Goal: Task Accomplishment & Management: Complete application form

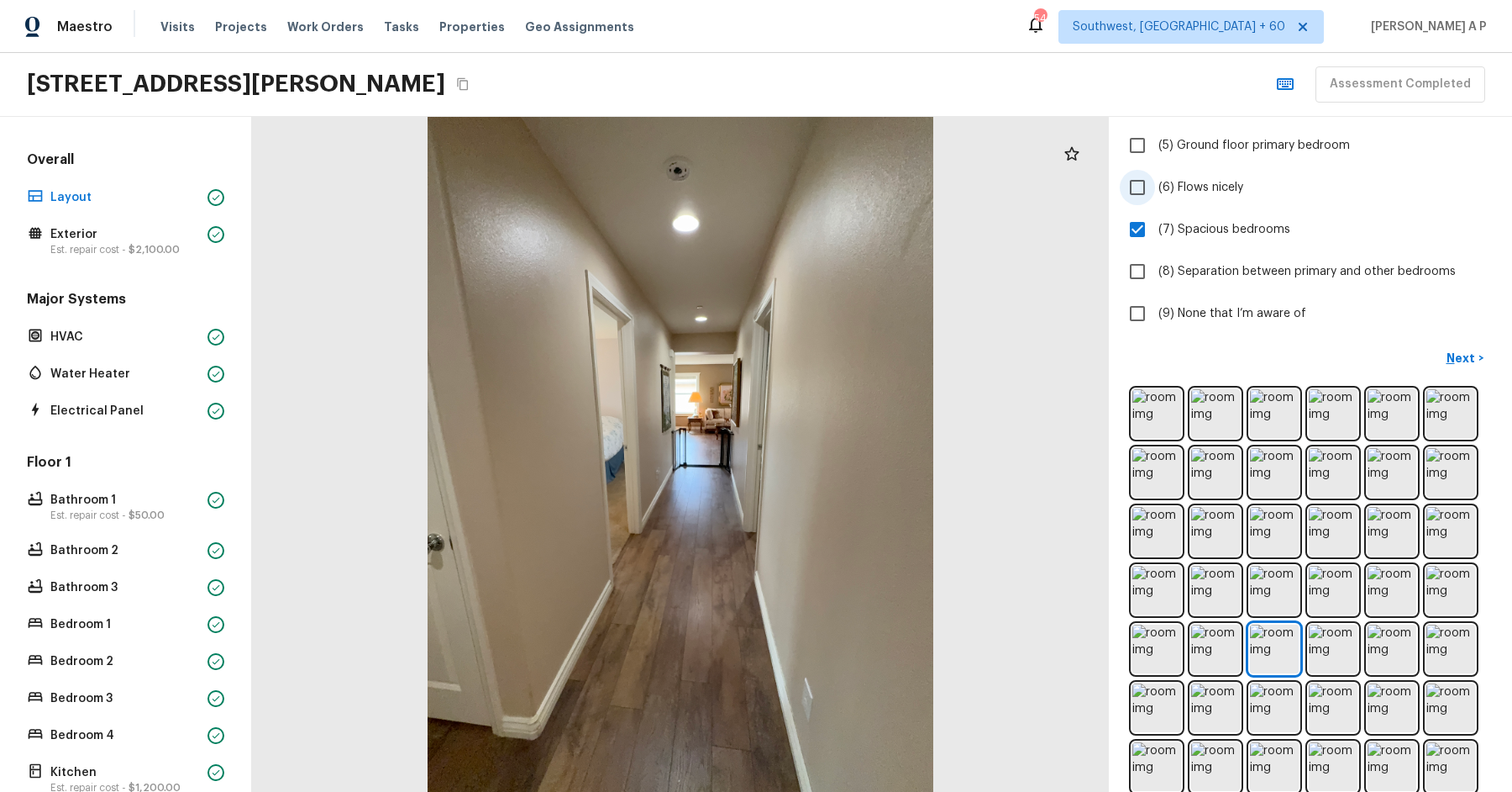
scroll to position [289, 0]
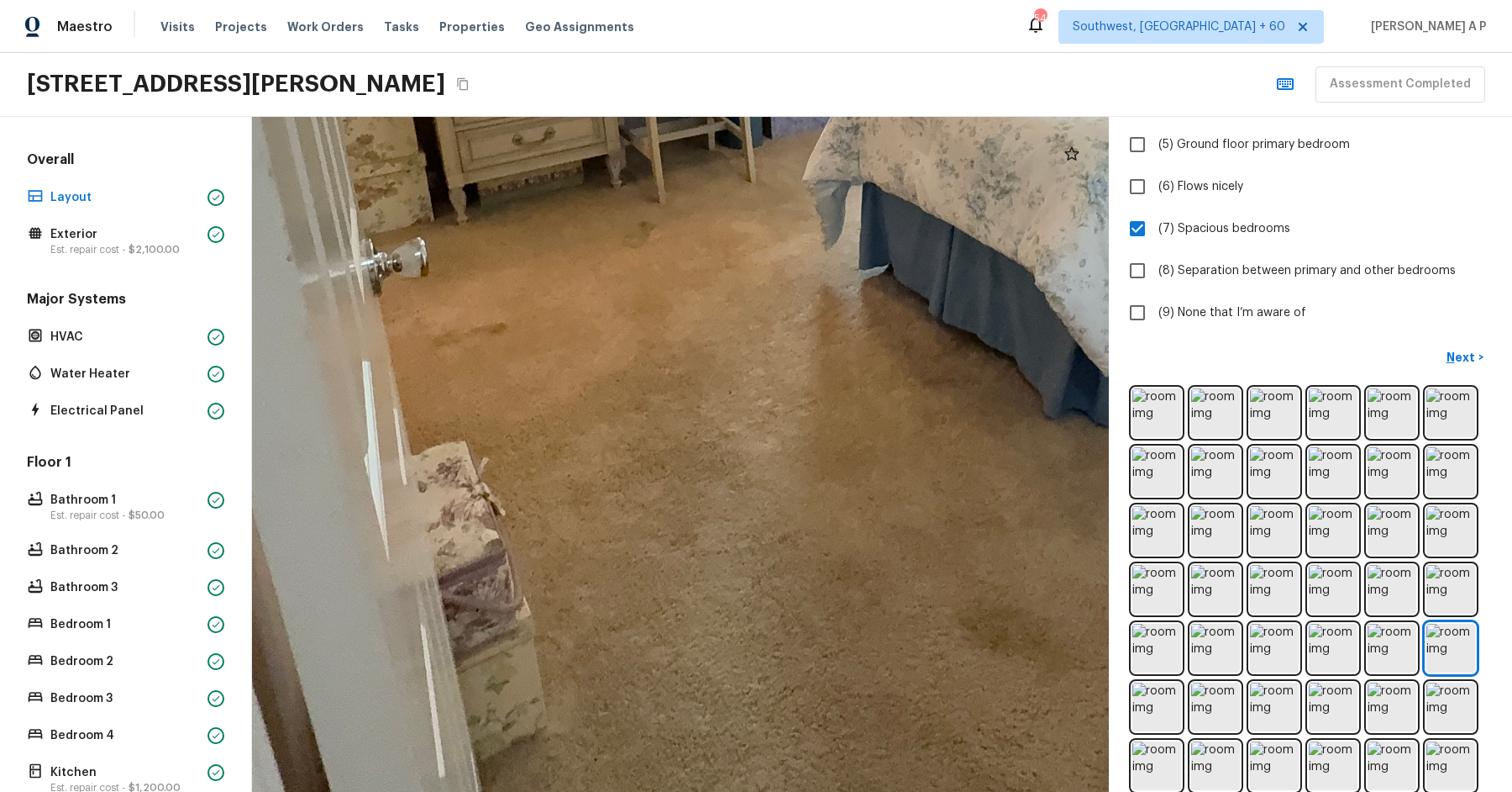
drag, startPoint x: 488, startPoint y: 463, endPoint x: 717, endPoint y: 227, distance: 328.8
click at [718, 227] on div at bounding box center [862, 104] width 2896 height 2281
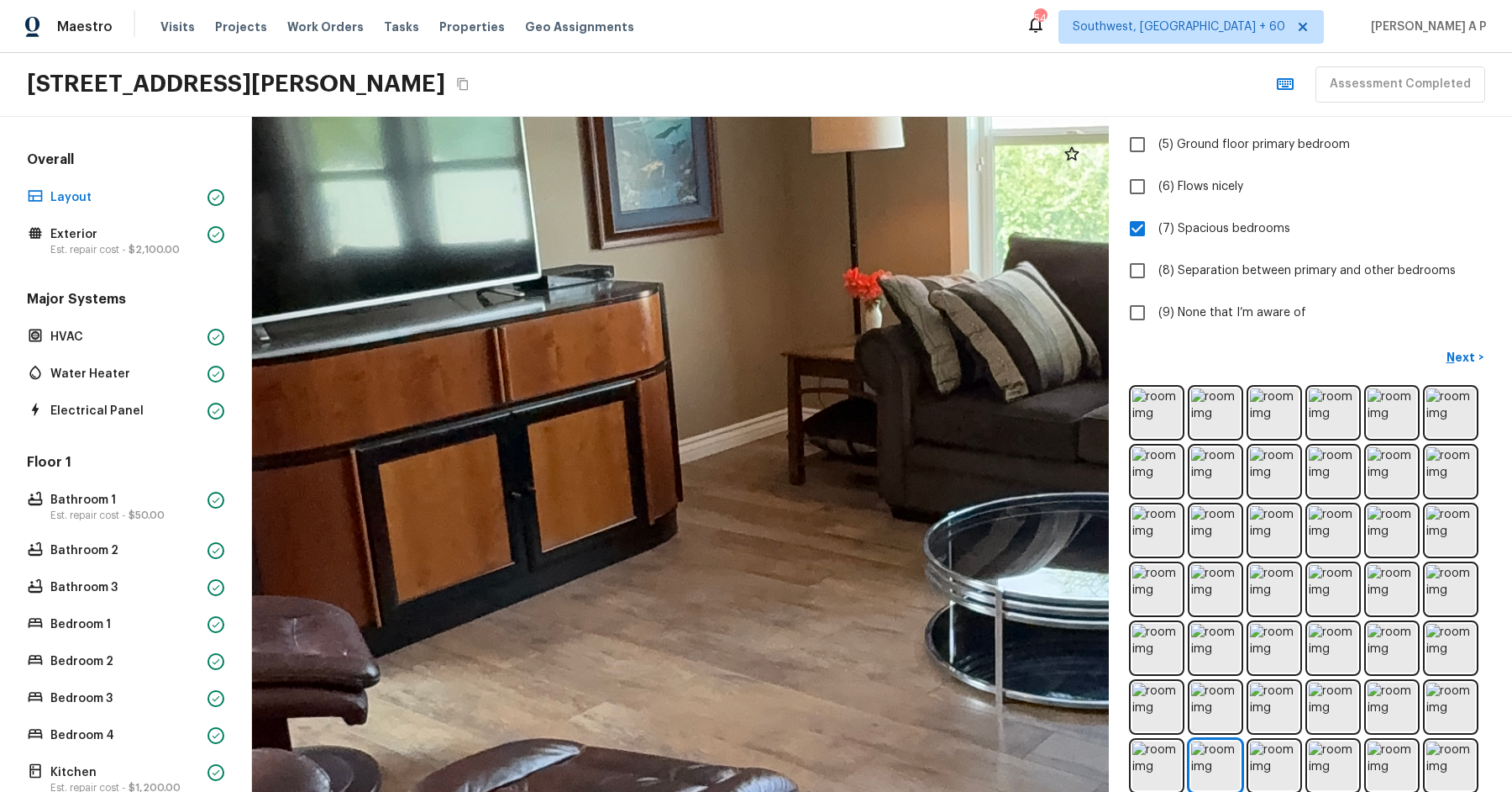
drag, startPoint x: 681, startPoint y: 388, endPoint x: 437, endPoint y: 651, distance: 358.8
click at [437, 652] on div at bounding box center [861, 490] width 4096 height 3227
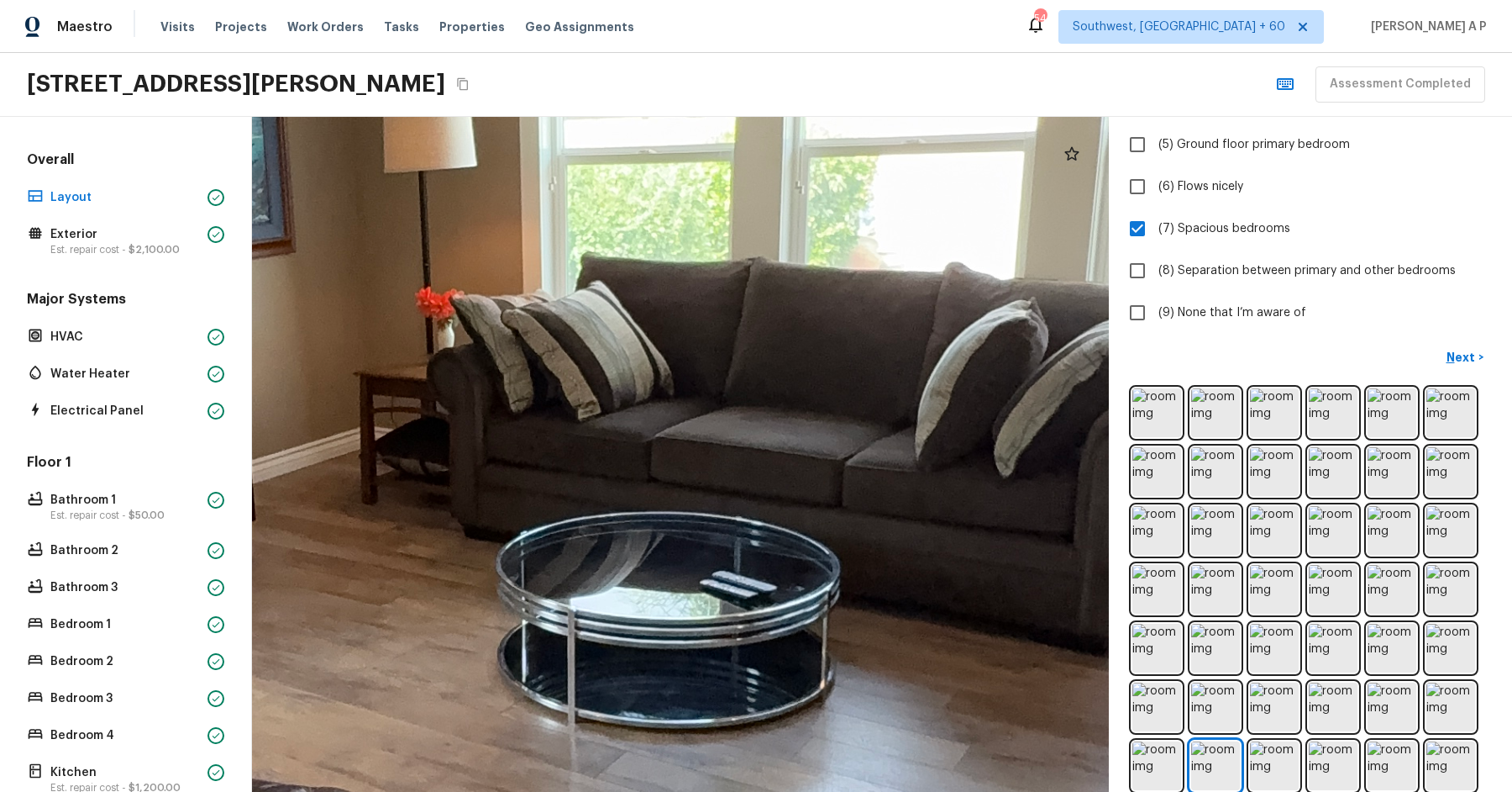
drag, startPoint x: 641, startPoint y: 579, endPoint x: 229, endPoint y: 575, distance: 412.0
click at [229, 575] on div "Overall Layout Exterior Est. repair cost - $2,100.00 Major Systems HVAC Water H…" at bounding box center [756, 454] width 1512 height 675
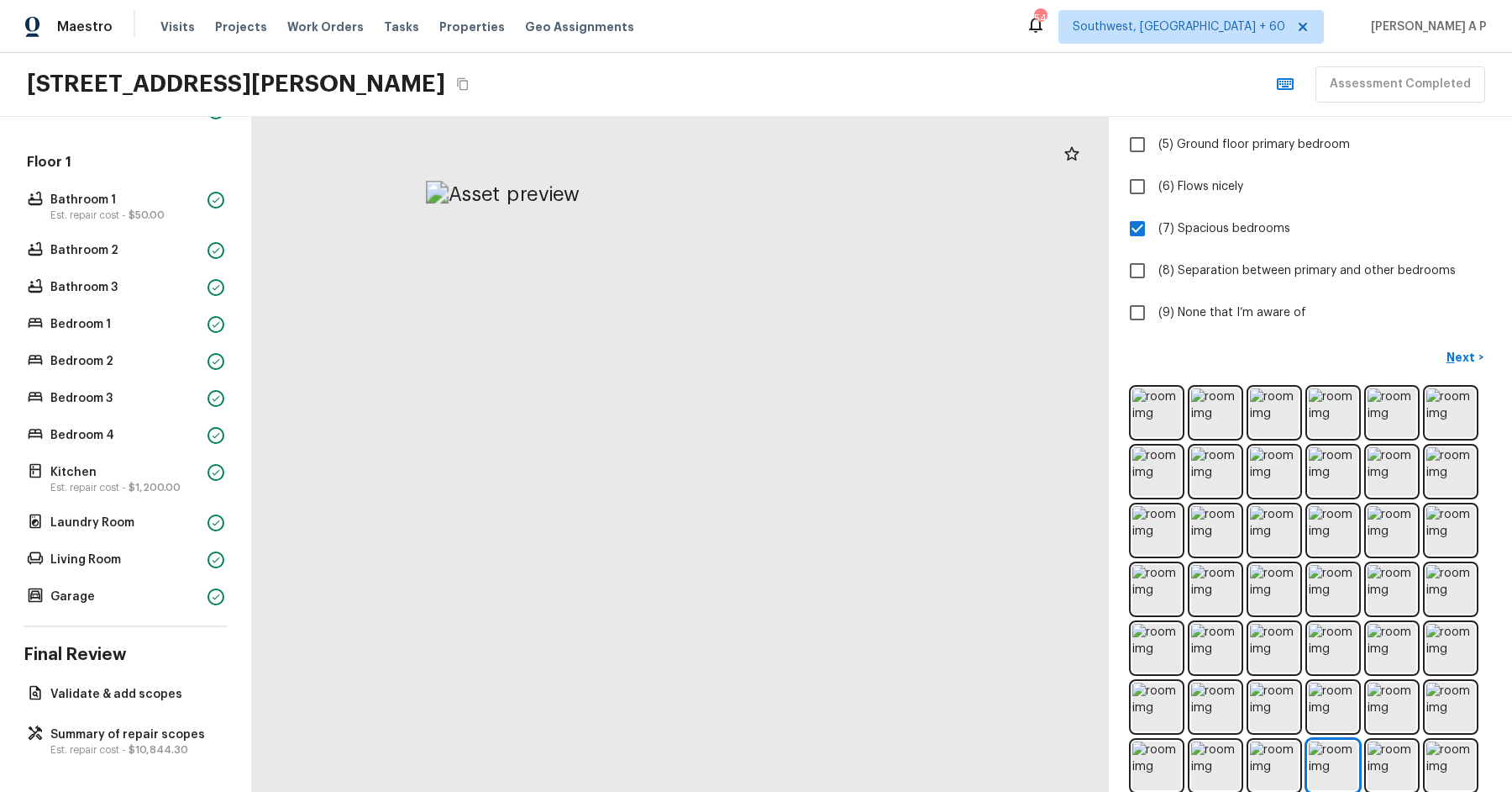
drag, startPoint x: 913, startPoint y: 146, endPoint x: 842, endPoint y: 473, distance: 334.6
click at [843, 473] on div at bounding box center [502, 752] width 1451 height 1143
drag, startPoint x: 739, startPoint y: 449, endPoint x: 1082, endPoint y: 444, distance: 343.0
click at [1082, 445] on div at bounding box center [845, 687] width 1451 height 1143
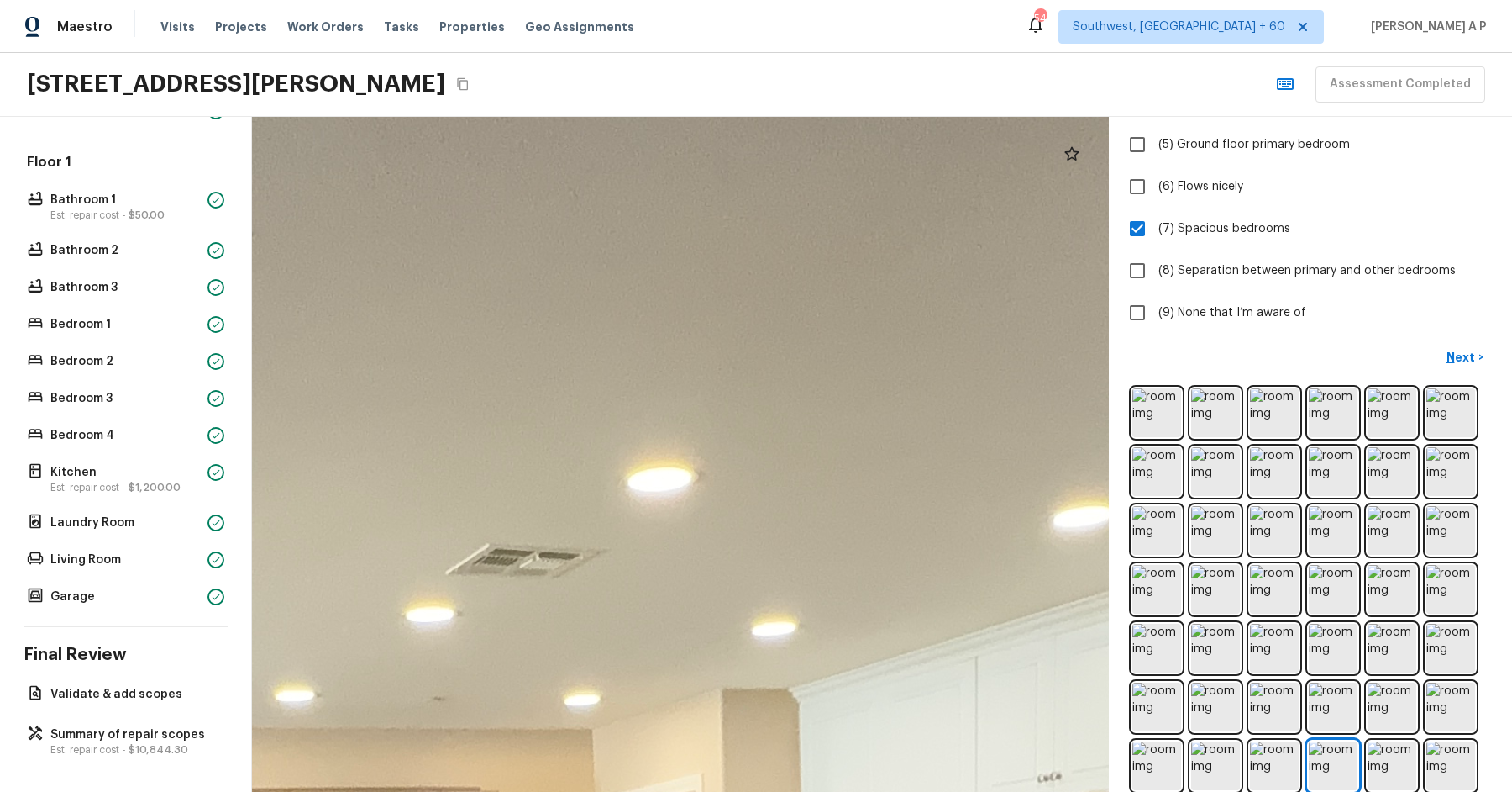
drag, startPoint x: 917, startPoint y: 382, endPoint x: 1153, endPoint y: 373, distance: 236.2
click at [1155, 374] on div "Layout 1 2 Which positive features are present? Check all that apply. (1) Open …" at bounding box center [882, 454] width 1260 height 675
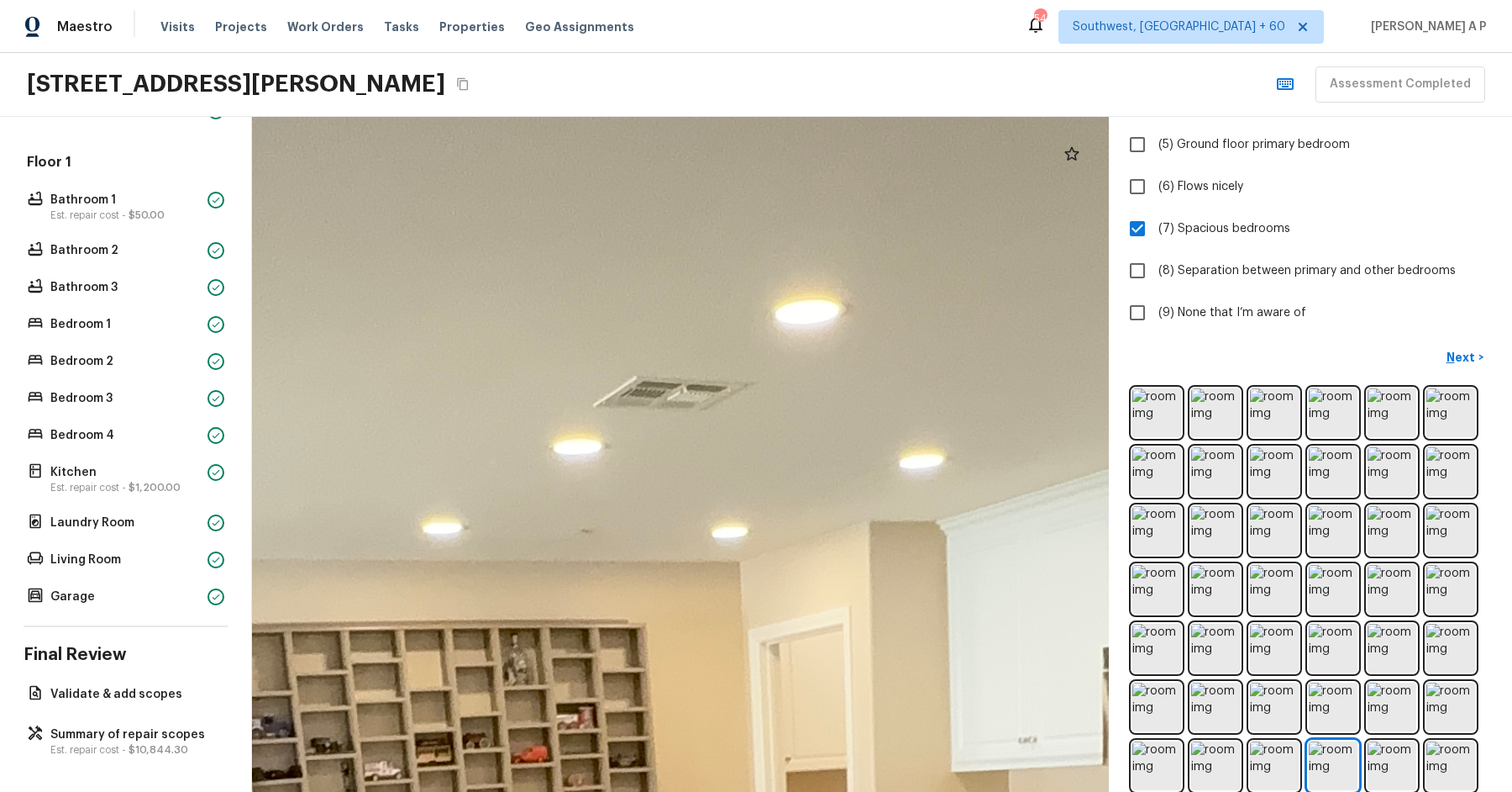
drag, startPoint x: 979, startPoint y: 422, endPoint x: 1008, endPoint y: 318, distance: 108.0
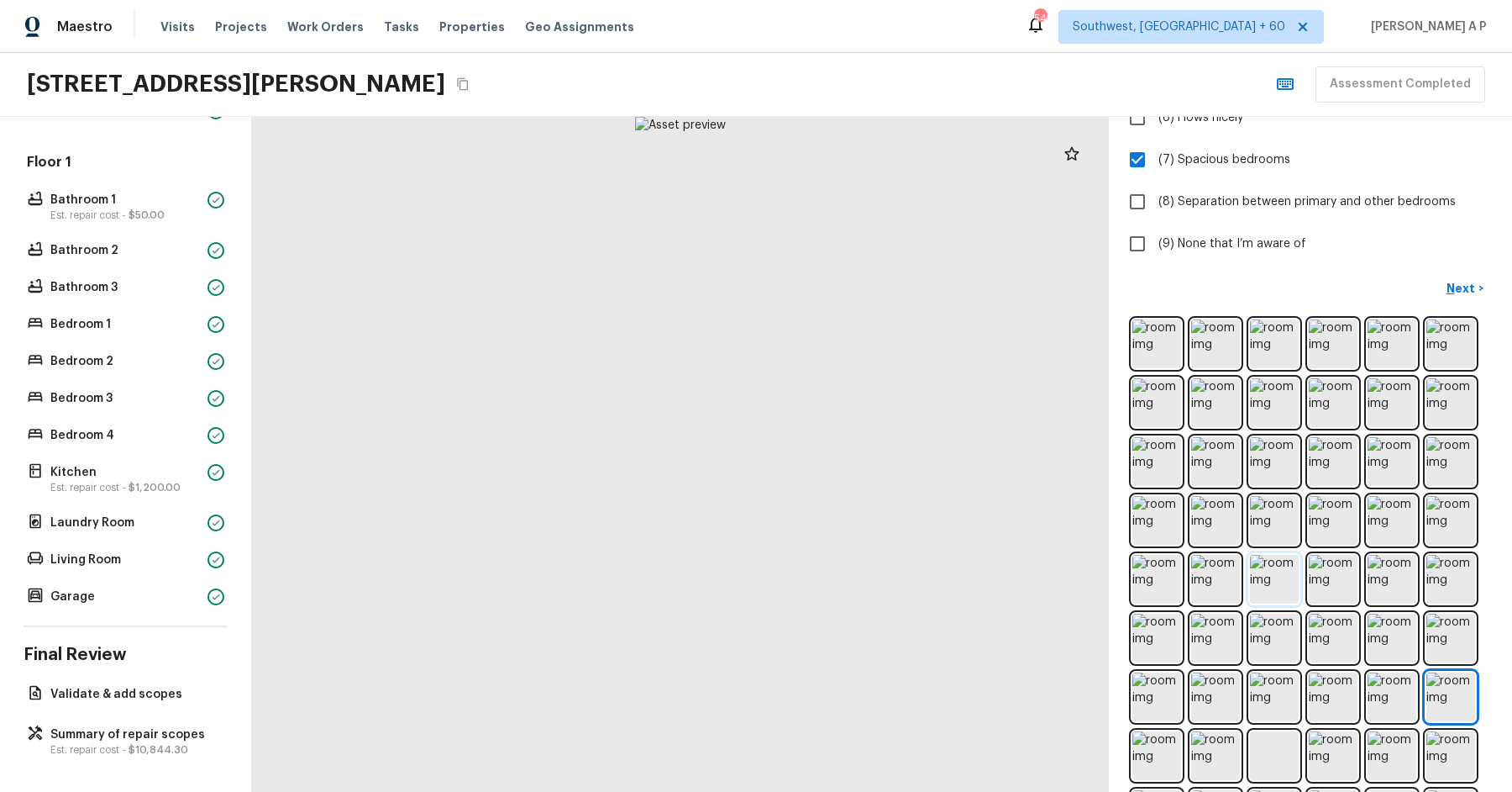
scroll to position [486, 0]
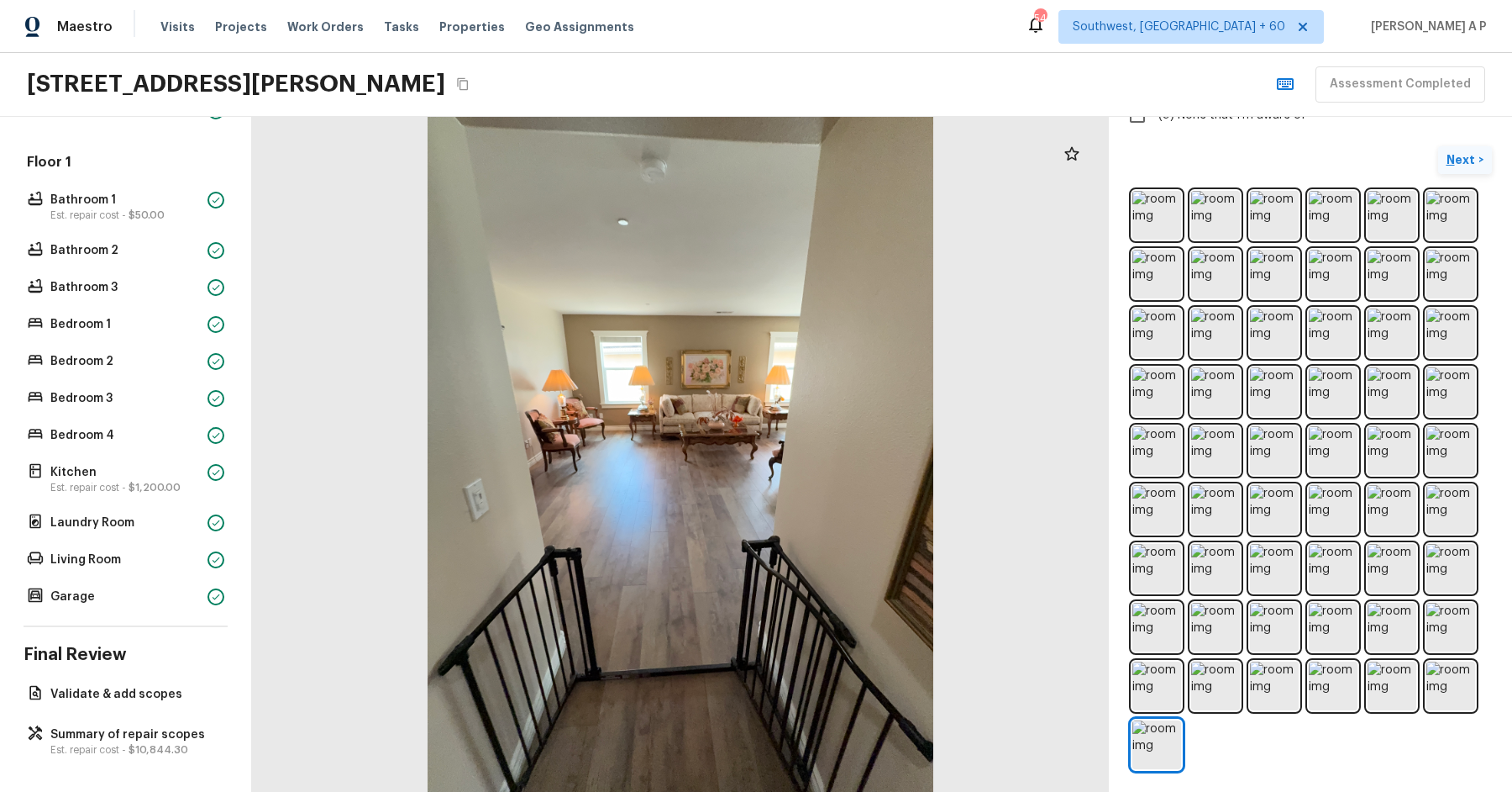
click at [1472, 153] on p "Next" at bounding box center [1462, 159] width 32 height 16
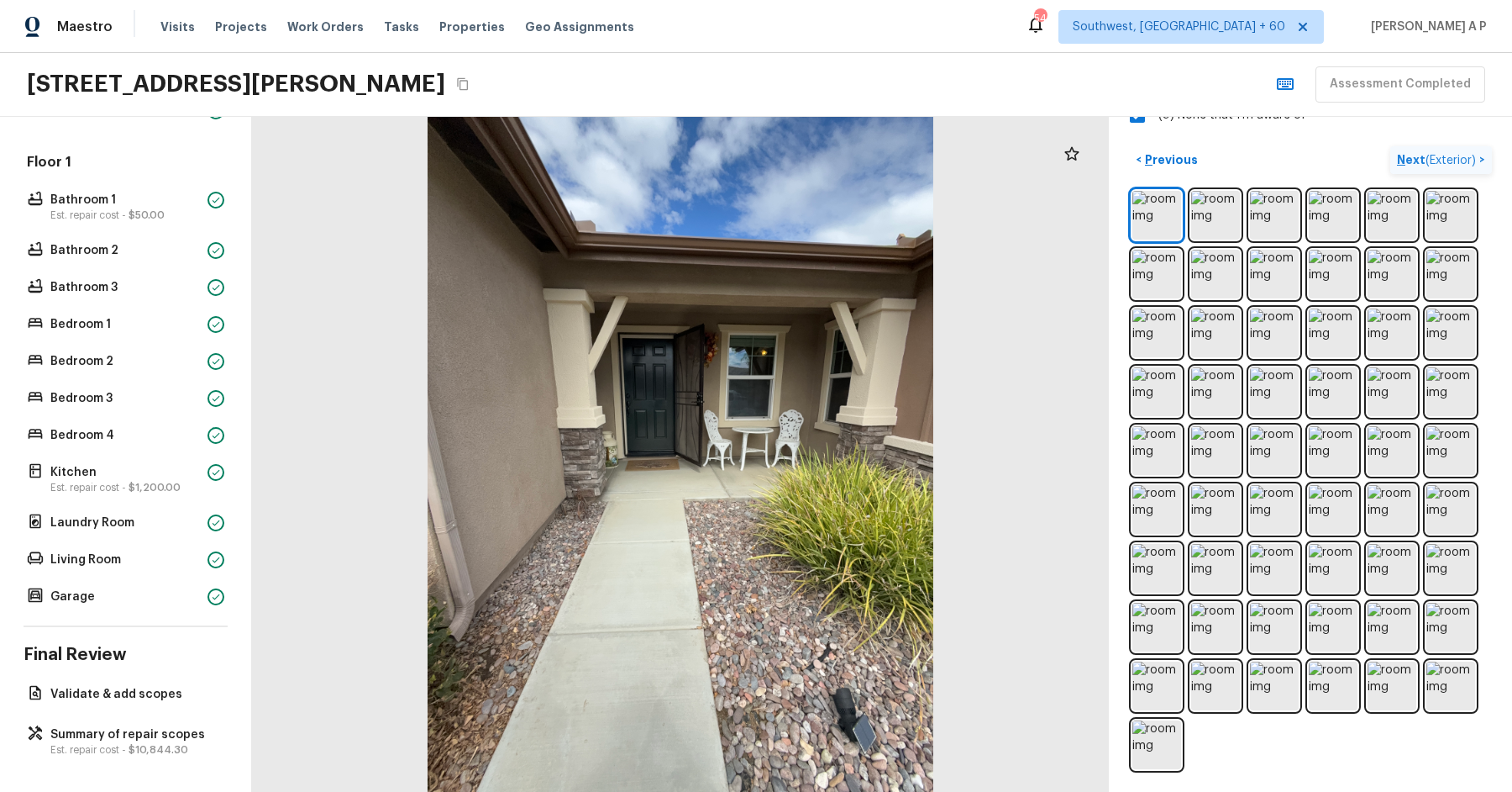
click at [1472, 154] on span "( Exterior )" at bounding box center [1451, 160] width 50 height 12
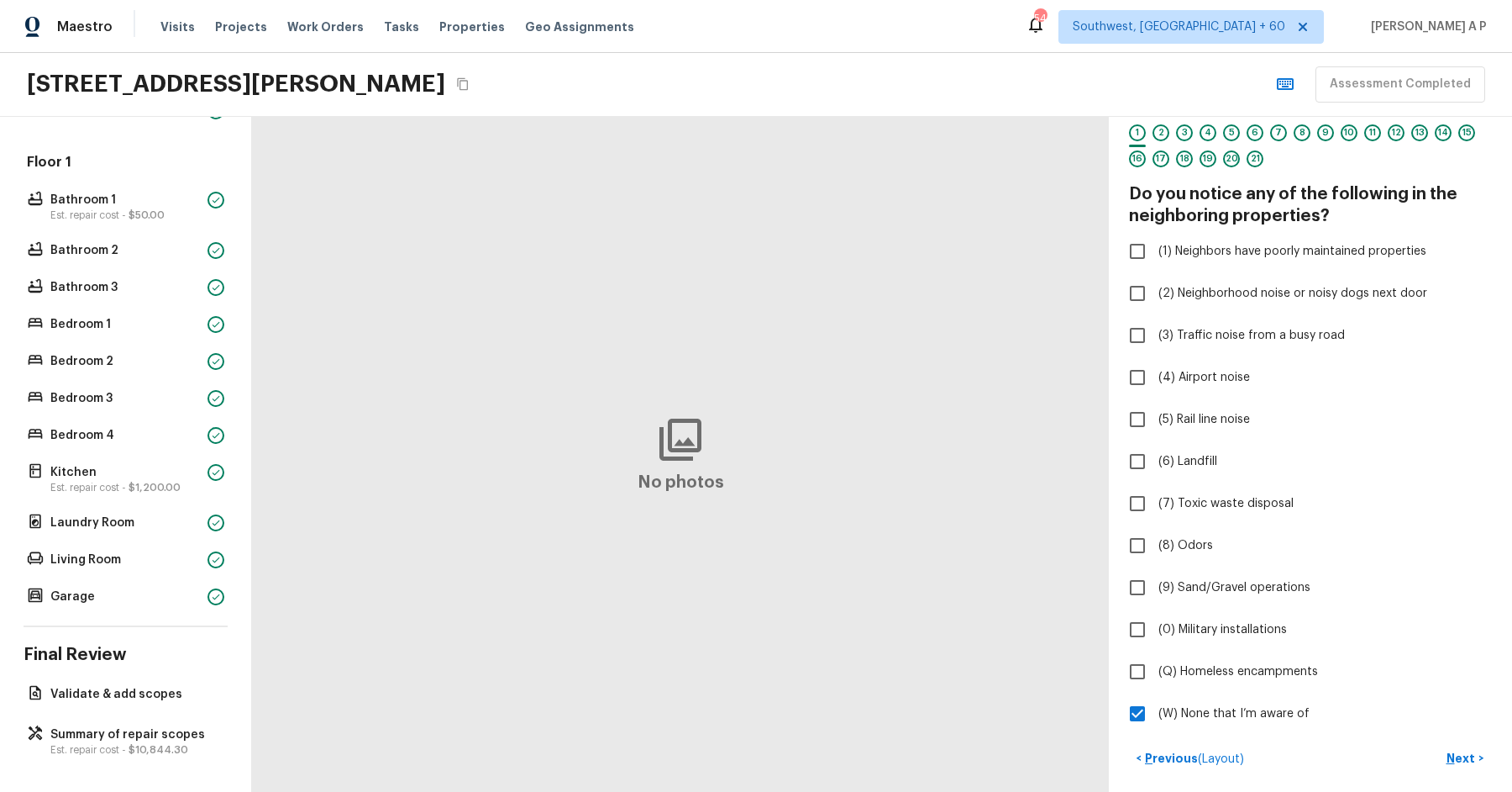
scroll to position [0, 0]
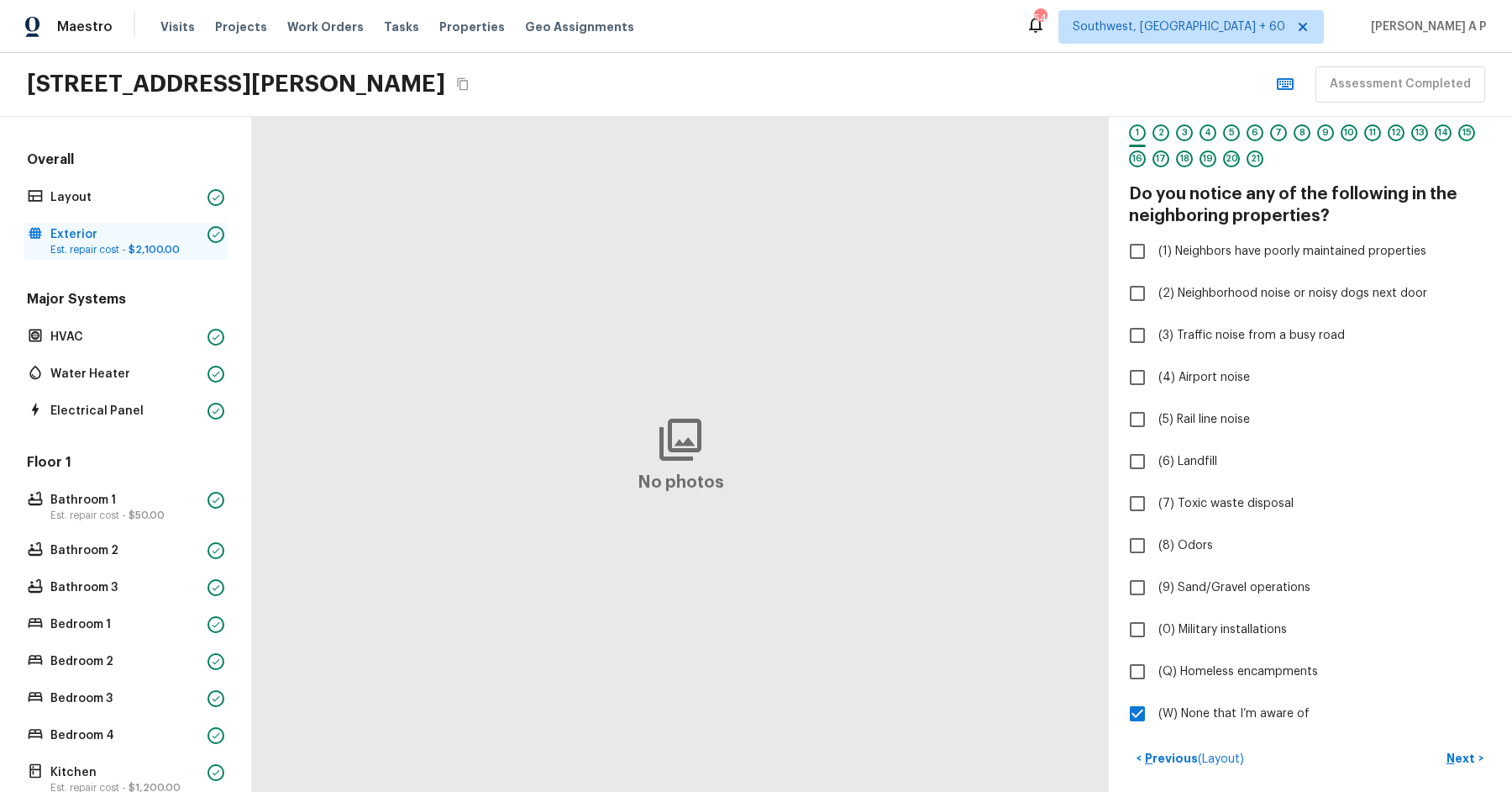
click at [171, 244] on span "$2,100.00" at bounding box center [153, 250] width 51 height 10
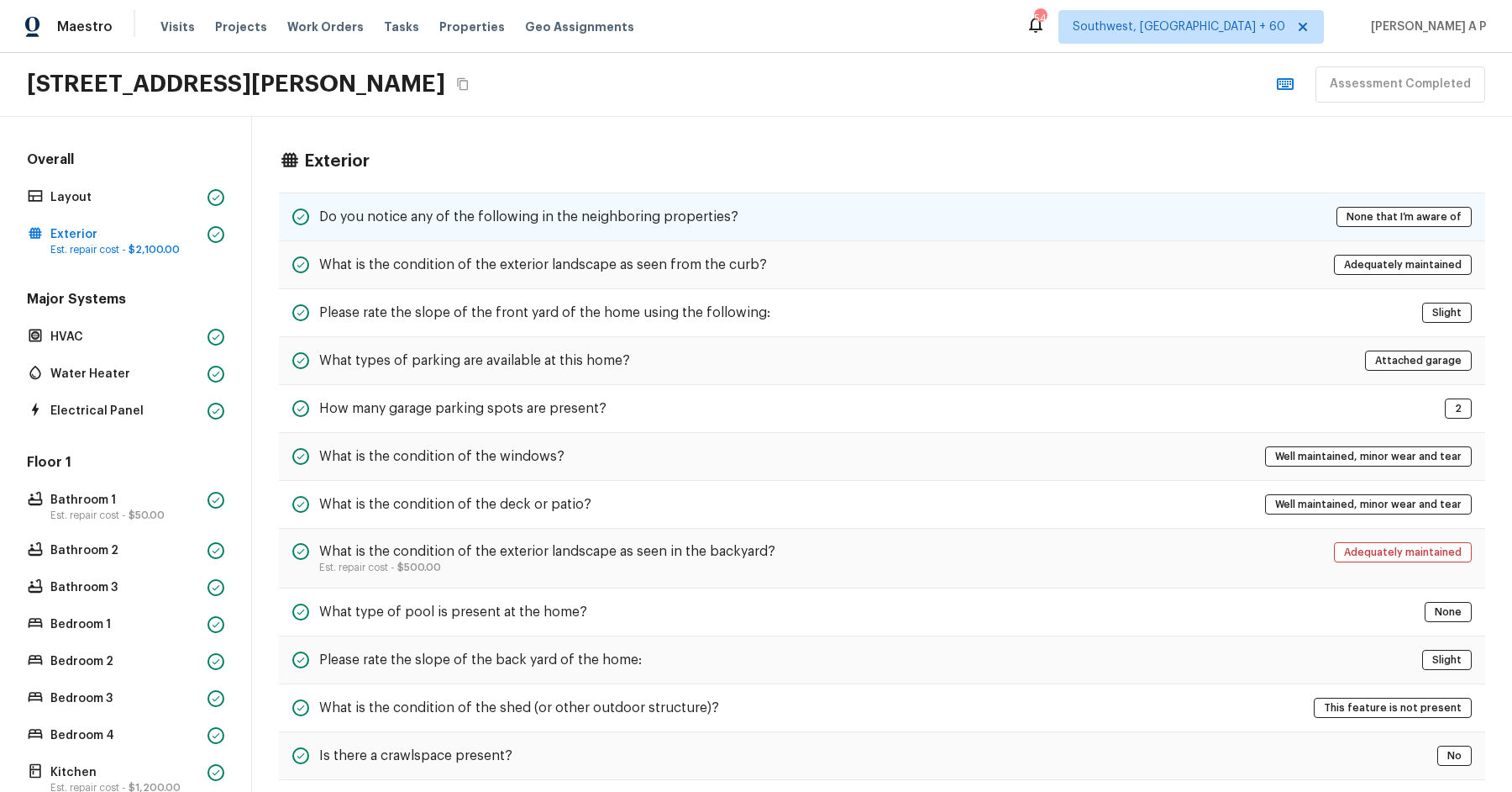
click at [518, 208] on h5 "Do you notice any of the following in the neighboring properties?" at bounding box center [529, 217] width 419 height 18
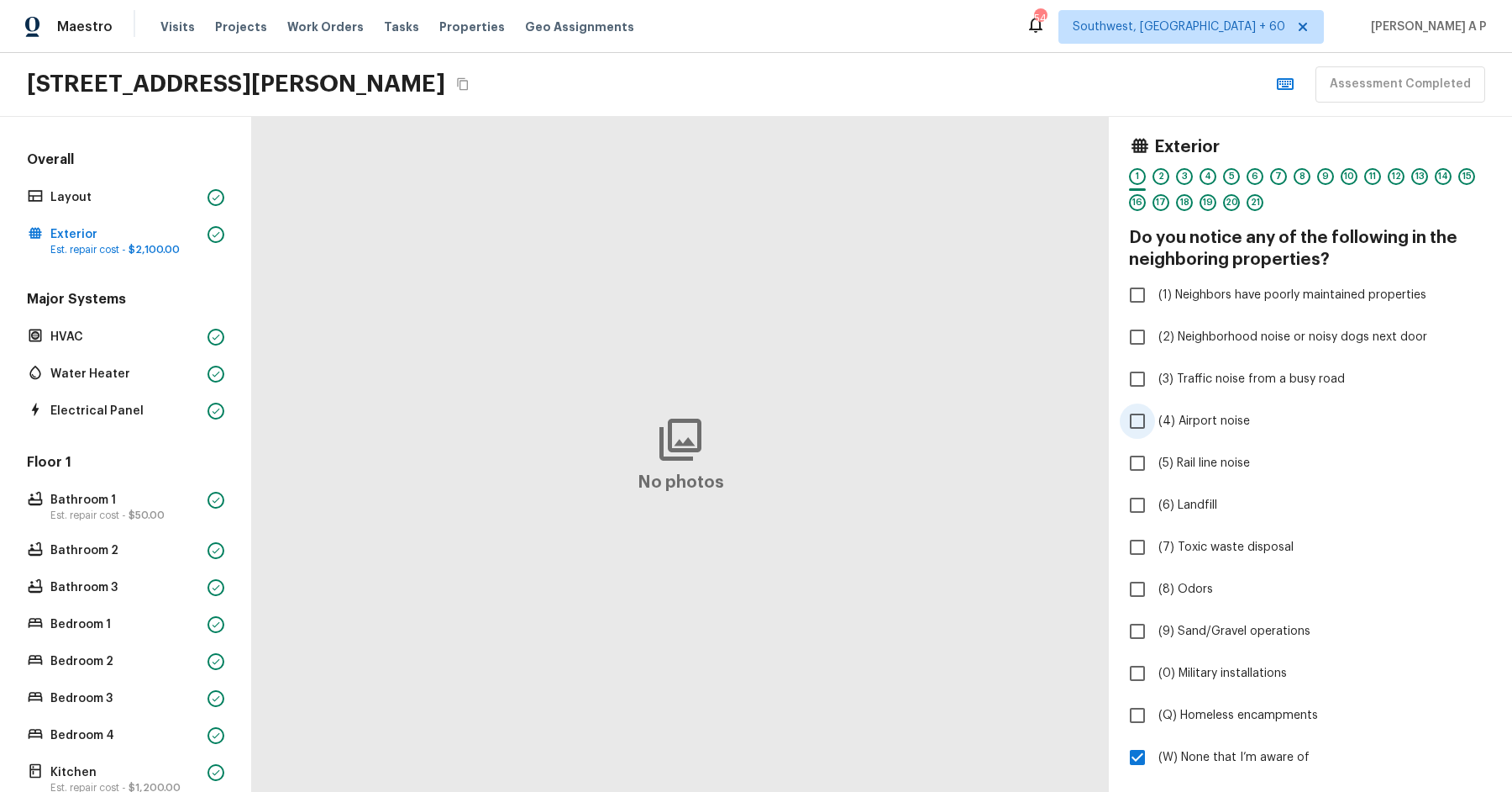
scroll to position [44, 0]
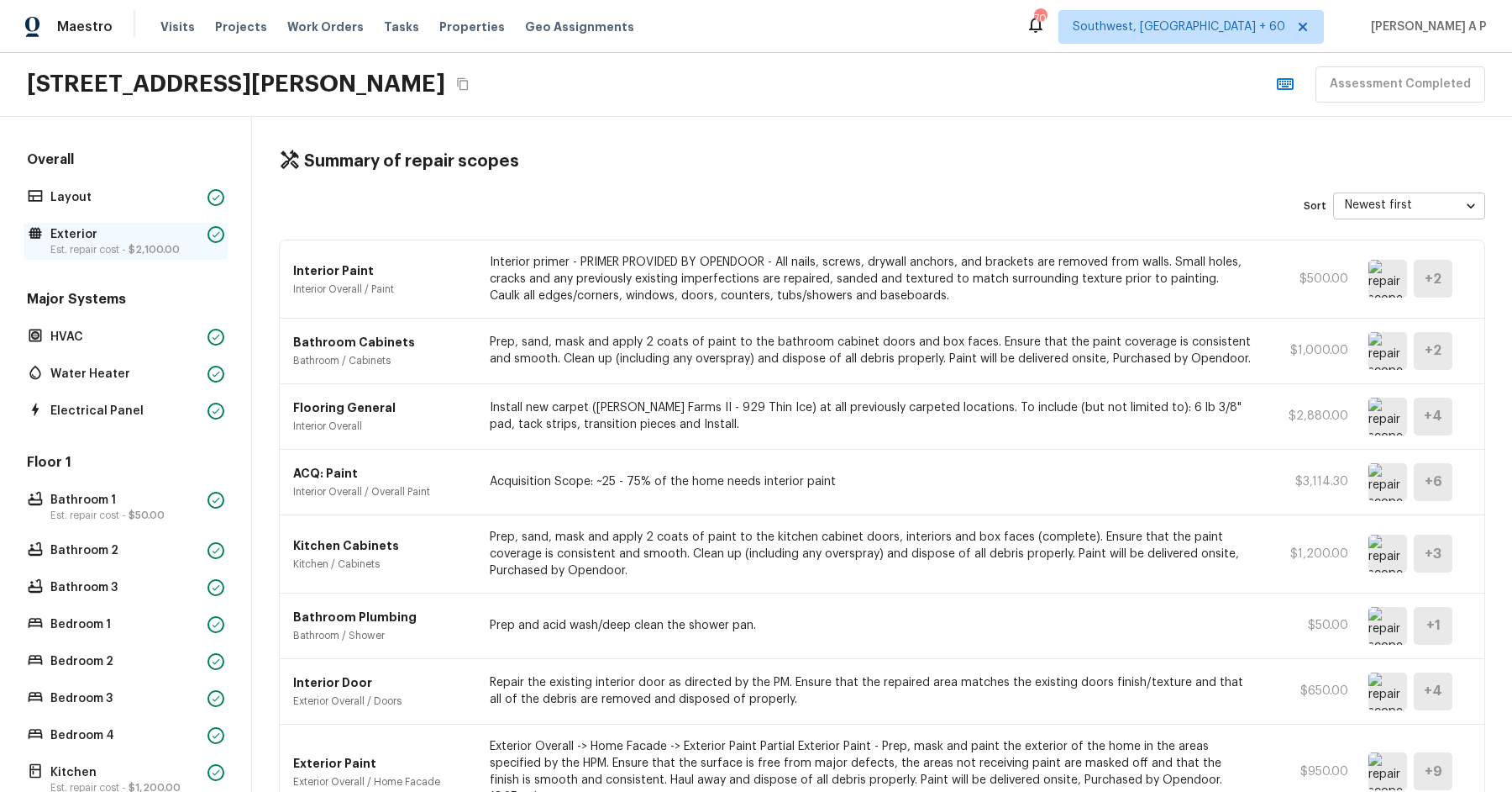
click at [203, 234] on div "Exterior Est. repair cost - $2,100.00" at bounding box center [126, 241] width 204 height 37
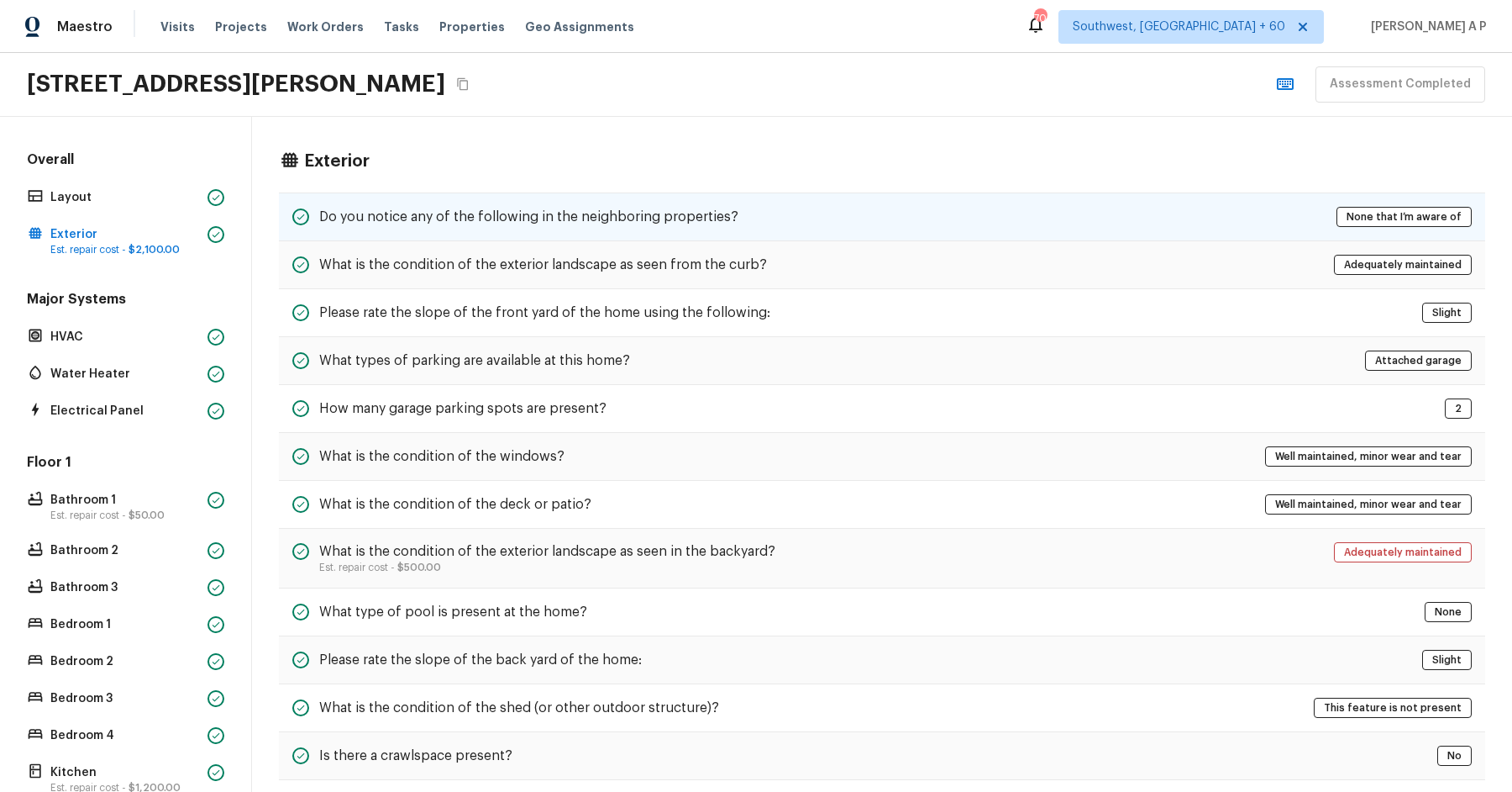
click at [551, 211] on h5 "Do you notice any of the following in the neighboring properties?" at bounding box center [529, 217] width 419 height 18
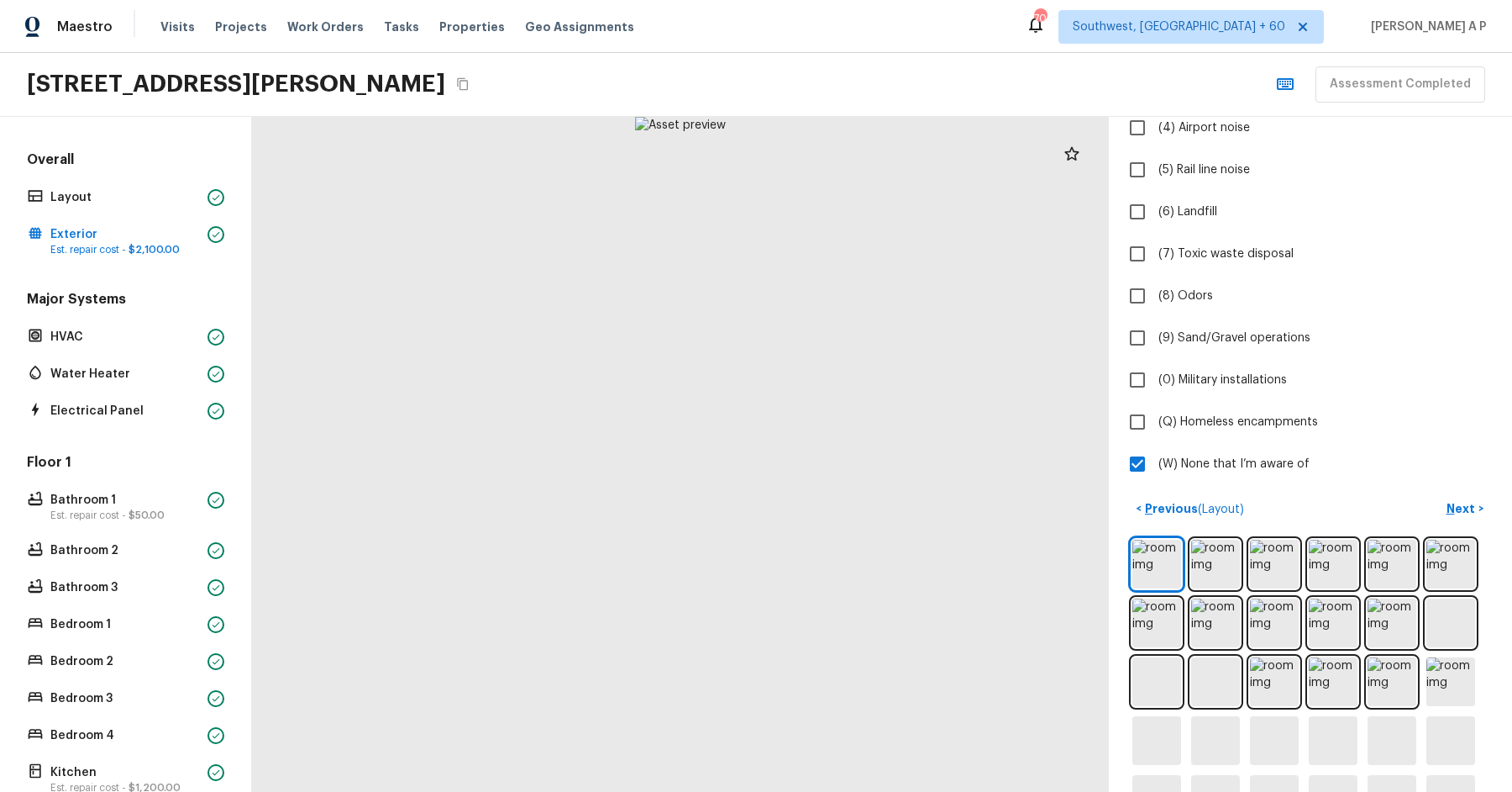
scroll to position [584, 0]
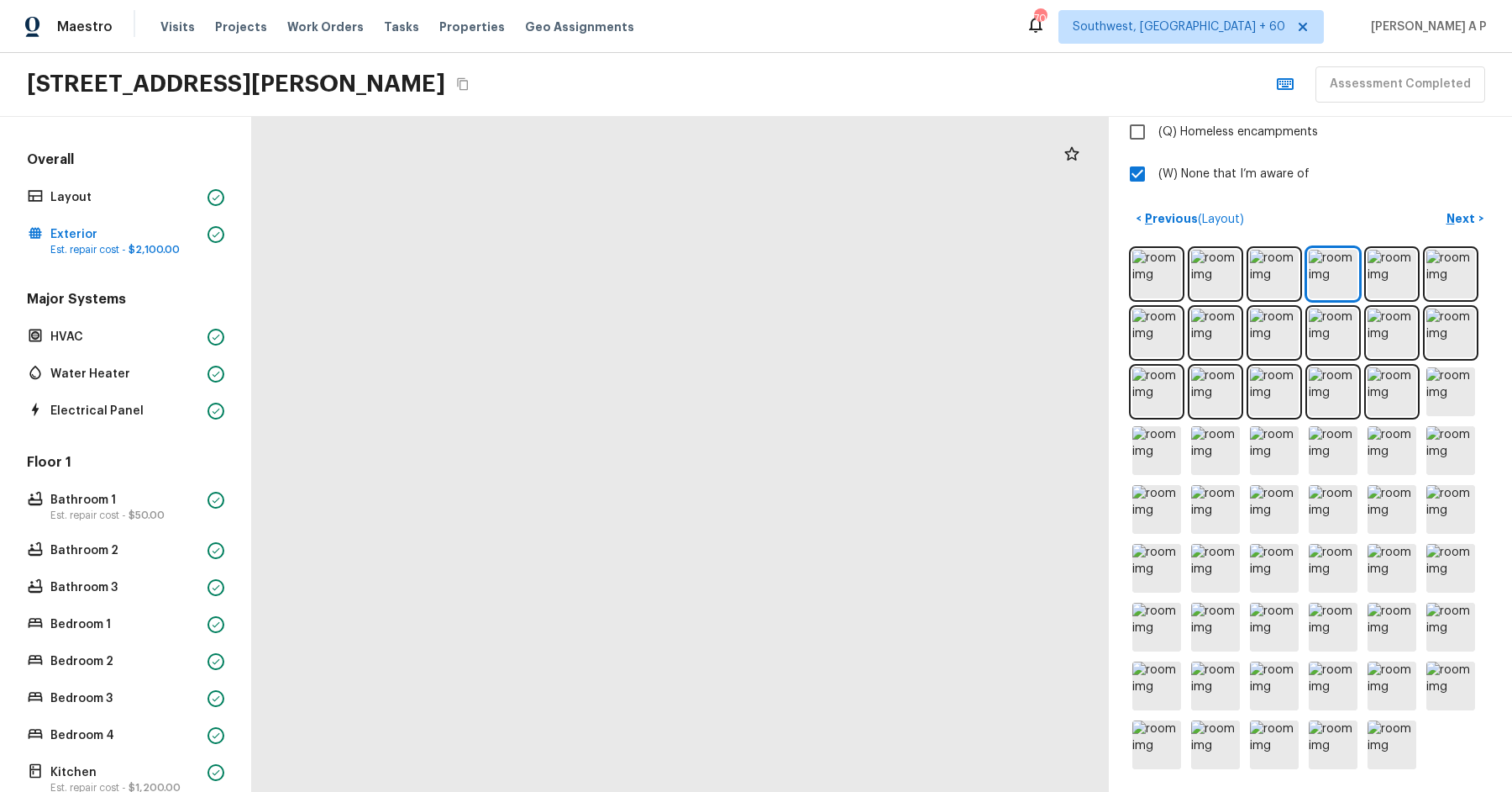
drag, startPoint x: 695, startPoint y: 341, endPoint x: 648, endPoint y: 550, distance: 214.2
click at [648, 550] on div at bounding box center [945, 467] width 3822 height 3011
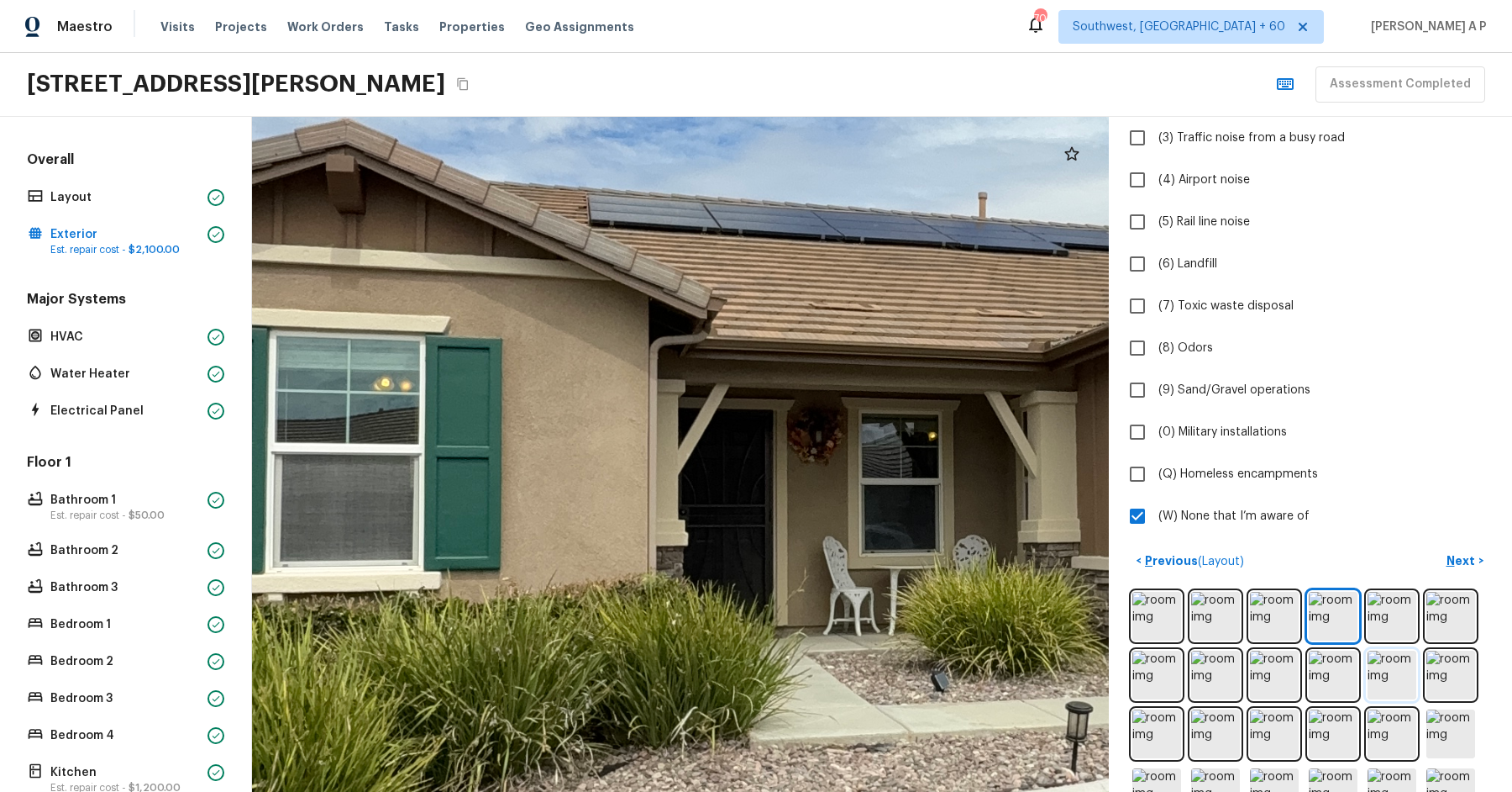
scroll to position [250, 0]
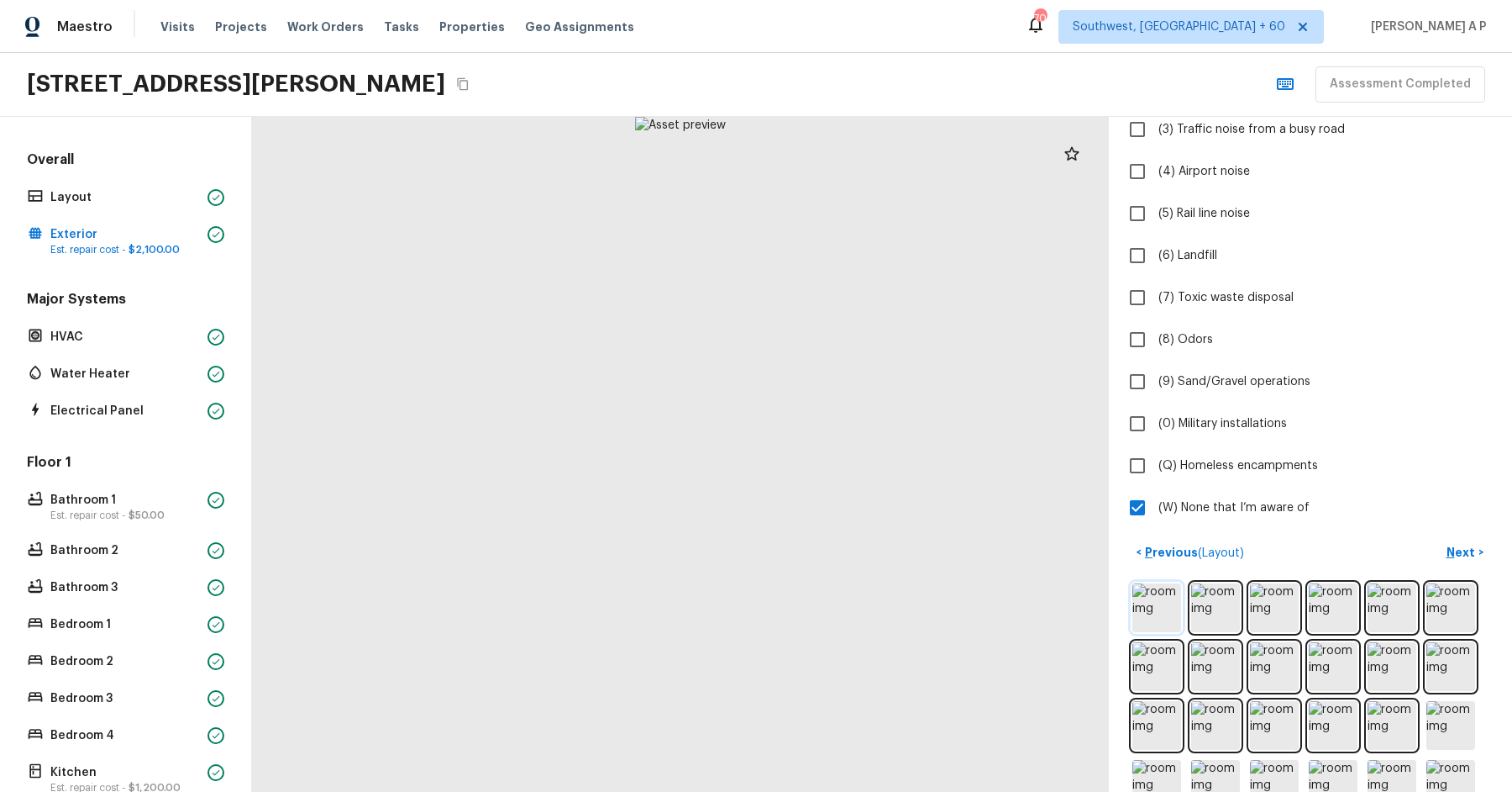
click at [1145, 607] on img at bounding box center [1156, 607] width 48 height 49
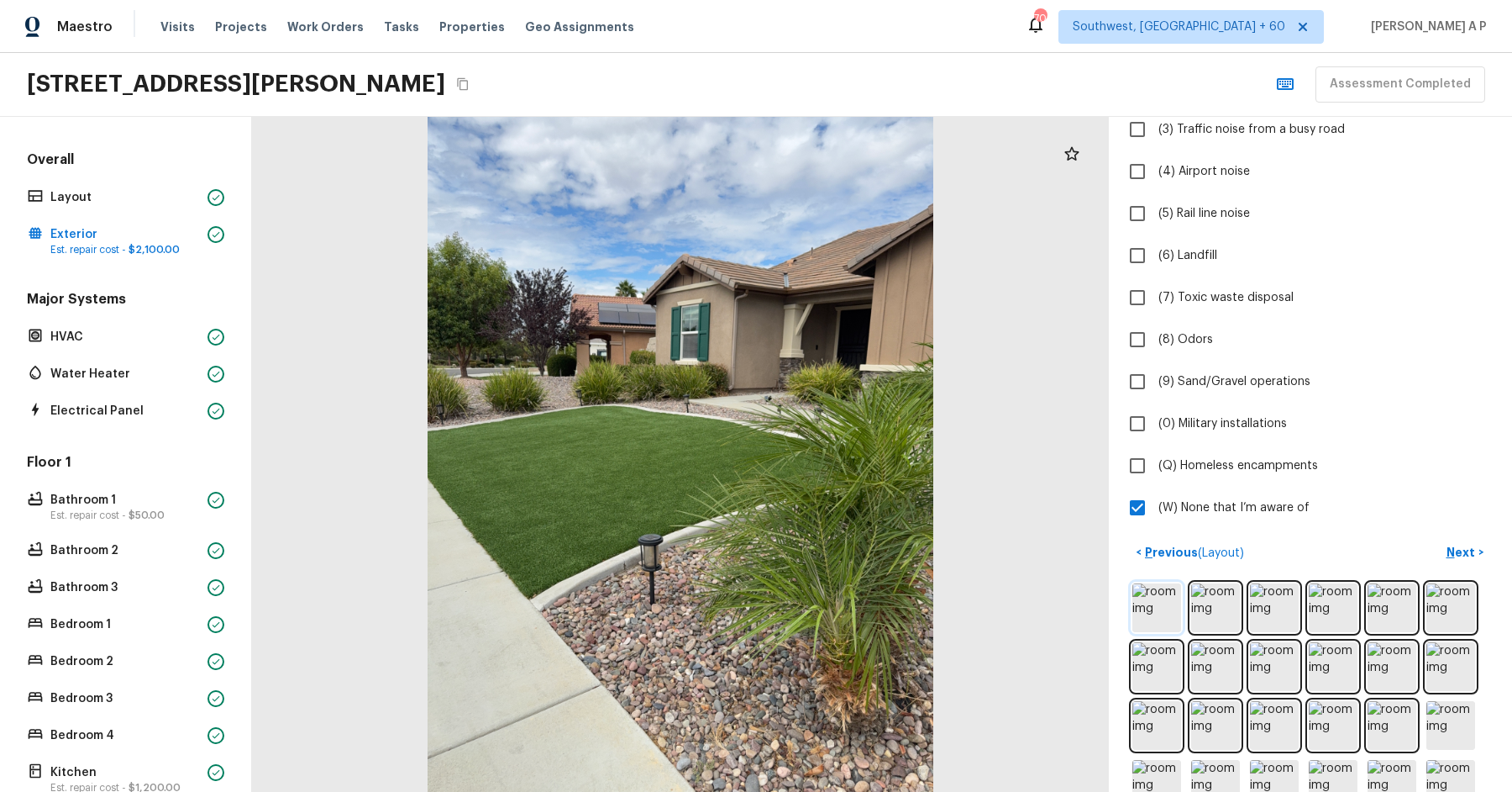
click at [1145, 607] on img at bounding box center [1156, 607] width 48 height 49
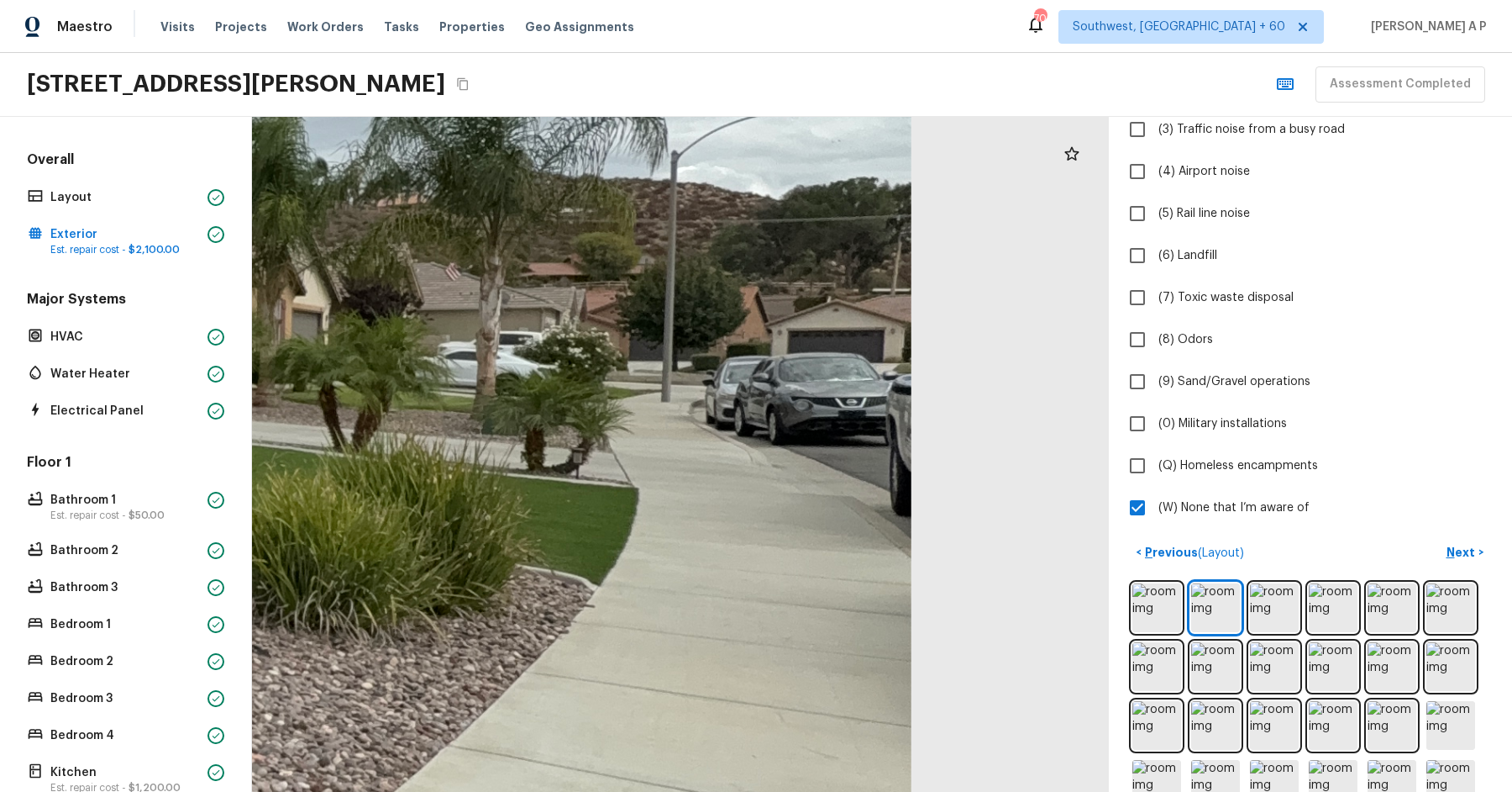
drag, startPoint x: 922, startPoint y: 408, endPoint x: 725, endPoint y: 505, distance: 219.6
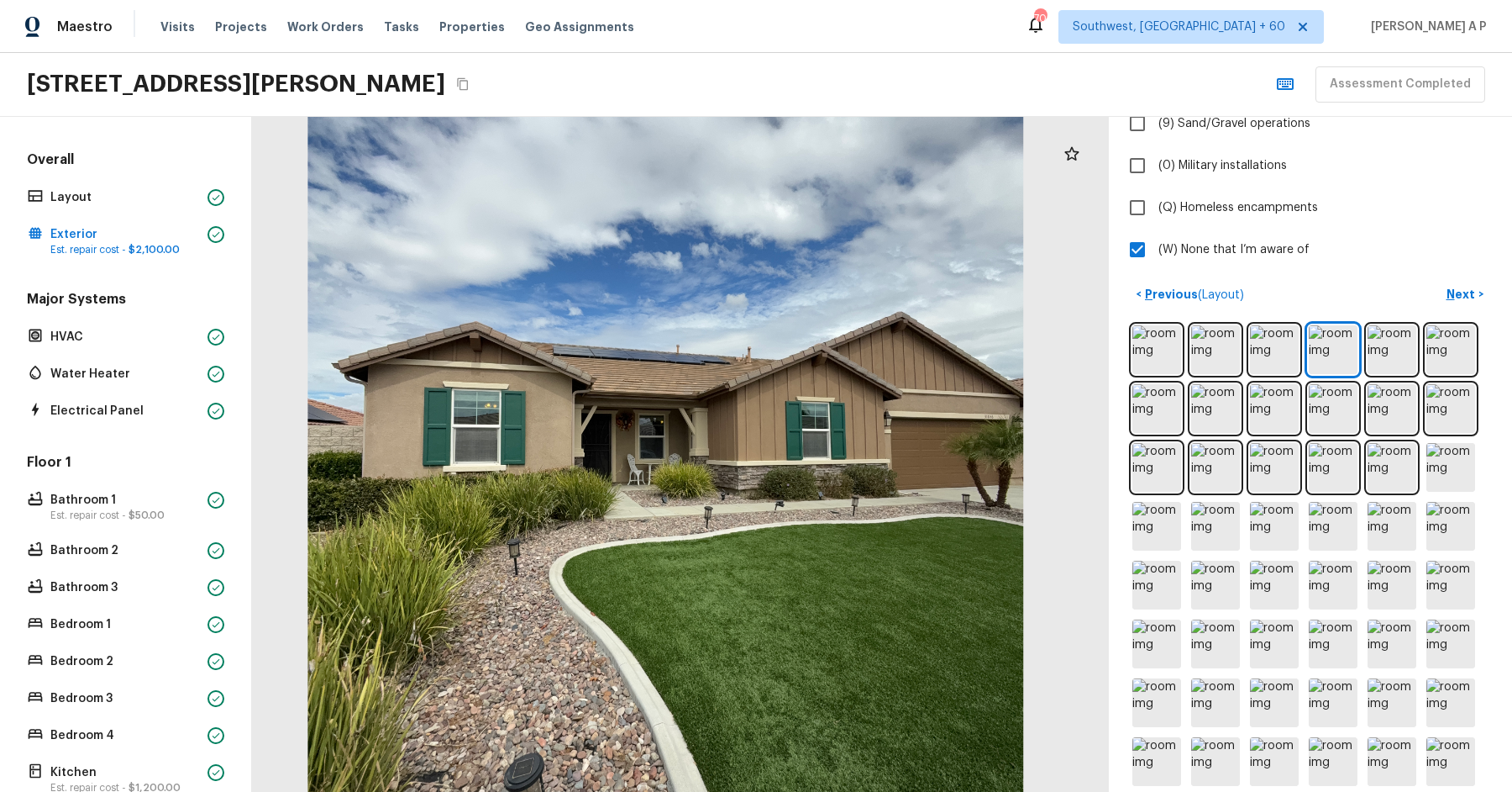
scroll to position [584, 0]
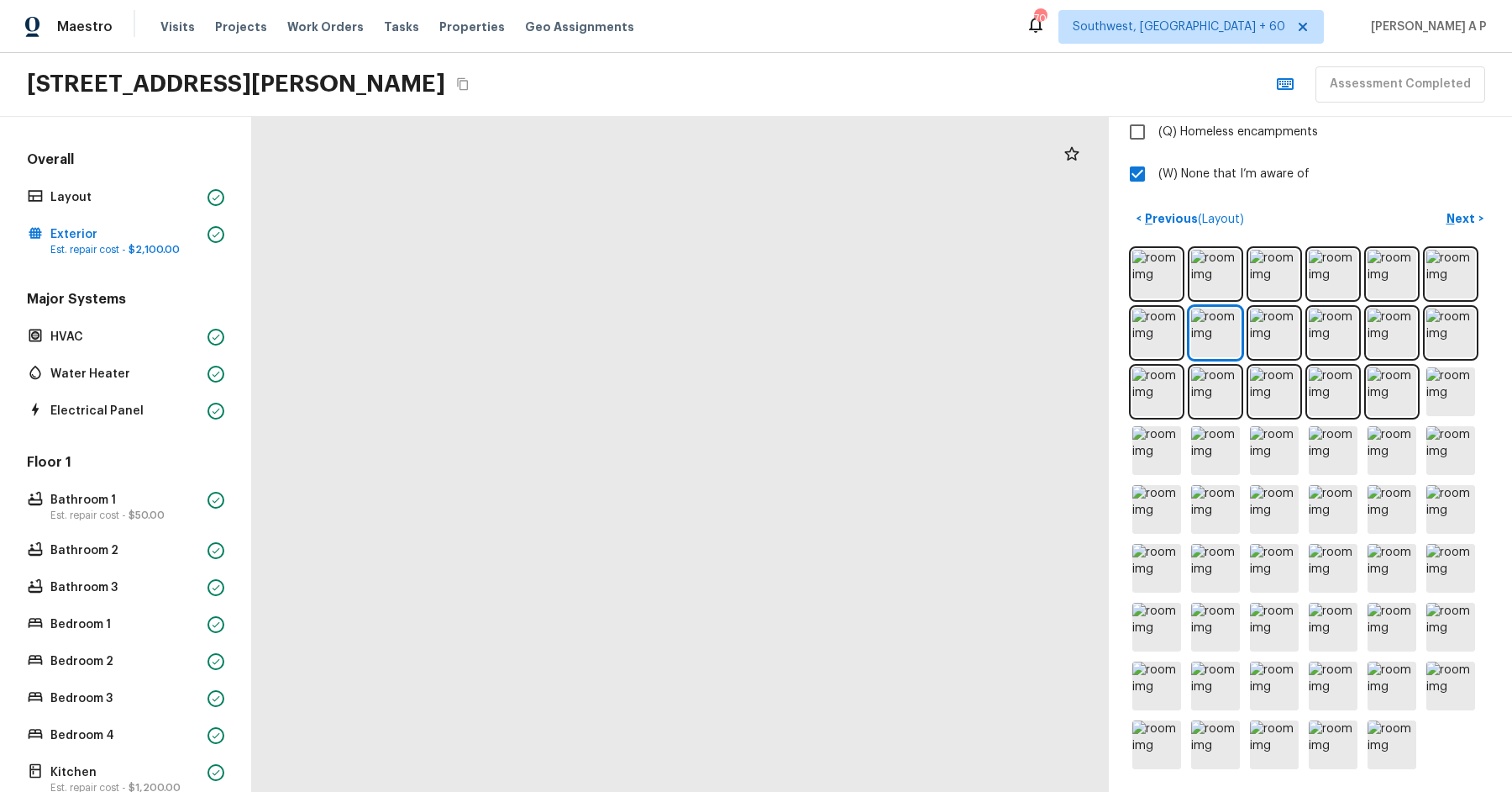
drag, startPoint x: 598, startPoint y: 382, endPoint x: 669, endPoint y: 566, distance: 197.2
click at [669, 566] on div at bounding box center [722, 544] width 3411 height 2687
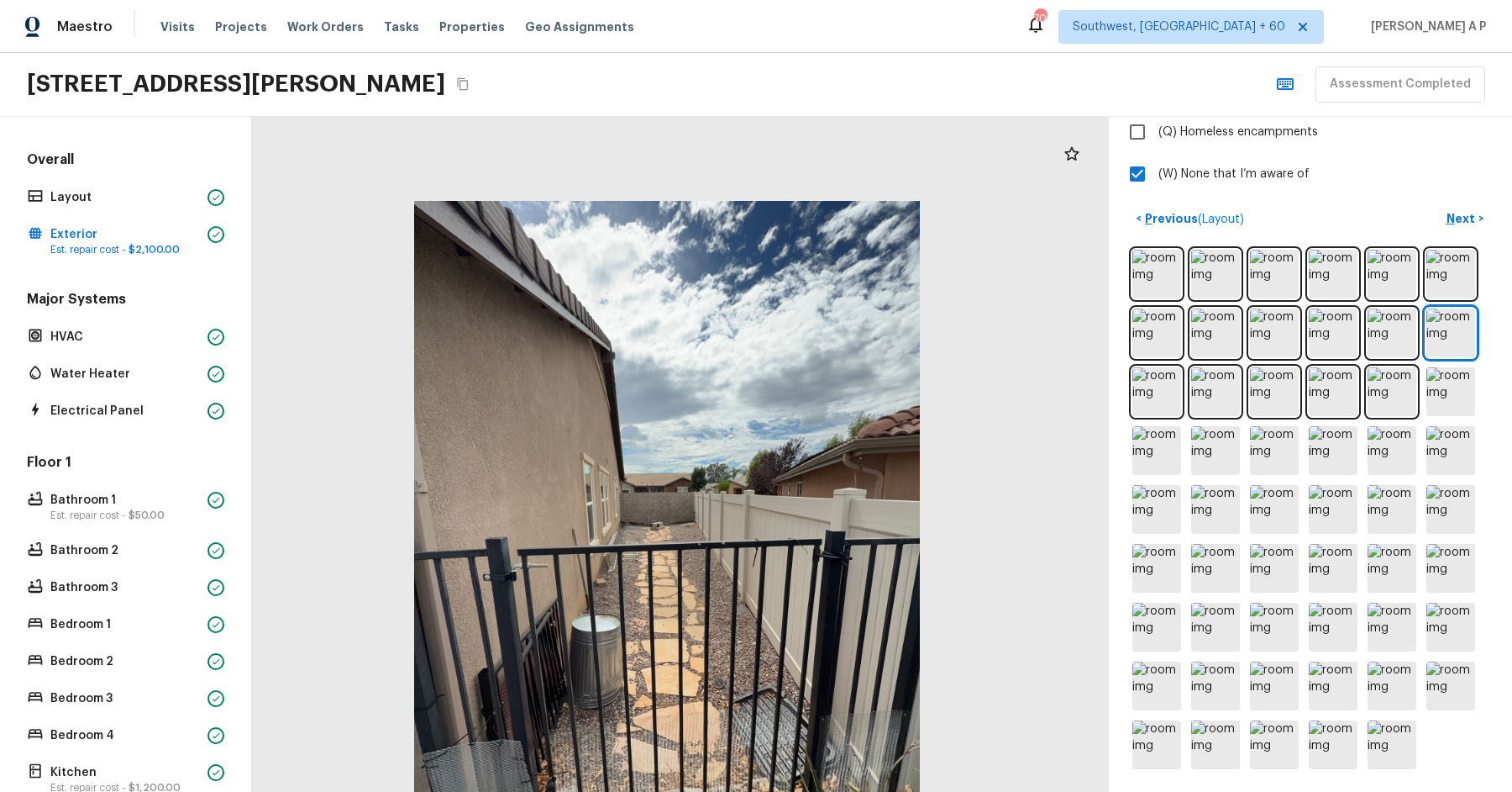
drag, startPoint x: 697, startPoint y: 480, endPoint x: 681, endPoint y: 705, distance: 225.6
click at [681, 705] on div at bounding box center [666, 538] width 856 height 675
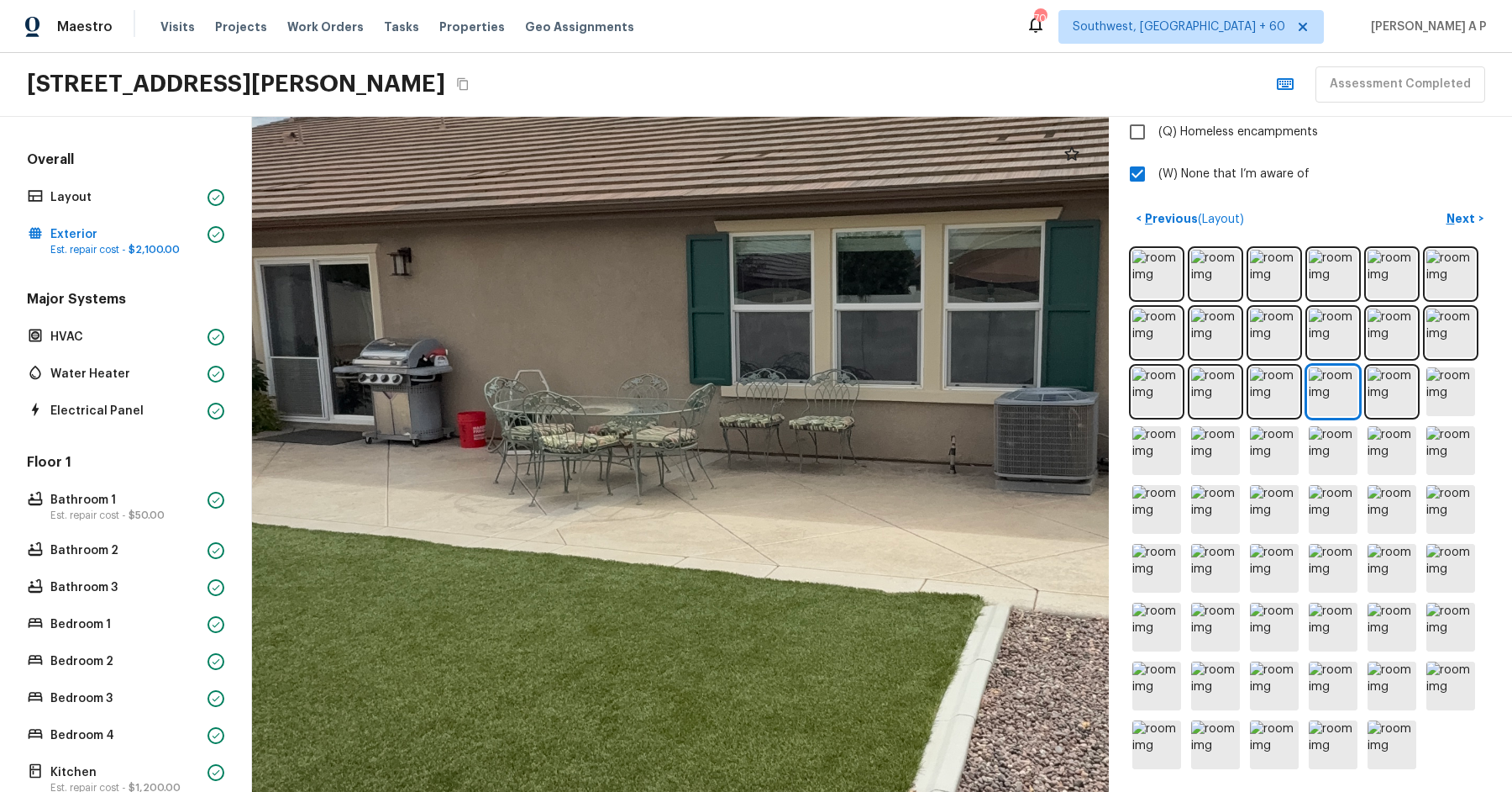
drag, startPoint x: 685, startPoint y: 464, endPoint x: 977, endPoint y: 461, distance: 292.0
click at [978, 464] on div at bounding box center [820, 427] width 2707 height 2133
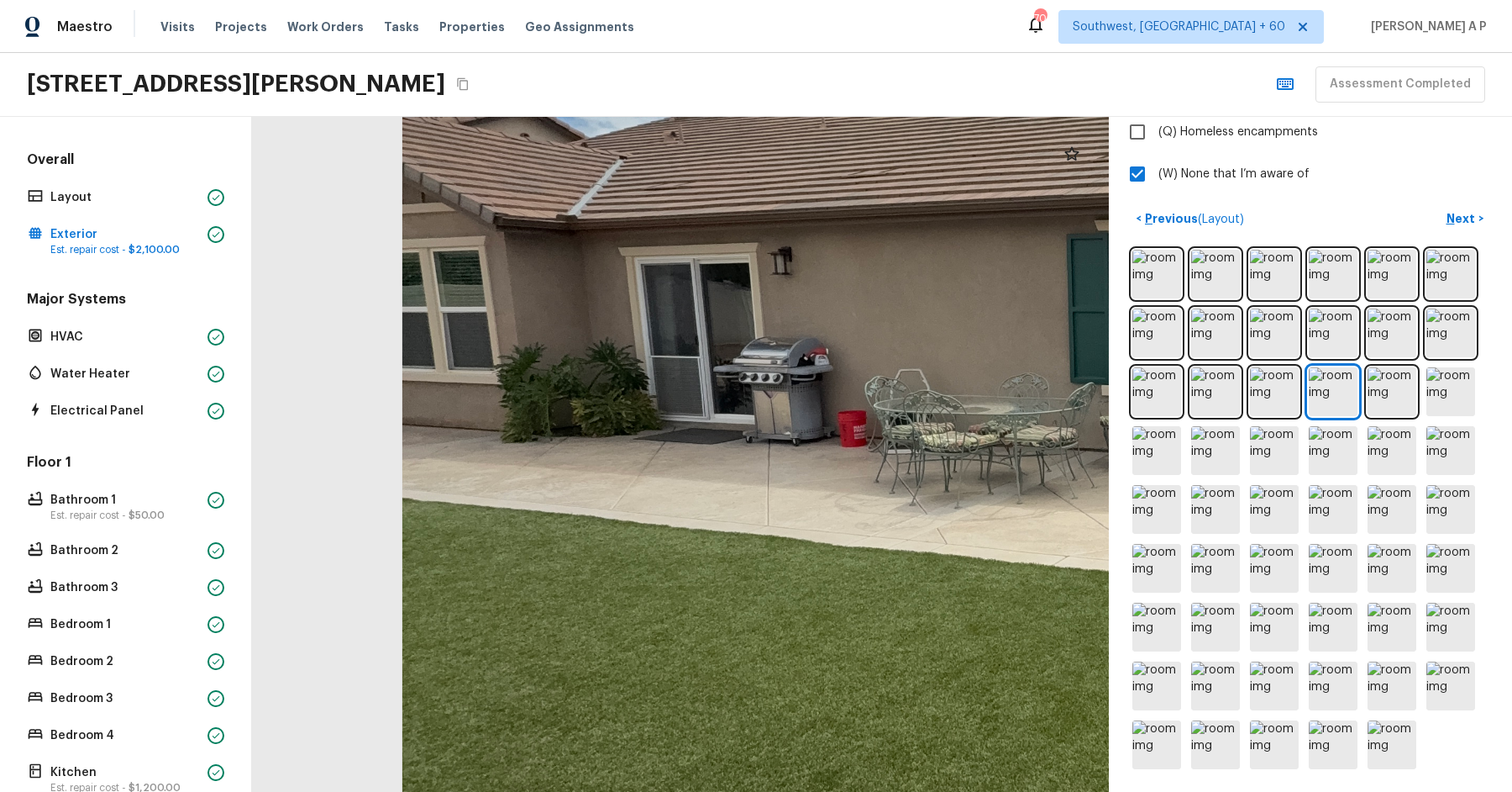
drag, startPoint x: 710, startPoint y: 425, endPoint x: 952, endPoint y: 425, distance: 242.0
click at [952, 425] on div at bounding box center [1200, 426] width 2707 height 2133
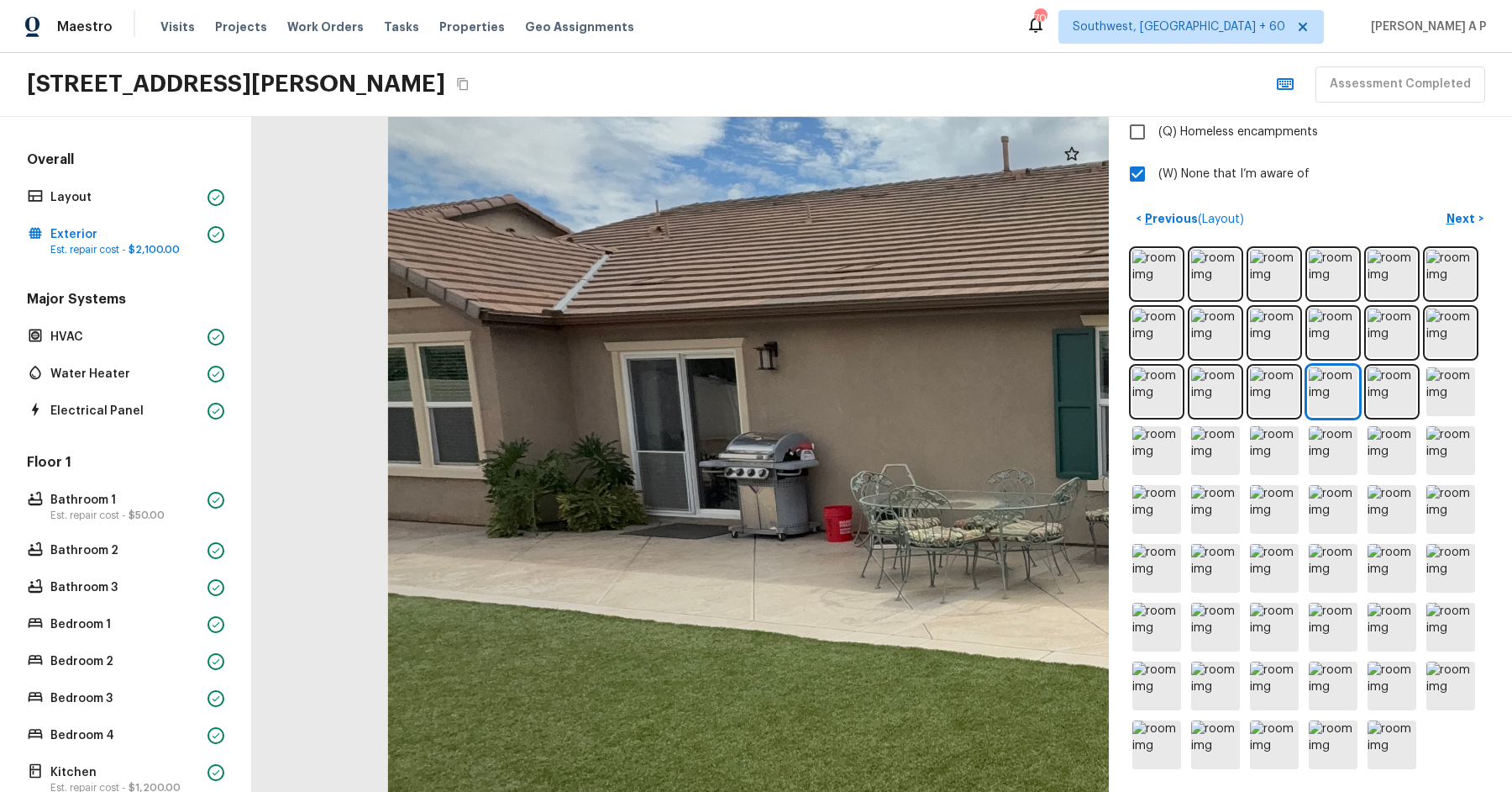
drag, startPoint x: 908, startPoint y: 406, endPoint x: 869, endPoint y: 565, distance: 163.7
click at [869, 565] on div at bounding box center [1186, 521] width 2707 height 2133
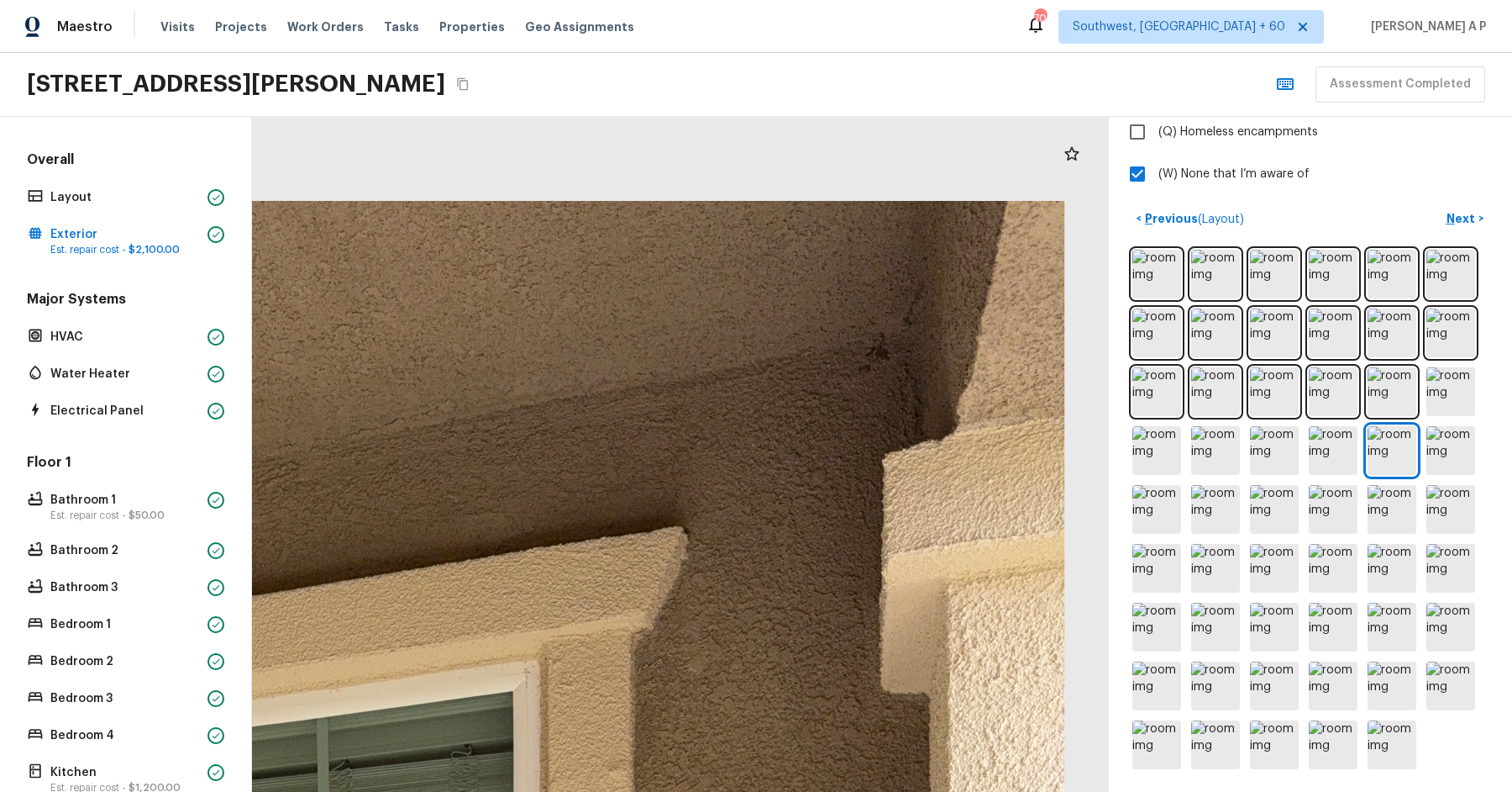
drag, startPoint x: 833, startPoint y: 154, endPoint x: 759, endPoint y: 341, distance: 201.1
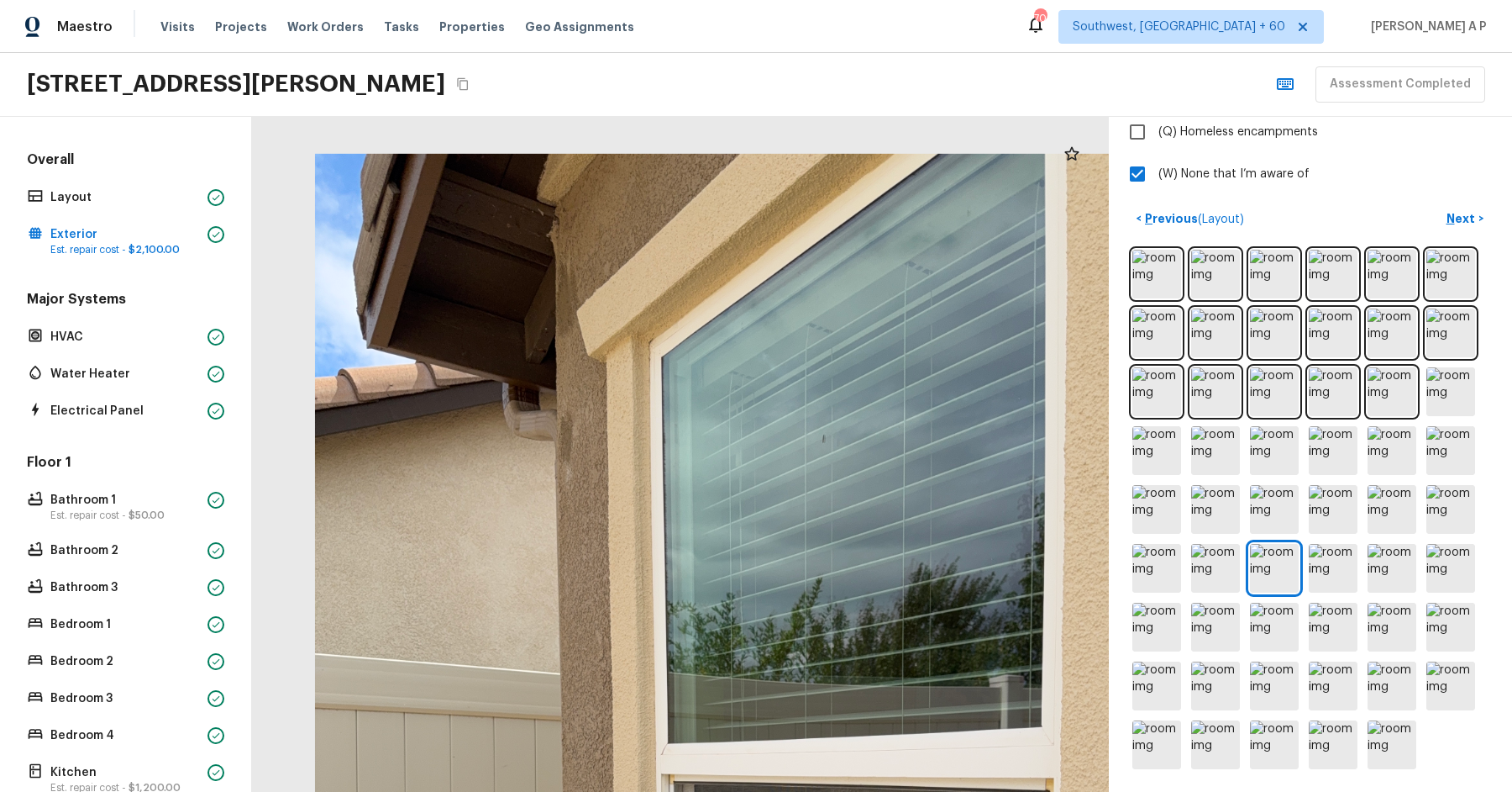
drag, startPoint x: 579, startPoint y: 230, endPoint x: 578, endPoint y: 393, distance: 163.0
click at [578, 393] on div at bounding box center [803, 805] width 1655 height 1303
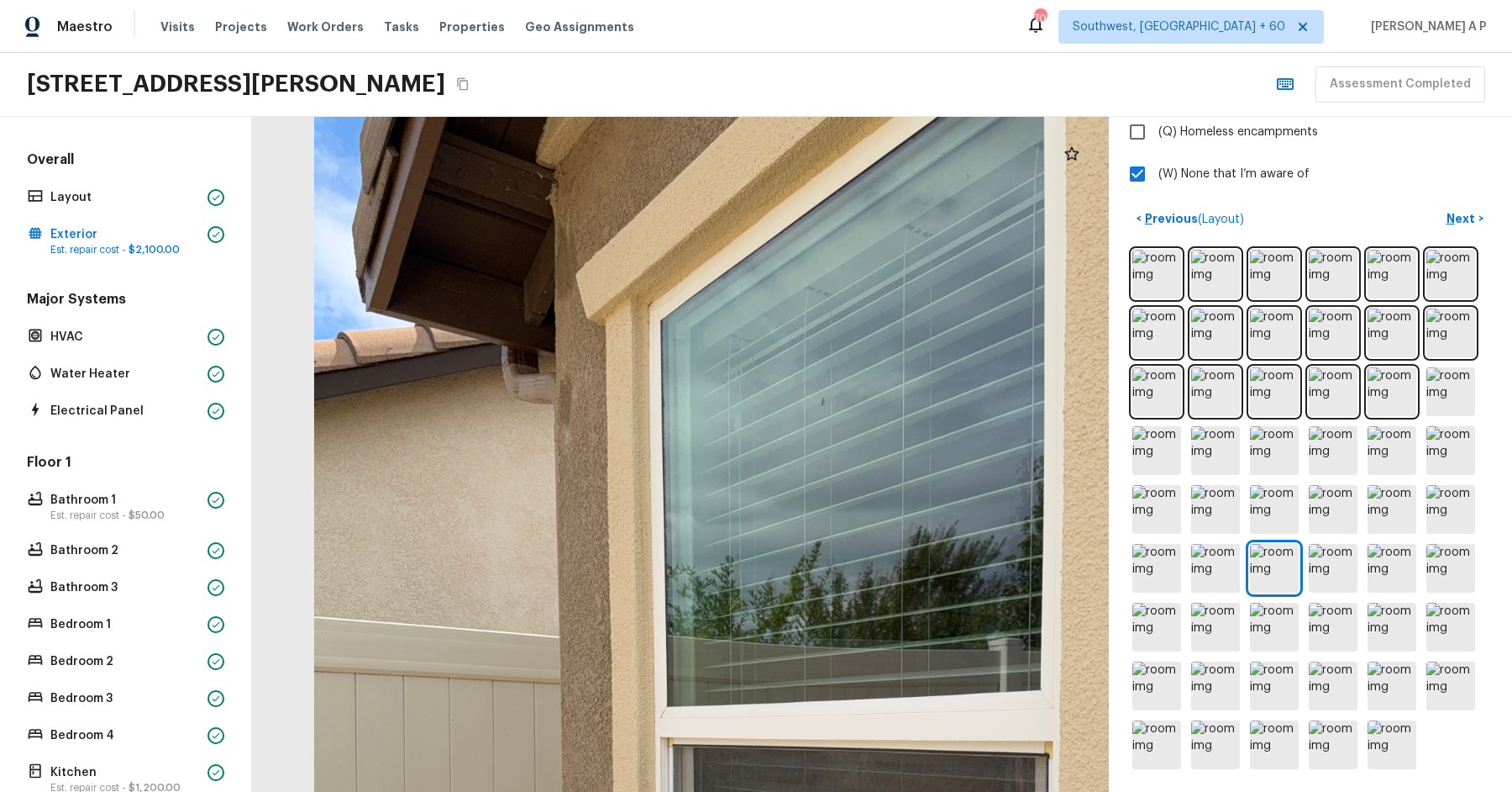
click at [578, 393] on div at bounding box center [802, 769] width 1655 height 1303
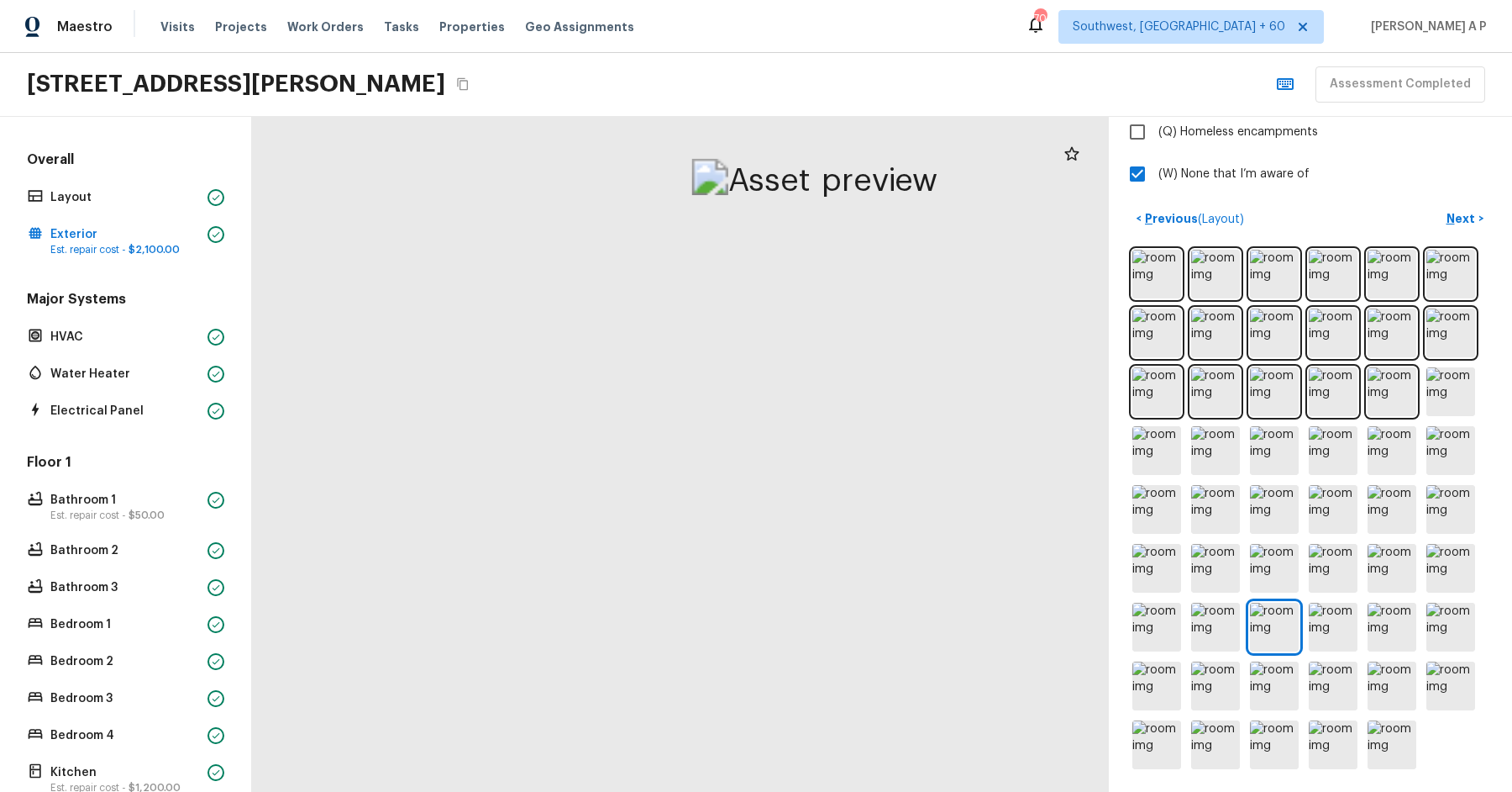
drag, startPoint x: 716, startPoint y: 249, endPoint x: 684, endPoint y: 715, distance: 467.1
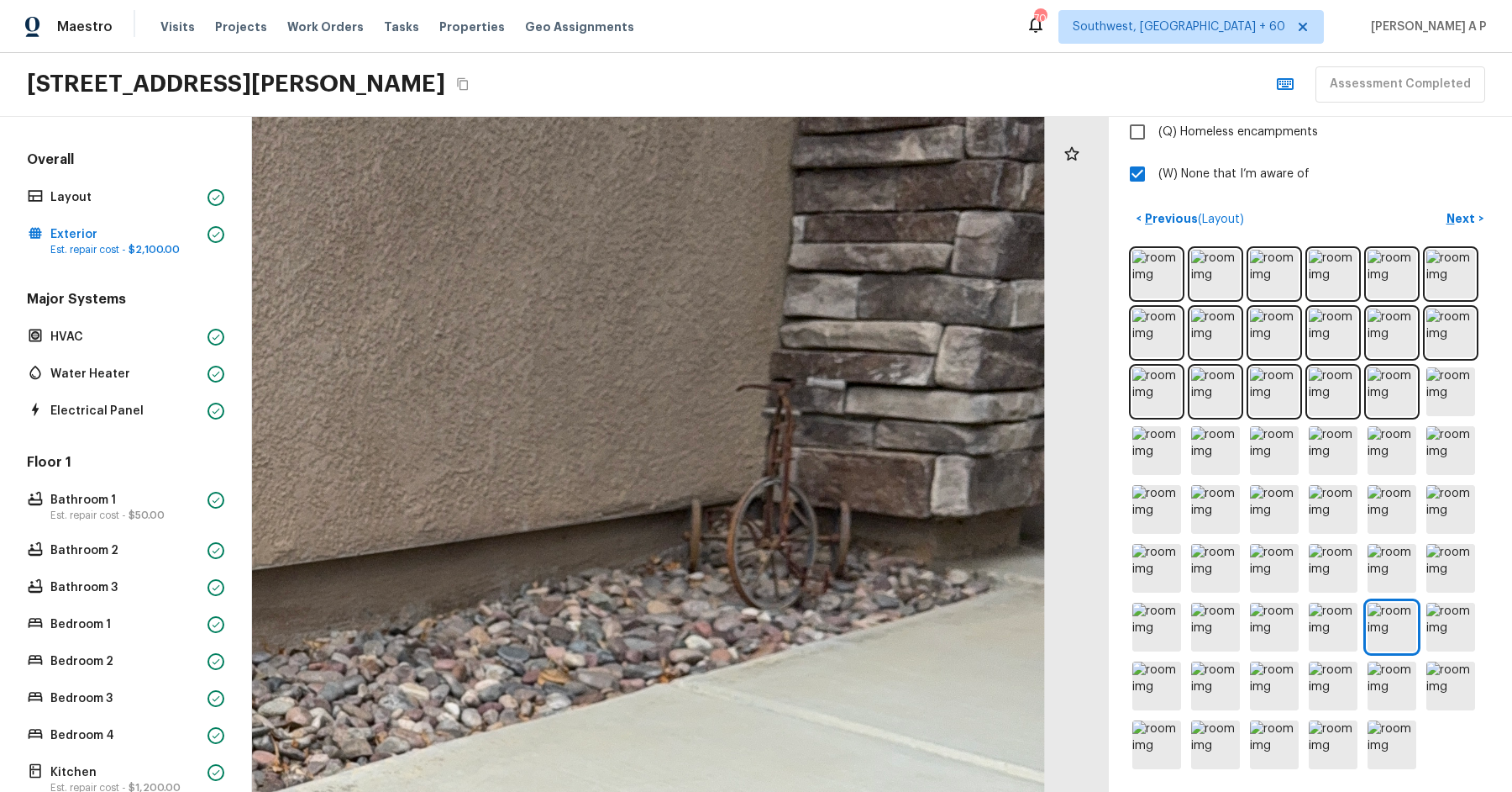
drag, startPoint x: 770, startPoint y: 371, endPoint x: 493, endPoint y: 423, distance: 281.8
click at [493, 423] on div at bounding box center [244, 677] width 2712 height 2137
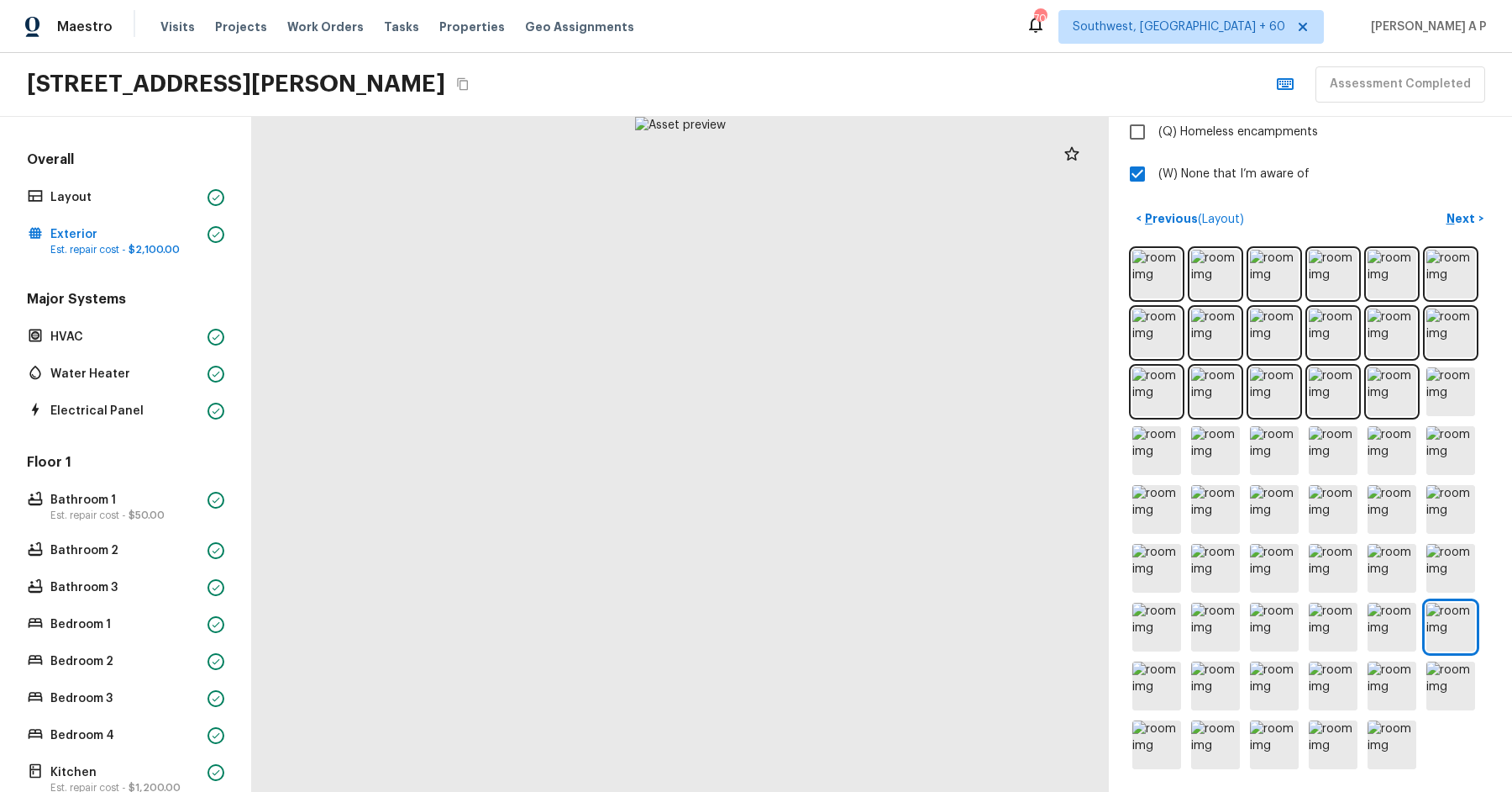
click at [493, 423] on div at bounding box center [680, 454] width 856 height 675
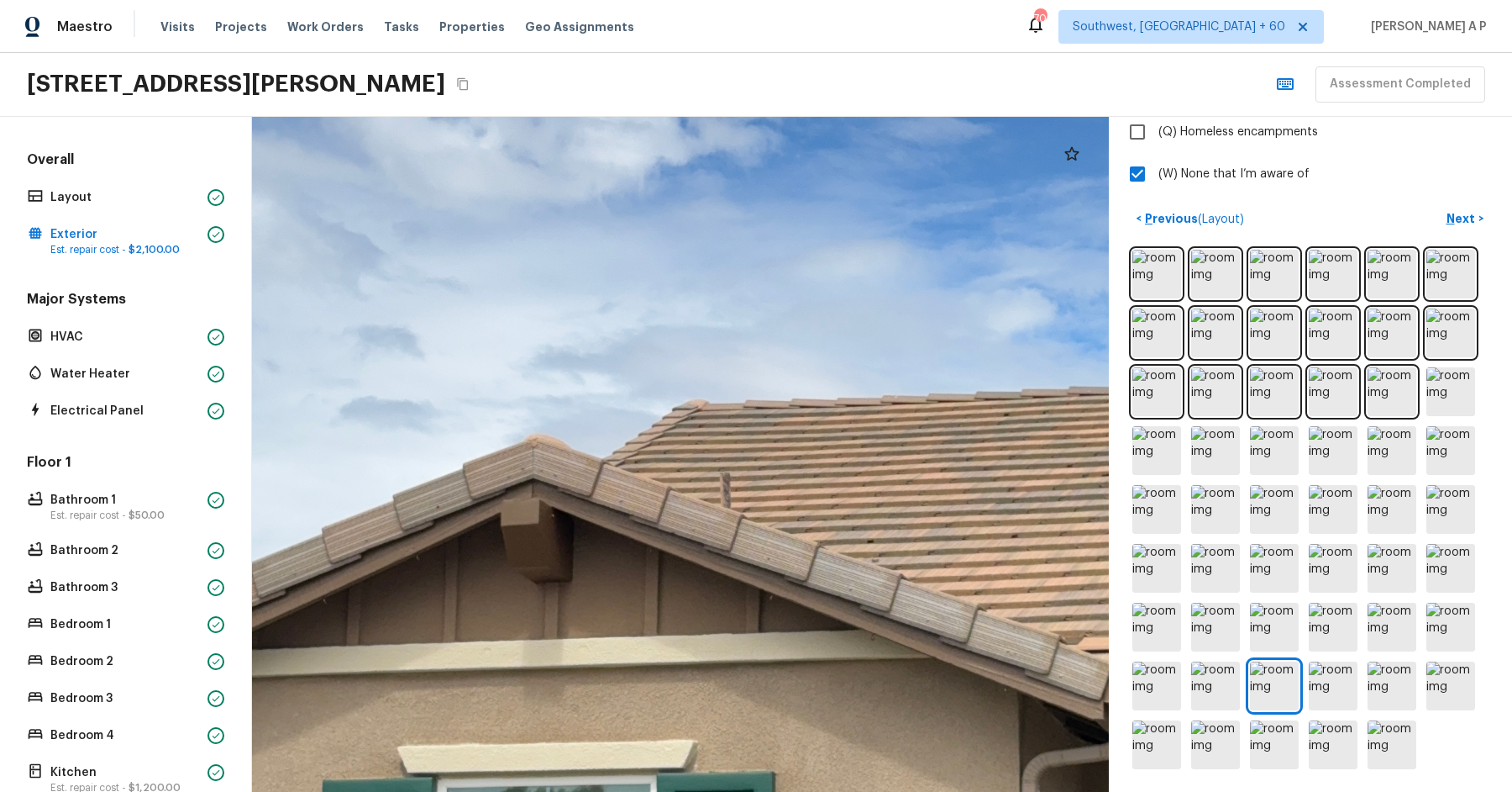
drag, startPoint x: 731, startPoint y: 505, endPoint x: 559, endPoint y: 501, distance: 172.0
click at [559, 501] on div at bounding box center [788, 510] width 2711 height 2136
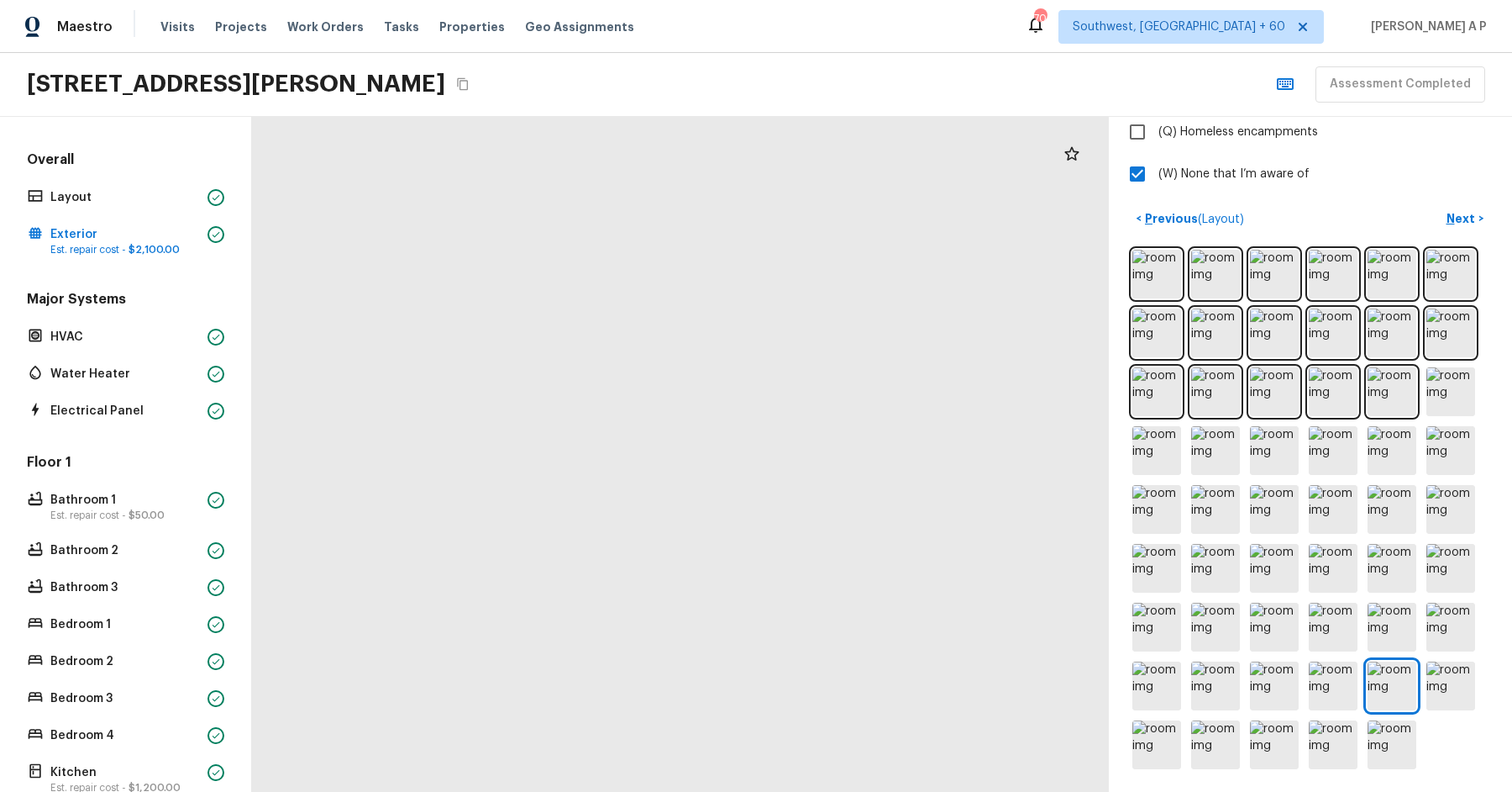
drag, startPoint x: 620, startPoint y: 532, endPoint x: 880, endPoint y: 537, distance: 260.0
click at [880, 536] on div at bounding box center [948, 216] width 3419 height 2693
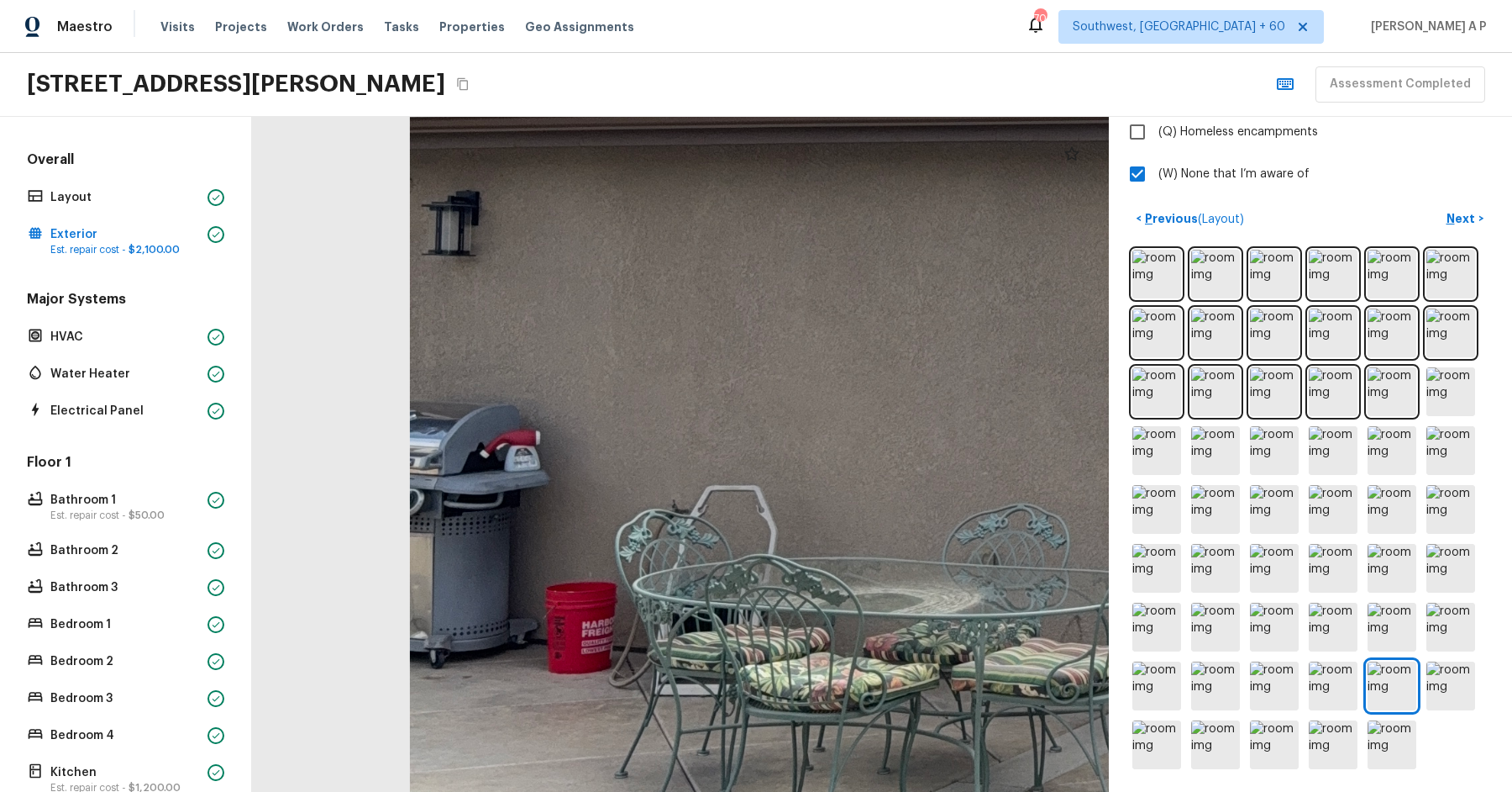
drag, startPoint x: 835, startPoint y: 504, endPoint x: 1060, endPoint y: 498, distance: 225.1
click at [1060, 498] on div at bounding box center [1418, 235] width 3419 height 2693
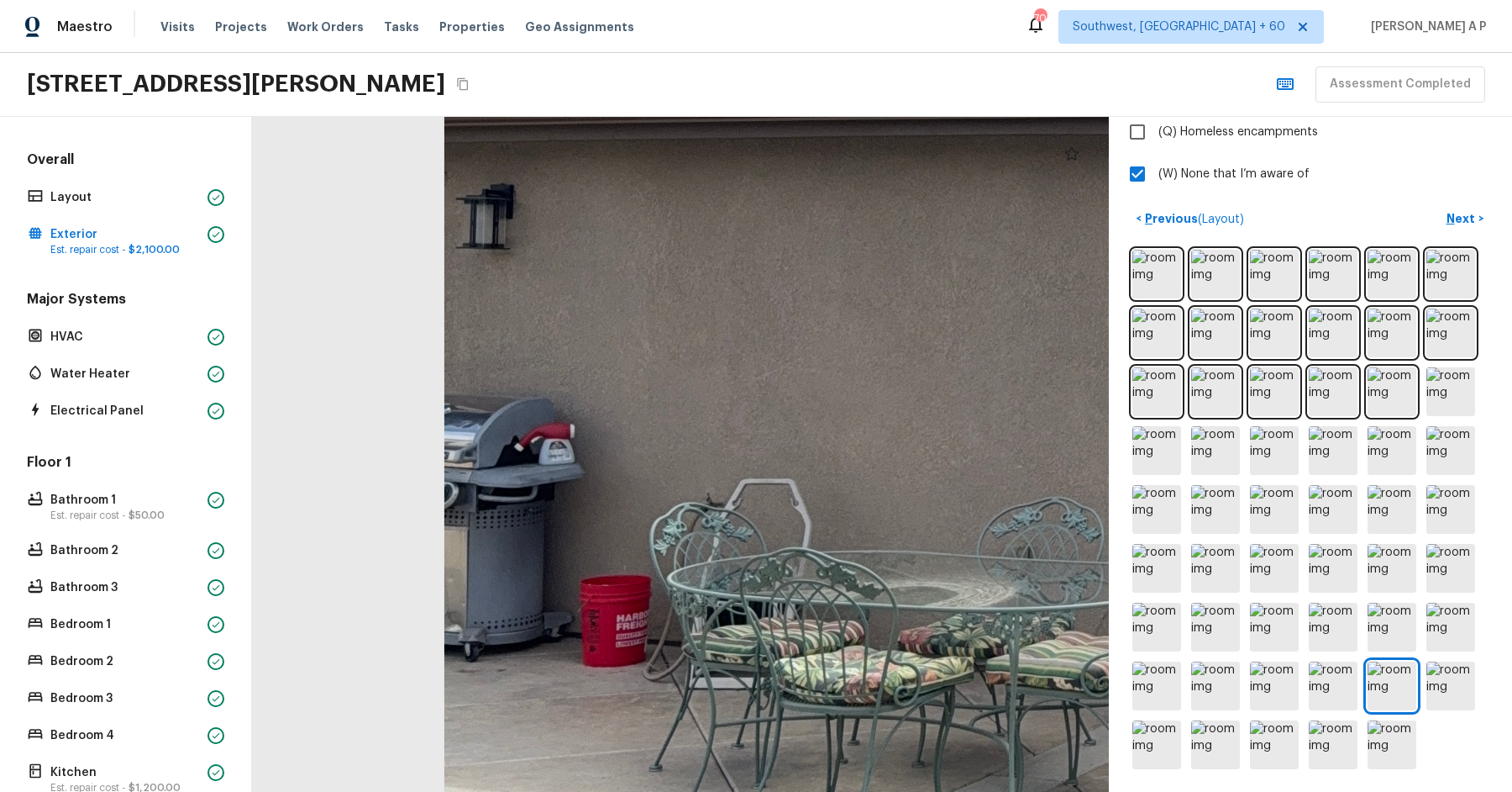
drag, startPoint x: 923, startPoint y: 476, endPoint x: 716, endPoint y: 431, distance: 211.8
click at [716, 431] on div at bounding box center [1453, 228] width 3419 height 2693
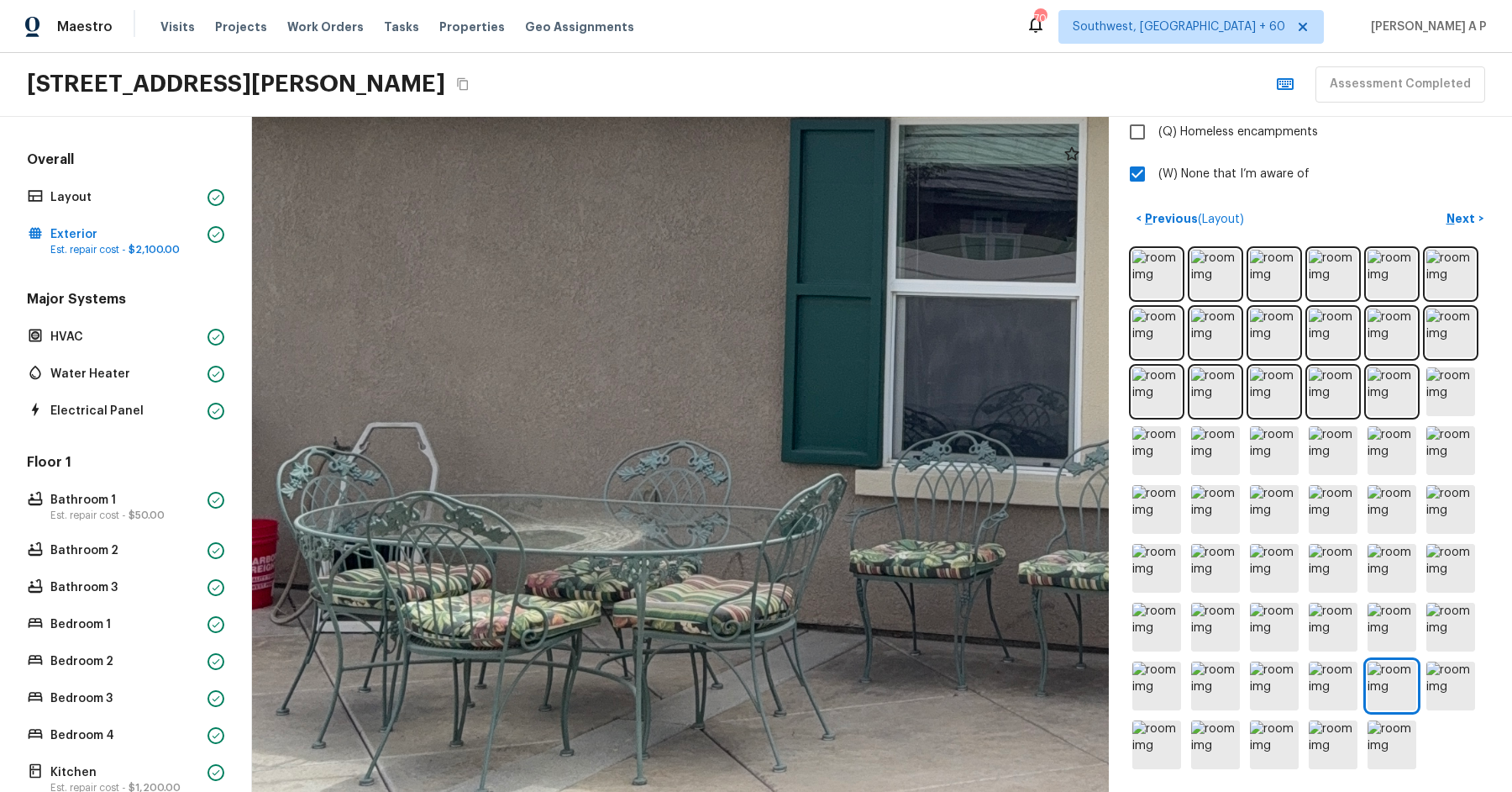
drag, startPoint x: 677, startPoint y: 438, endPoint x: 512, endPoint y: 406, distance: 168.1
click at [512, 406] on div at bounding box center [1081, 172] width 3419 height 2693
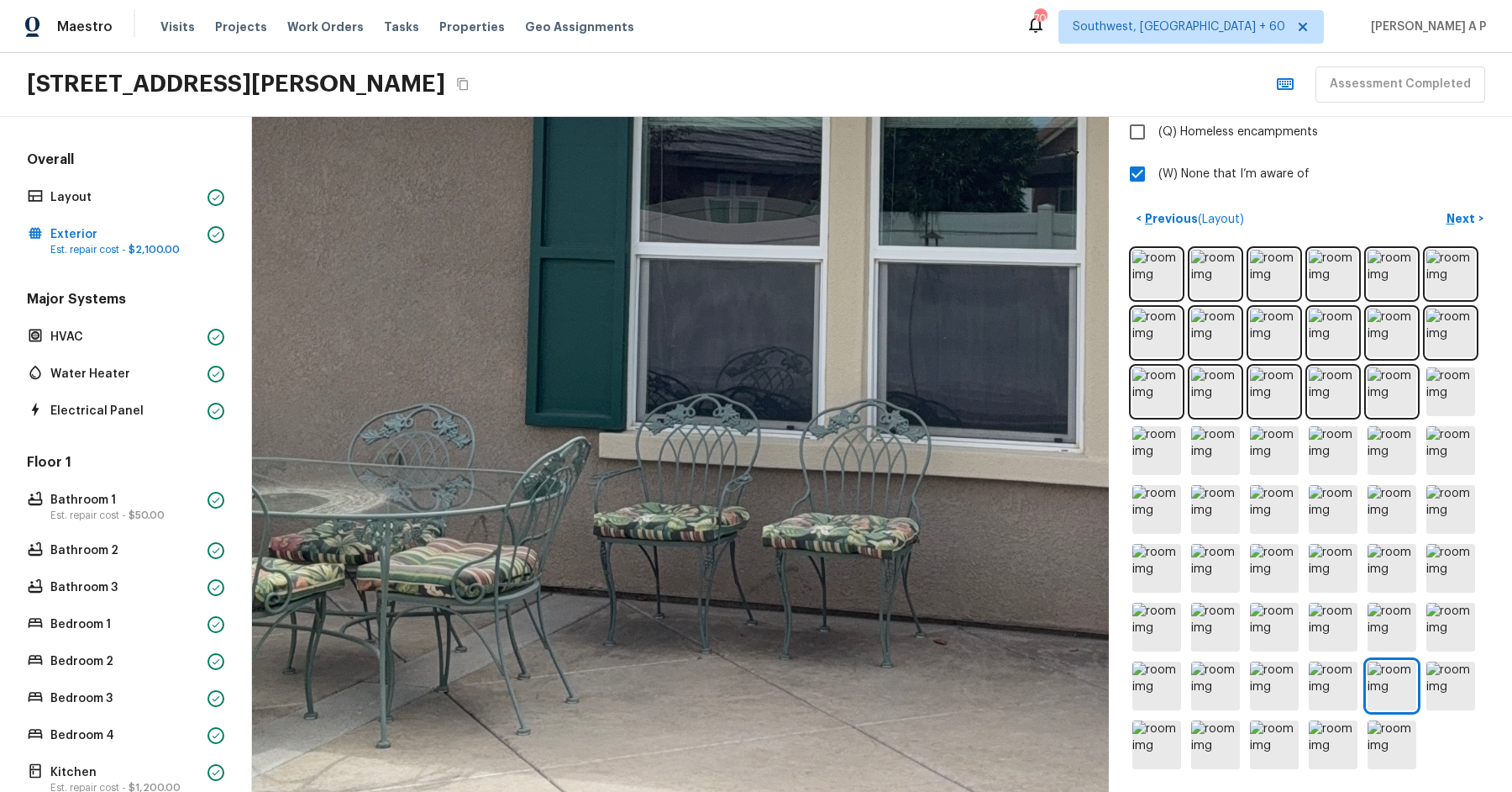
drag, startPoint x: 731, startPoint y: 461, endPoint x: 480, endPoint y: 445, distance: 251.5
click at [480, 446] on div at bounding box center [824, 134] width 3419 height 2693
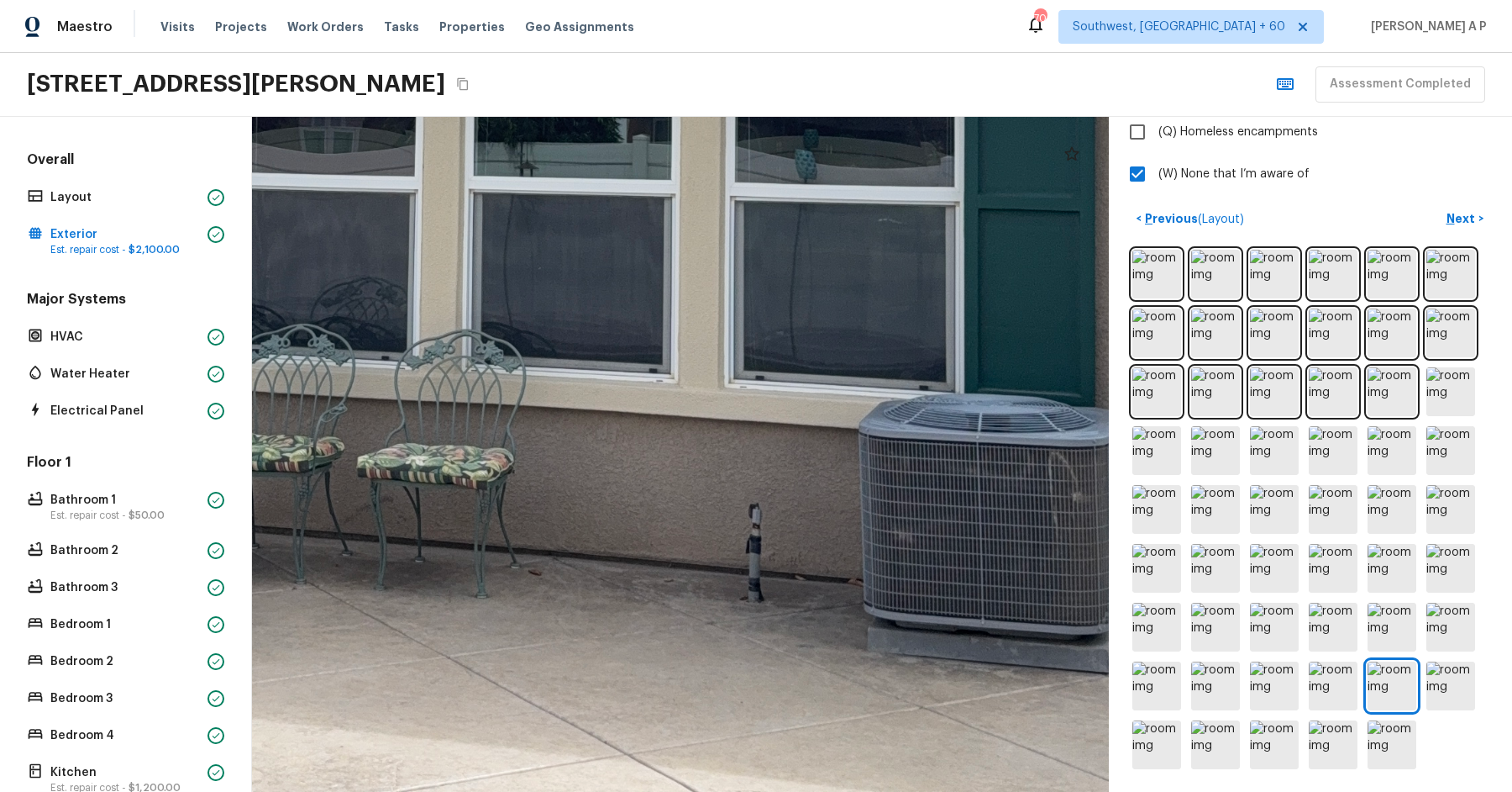
drag, startPoint x: 568, startPoint y: 458, endPoint x: 371, endPoint y: 451, distance: 197.1
click at [371, 451] on div at bounding box center [419, 65] width 3419 height 2693
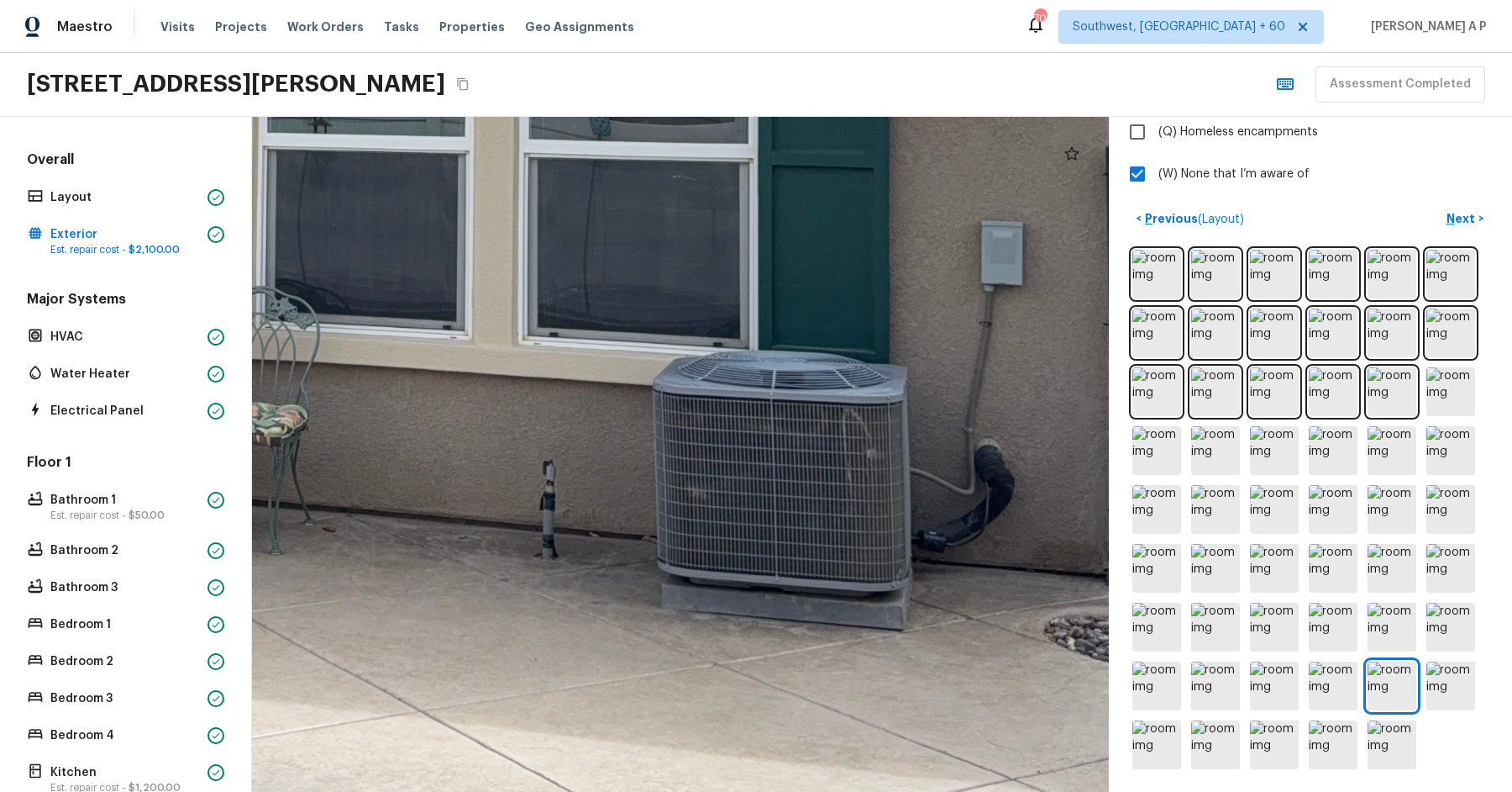
drag, startPoint x: 482, startPoint y: 435, endPoint x: 229, endPoint y: 435, distance: 253.0
click at [232, 435] on div "Overall Layout Exterior Est. repair cost - $2,100.00 Major Systems HVAC Water H…" at bounding box center [756, 454] width 1512 height 675
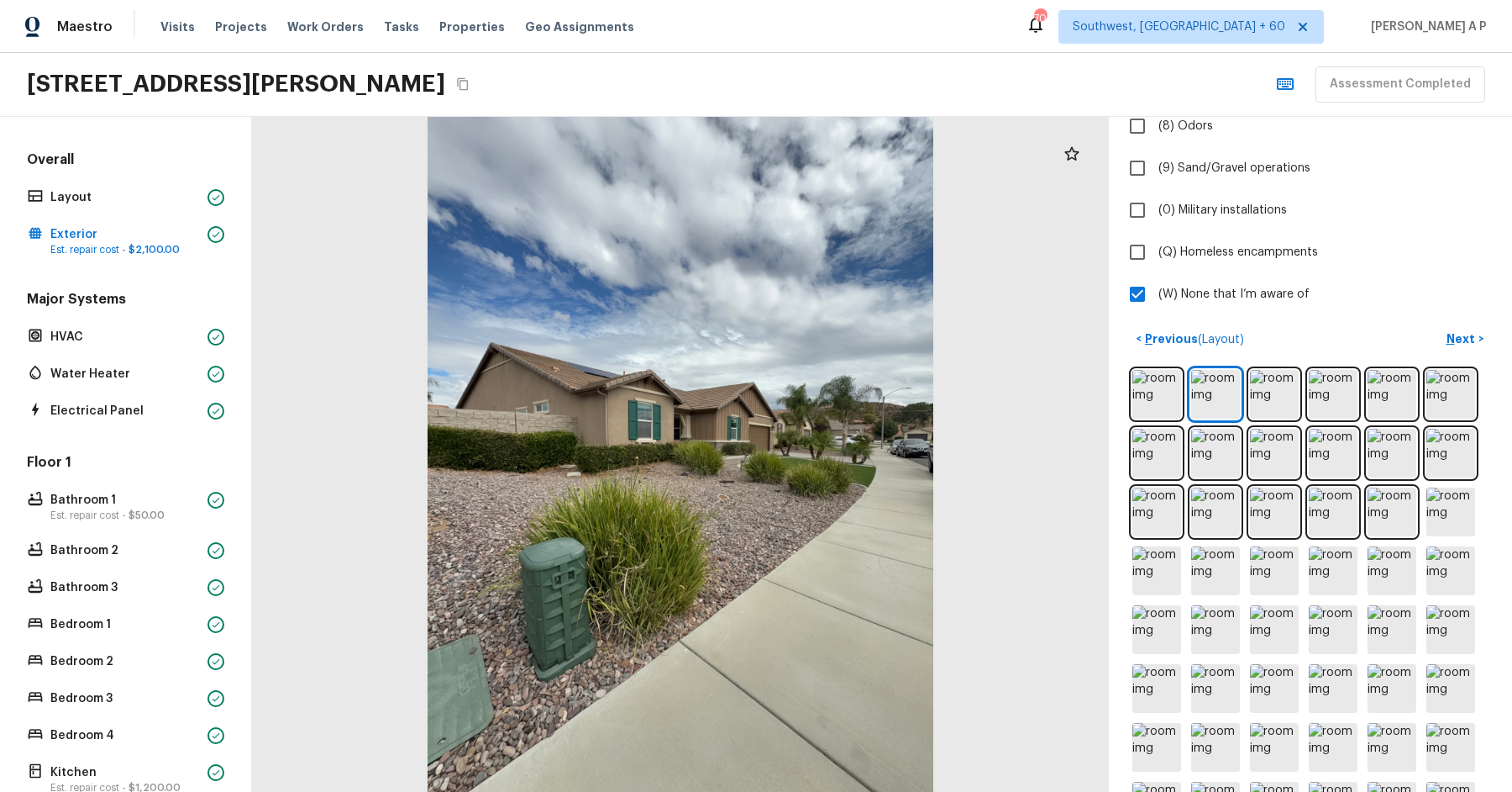
scroll to position [532, 0]
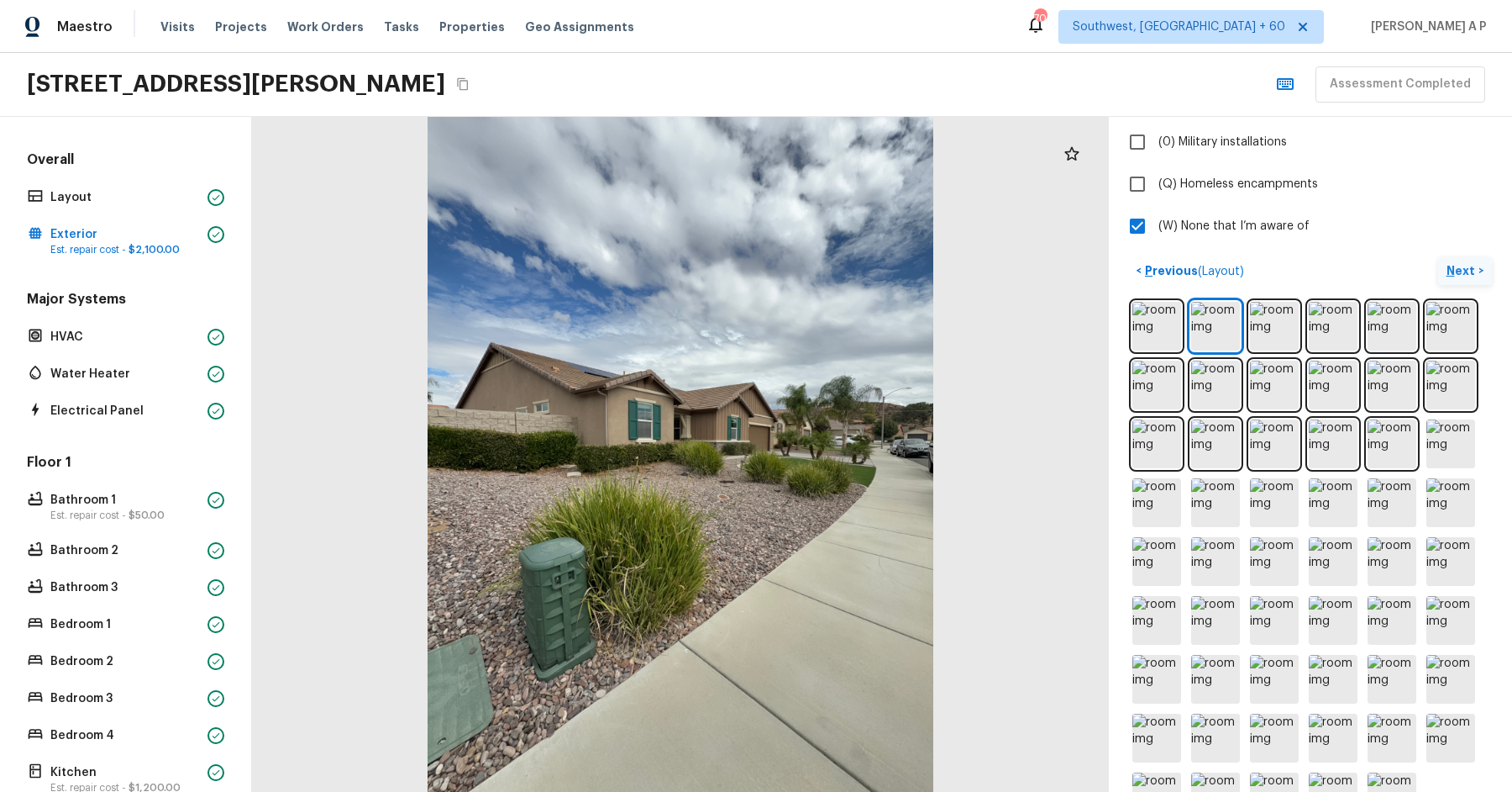
click at [1463, 257] on button "Next >" at bounding box center [1465, 271] width 54 height 28
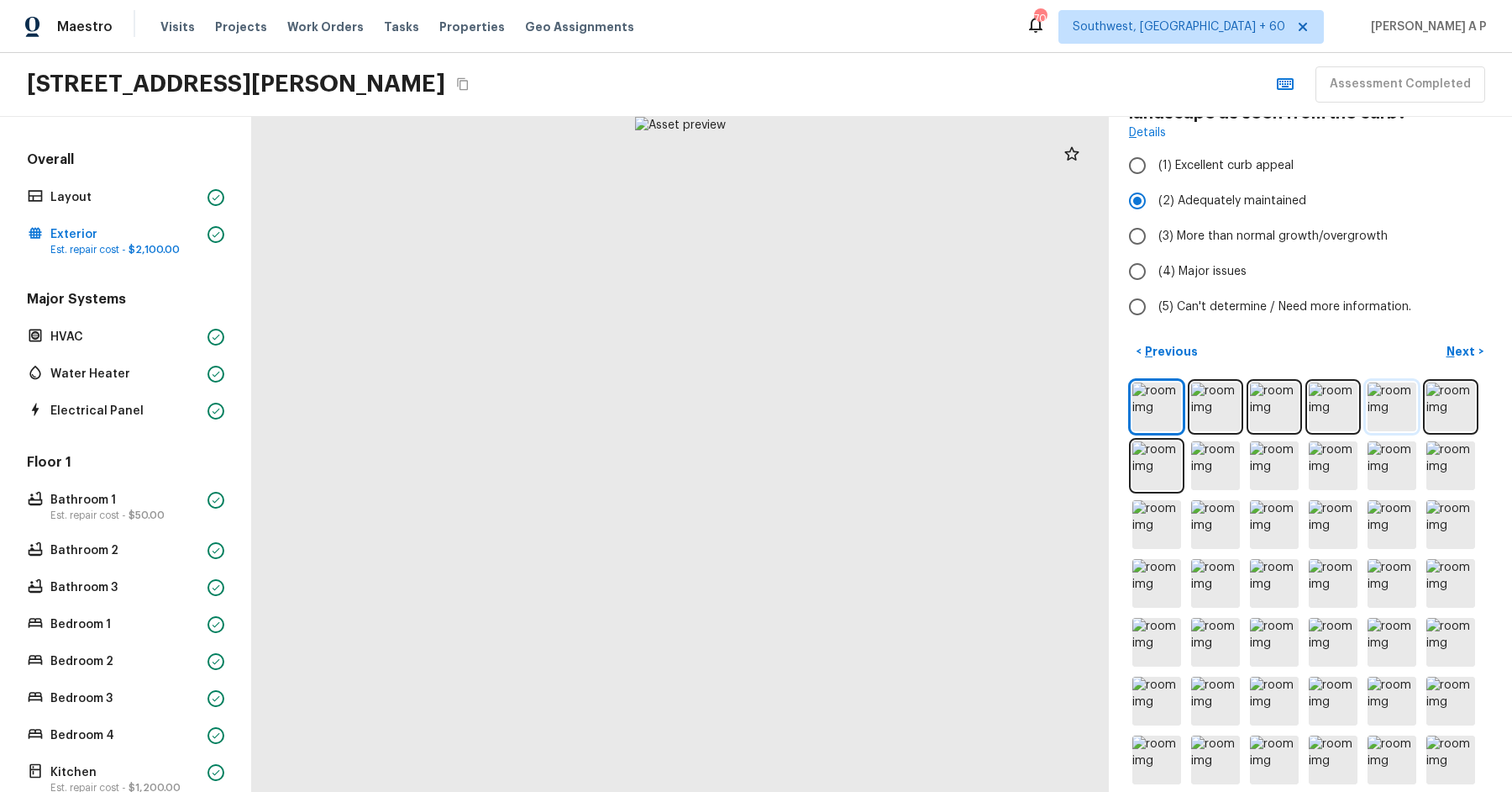
scroll to position [0, 0]
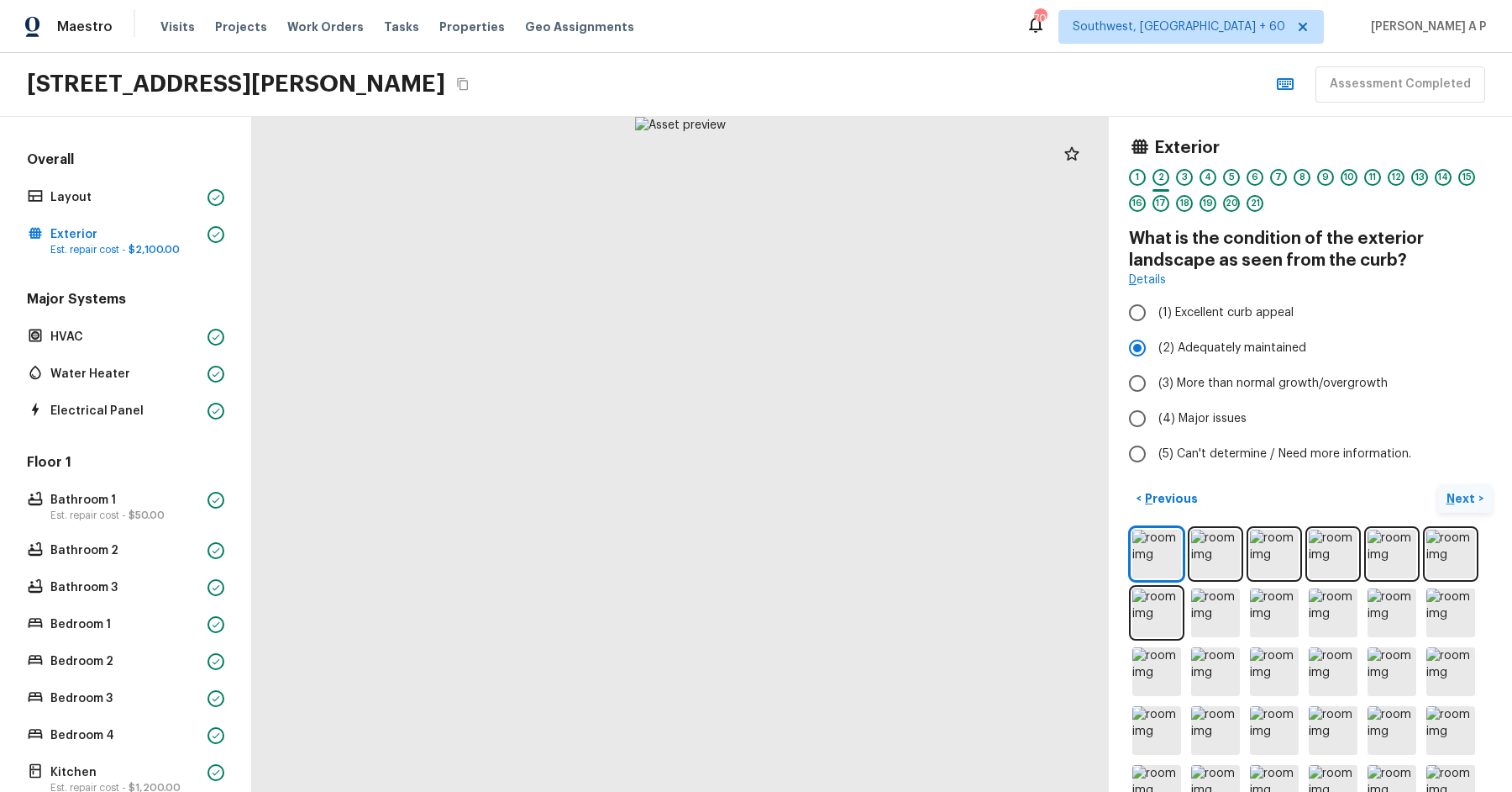
click at [1472, 497] on p "Next" at bounding box center [1462, 497] width 32 height 16
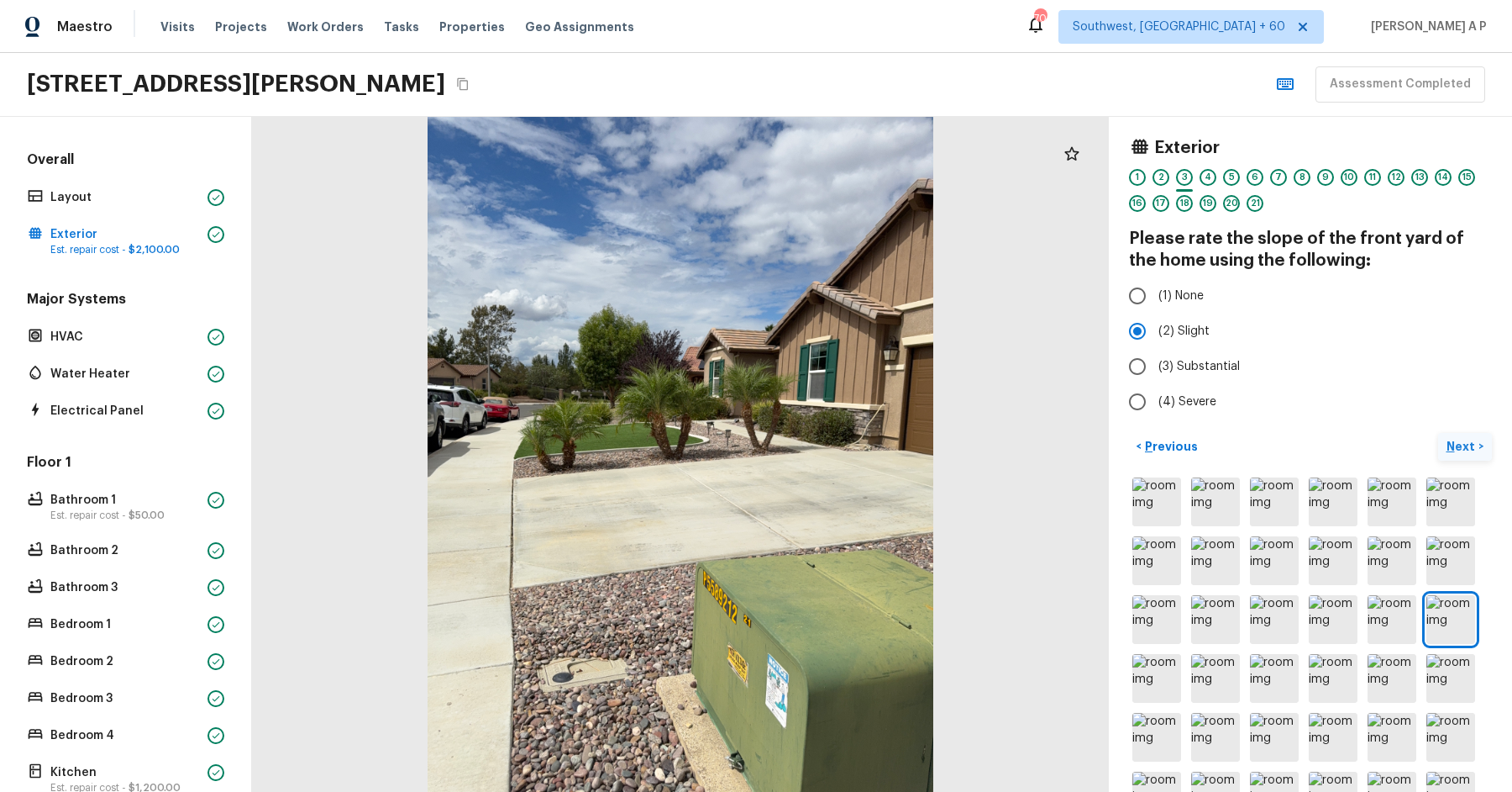
click at [1455, 441] on p "Next" at bounding box center [1462, 445] width 32 height 16
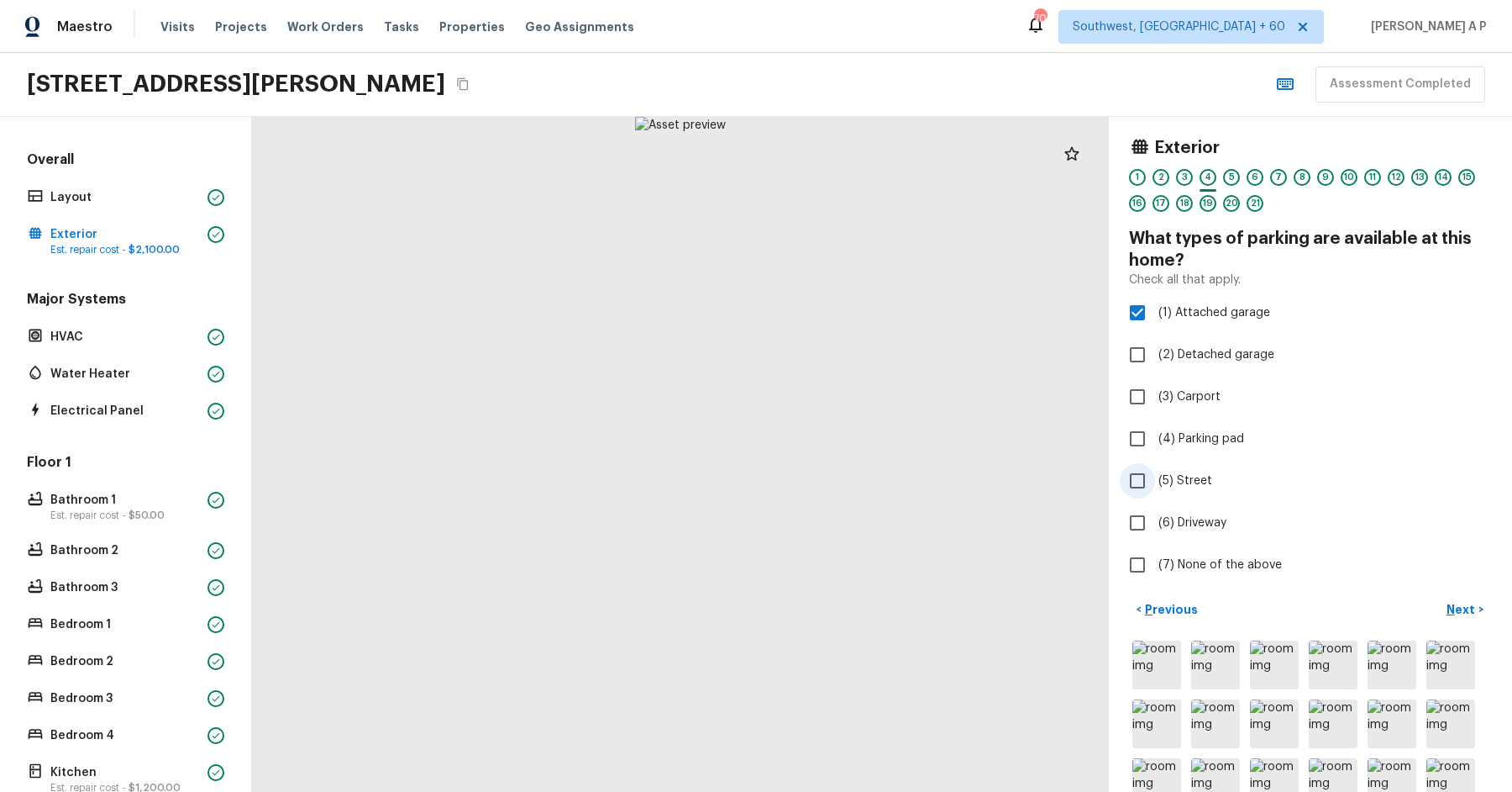
scroll to position [27, 0]
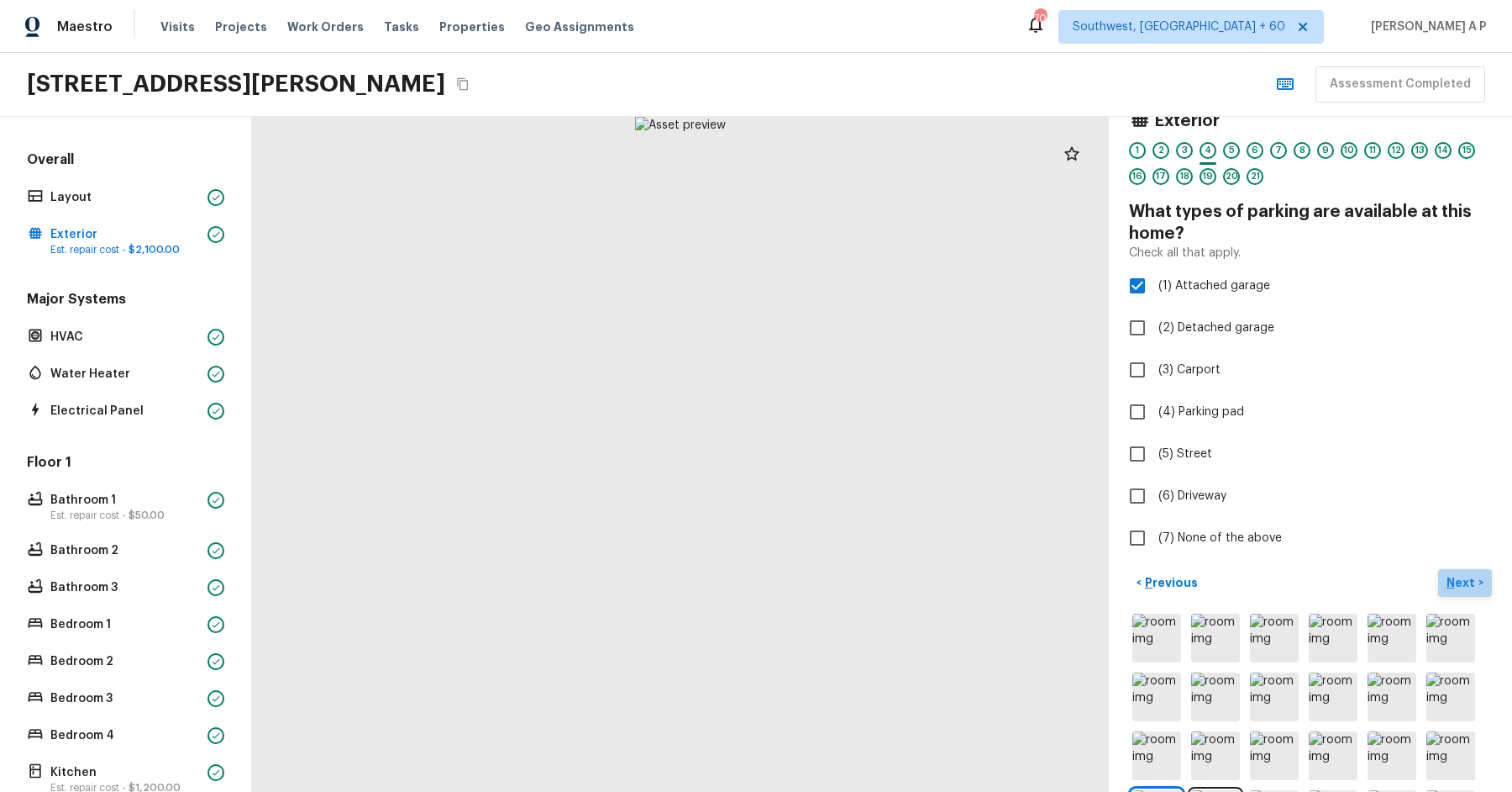
click at [1476, 574] on p "Next" at bounding box center [1462, 581] width 32 height 16
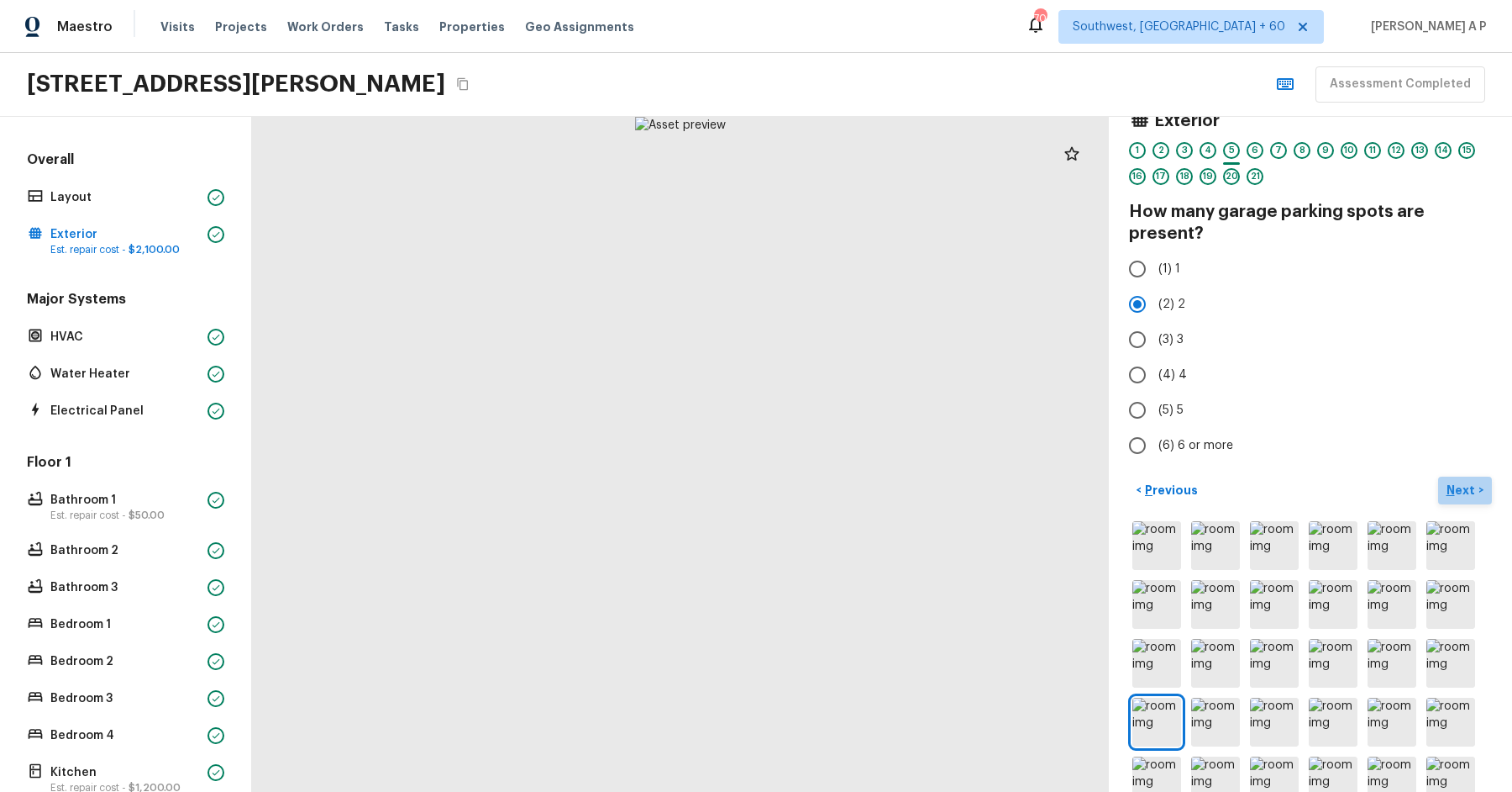
click at [1466, 489] on p "Next" at bounding box center [1462, 490] width 32 height 16
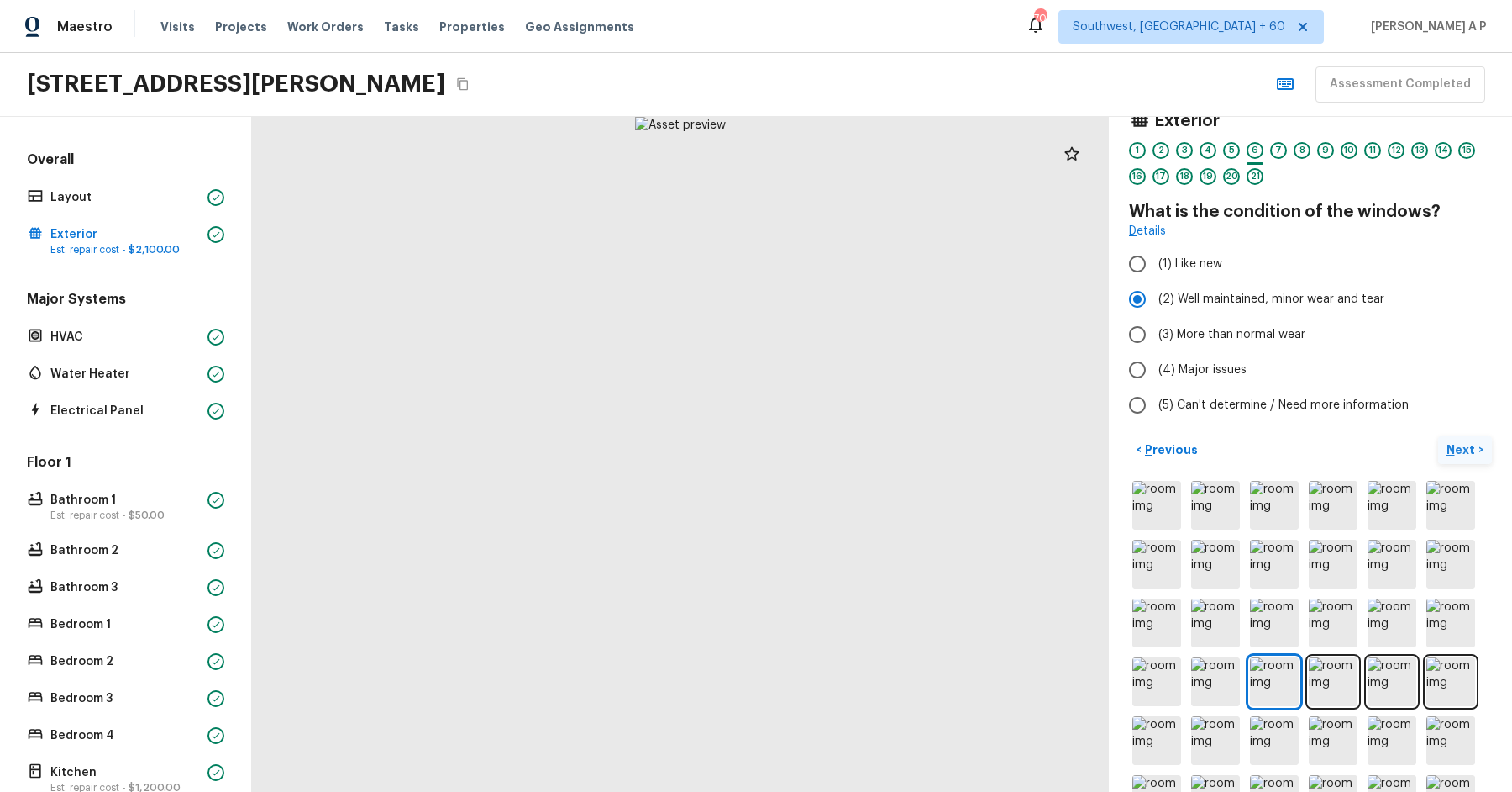
click at [1464, 441] on p "Next" at bounding box center [1462, 449] width 32 height 16
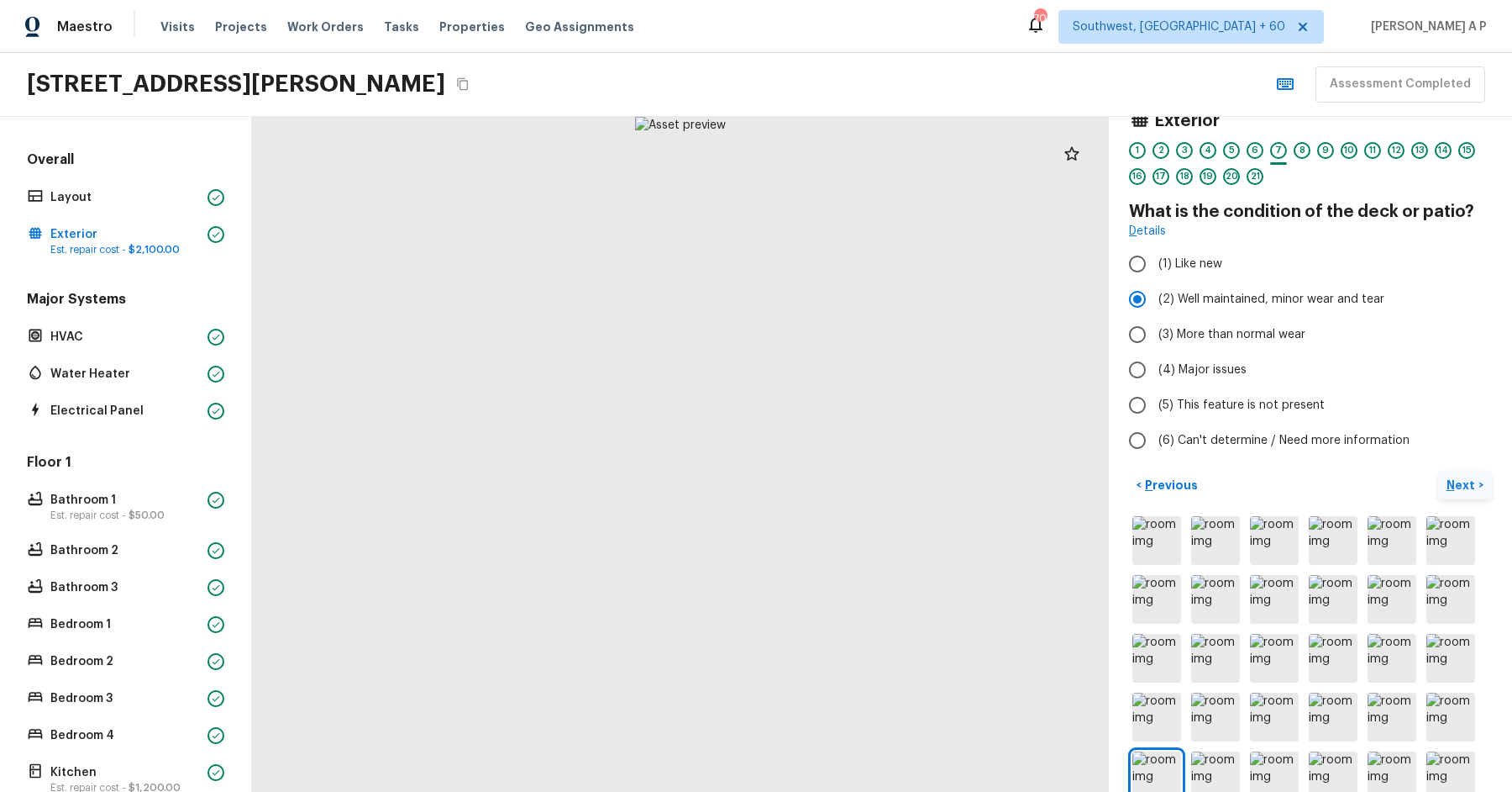
click at [1453, 471] on button "Next >" at bounding box center [1465, 485] width 54 height 28
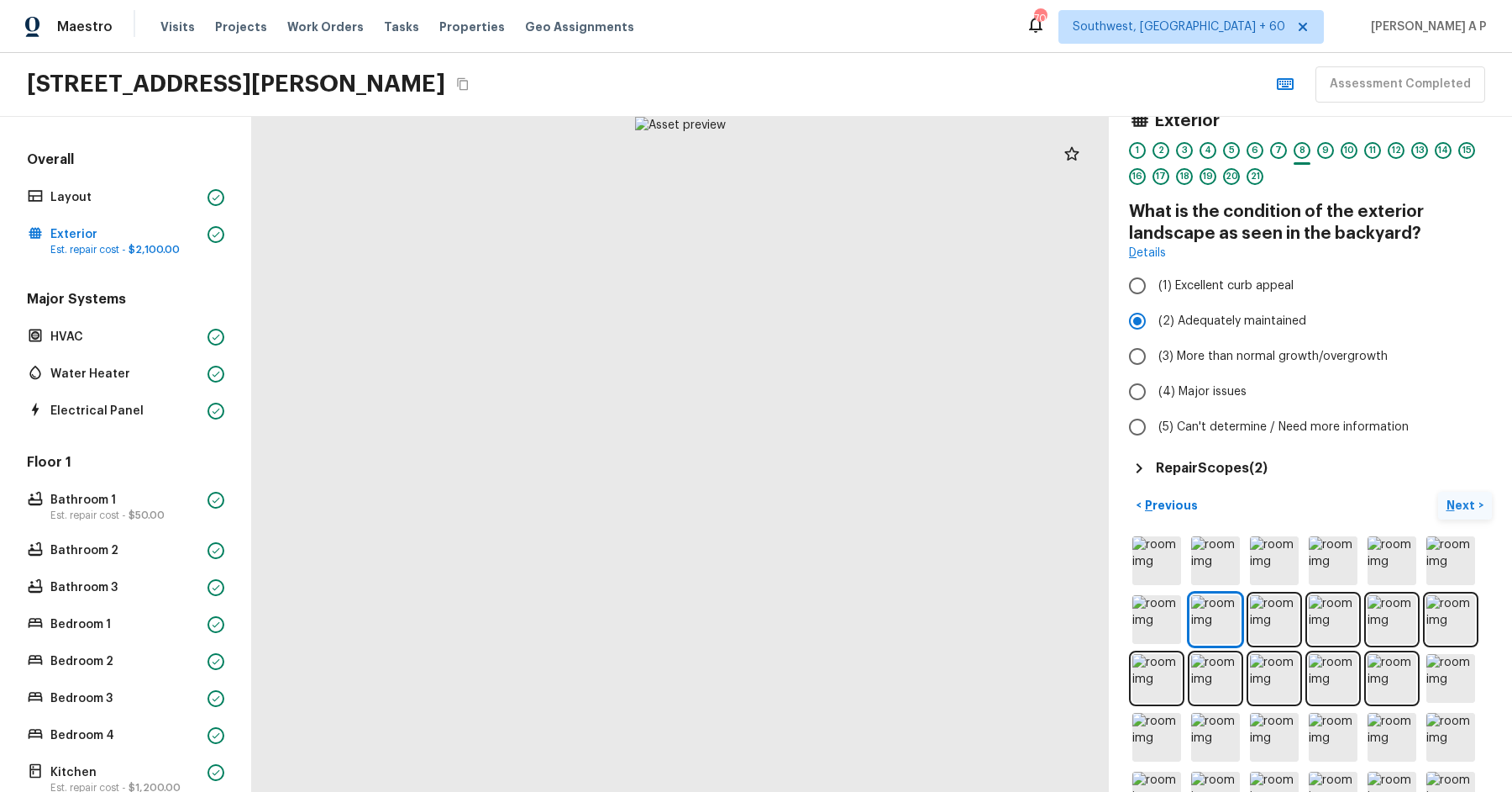
click at [1453, 508] on p "Next" at bounding box center [1462, 504] width 32 height 16
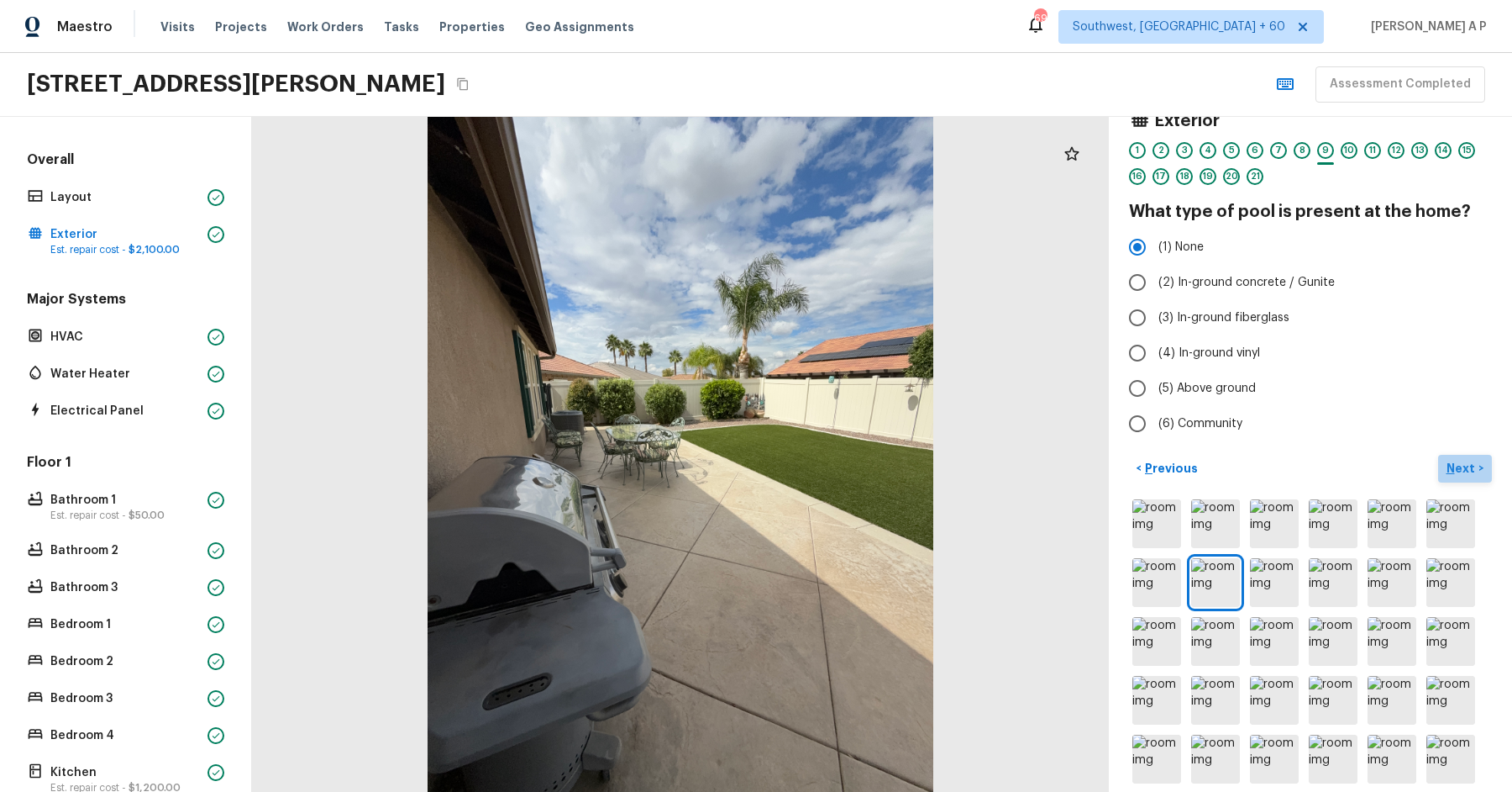
click at [1473, 464] on p "Next" at bounding box center [1462, 468] width 32 height 16
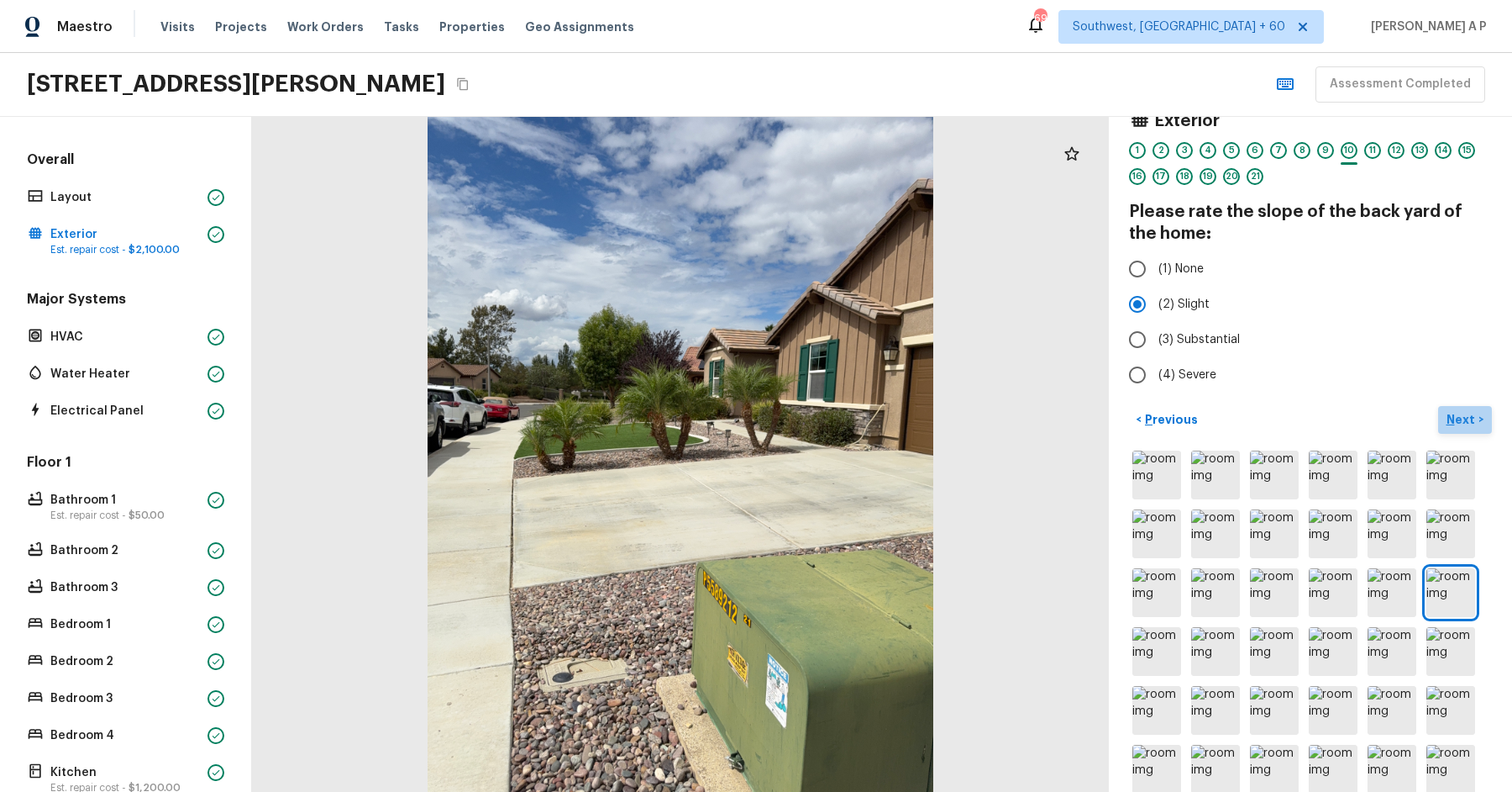
click at [1472, 419] on p "Next" at bounding box center [1462, 419] width 32 height 16
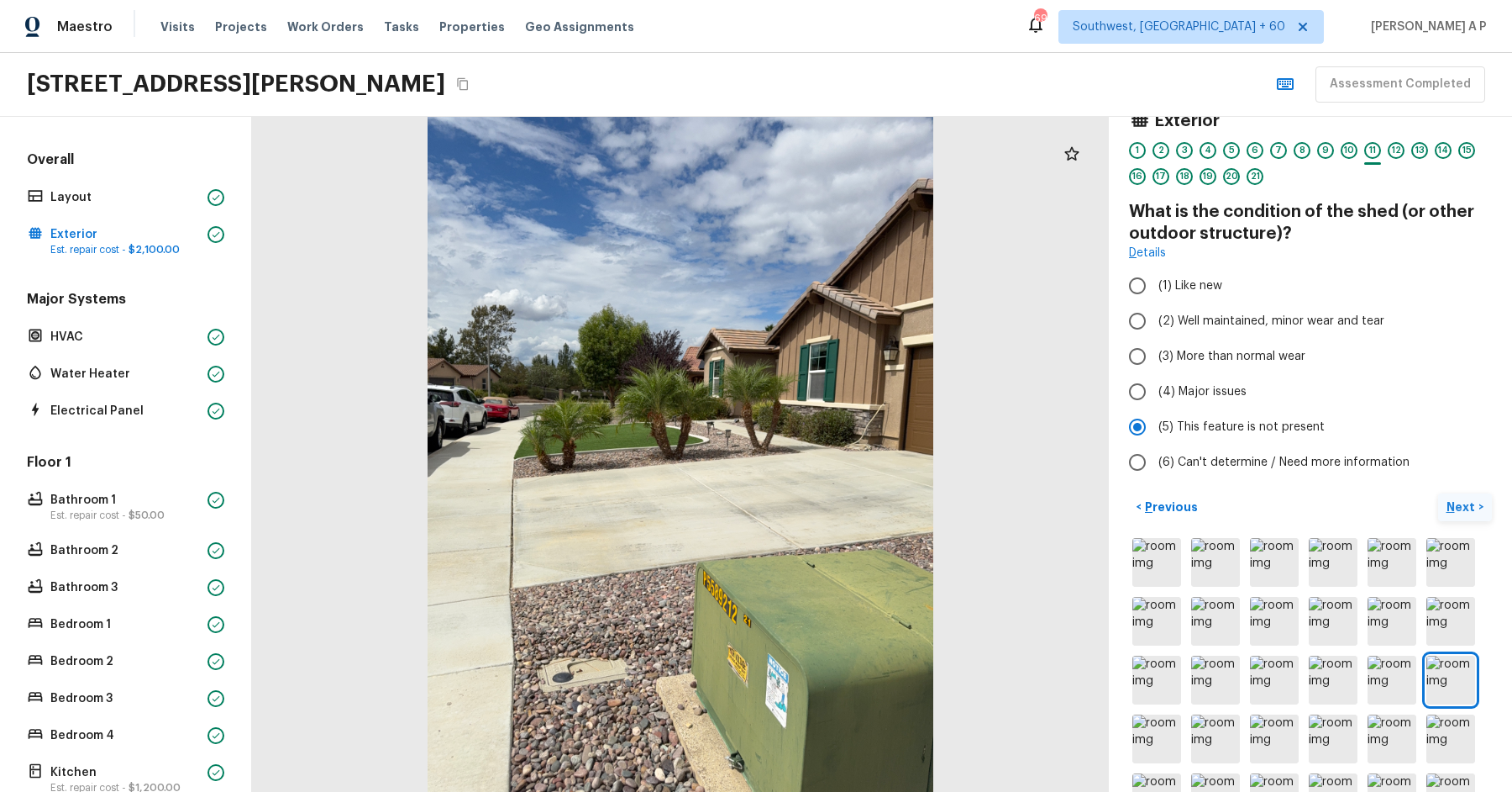
click at [1463, 507] on p "Next" at bounding box center [1462, 506] width 32 height 16
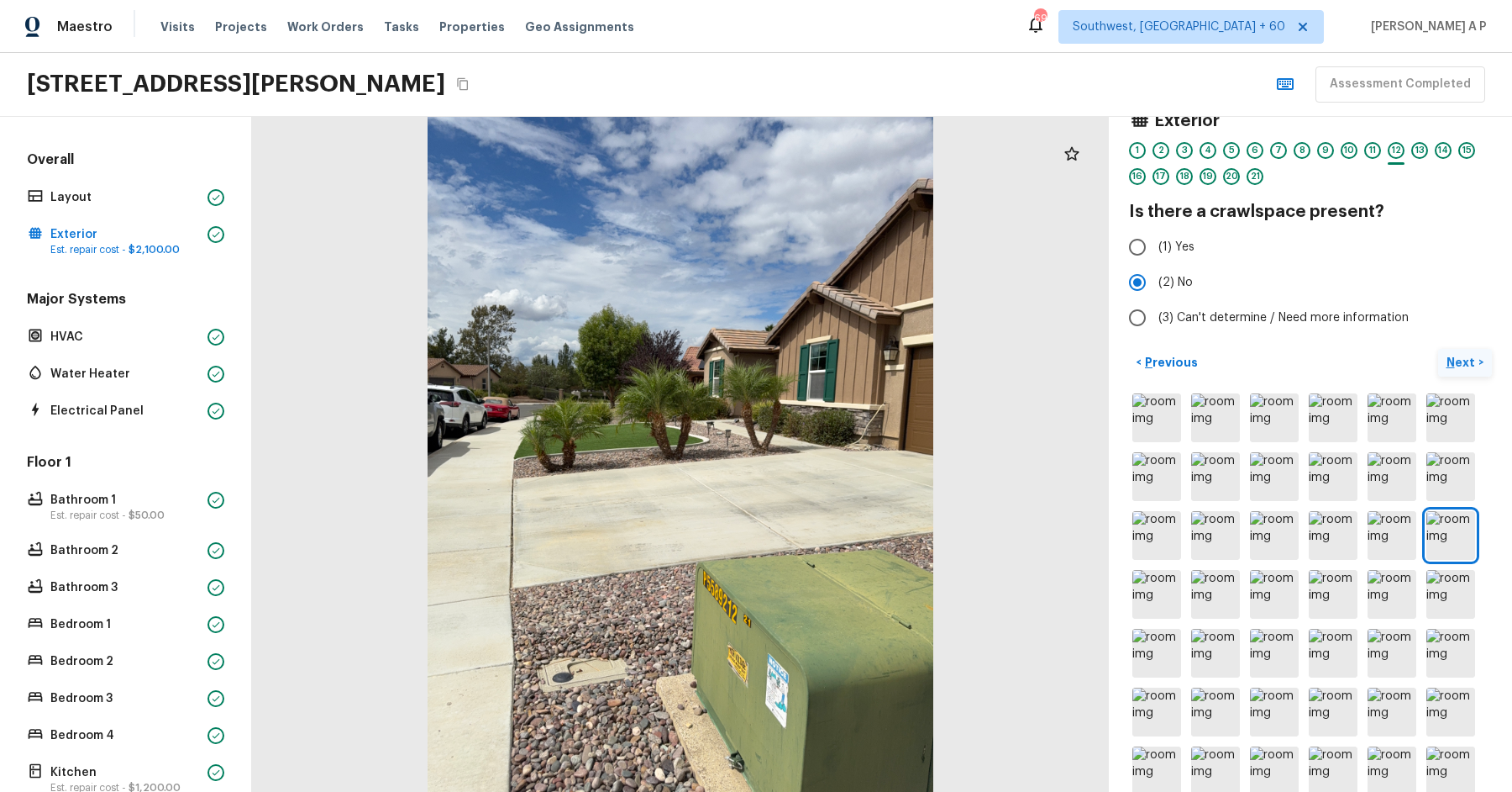
click at [1455, 356] on p "Next" at bounding box center [1462, 361] width 32 height 16
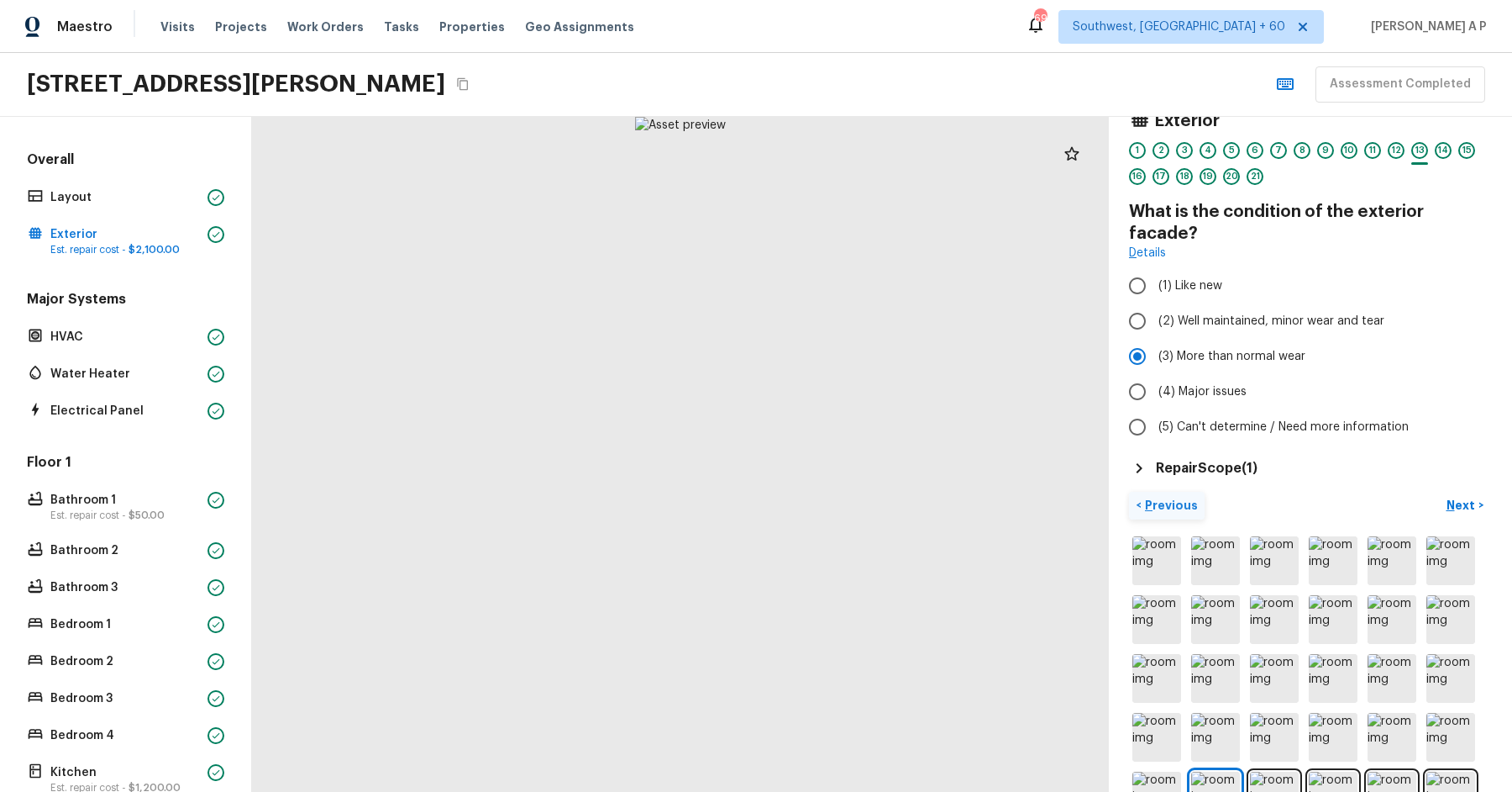
click at [1180, 497] on p "Previous" at bounding box center [1169, 504] width 56 height 16
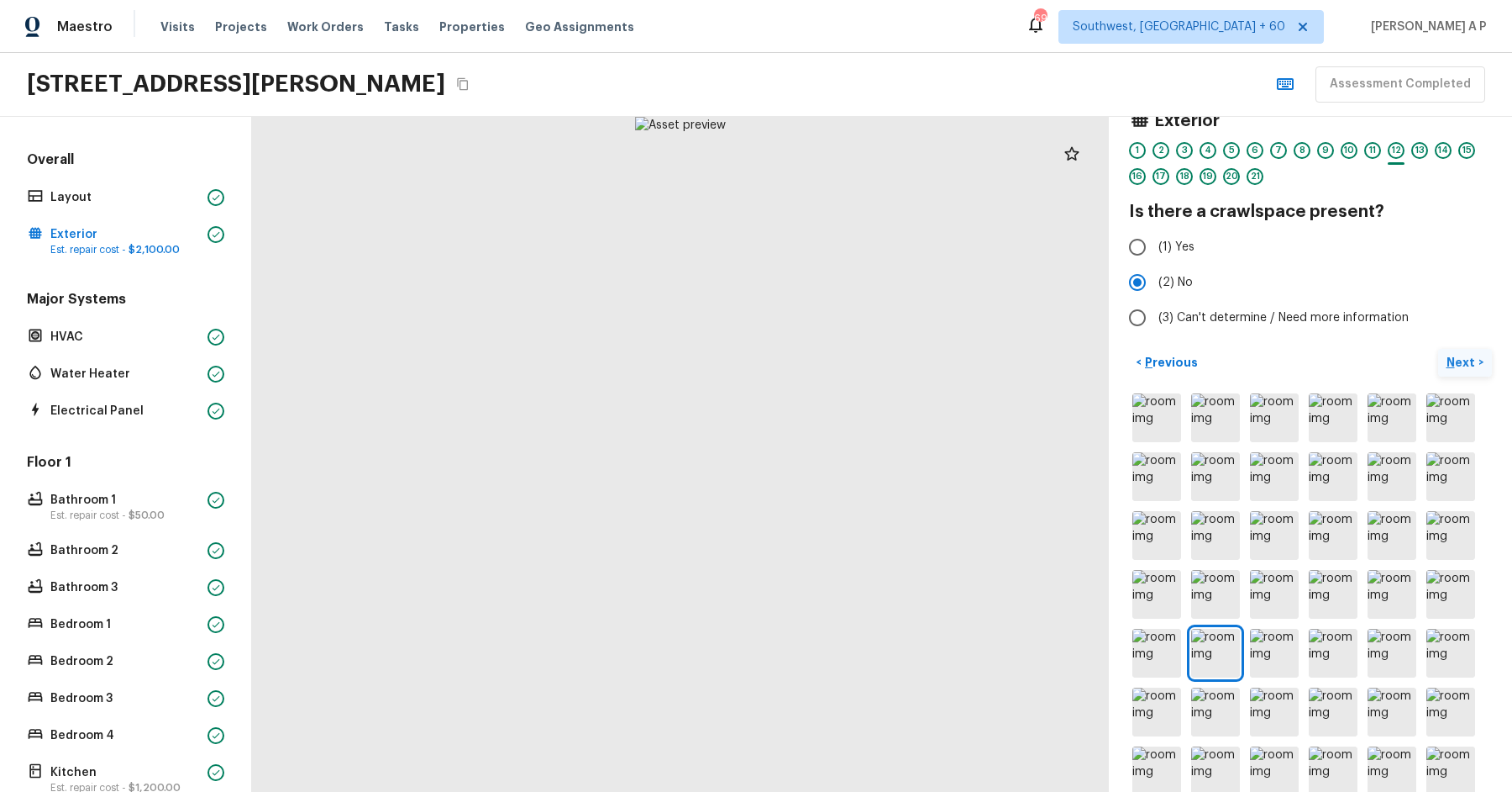
click at [1457, 357] on p "Next" at bounding box center [1462, 361] width 32 height 16
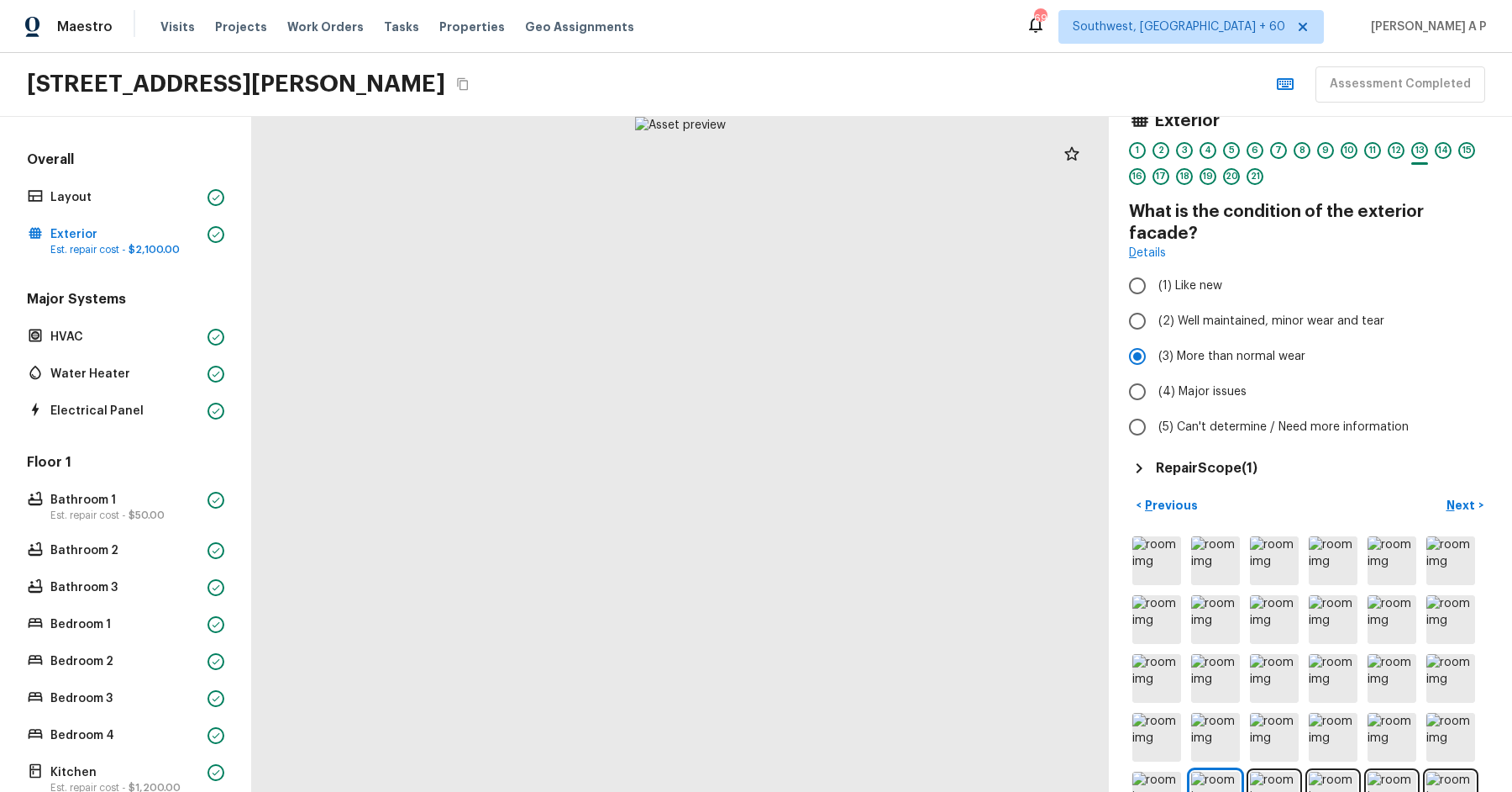
click at [1144, 458] on icon at bounding box center [1139, 468] width 20 height 20
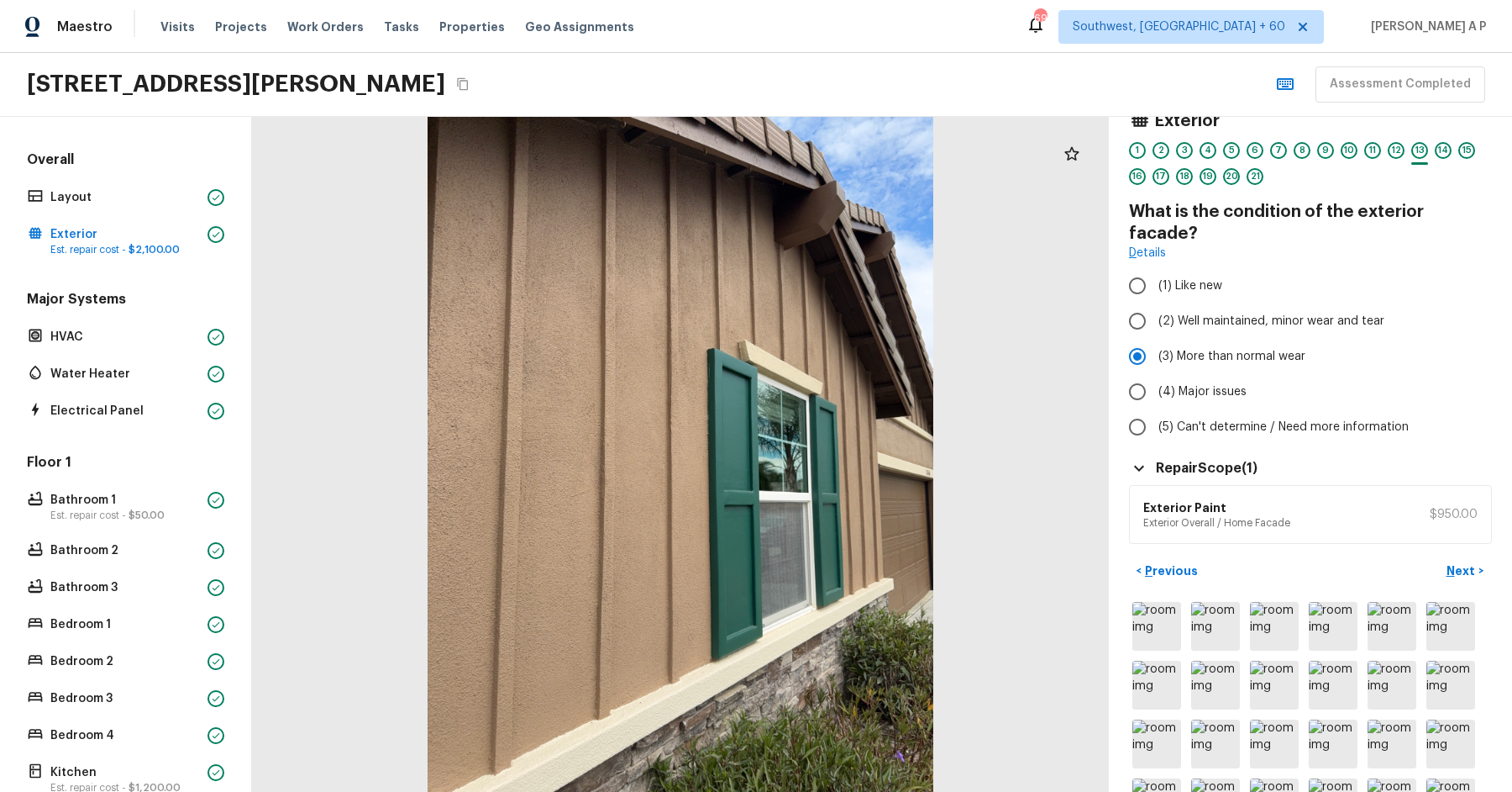
click at [1248, 516] on p "Exterior Overall / Home Facade" at bounding box center [1217, 523] width 147 height 14
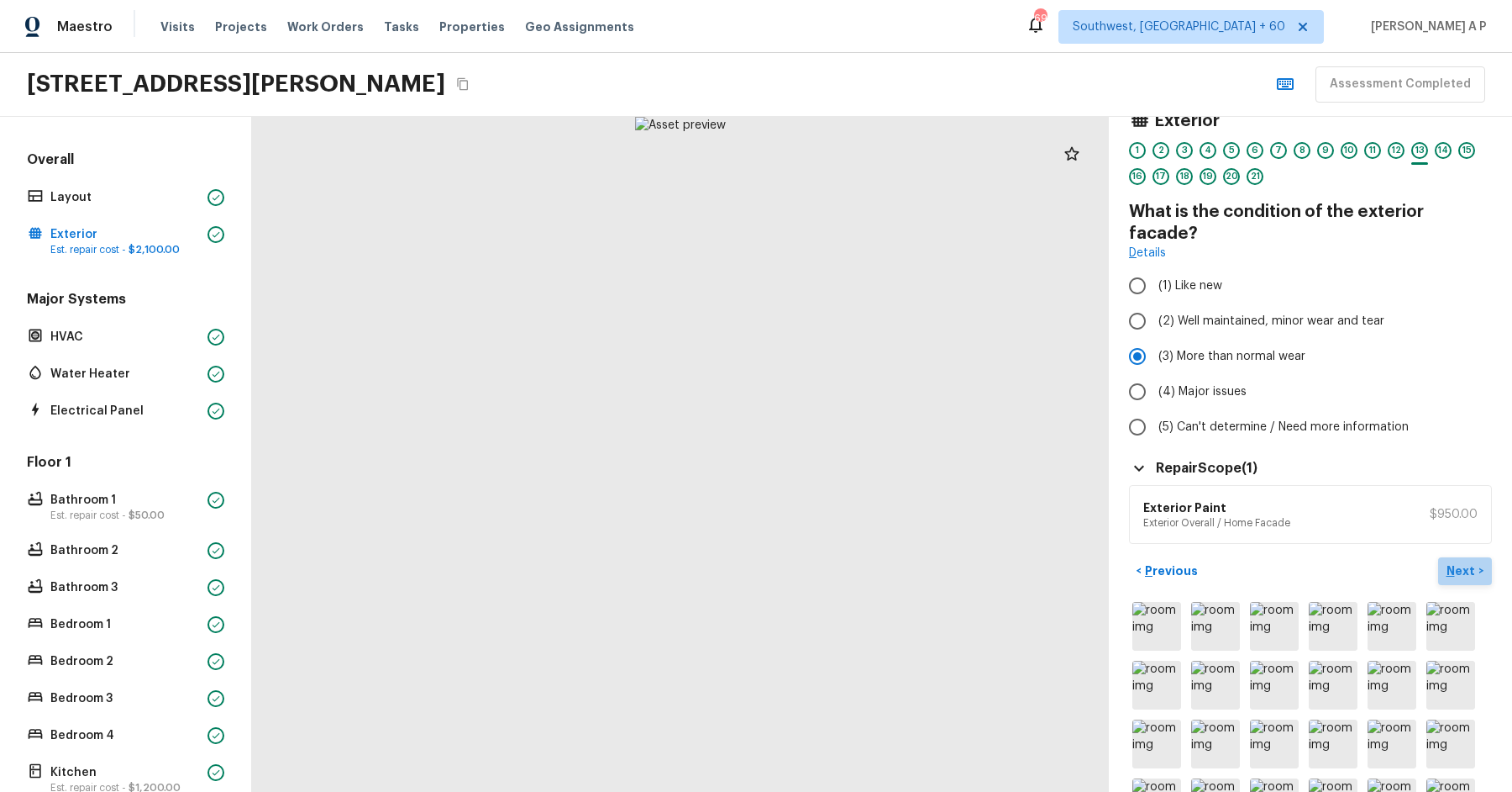
click at [1471, 562] on p "Next" at bounding box center [1462, 570] width 32 height 16
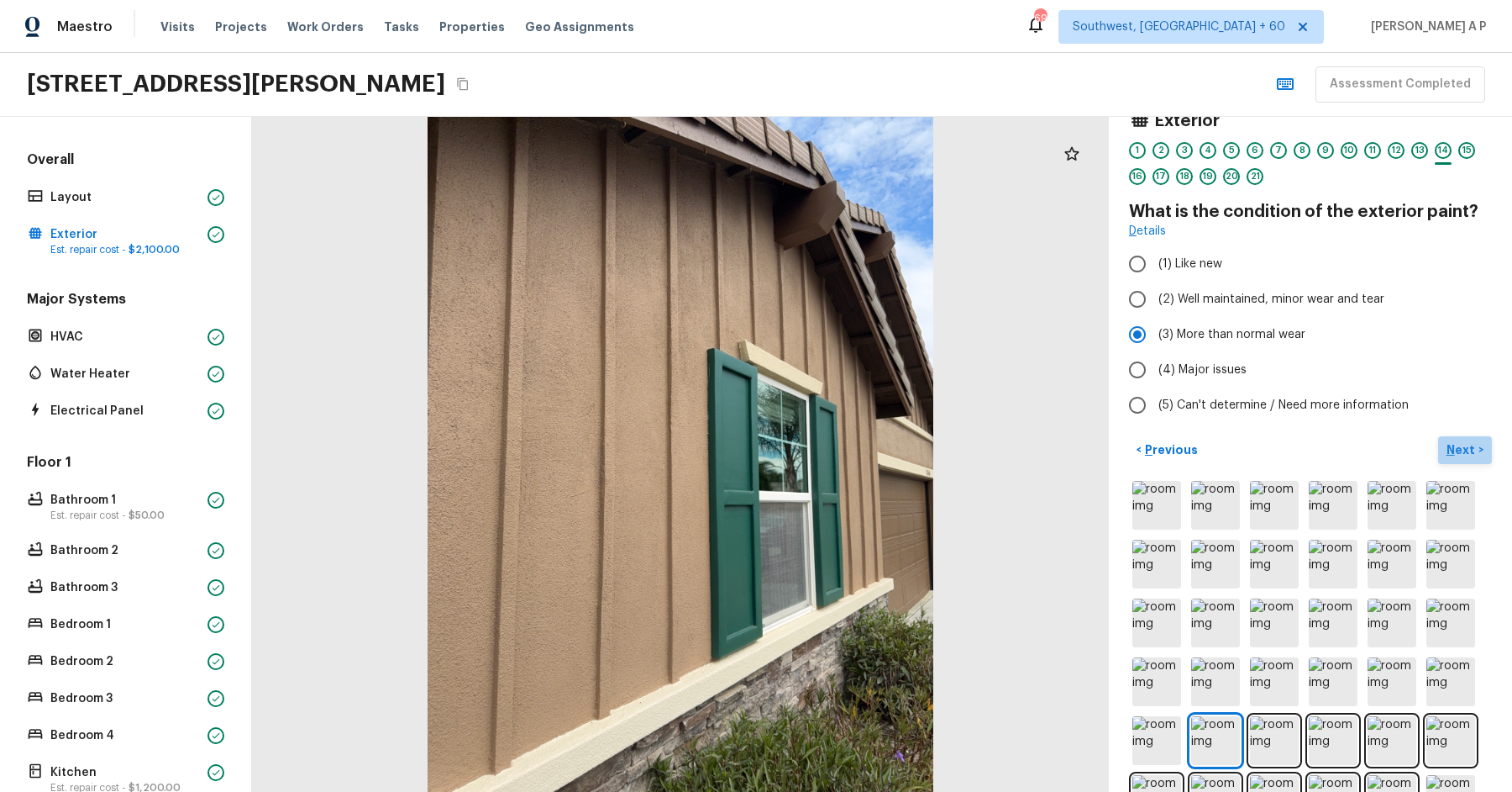
click at [1467, 448] on p "Next" at bounding box center [1462, 449] width 32 height 16
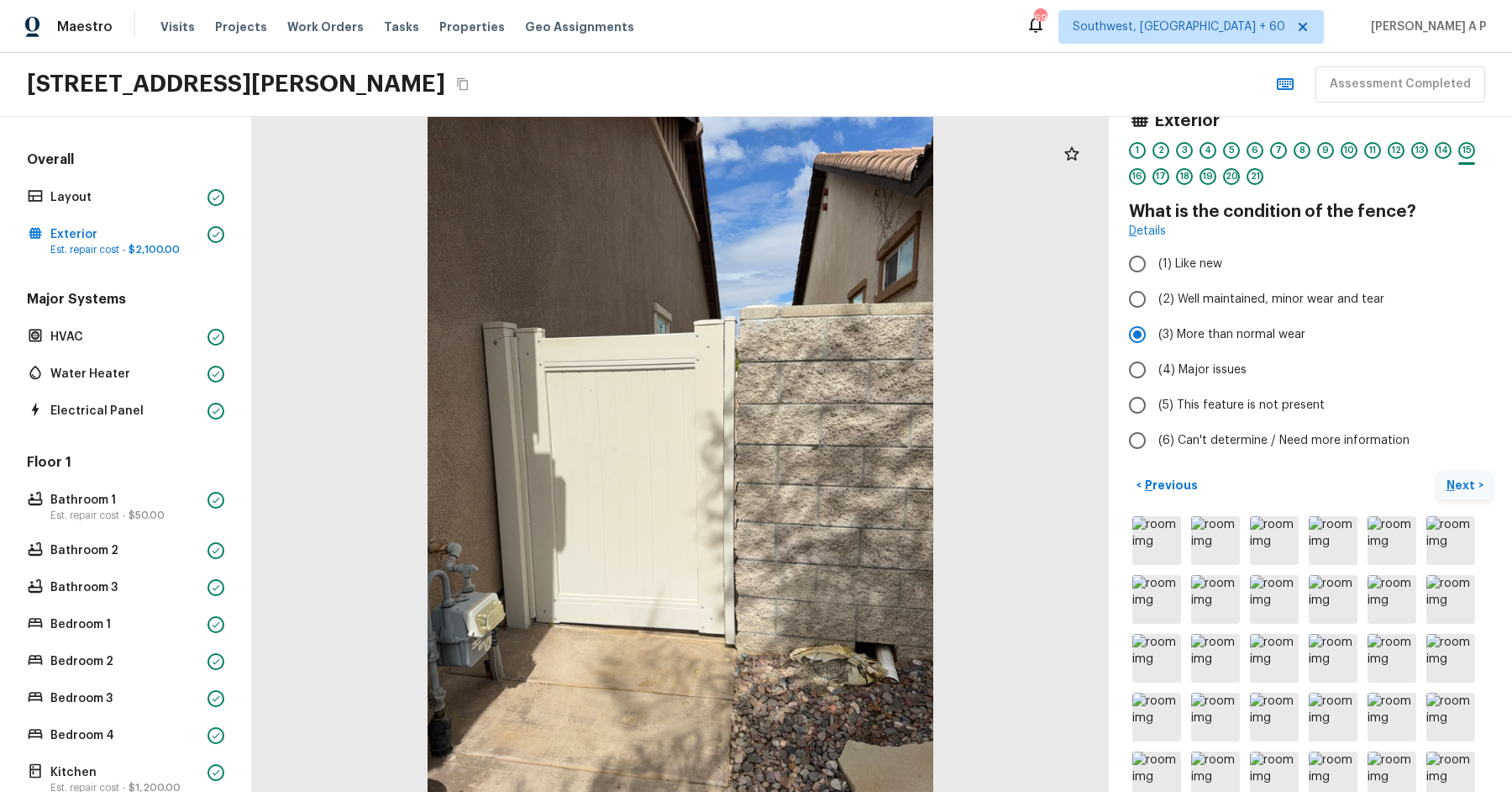
click at [1456, 482] on p "Next" at bounding box center [1462, 484] width 32 height 16
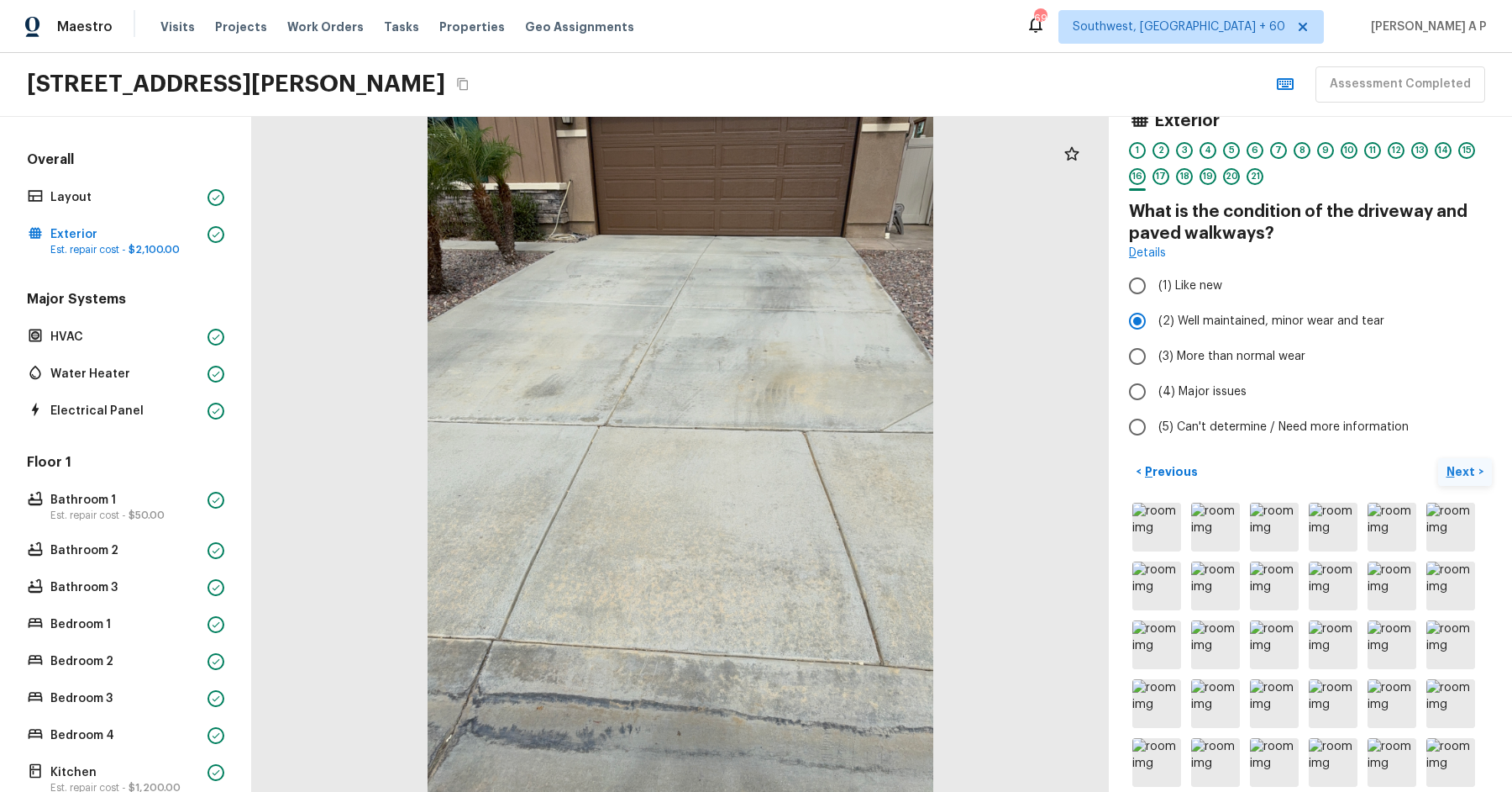
click at [1459, 466] on p "Next" at bounding box center [1462, 471] width 32 height 16
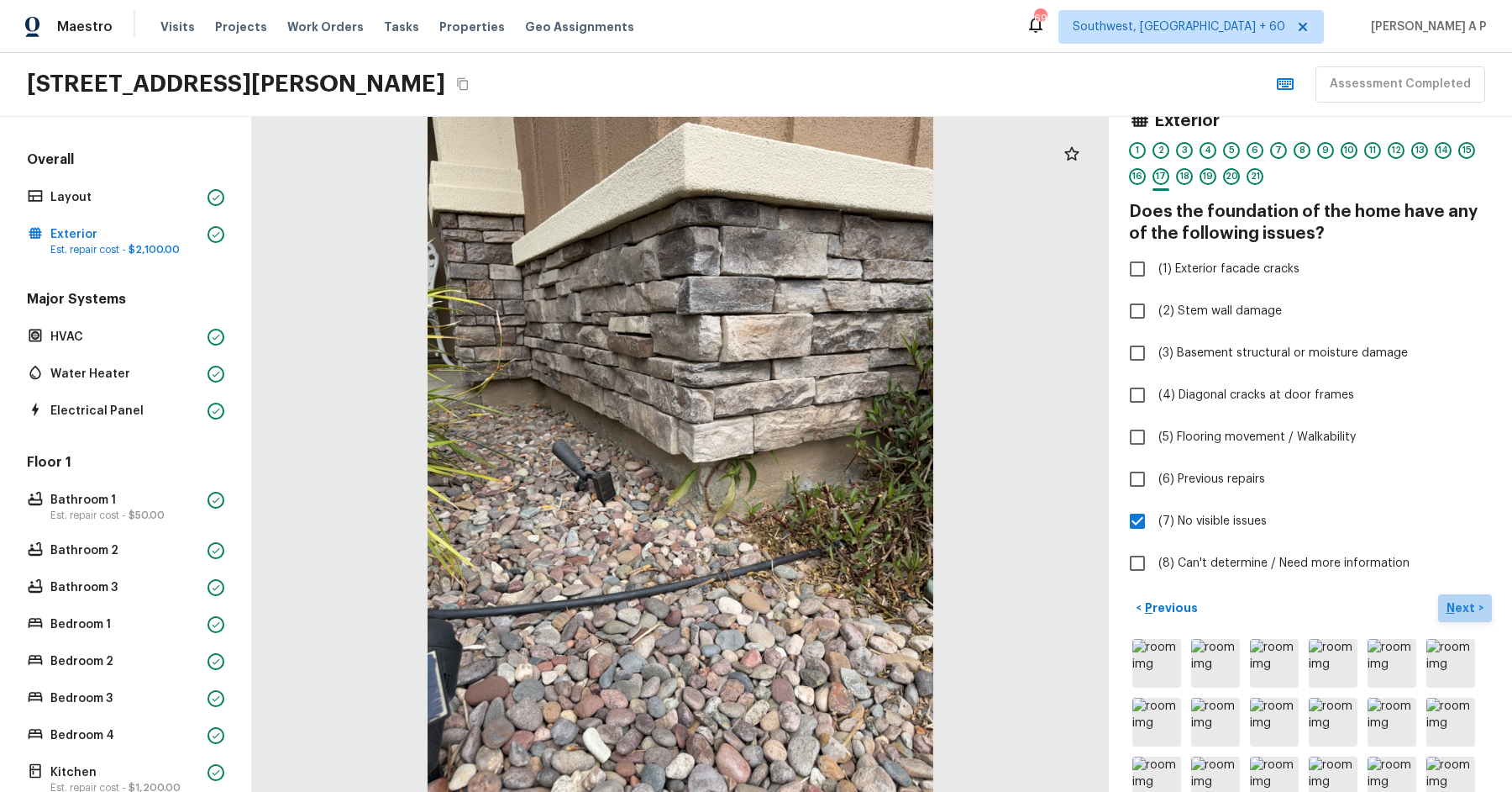
click at [1452, 603] on p "Next" at bounding box center [1462, 607] width 32 height 16
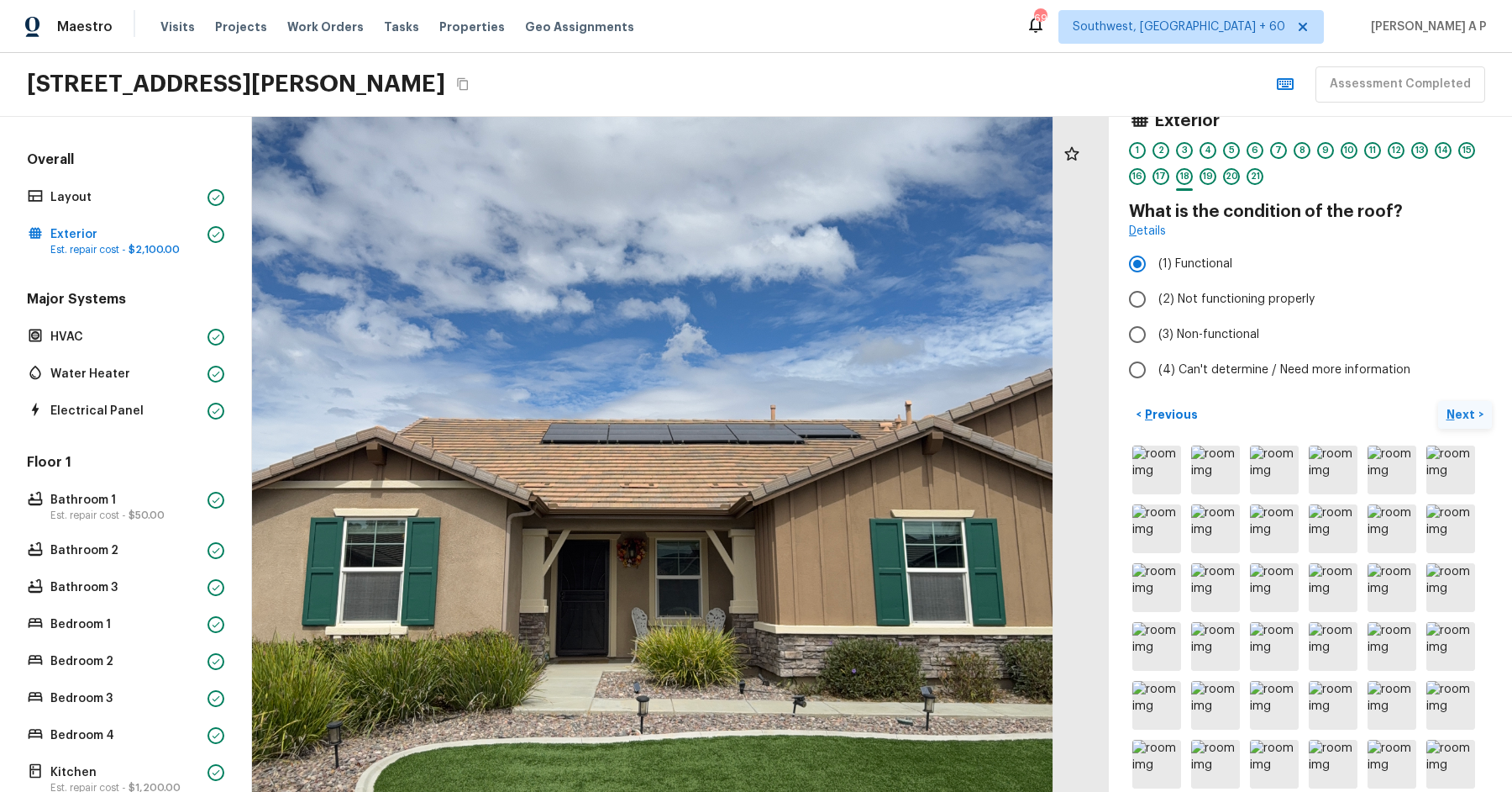
click at [1471, 413] on p "Next" at bounding box center [1462, 413] width 32 height 16
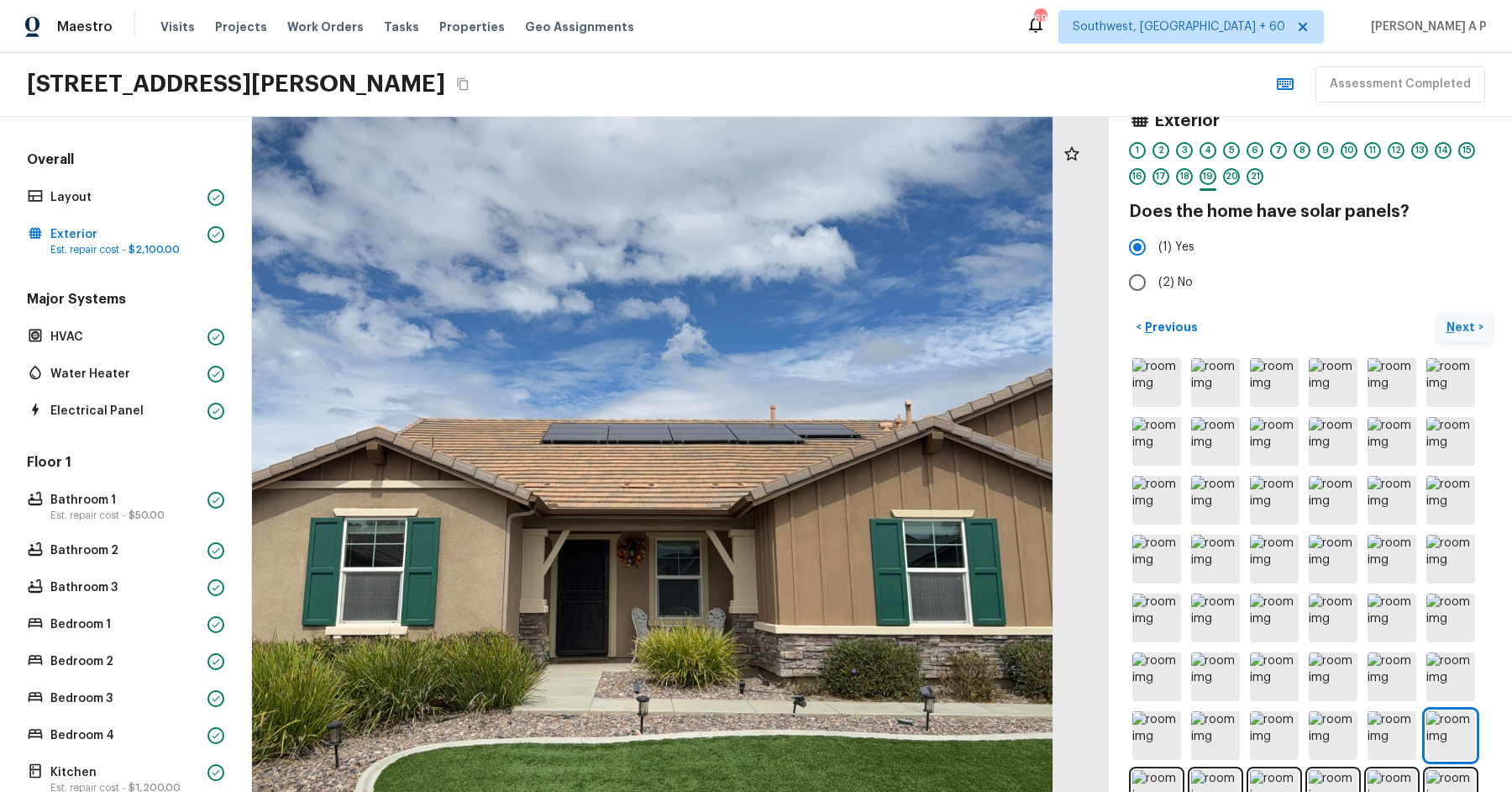
click at [1454, 322] on p "Next" at bounding box center [1462, 327] width 32 height 16
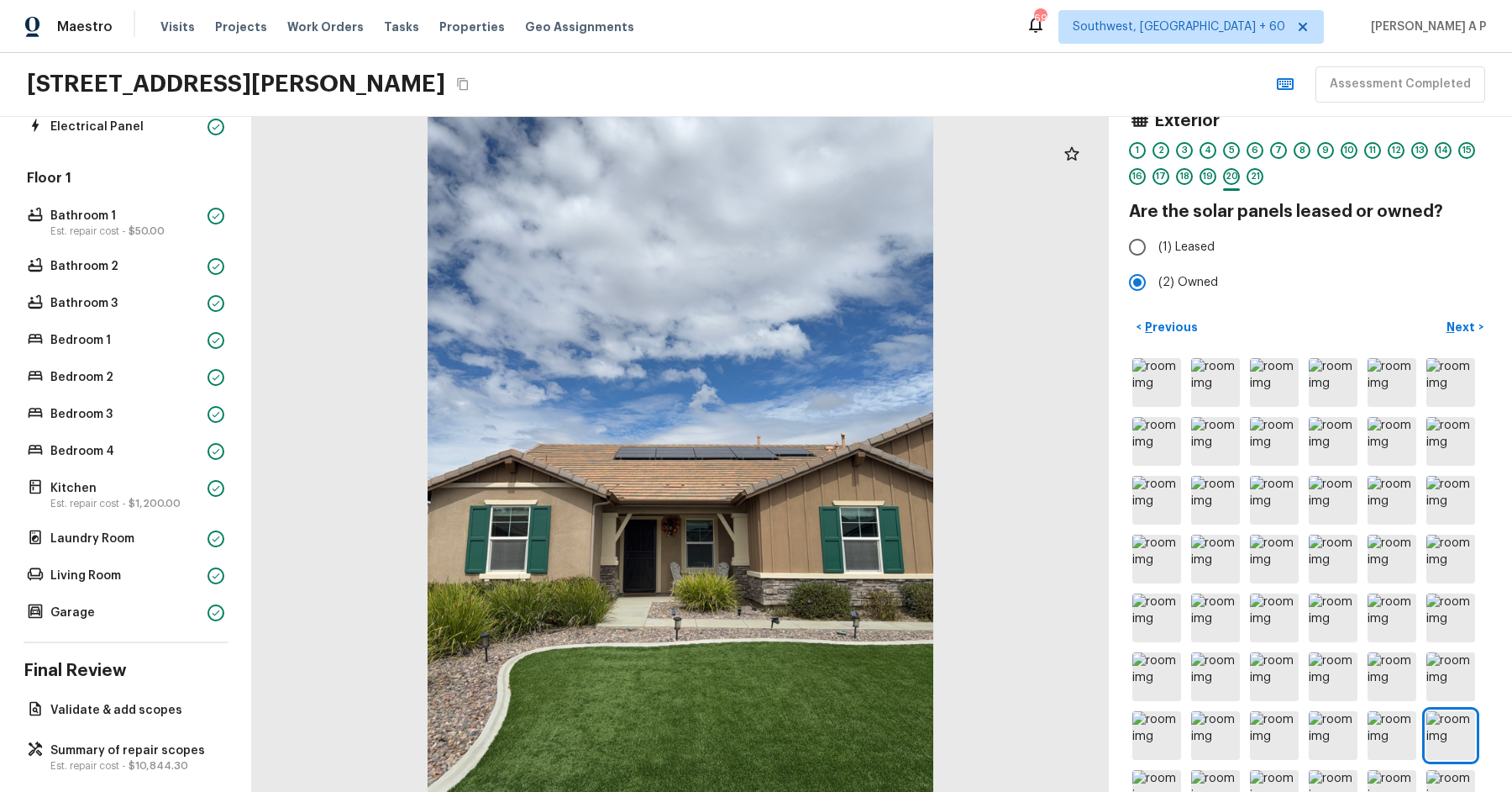
scroll to position [300, 0]
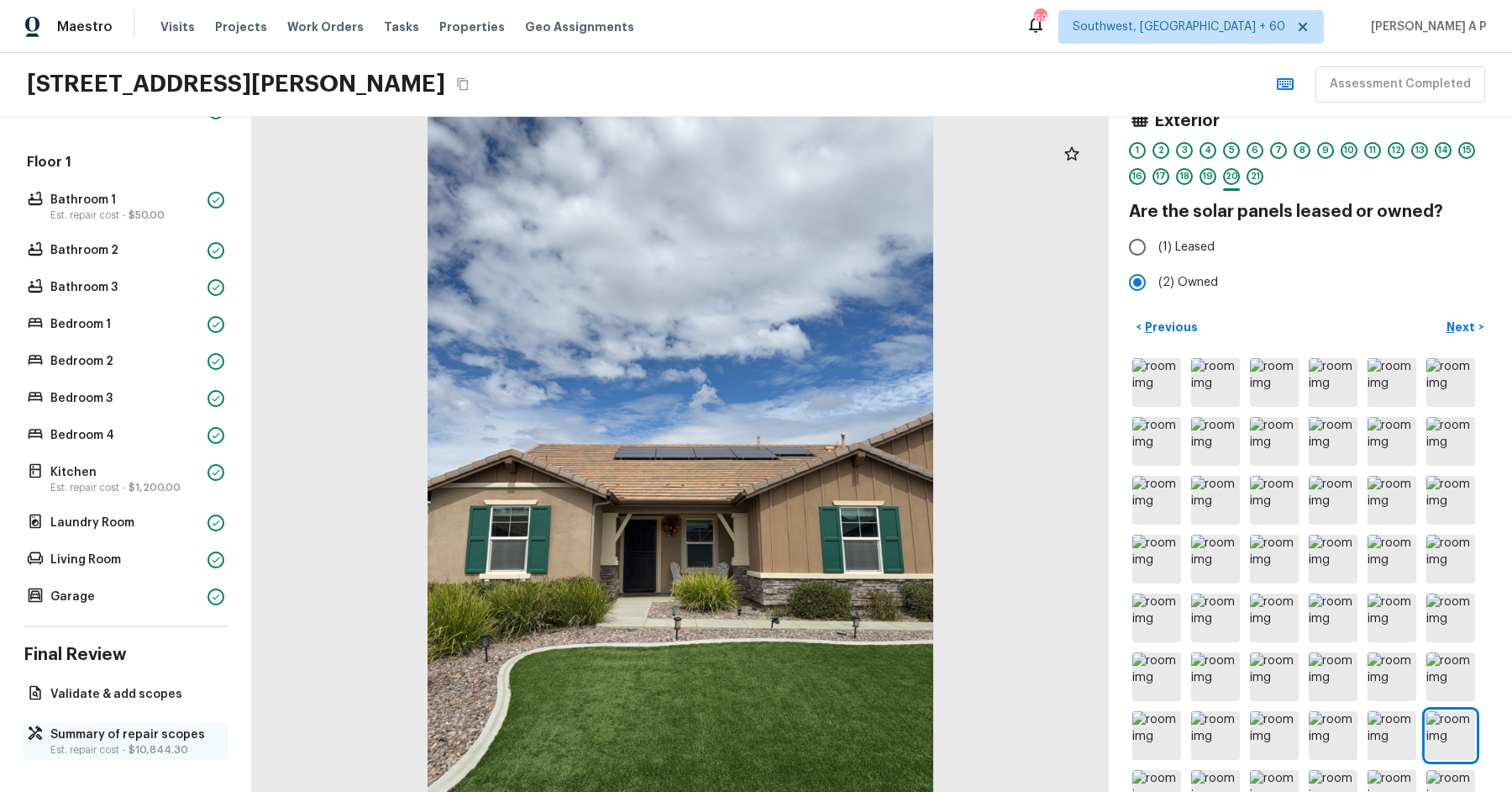
click at [129, 728] on p "Summary of repair scopes" at bounding box center [133, 734] width 167 height 16
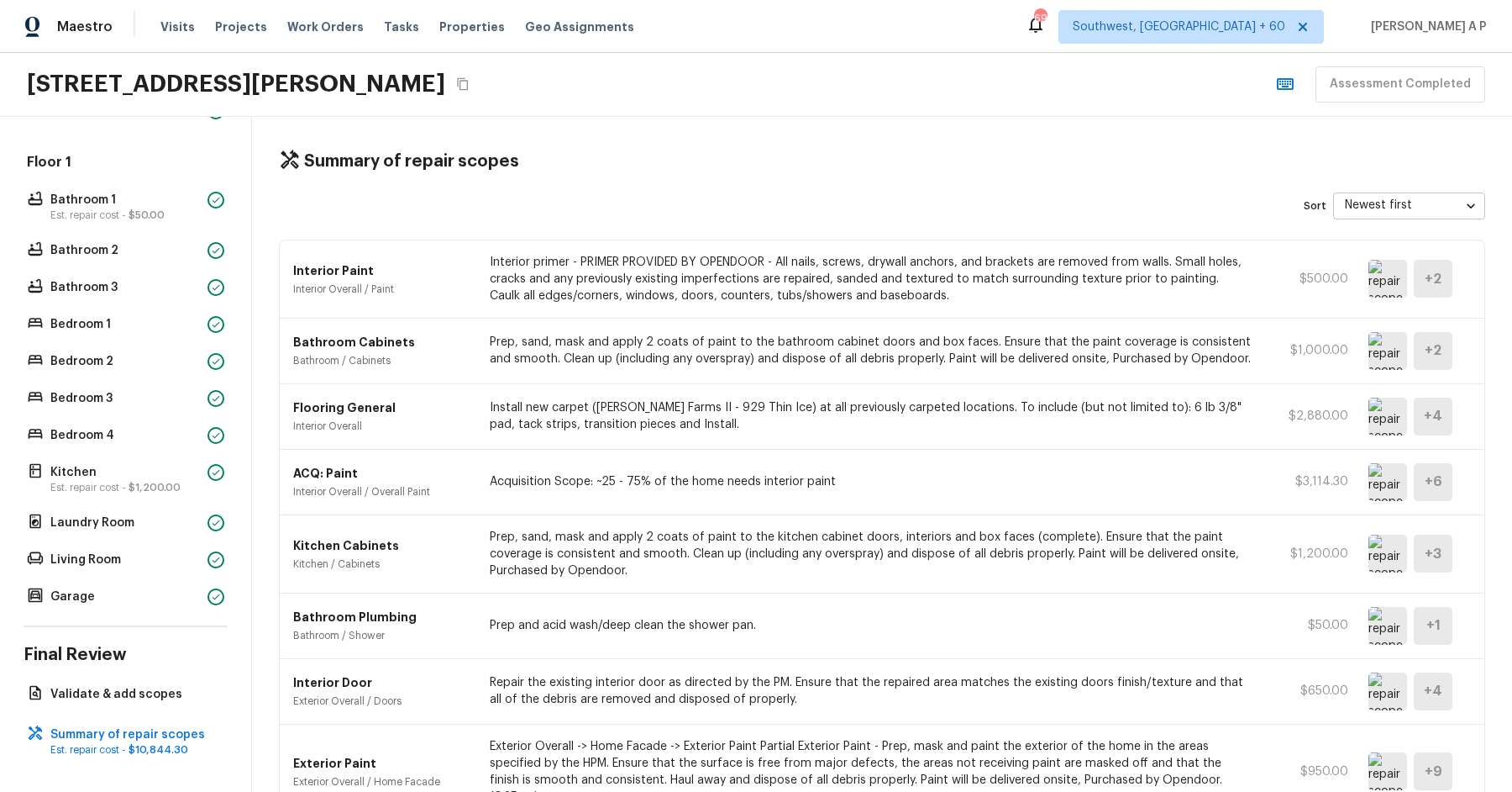
scroll to position [237, 0]
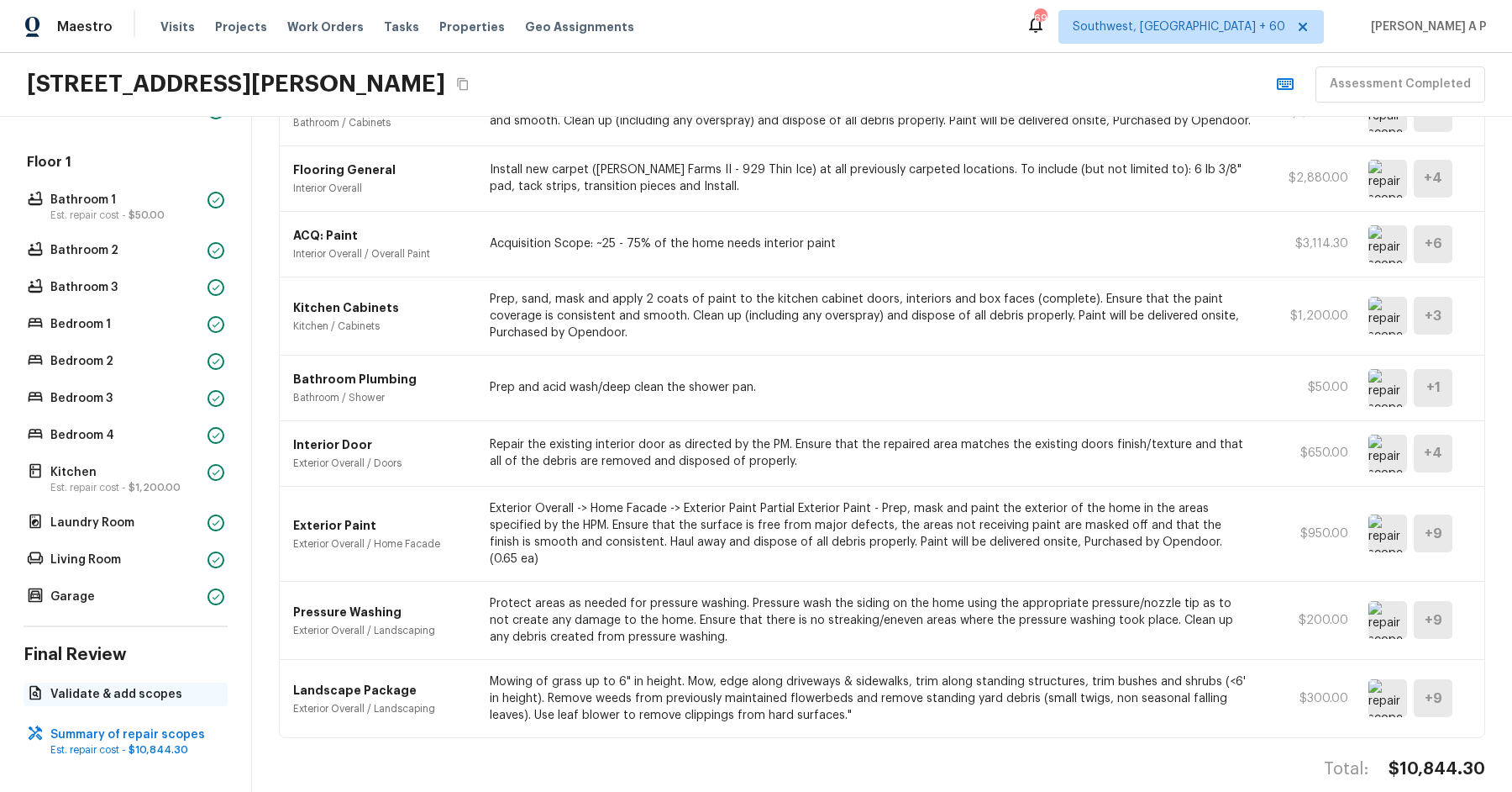
click at [127, 693] on p "Validate & add scopes" at bounding box center [133, 693] width 167 height 16
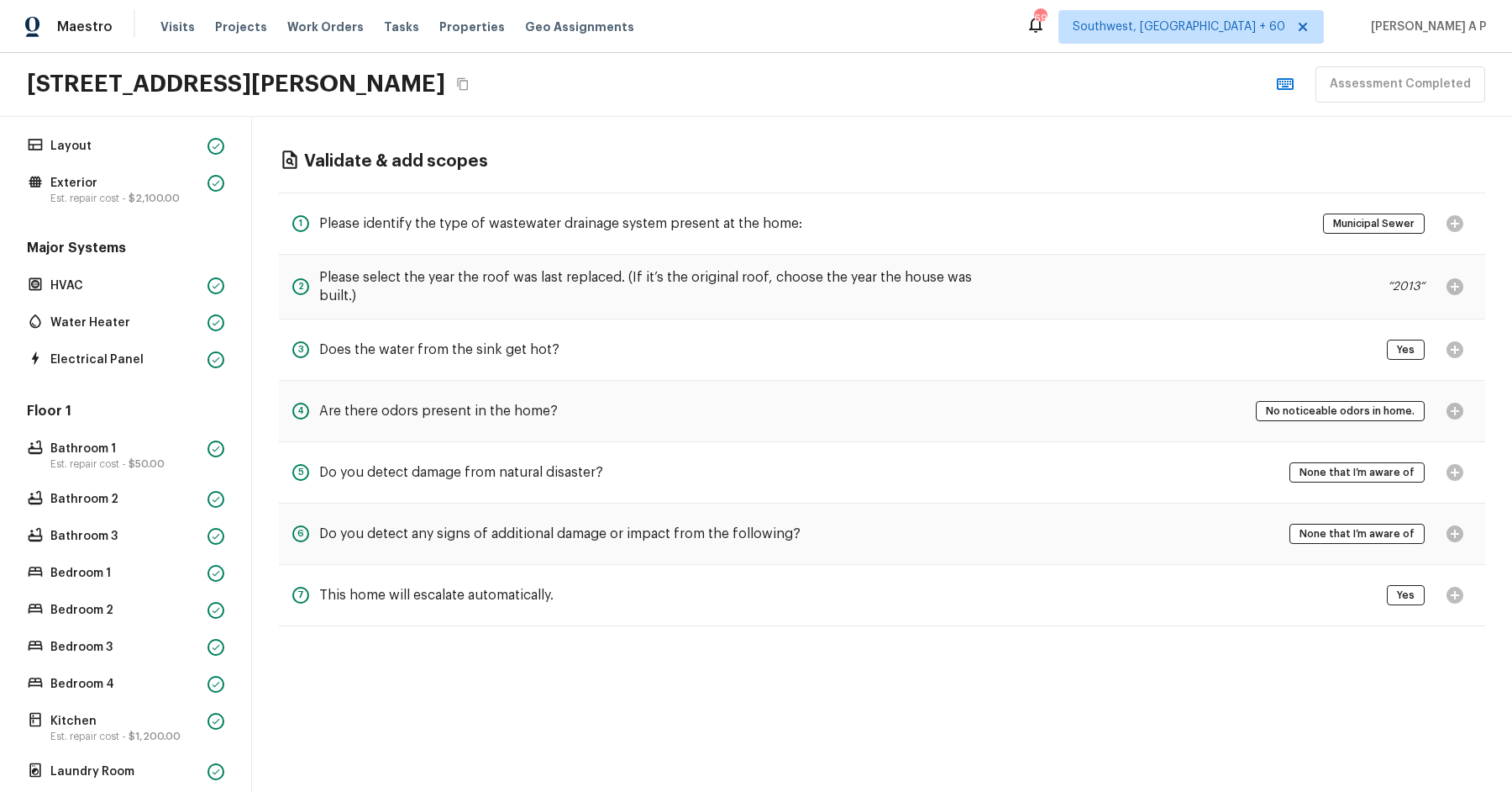
scroll to position [0, 0]
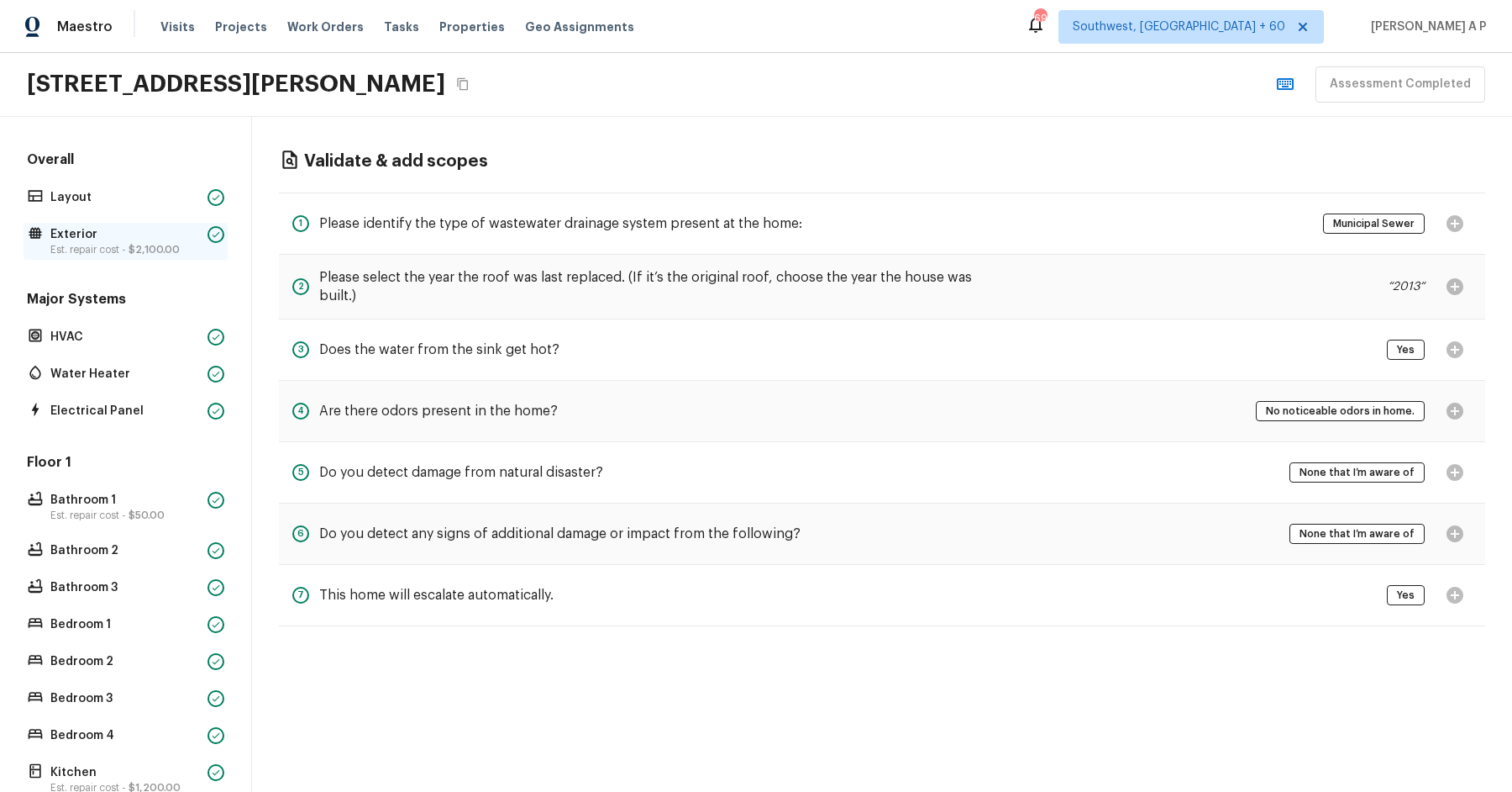
click at [173, 257] on div "Exterior Est. repair cost - $2,100.00" at bounding box center [126, 241] width 204 height 37
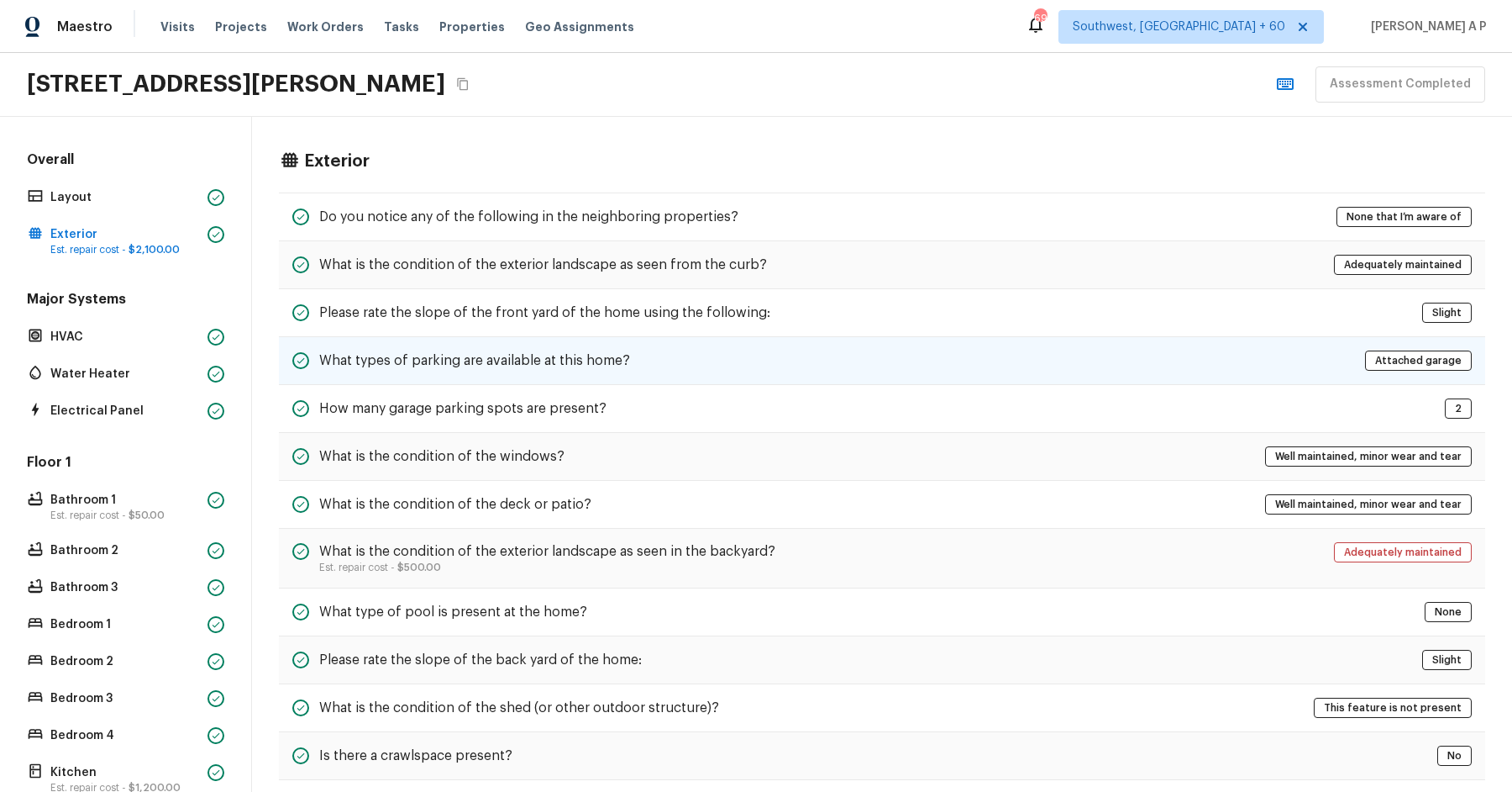
click at [563, 355] on h5 "What types of parking are available at this home?" at bounding box center [475, 360] width 311 height 18
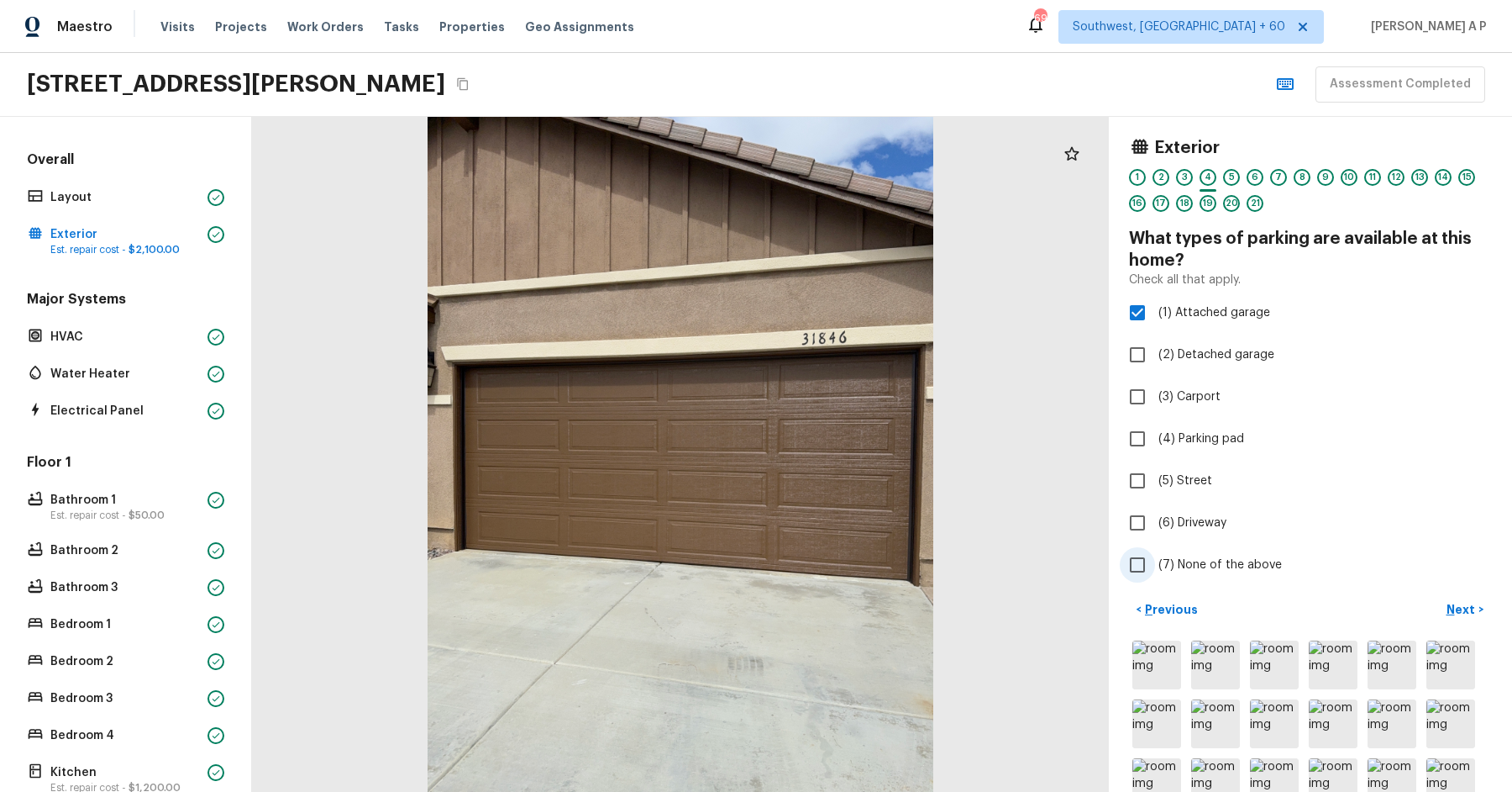
scroll to position [212, 0]
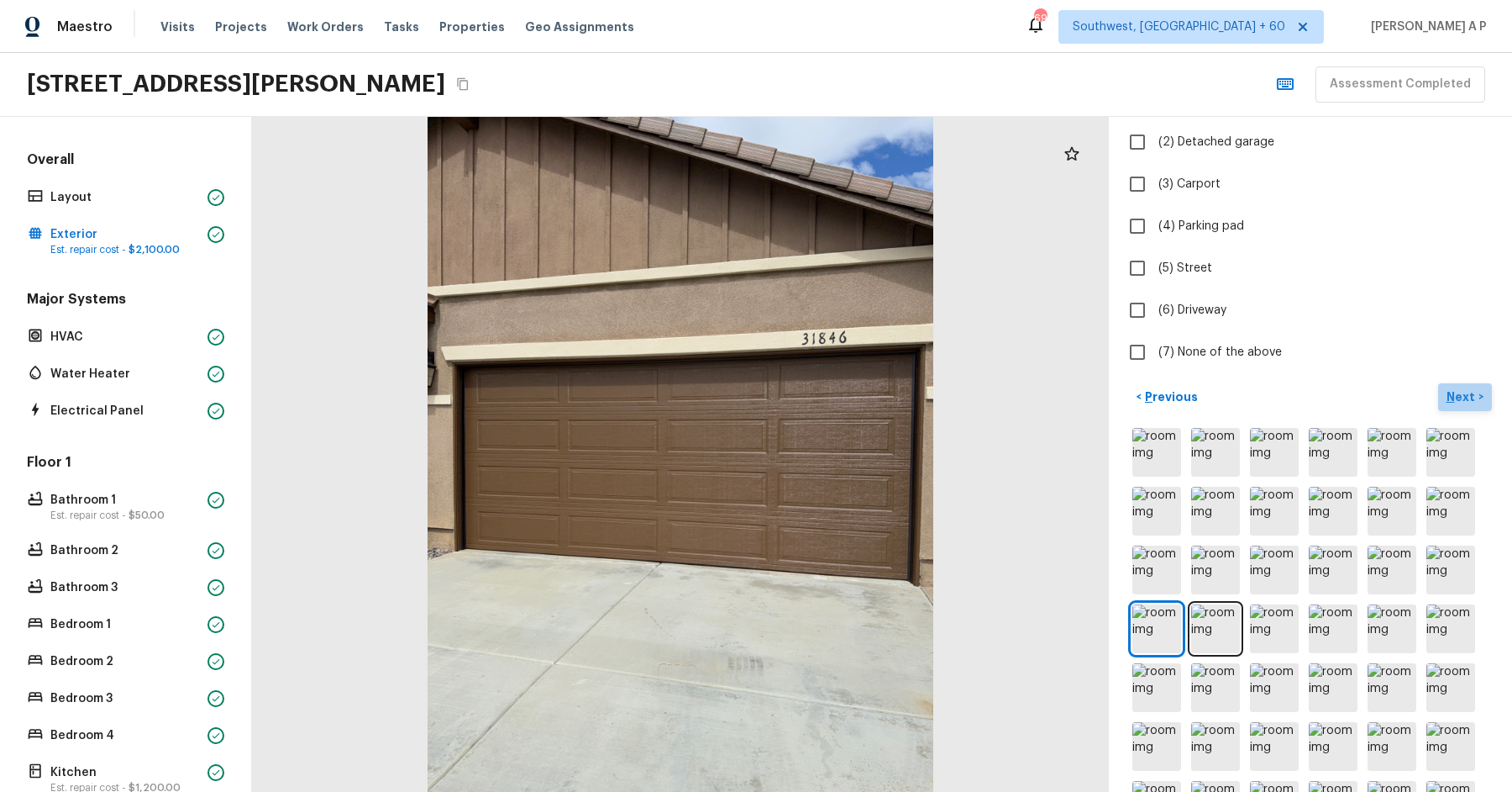
click at [1466, 394] on p "Next" at bounding box center [1462, 396] width 32 height 16
click at [1466, 487] on img at bounding box center [1451, 511] width 48 height 49
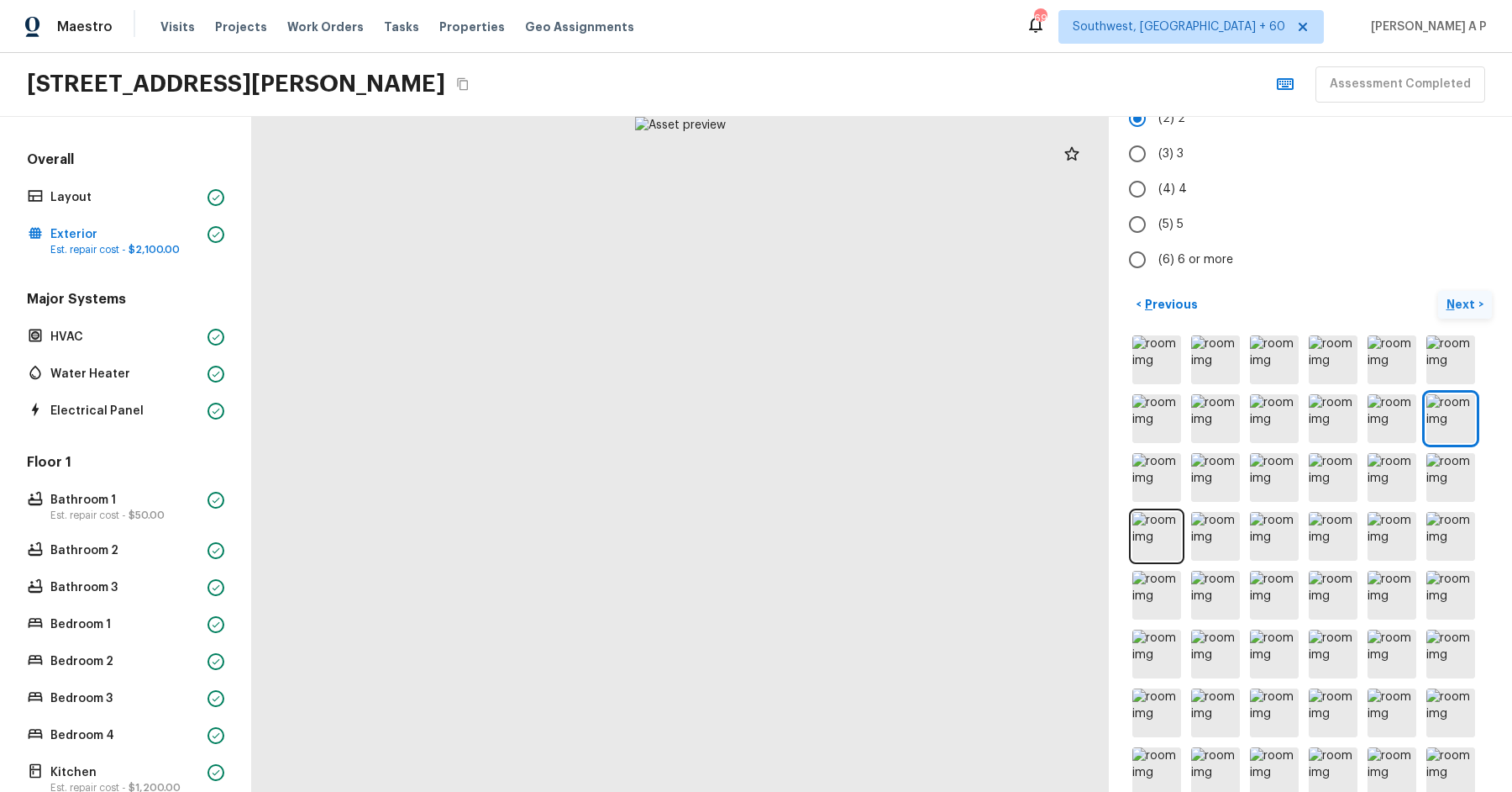
click at [1466, 394] on img at bounding box center [1451, 419] width 48 height 49
click at [1474, 295] on p "Next" at bounding box center [1462, 303] width 32 height 16
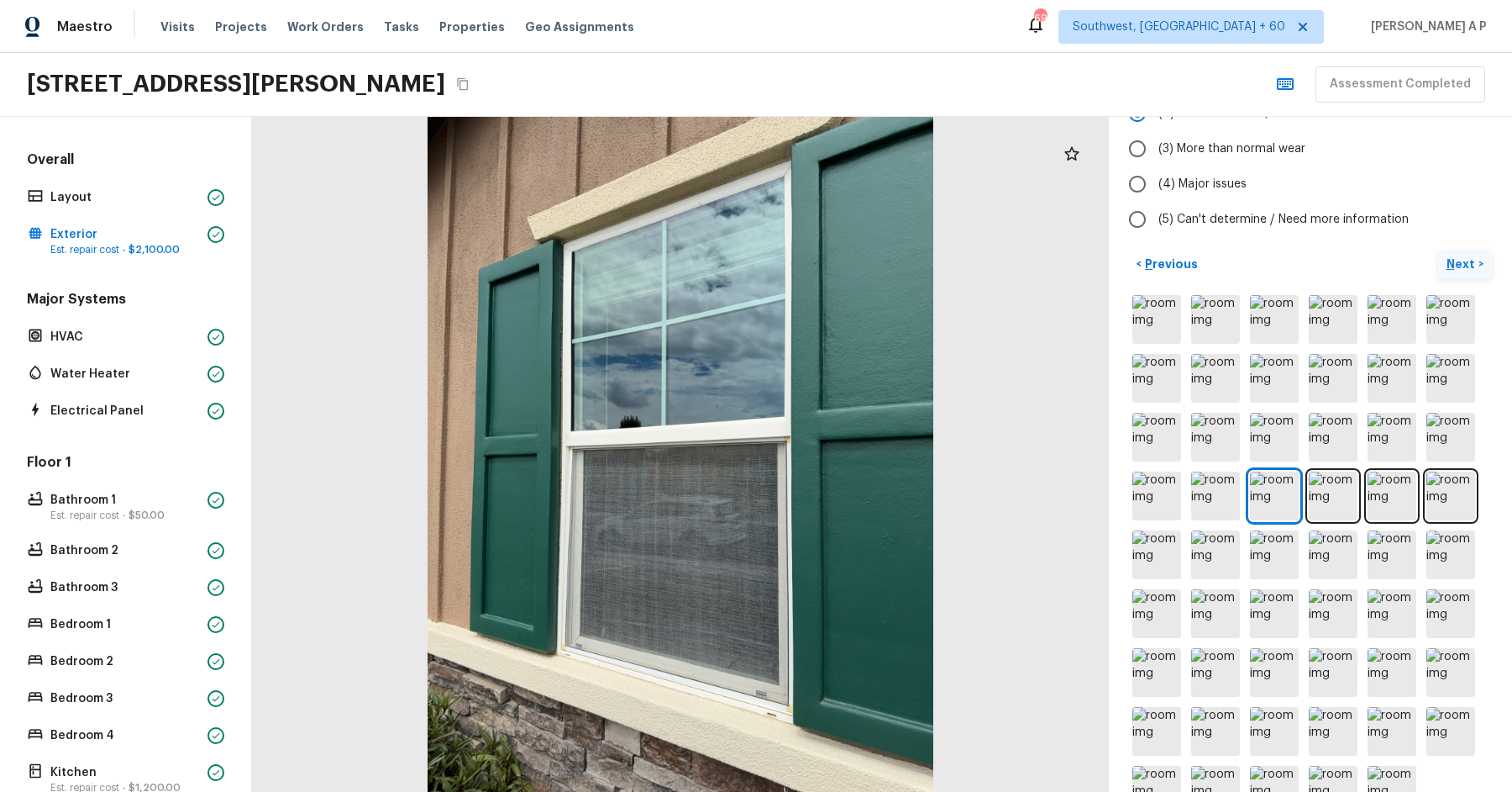
click at [1438, 250] on button "Next >" at bounding box center [1465, 264] width 54 height 28
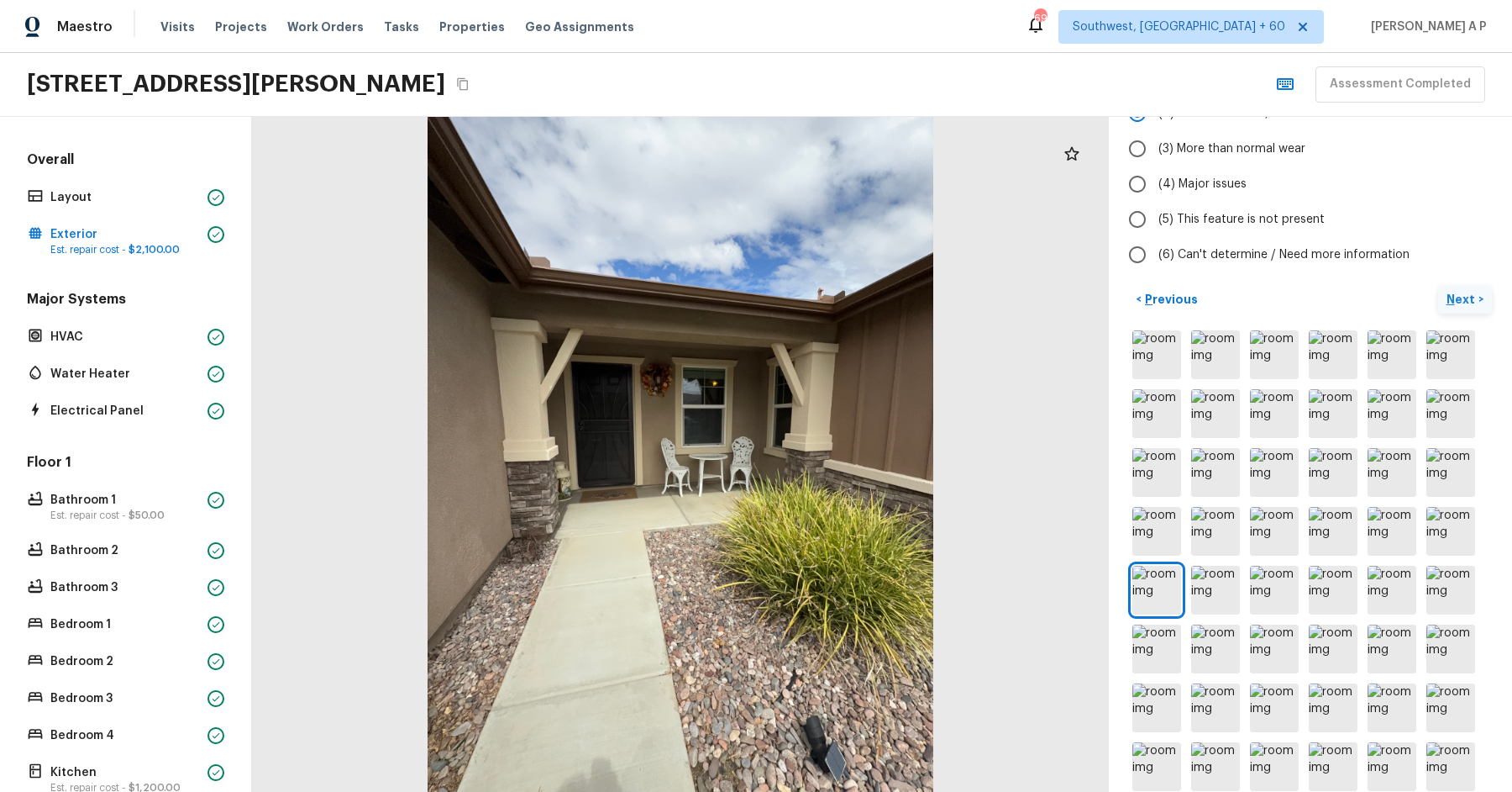
scroll to position [0, 0]
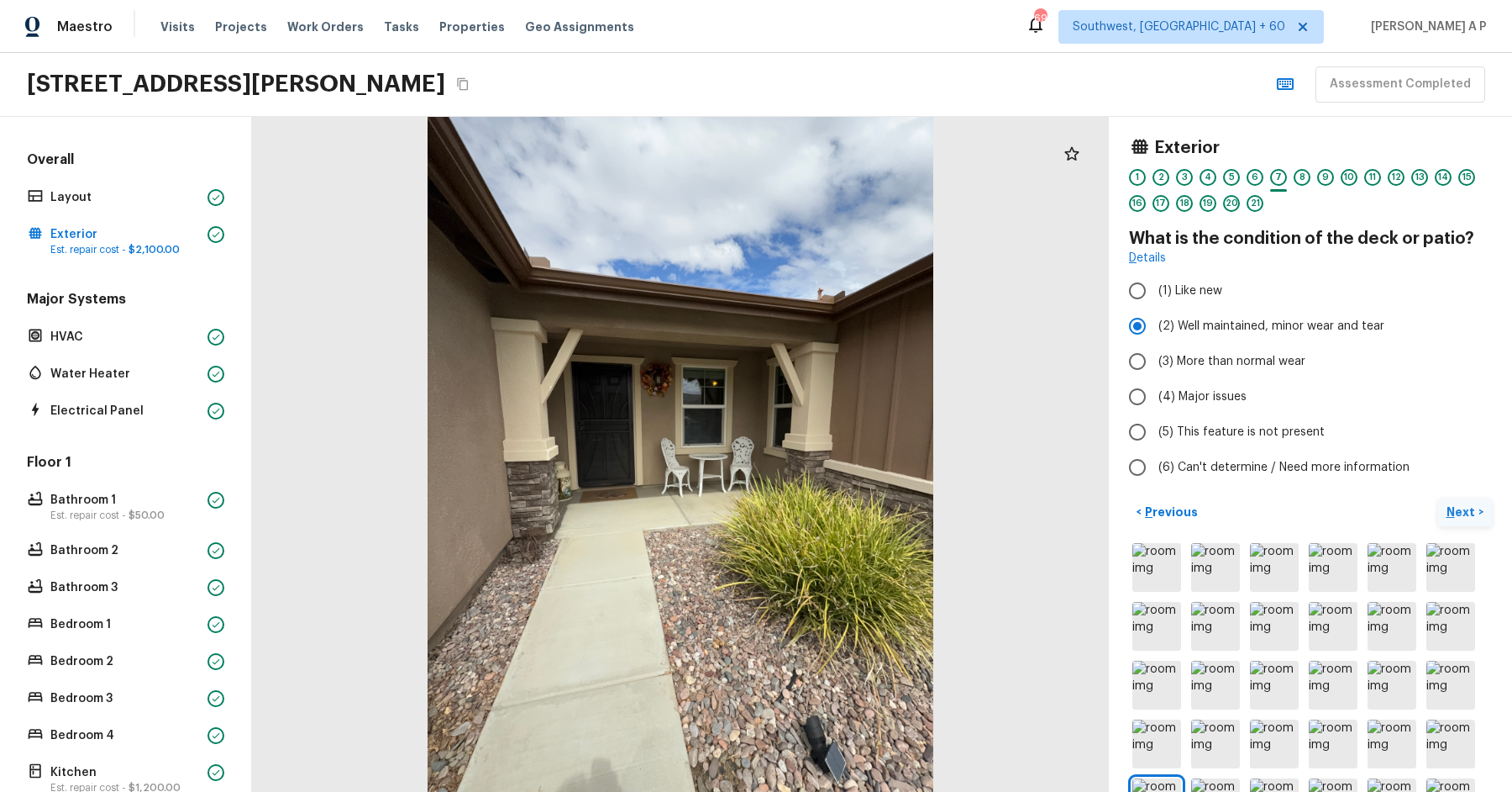
click at [1438, 498] on button "Next >" at bounding box center [1465, 512] width 54 height 28
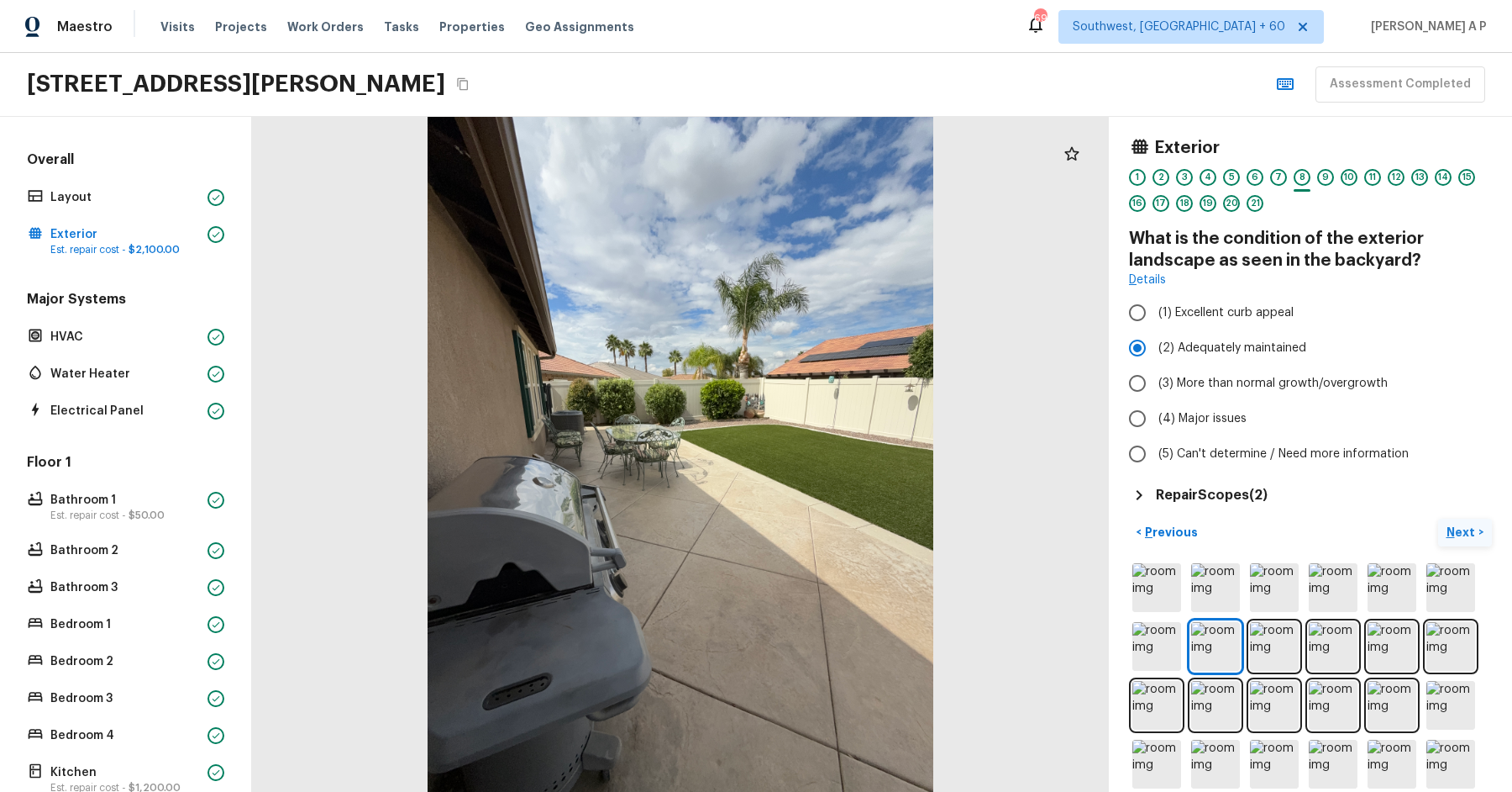
click at [1438, 518] on button "Next >" at bounding box center [1465, 532] width 54 height 28
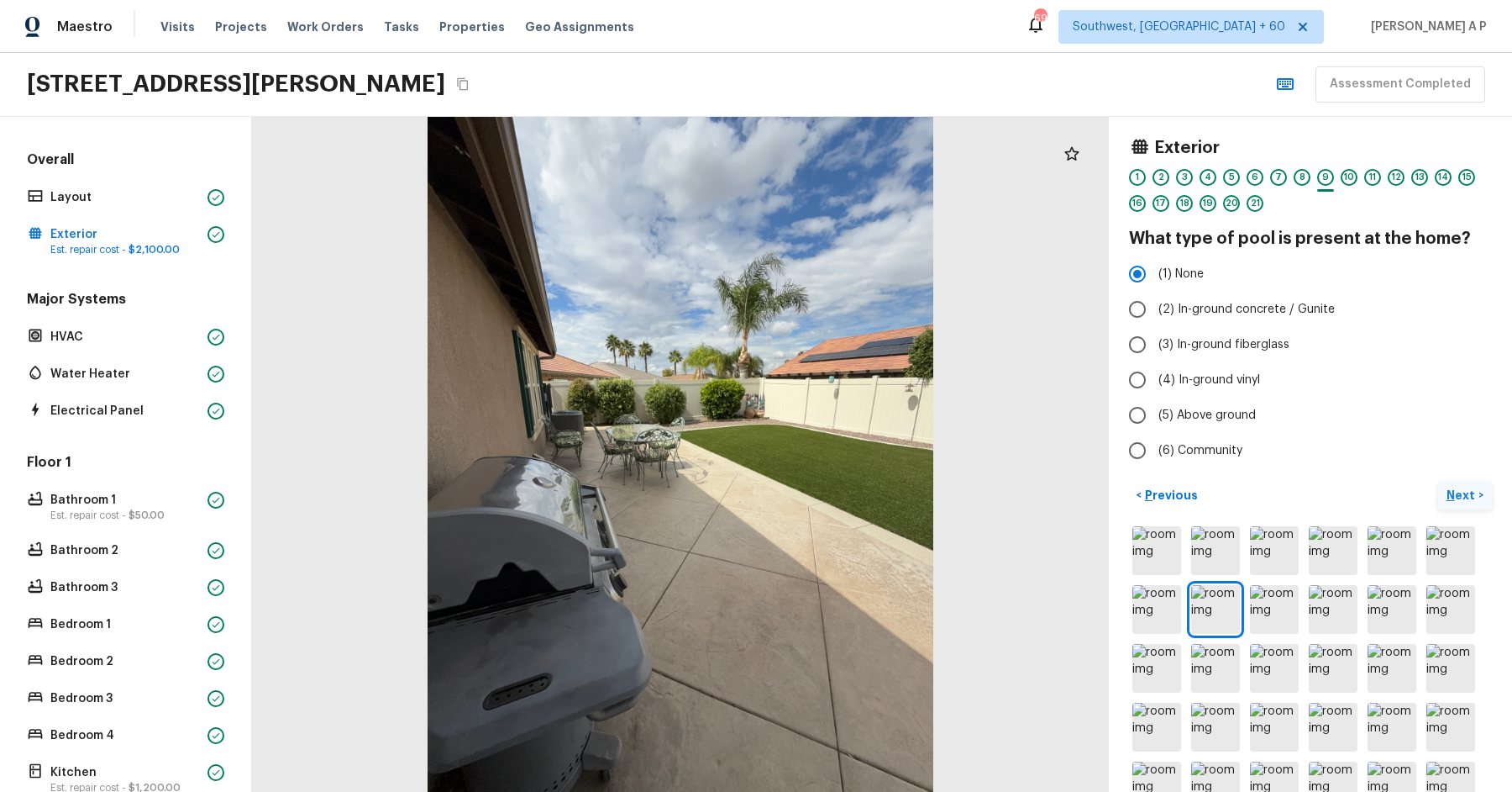
click at [1438, 482] on button "Next >" at bounding box center [1465, 496] width 54 height 28
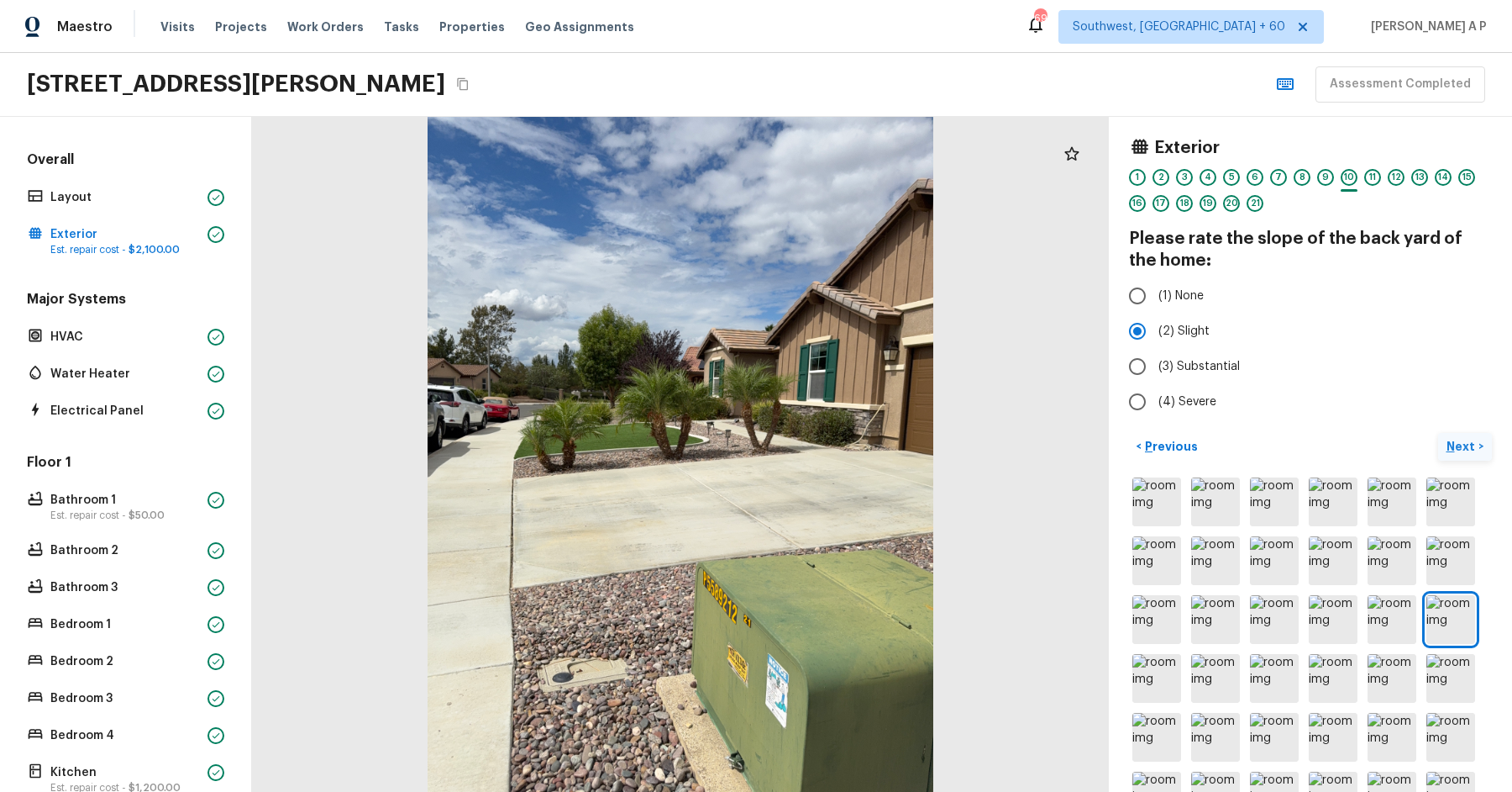
click at [1438, 433] on button "Next >" at bounding box center [1465, 447] width 54 height 28
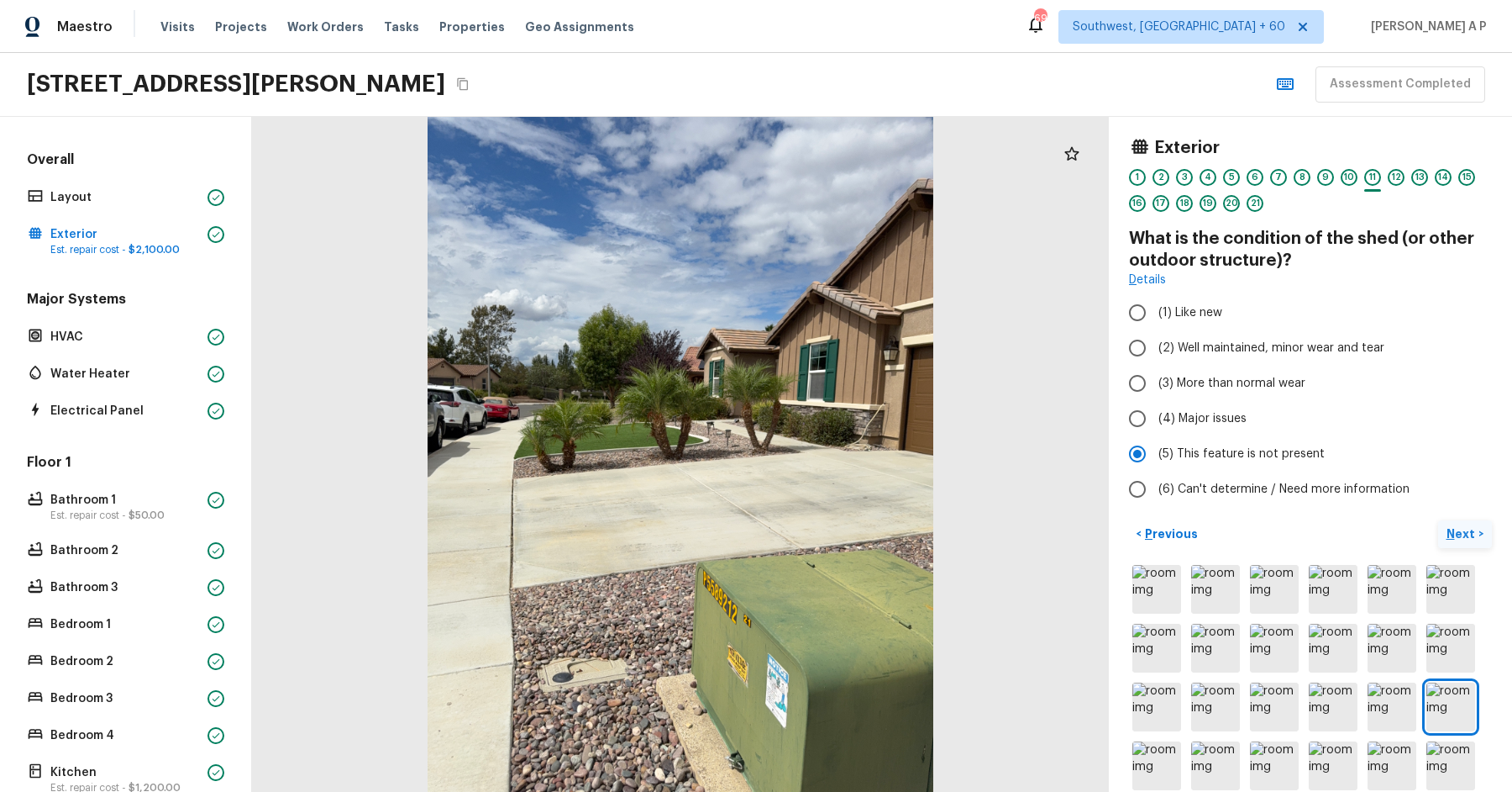
click at [1438, 520] on button "Next >" at bounding box center [1465, 534] width 54 height 28
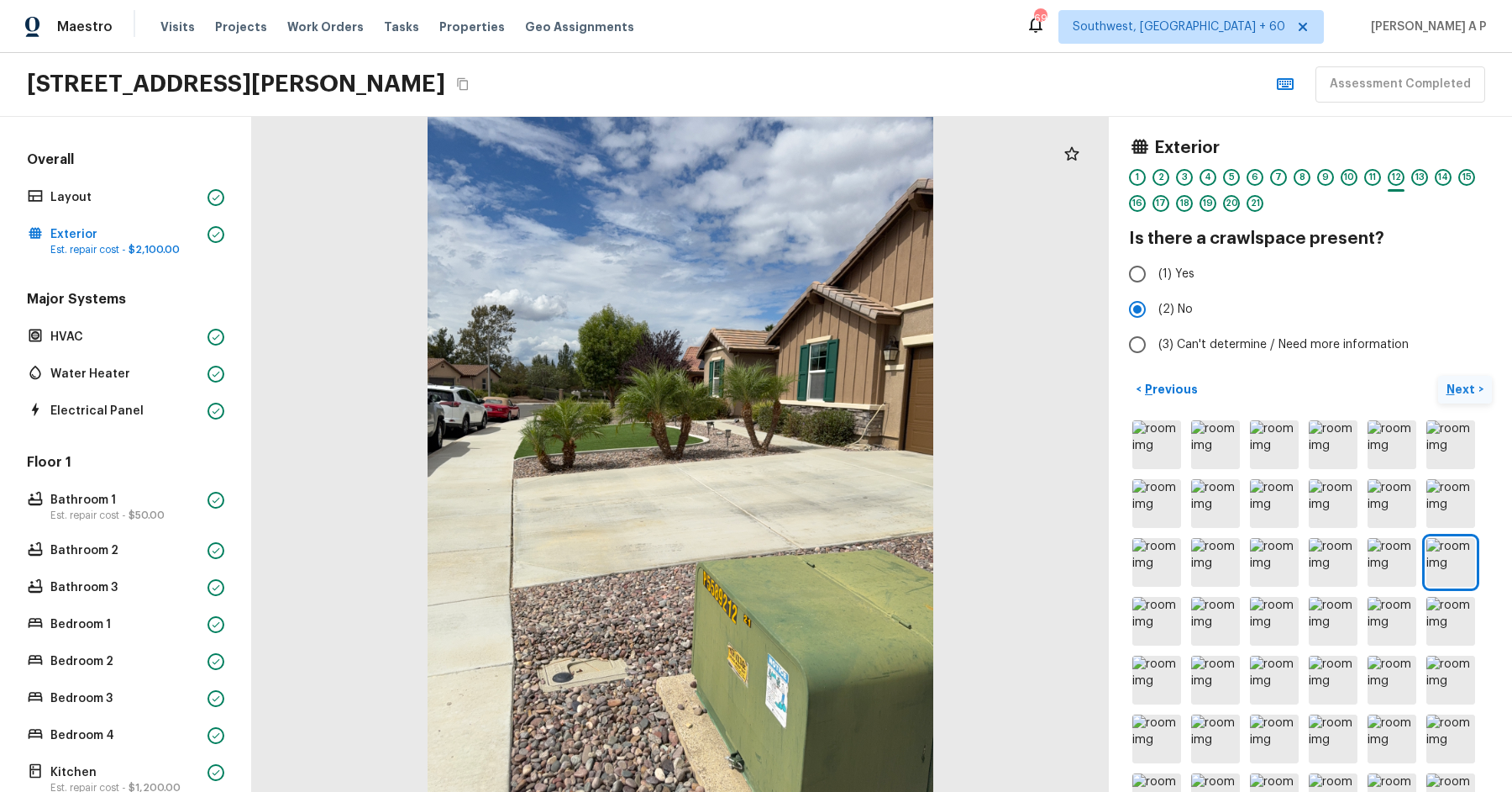
click at [1438, 376] on button "Next >" at bounding box center [1465, 390] width 54 height 28
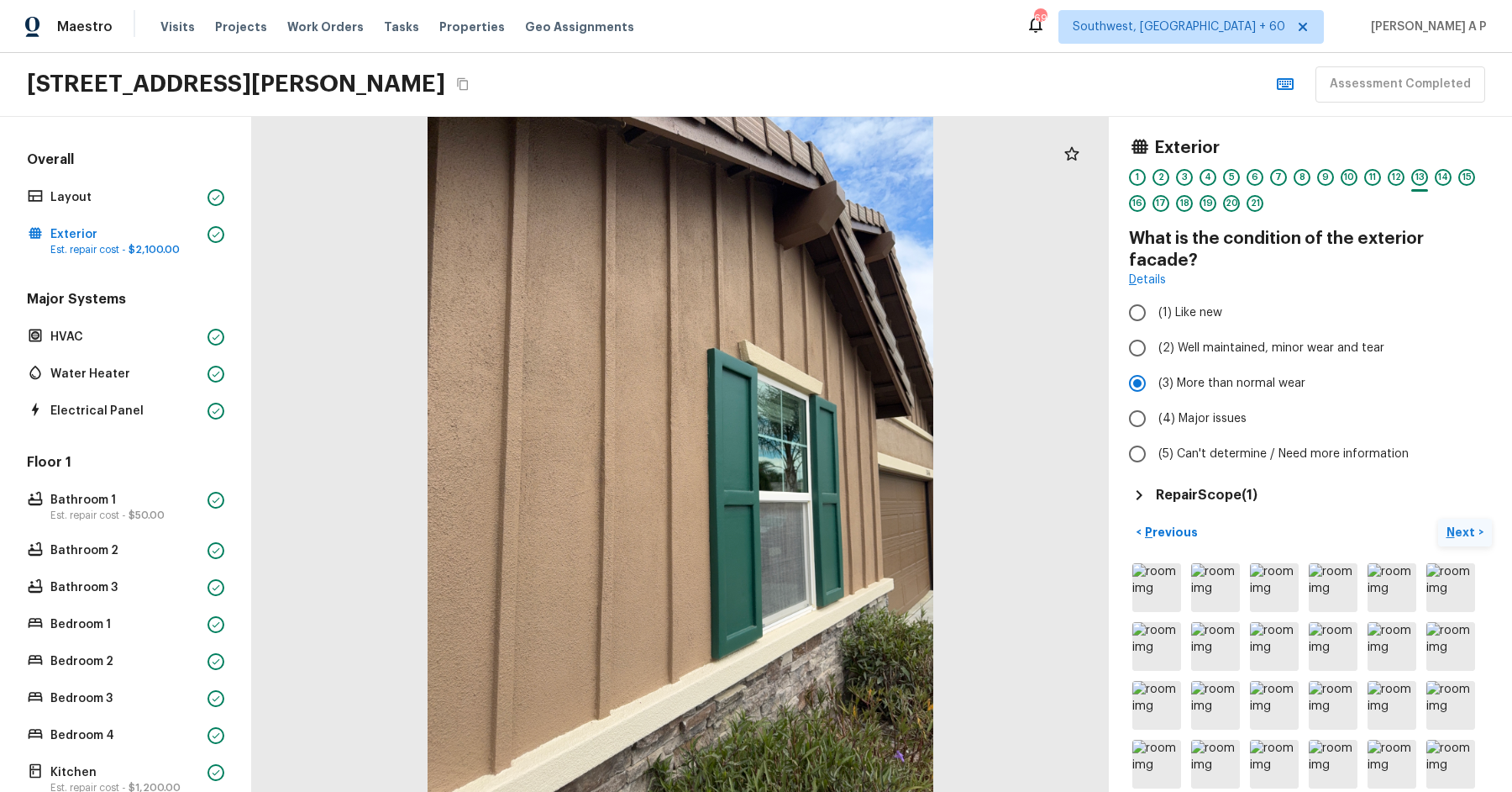
click at [1438, 518] on button "Next >" at bounding box center [1465, 532] width 54 height 28
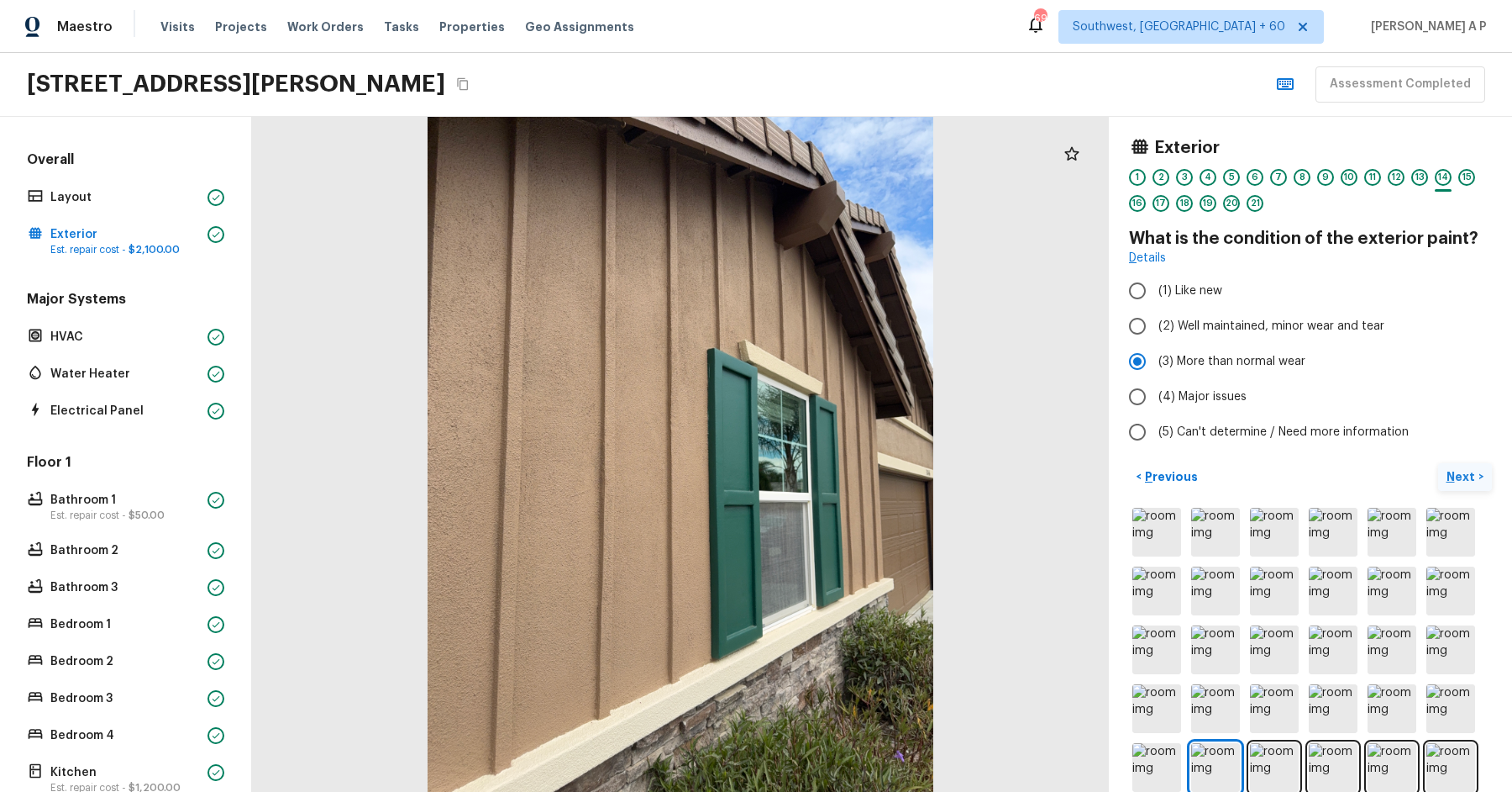
click at [1438, 463] on button "Next >" at bounding box center [1465, 477] width 54 height 28
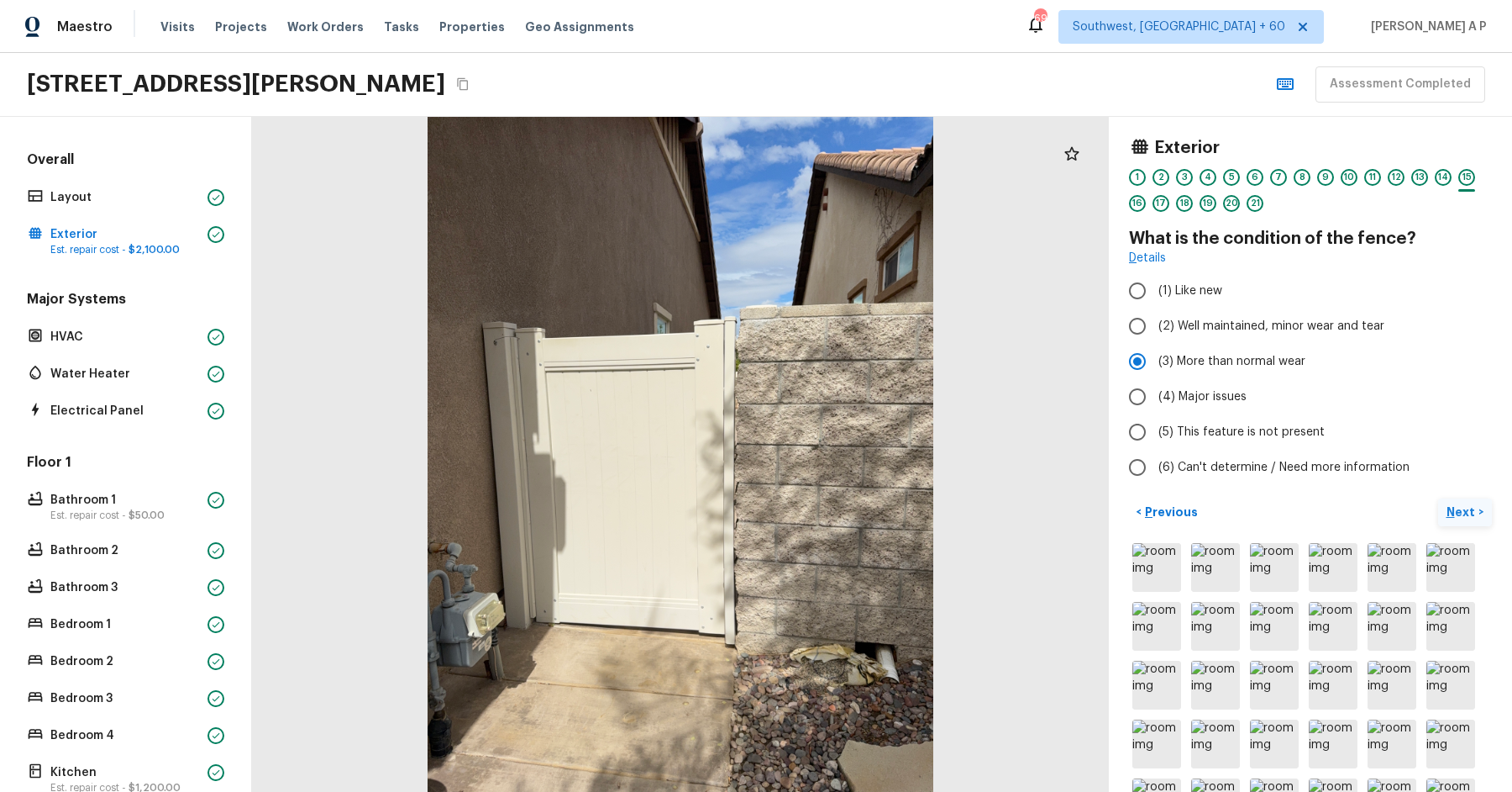
click at [1438, 498] on button "Next >" at bounding box center [1465, 512] width 54 height 28
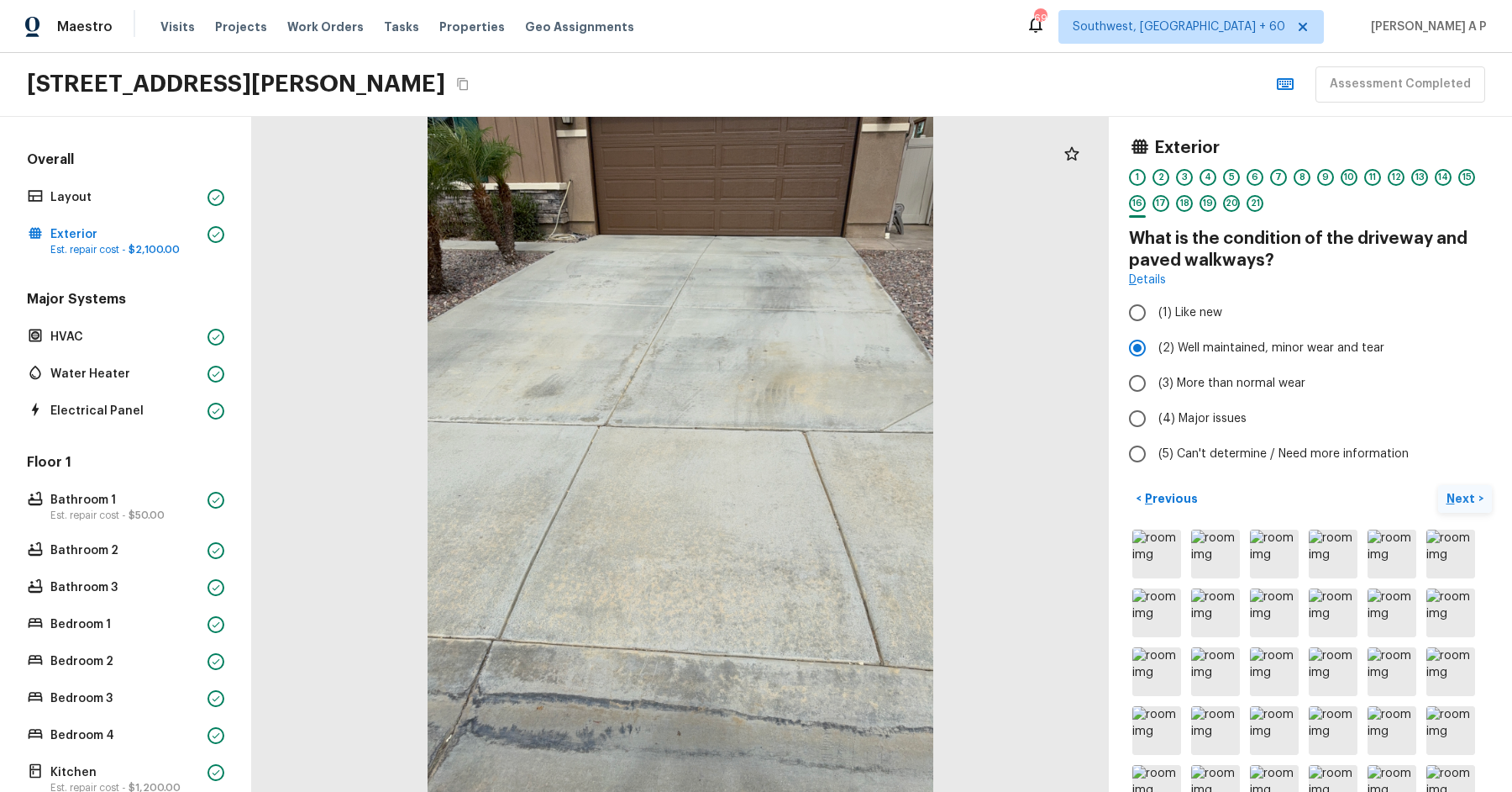
click at [1438, 485] on button "Next >" at bounding box center [1465, 499] width 54 height 28
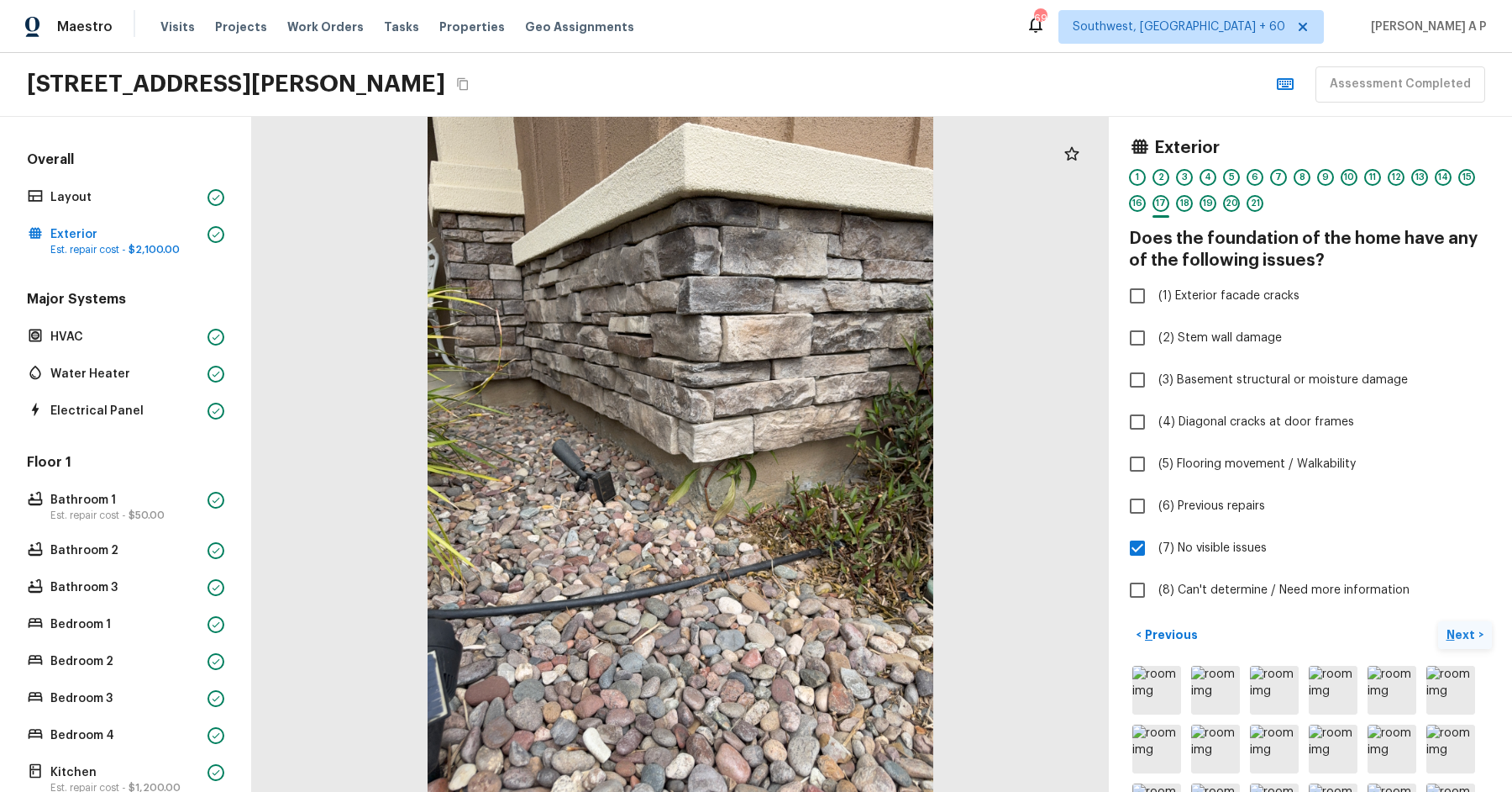
click at [1438, 621] on button "Next >" at bounding box center [1465, 635] width 54 height 28
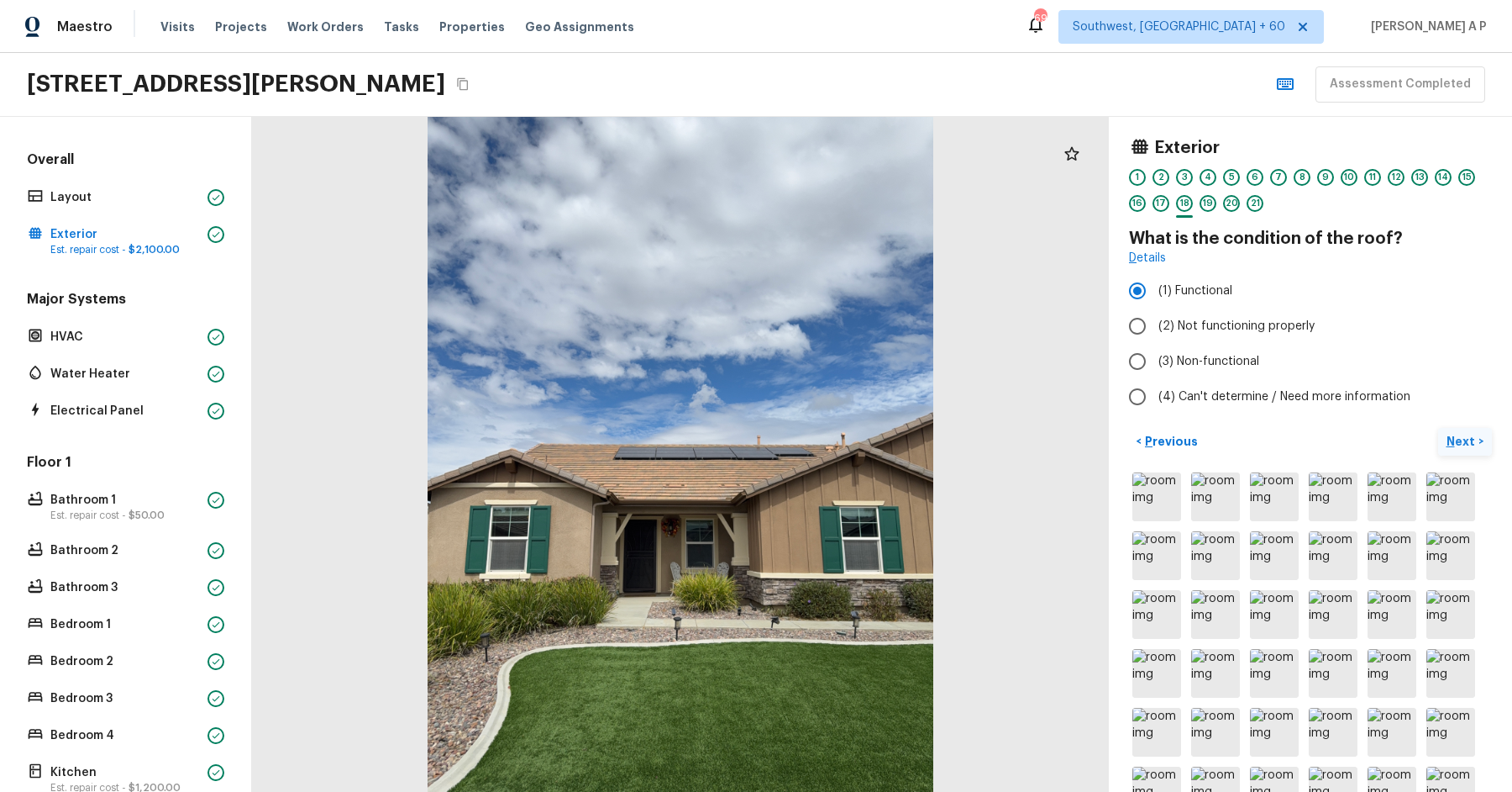
click at [1438, 428] on button "Next >" at bounding box center [1465, 442] width 54 height 28
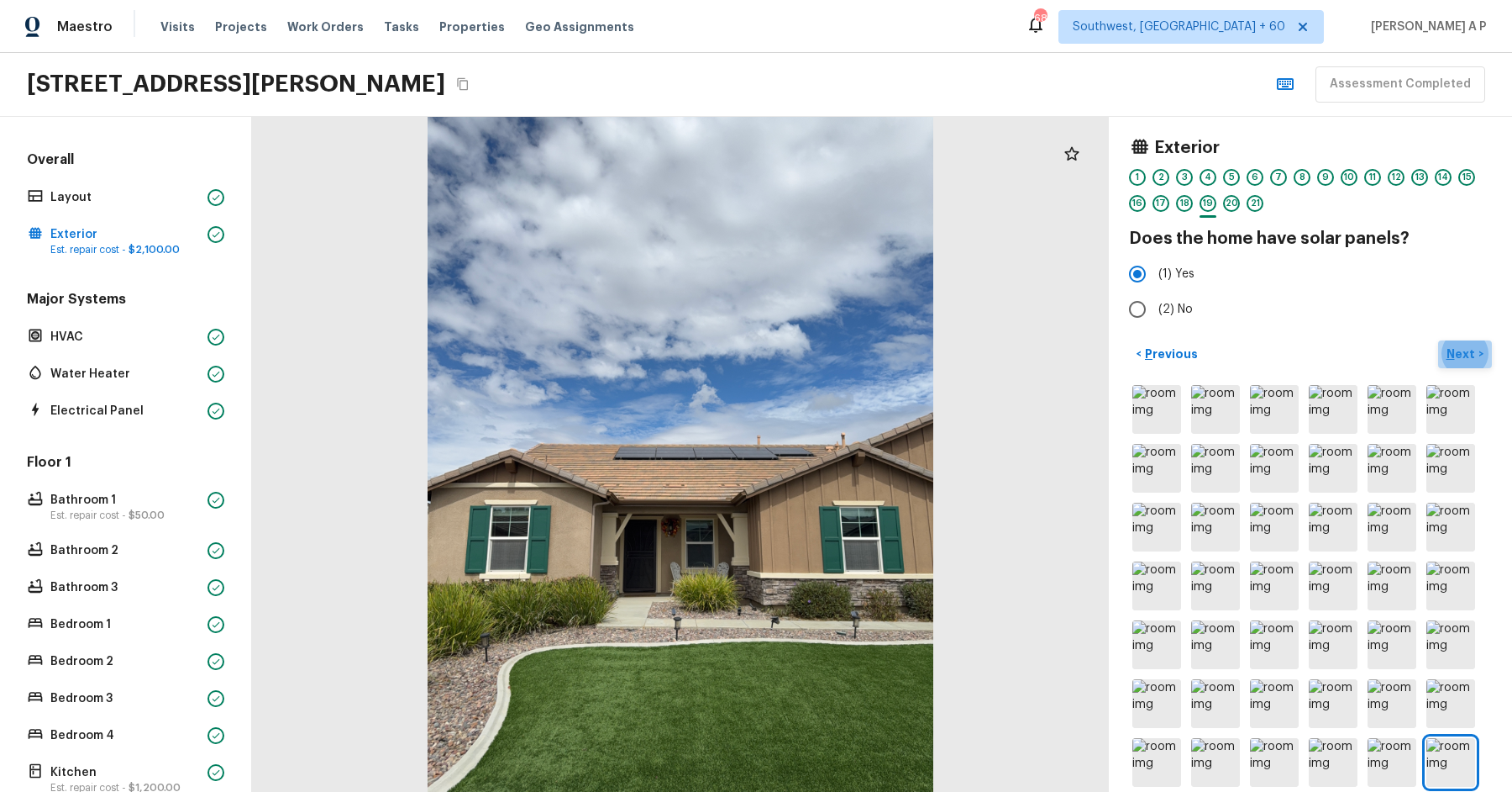
click at [1469, 351] on p "Next" at bounding box center [1462, 354] width 32 height 16
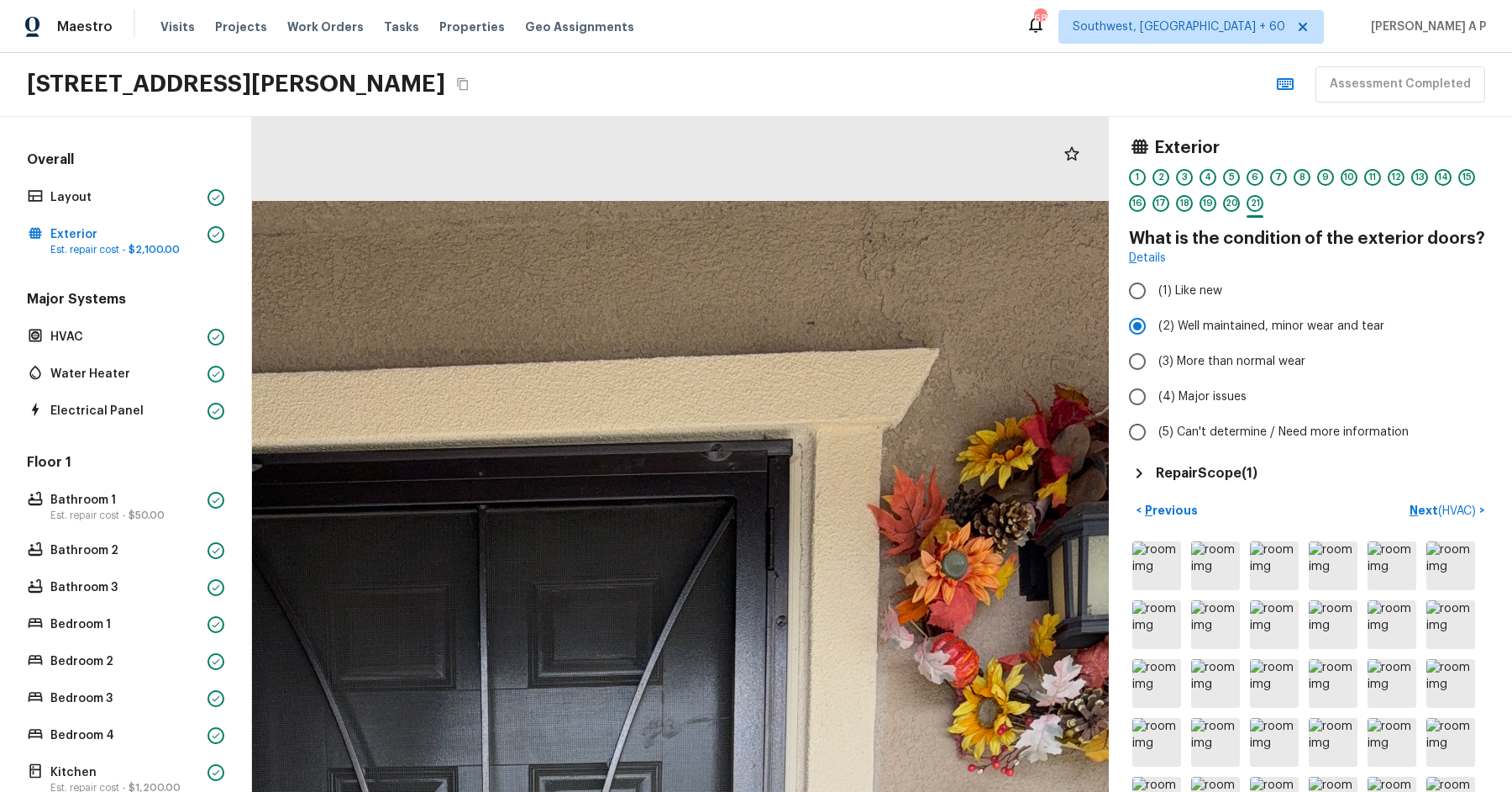
drag, startPoint x: 733, startPoint y: 203, endPoint x: 599, endPoint y: 525, distance: 348.8
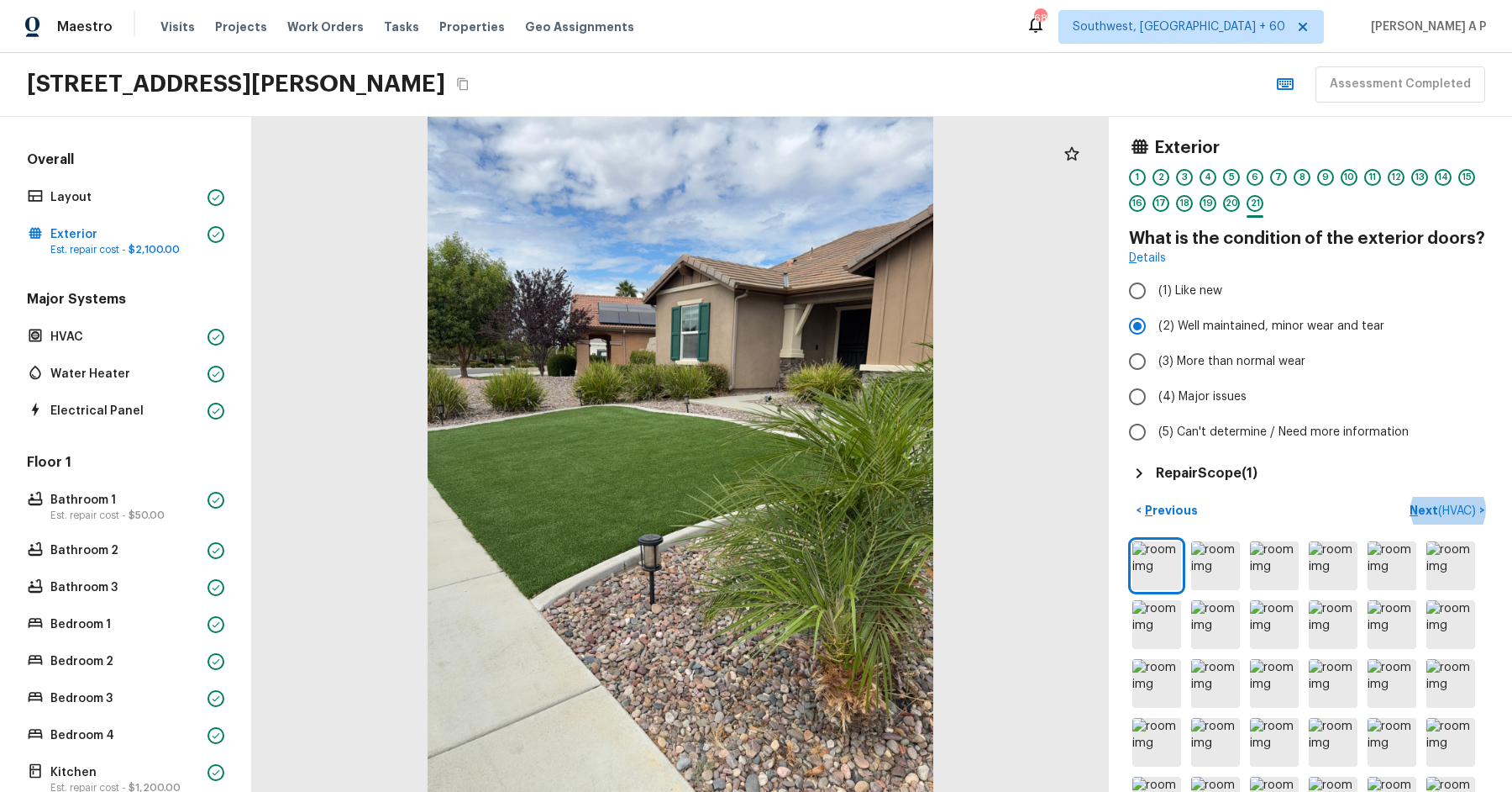
click at [1224, 477] on h5 "Repair Scope ( 1 )" at bounding box center [1206, 472] width 101 height 18
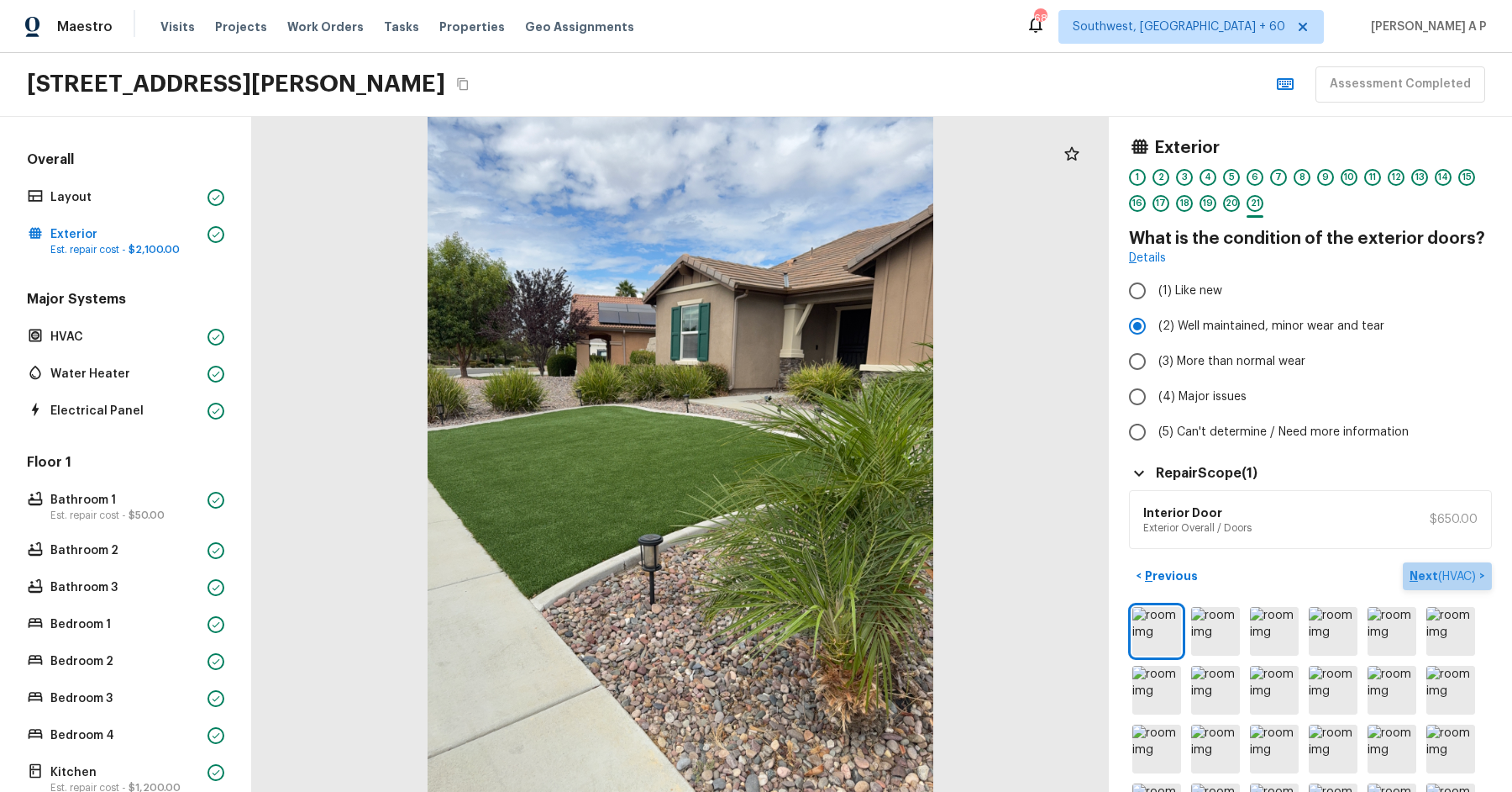
click at [1438, 568] on p "Next ( HVAC )" at bounding box center [1444, 576] width 70 height 17
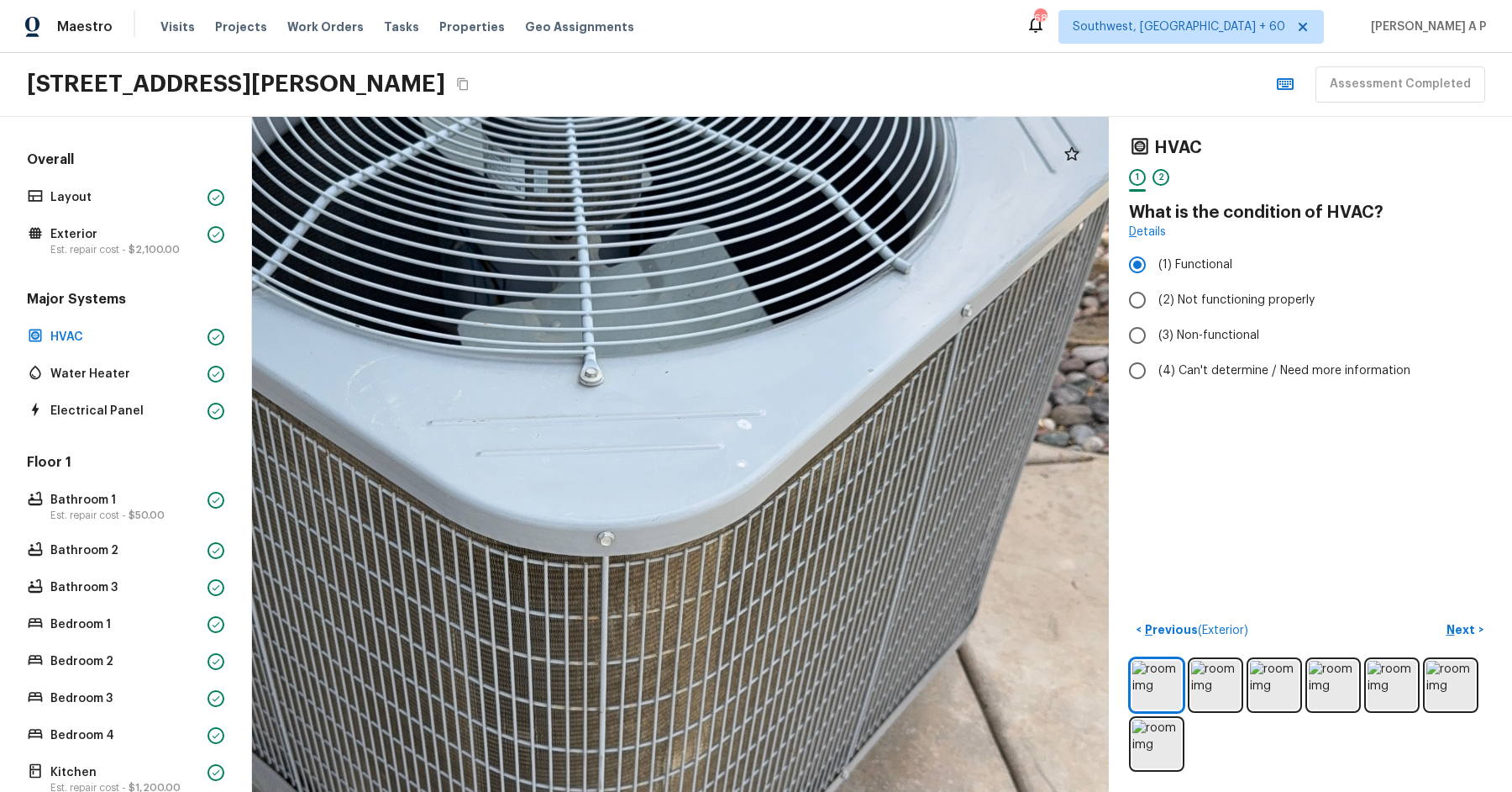
drag, startPoint x: 757, startPoint y: 484, endPoint x: 786, endPoint y: 564, distance: 85.1
click at [786, 562] on div at bounding box center [578, 468] width 2306 height 1817
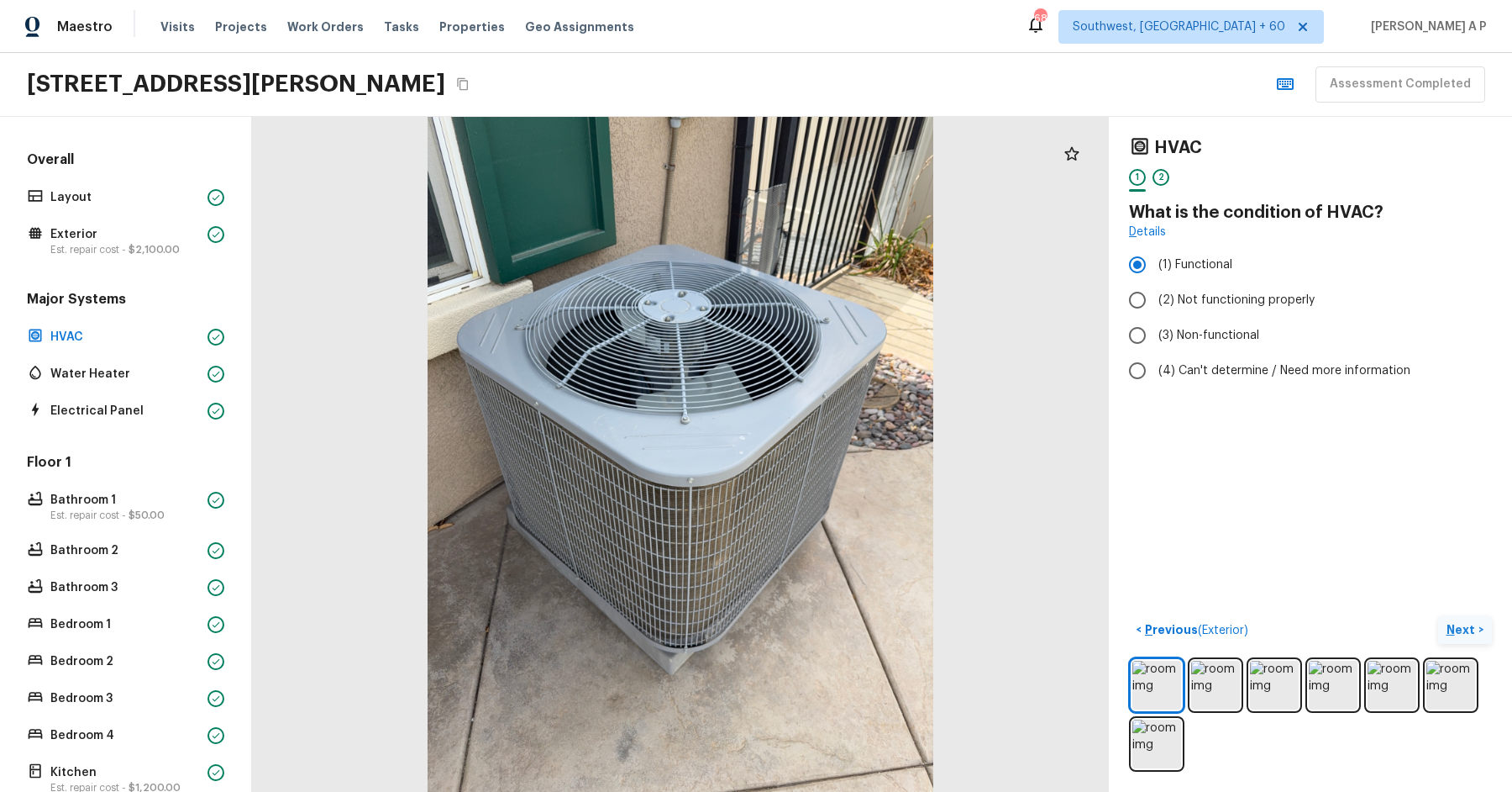
click at [1470, 631] on p "Next" at bounding box center [1462, 629] width 32 height 16
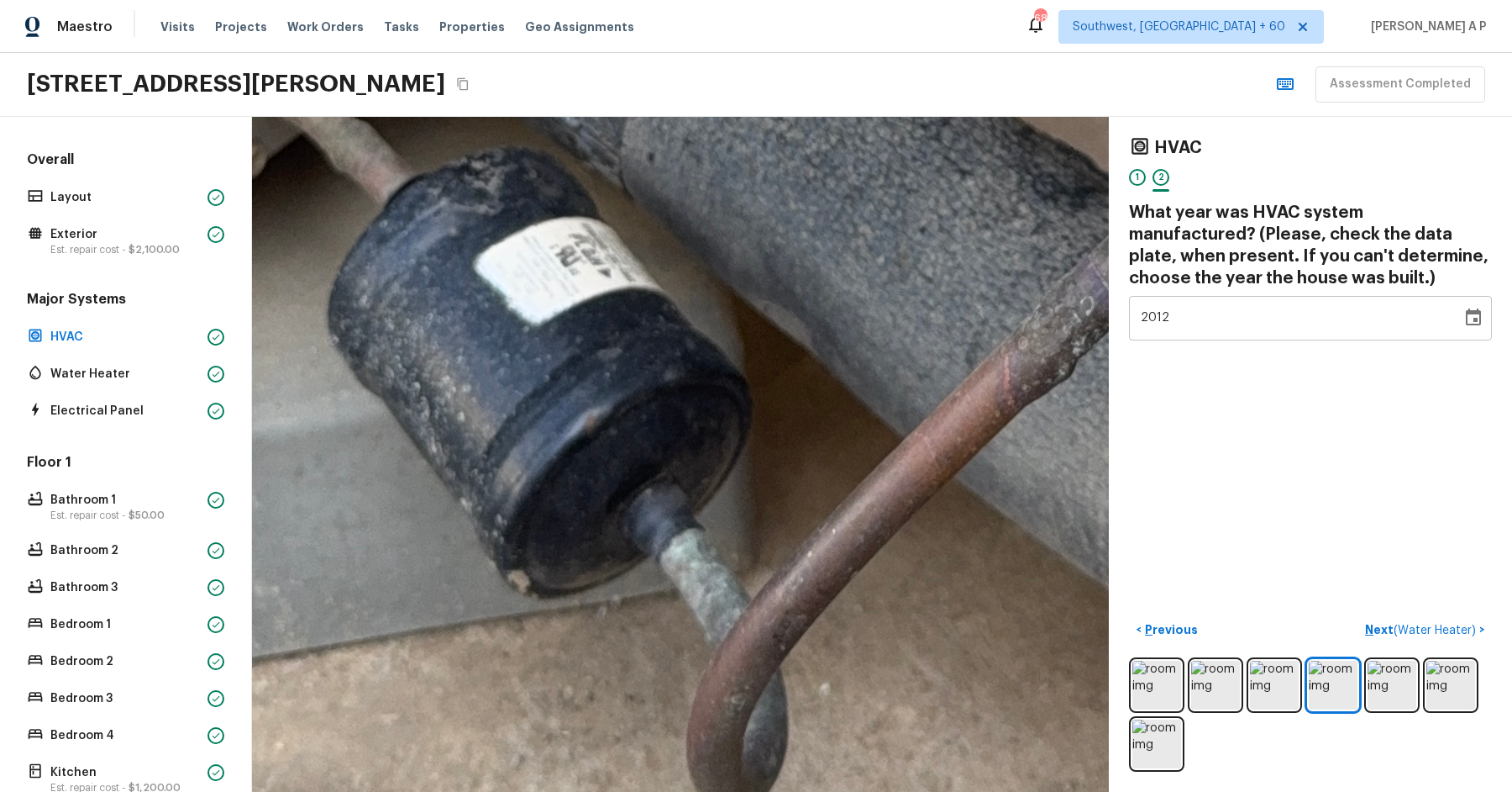
drag, startPoint x: 535, startPoint y: 556, endPoint x: 624, endPoint y: 314, distance: 257.8
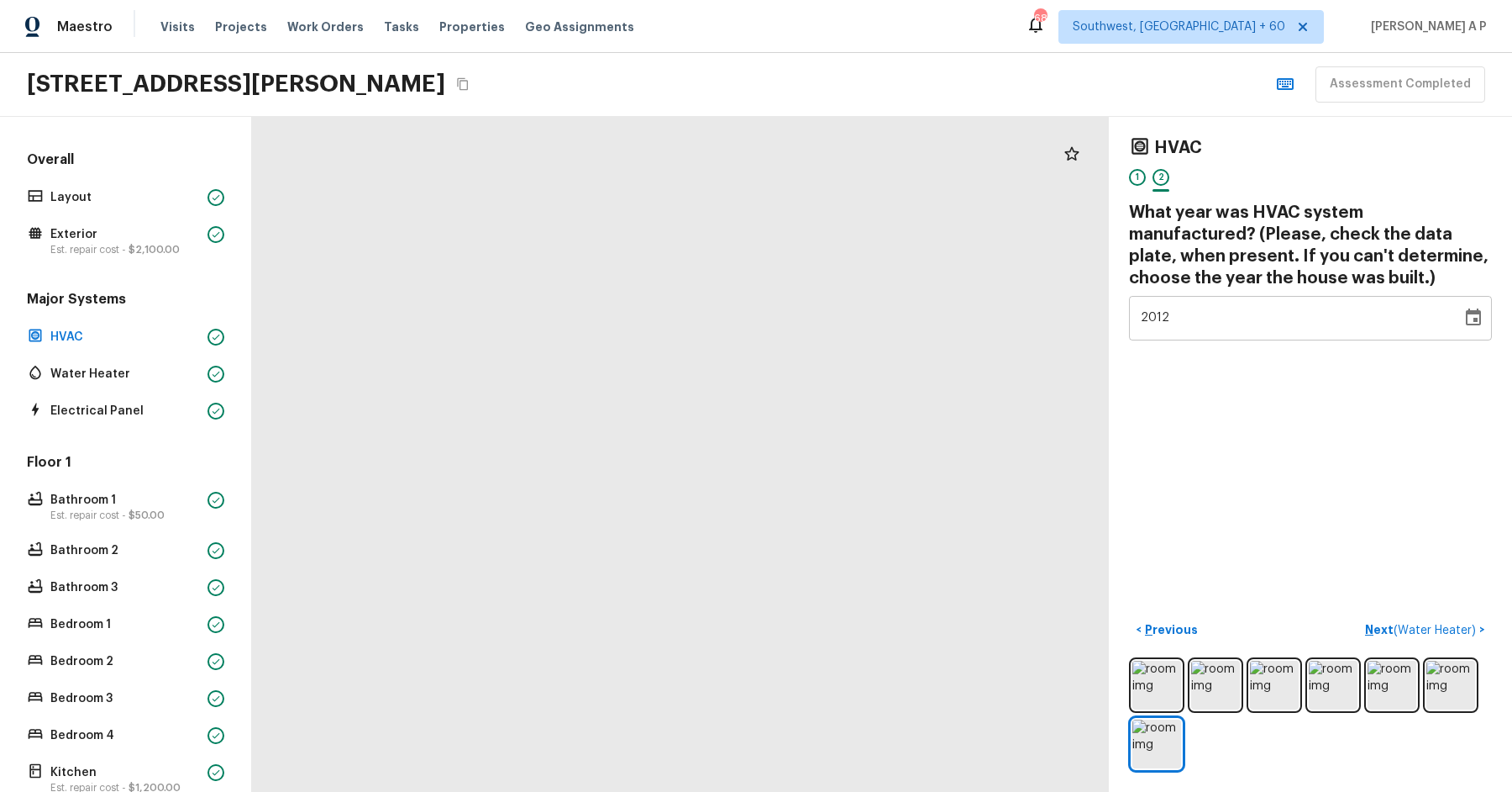
drag, startPoint x: 642, startPoint y: 282, endPoint x: 642, endPoint y: 410, distance: 128.0
click at [642, 409] on div at bounding box center [747, 805] width 2360 height 1859
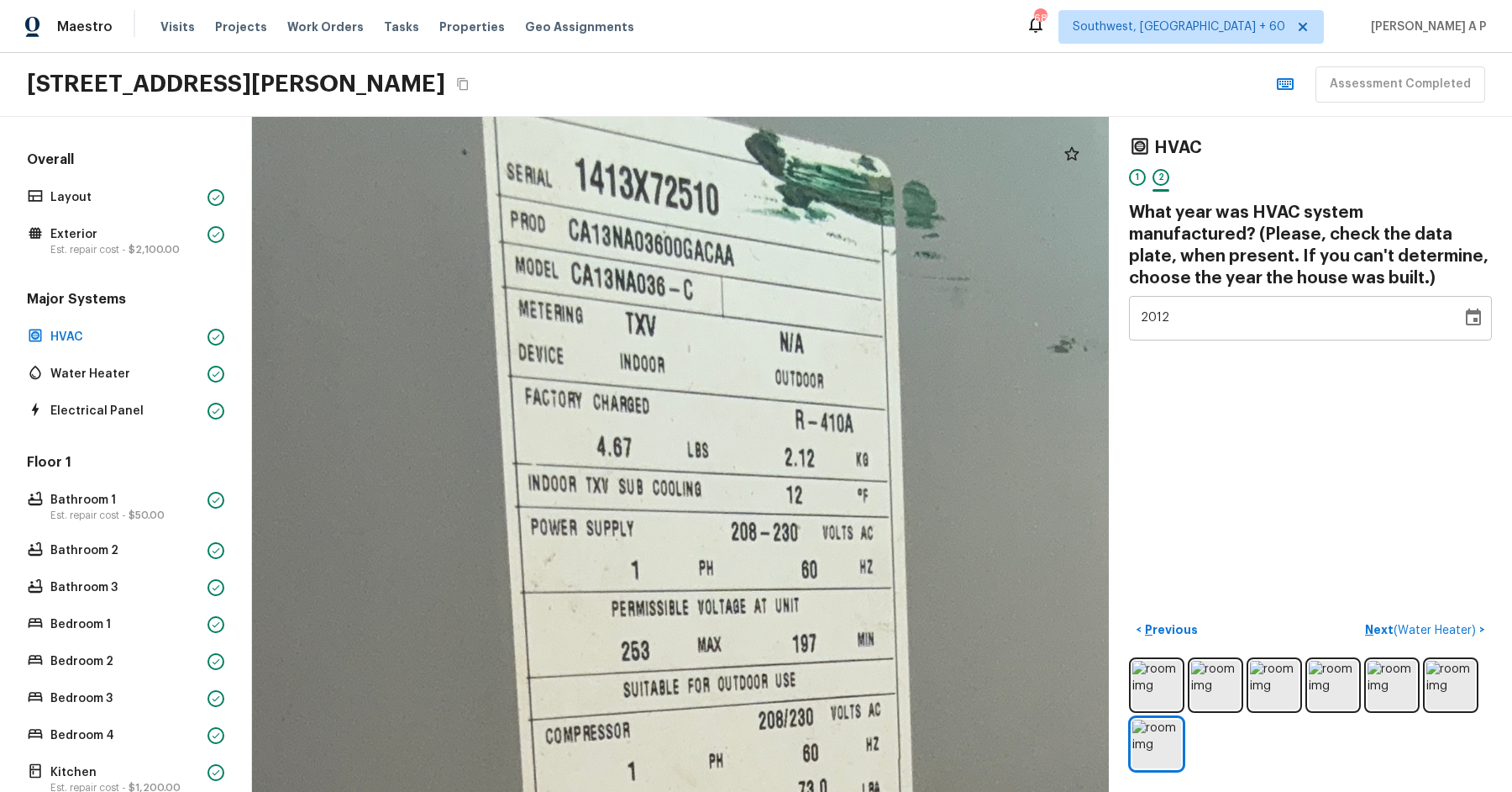
drag, startPoint x: 658, startPoint y: 343, endPoint x: 656, endPoint y: 422, distance: 79.0
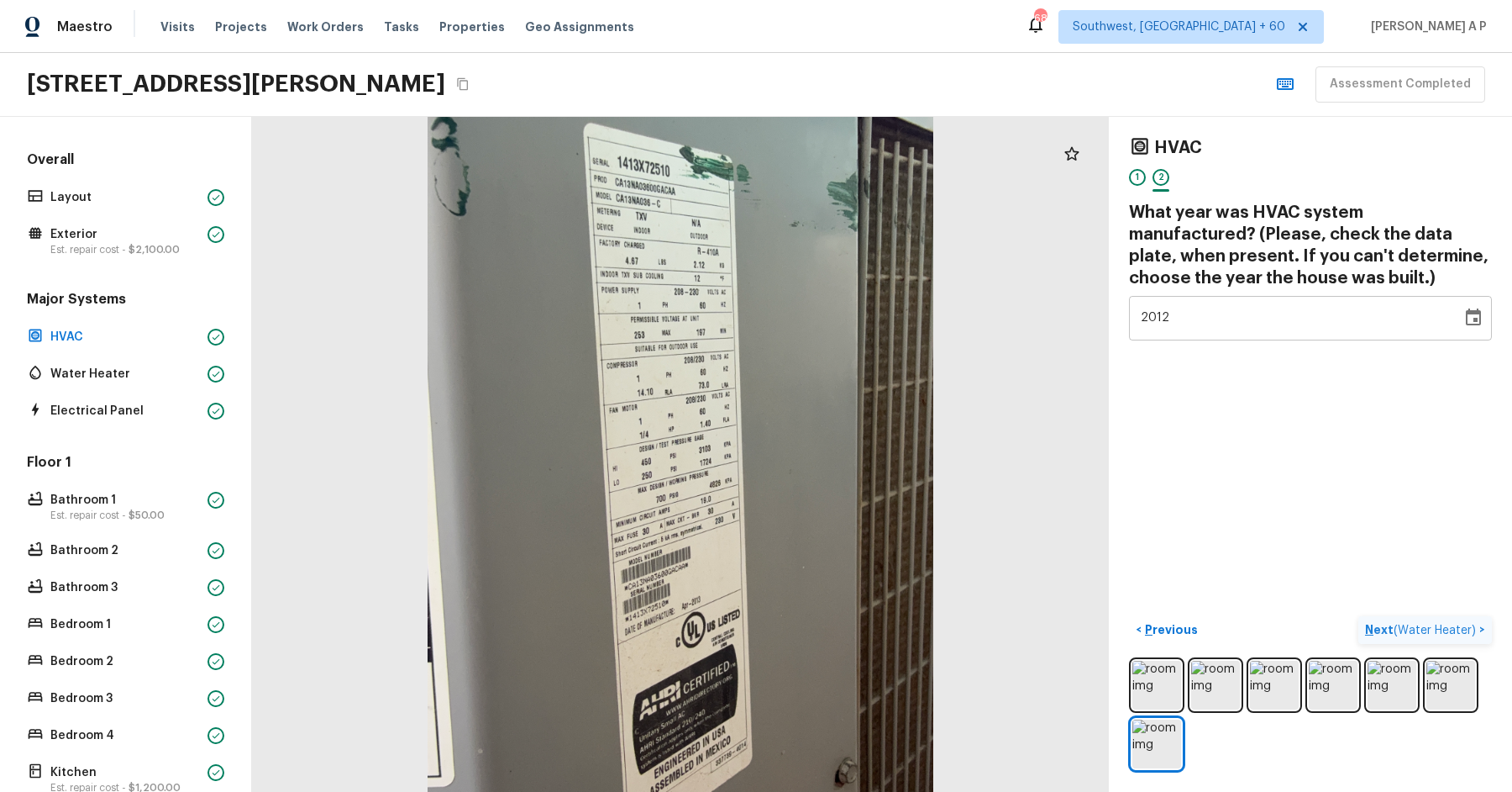
click at [1466, 626] on span "( Water Heater )" at bounding box center [1434, 631] width 82 height 12
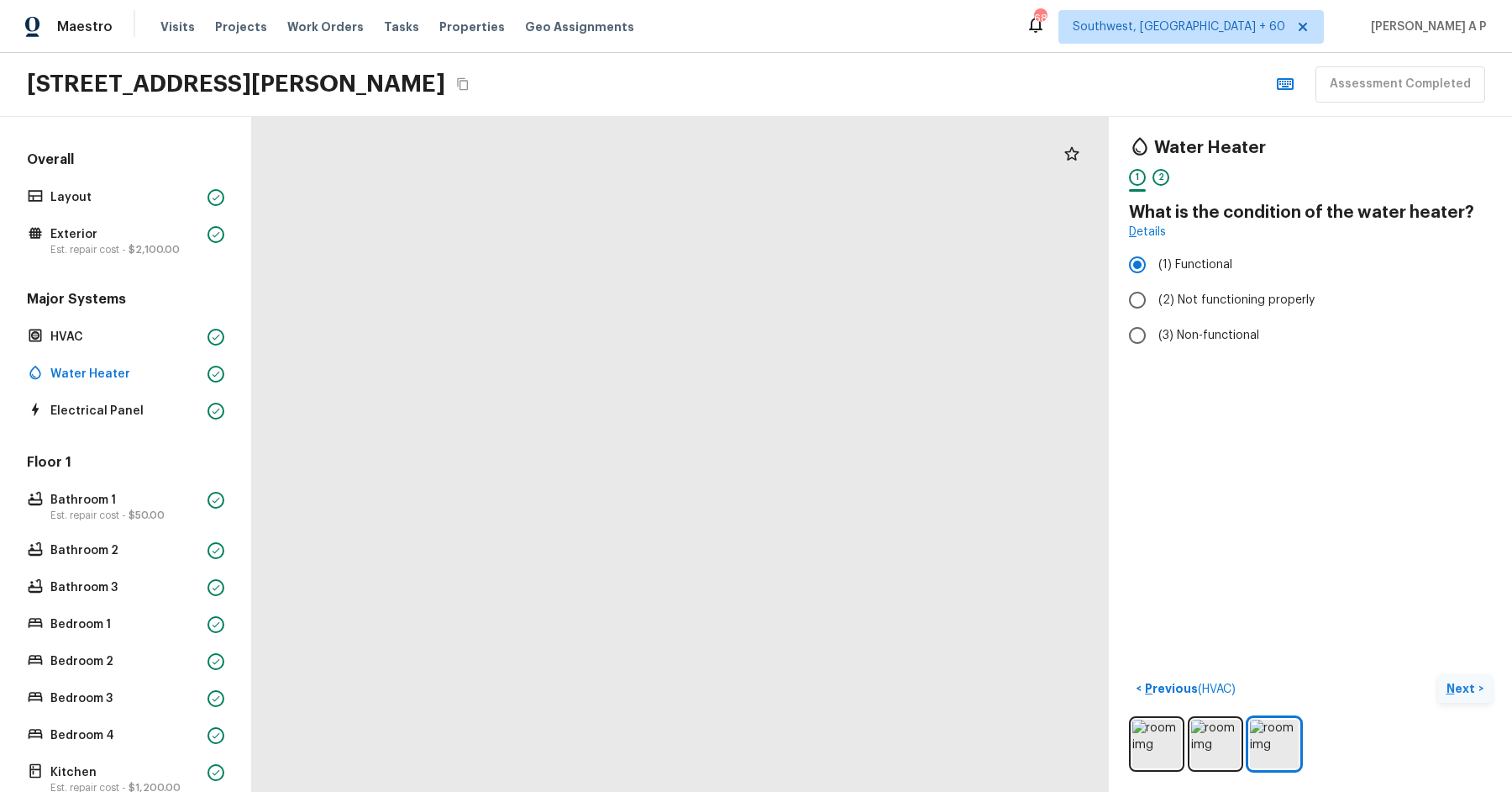
drag, startPoint x: 758, startPoint y: 406, endPoint x: 757, endPoint y: 665, distance: 259.0
click at [757, 664] on div at bounding box center [523, 486] width 2292 height 1805
drag, startPoint x: 754, startPoint y: 636, endPoint x: 754, endPoint y: 507, distance: 129.0
click at [754, 507] on div at bounding box center [523, 478] width 2292 height 1805
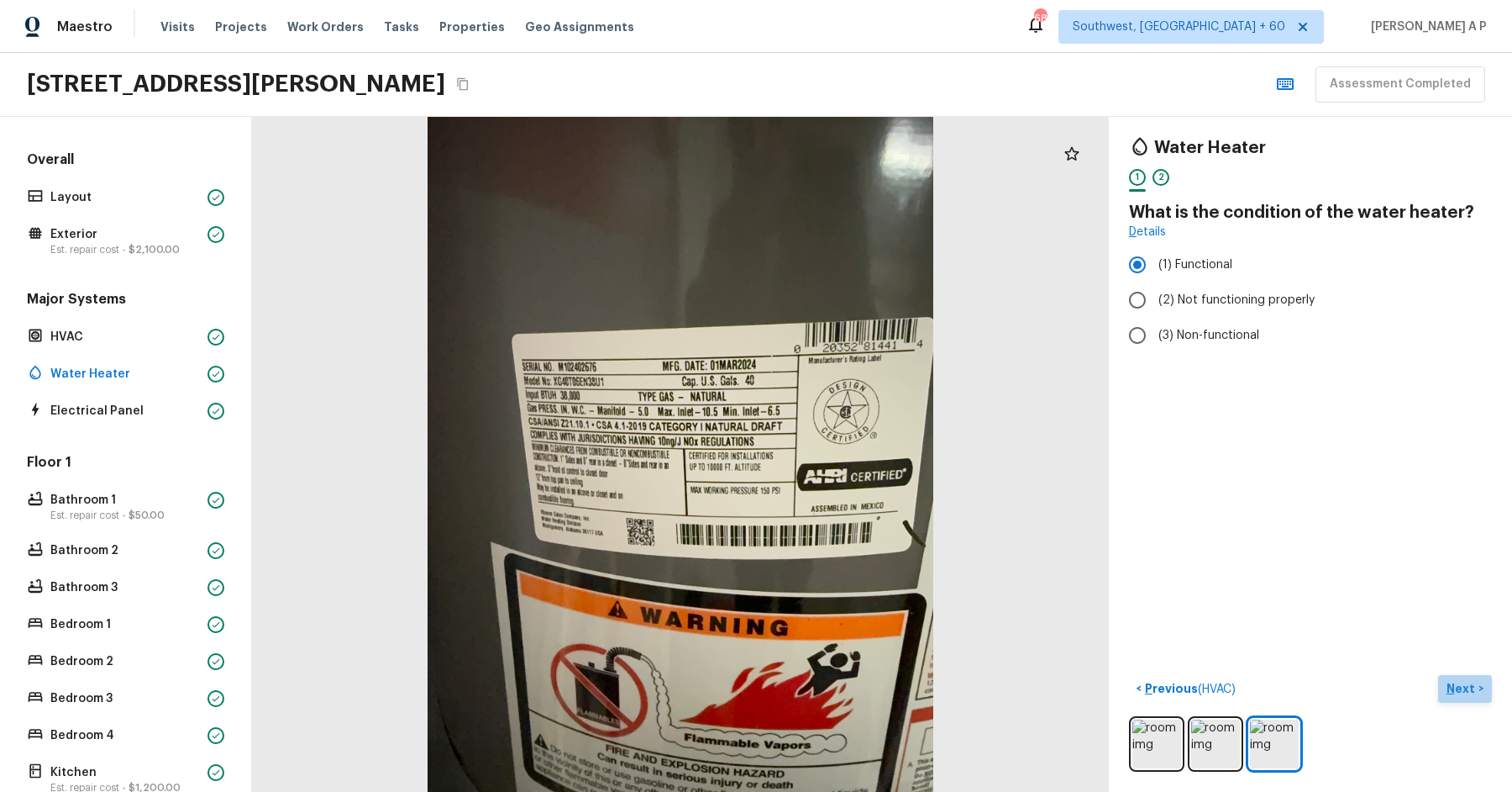
click at [1462, 695] on p "Next" at bounding box center [1462, 688] width 32 height 16
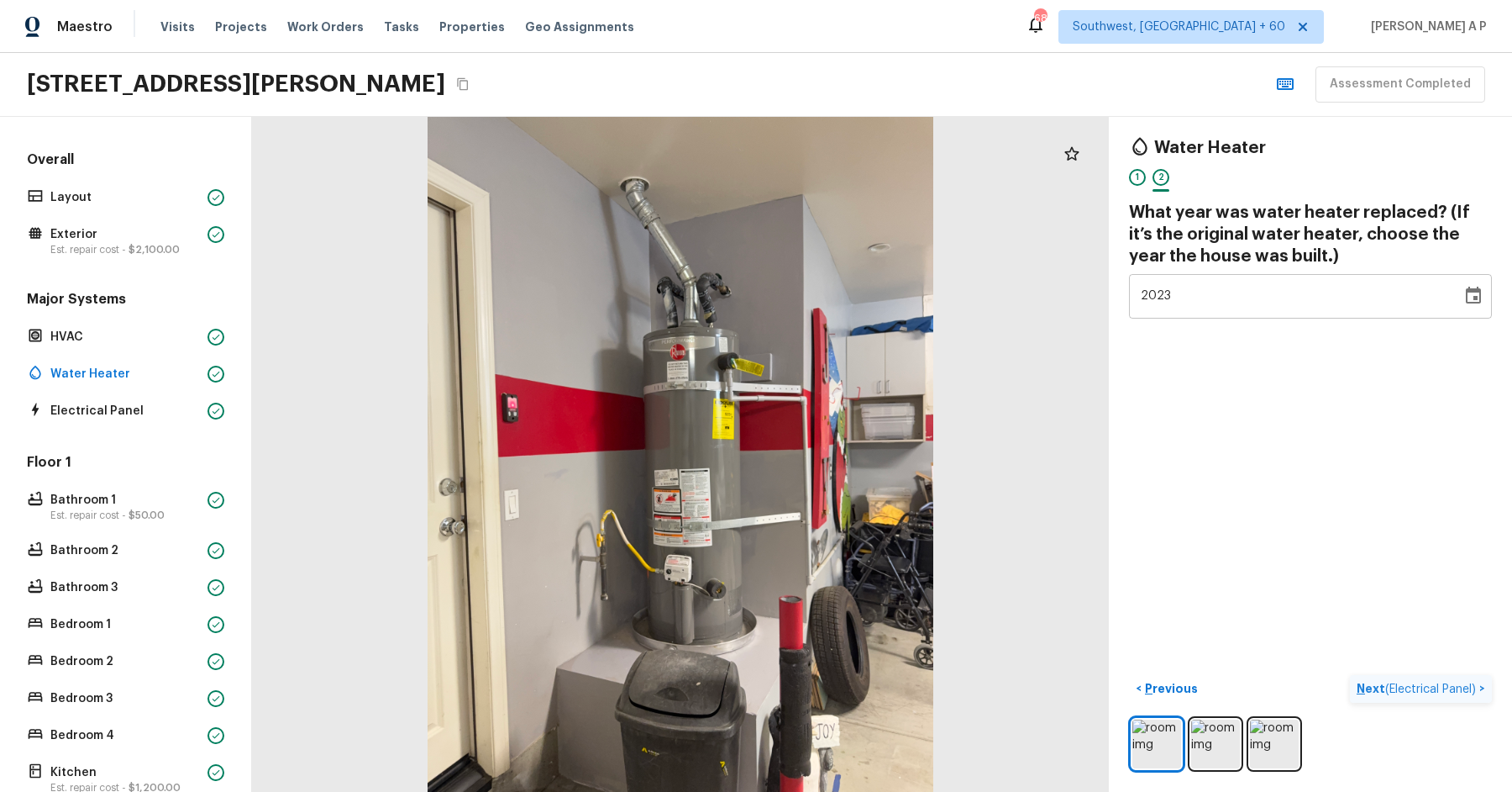
click at [1465, 686] on span "( Electrical Panel )" at bounding box center [1430, 690] width 91 height 12
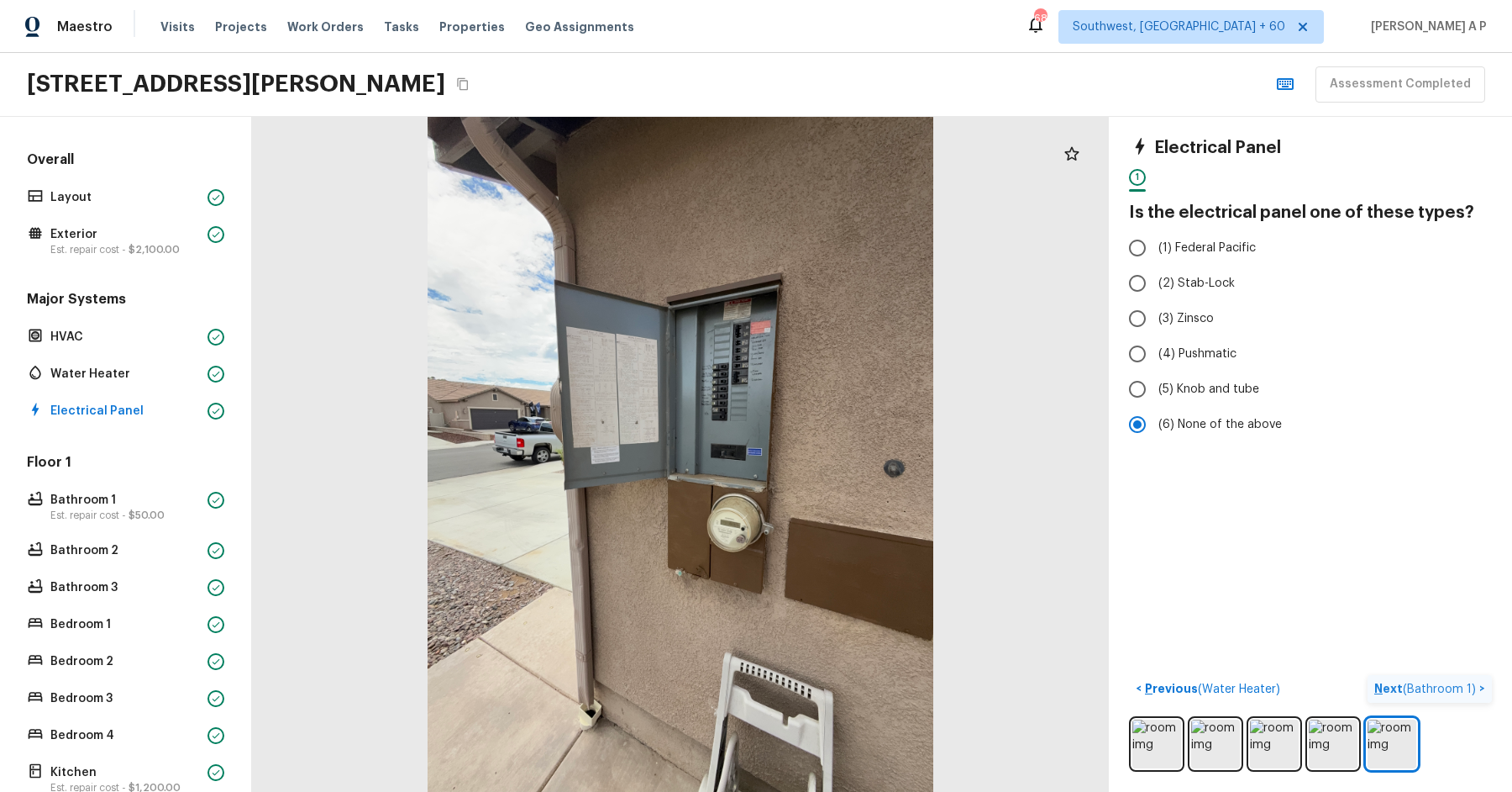
click at [1438, 681] on p "Next ( Bathroom 1 )" at bounding box center [1426, 689] width 105 height 17
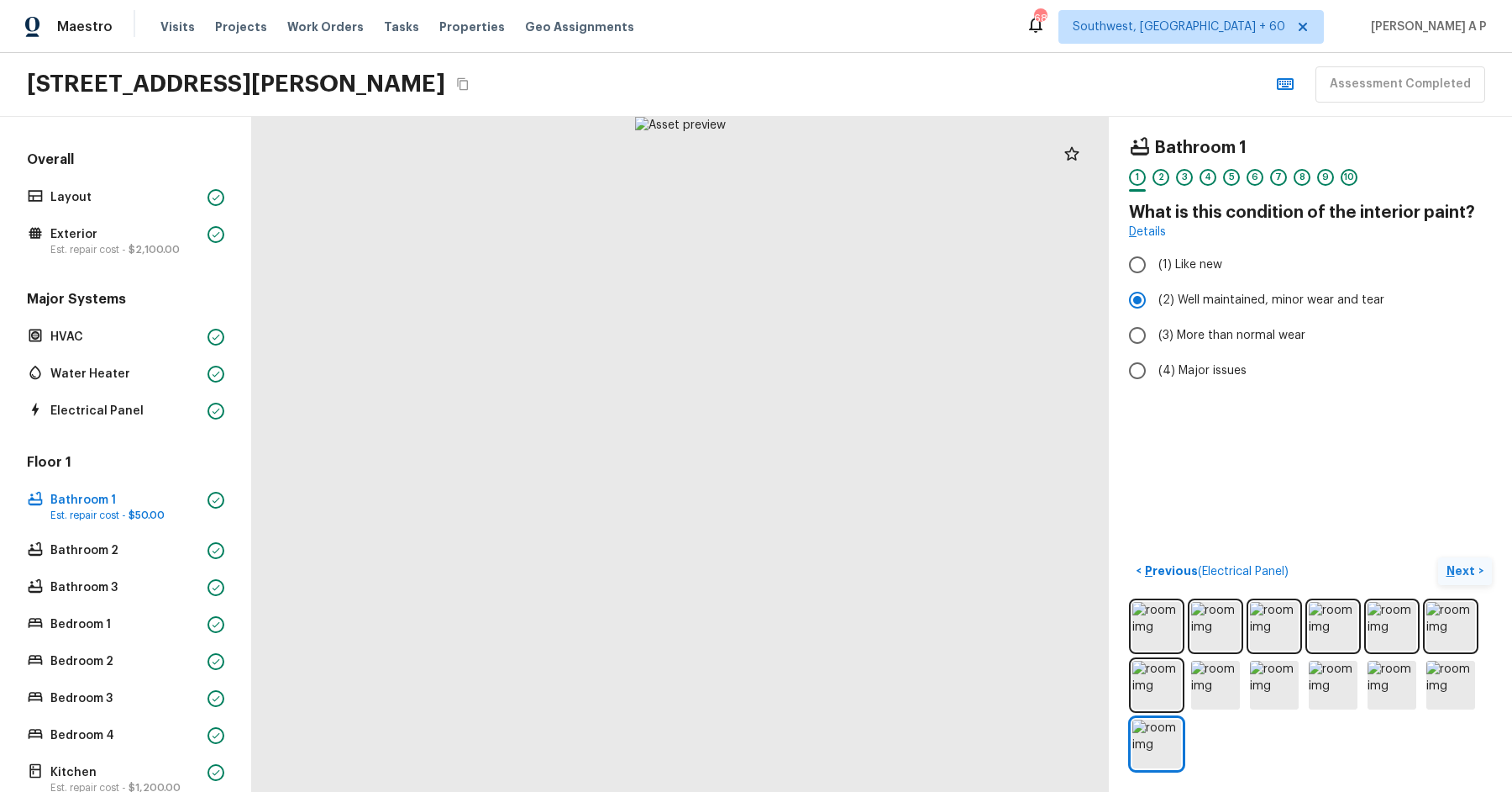
click at [1470, 562] on p "Next" at bounding box center [1462, 570] width 32 height 16
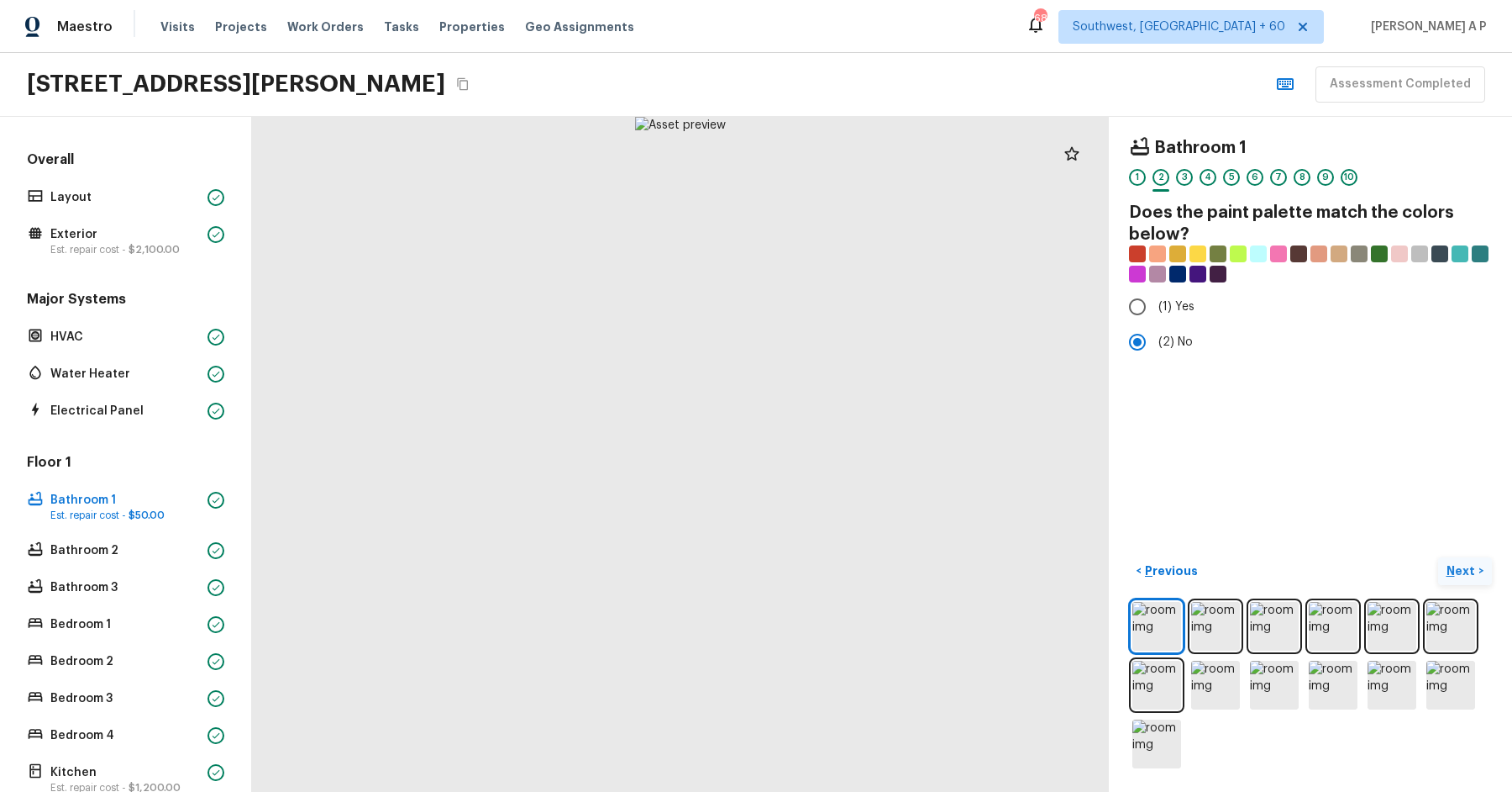
click at [1470, 562] on p "Next" at bounding box center [1462, 570] width 32 height 16
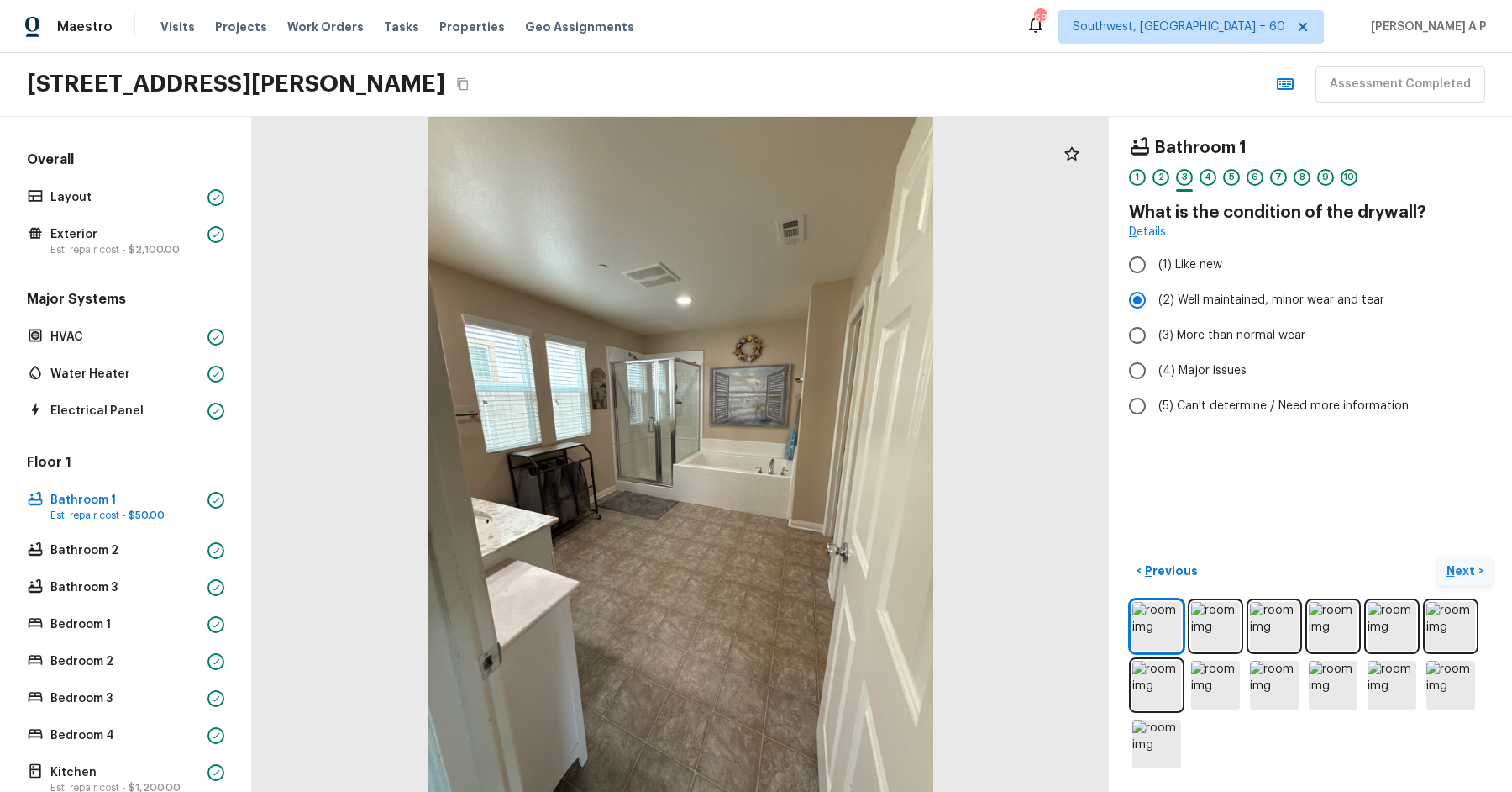
click at [1470, 562] on p "Next" at bounding box center [1462, 570] width 32 height 16
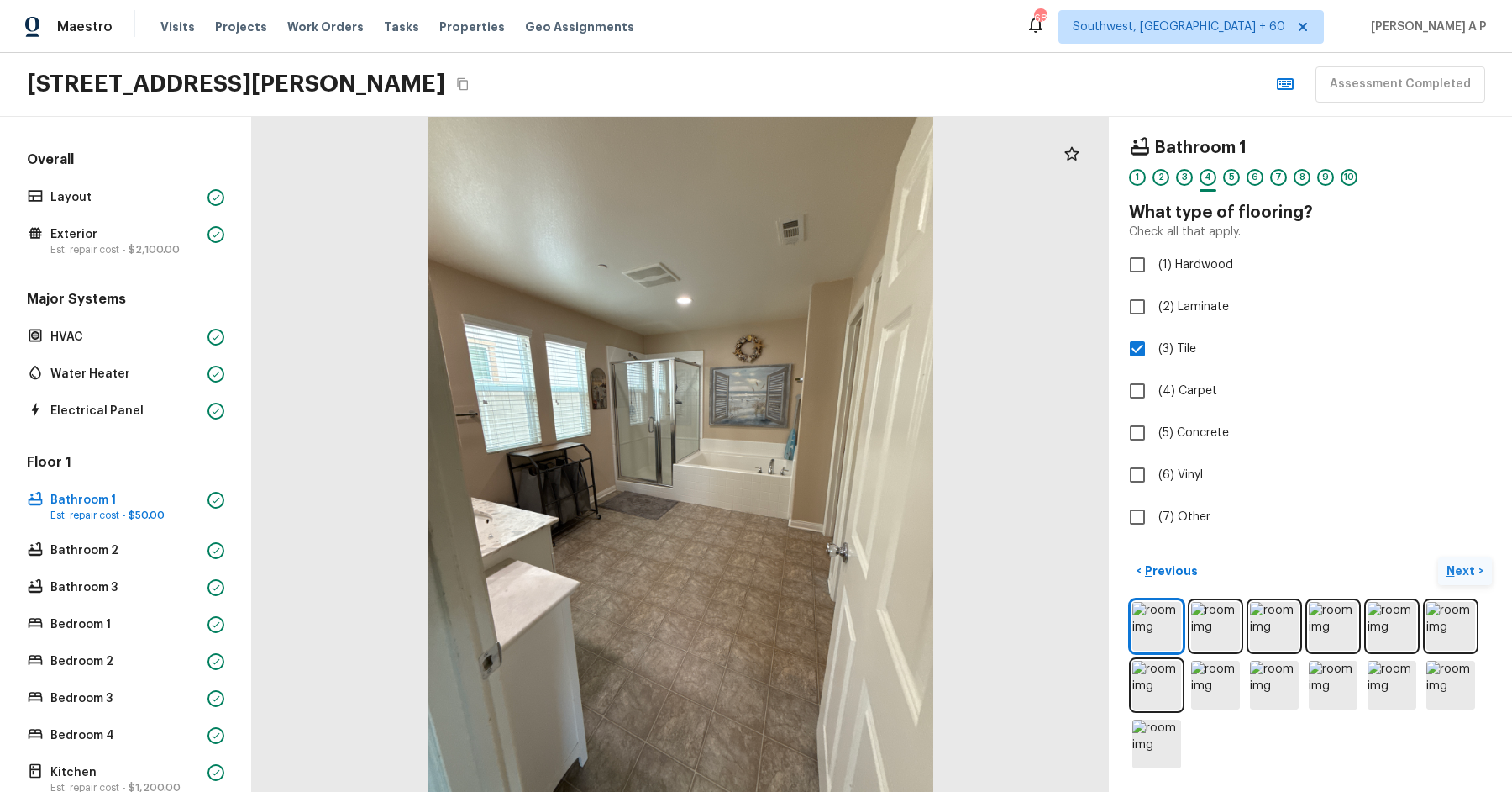
click at [1438, 557] on button "Next >" at bounding box center [1465, 571] width 54 height 28
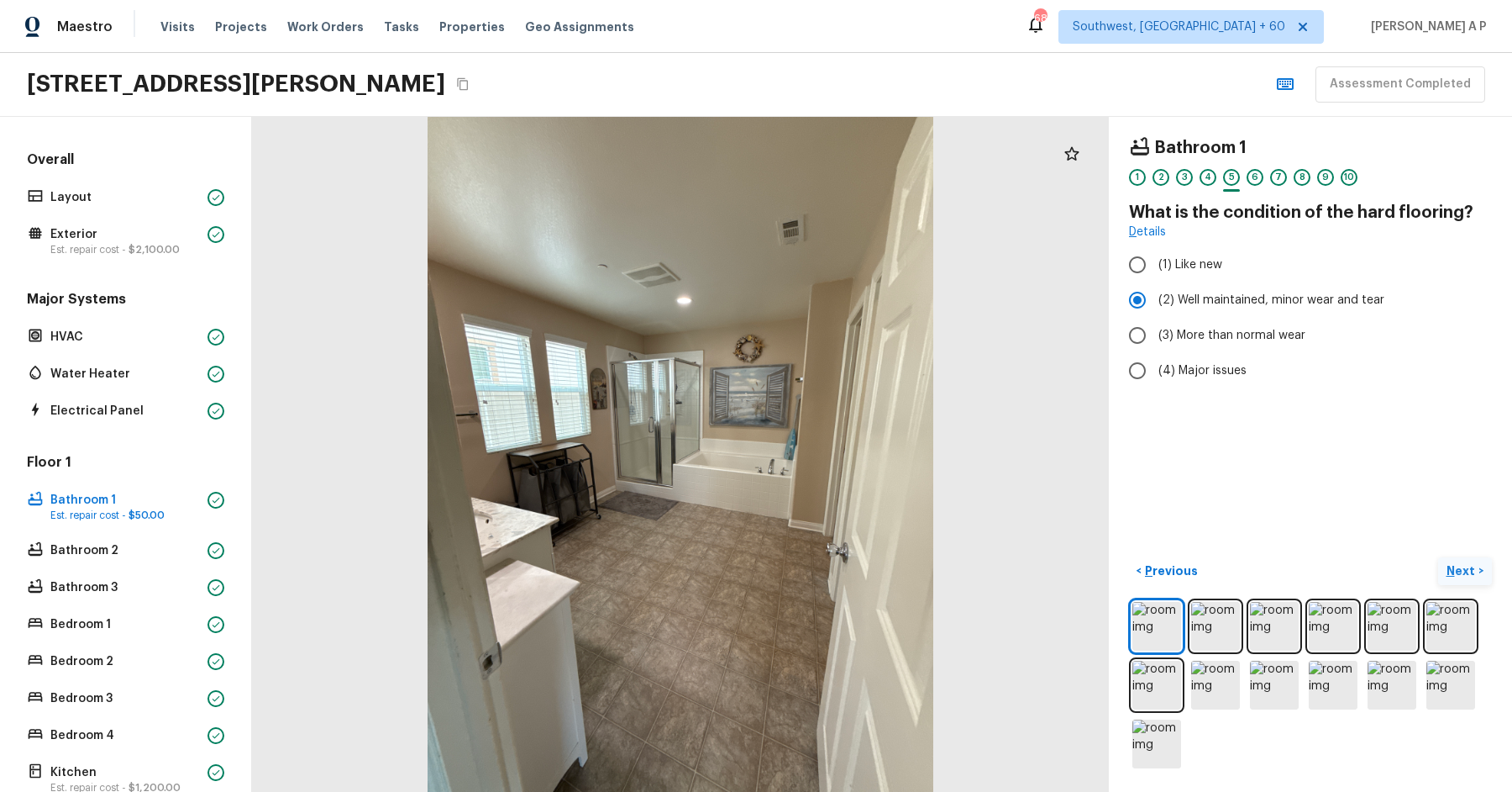
click at [1438, 557] on button "Next >" at bounding box center [1465, 571] width 54 height 28
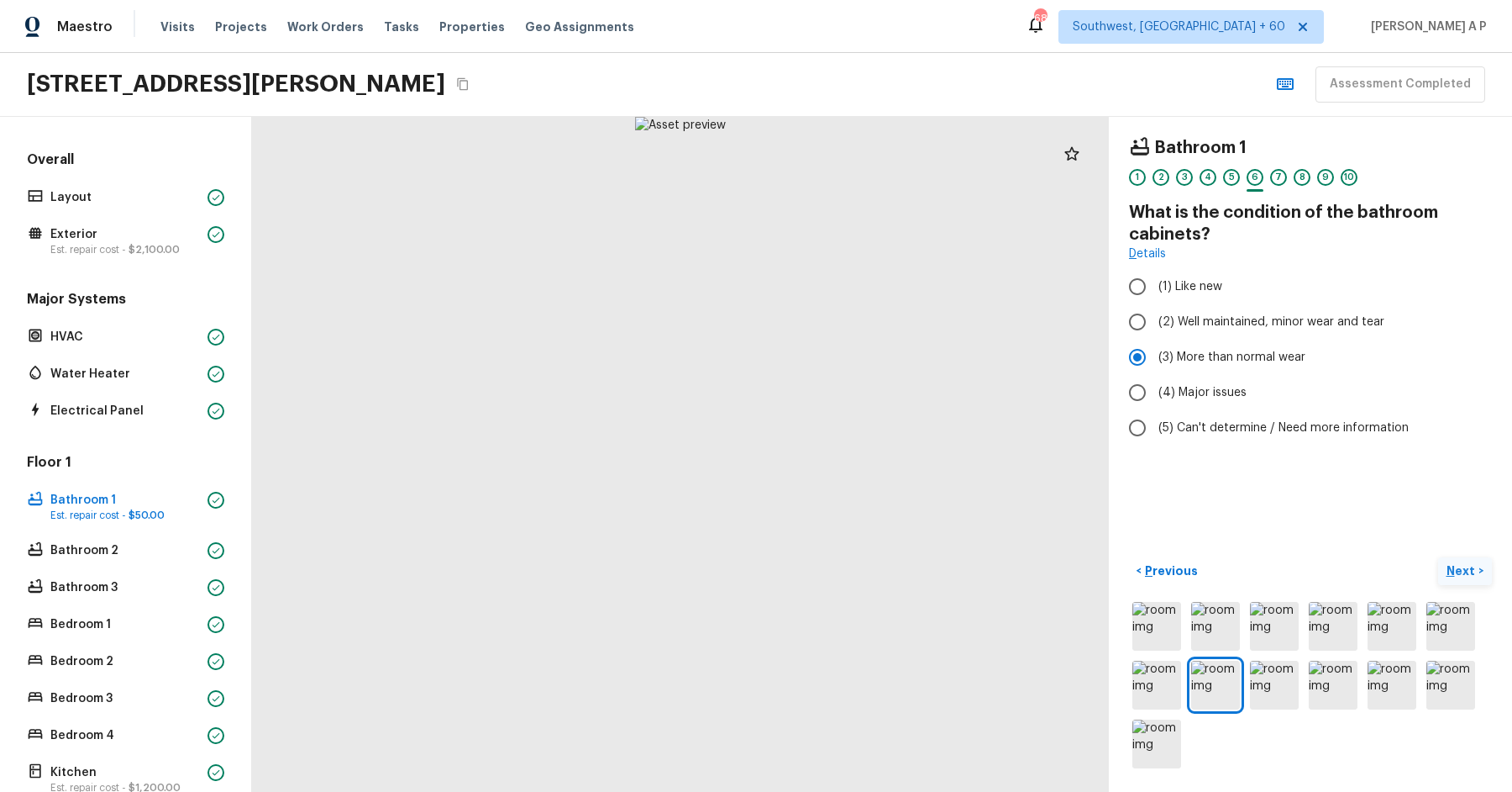
click at [1438, 557] on button "Next >" at bounding box center [1465, 571] width 54 height 28
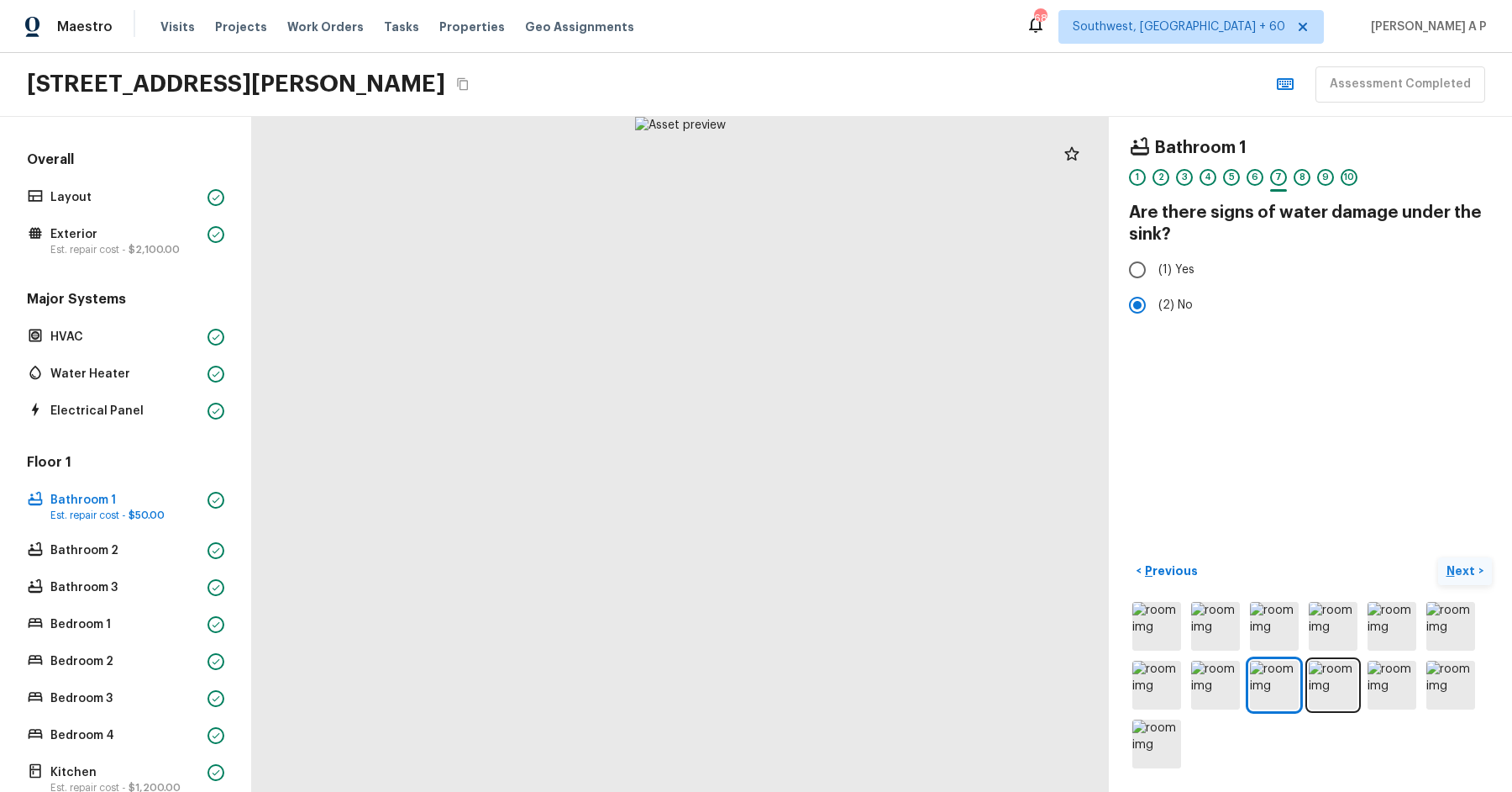
click at [1438, 557] on button "Next >" at bounding box center [1465, 571] width 54 height 28
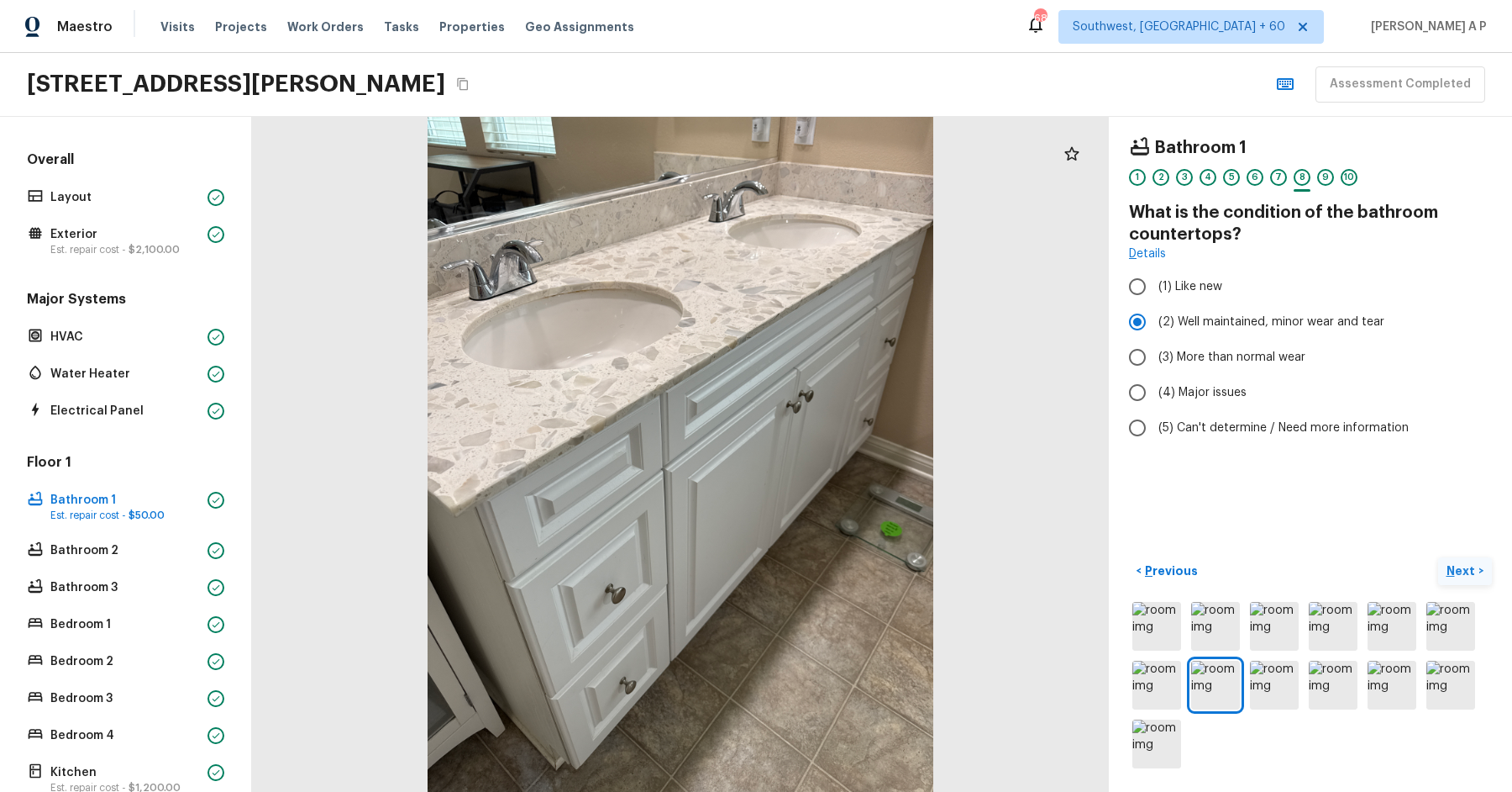
click at [1438, 557] on button "Next >" at bounding box center [1465, 571] width 54 height 28
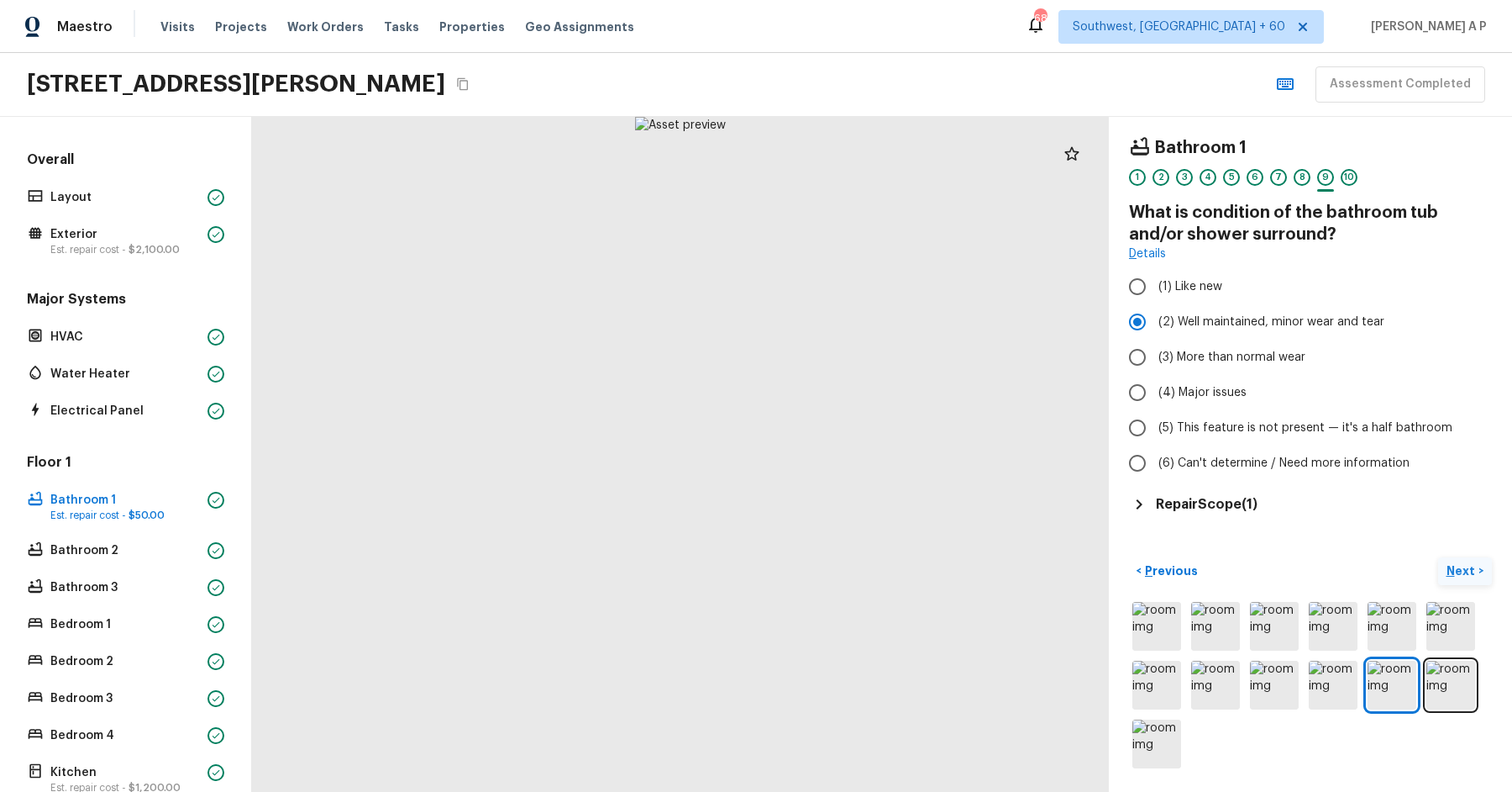
click at [1438, 557] on button "Next >" at bounding box center [1465, 571] width 54 height 28
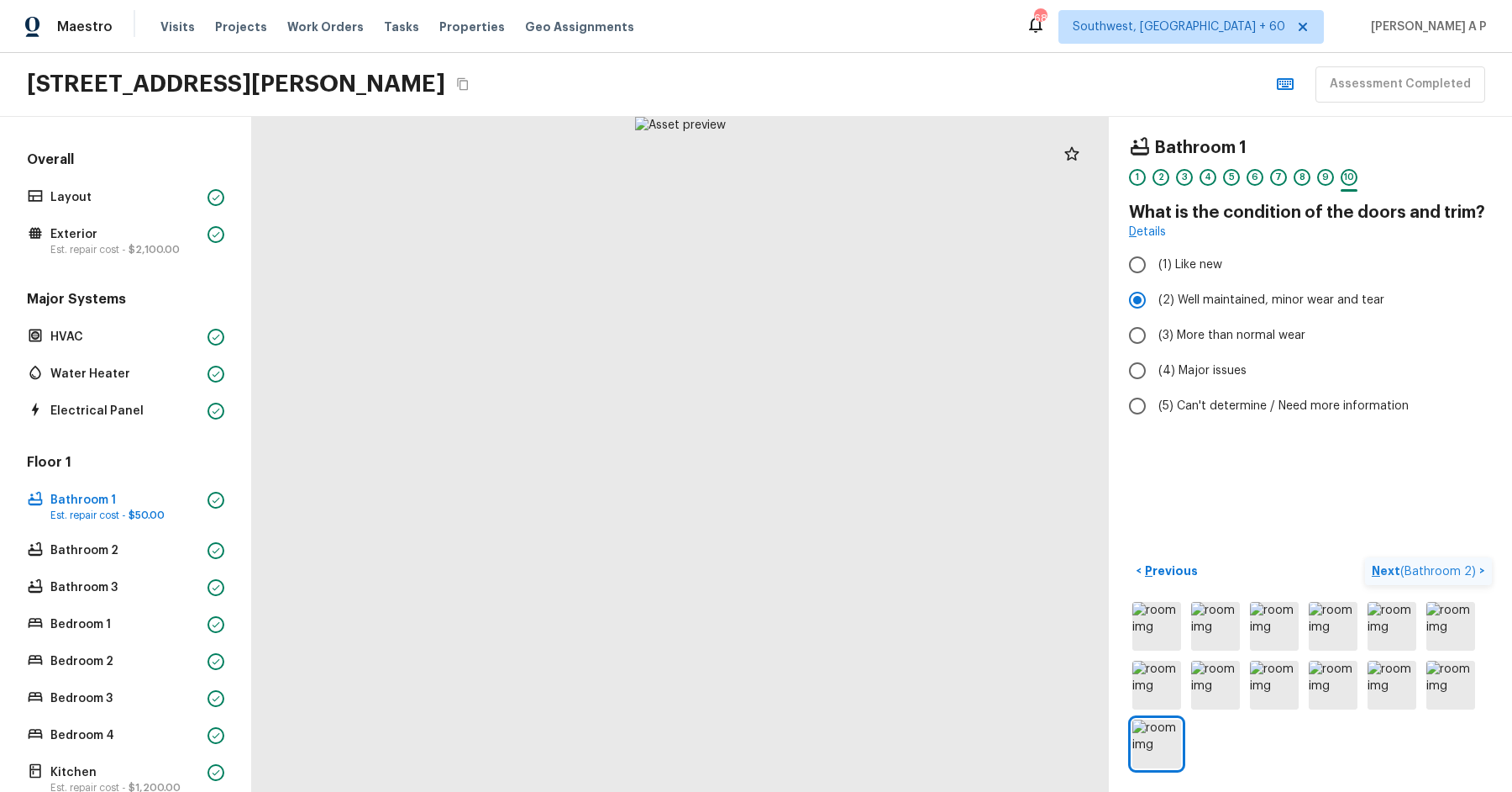
click at [1365, 557] on button "Next ( Bathroom 2 ) >" at bounding box center [1428, 571] width 126 height 28
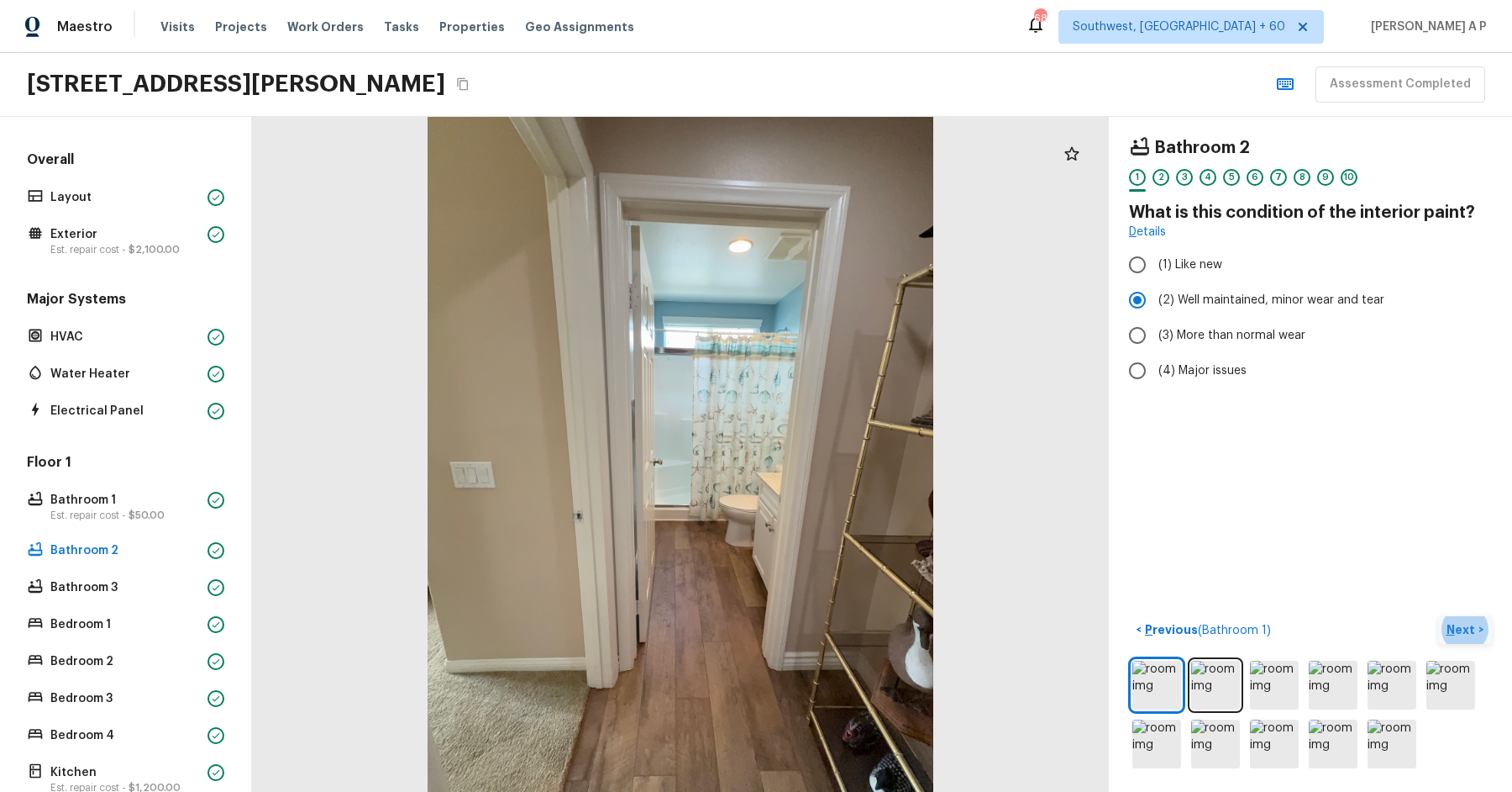
click at [1469, 630] on p "Next" at bounding box center [1462, 629] width 32 height 16
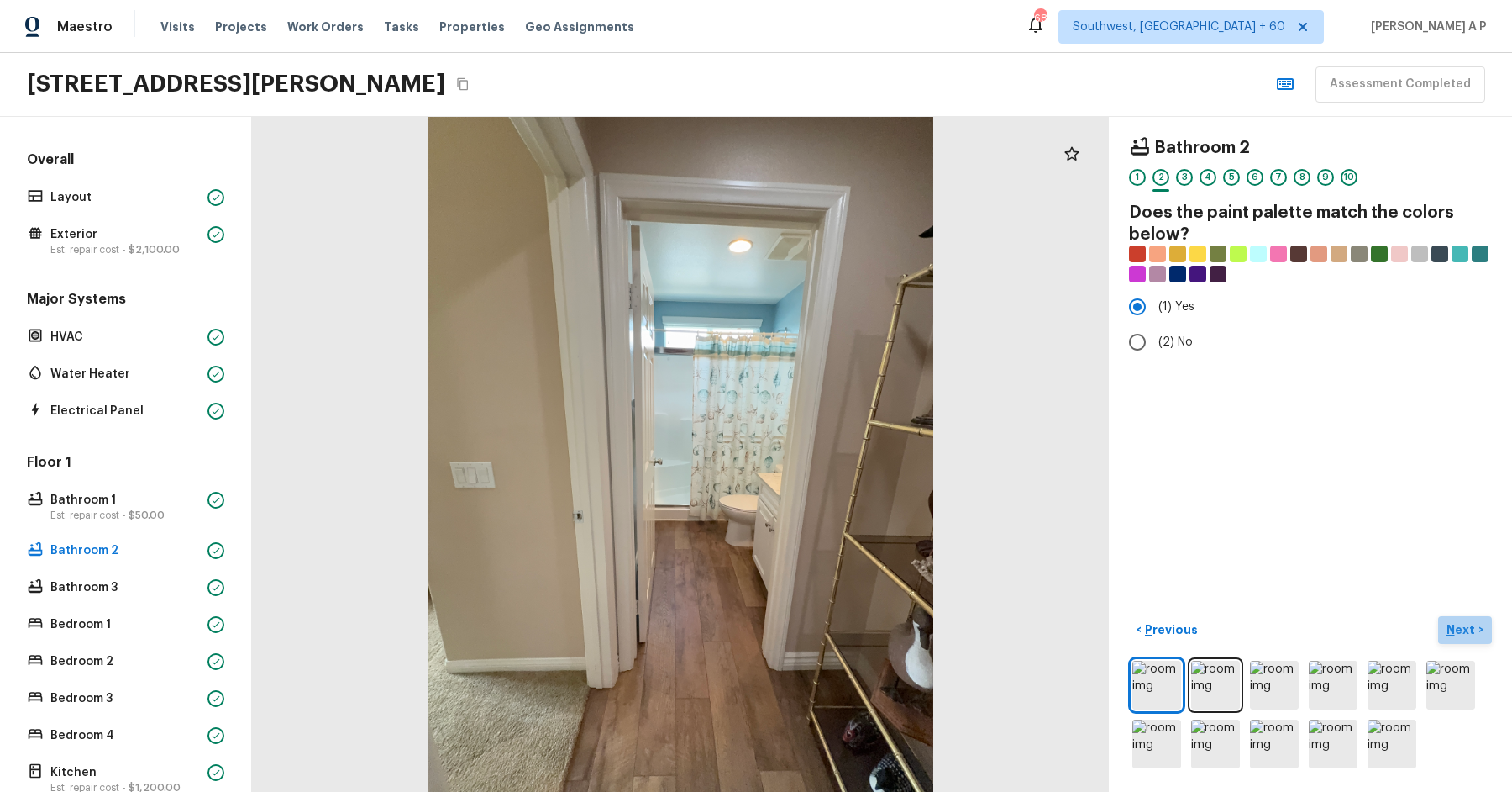
click at [1469, 630] on p "Next" at bounding box center [1462, 629] width 32 height 16
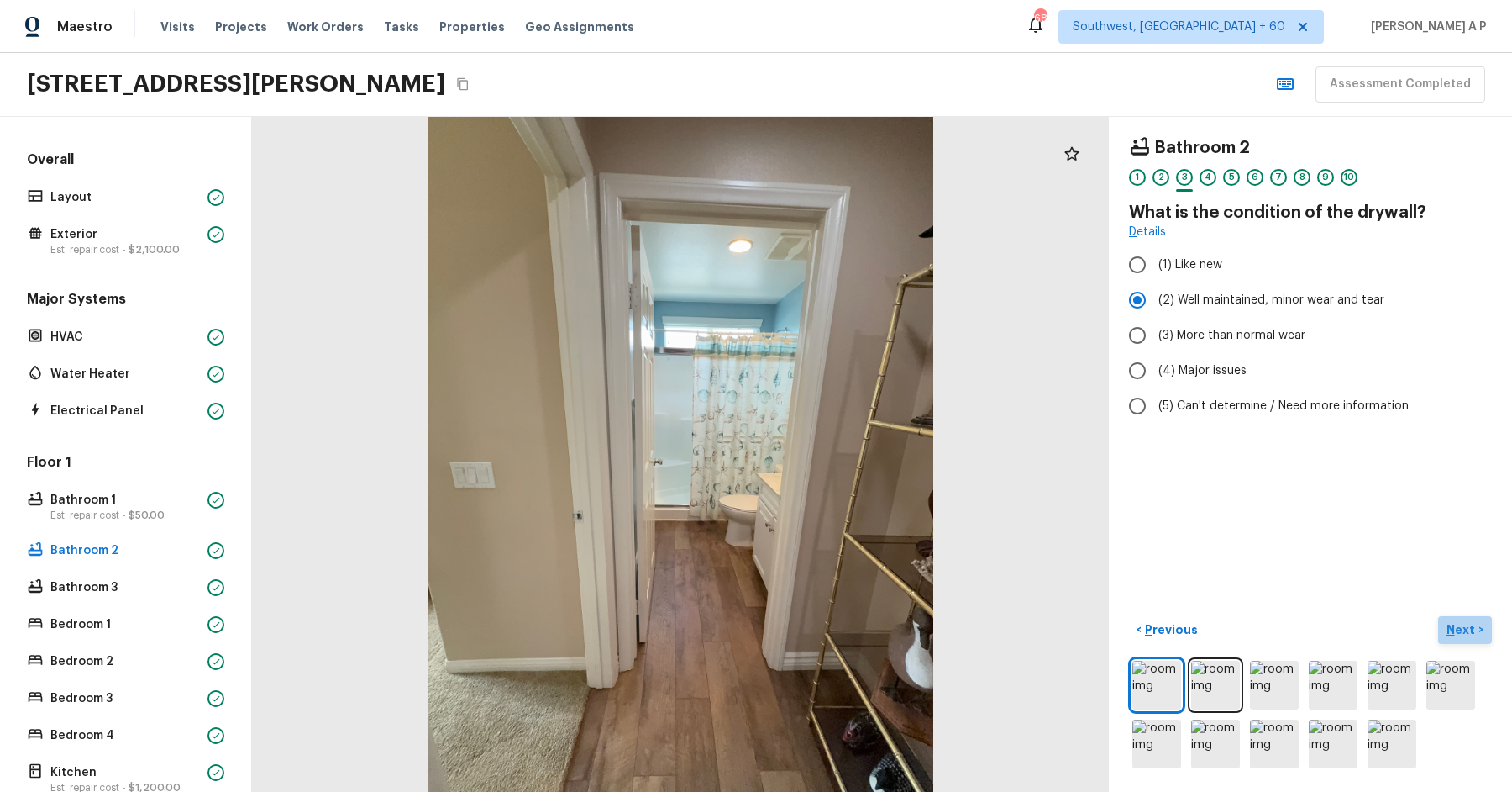
click at [1469, 630] on p "Next" at bounding box center [1462, 629] width 32 height 16
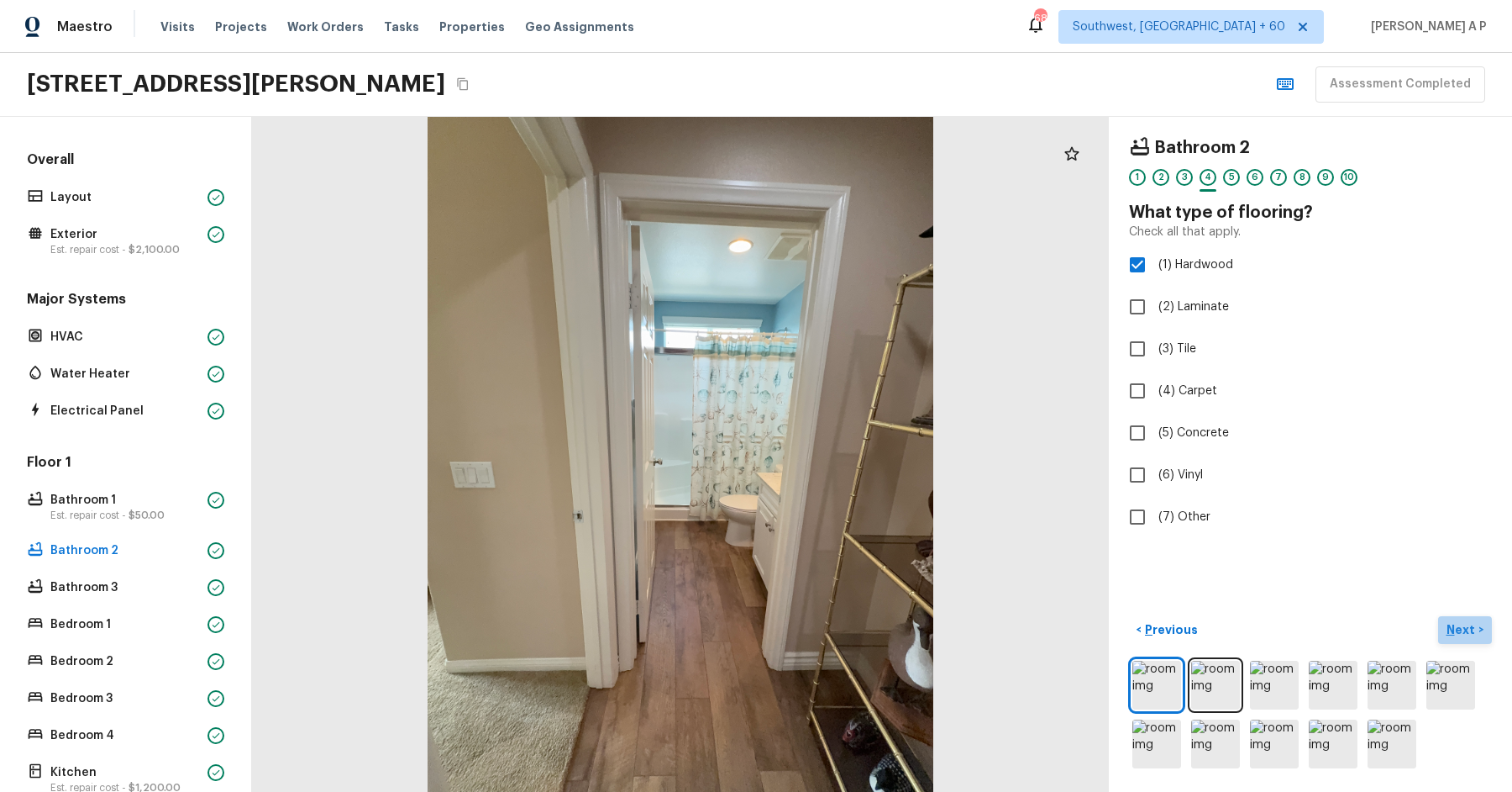
click at [1469, 630] on p "Next" at bounding box center [1462, 629] width 32 height 16
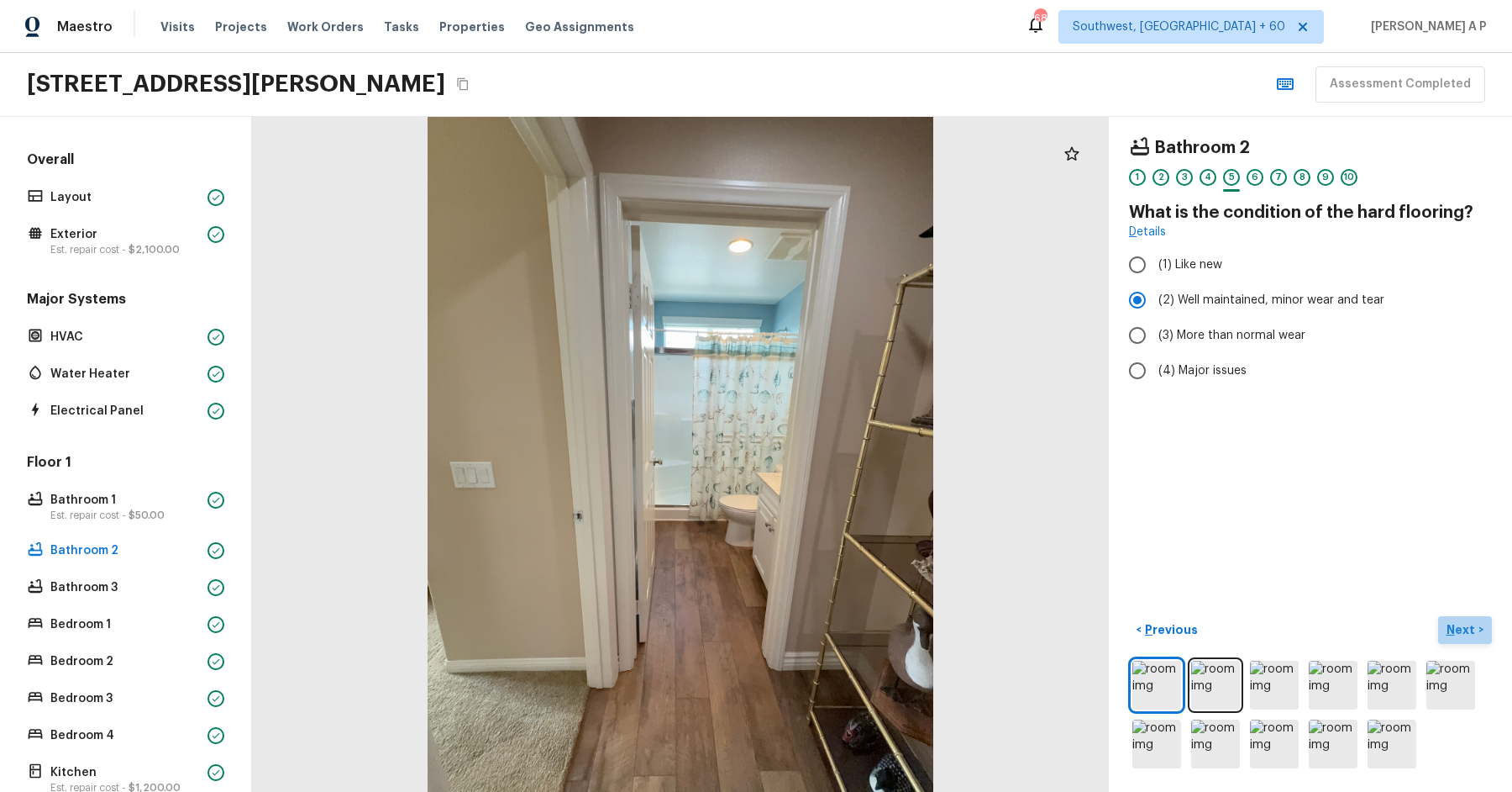
click at [1469, 630] on p "Next" at bounding box center [1462, 629] width 32 height 16
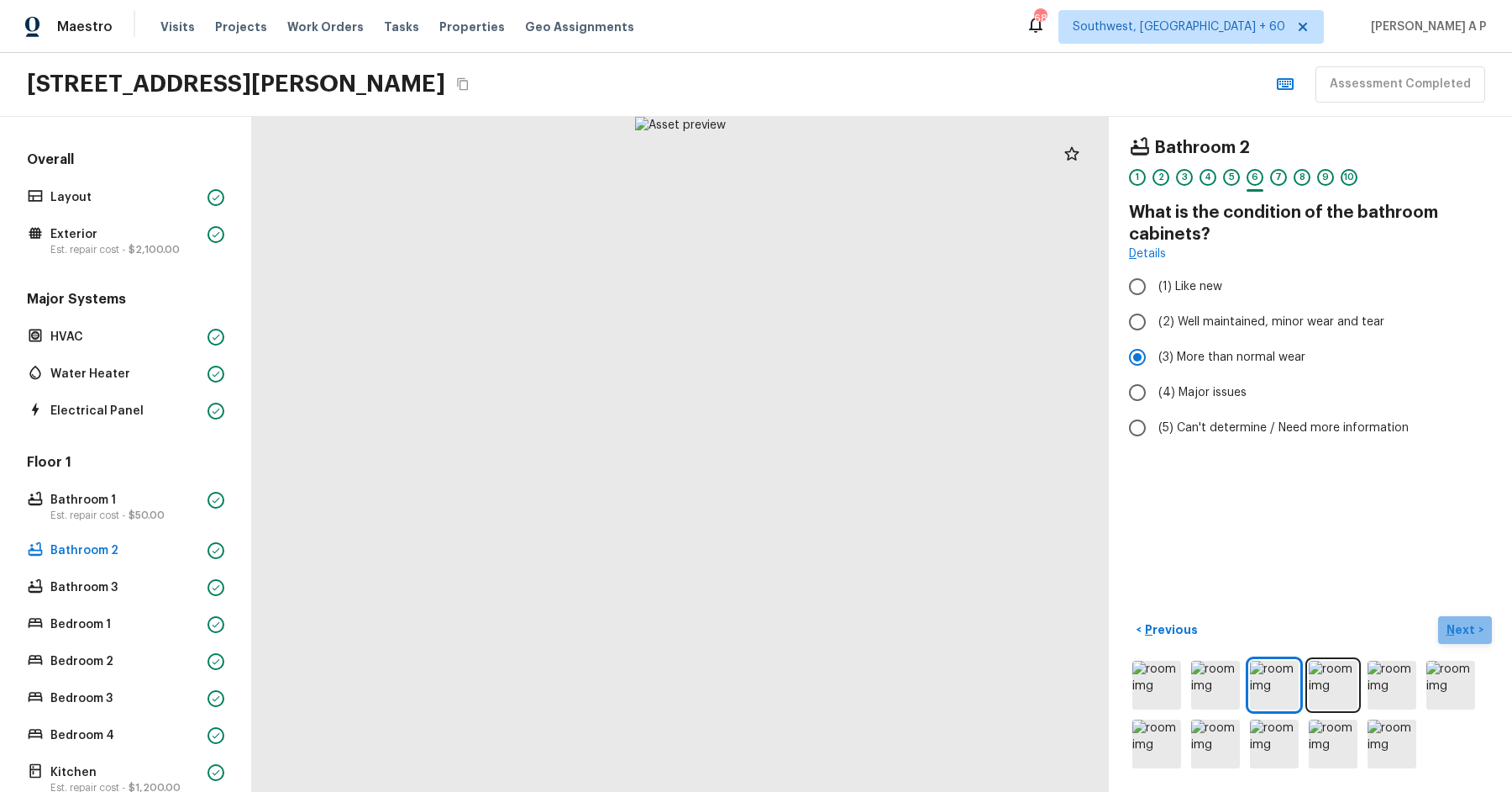
click at [1469, 630] on p "Next" at bounding box center [1462, 629] width 32 height 16
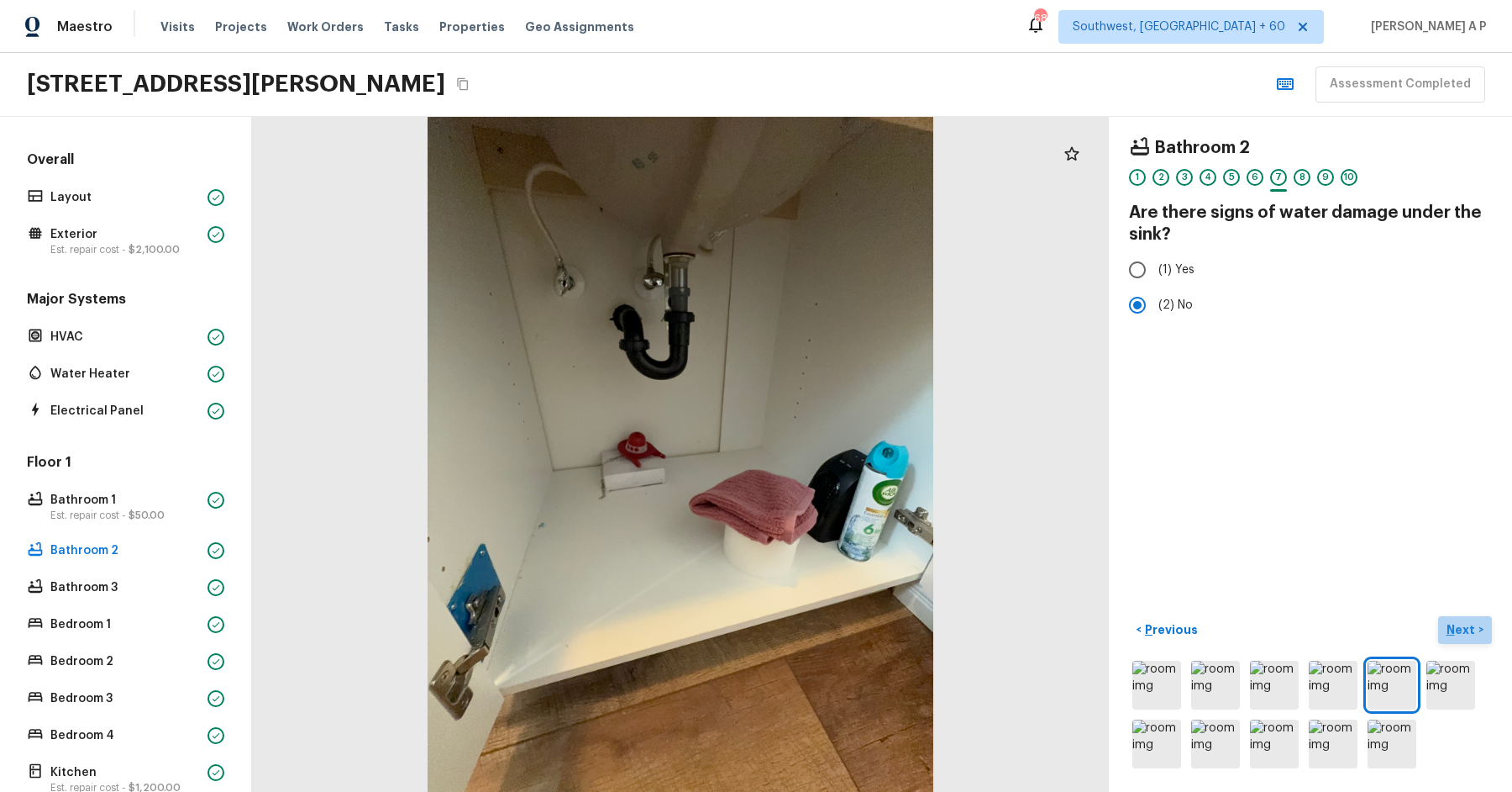
click at [1469, 630] on p "Next" at bounding box center [1462, 629] width 32 height 16
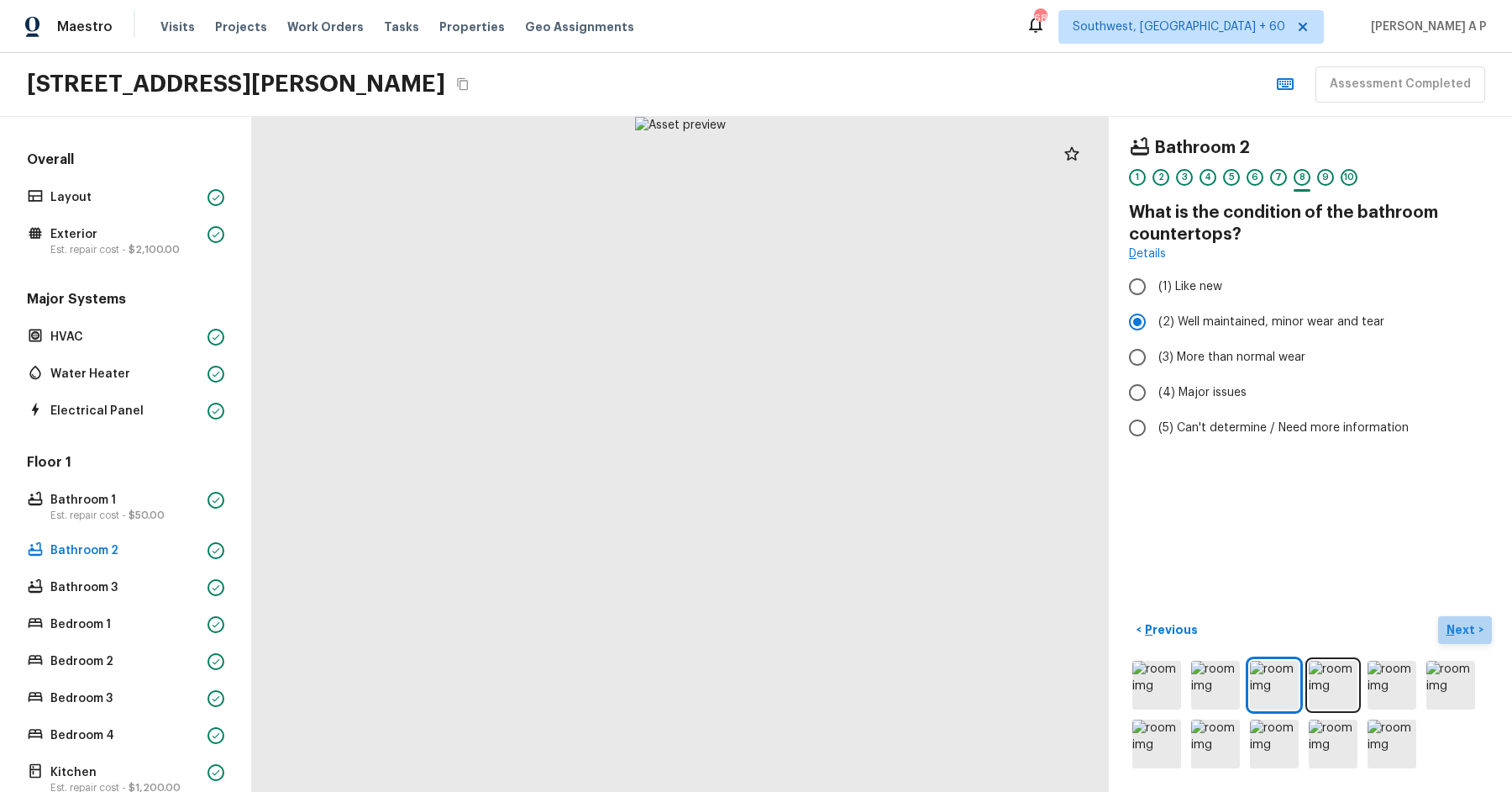
click at [1469, 630] on p "Next" at bounding box center [1462, 629] width 32 height 16
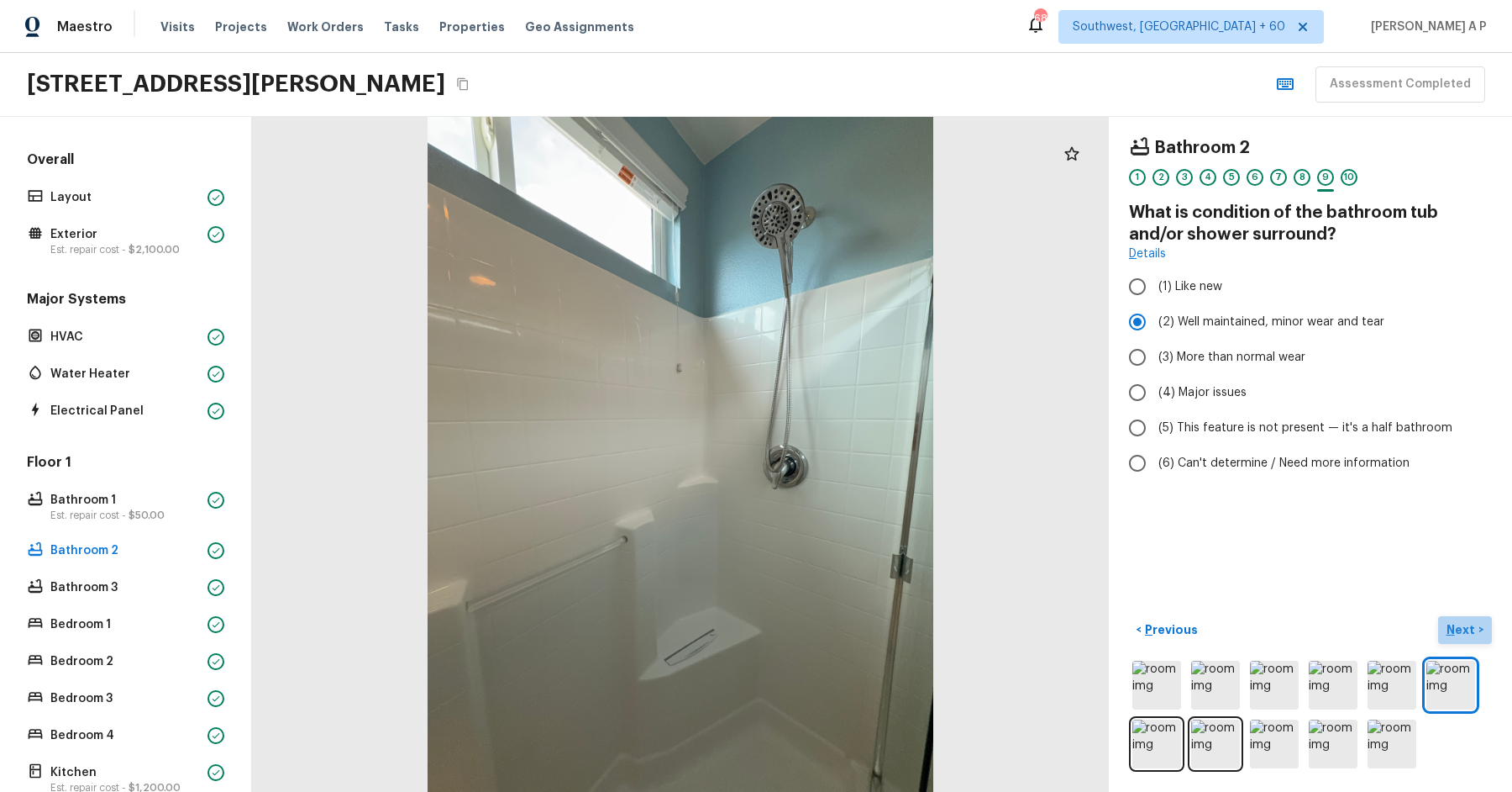
click at [1469, 630] on p "Next" at bounding box center [1462, 629] width 32 height 16
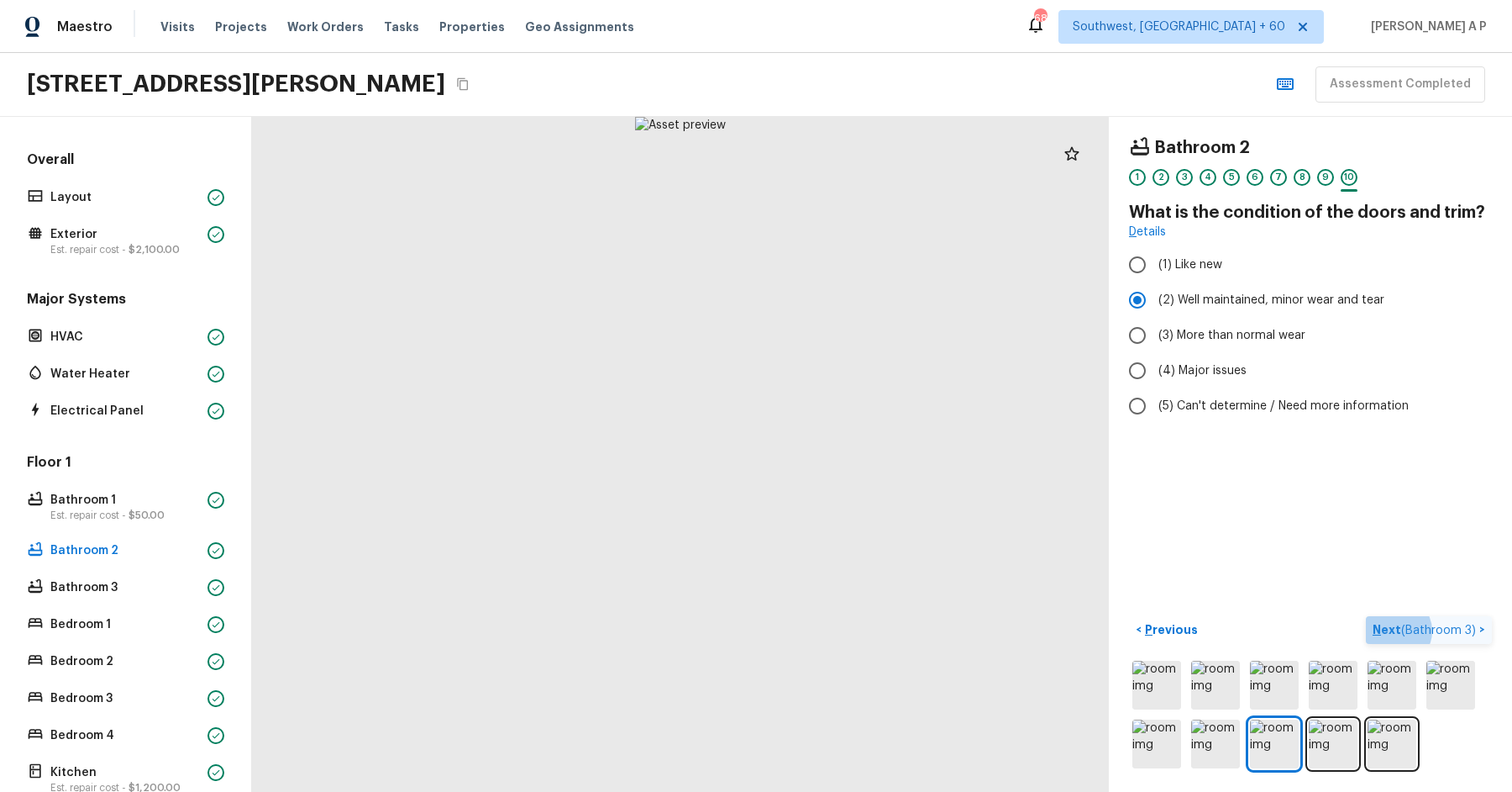
click at [1469, 630] on span "( Bathroom 3 )" at bounding box center [1438, 631] width 74 height 12
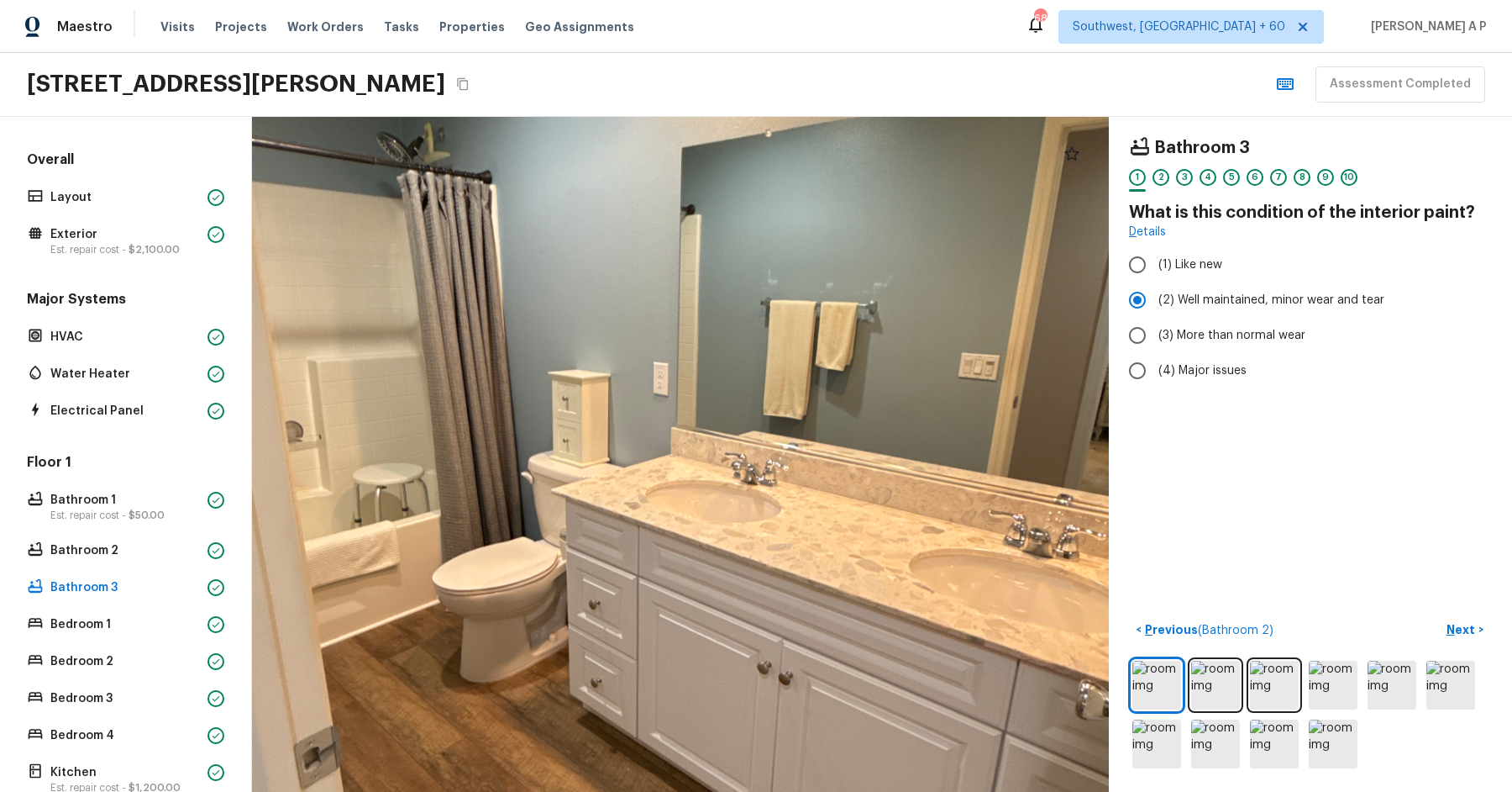
click at [699, 571] on div at bounding box center [652, 461] width 1967 height 1549
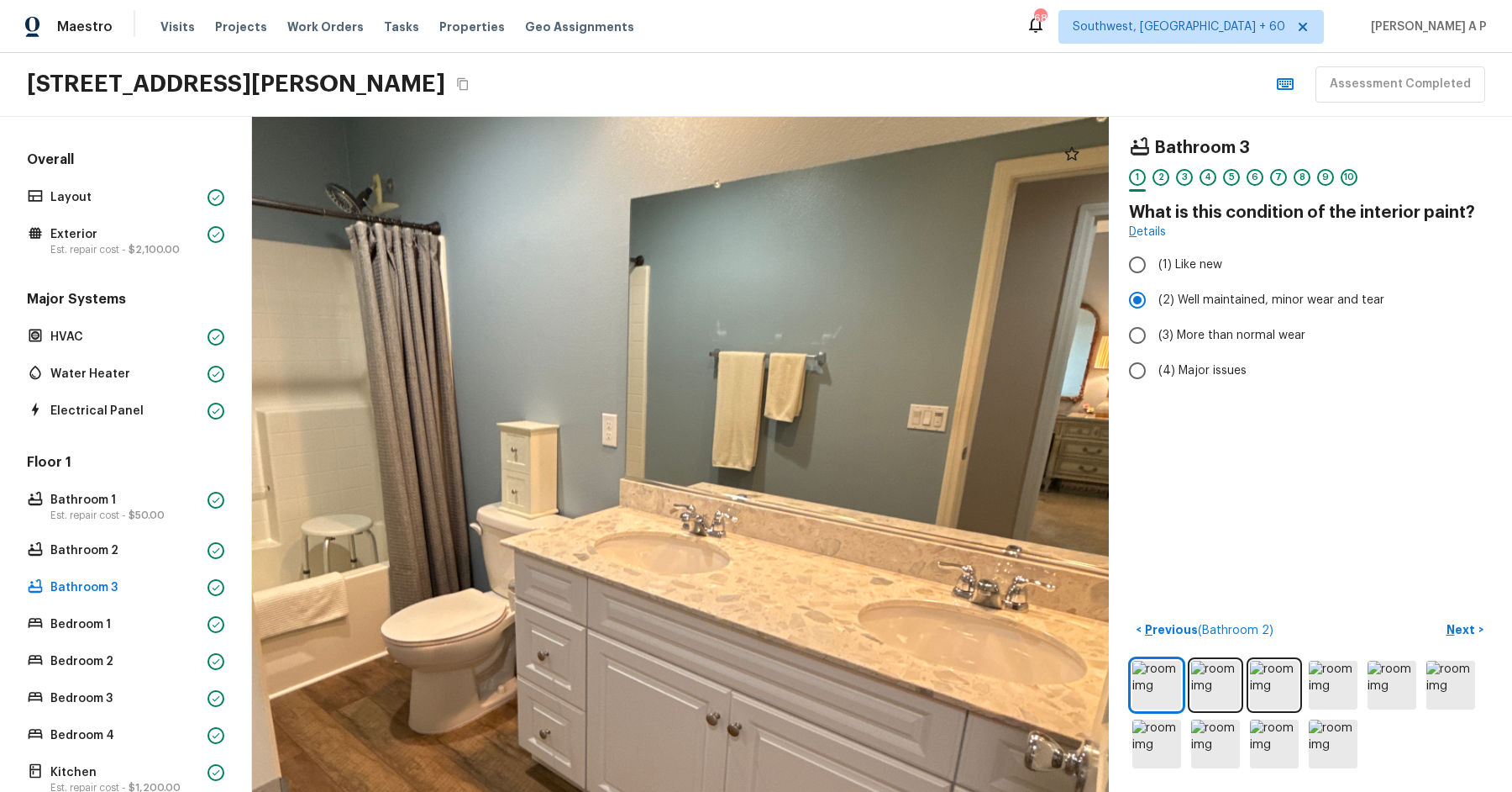
drag, startPoint x: 744, startPoint y: 471, endPoint x: 647, endPoint y: 354, distance: 152.0
click at [647, 354] on div at bounding box center [601, 511] width 1968 height 1550
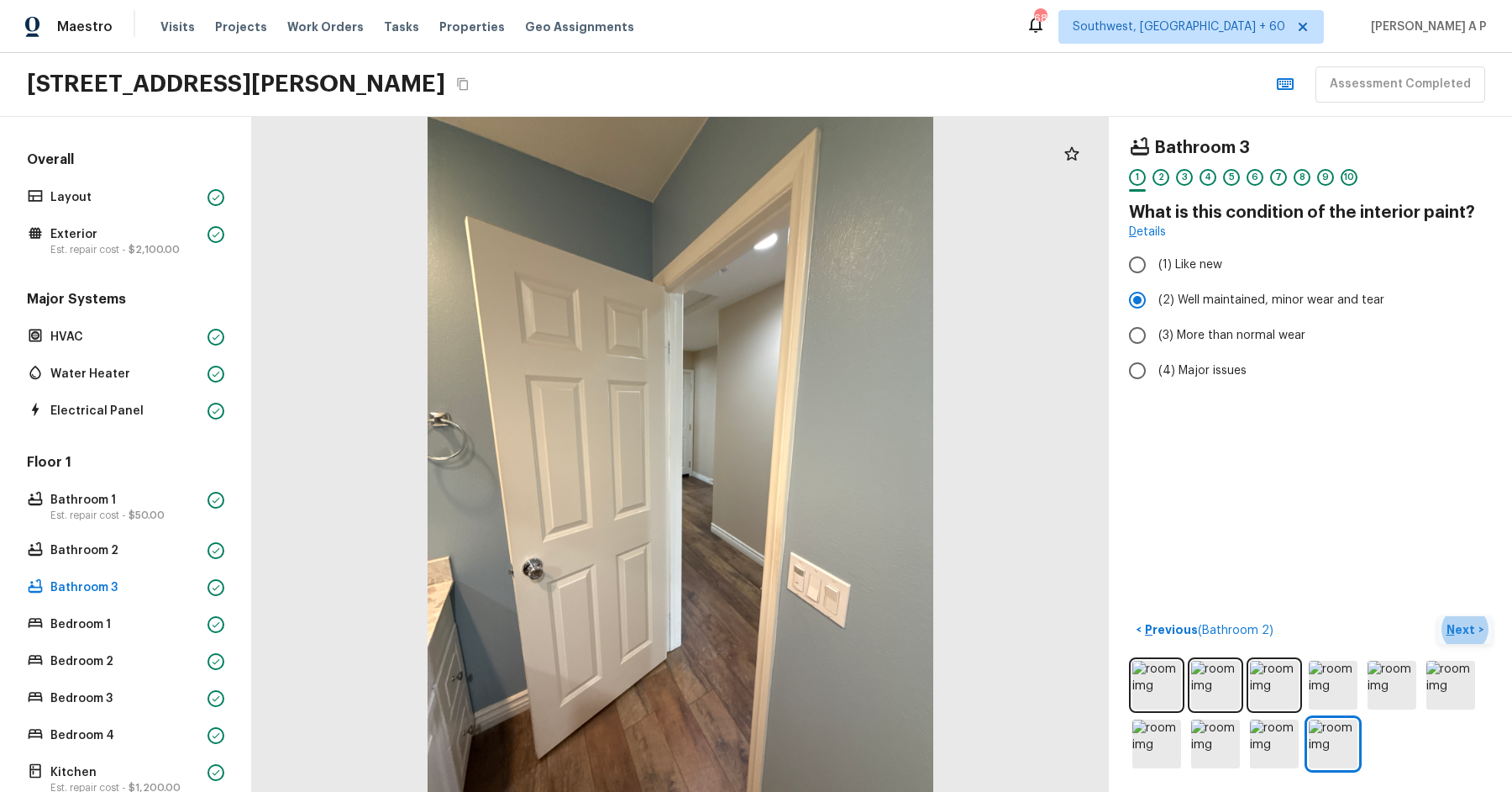
click at [1473, 629] on p "Next" at bounding box center [1462, 629] width 32 height 16
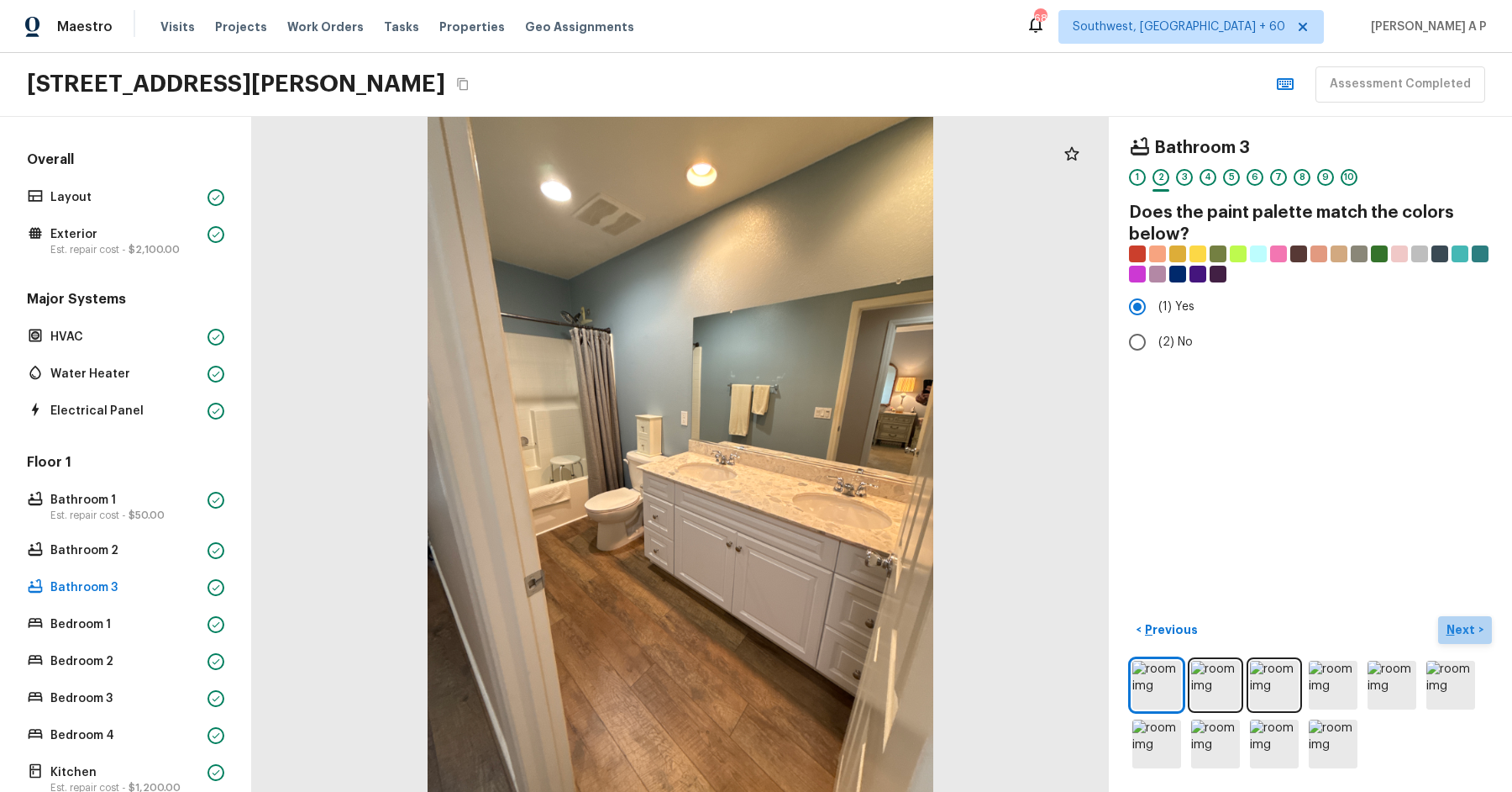
click at [1438, 616] on button "Next >" at bounding box center [1465, 630] width 54 height 28
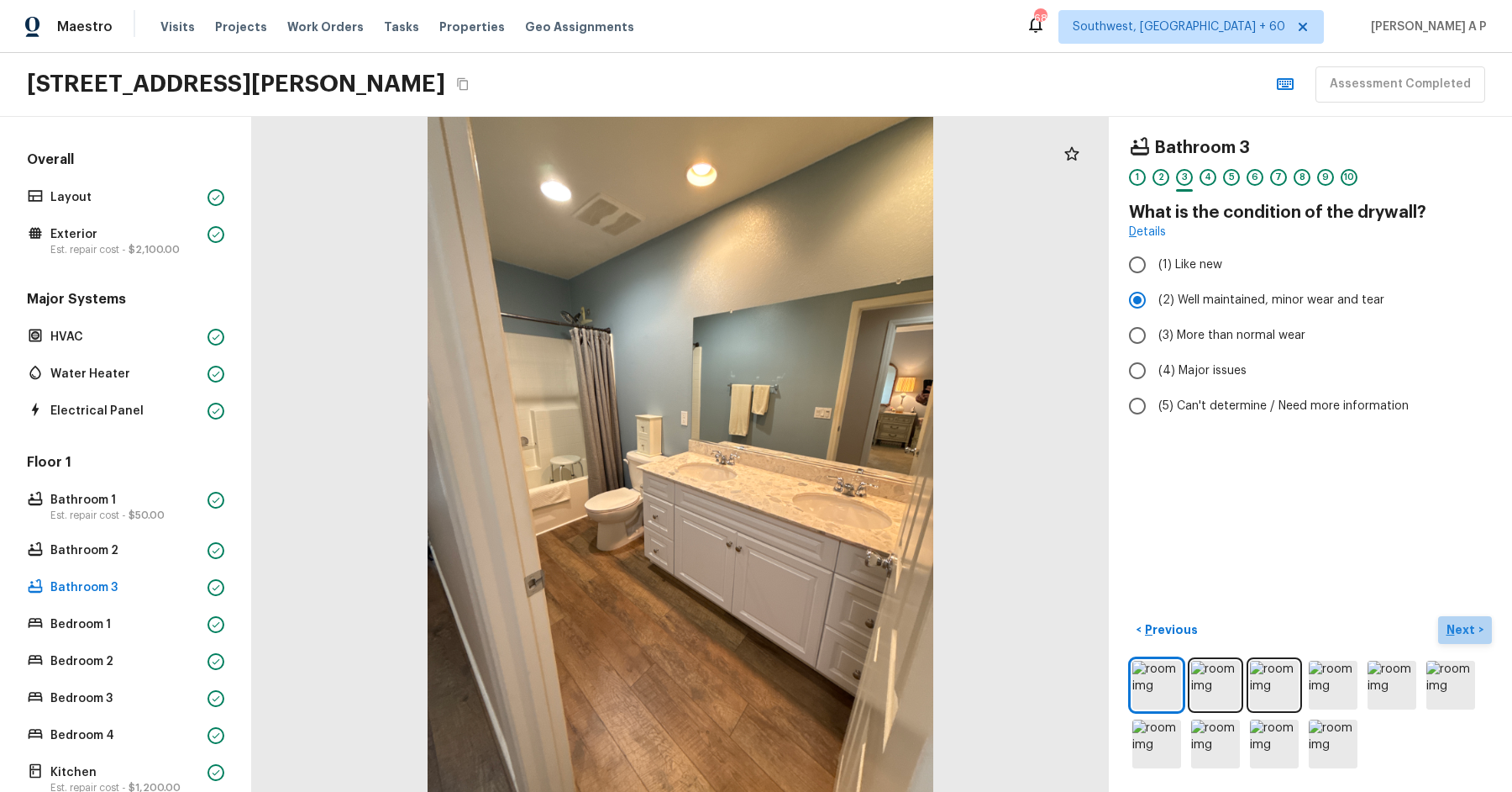
click at [1438, 616] on button "Next >" at bounding box center [1465, 630] width 54 height 28
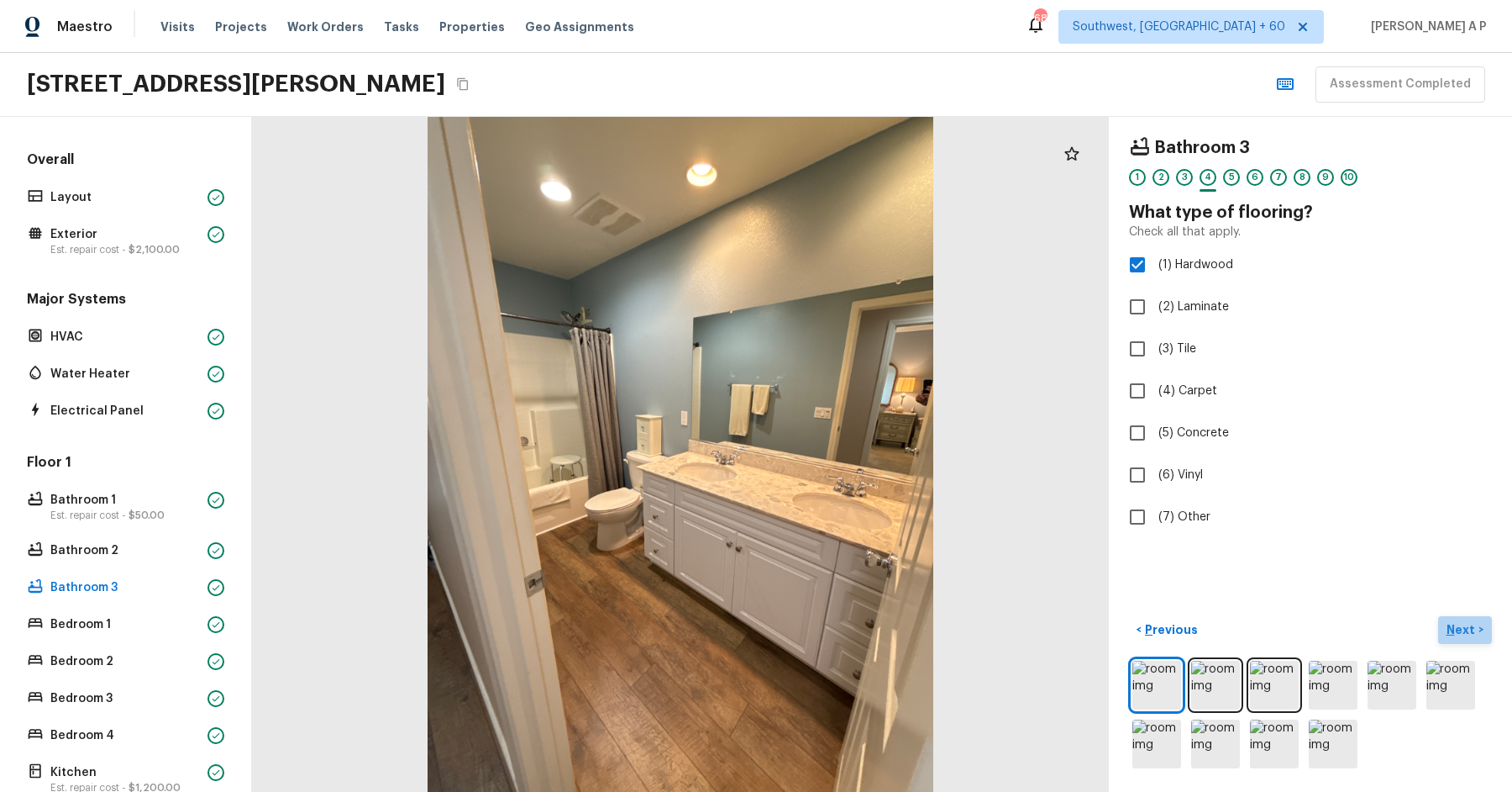
click at [1438, 616] on button "Next >" at bounding box center [1465, 630] width 54 height 28
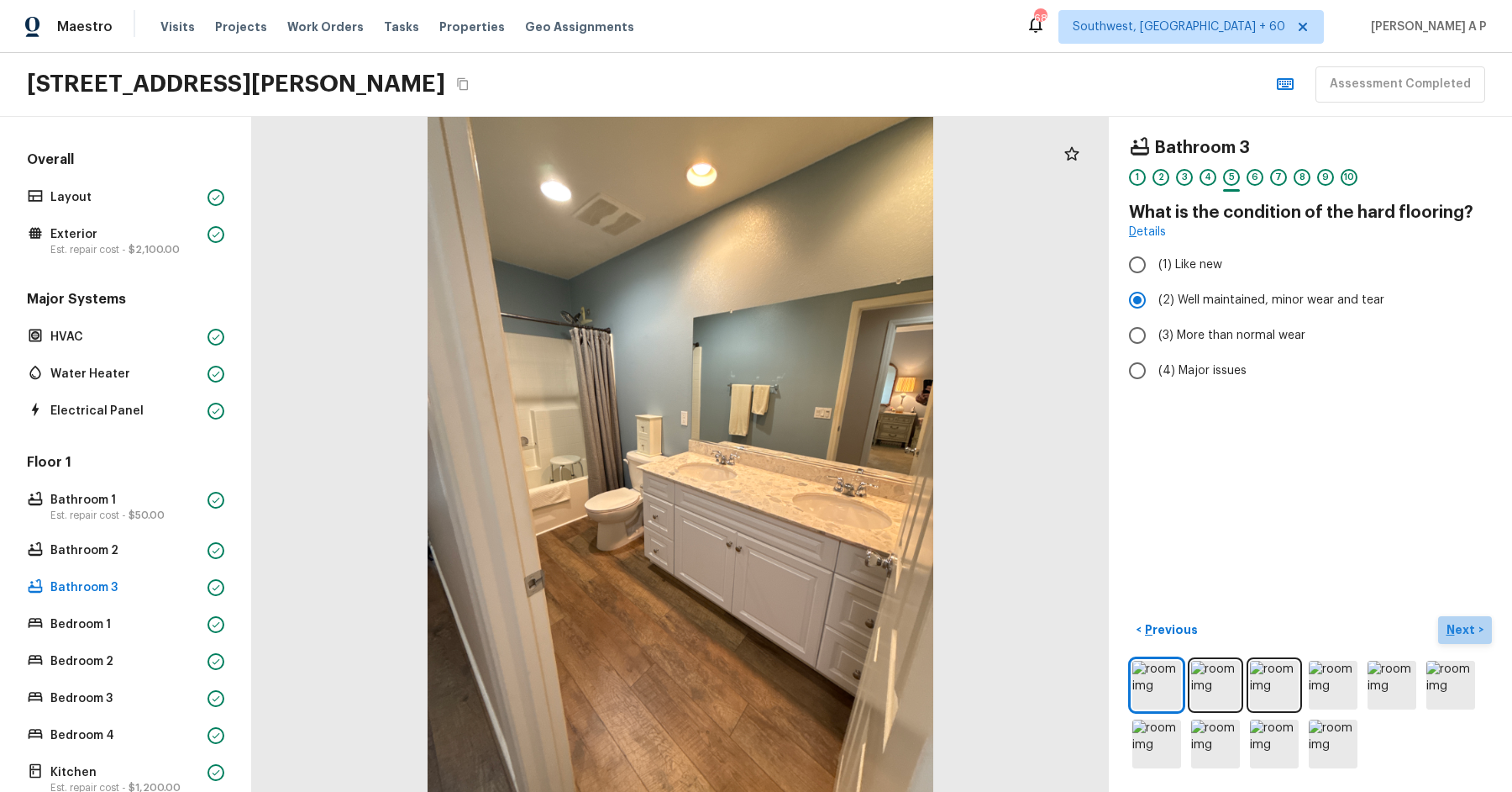
click at [1438, 616] on button "Next >" at bounding box center [1465, 630] width 54 height 28
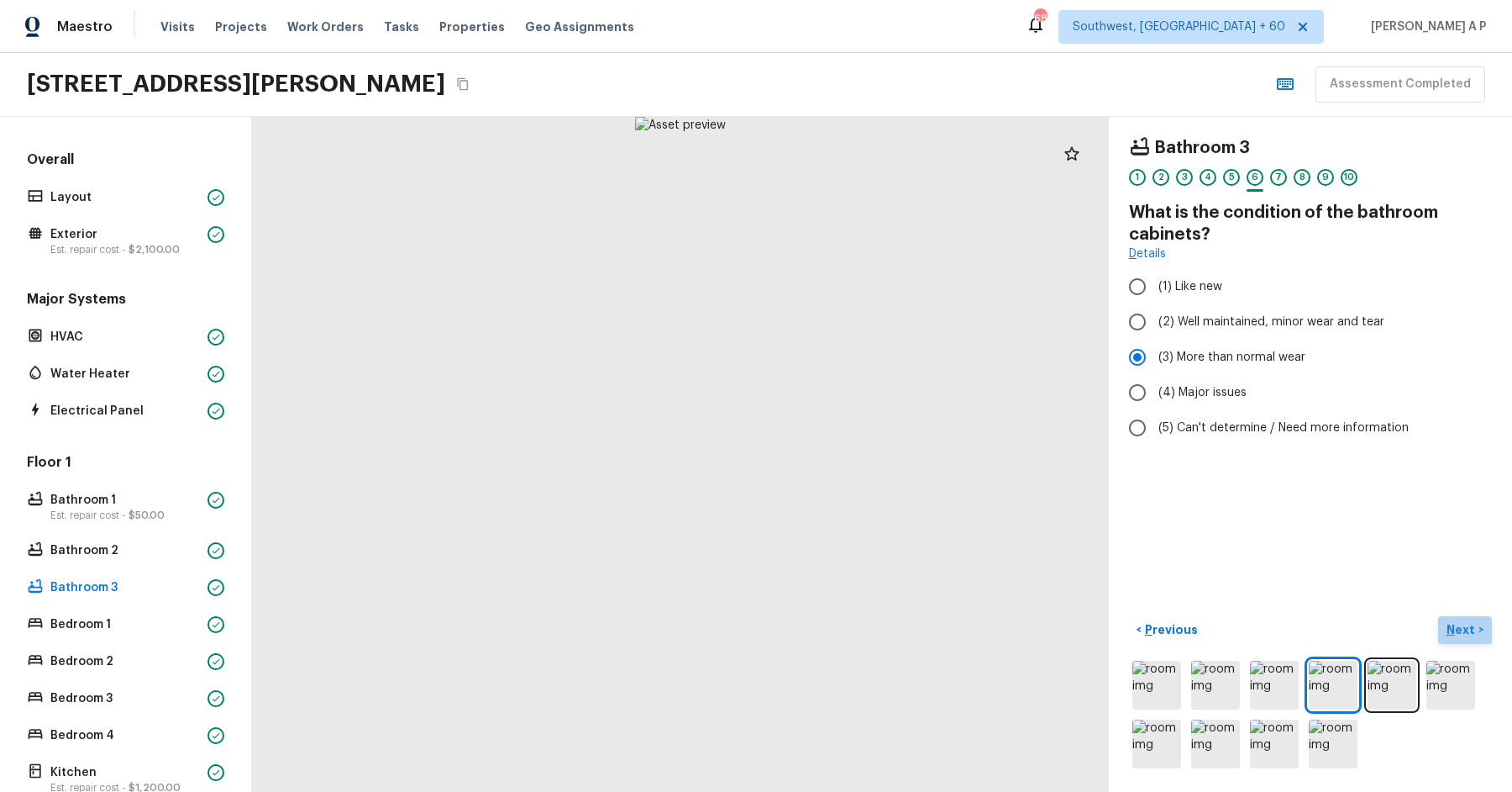
click at [1438, 616] on button "Next >" at bounding box center [1465, 630] width 54 height 28
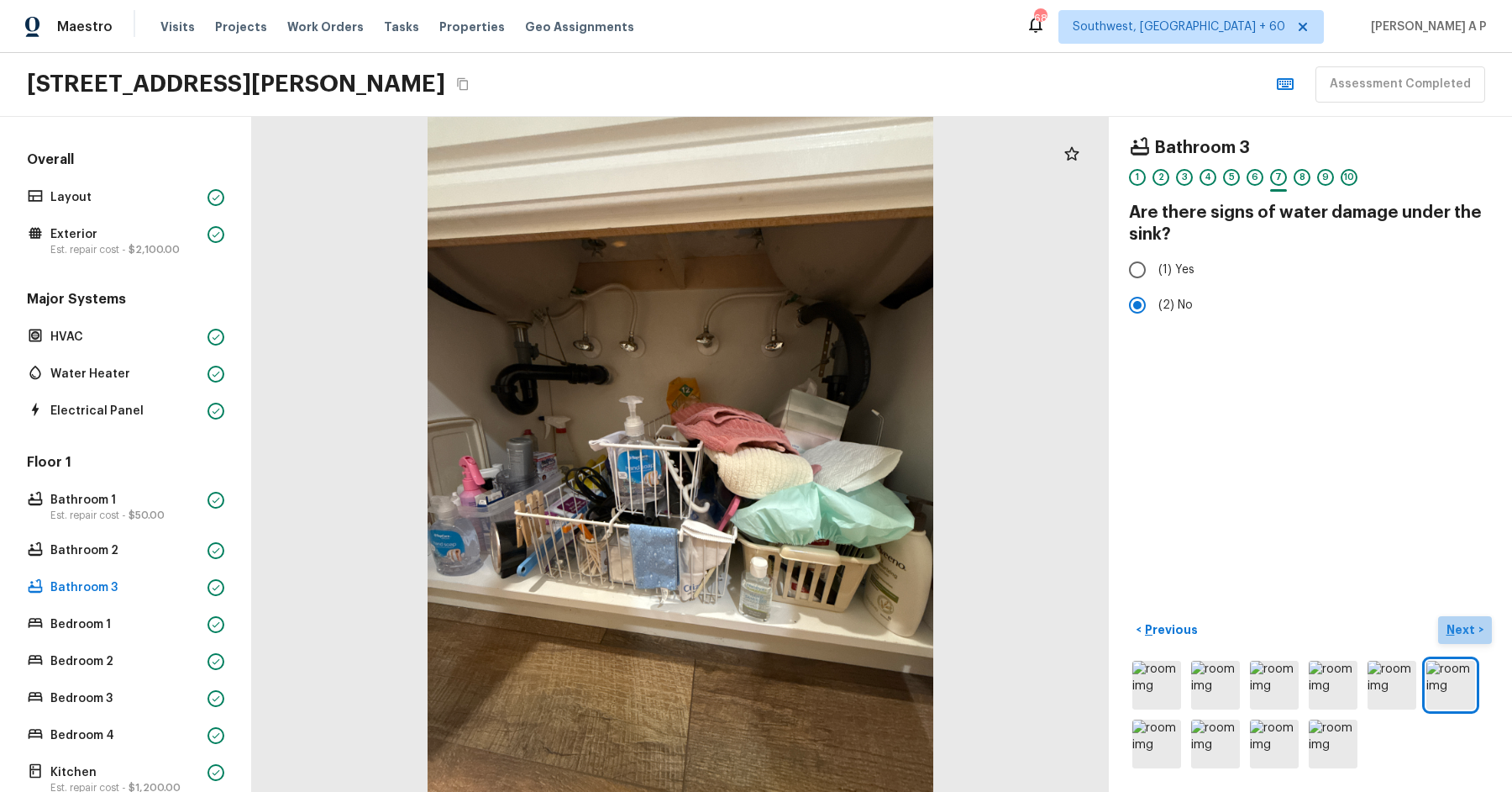
click at [1438, 616] on button "Next >" at bounding box center [1465, 630] width 54 height 28
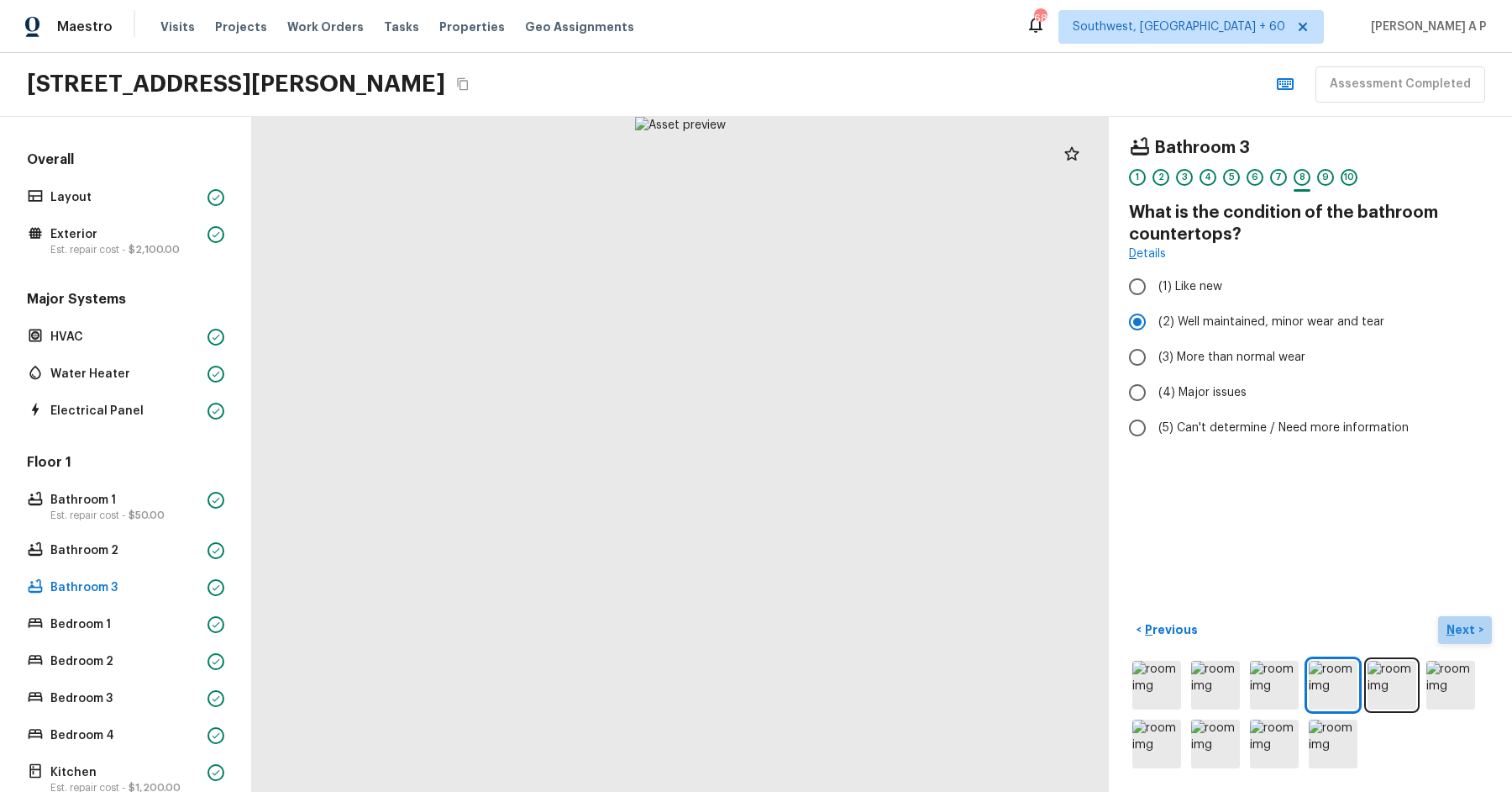
click at [1438, 616] on button "Next >" at bounding box center [1465, 630] width 54 height 28
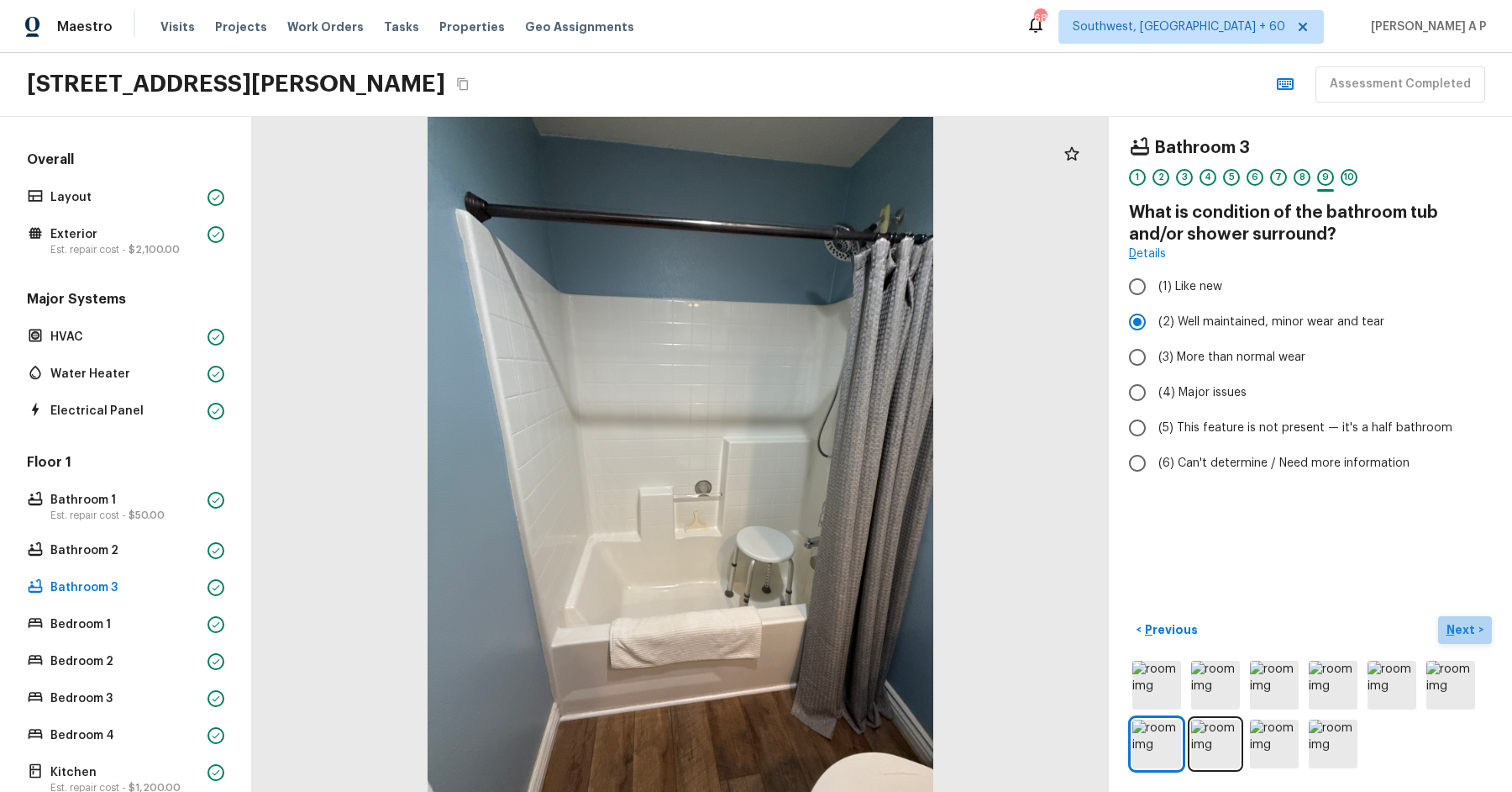
click at [1438, 616] on button "Next >" at bounding box center [1465, 630] width 54 height 28
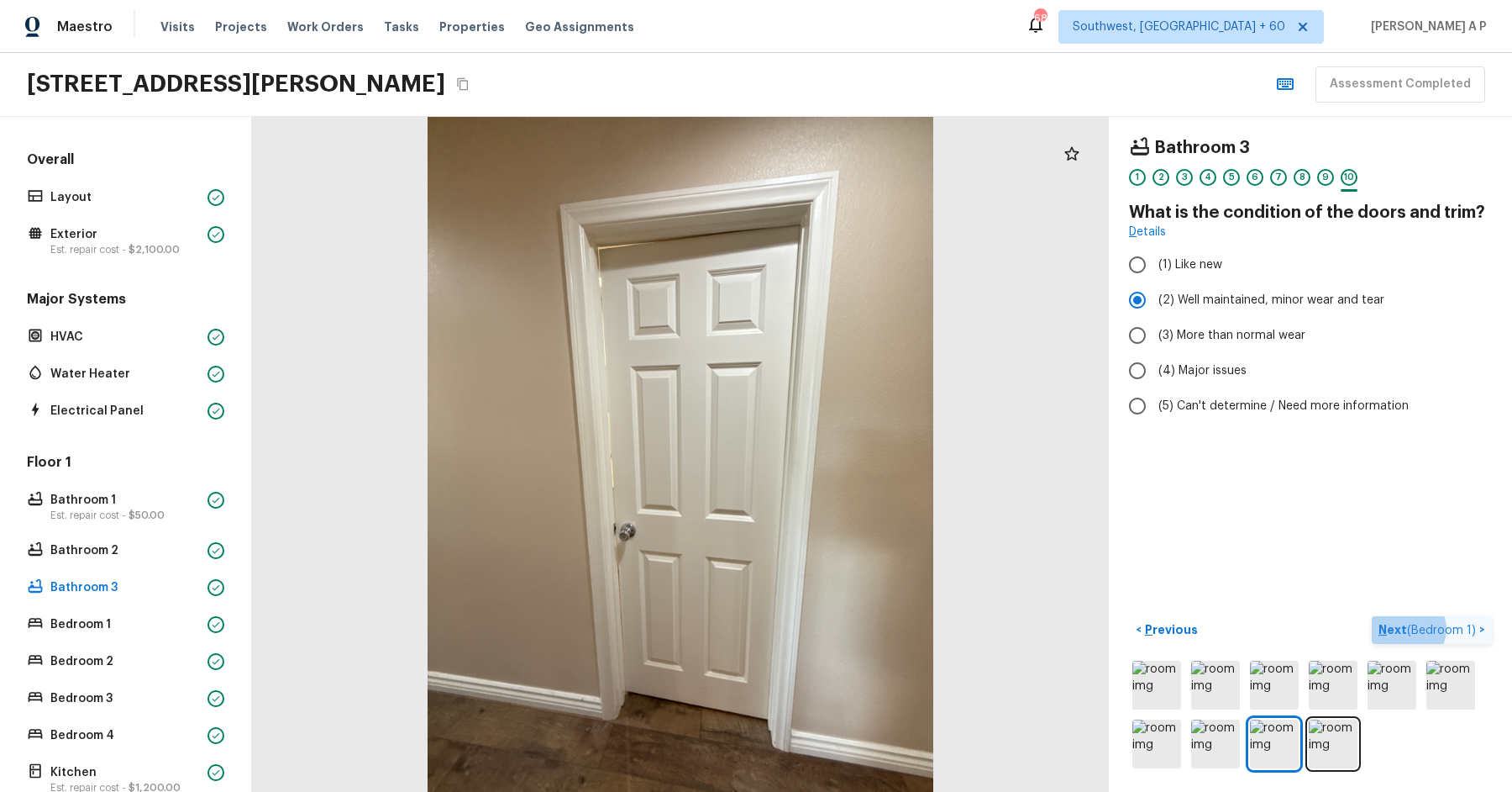
click at [1372, 616] on button "Next ( Bedroom 1 ) >" at bounding box center [1431, 630] width 120 height 28
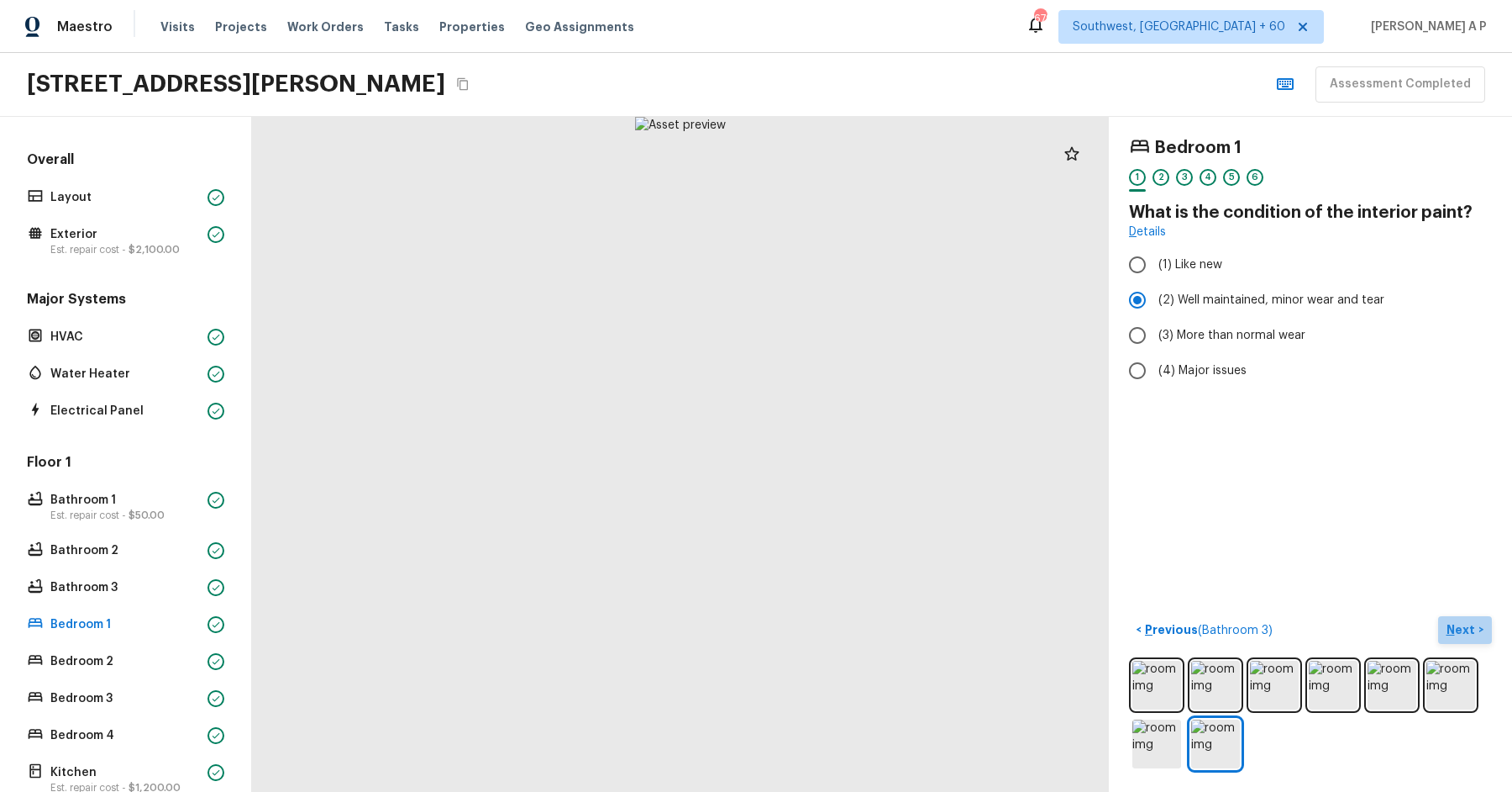
click at [1466, 621] on p "Next" at bounding box center [1462, 629] width 32 height 16
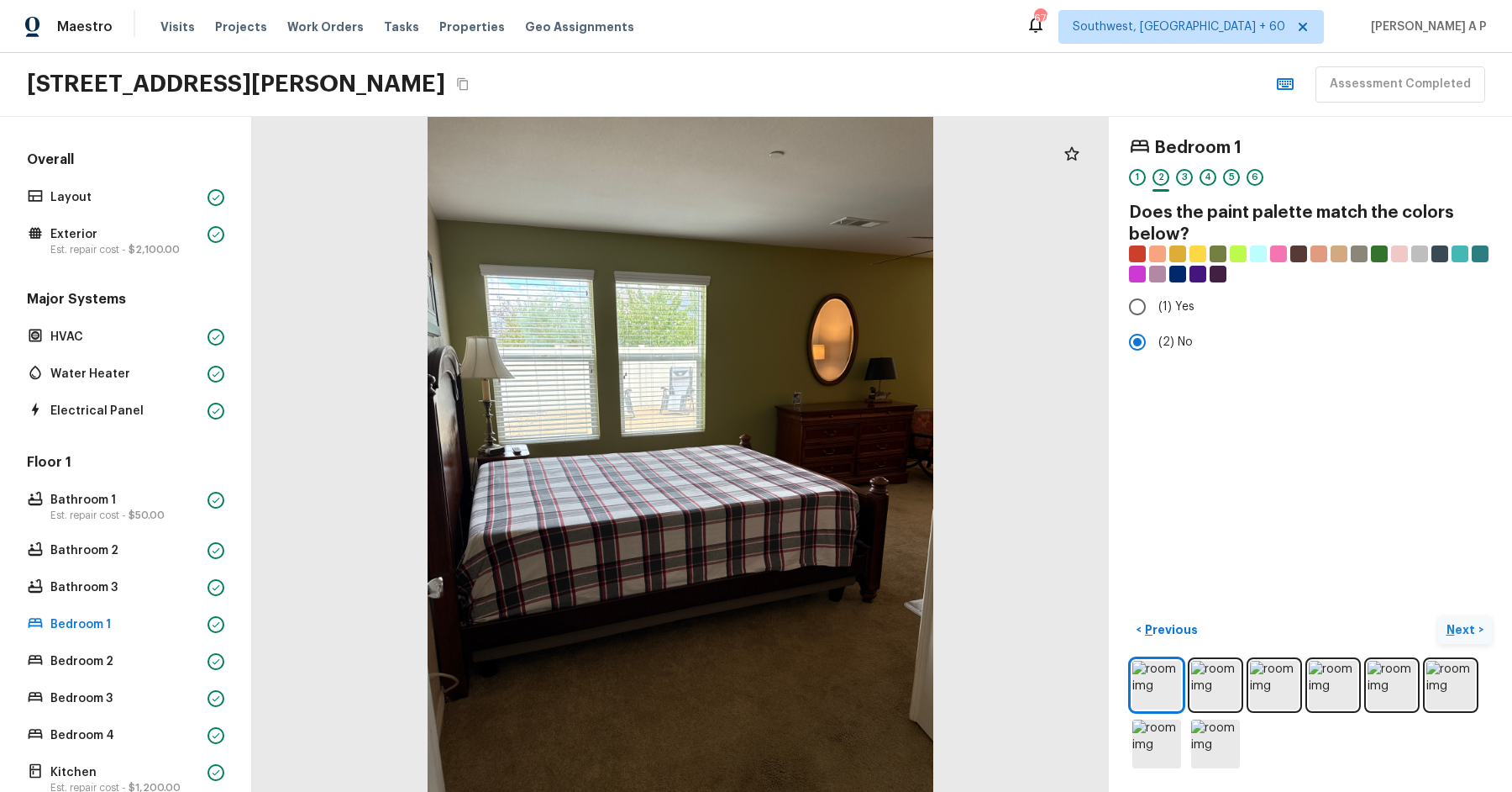
click at [1438, 616] on button "Next >" at bounding box center [1465, 630] width 54 height 28
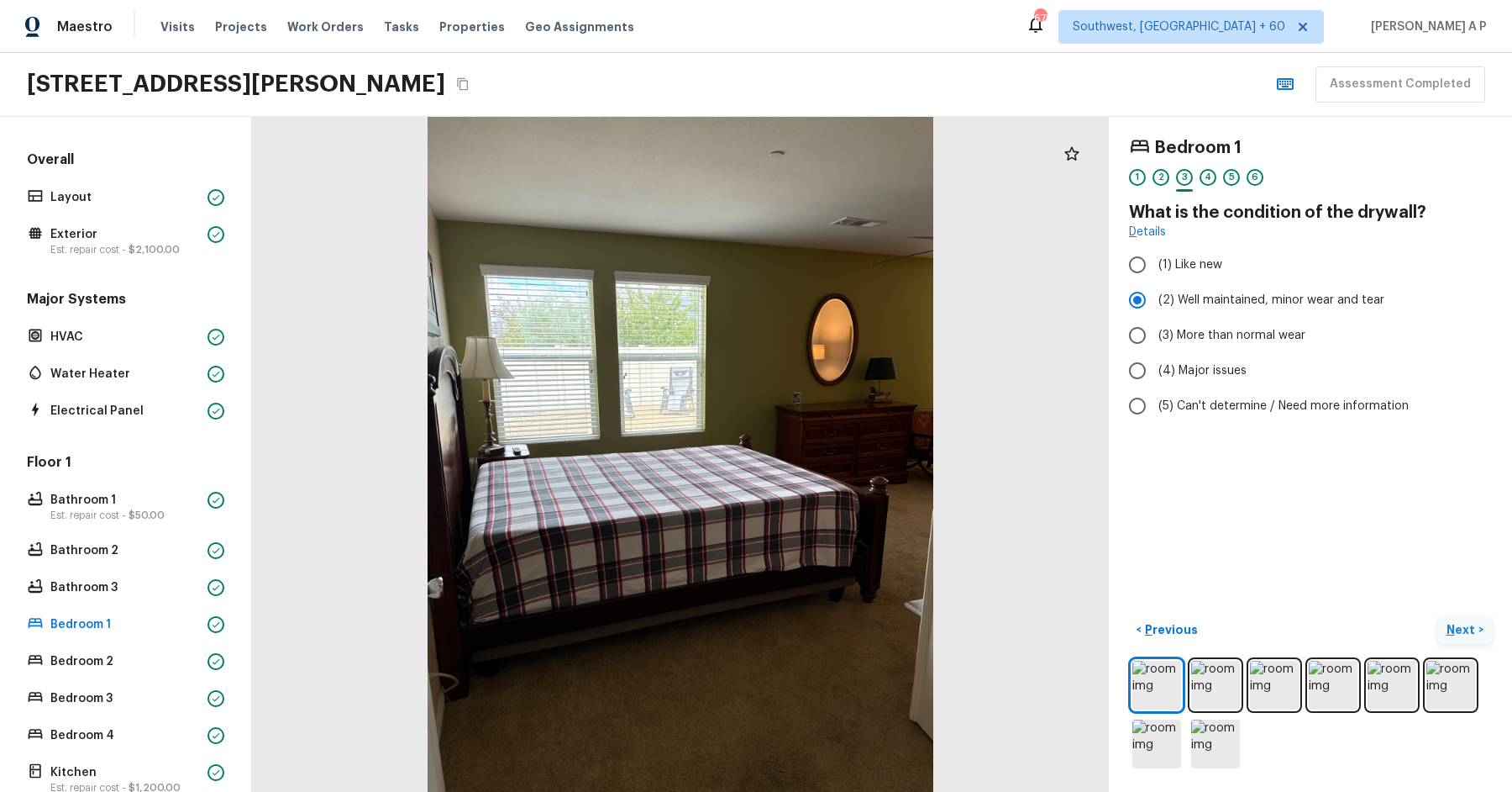
click at [1438, 616] on button "Next >" at bounding box center [1465, 630] width 54 height 28
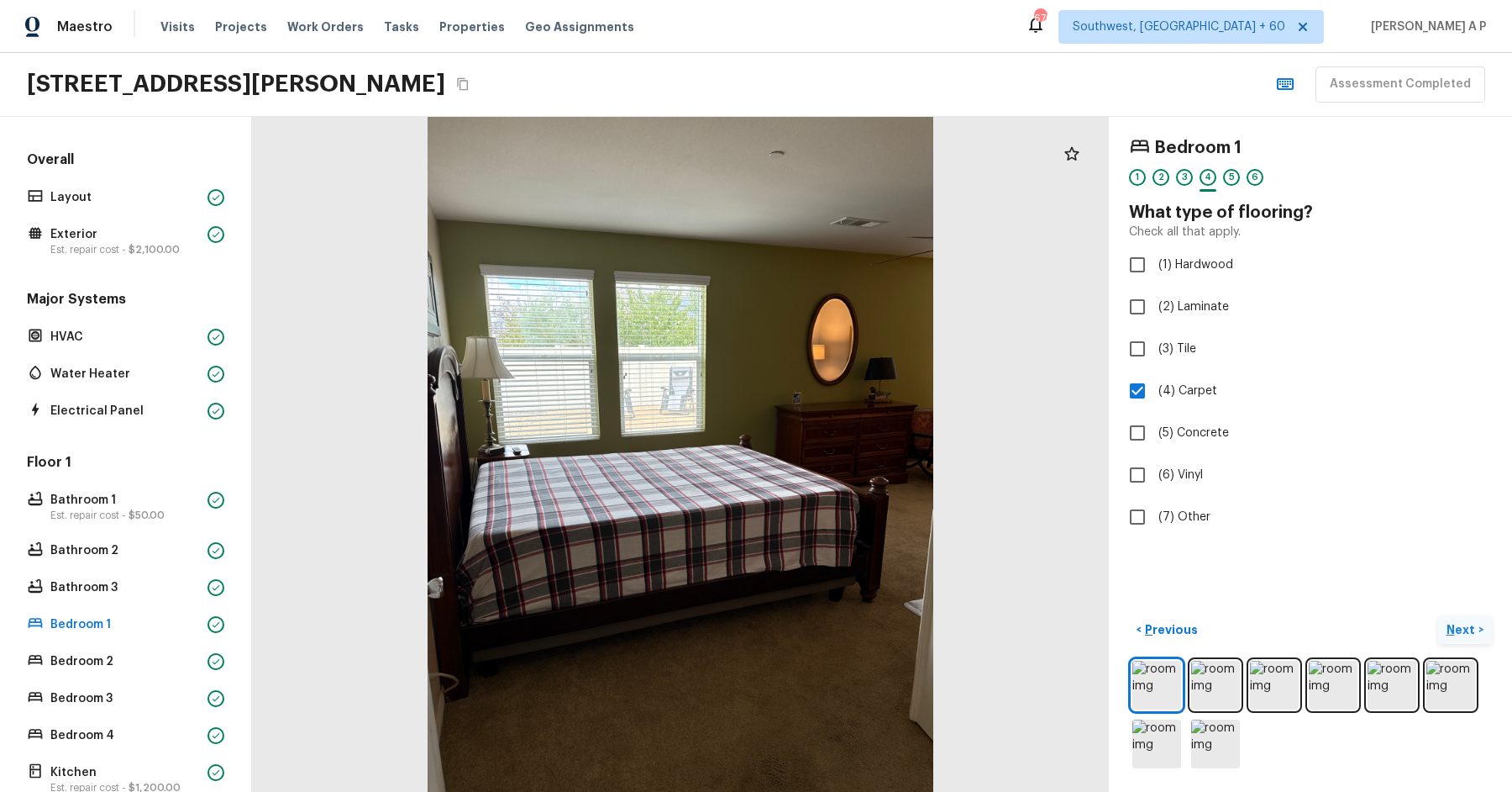
click at [1438, 616] on button "Next >" at bounding box center [1465, 630] width 54 height 28
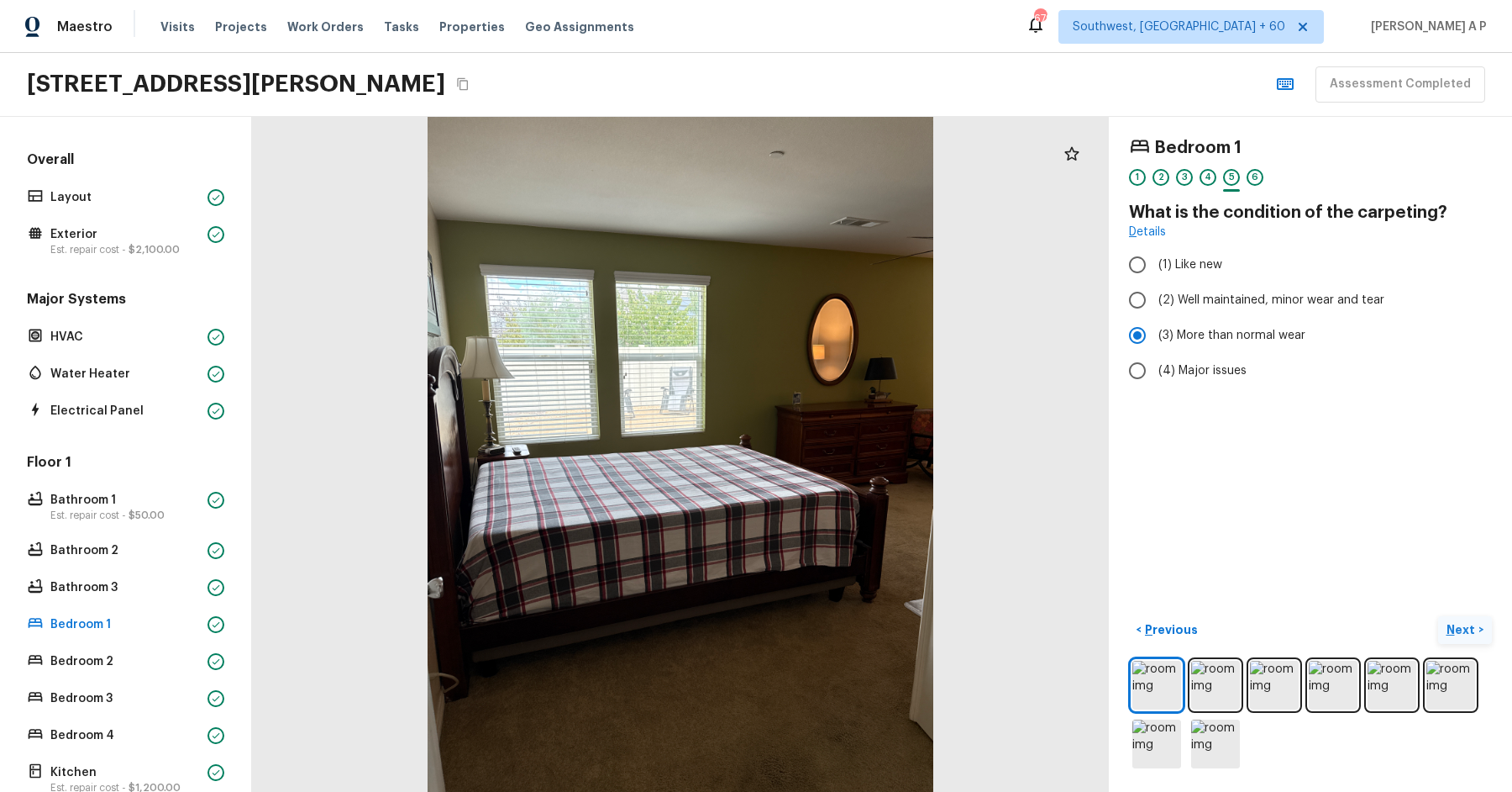
click at [1438, 616] on button "Next >" at bounding box center [1465, 630] width 54 height 28
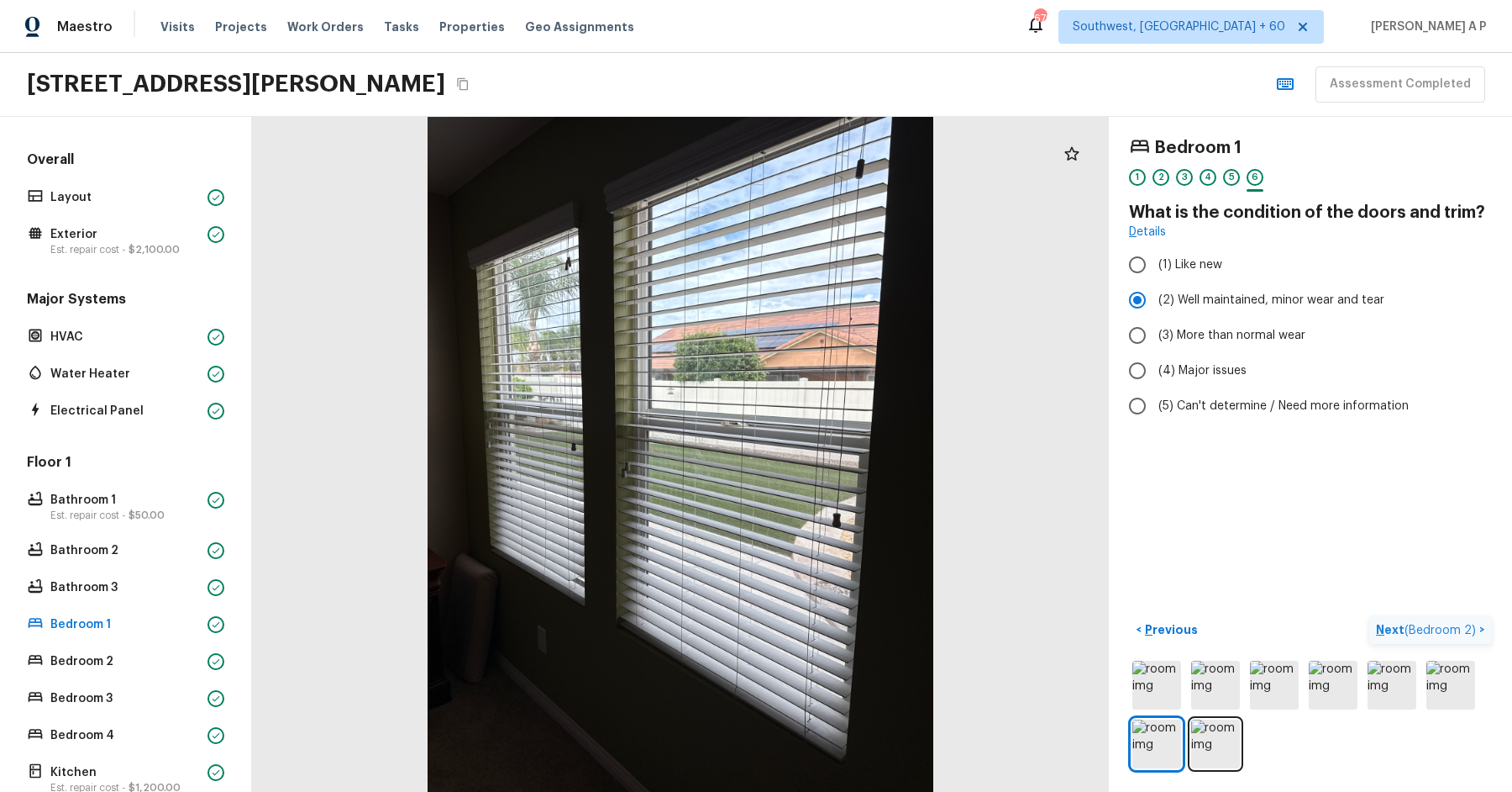
click at [1369, 616] on button "Next ( Bedroom 2 ) >" at bounding box center [1431, 630] width 123 height 28
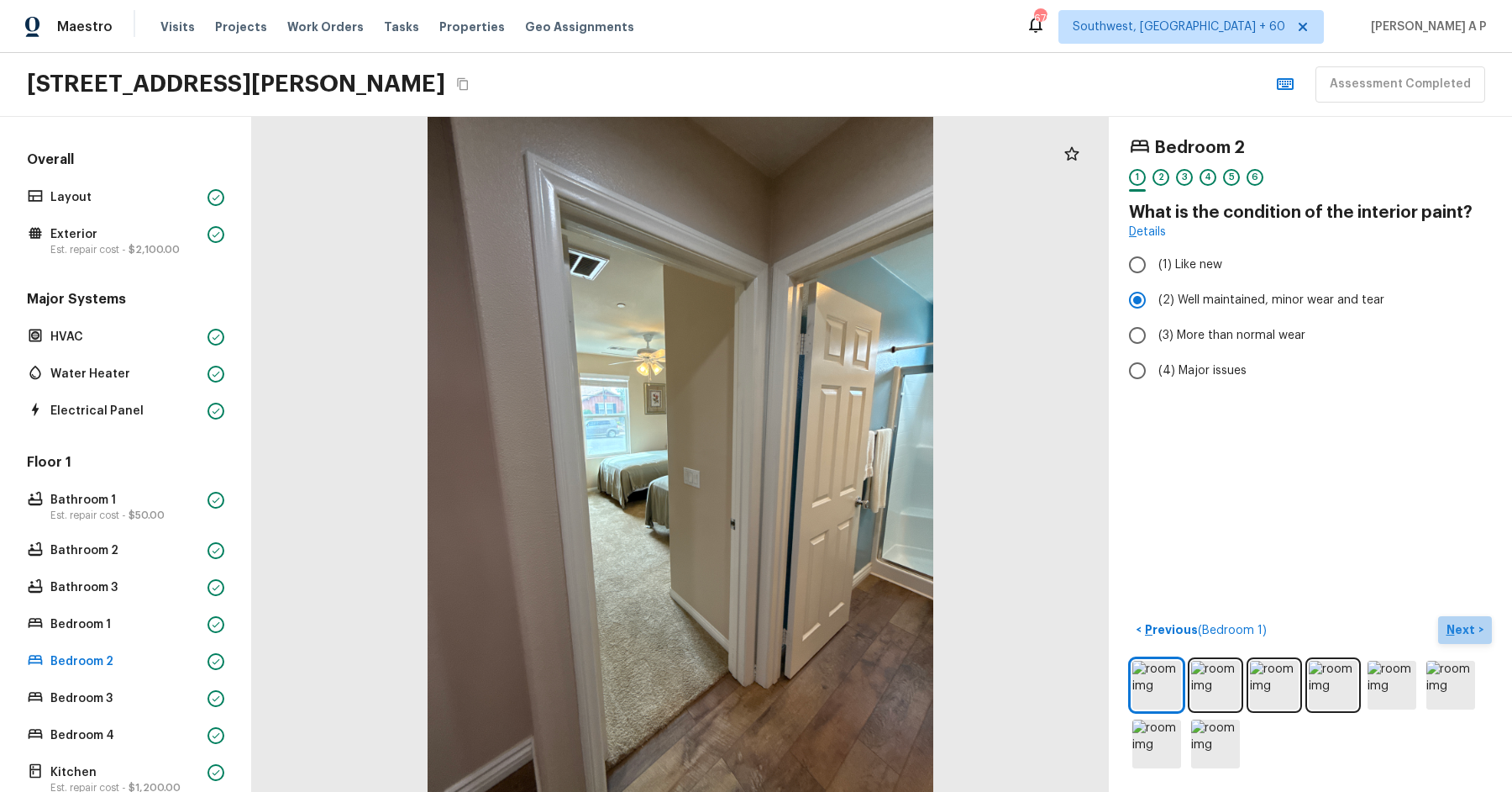
click at [1470, 628] on p "Next" at bounding box center [1462, 629] width 32 height 16
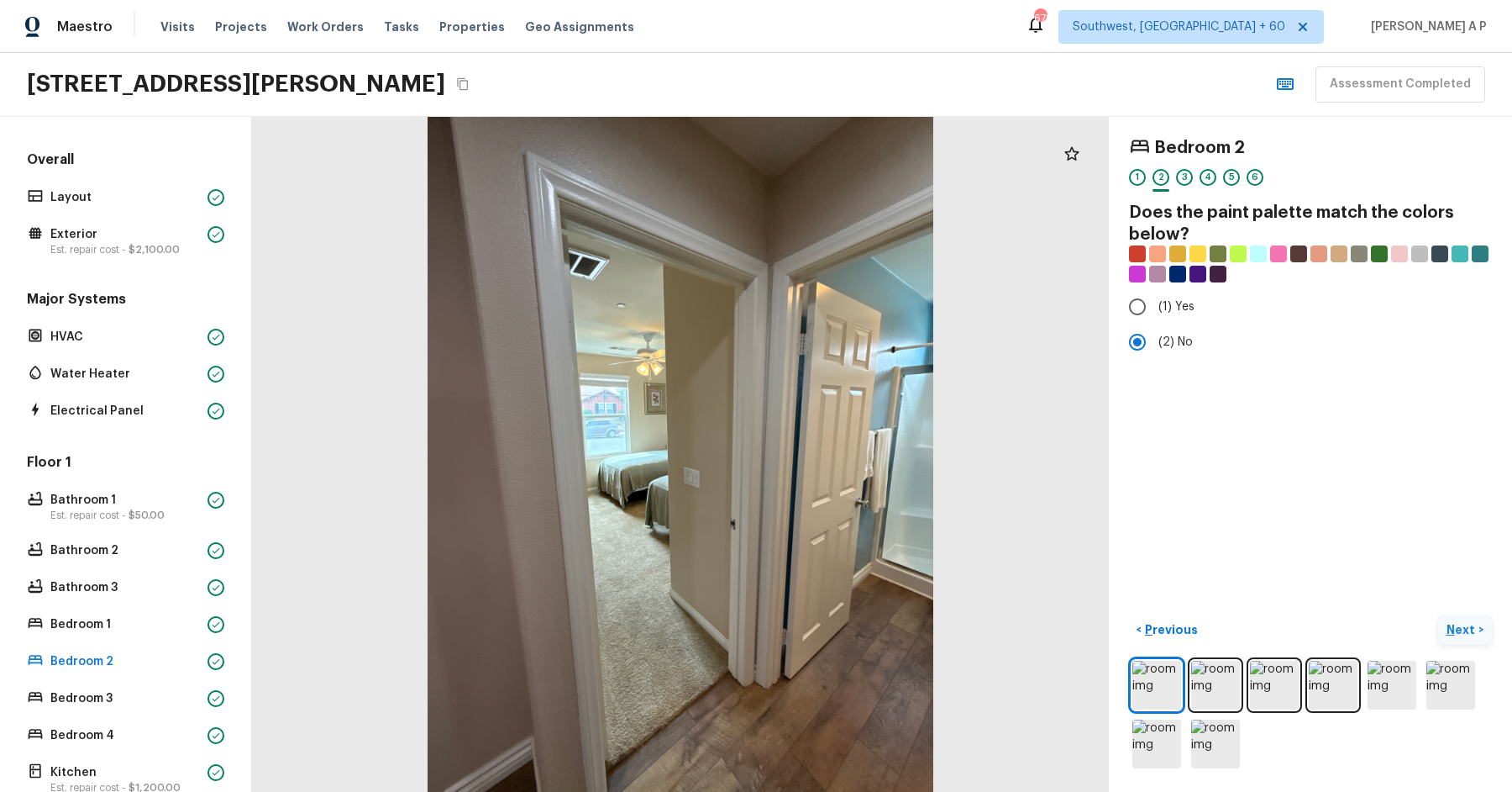
click at [1438, 616] on button "Next >" at bounding box center [1465, 630] width 54 height 28
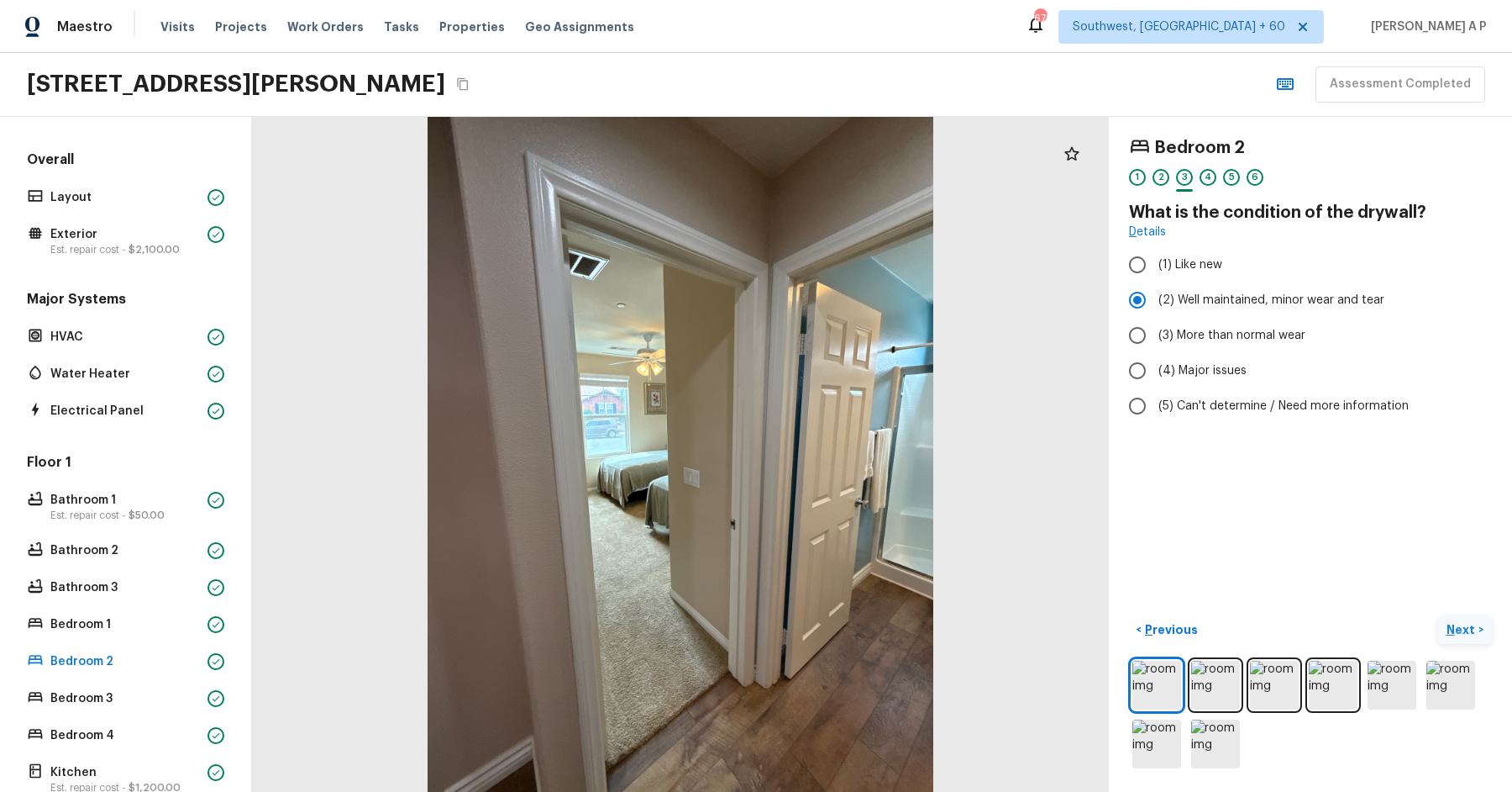
click at [1438, 616] on button "Next >" at bounding box center [1465, 630] width 54 height 28
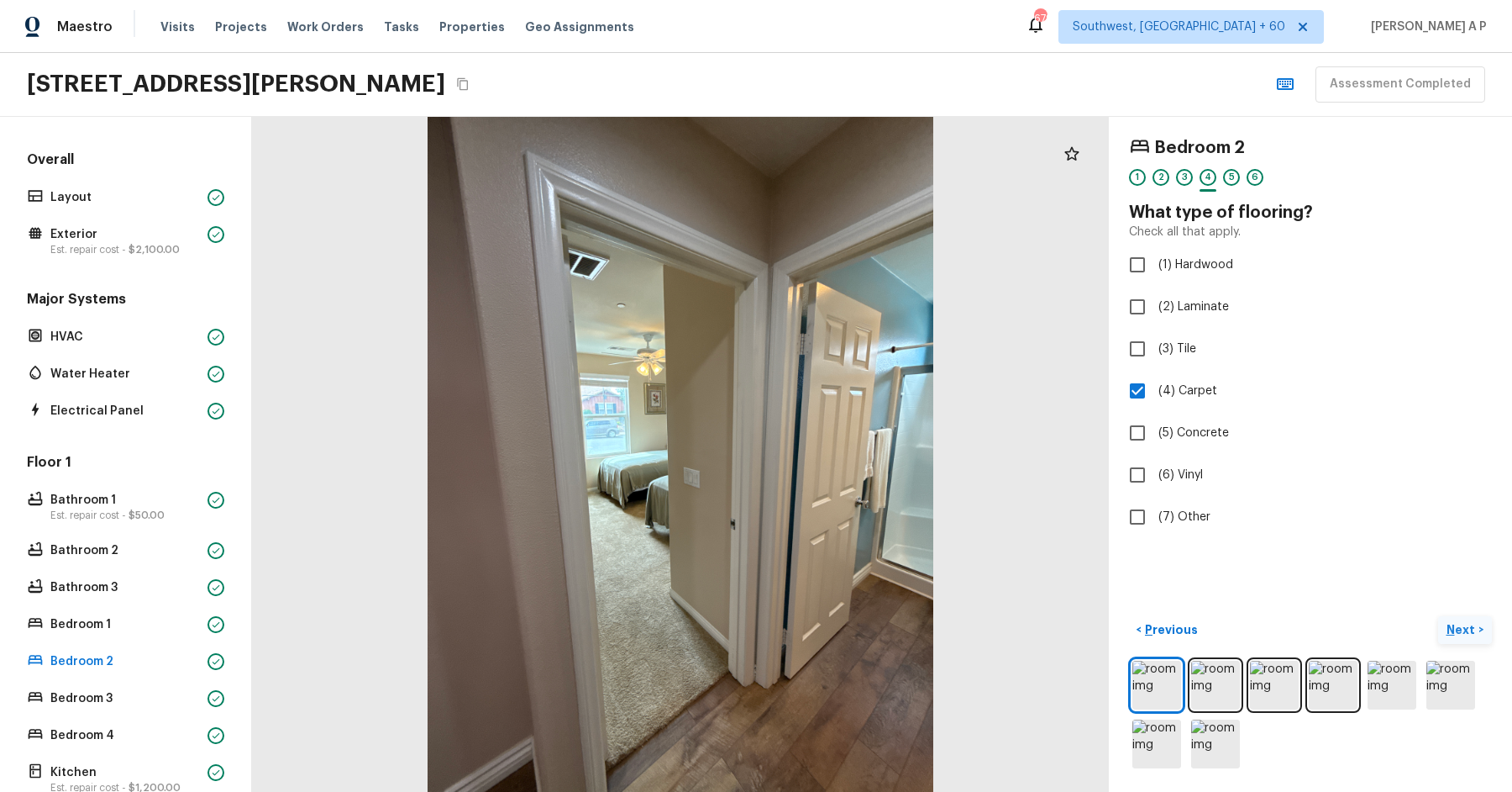
click at [1438, 616] on button "Next >" at bounding box center [1465, 630] width 54 height 28
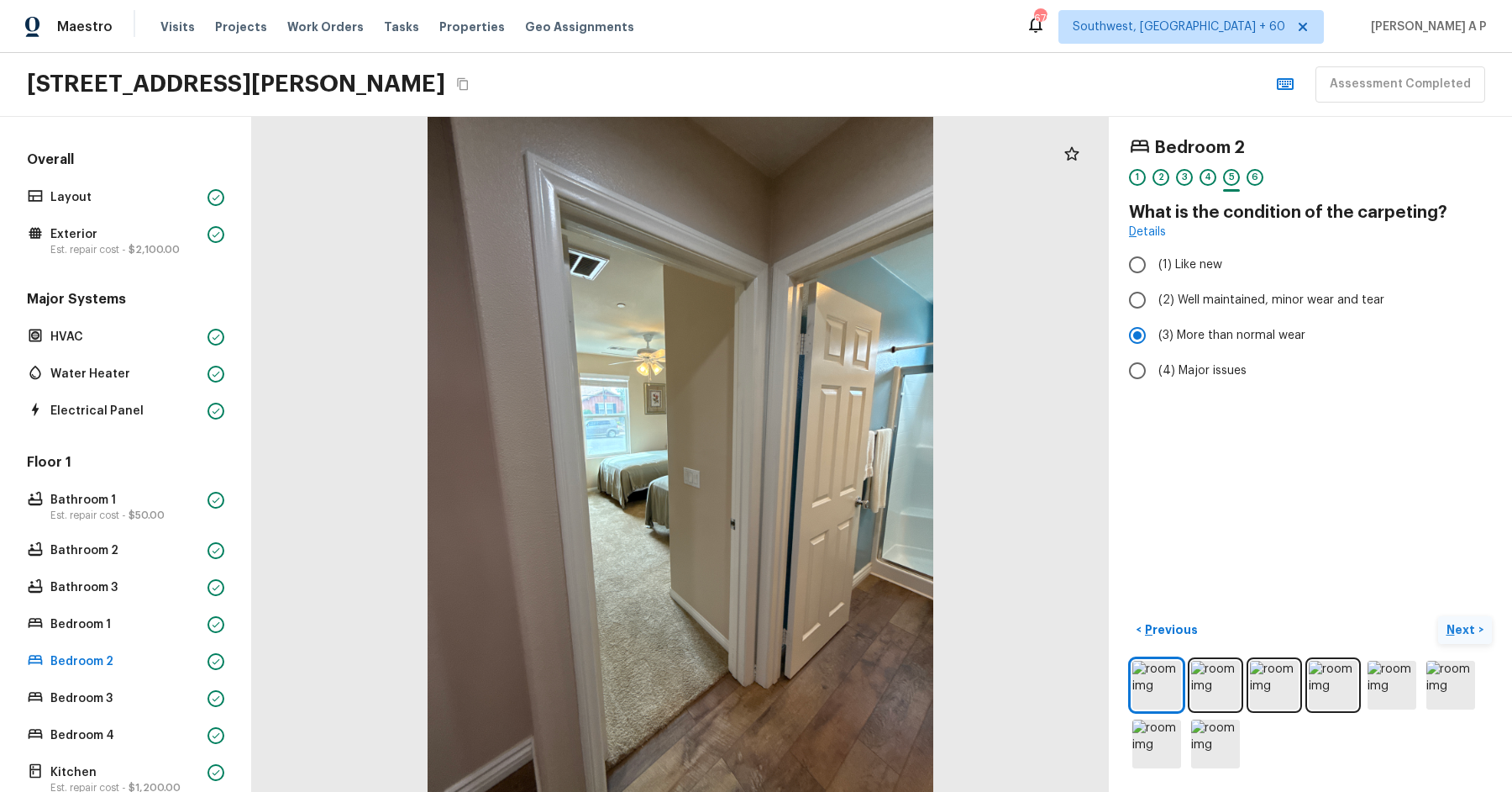
click at [1438, 616] on button "Next >" at bounding box center [1465, 630] width 54 height 28
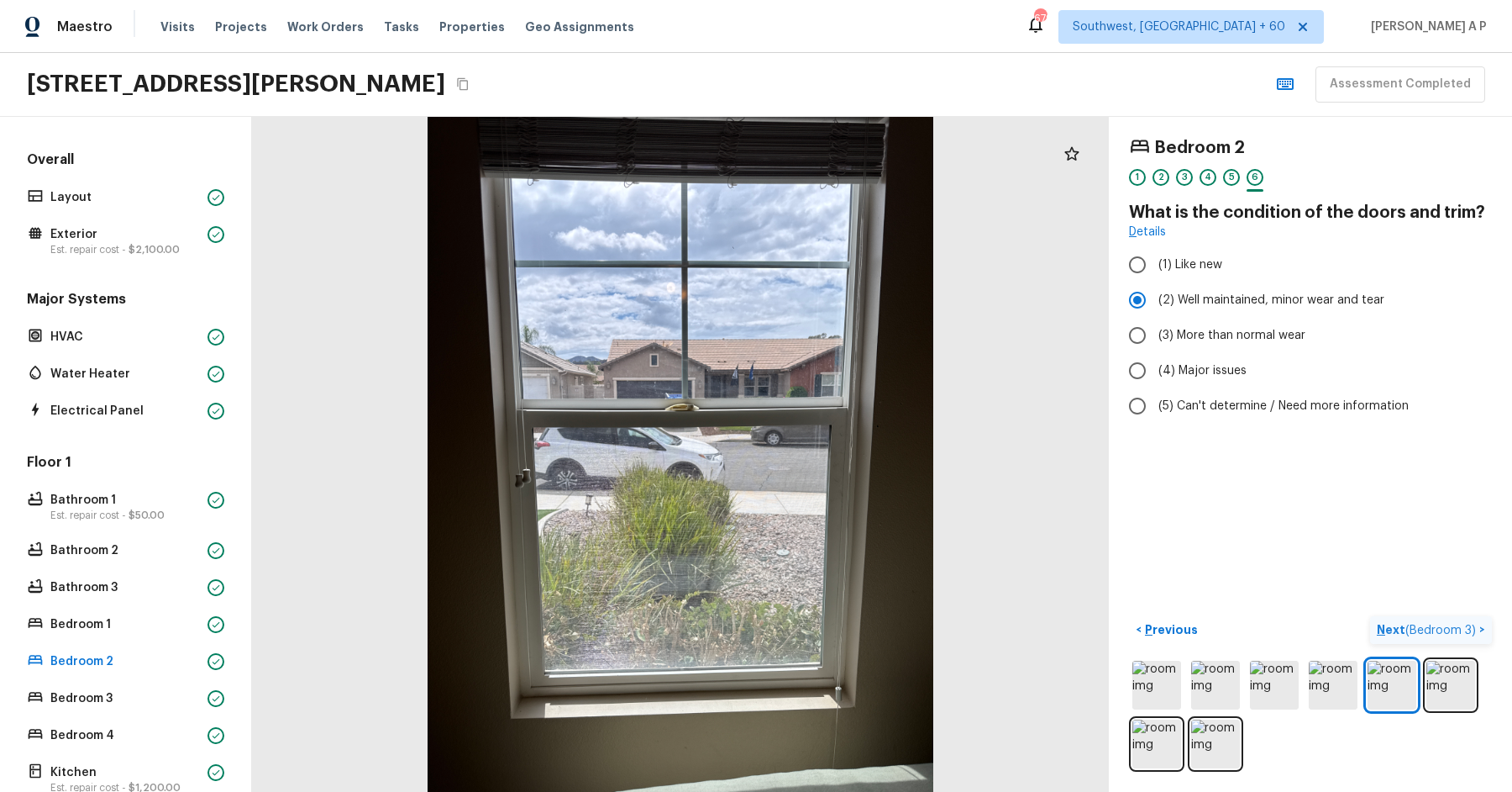
click at [1370, 616] on button "Next ( Bedroom 3 ) >" at bounding box center [1431, 630] width 122 height 28
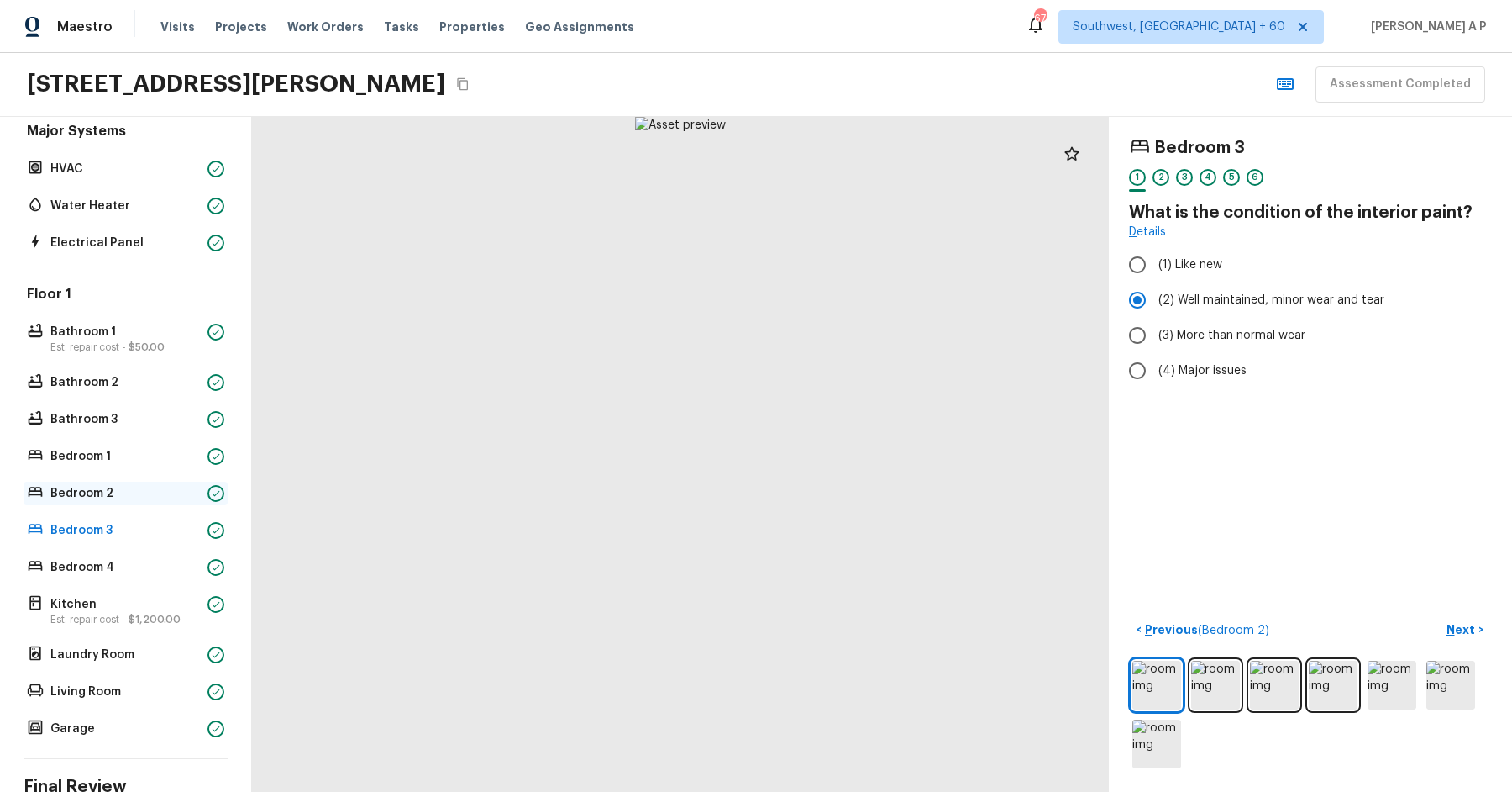
scroll to position [237, 0]
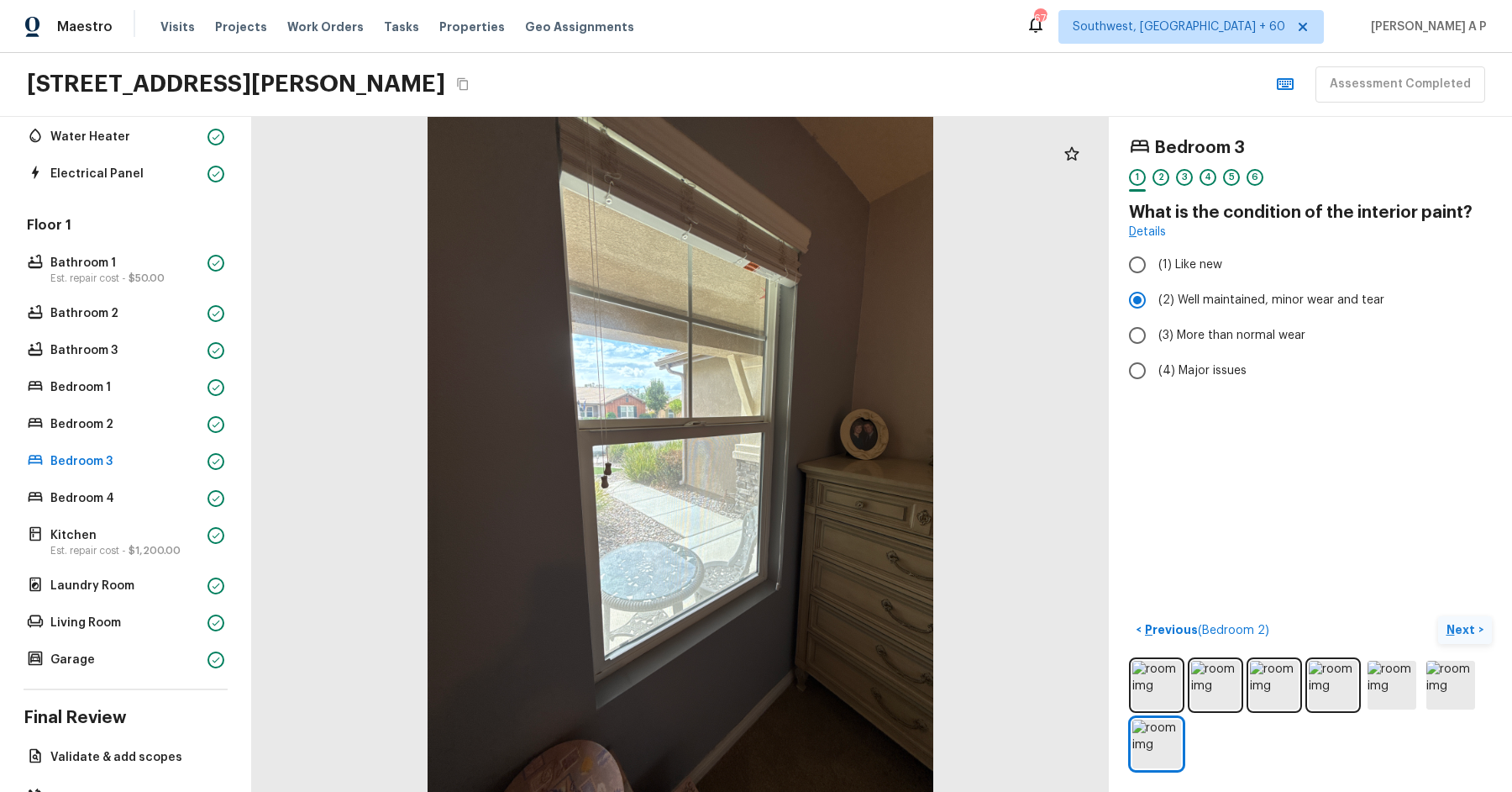
click at [1460, 629] on p "Next" at bounding box center [1462, 629] width 32 height 16
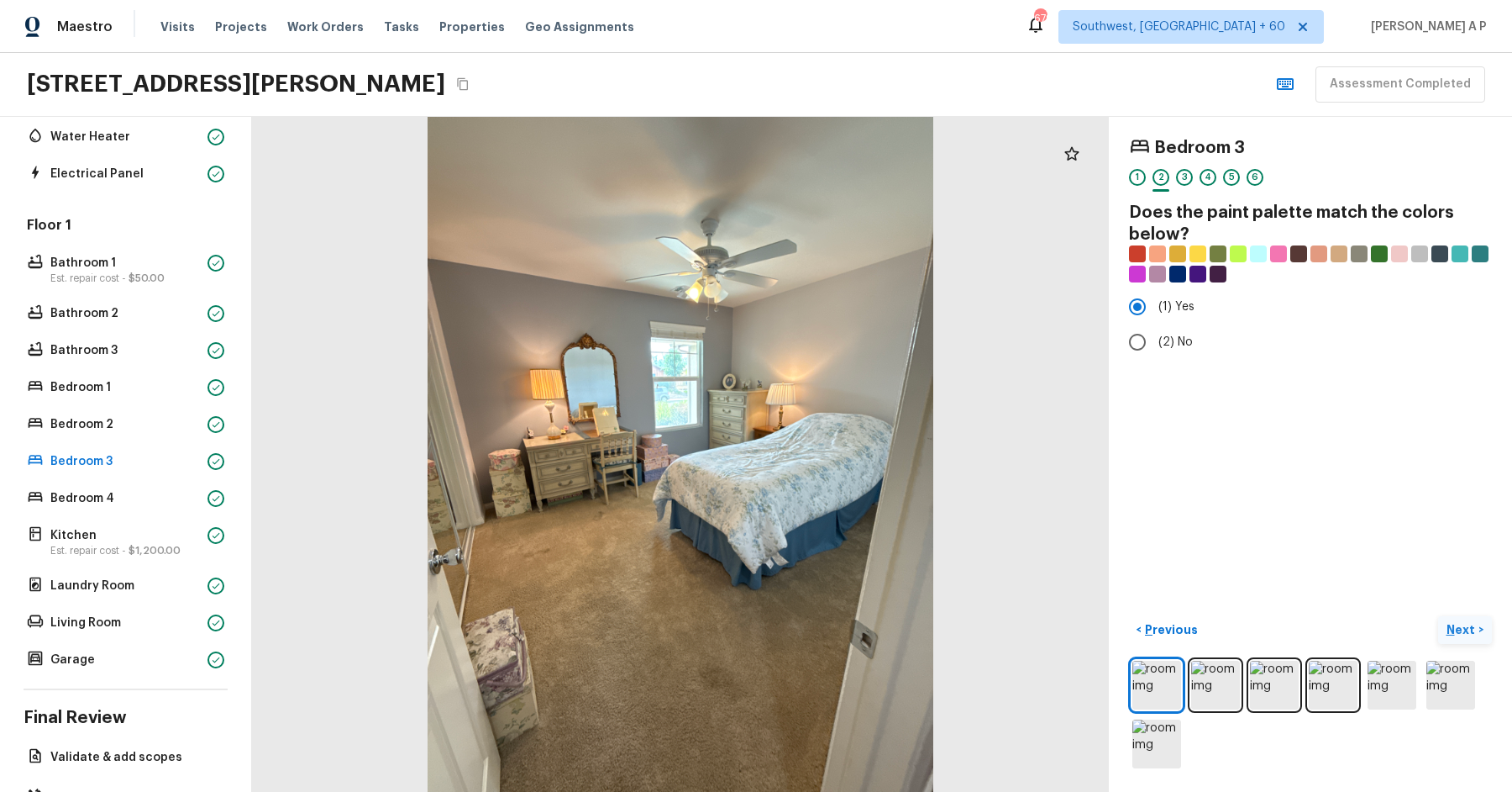
click at [1460, 629] on p "Next" at bounding box center [1462, 629] width 32 height 16
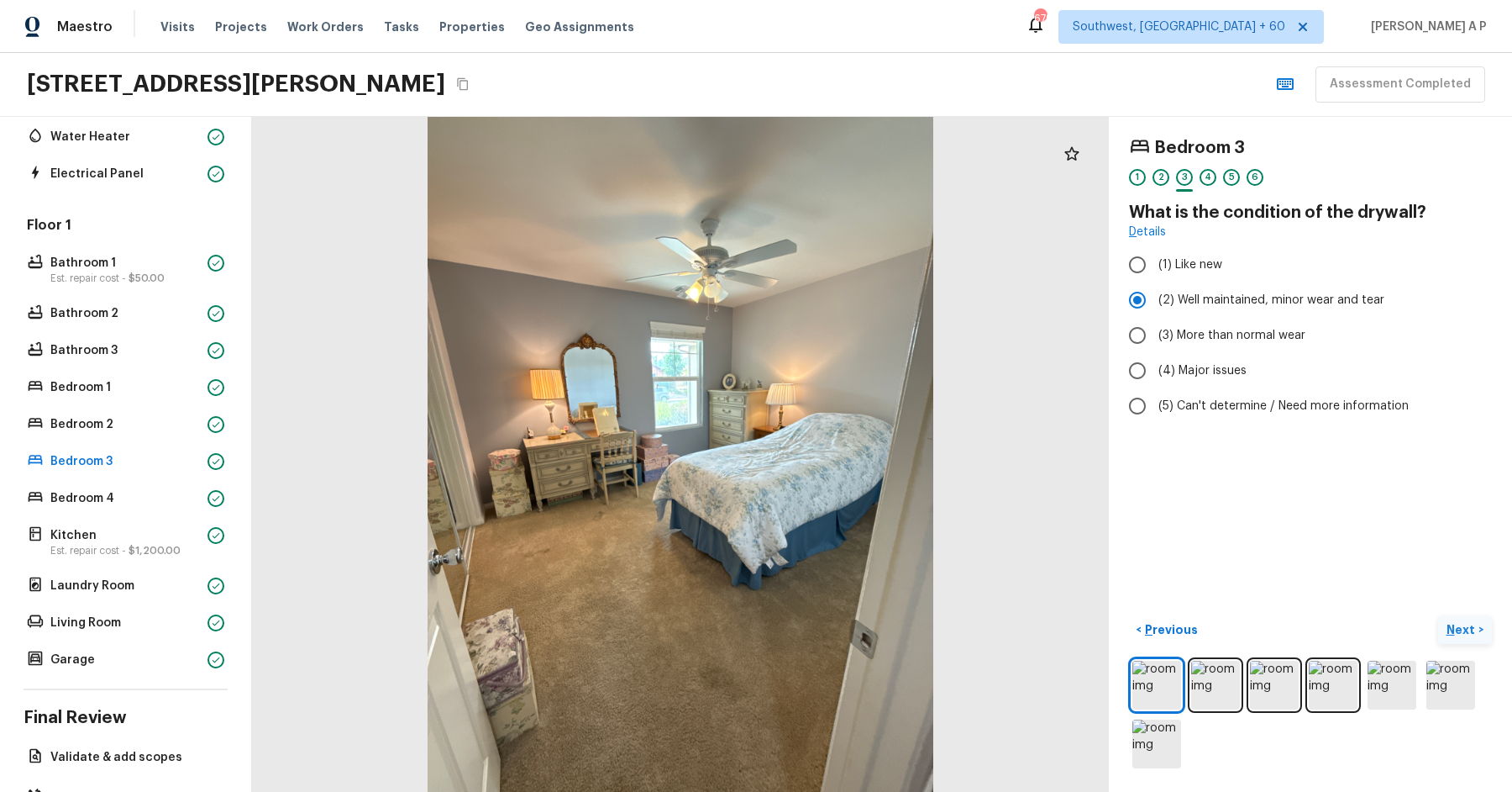
click at [1460, 629] on p "Next" at bounding box center [1462, 629] width 32 height 16
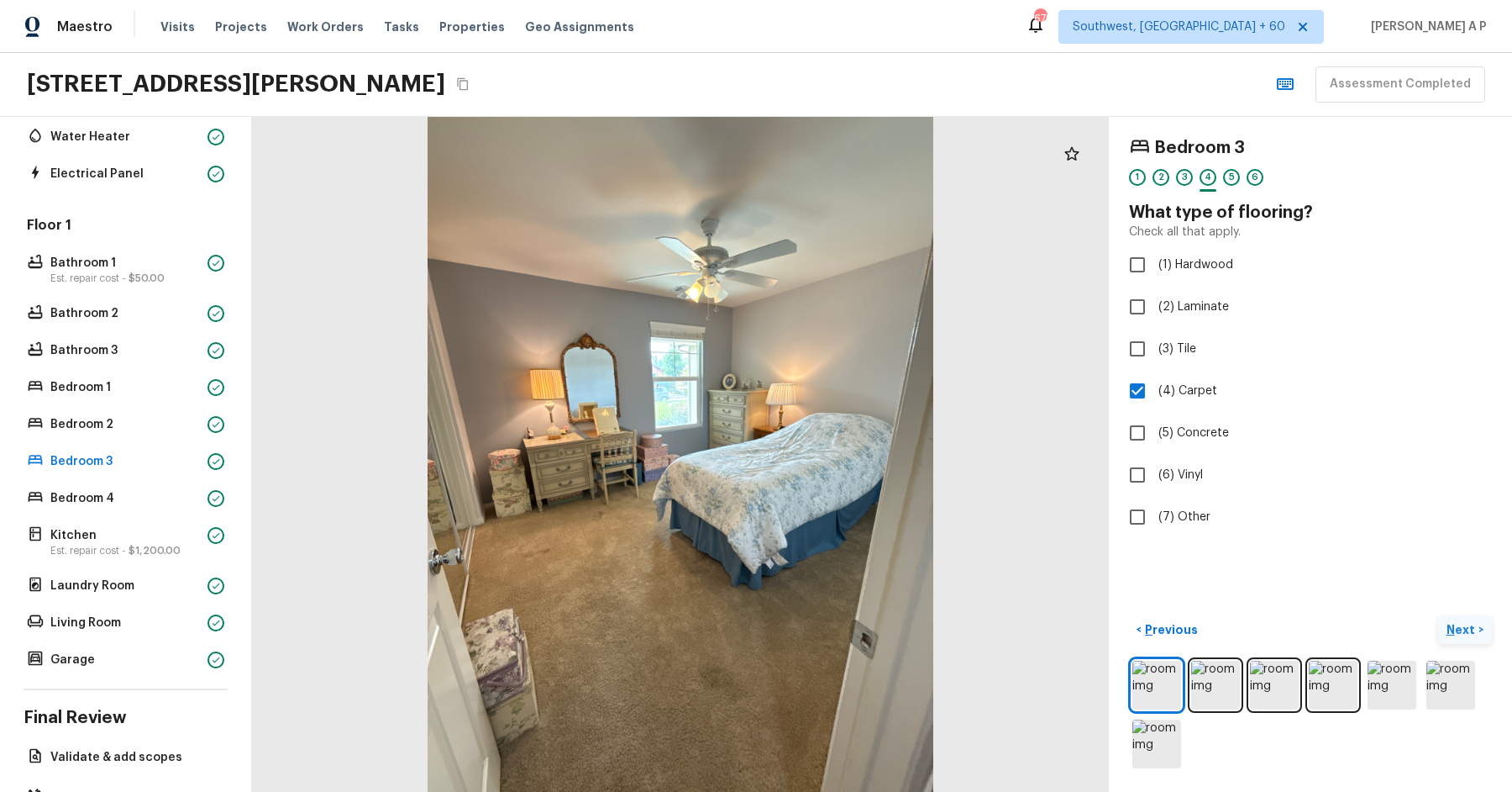
click at [1460, 629] on p "Next" at bounding box center [1462, 629] width 32 height 16
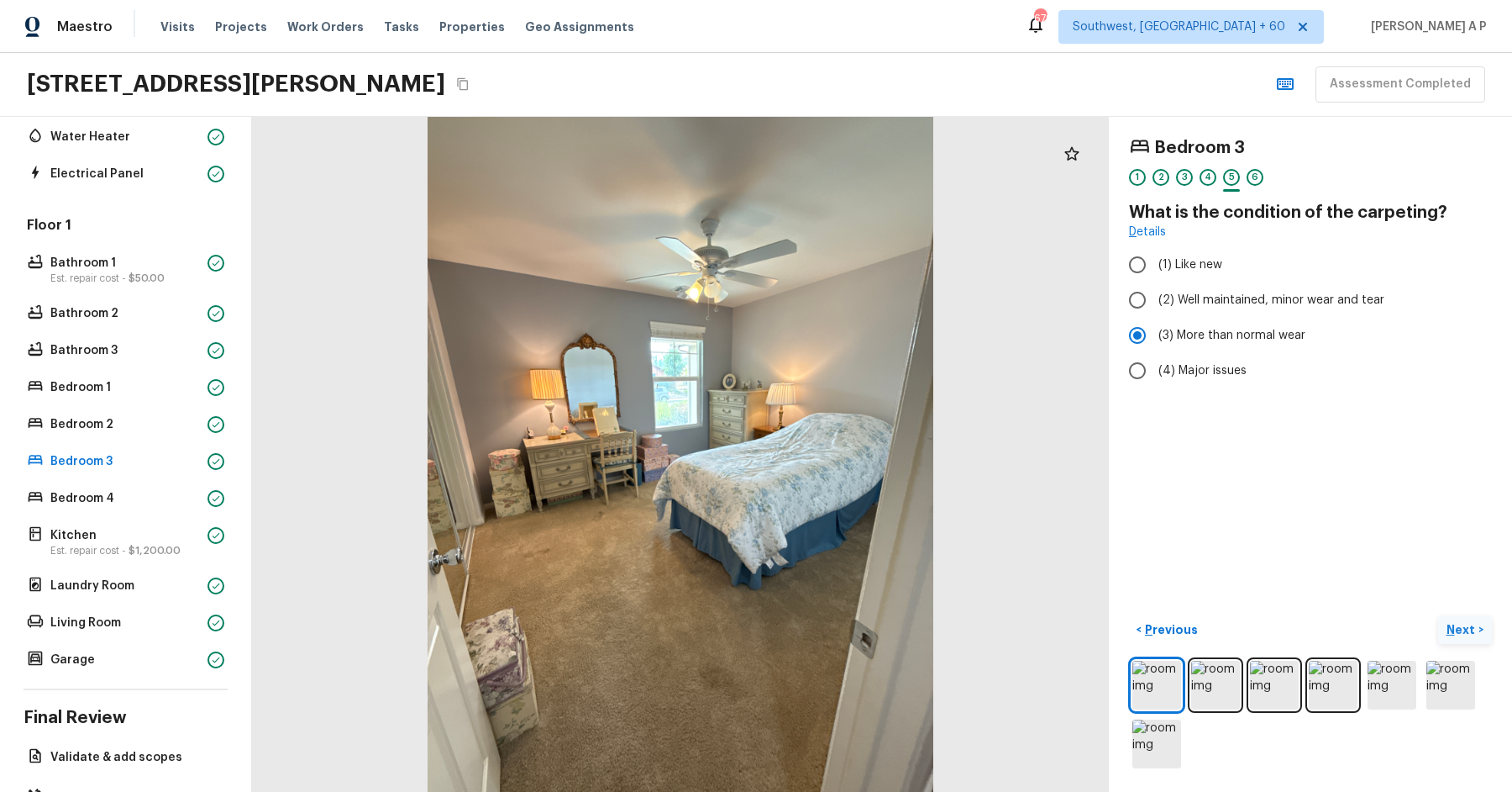
click at [1460, 629] on p "Next" at bounding box center [1462, 629] width 32 height 16
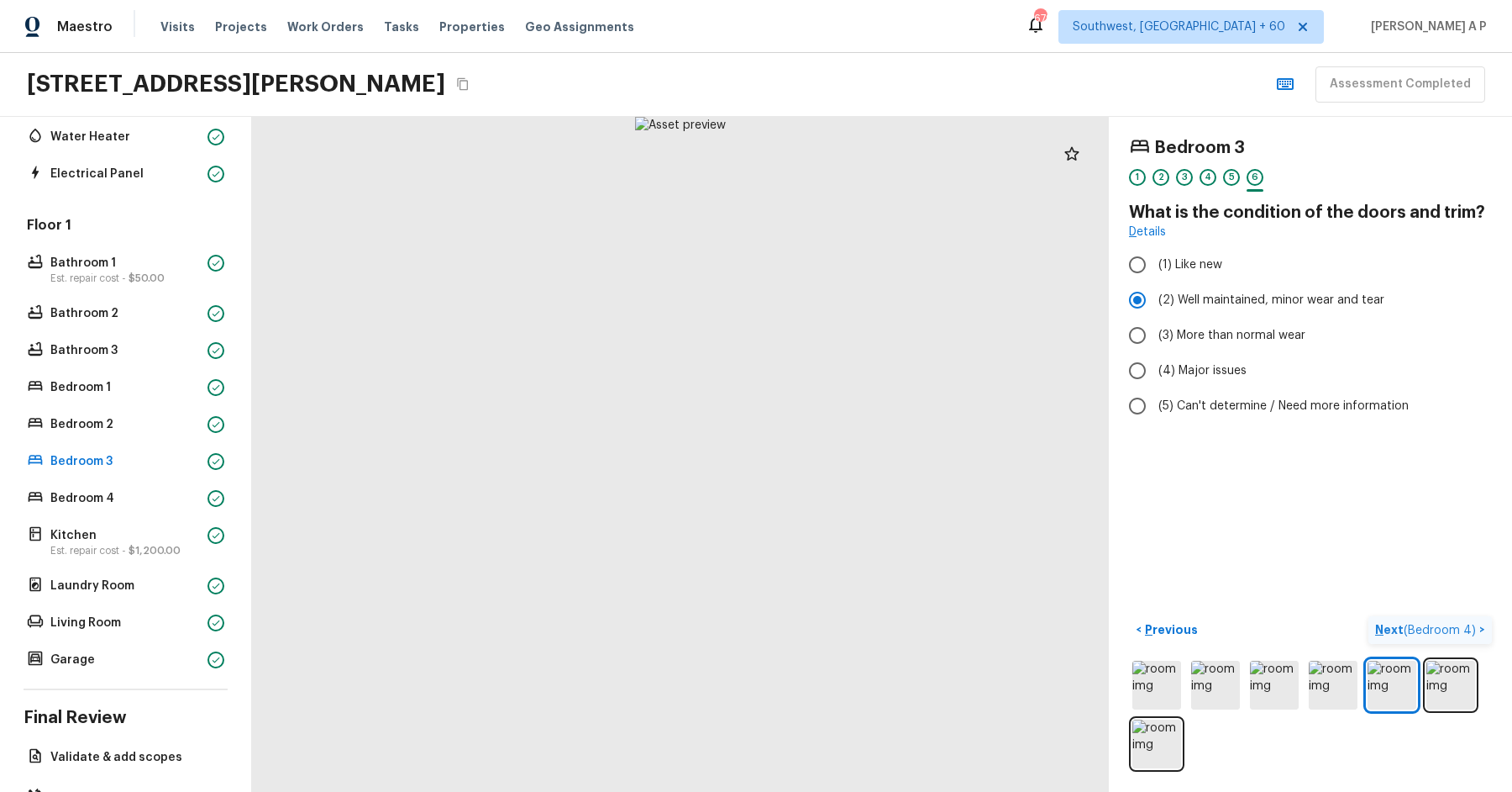
click at [1460, 629] on span "( Bedroom 4 )" at bounding box center [1439, 631] width 72 height 12
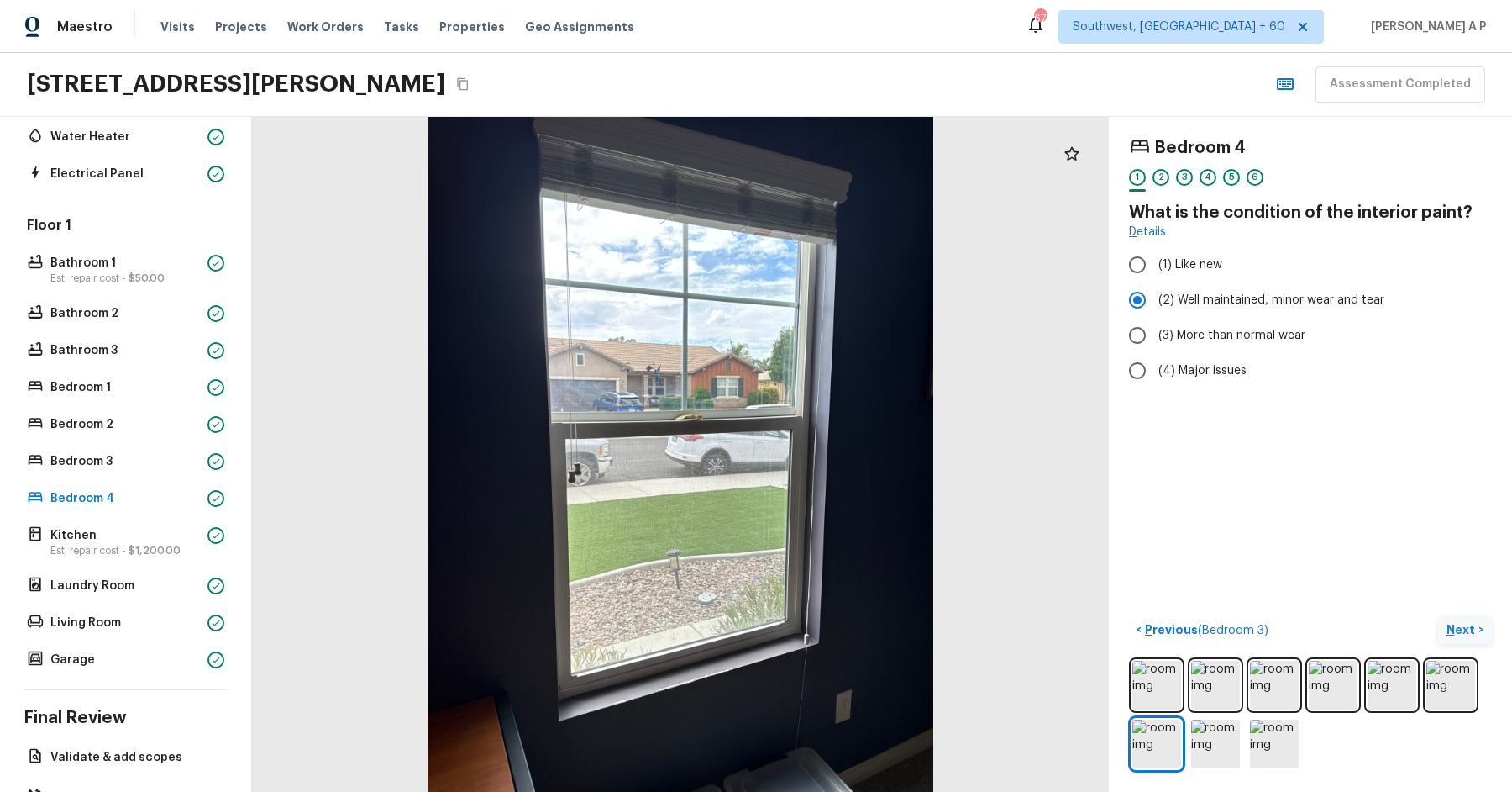
click at [1460, 629] on p "Next" at bounding box center [1462, 629] width 32 height 16
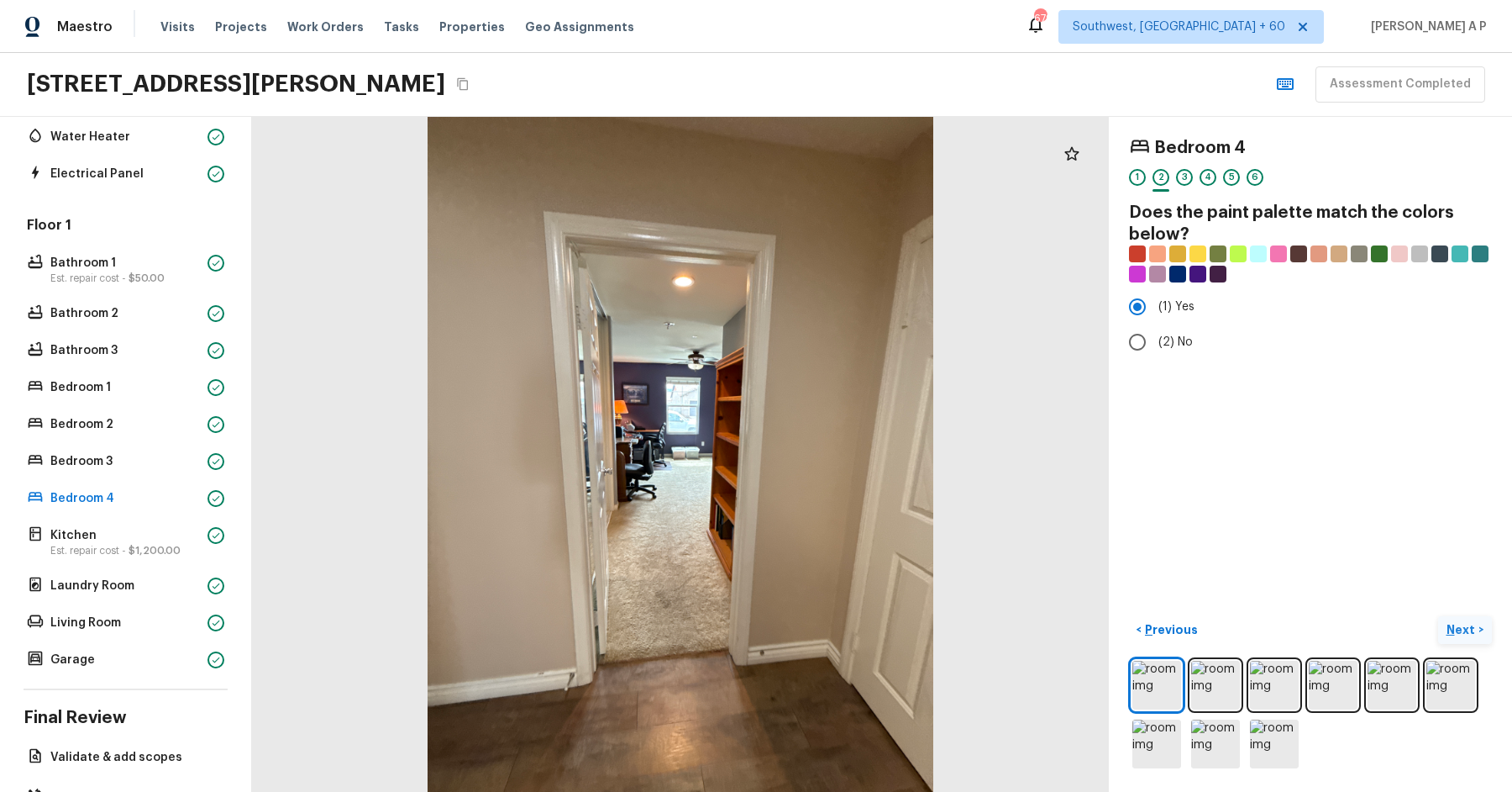
click at [1460, 629] on p "Next" at bounding box center [1462, 629] width 32 height 16
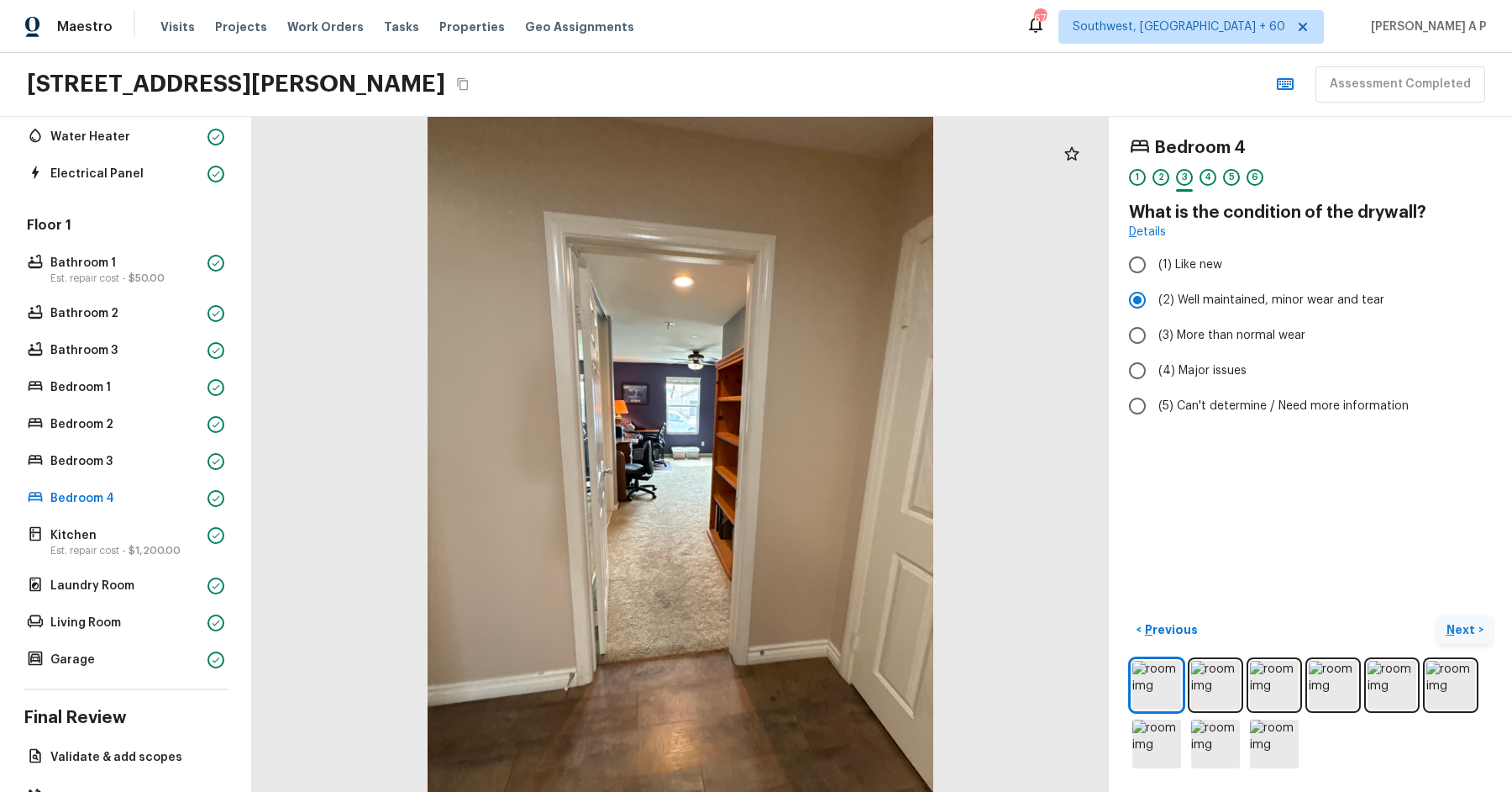
click at [1460, 629] on p "Next" at bounding box center [1462, 629] width 32 height 16
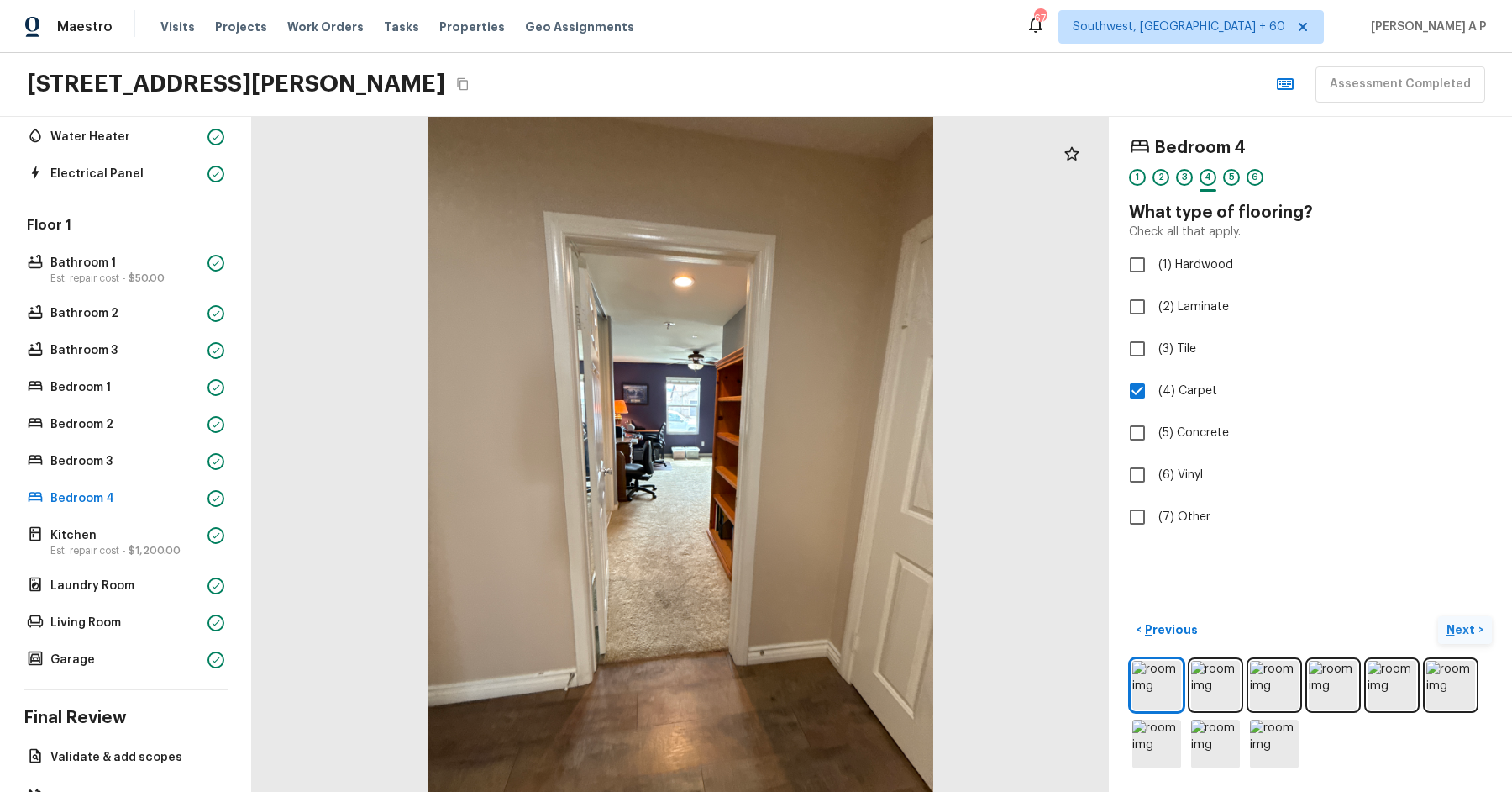
click at [1460, 629] on p "Next" at bounding box center [1462, 629] width 32 height 16
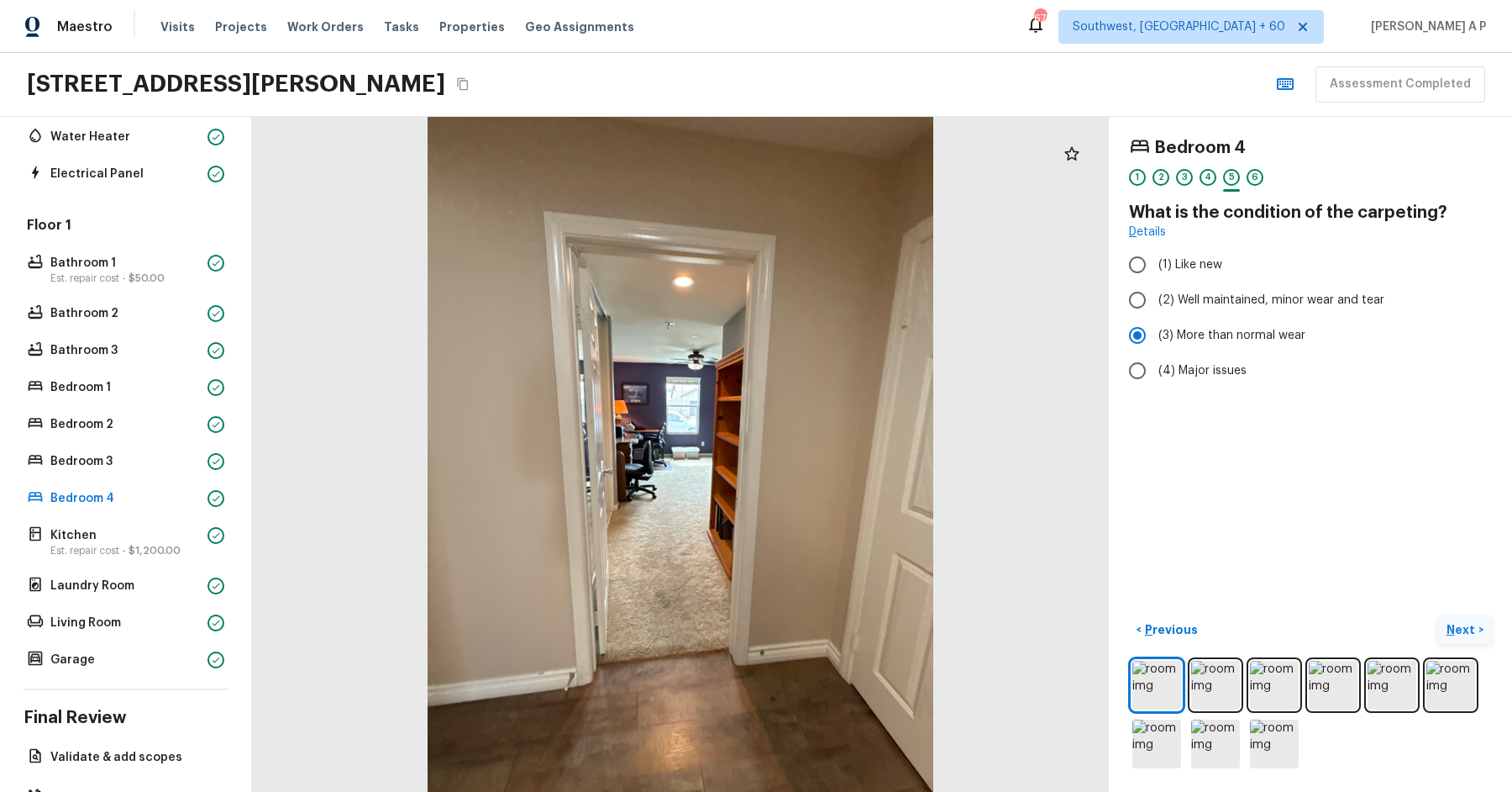
click at [1460, 629] on p "Next" at bounding box center [1462, 629] width 32 height 16
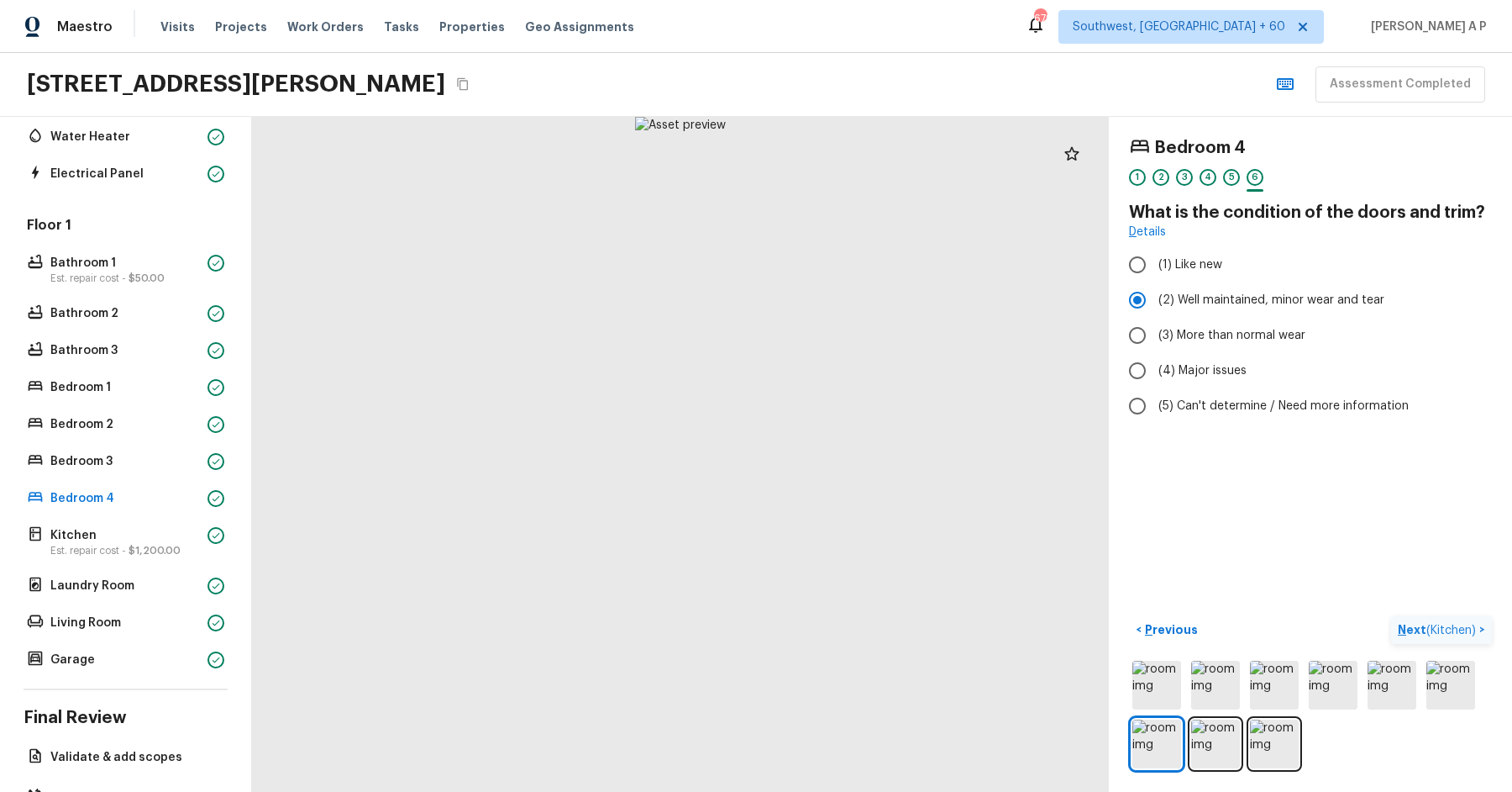
click at [1460, 629] on span "( Kitchen )" at bounding box center [1451, 631] width 49 height 12
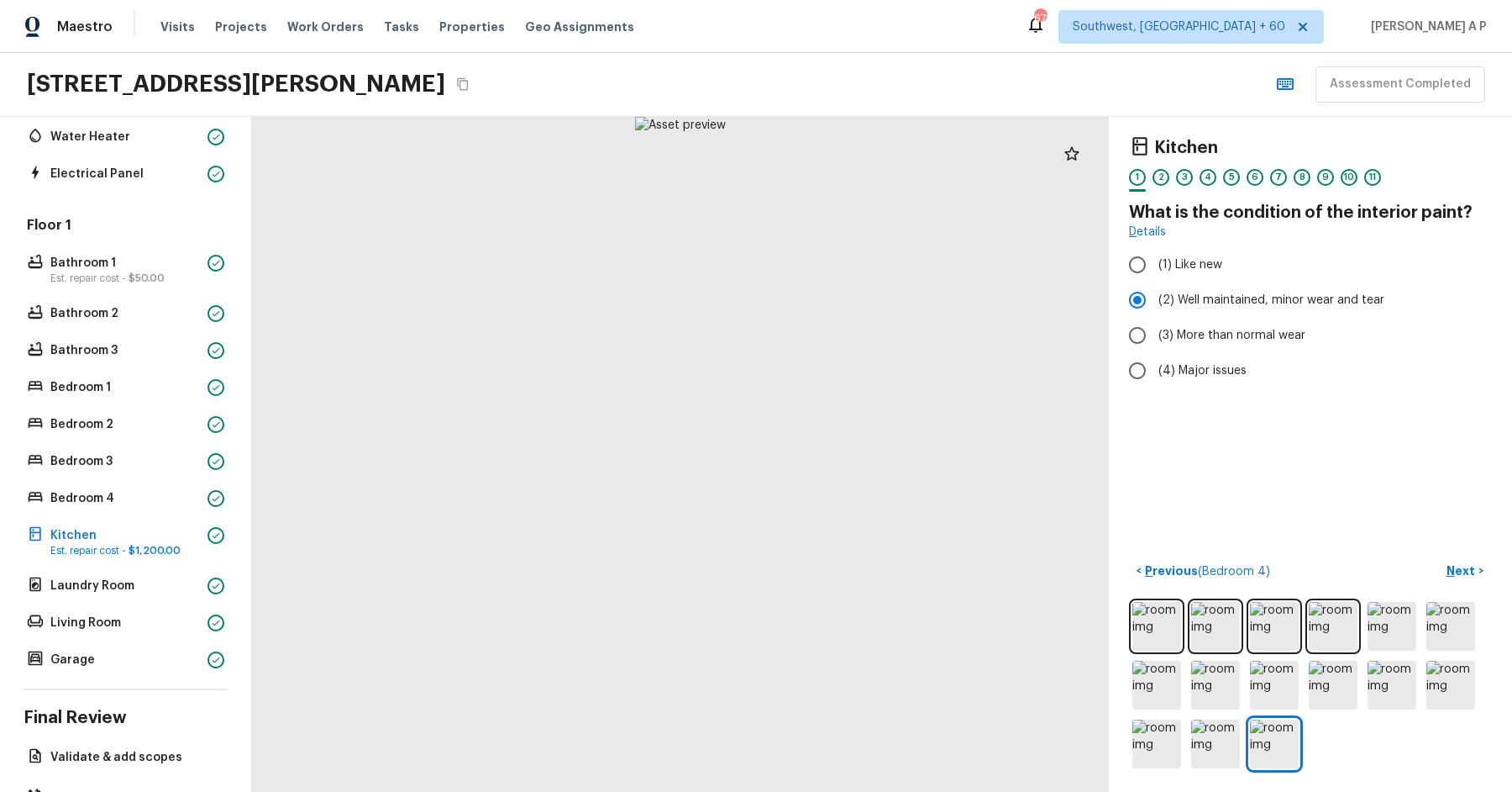
click at [1474, 551] on div "Kitchen 1 2 3 4 5 6 7 8 9 10 11 What is the condition of the interior paint? De…" at bounding box center [1310, 454] width 404 height 675
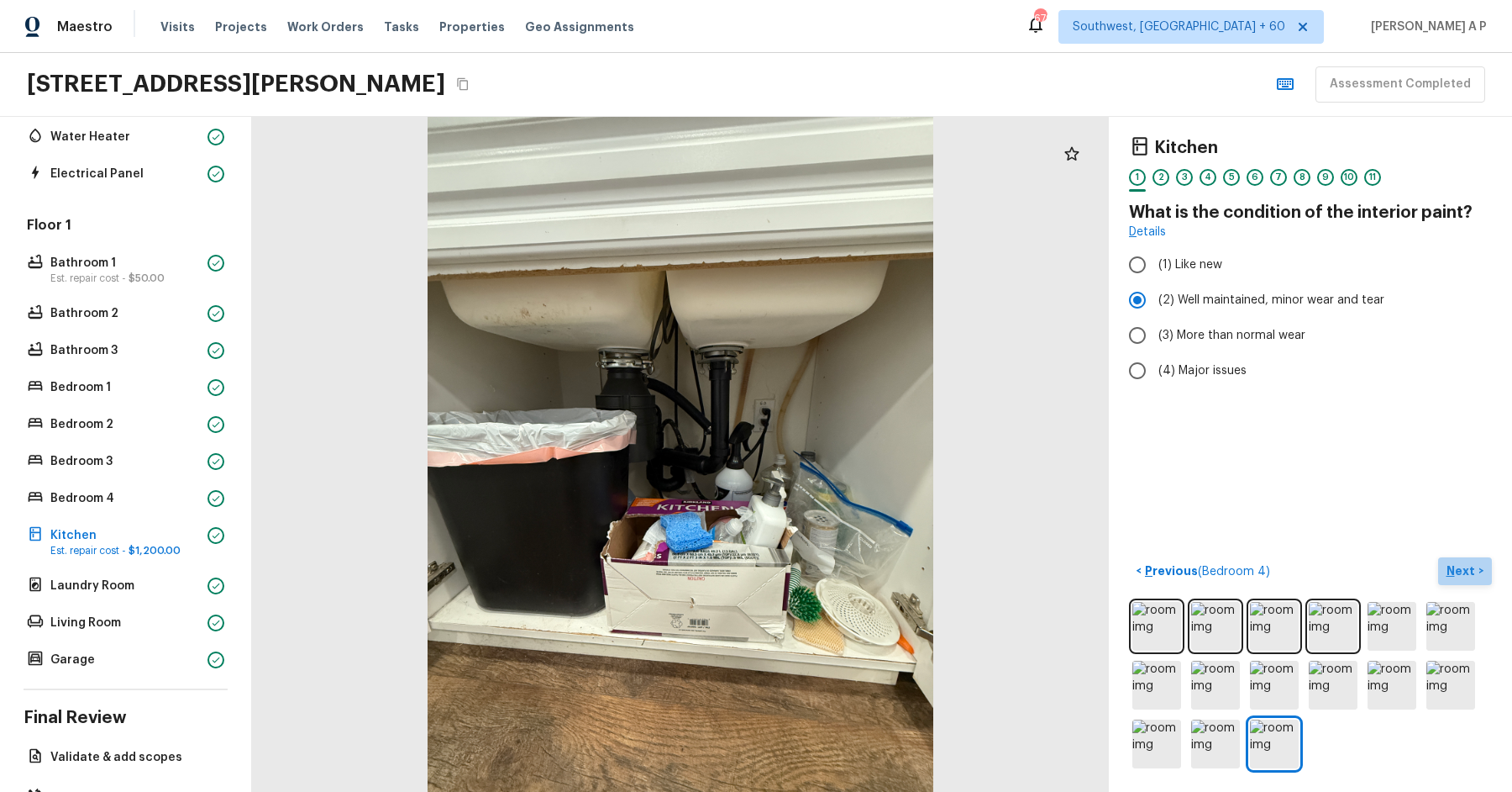
click at [1472, 567] on p "Next" at bounding box center [1462, 570] width 32 height 16
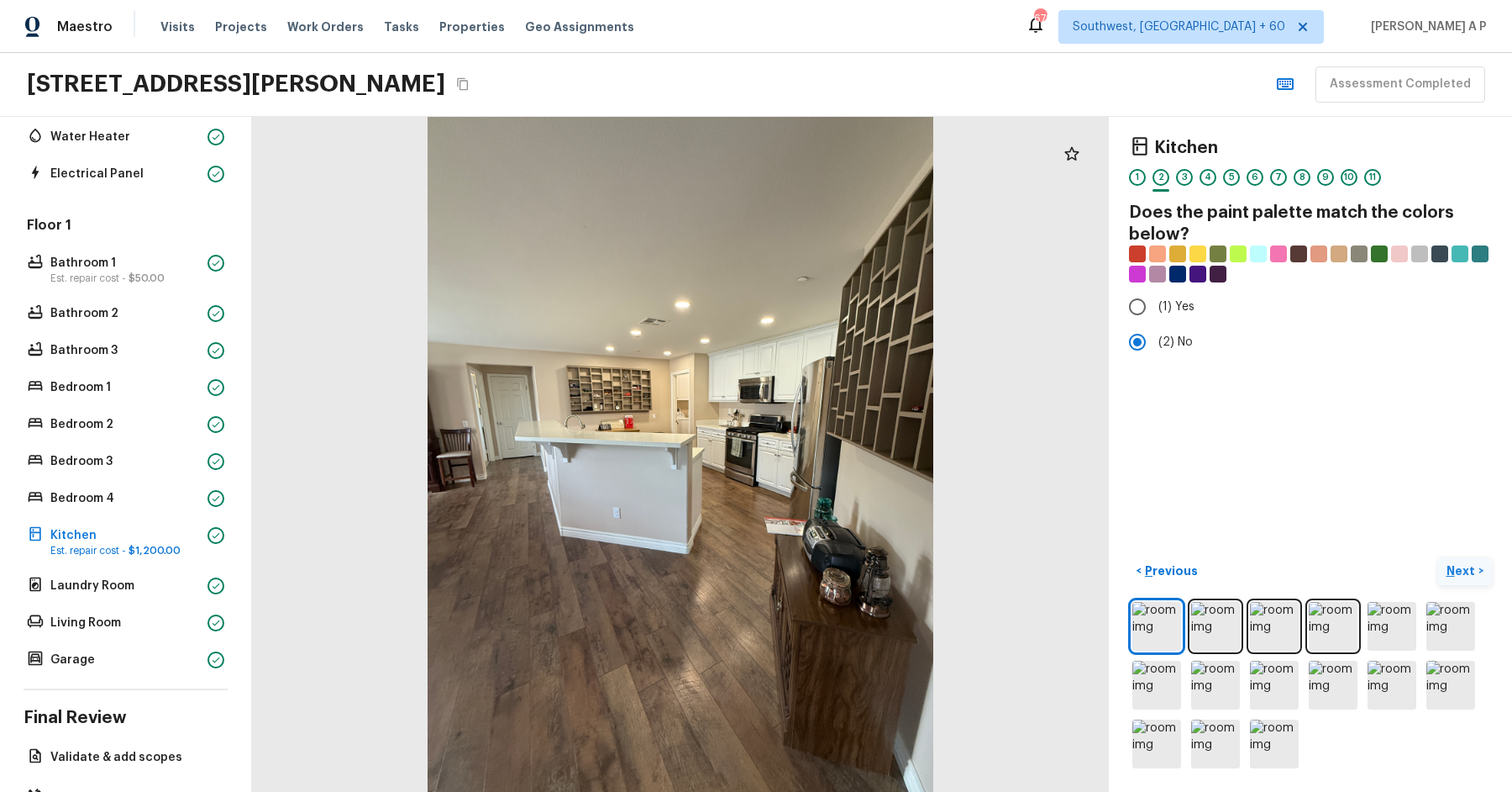
click at [1472, 567] on p "Next" at bounding box center [1462, 570] width 32 height 16
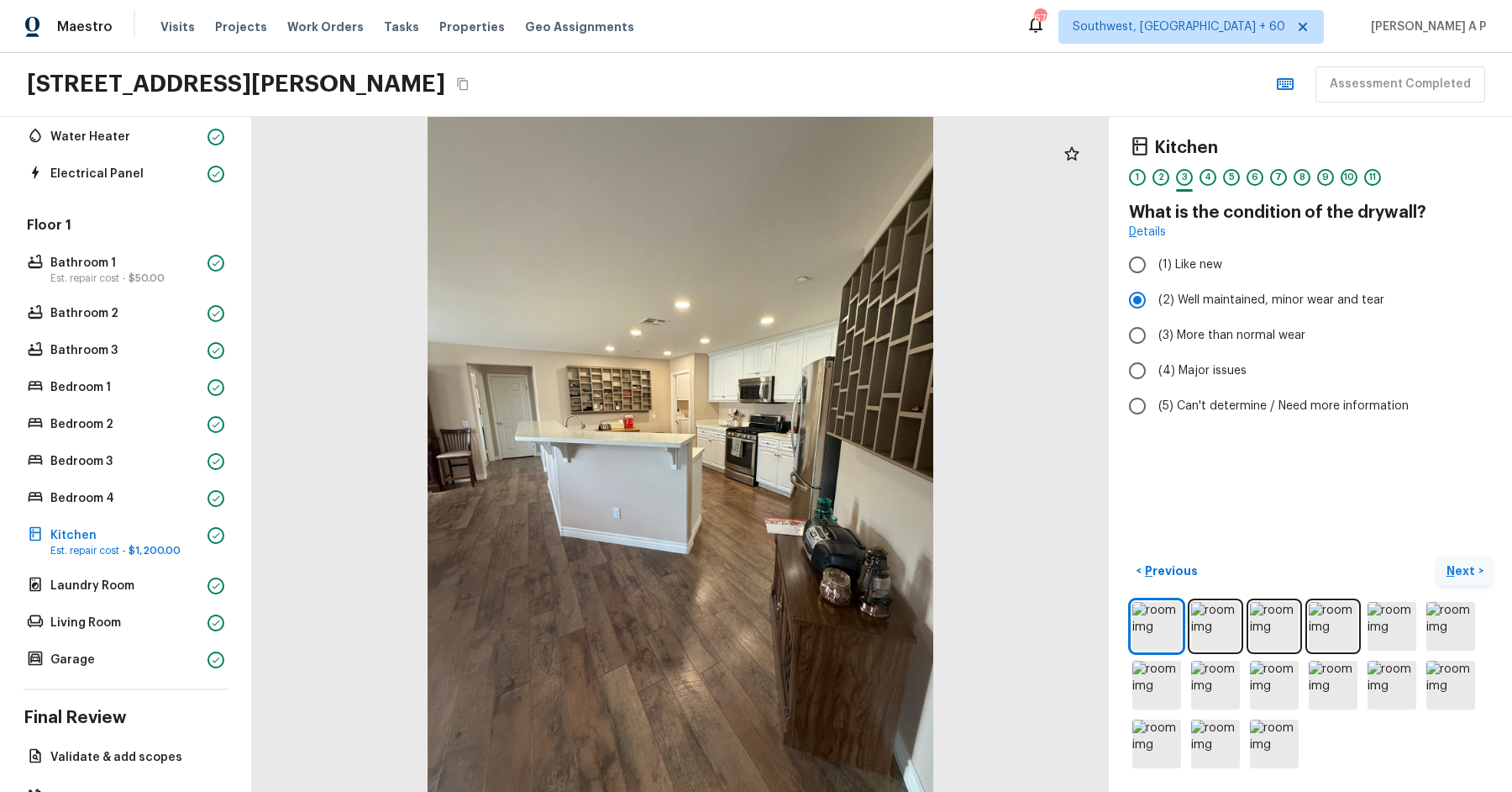
click at [1472, 567] on p "Next" at bounding box center [1462, 570] width 32 height 16
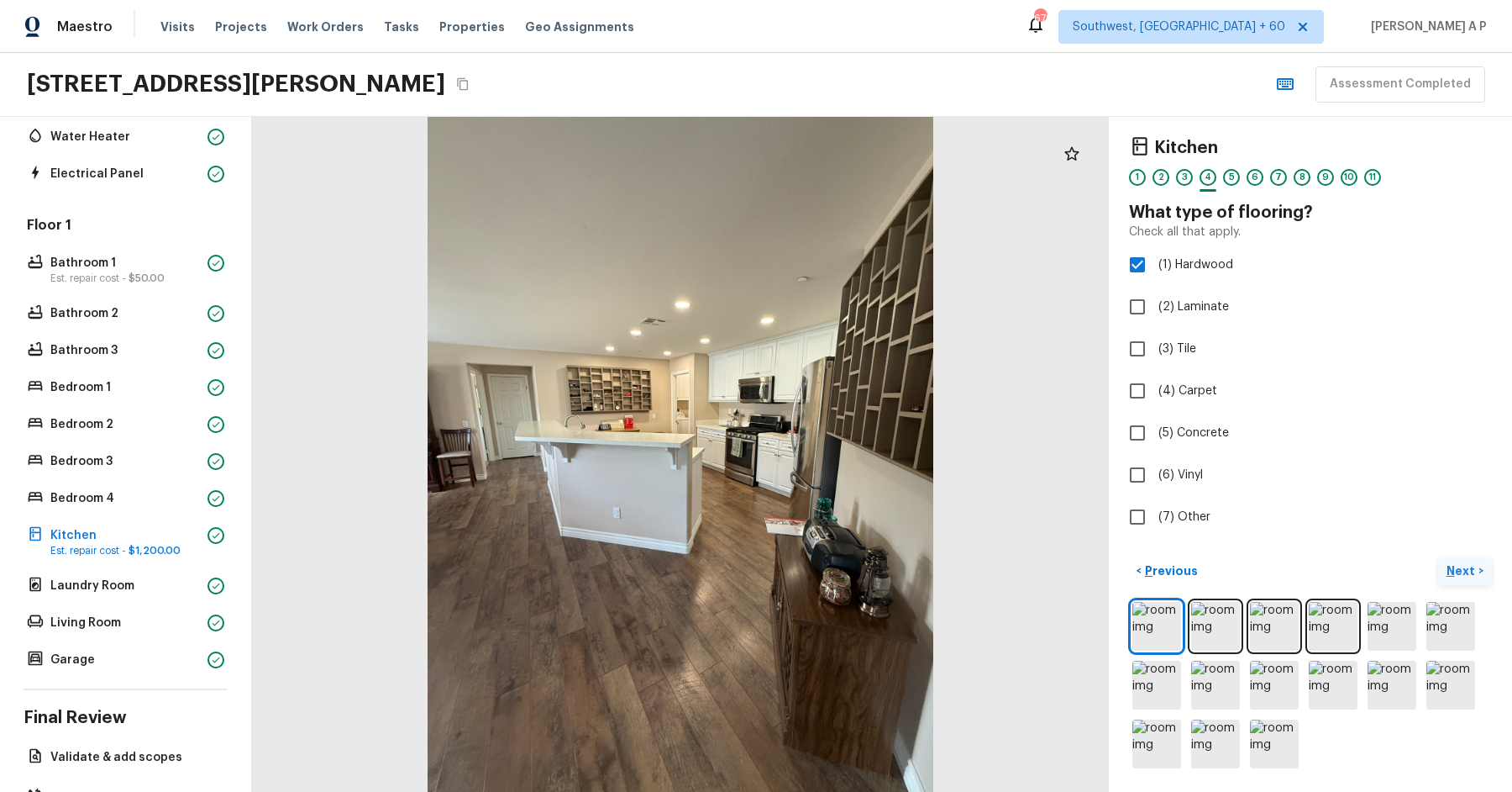
click at [1472, 567] on p "Next" at bounding box center [1462, 570] width 32 height 16
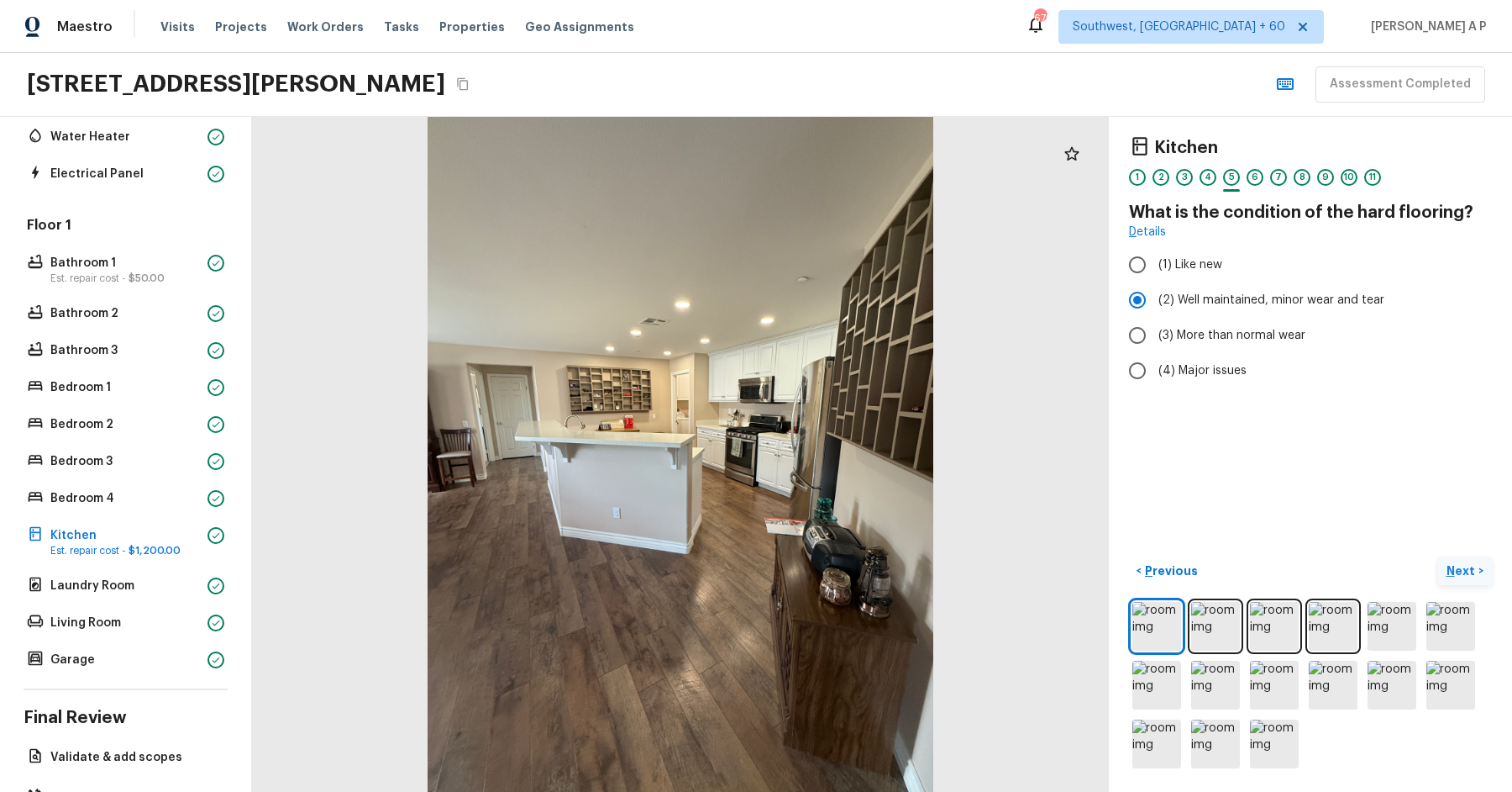
click at [1472, 567] on p "Next" at bounding box center [1462, 570] width 32 height 16
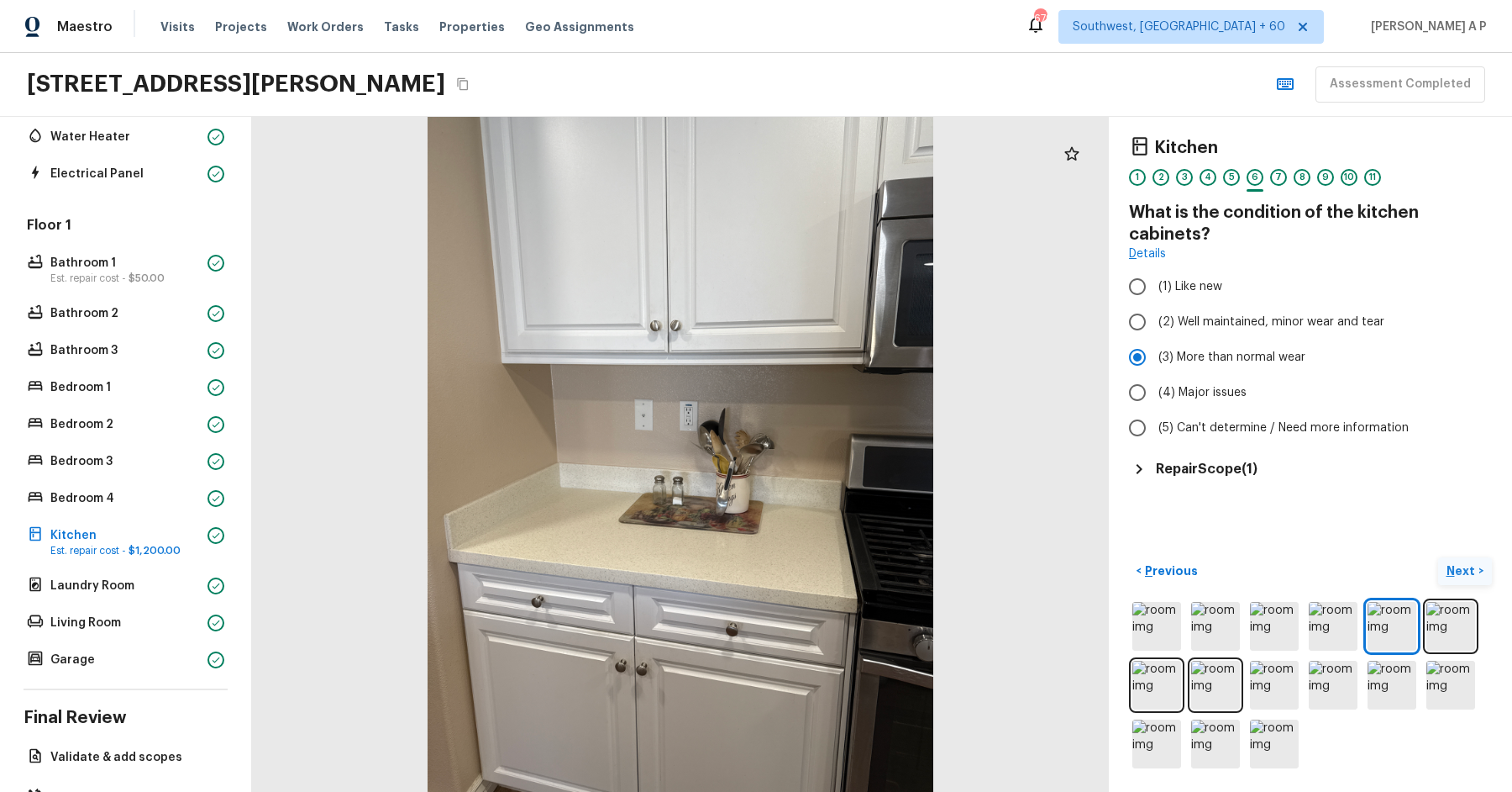
click at [1472, 567] on p "Next" at bounding box center [1462, 570] width 32 height 16
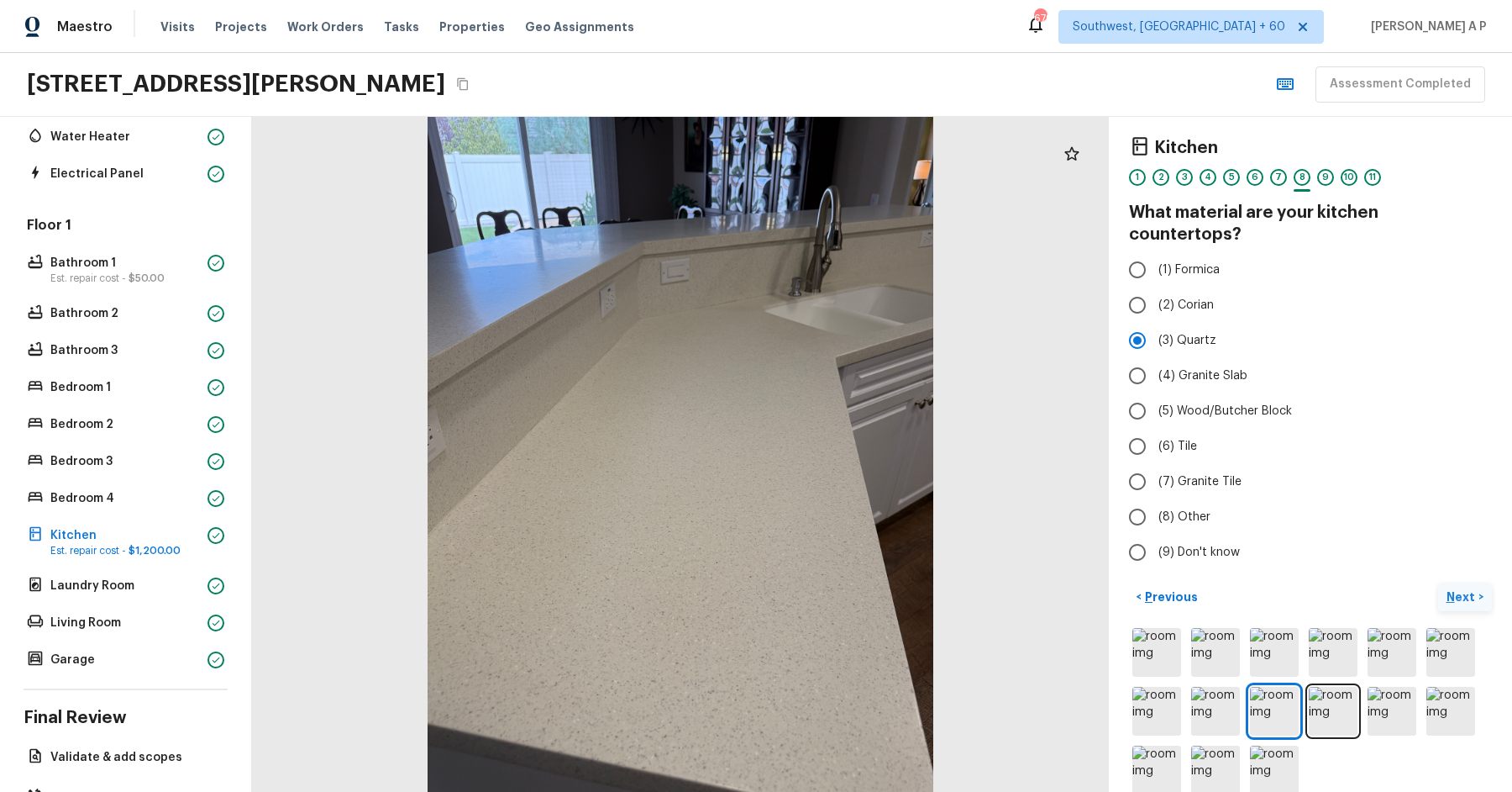
click at [1472, 588] on p "Next" at bounding box center [1462, 596] width 32 height 16
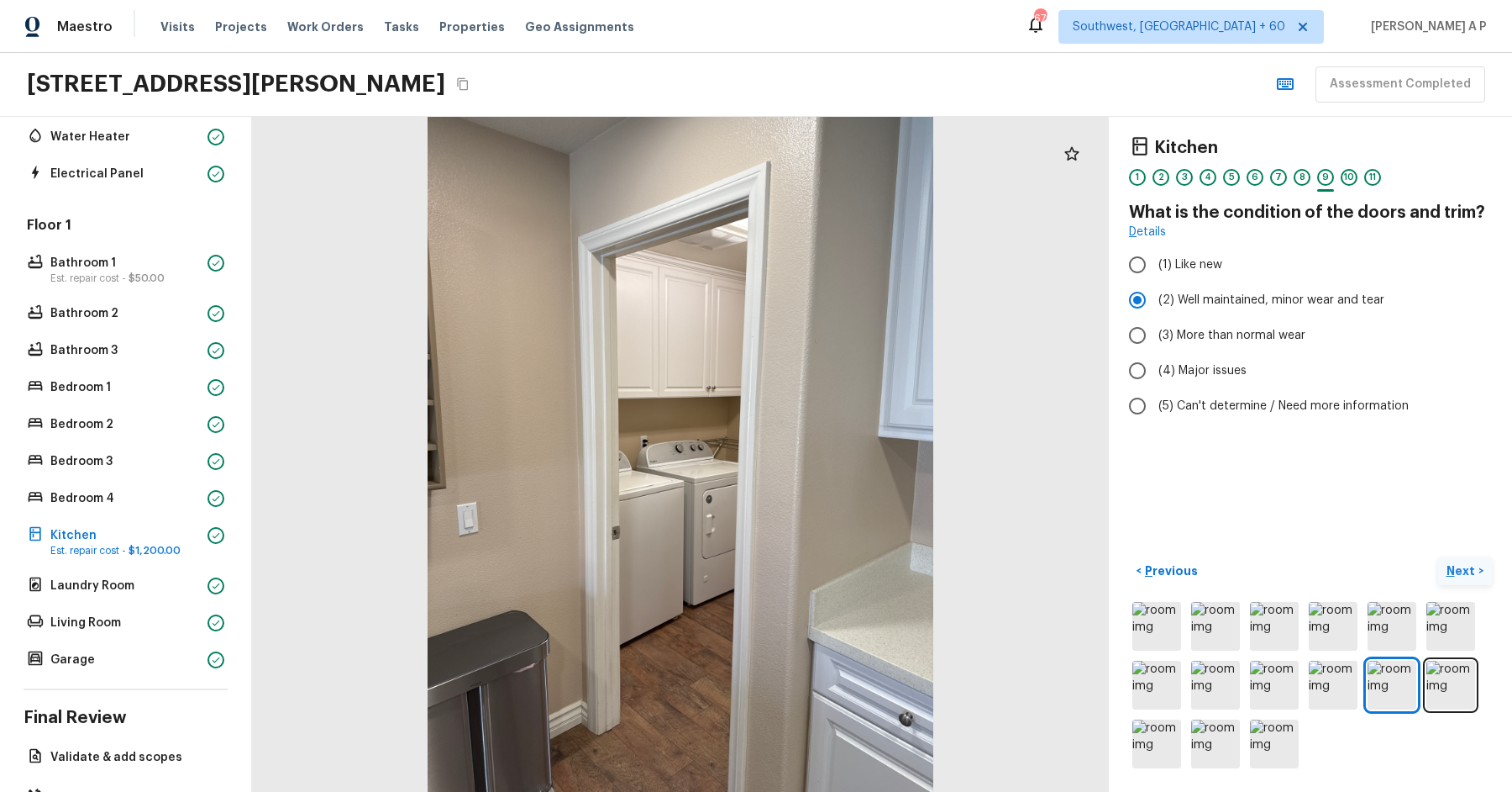
click at [1472, 567] on p "Next" at bounding box center [1462, 570] width 32 height 16
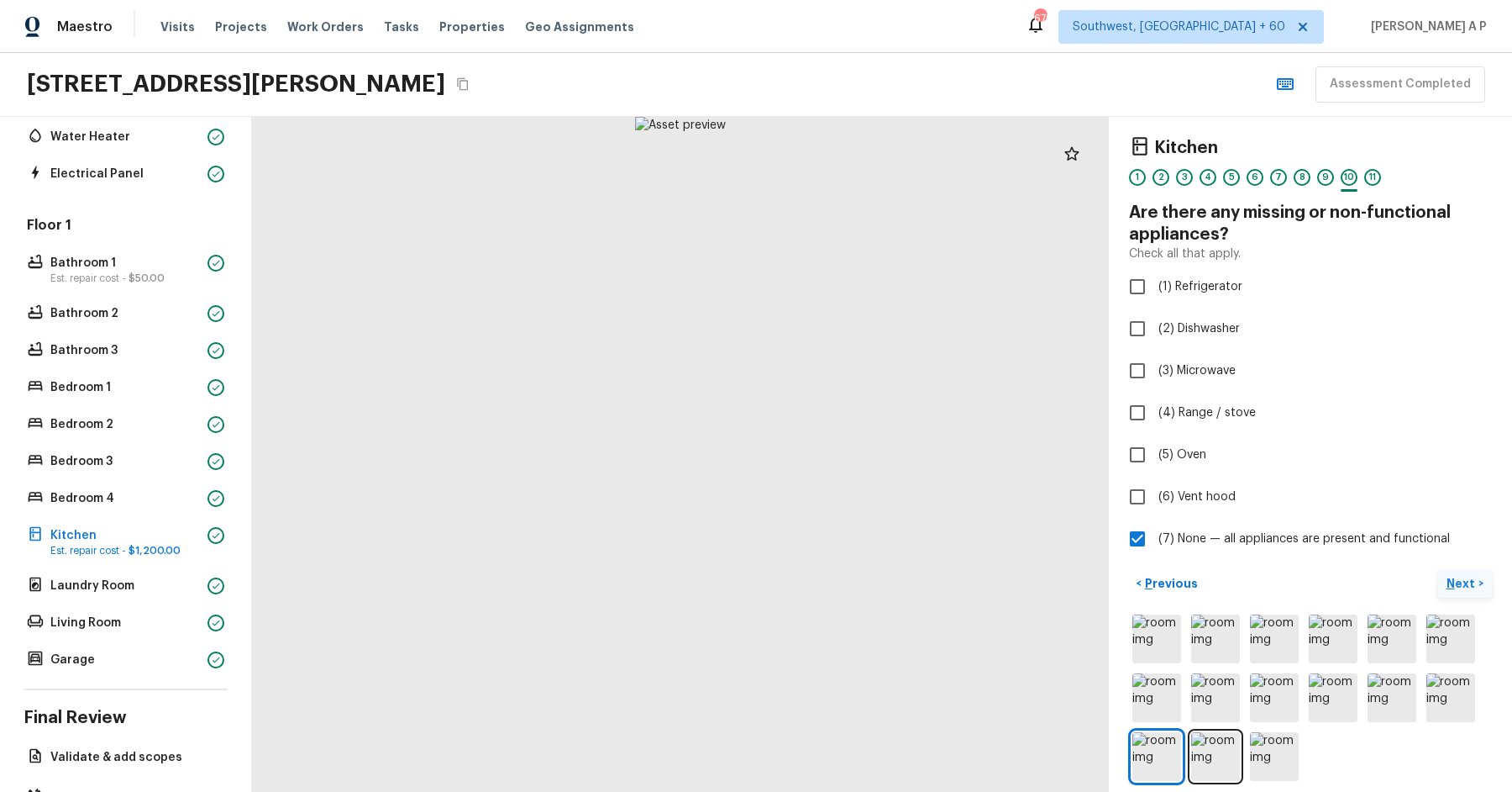
click at [1472, 567] on div "Kitchen 1 2 3 4 5 6 7 8 9 10 11 Are there any missing or non-functional applian…" at bounding box center [1310, 454] width 404 height 675
click at [1464, 588] on p "Next" at bounding box center [1462, 582] width 32 height 16
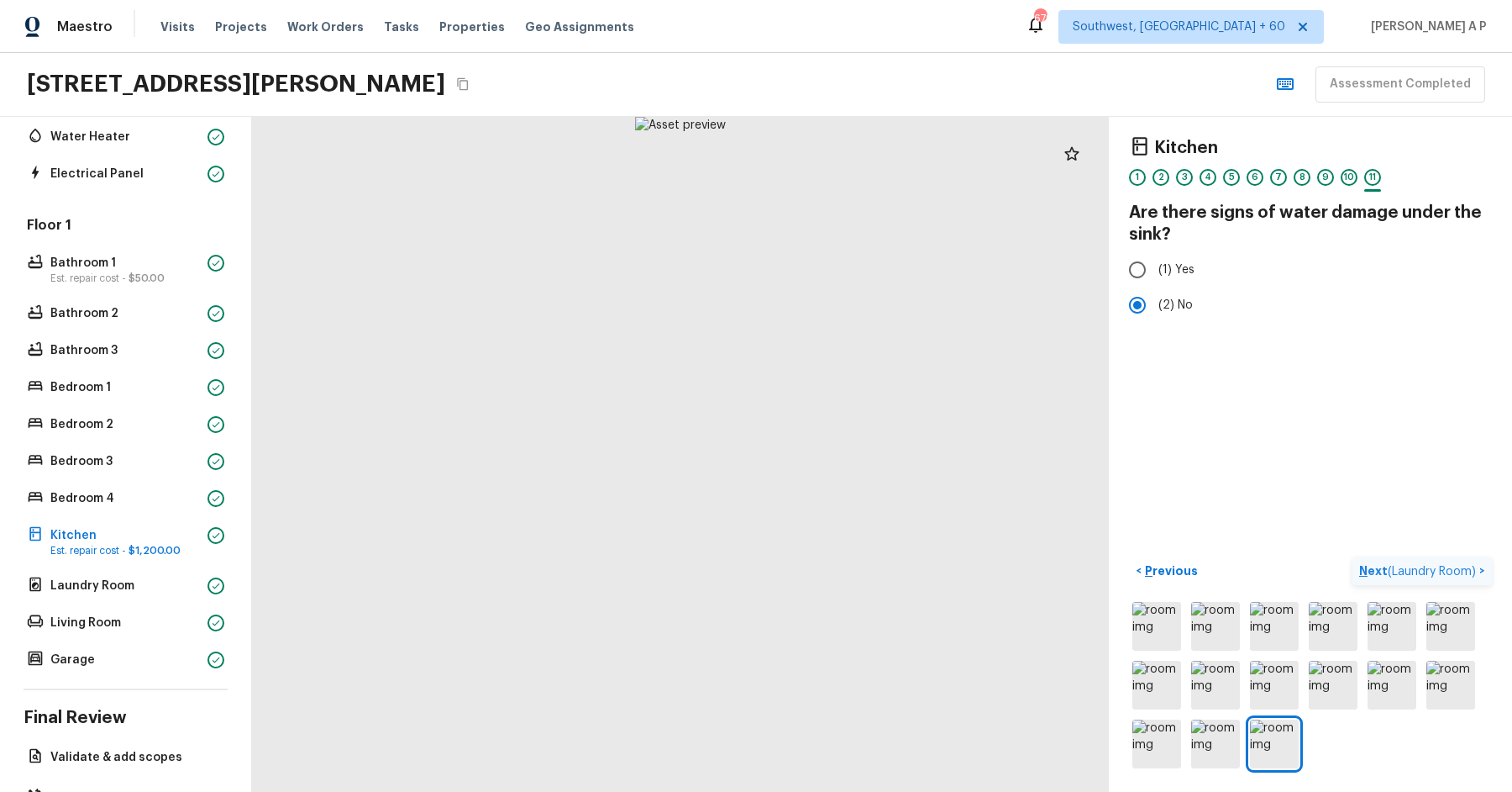
click at [1466, 572] on span "( Laundry Room )" at bounding box center [1431, 572] width 88 height 12
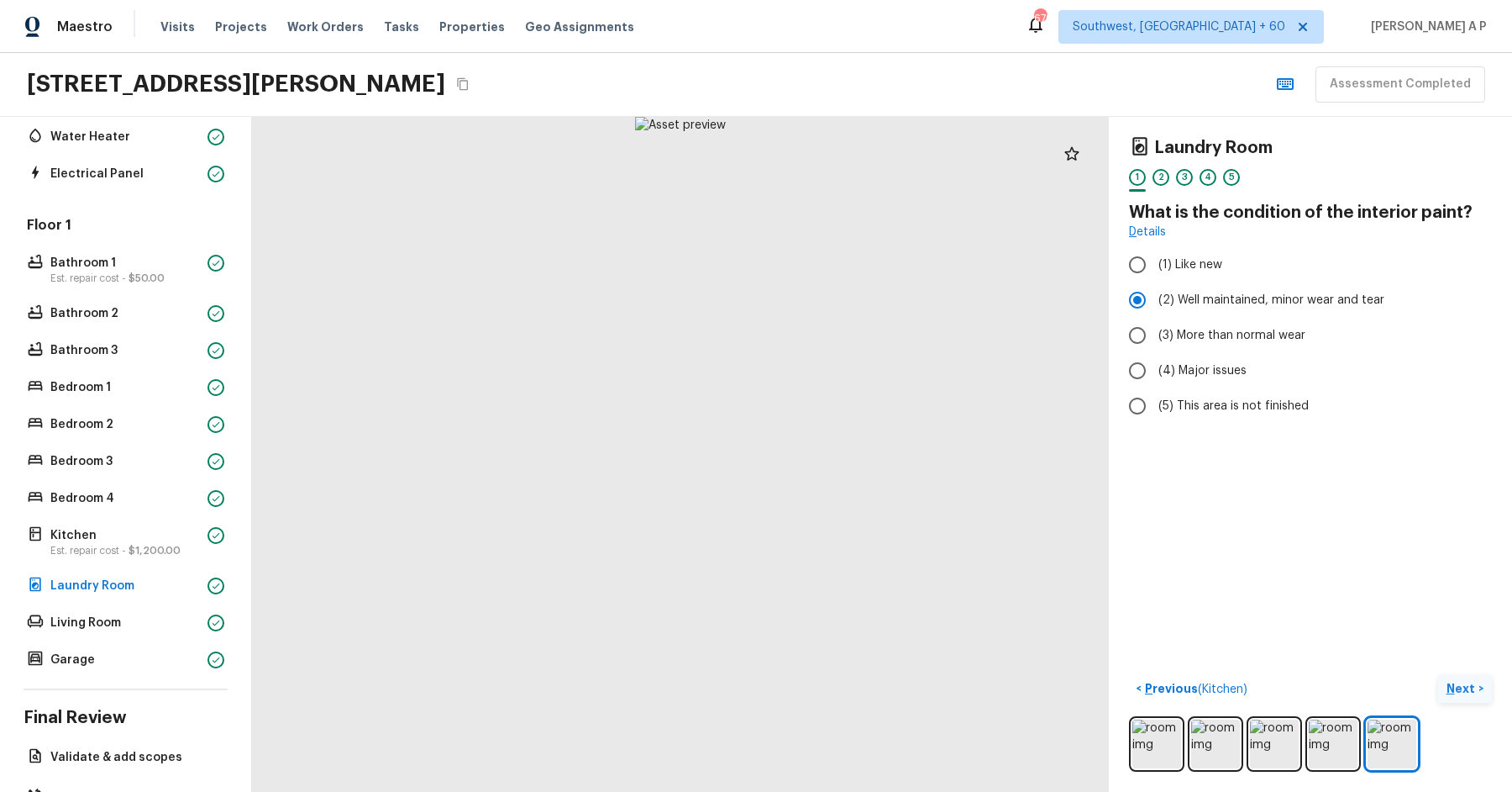
click at [1448, 692] on p "Next" at bounding box center [1462, 688] width 32 height 16
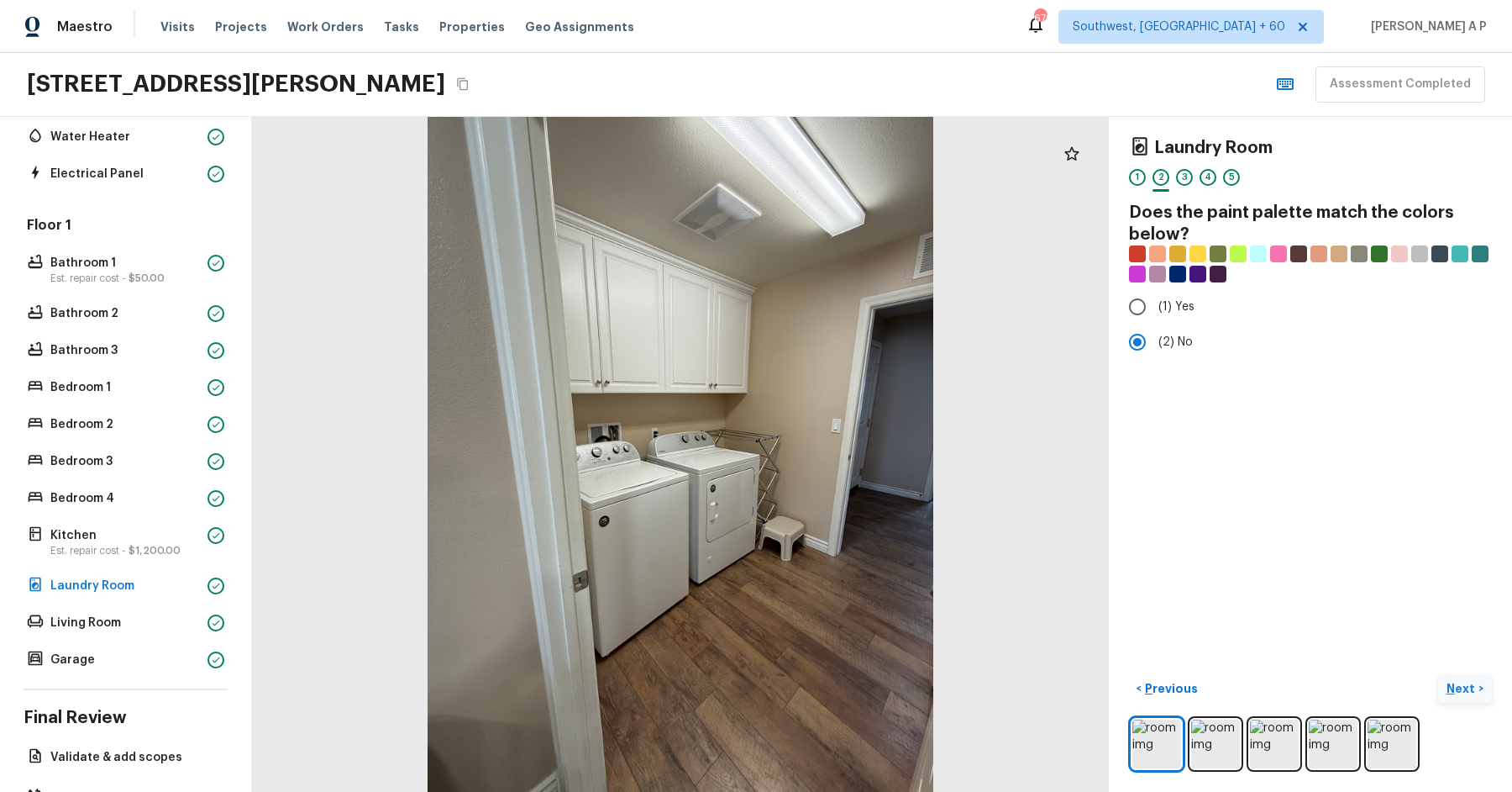
click at [1448, 692] on p "Next" at bounding box center [1462, 688] width 32 height 16
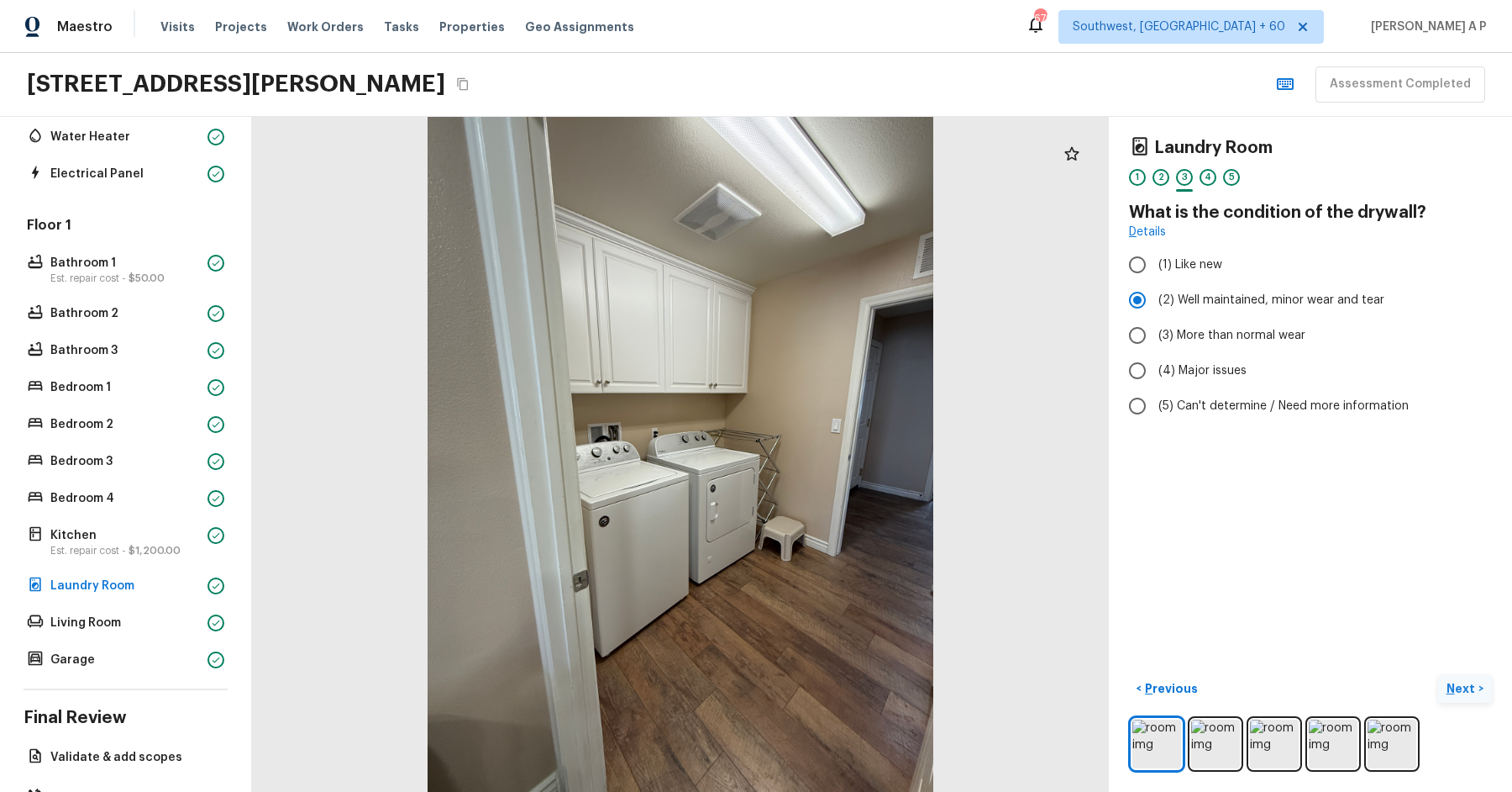
click at [1448, 692] on p "Next" at bounding box center [1462, 688] width 32 height 16
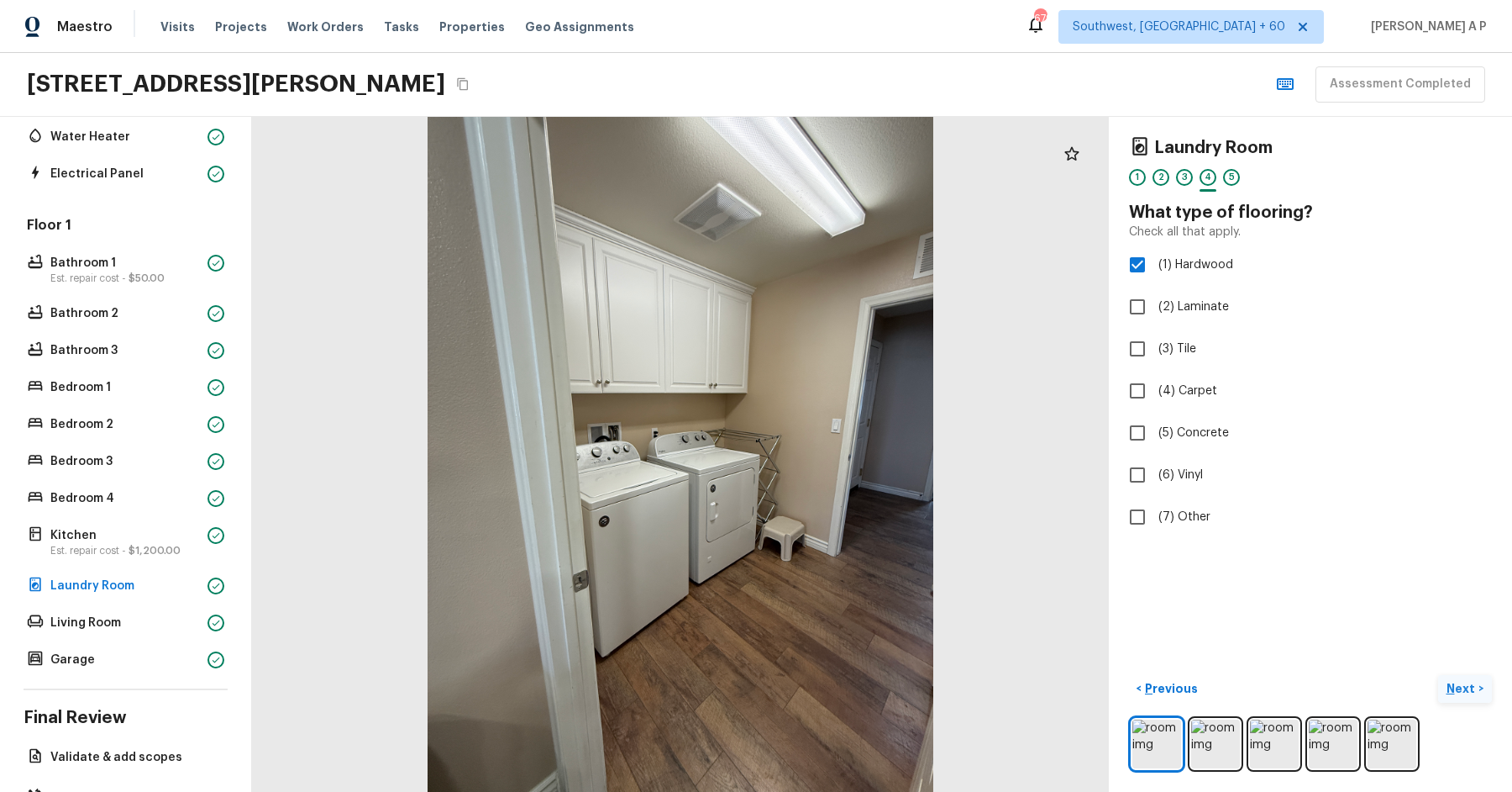
click at [1448, 692] on p "Next" at bounding box center [1462, 688] width 32 height 16
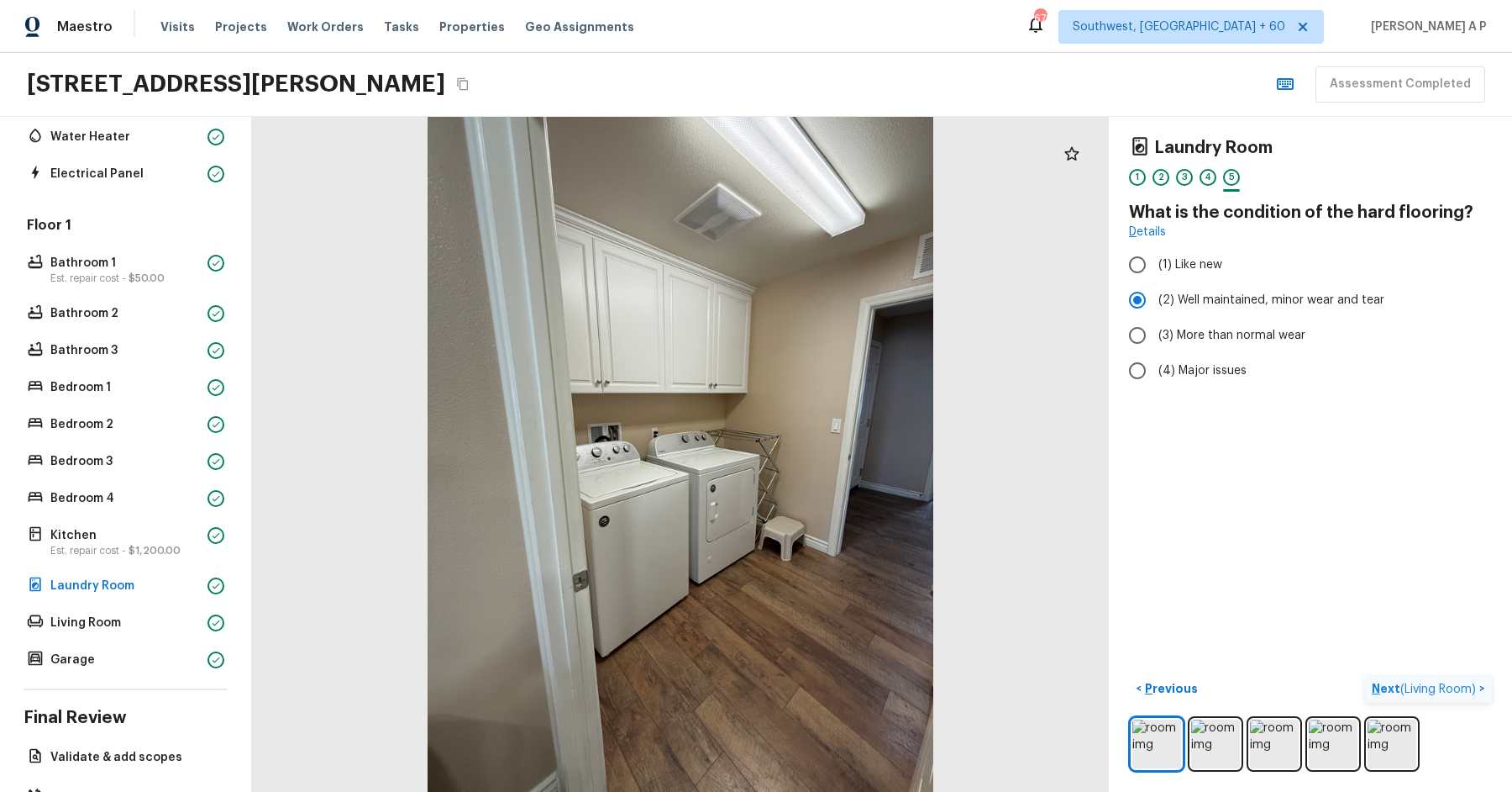
click at [1448, 692] on span "( Living Room )" at bounding box center [1438, 690] width 75 height 12
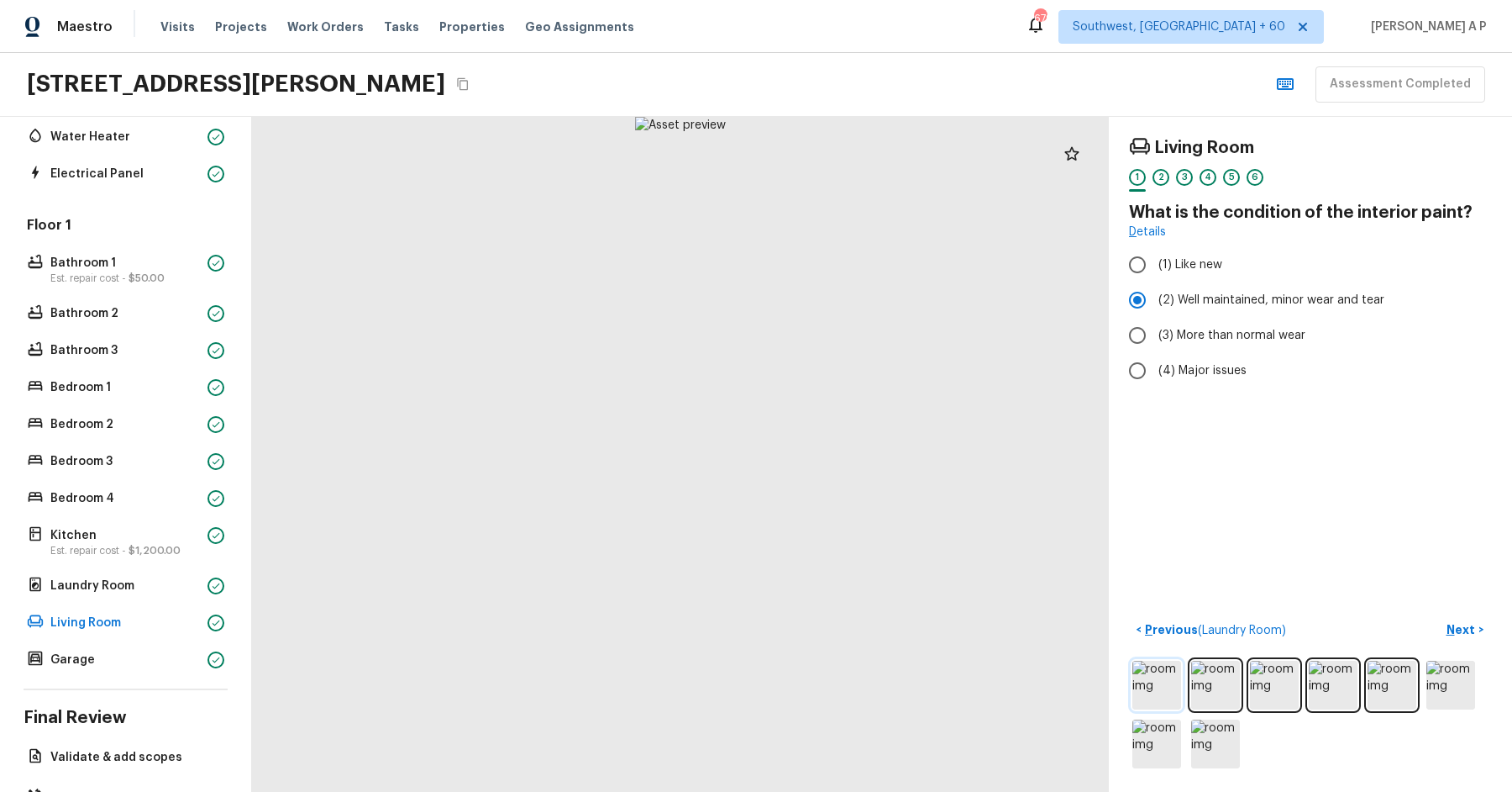
click at [1156, 667] on img at bounding box center [1156, 685] width 48 height 49
click at [1473, 621] on p "Next" at bounding box center [1462, 629] width 32 height 16
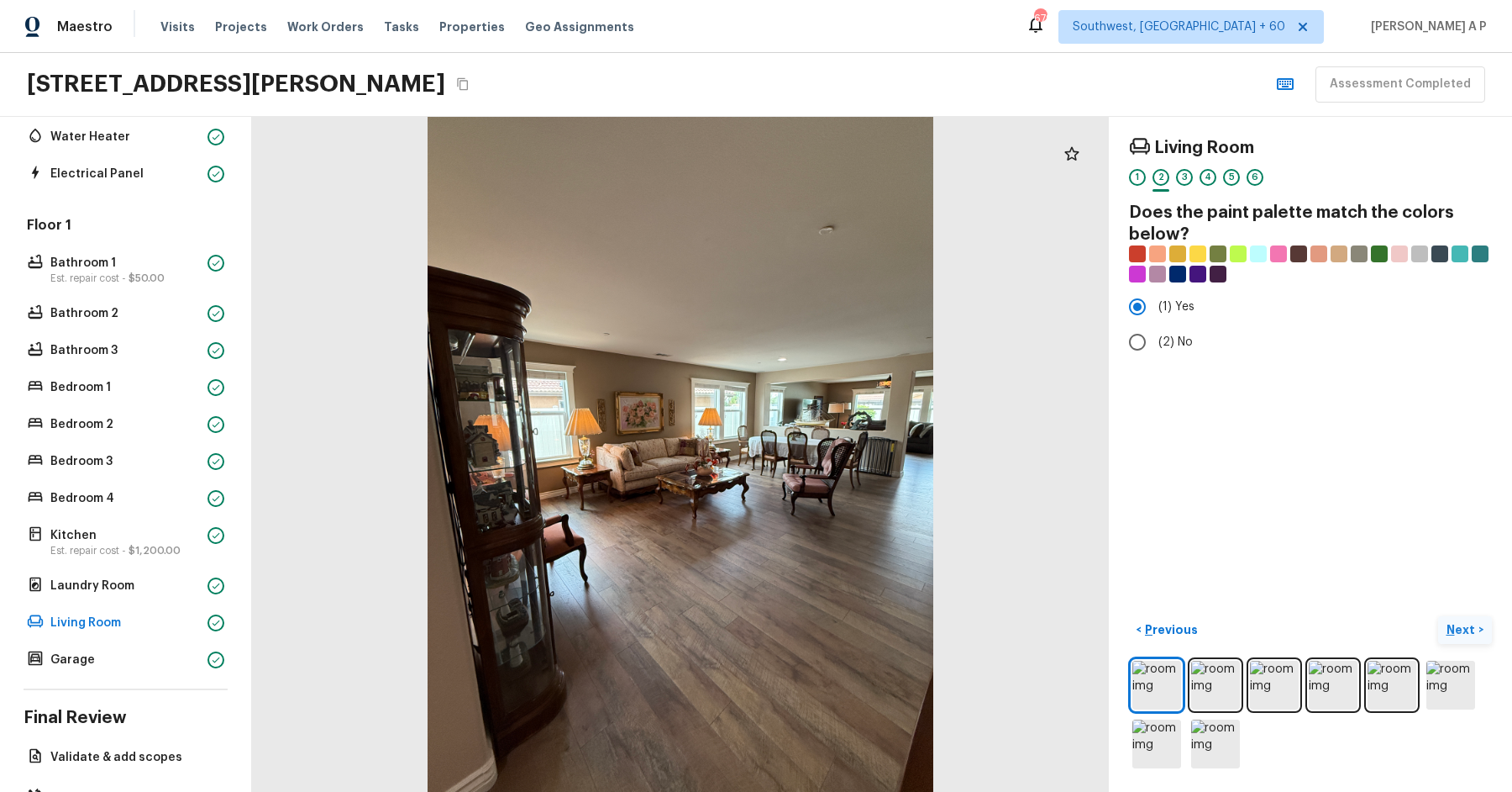
click at [1473, 621] on p "Next" at bounding box center [1462, 629] width 32 height 16
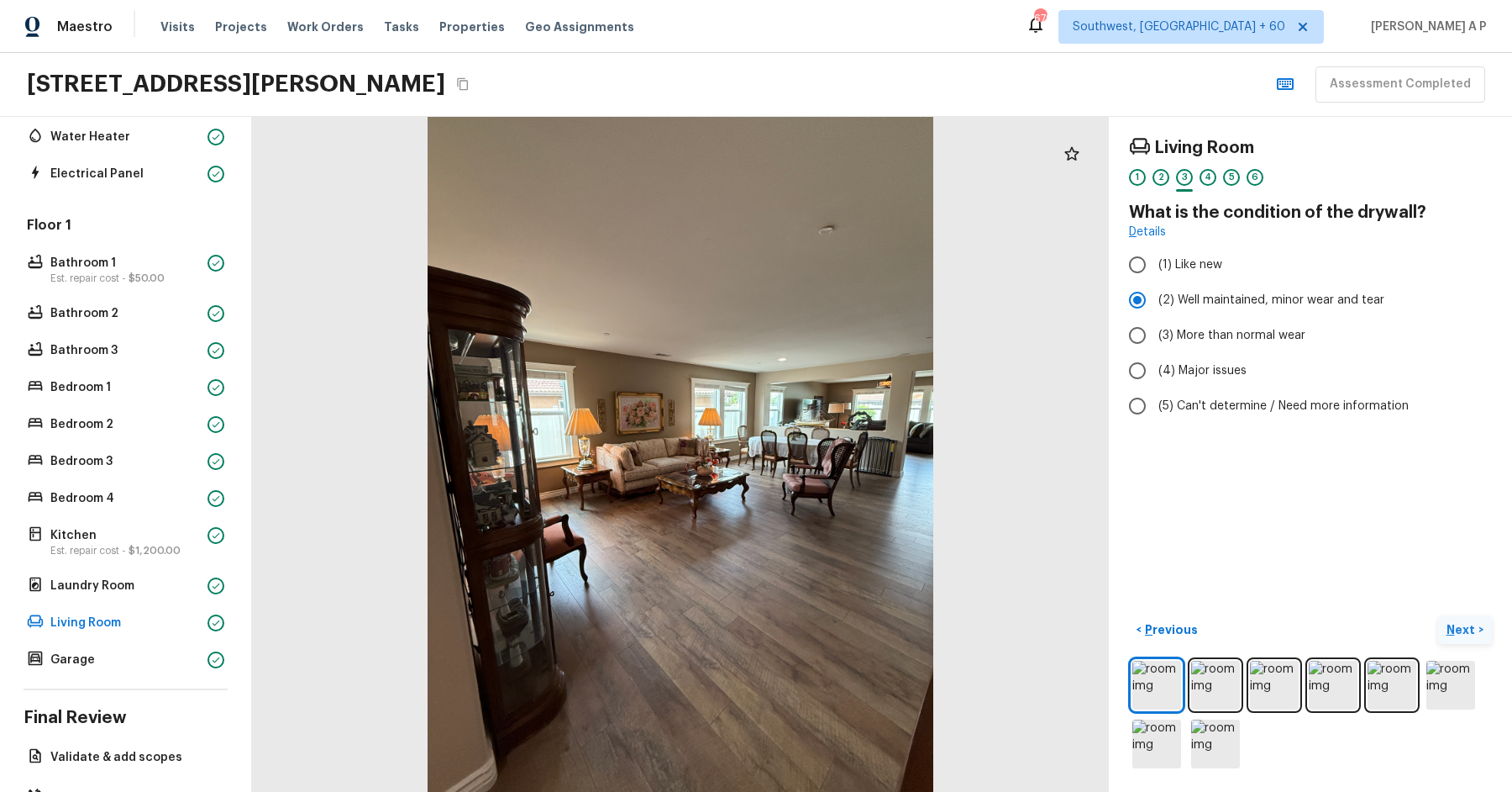
click at [1473, 621] on p "Next" at bounding box center [1462, 629] width 32 height 16
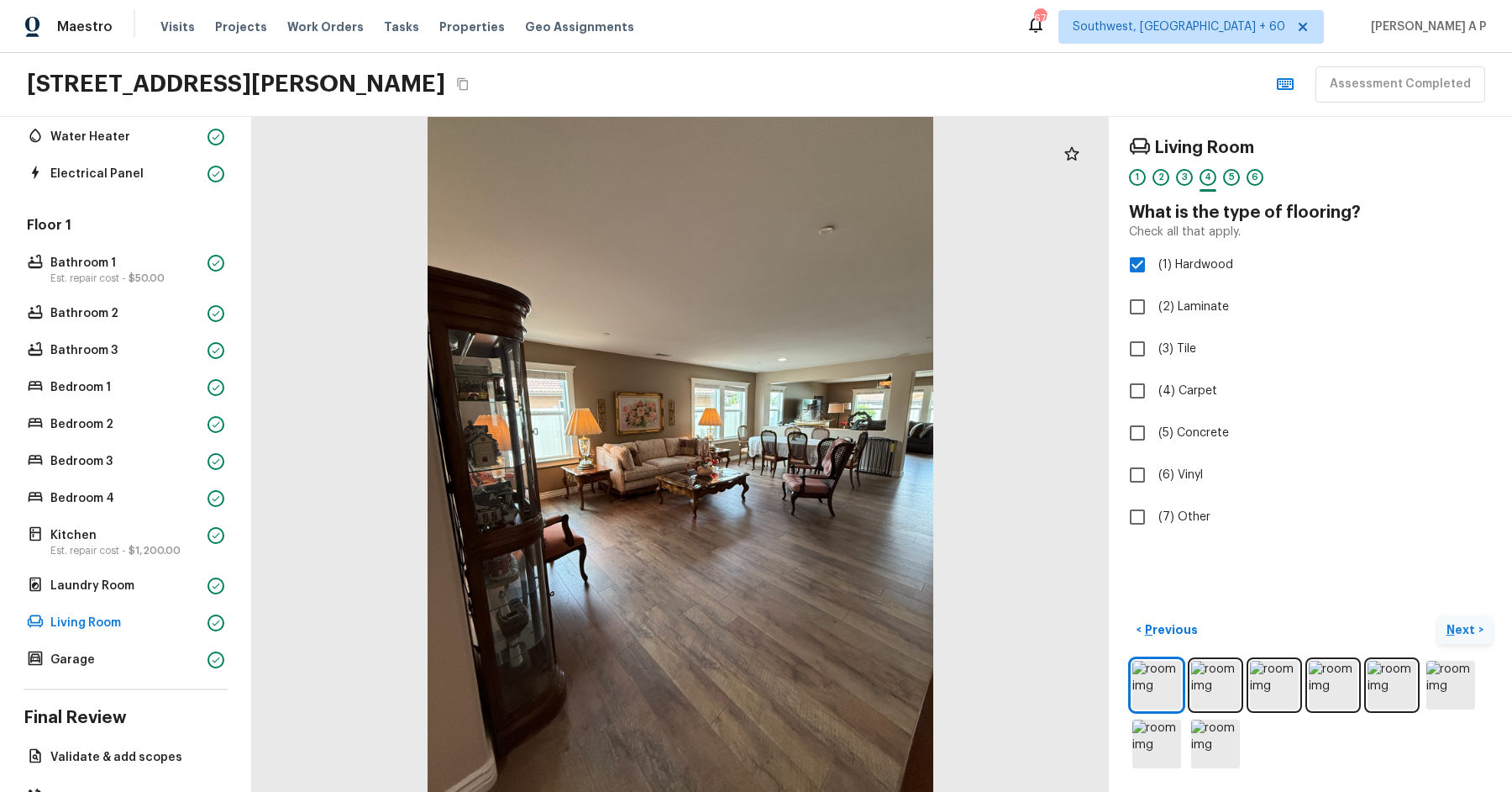
click at [1473, 621] on p "Next" at bounding box center [1462, 629] width 32 height 16
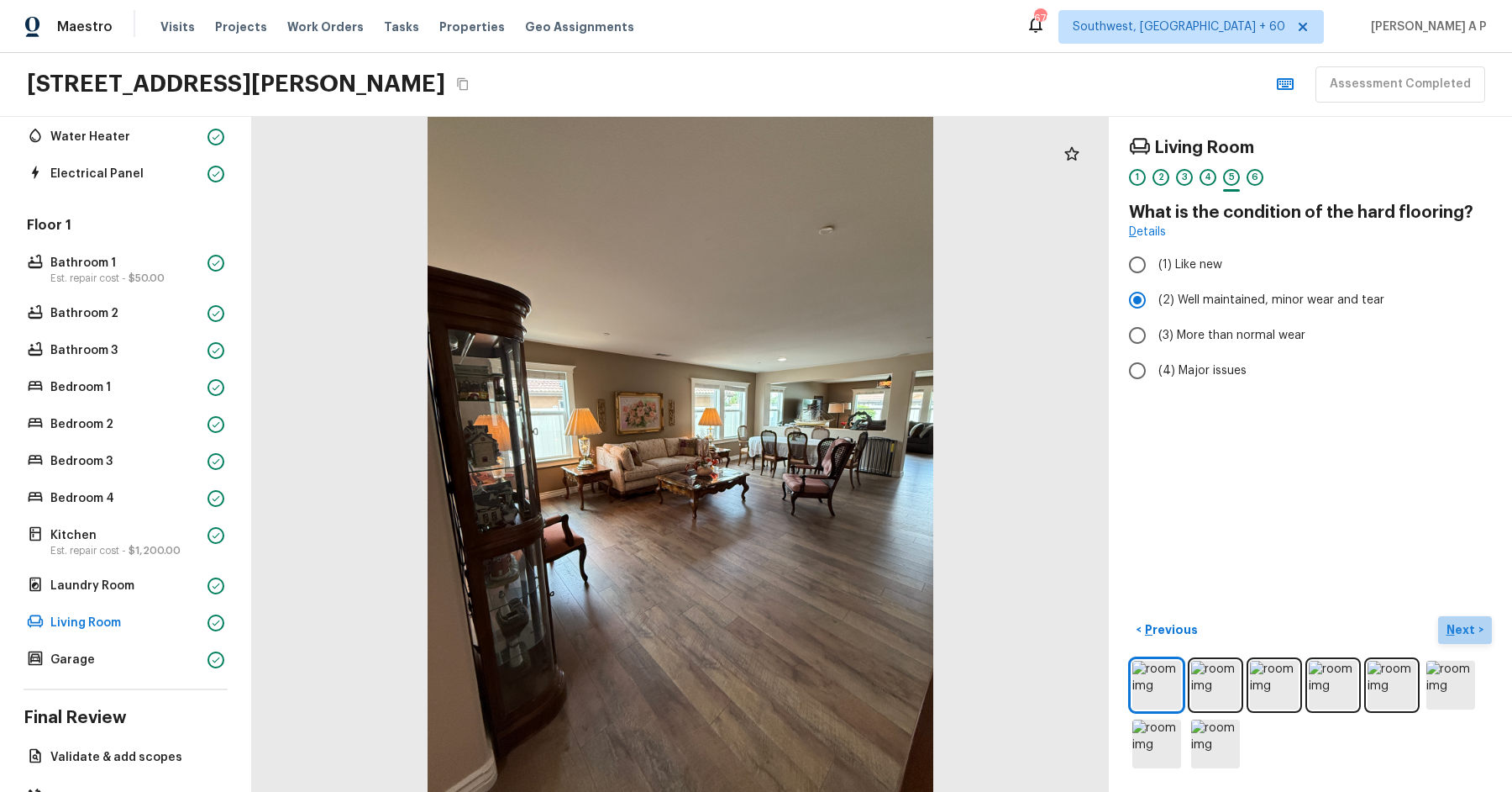
click at [1473, 621] on p "Next" at bounding box center [1462, 629] width 32 height 16
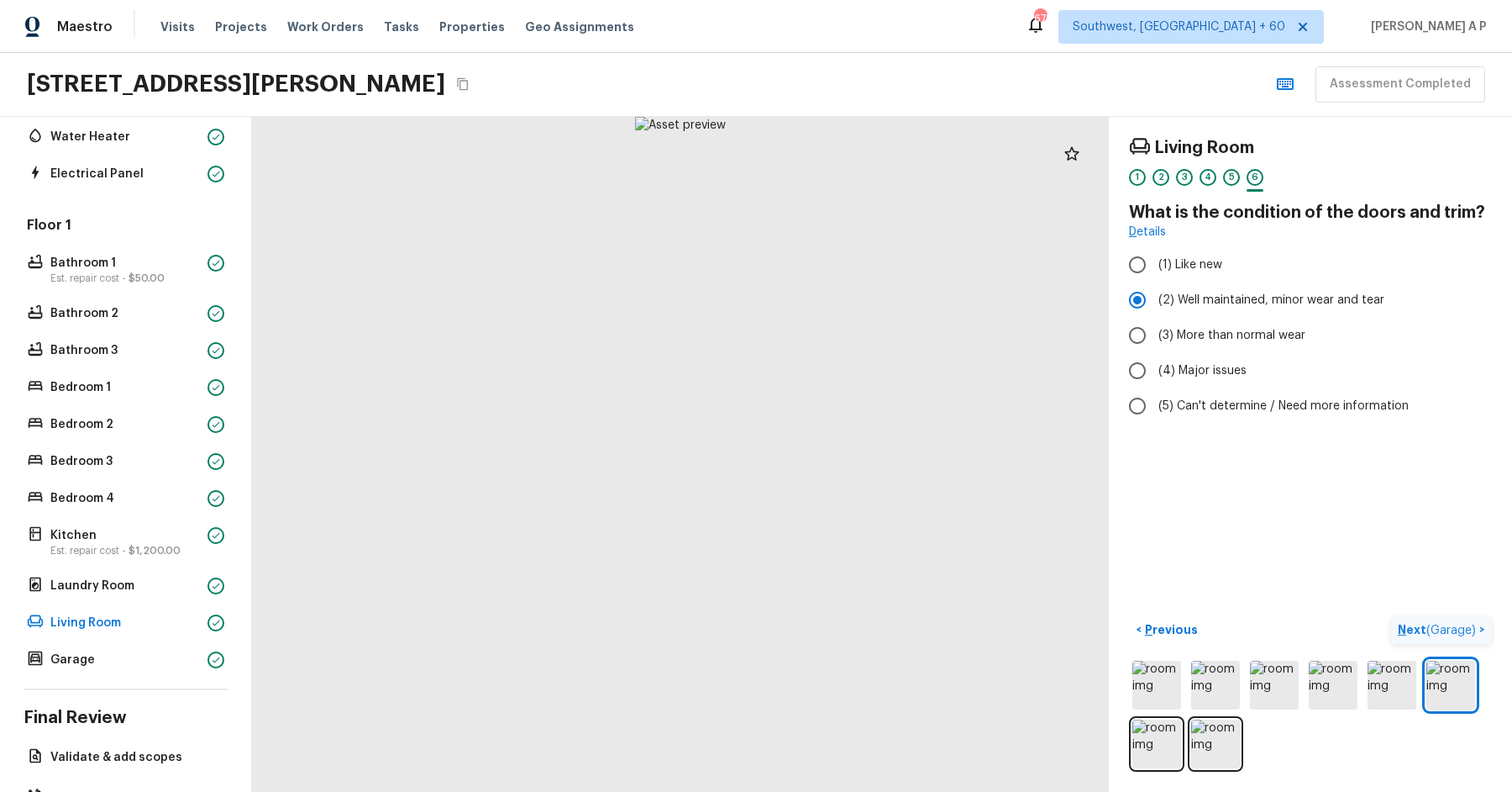
click at [1473, 621] on p "Next ( Garage )" at bounding box center [1438, 630] width 81 height 17
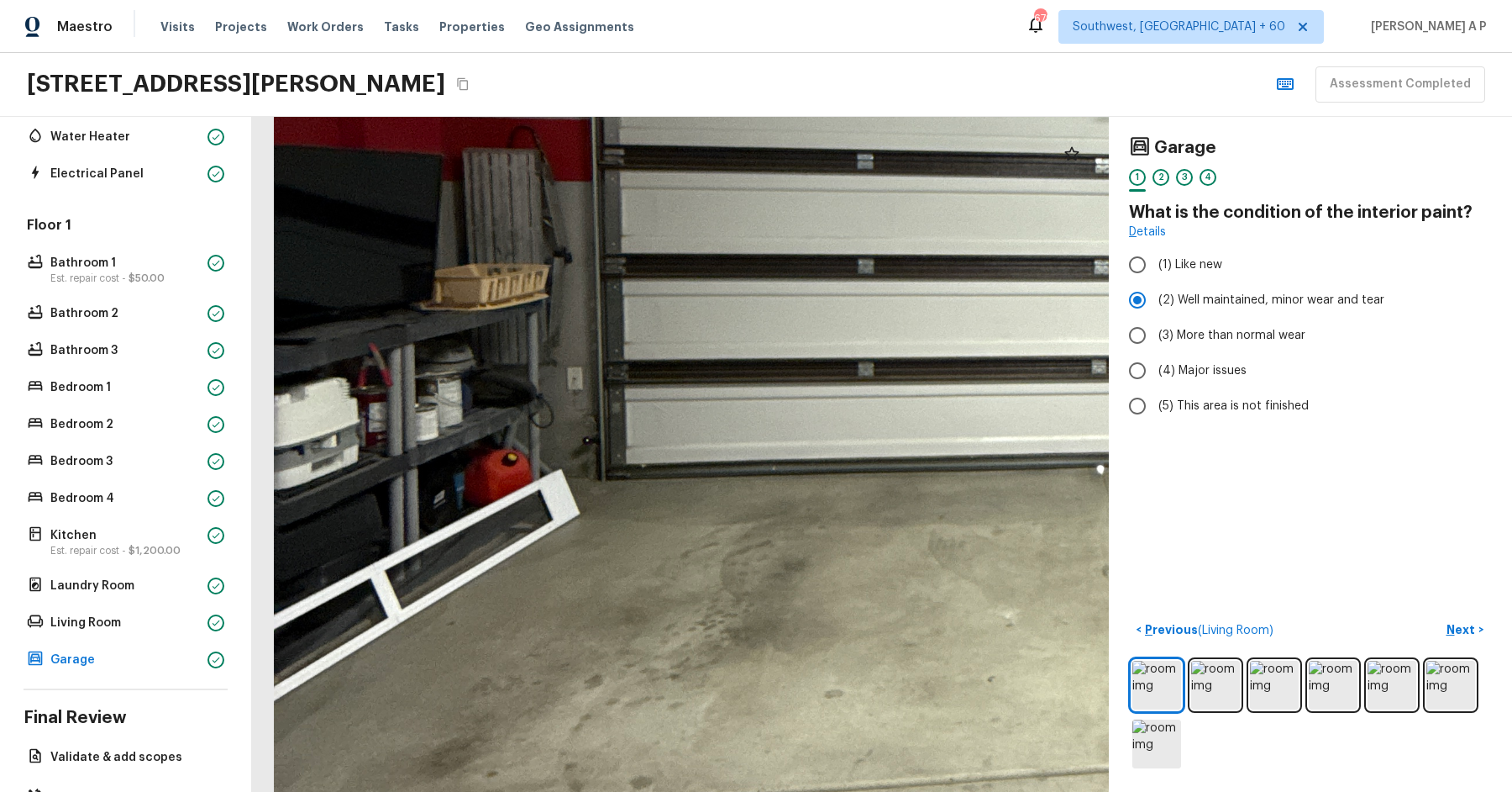
drag, startPoint x: 602, startPoint y: 522, endPoint x: 945, endPoint y: 525, distance: 343.0
click at [946, 524] on div at bounding box center [1152, 253] width 2974 height 2342
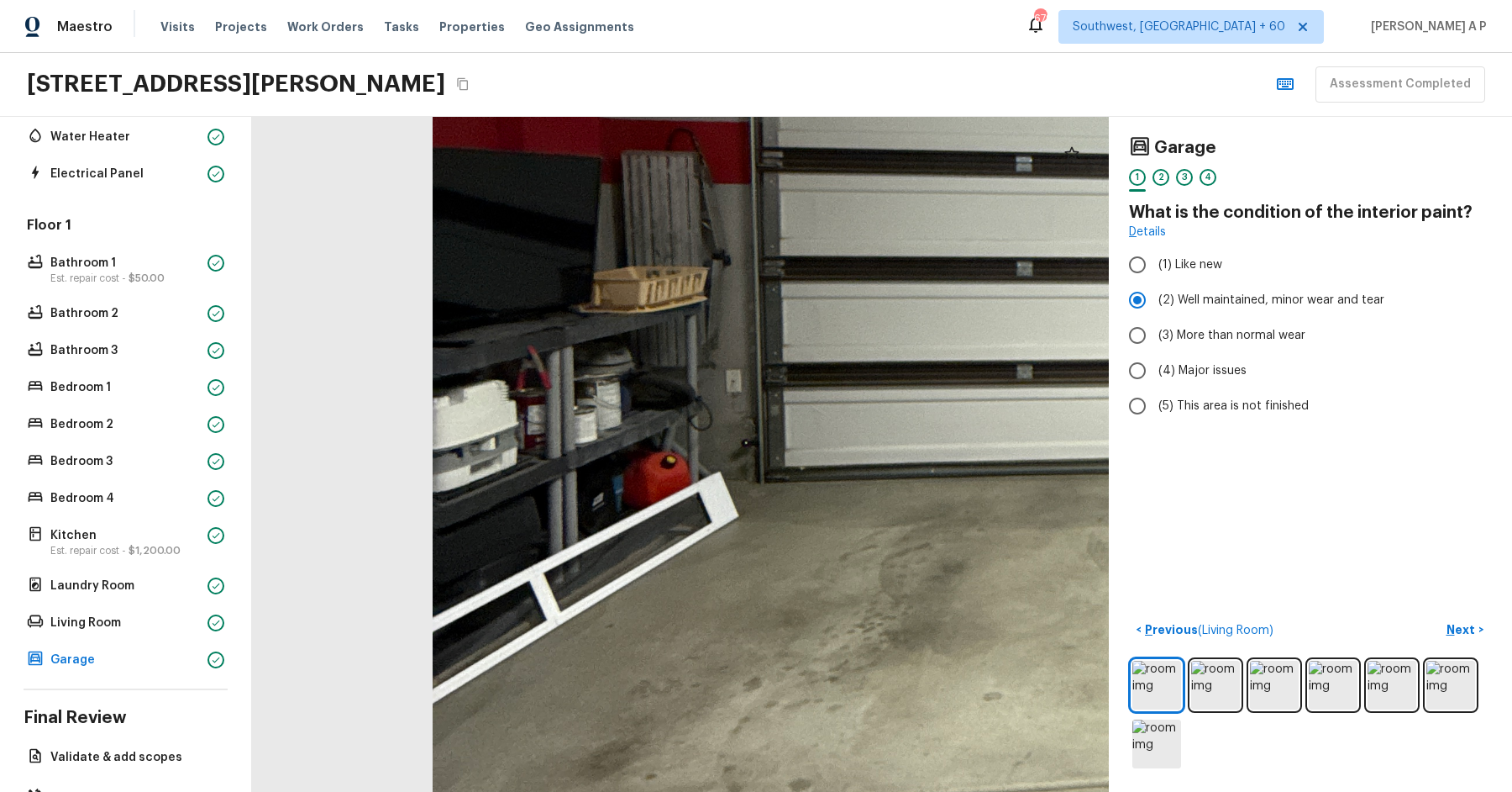
drag, startPoint x: 899, startPoint y: 490, endPoint x: 1108, endPoint y: 497, distance: 209.1
click at [1108, 497] on div at bounding box center [1310, 256] width 2974 height 2342
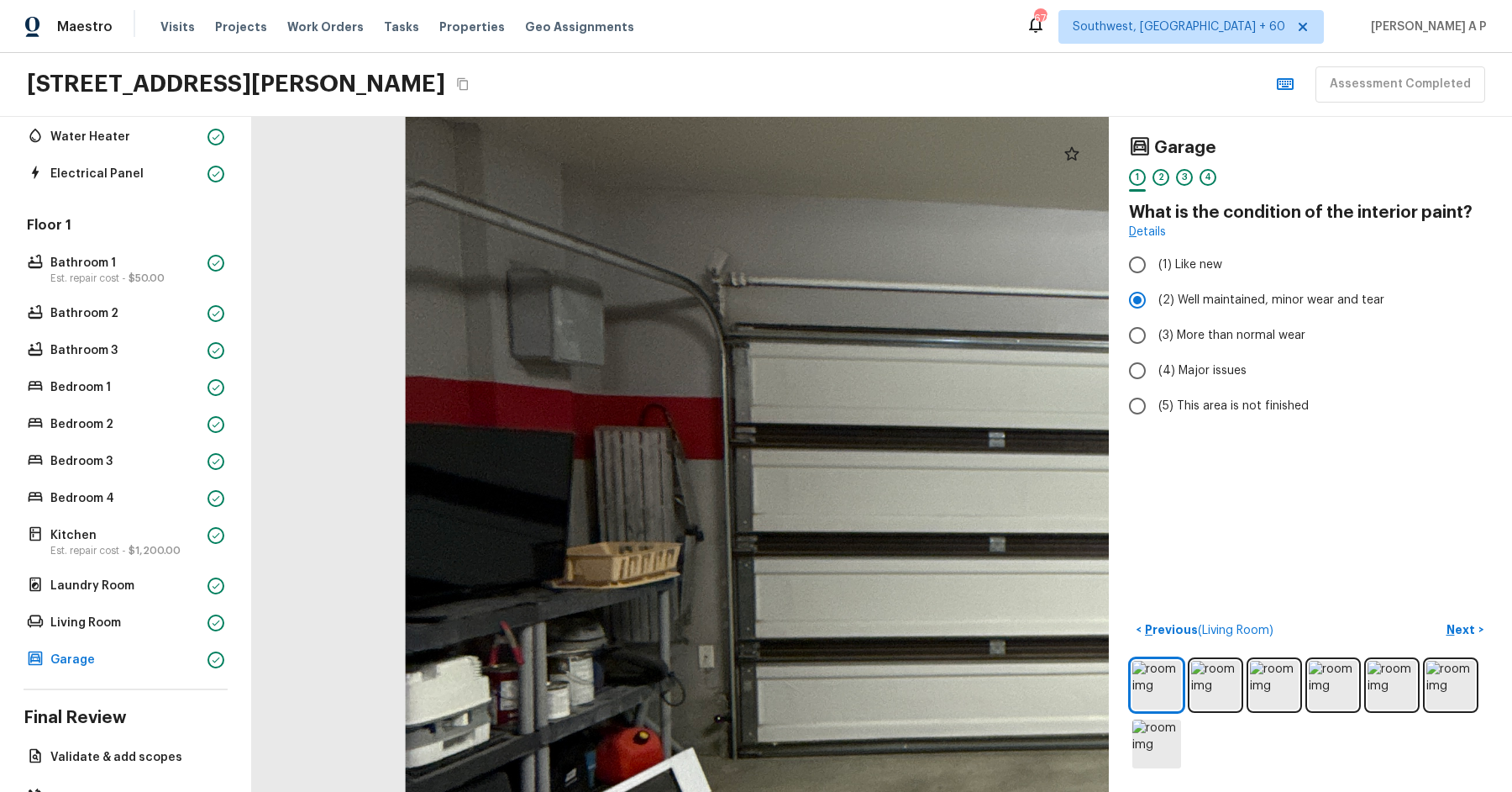
drag, startPoint x: 1075, startPoint y: 480, endPoint x: 819, endPoint y: 727, distance: 355.7
click at [824, 729] on div at bounding box center [1283, 531] width 2974 height 2342
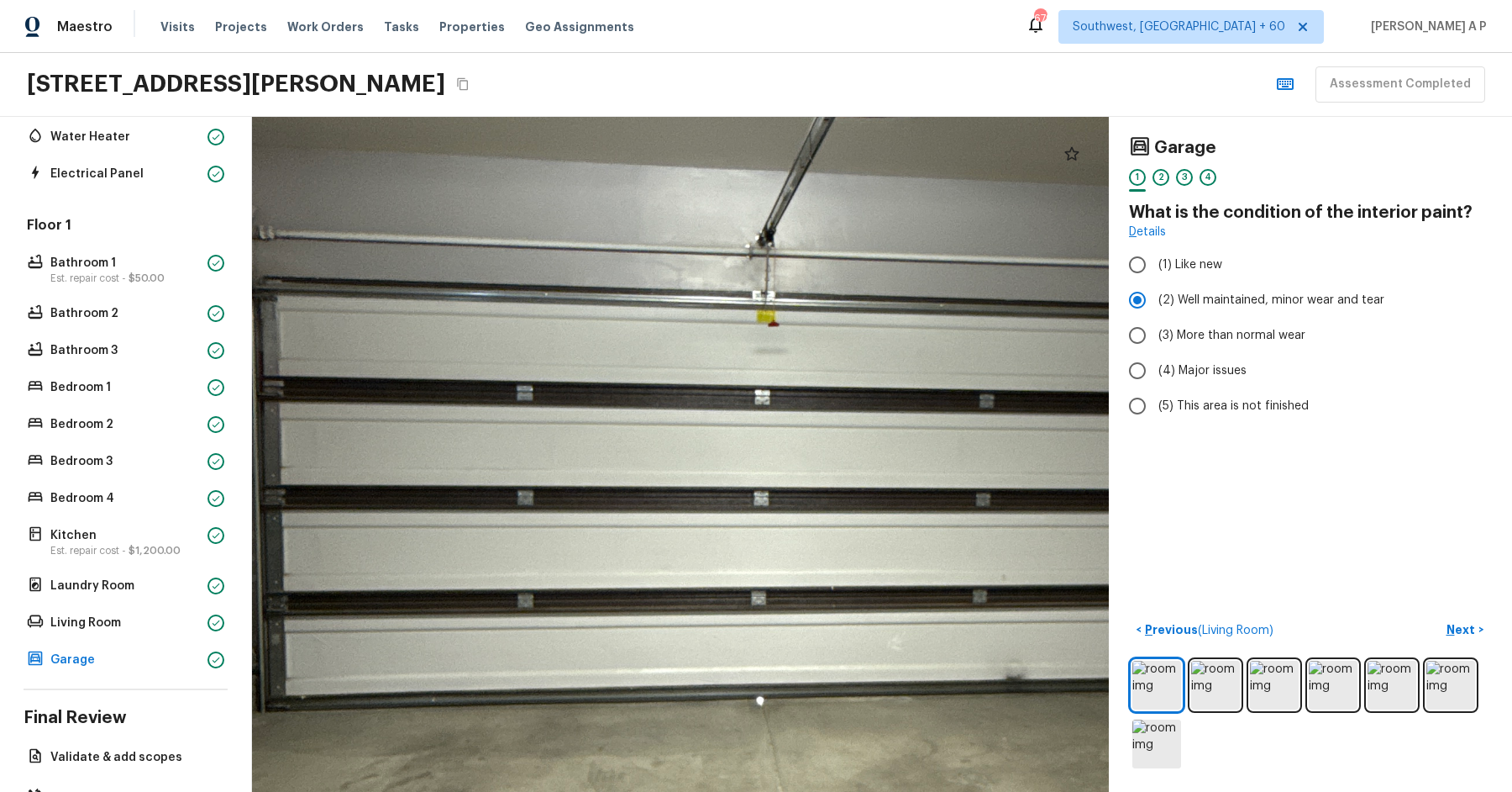
drag, startPoint x: 819, startPoint y: 727, endPoint x: 590, endPoint y: 718, distance: 229.2
click at [591, 718] on div at bounding box center [811, 484] width 2974 height 2342
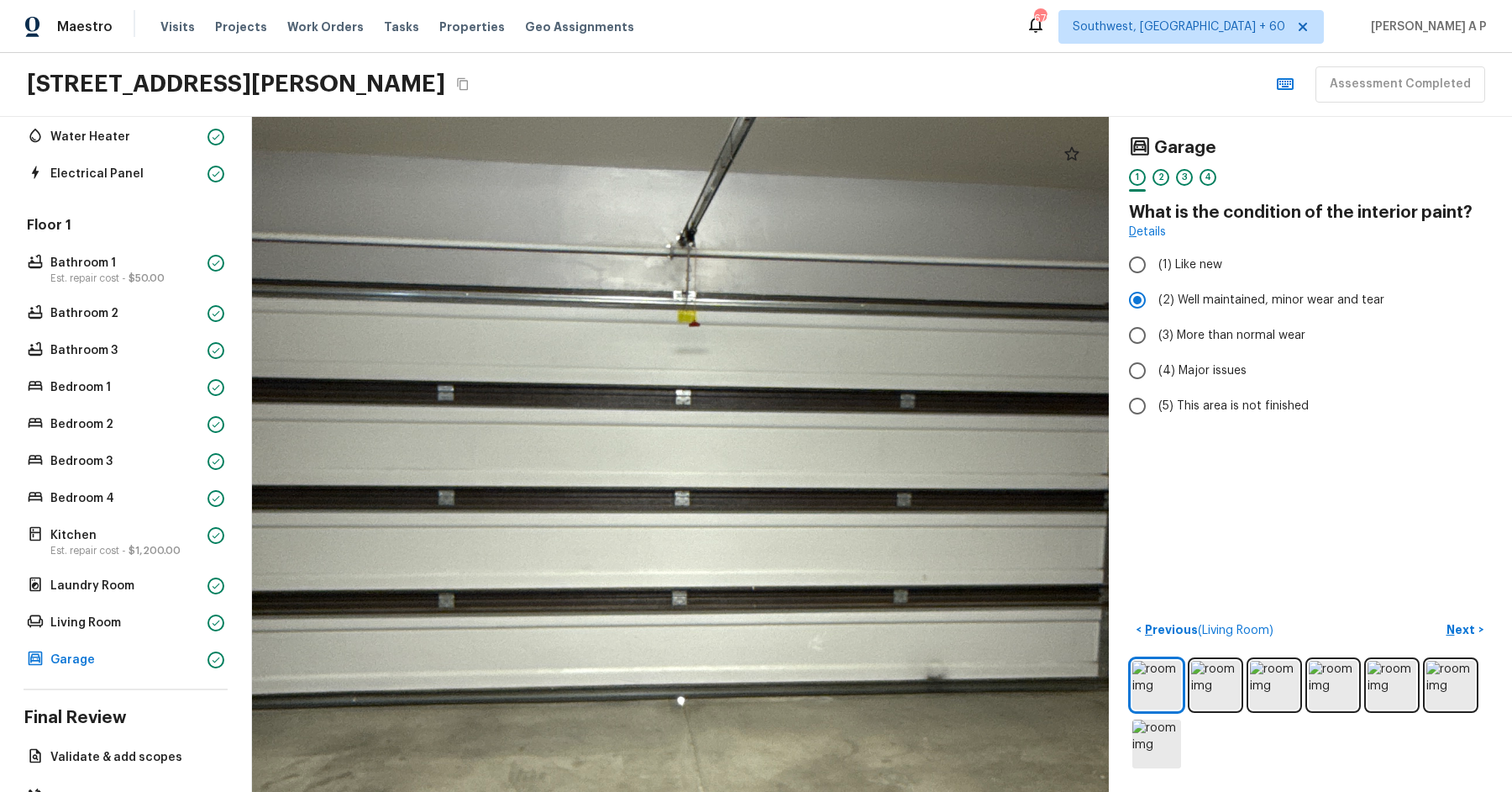
drag, startPoint x: 722, startPoint y: 678, endPoint x: 477, endPoint y: 664, distance: 245.4
click at [479, 665] on div at bounding box center [732, 484] width 2974 height 2342
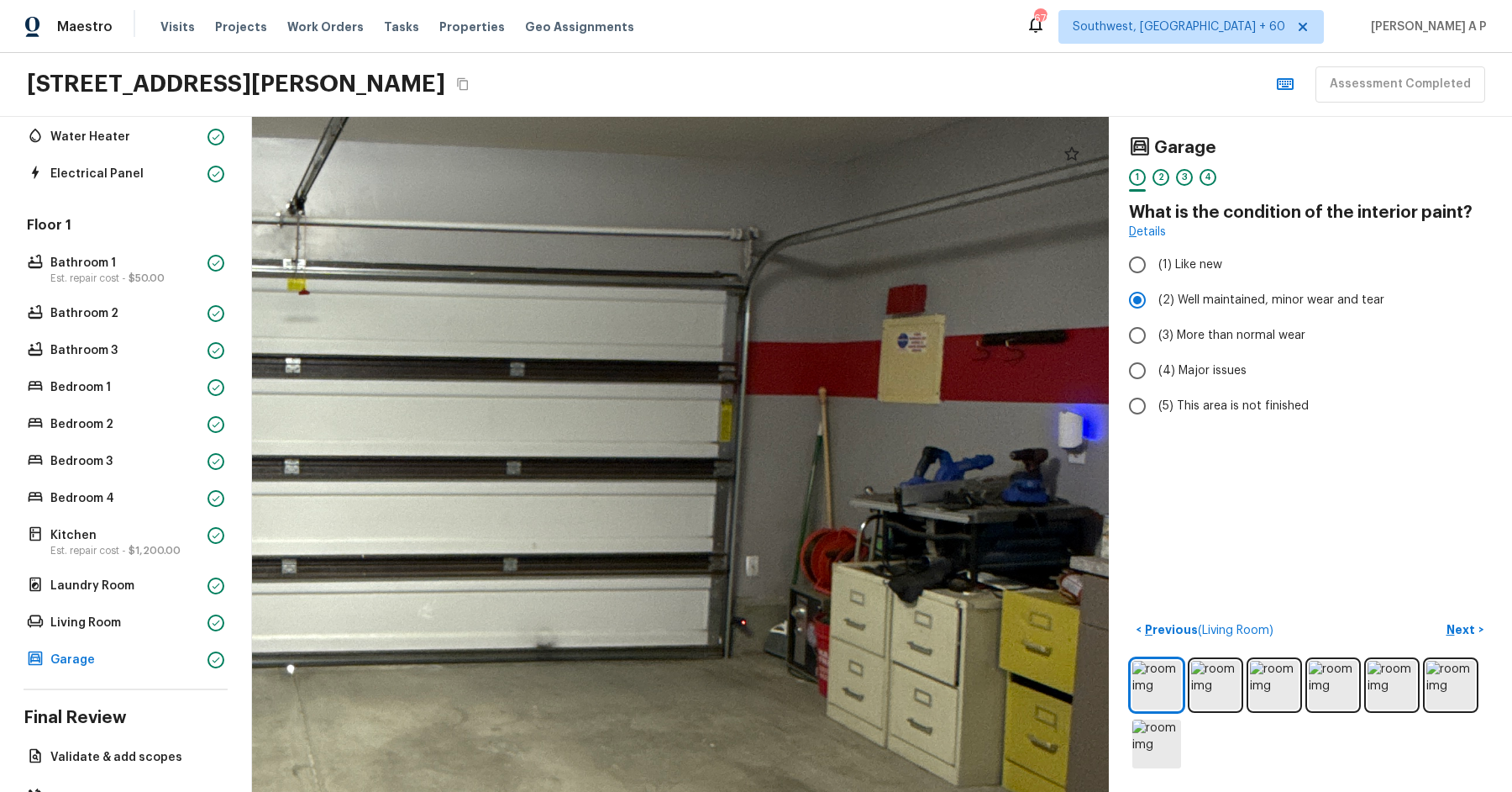
drag, startPoint x: 639, startPoint y: 655, endPoint x: 491, endPoint y: 629, distance: 150.3
click at [491, 629] on div at bounding box center [341, 452] width 2974 height 2342
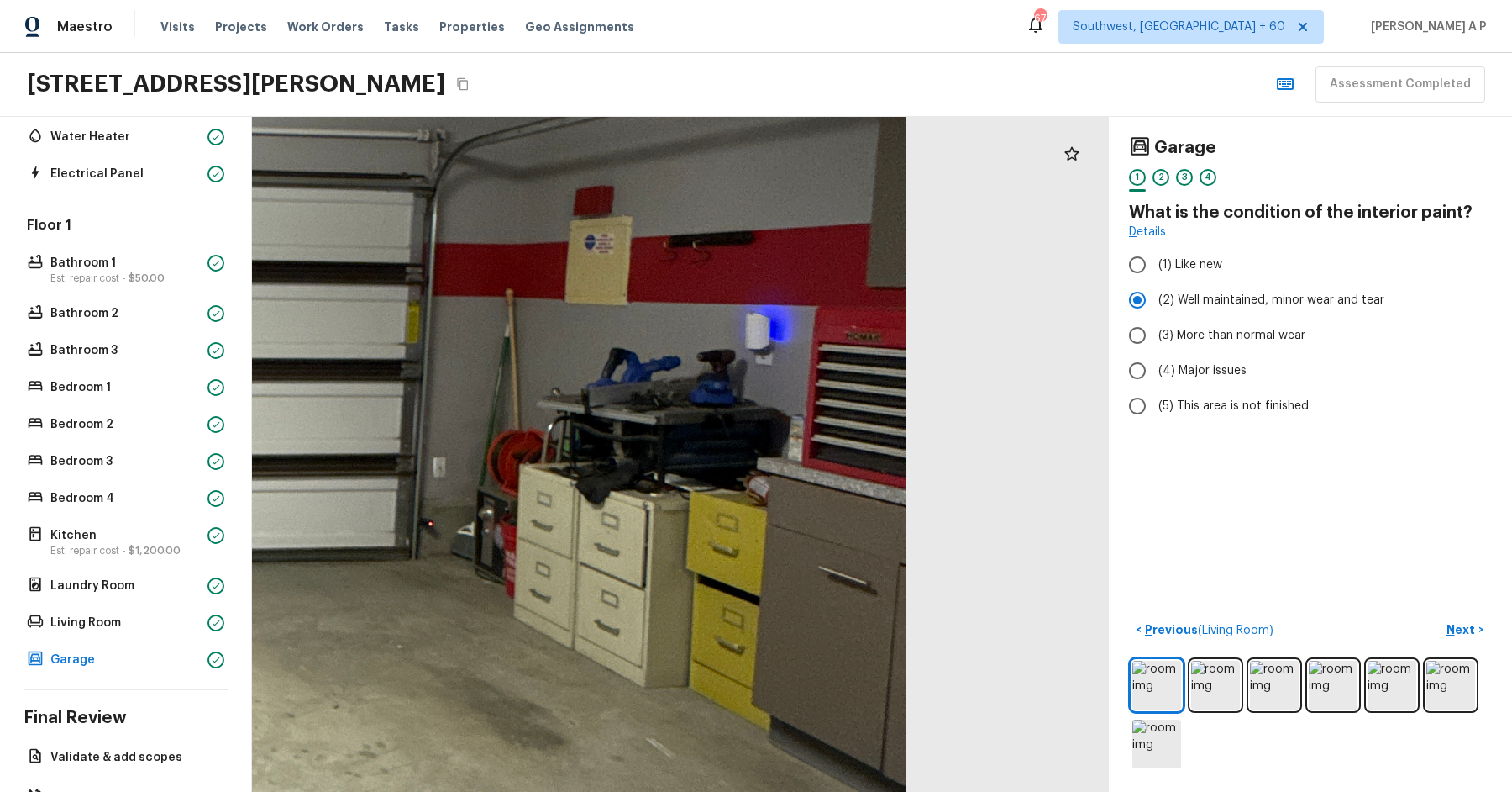
drag, startPoint x: 620, startPoint y: 658, endPoint x: 618, endPoint y: 545, distance: 113.0
click at [620, 547] on div at bounding box center [29, 354] width 2974 height 2342
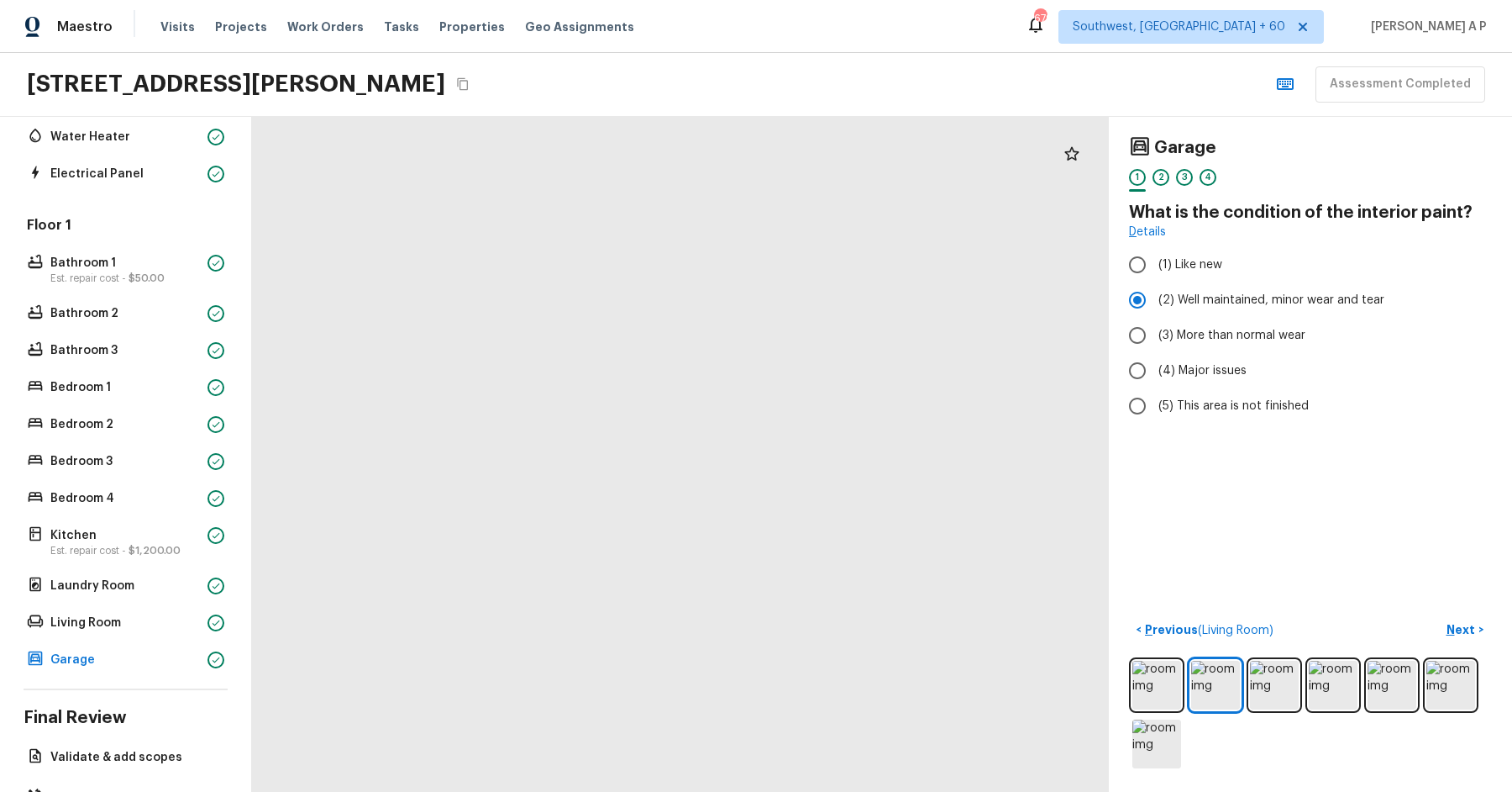
drag, startPoint x: 843, startPoint y: 463, endPoint x: 1099, endPoint y: 617, distance: 298.8
click at [1099, 615] on div at bounding box center [44, 226] width 3777 height 2976
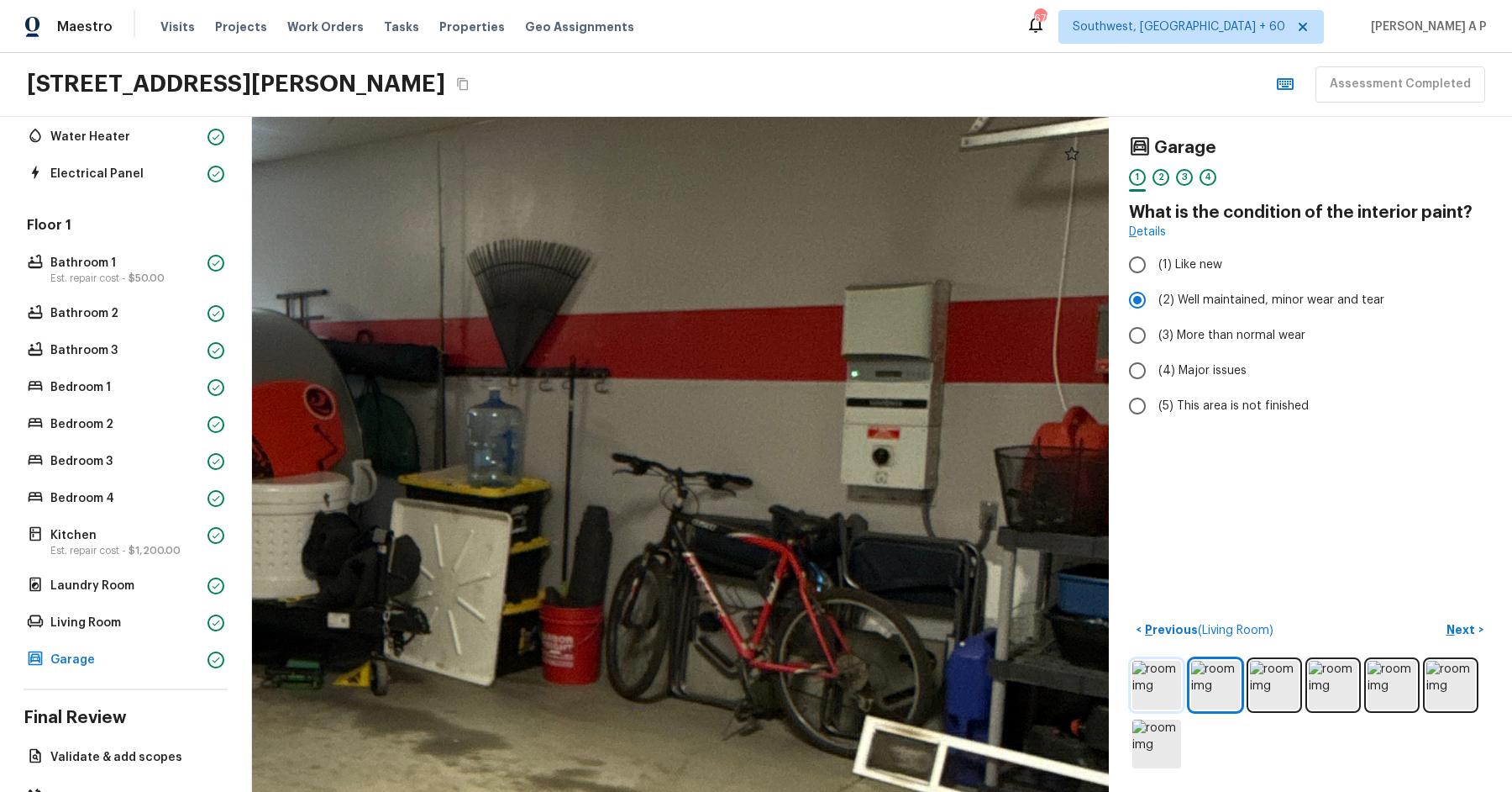
drag, startPoint x: 900, startPoint y: 575, endPoint x: 1138, endPoint y: 668, distance: 255.5
click at [1134, 665] on div "Garage 1 2 3 4 What is the condition of the interior paint? Details (1) Like ne…" at bounding box center [882, 454] width 1260 height 675
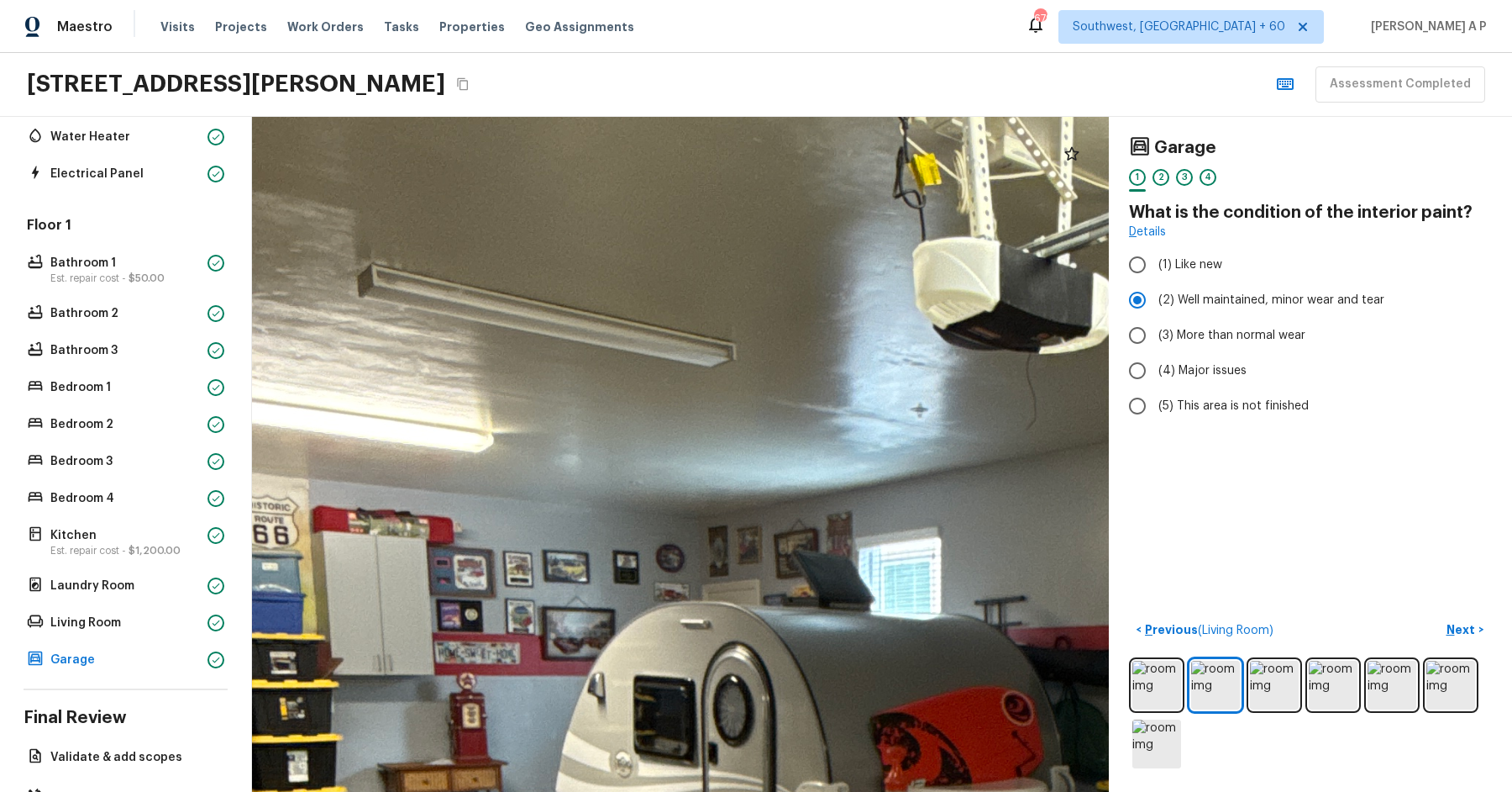
drag, startPoint x: 939, startPoint y: 648, endPoint x: 1098, endPoint y: 650, distance: 159.0
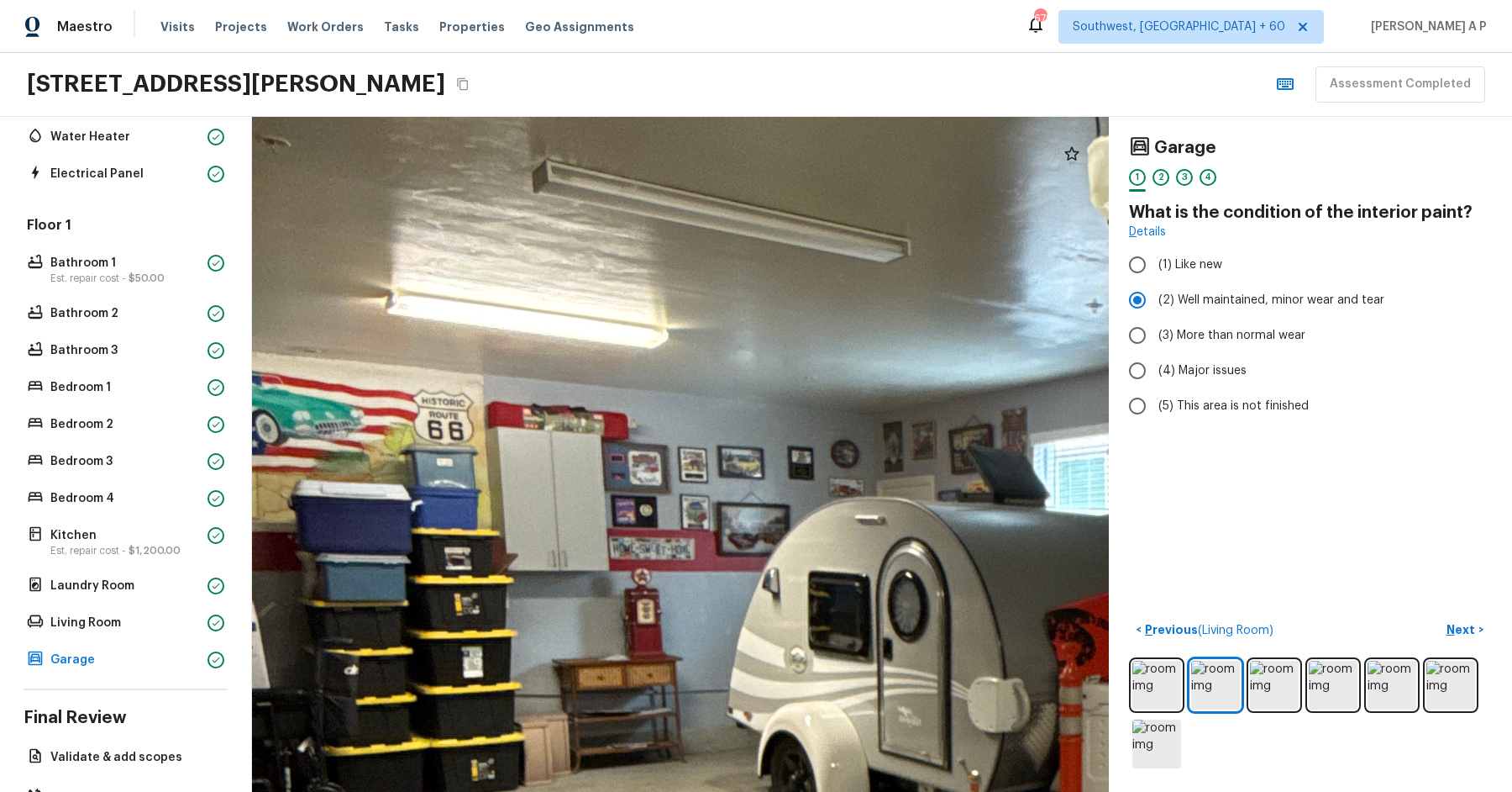
drag, startPoint x: 968, startPoint y: 652, endPoint x: 1140, endPoint y: 543, distance: 203.6
click at [1140, 543] on div "Garage 1 2 3 4 What is the condition of the interior paint? Details (1) Like ne…" at bounding box center [882, 454] width 1260 height 675
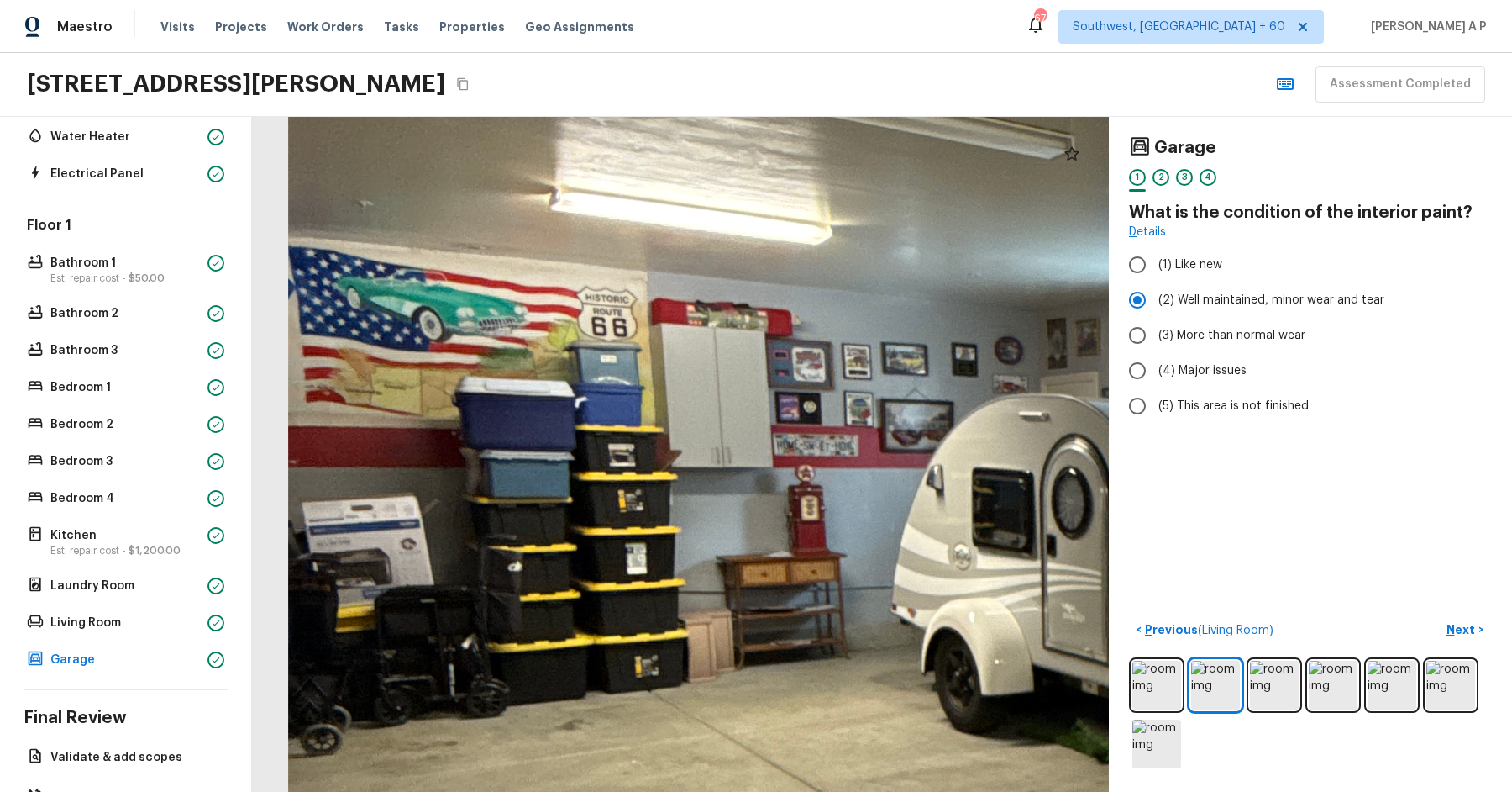
drag, startPoint x: 974, startPoint y: 565, endPoint x: 1154, endPoint y: 447, distance: 215.2
click at [1154, 447] on div "Garage 1 2 3 4 What is the condition of the interior paint? Details (1) Like ne…" at bounding box center [882, 454] width 1260 height 675
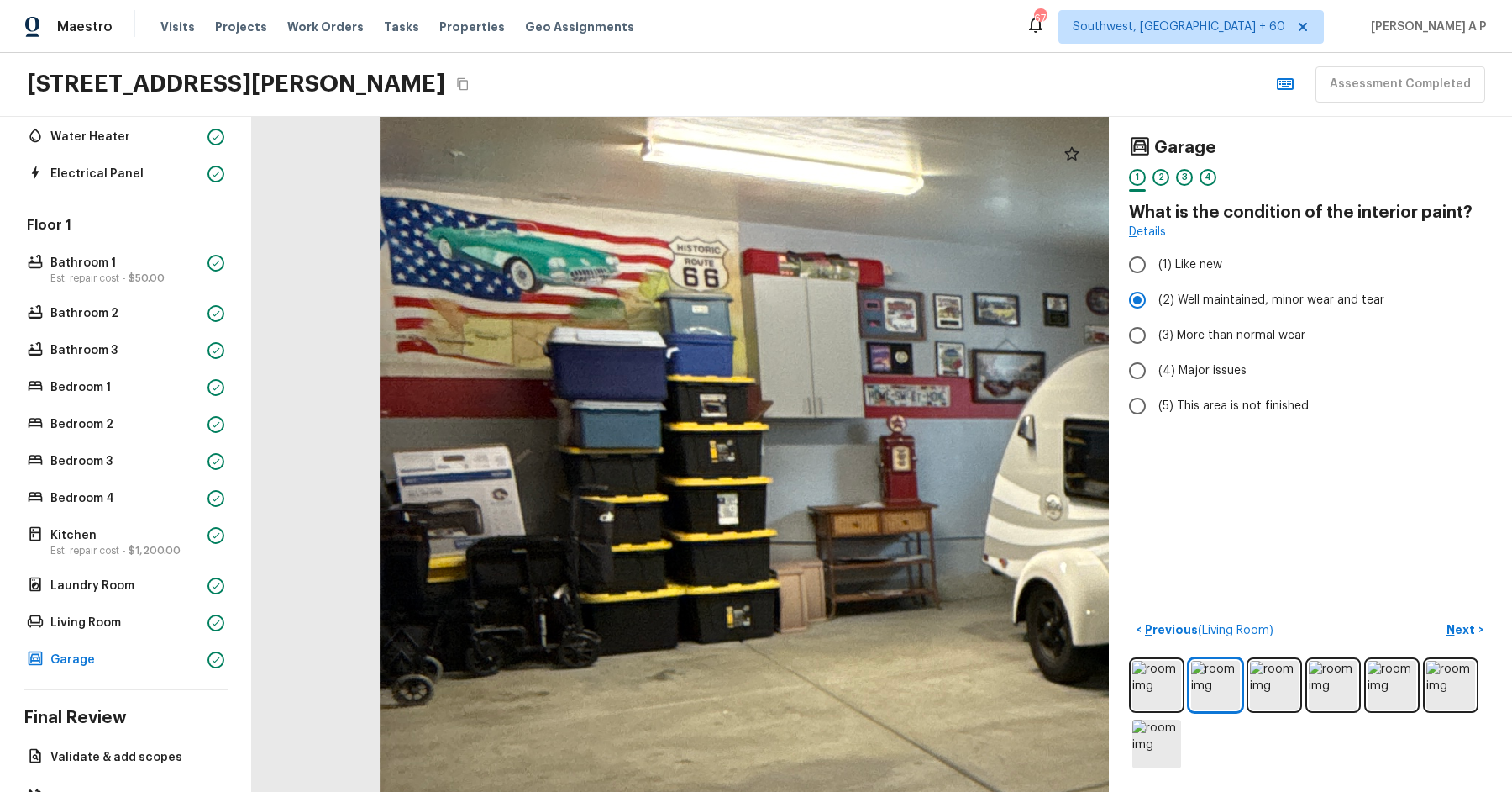
drag, startPoint x: 892, startPoint y: 496, endPoint x: 1076, endPoint y: 404, distance: 205.7
click at [1076, 404] on div at bounding box center [1494, 575] width 3777 height 2976
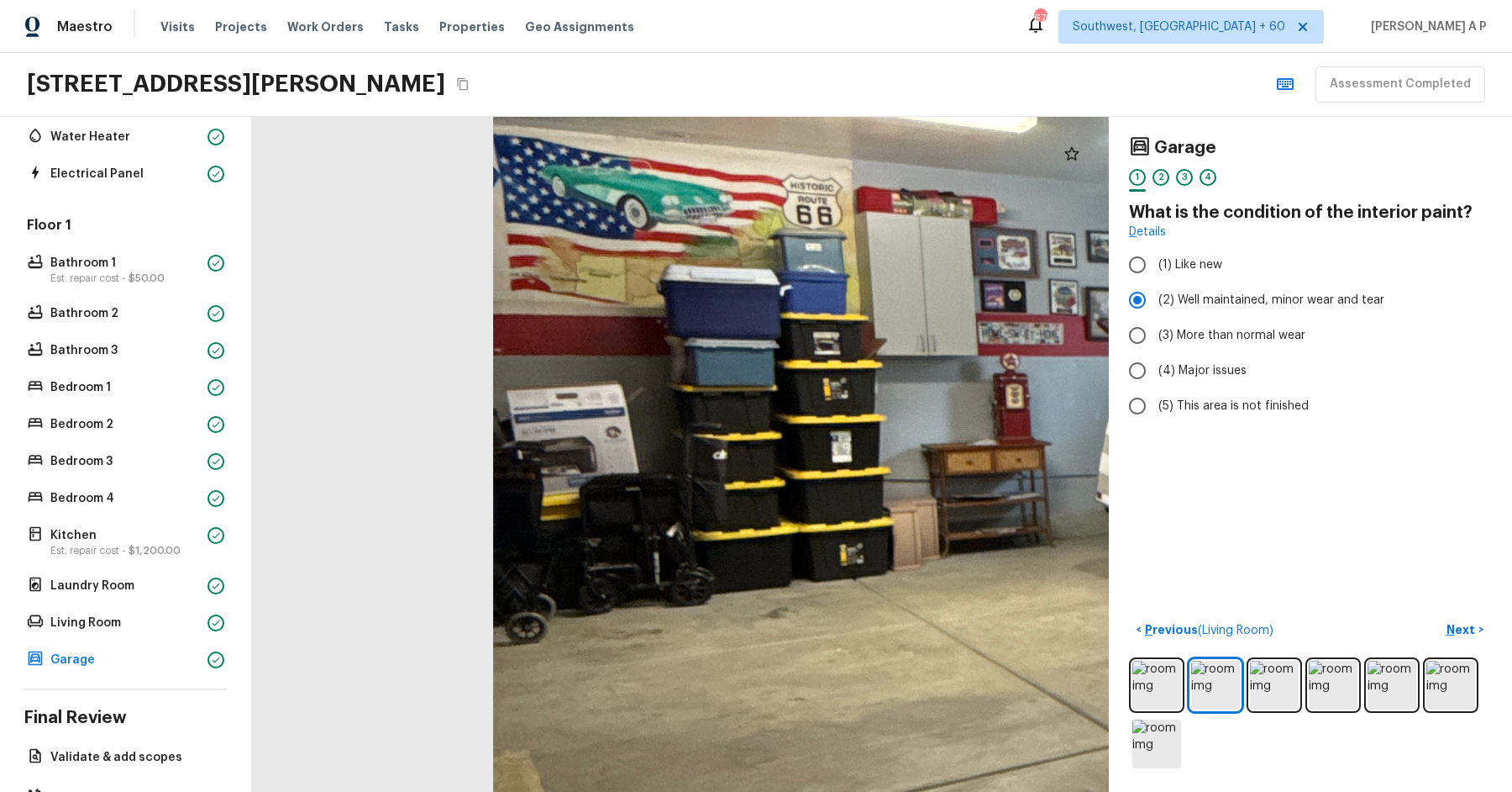
drag, startPoint x: 941, startPoint y: 451, endPoint x: 895, endPoint y: 275, distance: 181.9
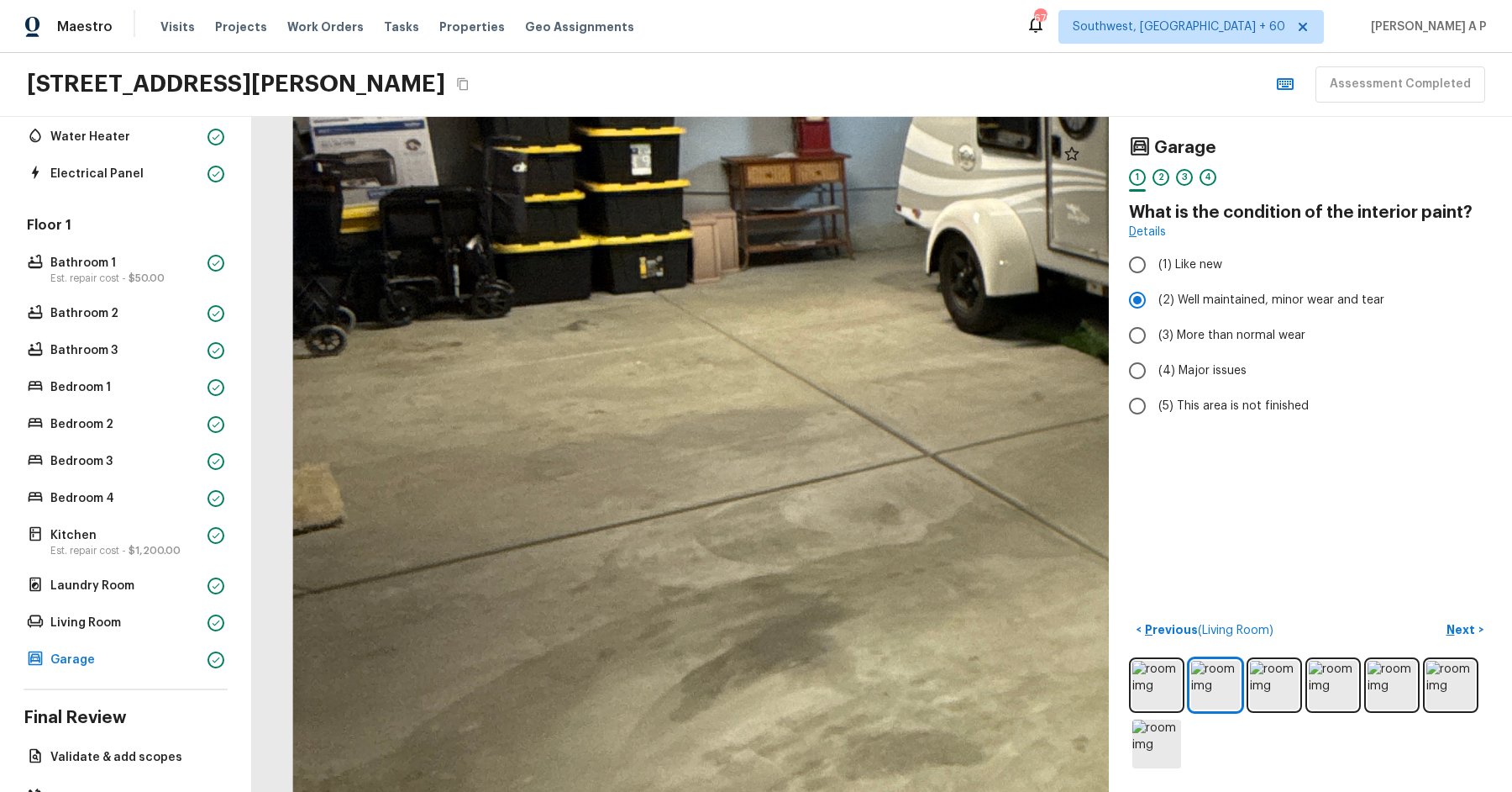
drag, startPoint x: 899, startPoint y: 333, endPoint x: 721, endPoint y: 268, distance: 189.5
click at [721, 268] on div at bounding box center [1406, 226] width 3777 height 2976
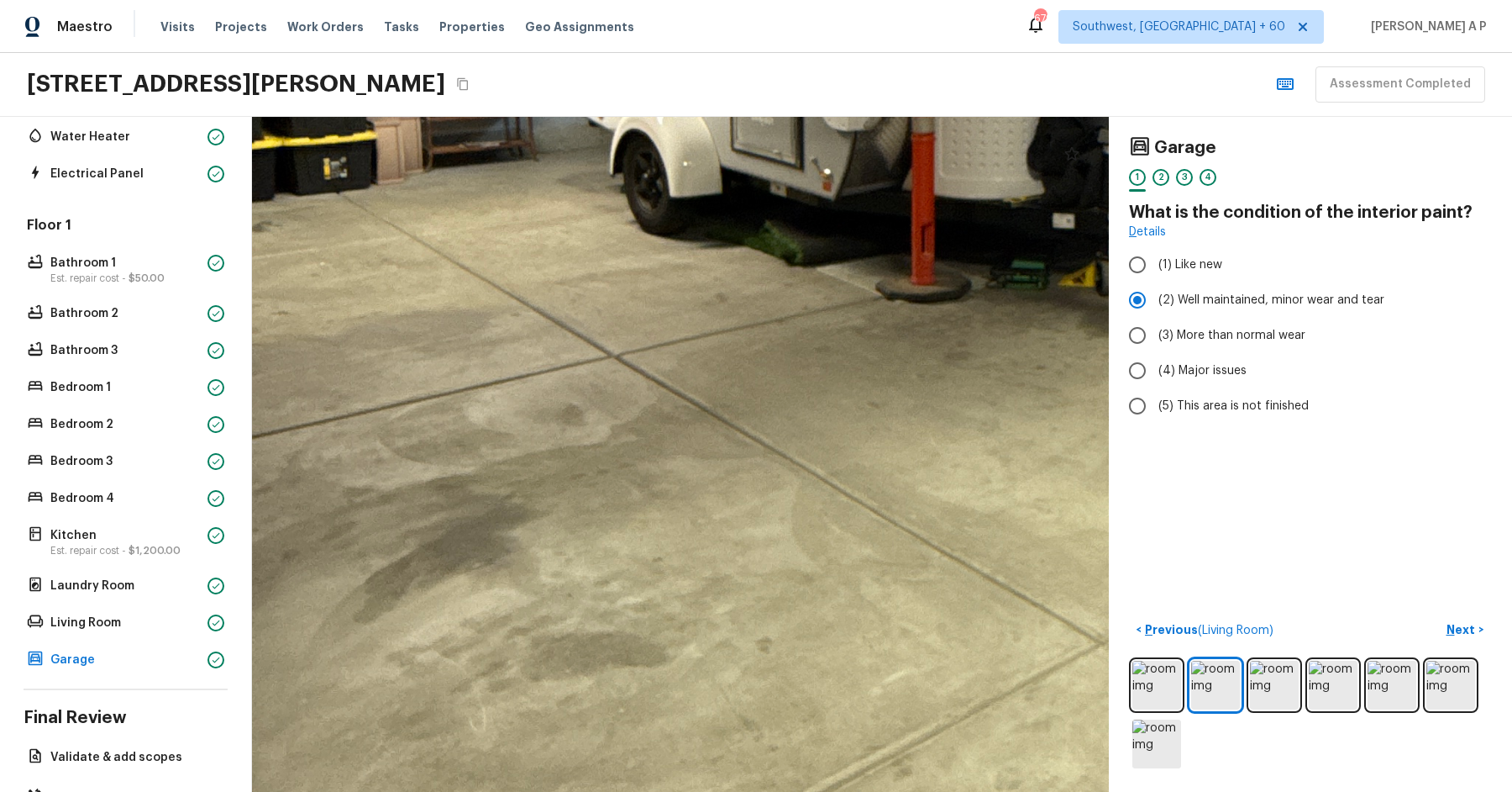
drag, startPoint x: 808, startPoint y: 511, endPoint x: 581, endPoint y: 465, distance: 231.6
click at [581, 468] on div at bounding box center [1091, 127] width 3777 height 2976
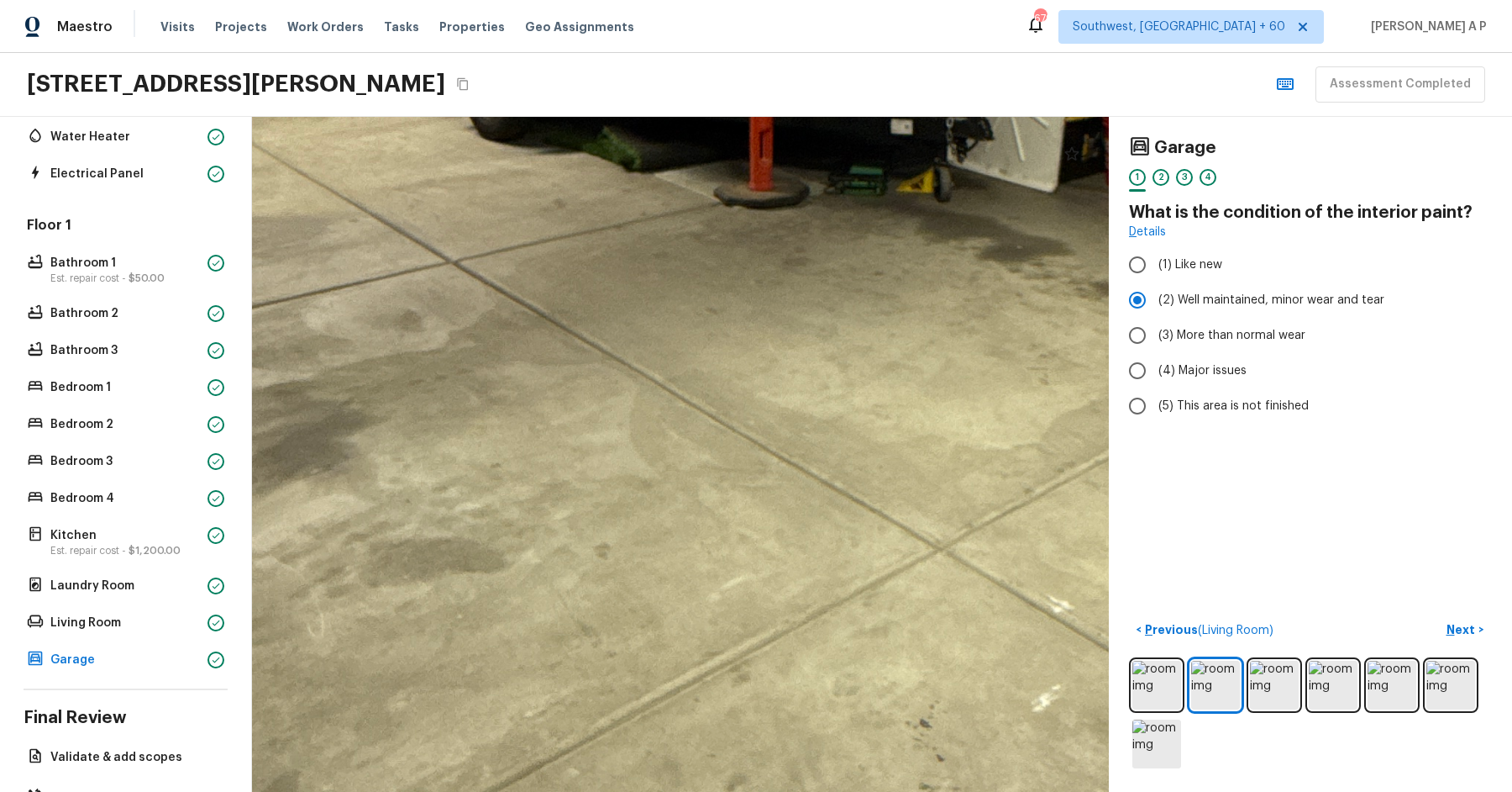
drag, startPoint x: 630, startPoint y: 481, endPoint x: 459, endPoint y: 481, distance: 171.0
click at [460, 481] on div at bounding box center [928, 33] width 3777 height 2976
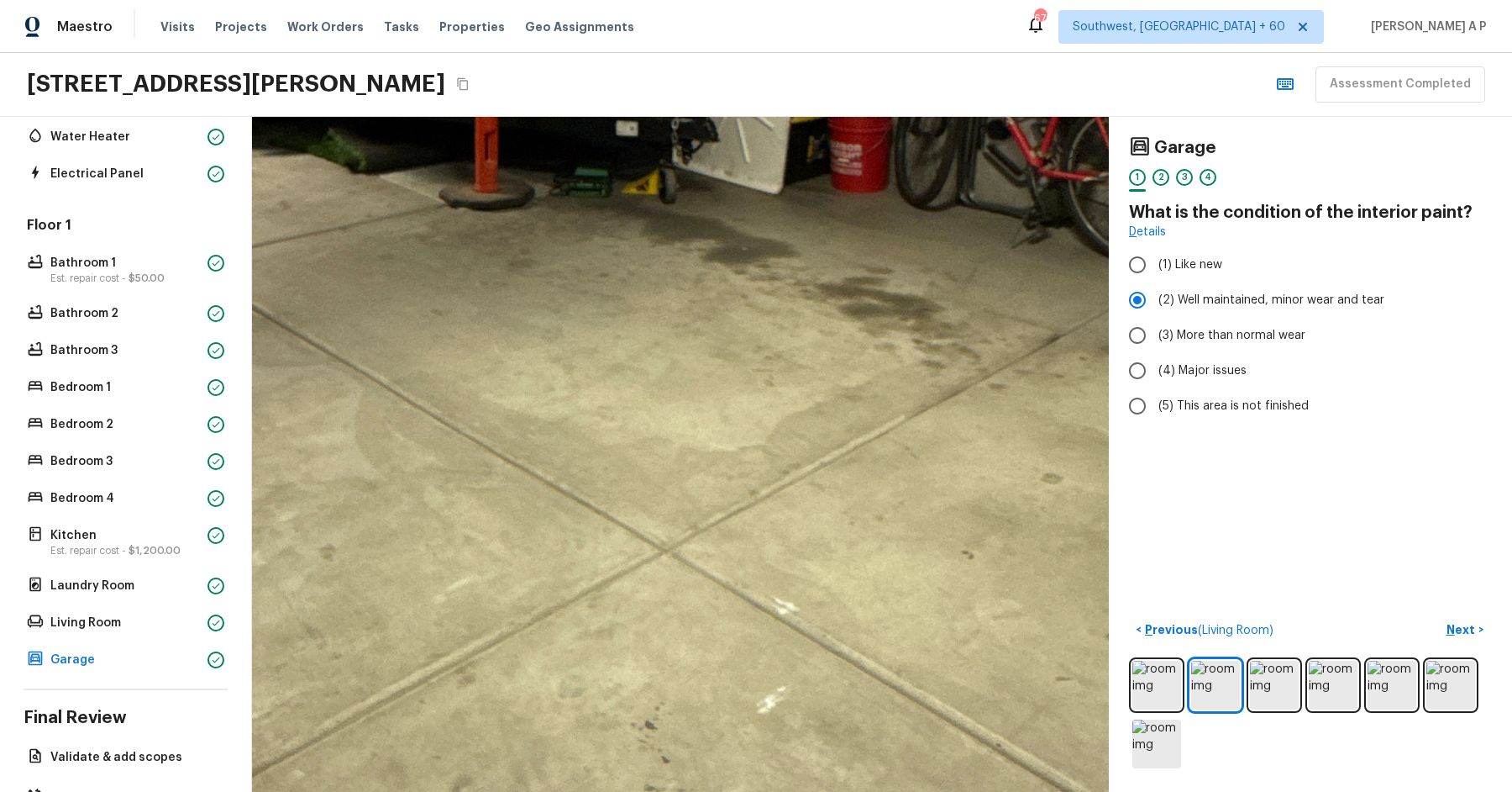
drag, startPoint x: 688, startPoint y: 466, endPoint x: 452, endPoint y: 482, distance: 236.5
click at [456, 482] on div at bounding box center [654, 35] width 3777 height 2976
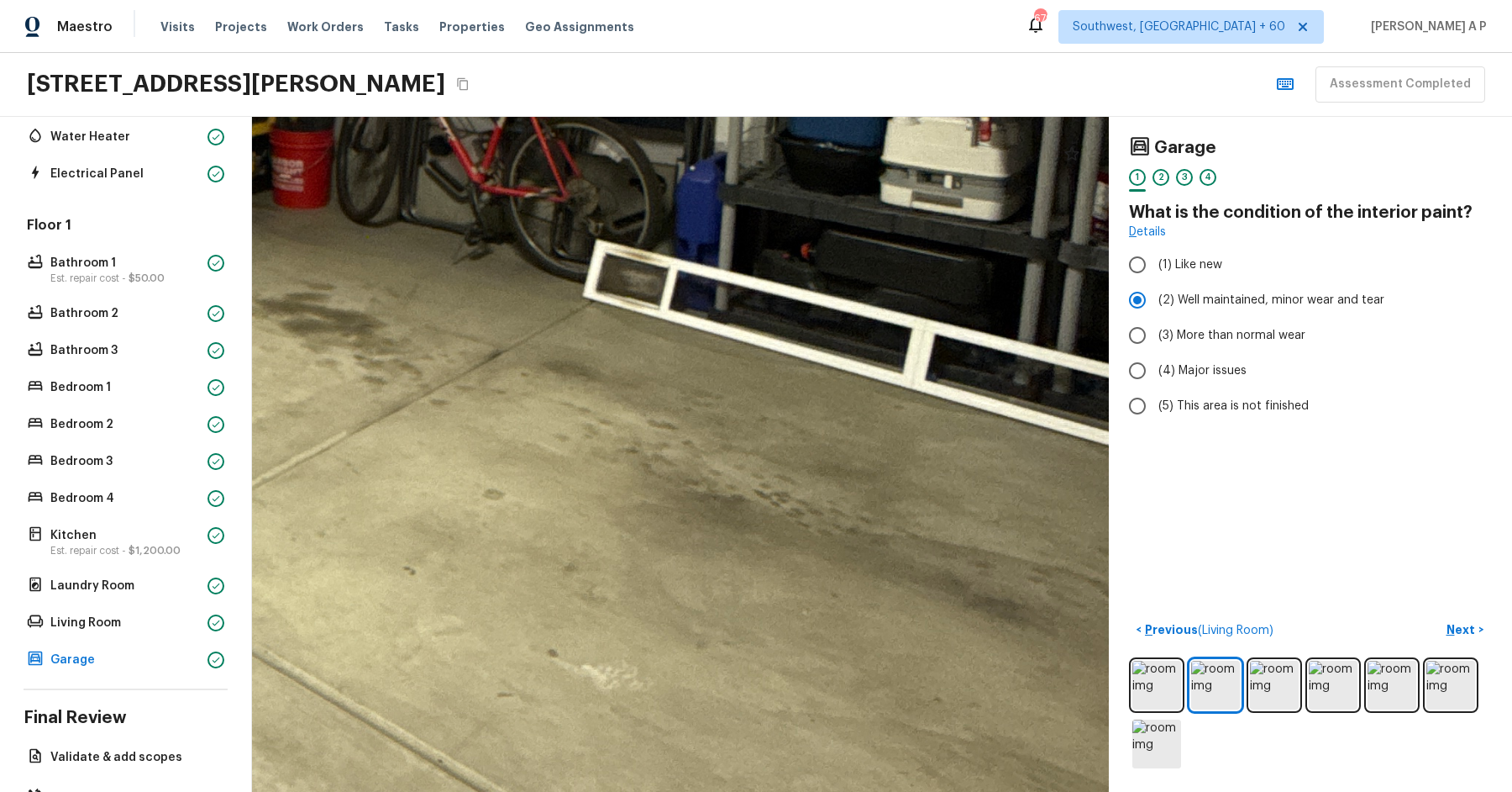
drag, startPoint x: 651, startPoint y: 477, endPoint x: 418, endPoint y: 482, distance: 233.1
click at [418, 482] on div at bounding box center [95, 50] width 3777 height 2976
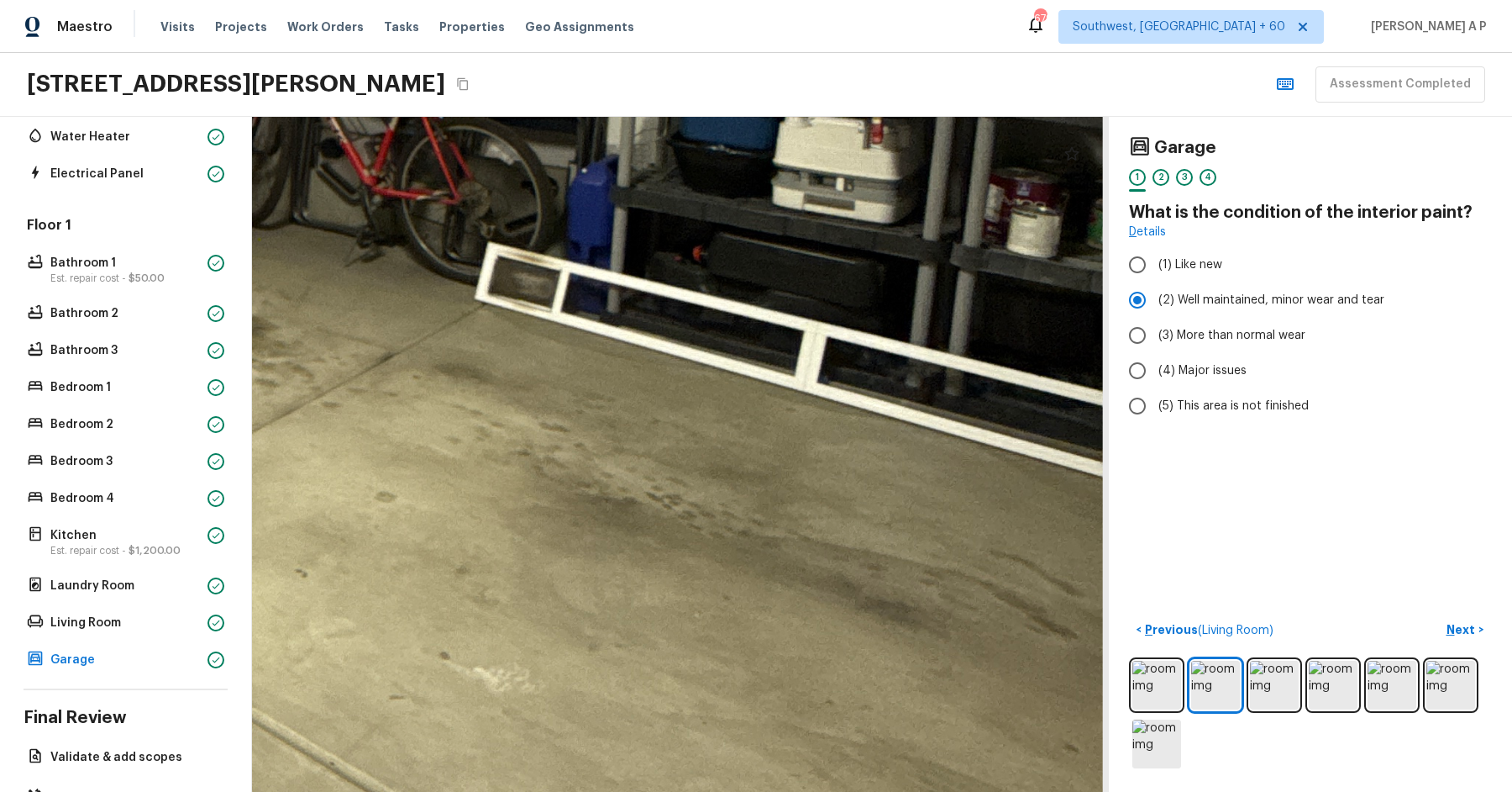
drag, startPoint x: 533, startPoint y: 562, endPoint x: 470, endPoint y: 562, distance: 63.0
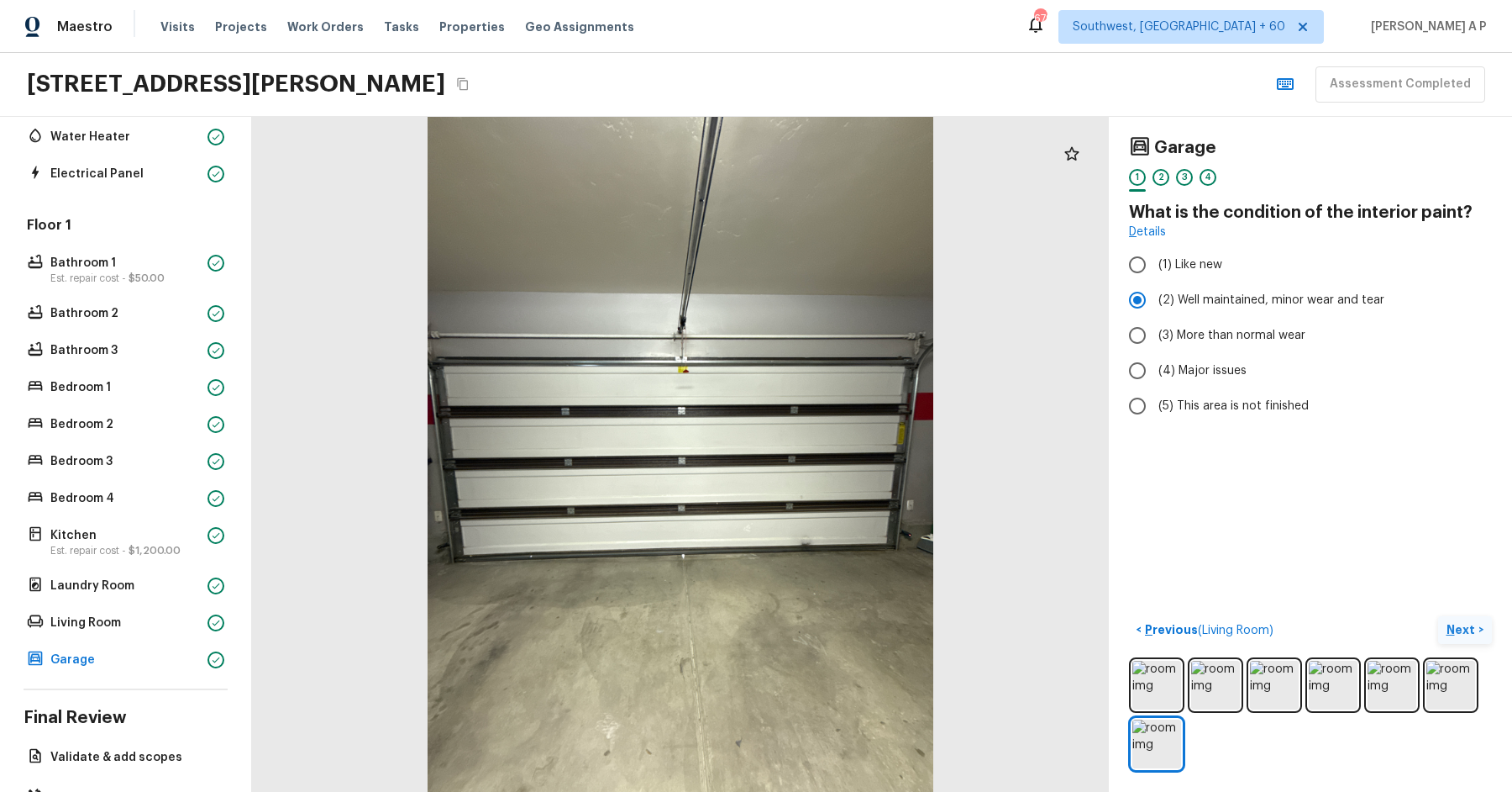
click at [1455, 626] on p "Next" at bounding box center [1462, 629] width 32 height 16
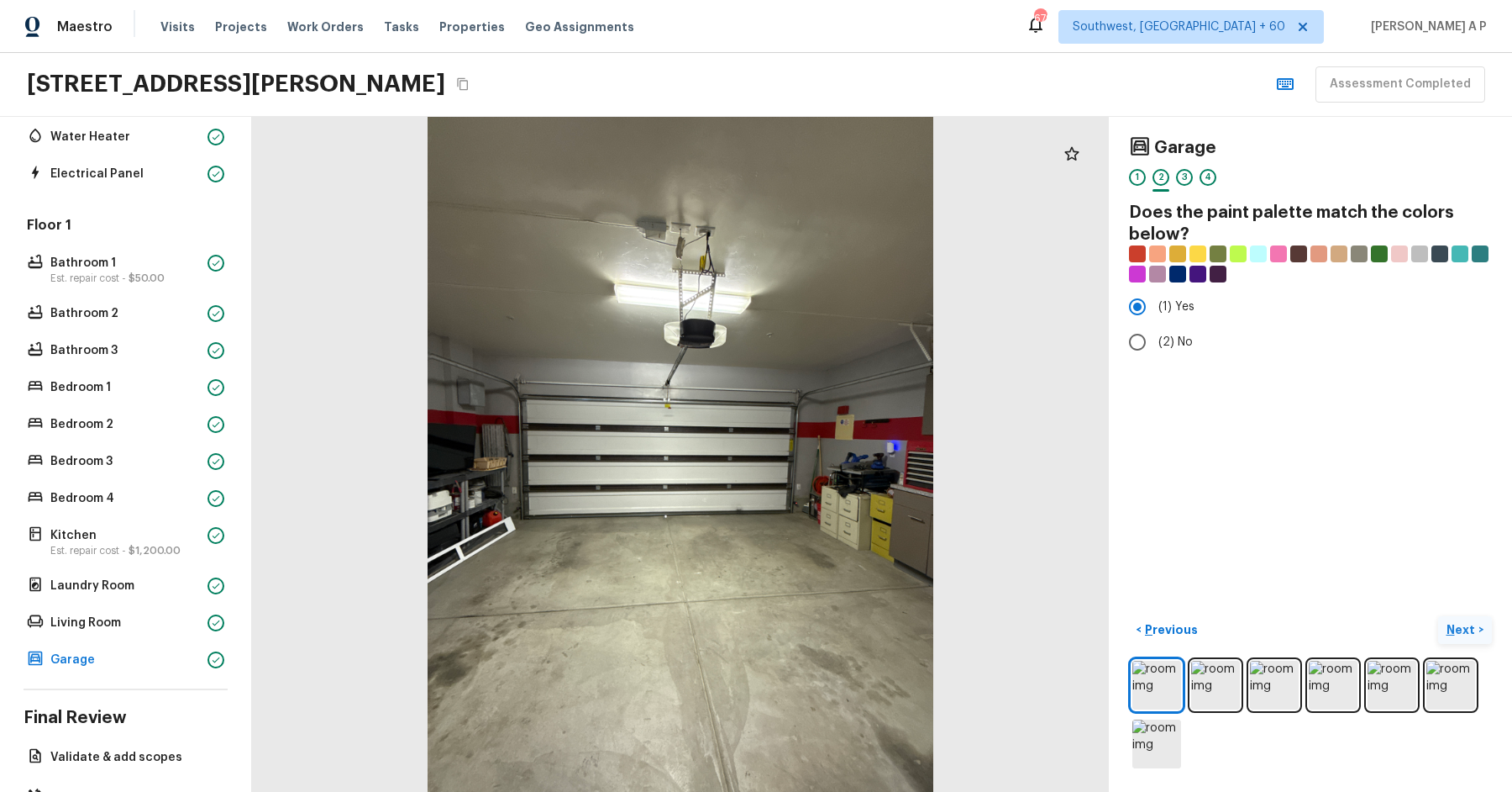
click at [1455, 626] on p "Next" at bounding box center [1462, 629] width 32 height 16
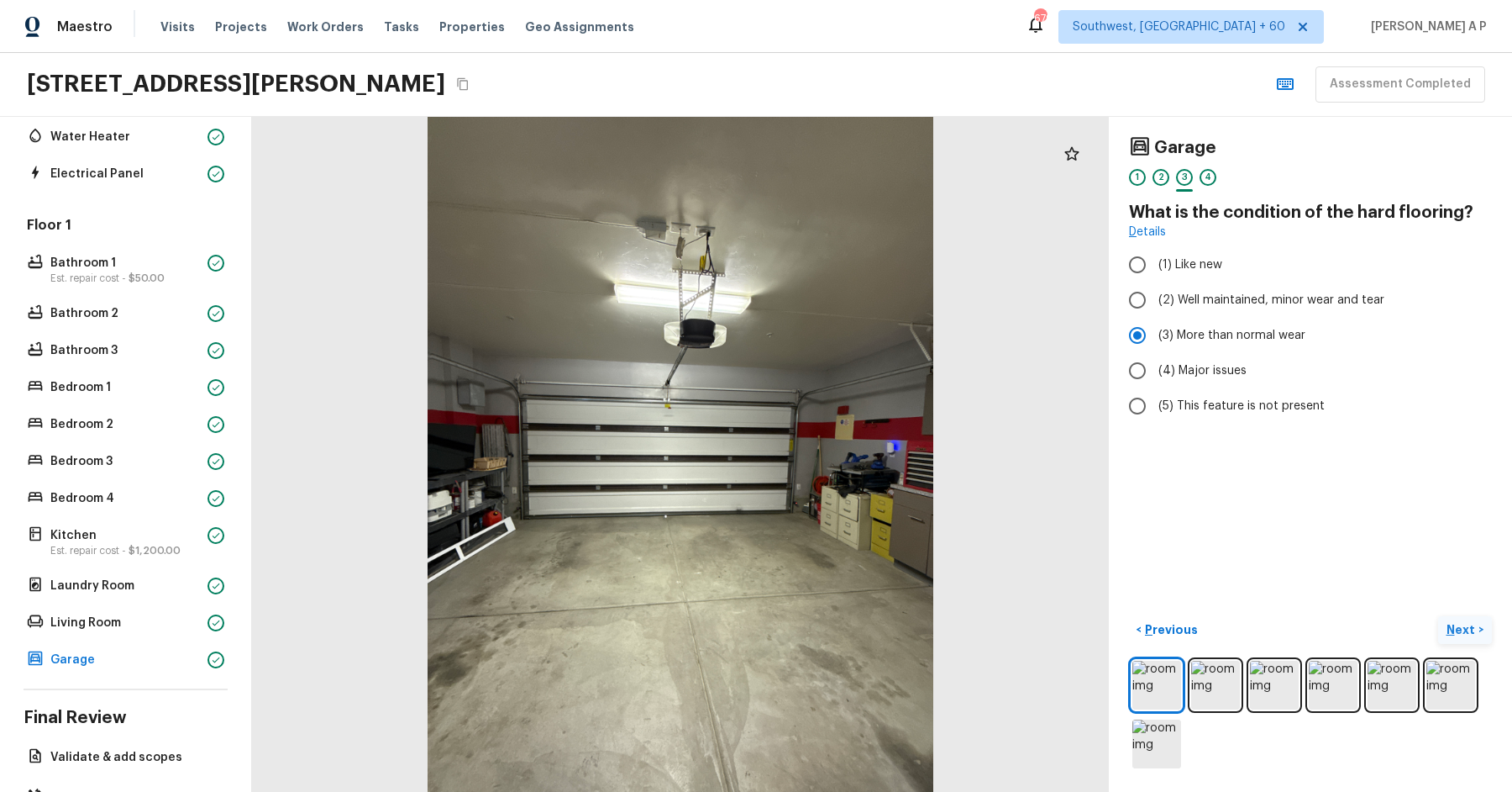
click at [1455, 626] on p "Next" at bounding box center [1462, 629] width 32 height 16
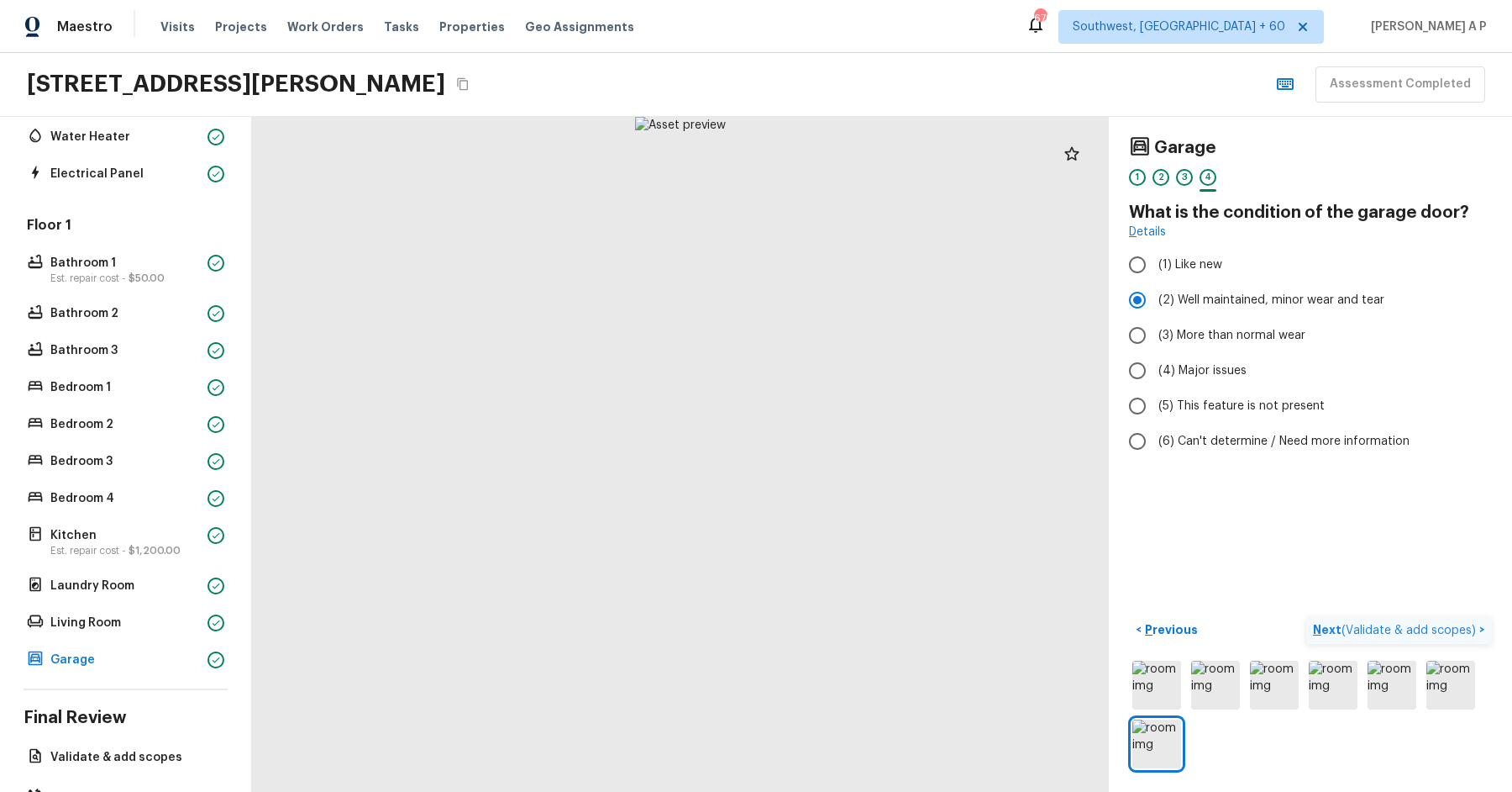
click at [1455, 626] on span "( Validate & add scopes )" at bounding box center [1408, 631] width 134 height 12
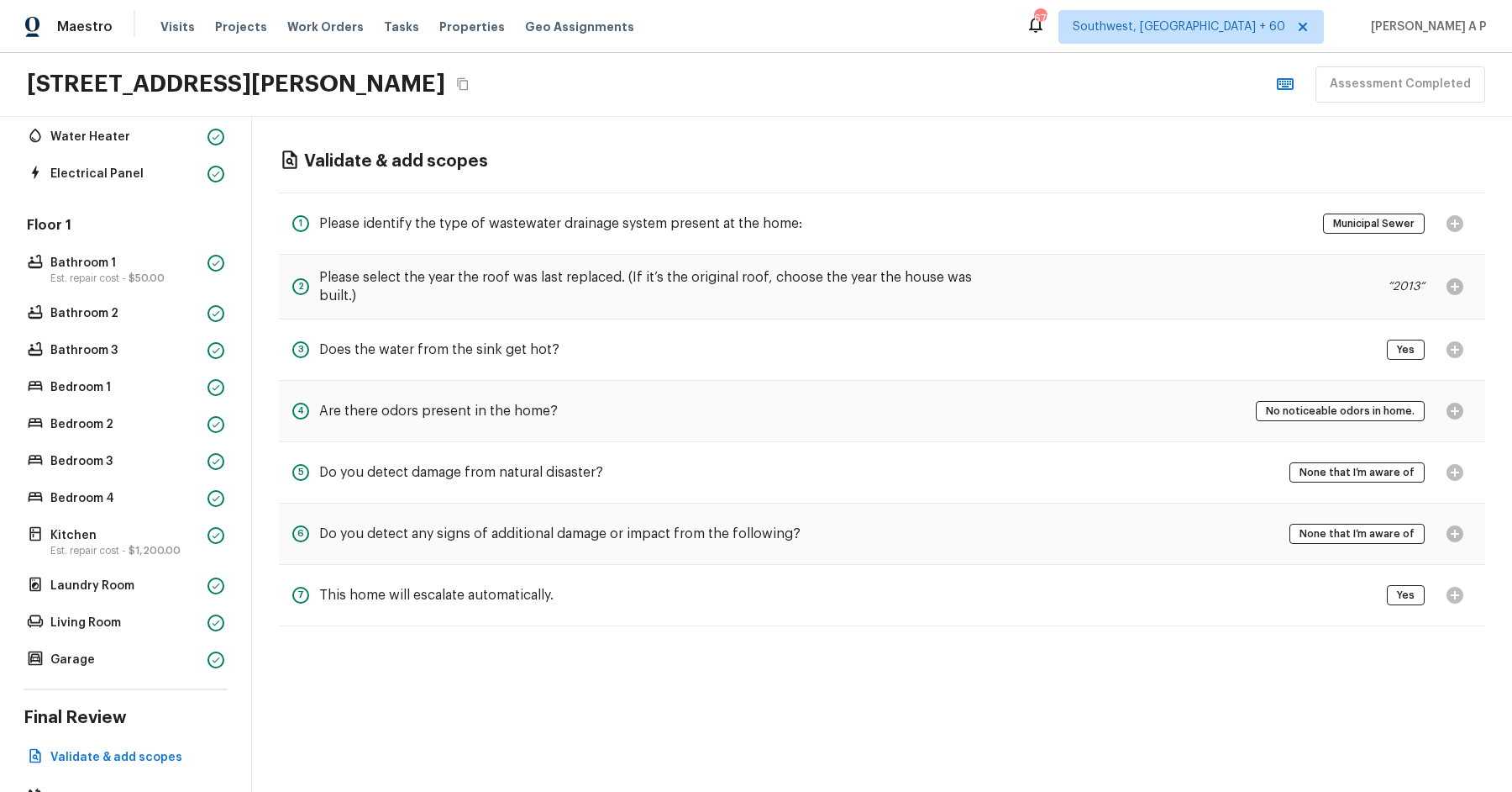
scroll to position [0, 0]
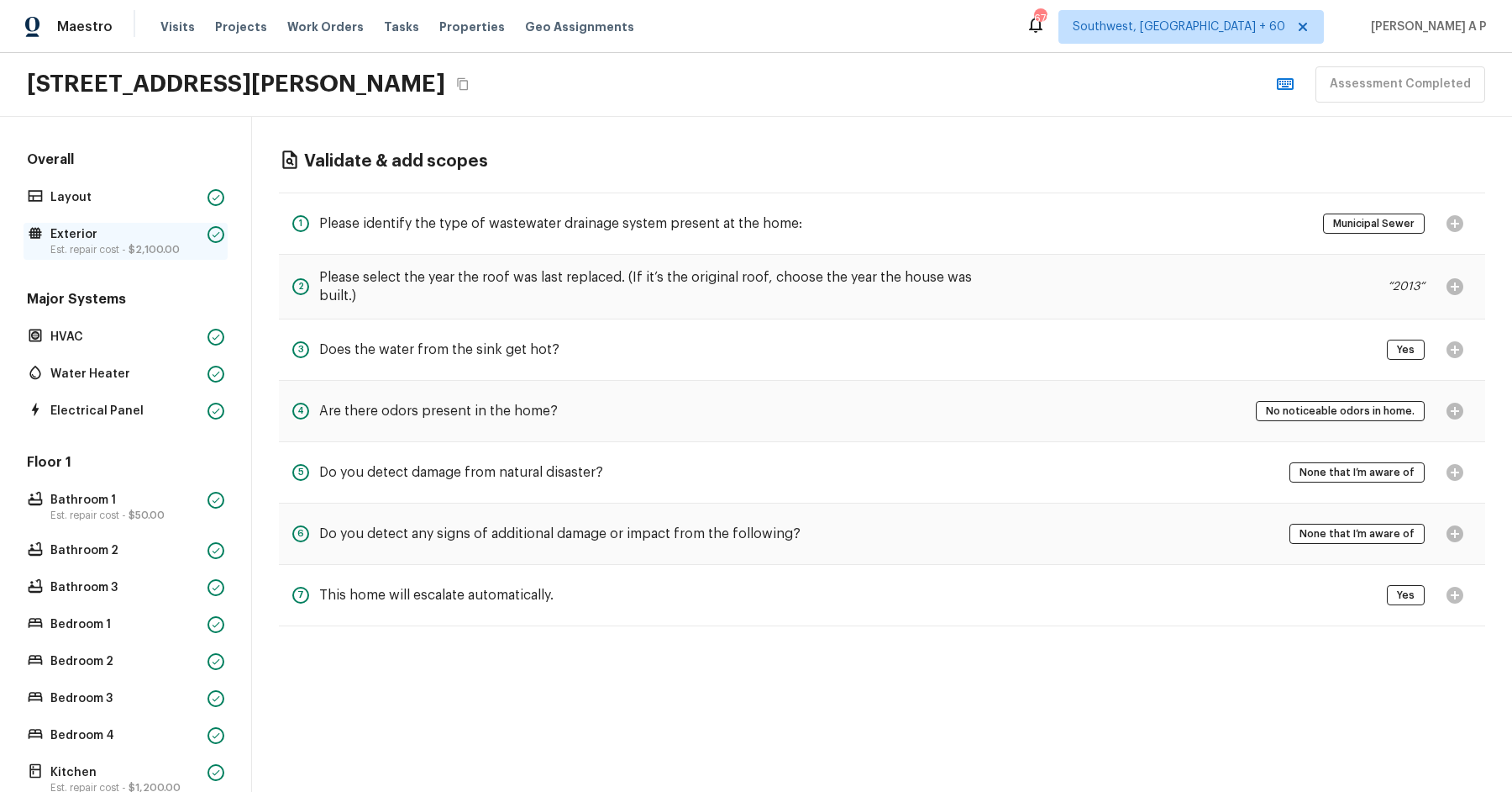
click at [167, 243] on p "Est. repair cost - $2,100.00" at bounding box center [126, 250] width 151 height 14
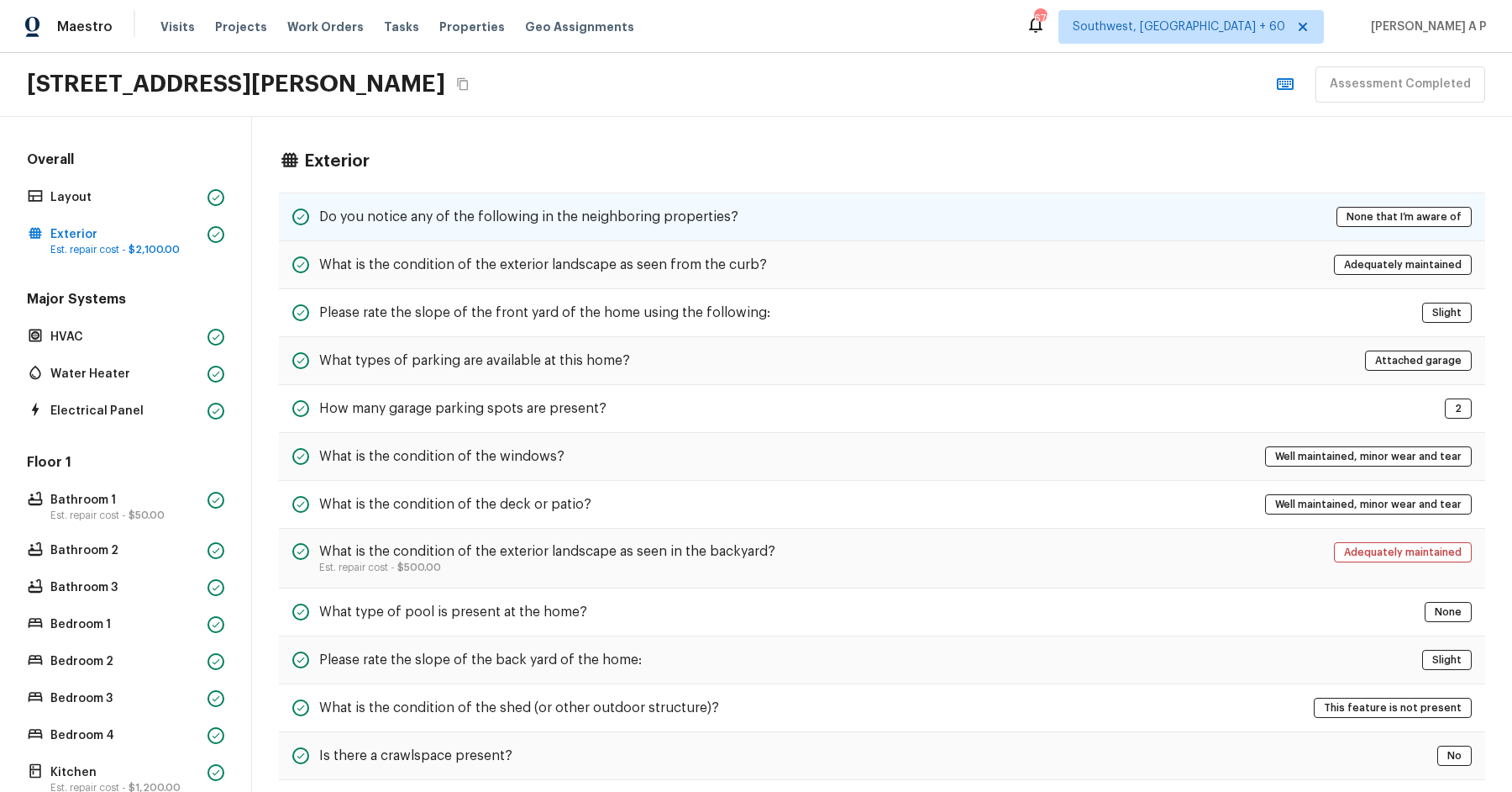
click at [402, 210] on h5 "Do you notice any of the following in the neighboring properties?" at bounding box center [529, 217] width 419 height 18
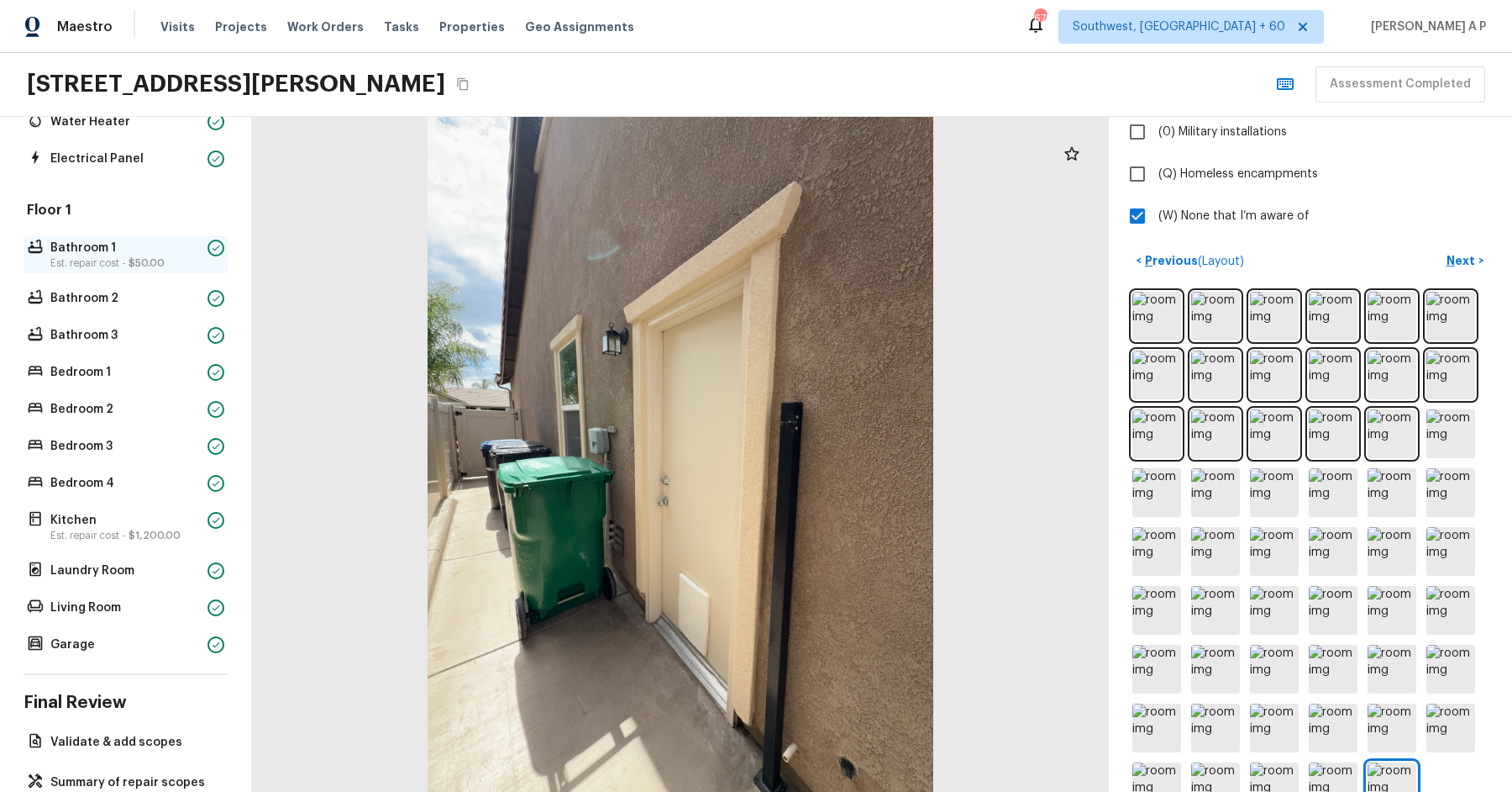
scroll to position [300, 0]
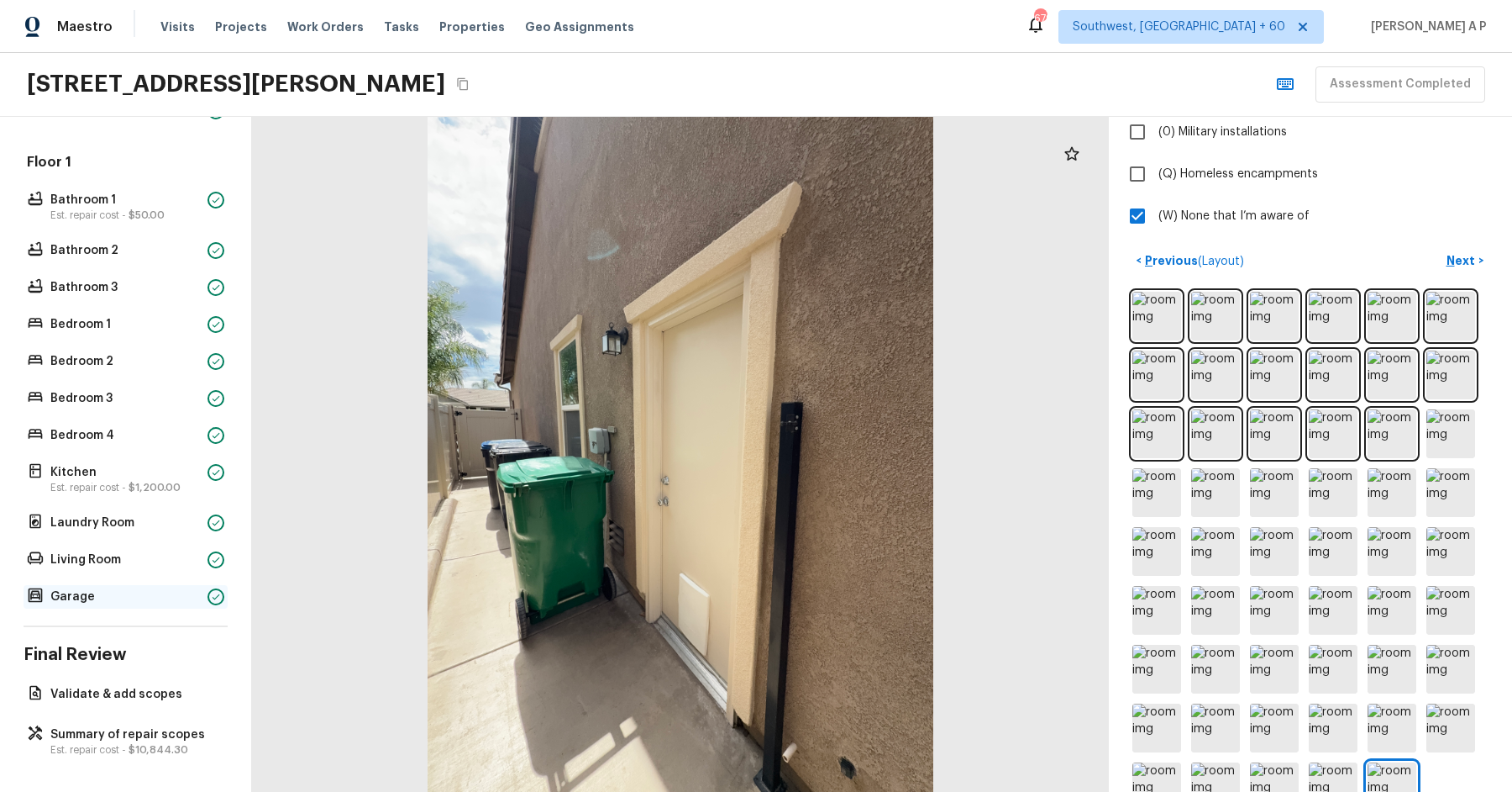
click at [177, 598] on p "Garage" at bounding box center [126, 596] width 151 height 16
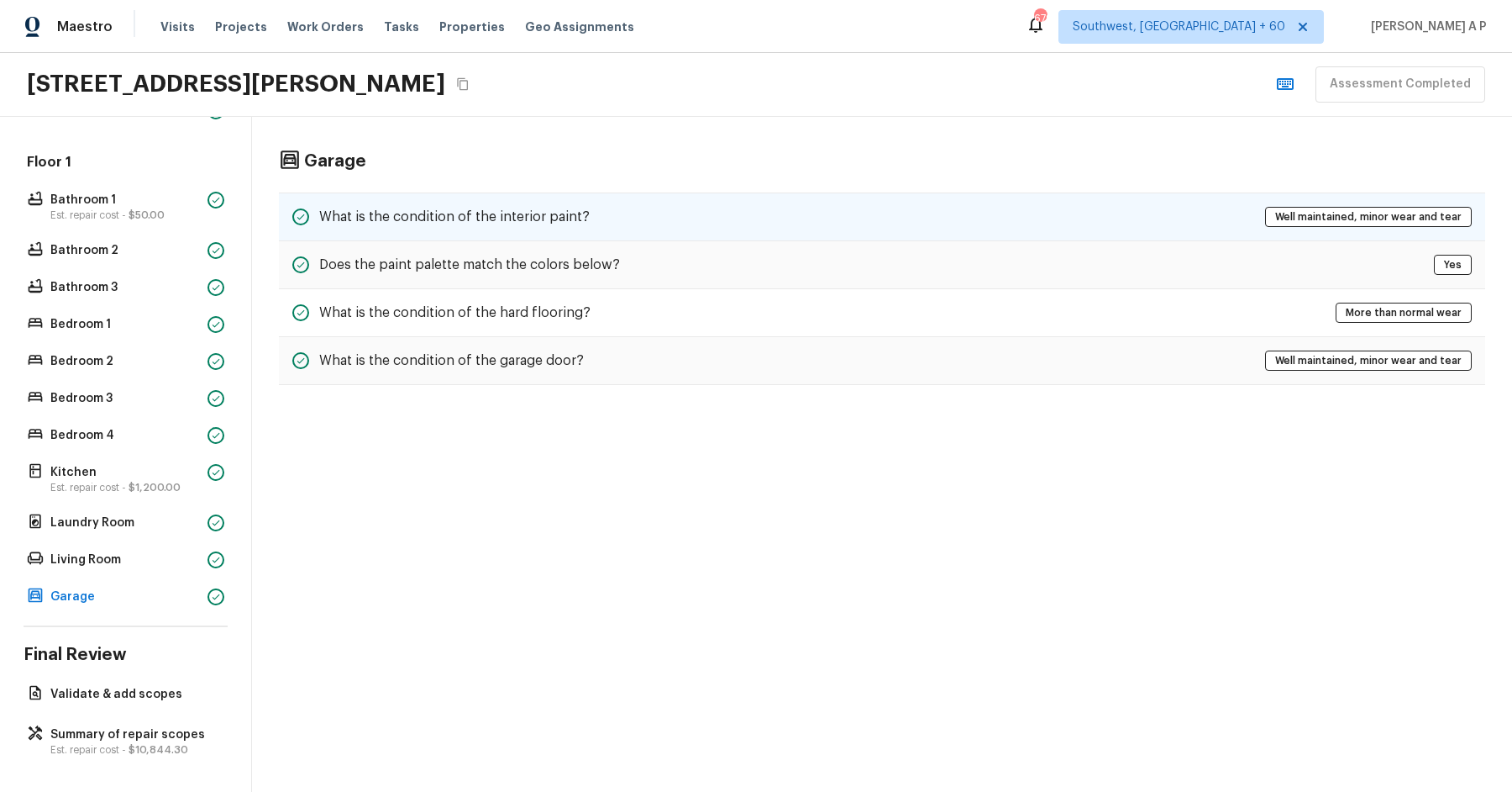
click at [622, 217] on div "What is the condition of the interior paint? Well maintained, minor wear and te…" at bounding box center [882, 217] width 1206 height 49
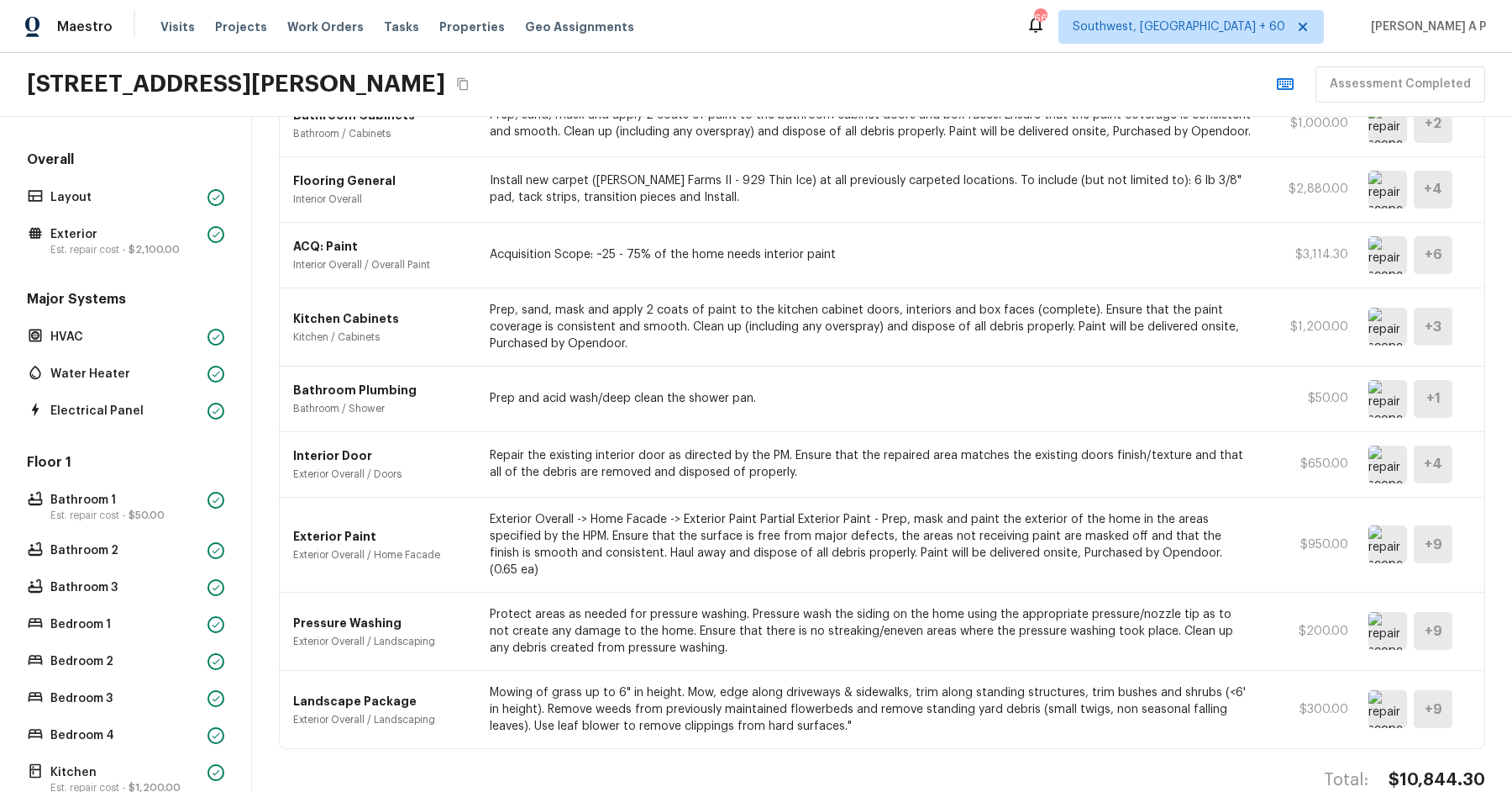
scroll to position [237, 0]
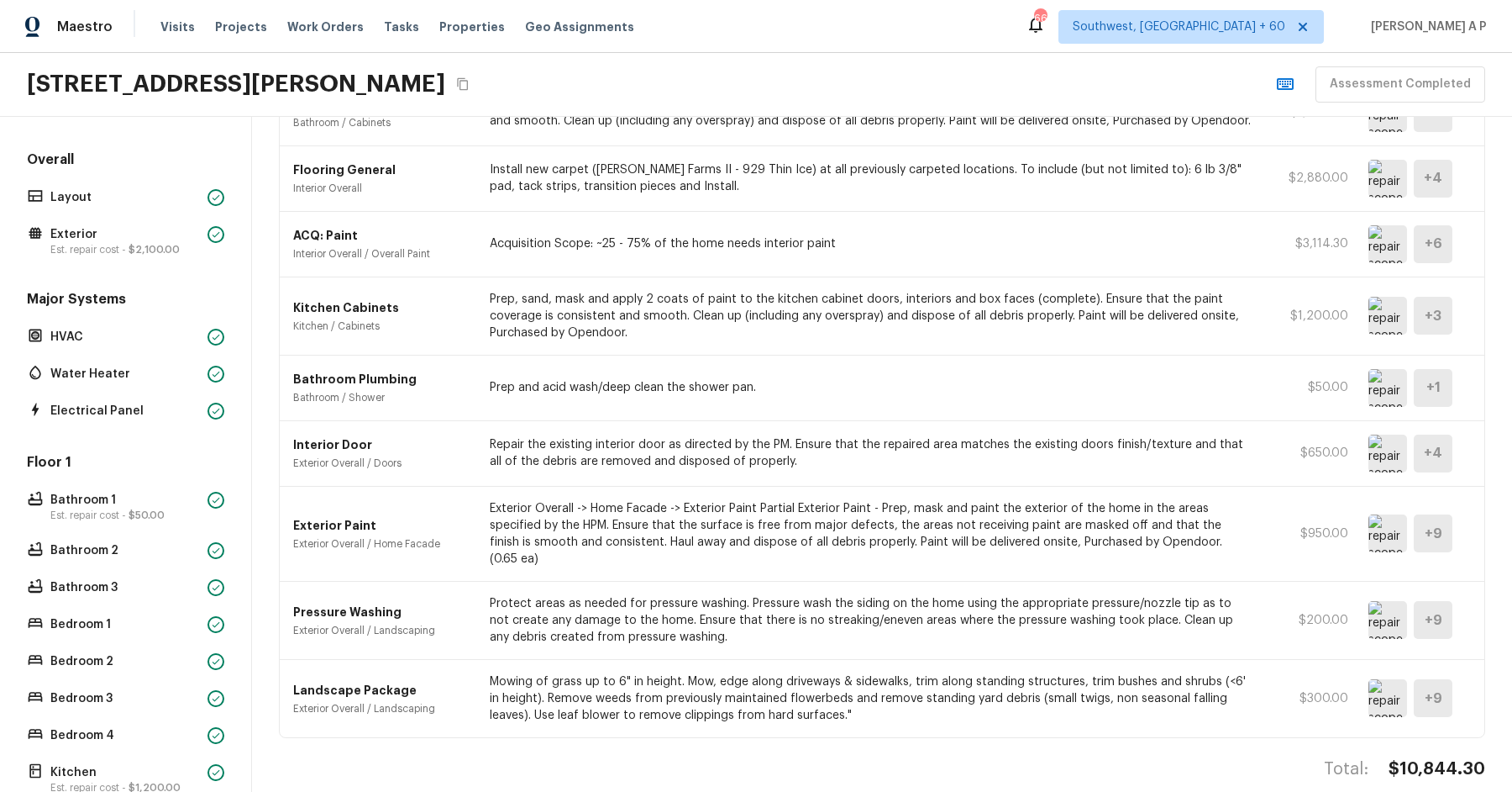
click at [1392, 516] on img at bounding box center [1387, 534] width 39 height 38
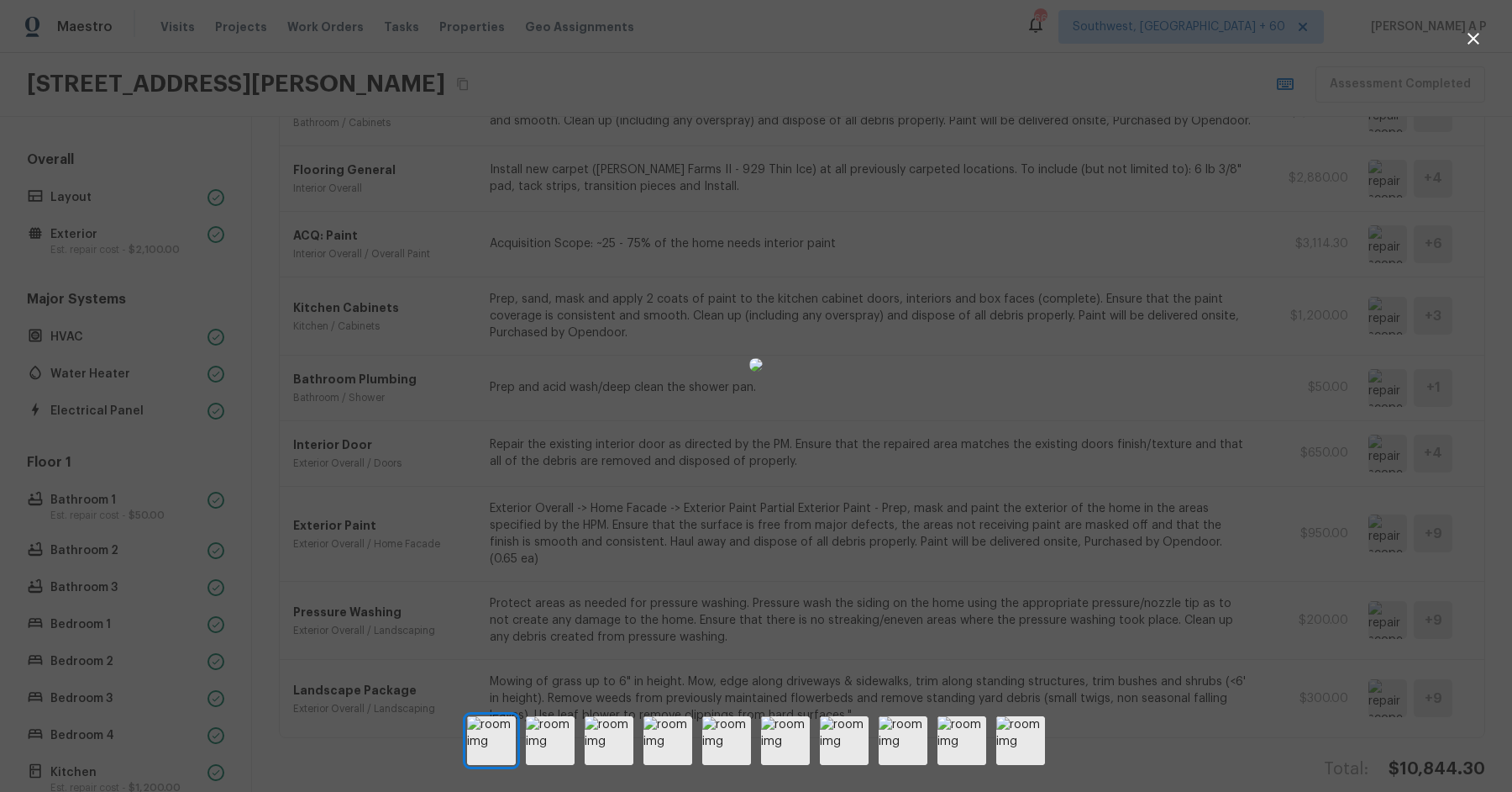
click at [1244, 184] on div at bounding box center [756, 365] width 1512 height 676
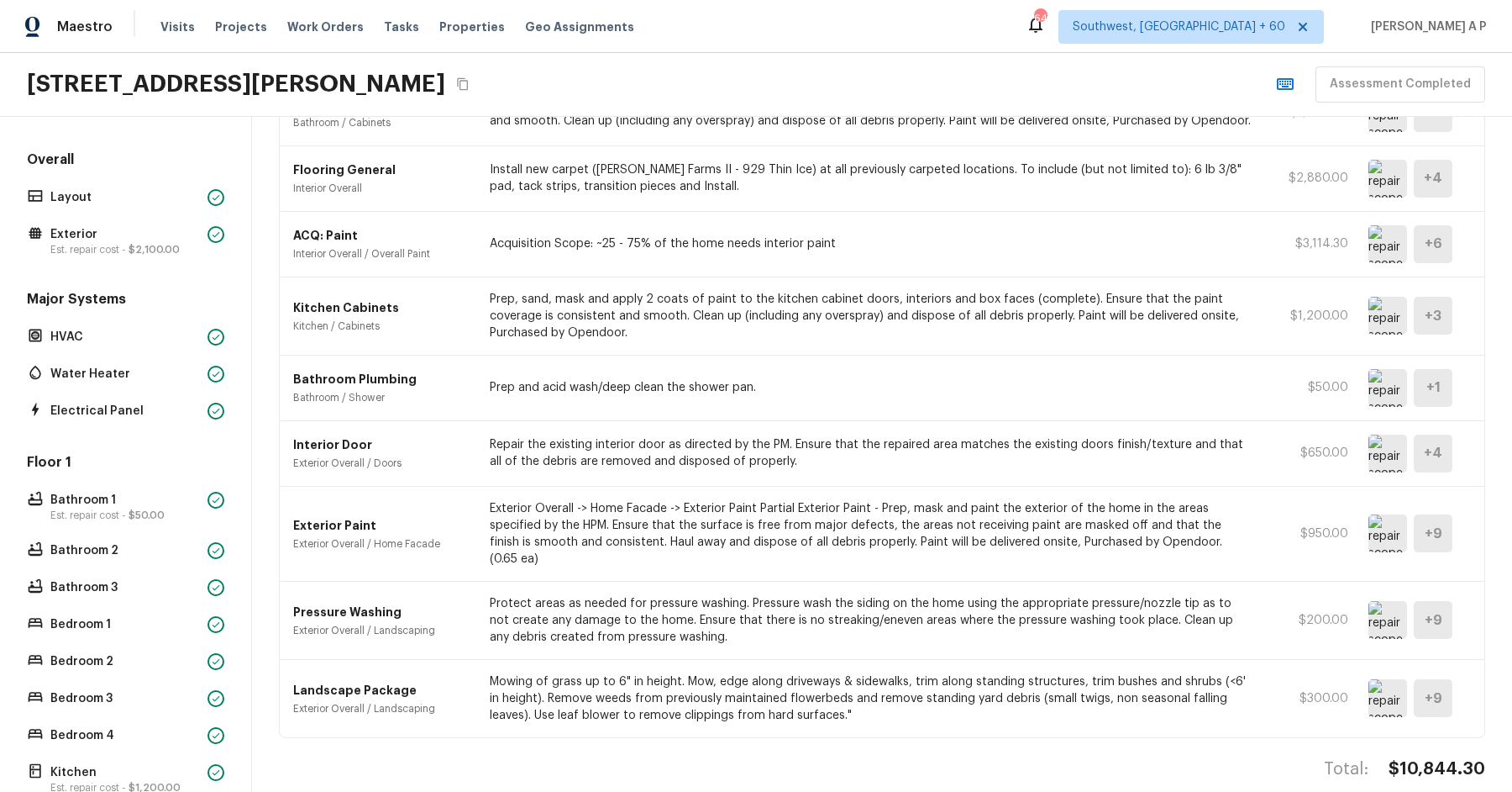
click at [1392, 452] on img at bounding box center [1387, 453] width 39 height 38
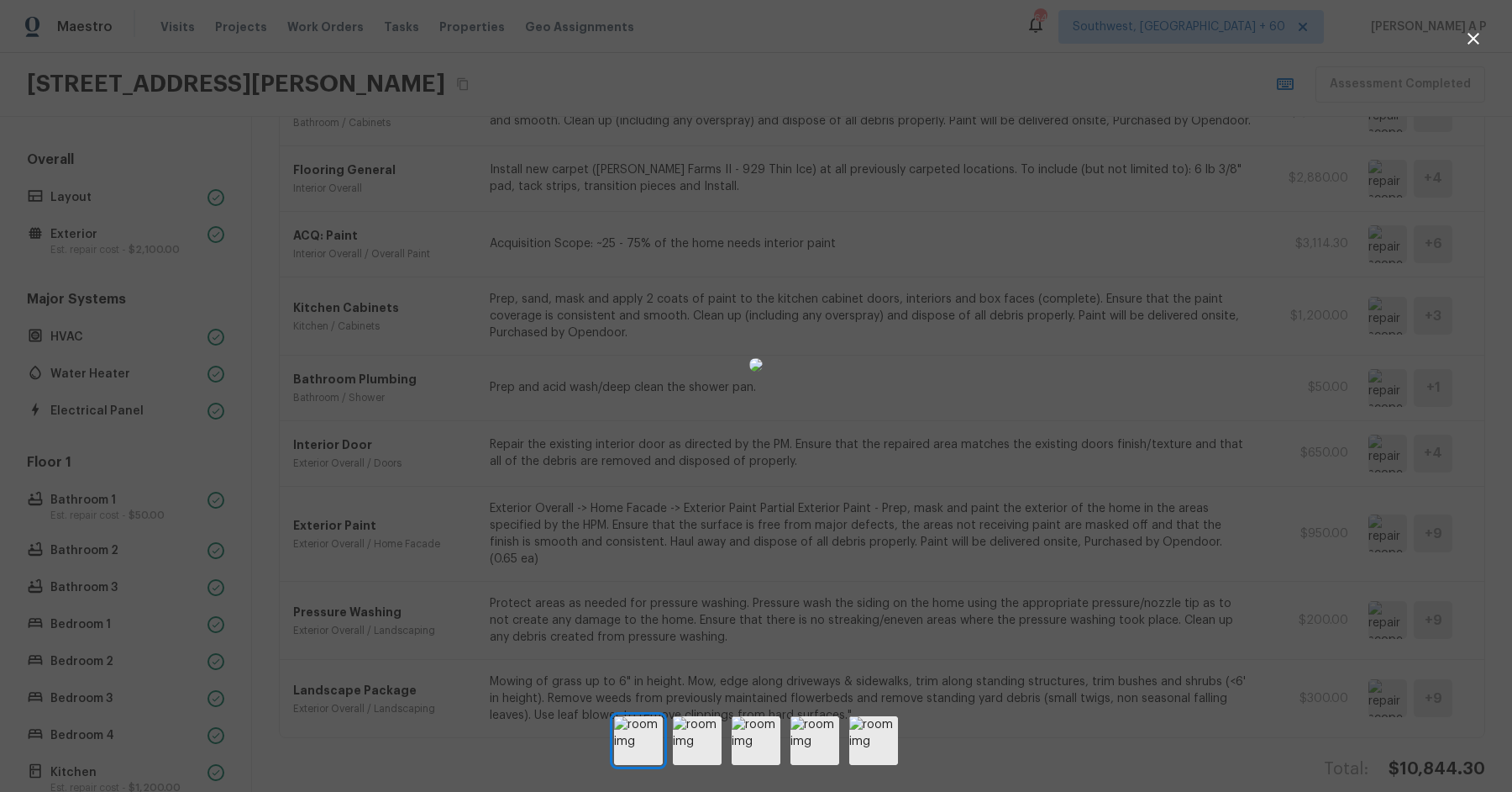
click at [1174, 386] on div at bounding box center [756, 365] width 1512 height 676
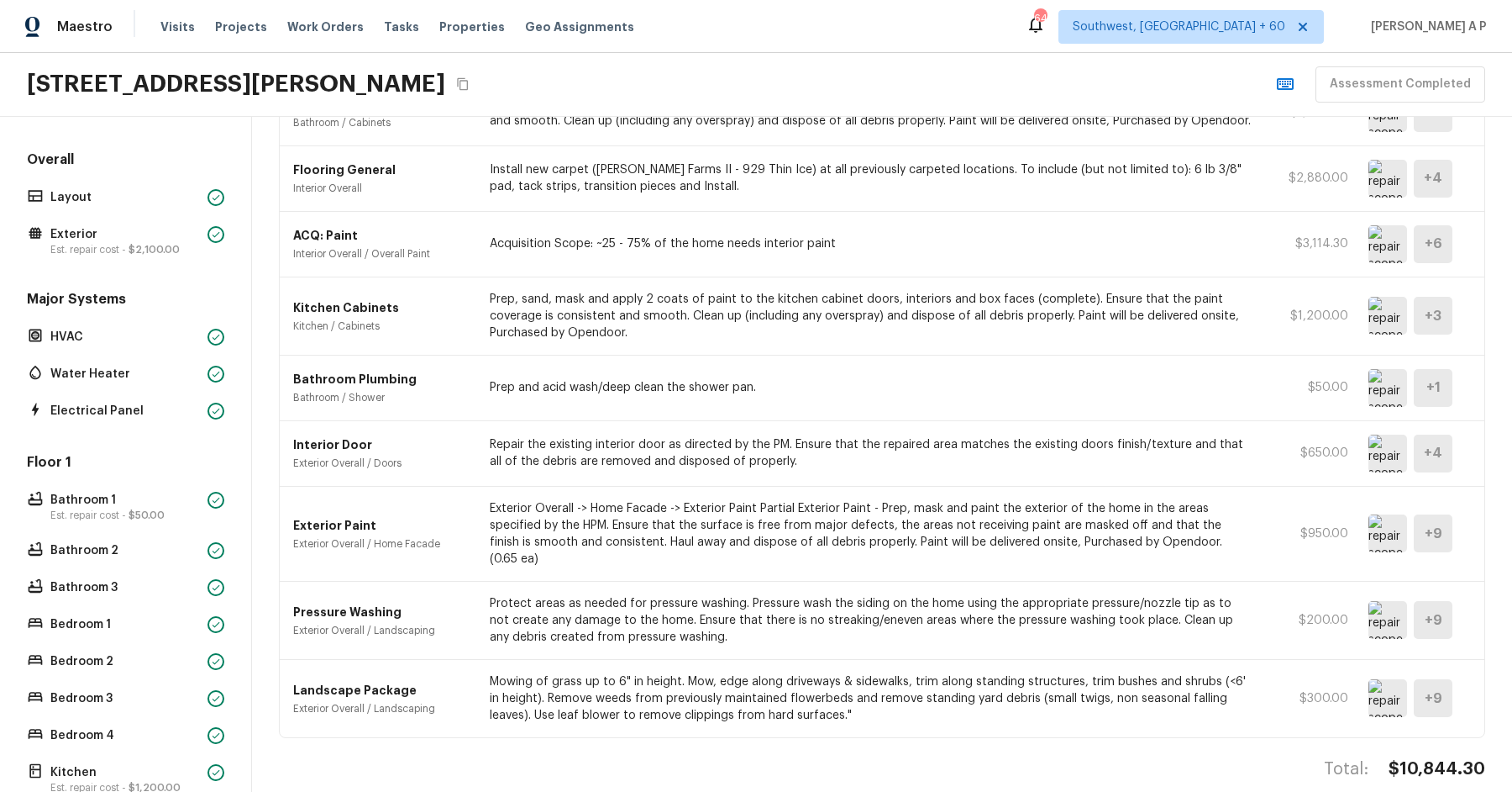
click at [1340, 445] on p "$650.00" at bounding box center [1309, 452] width 75 height 16
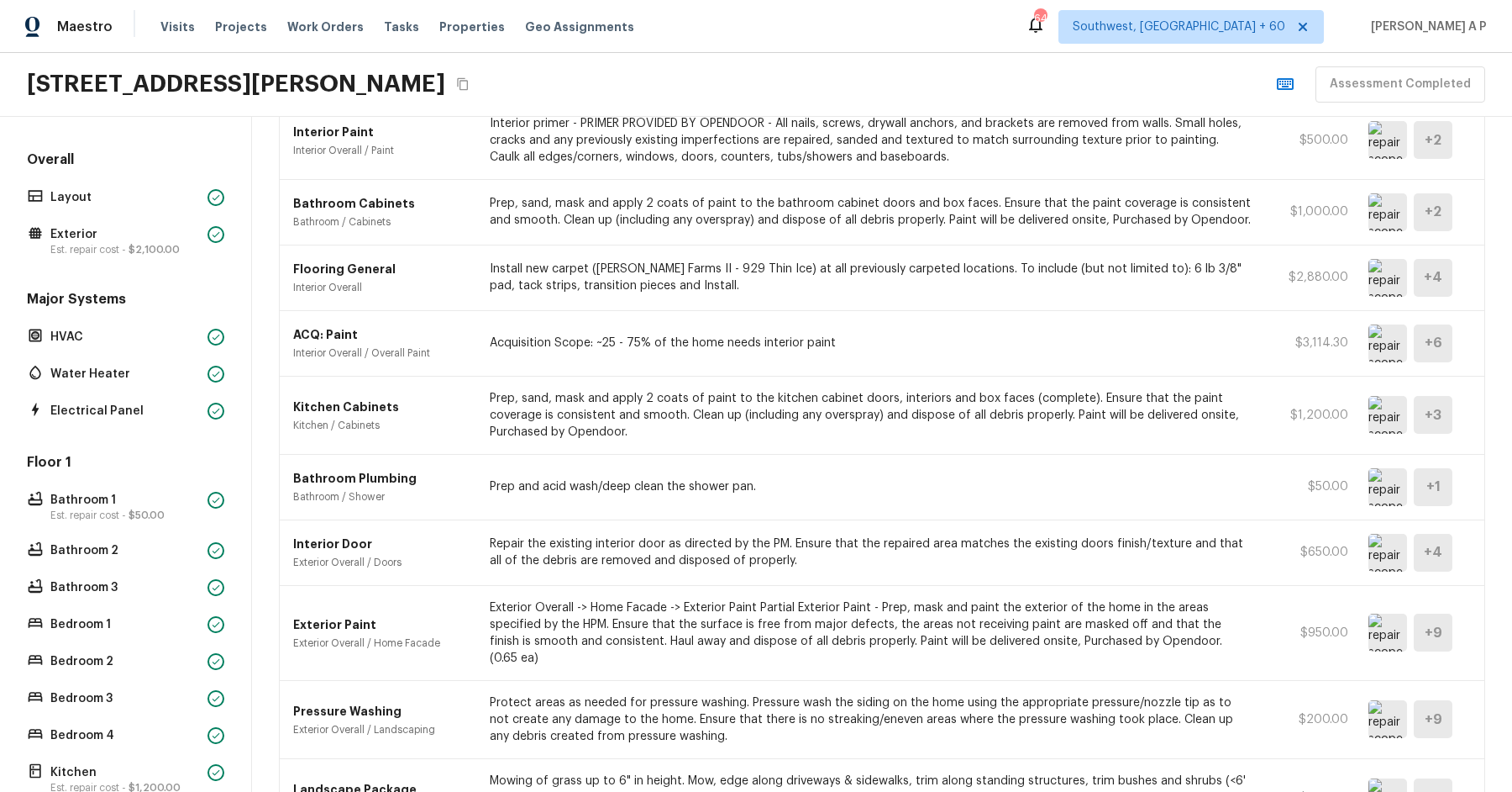
scroll to position [0, 0]
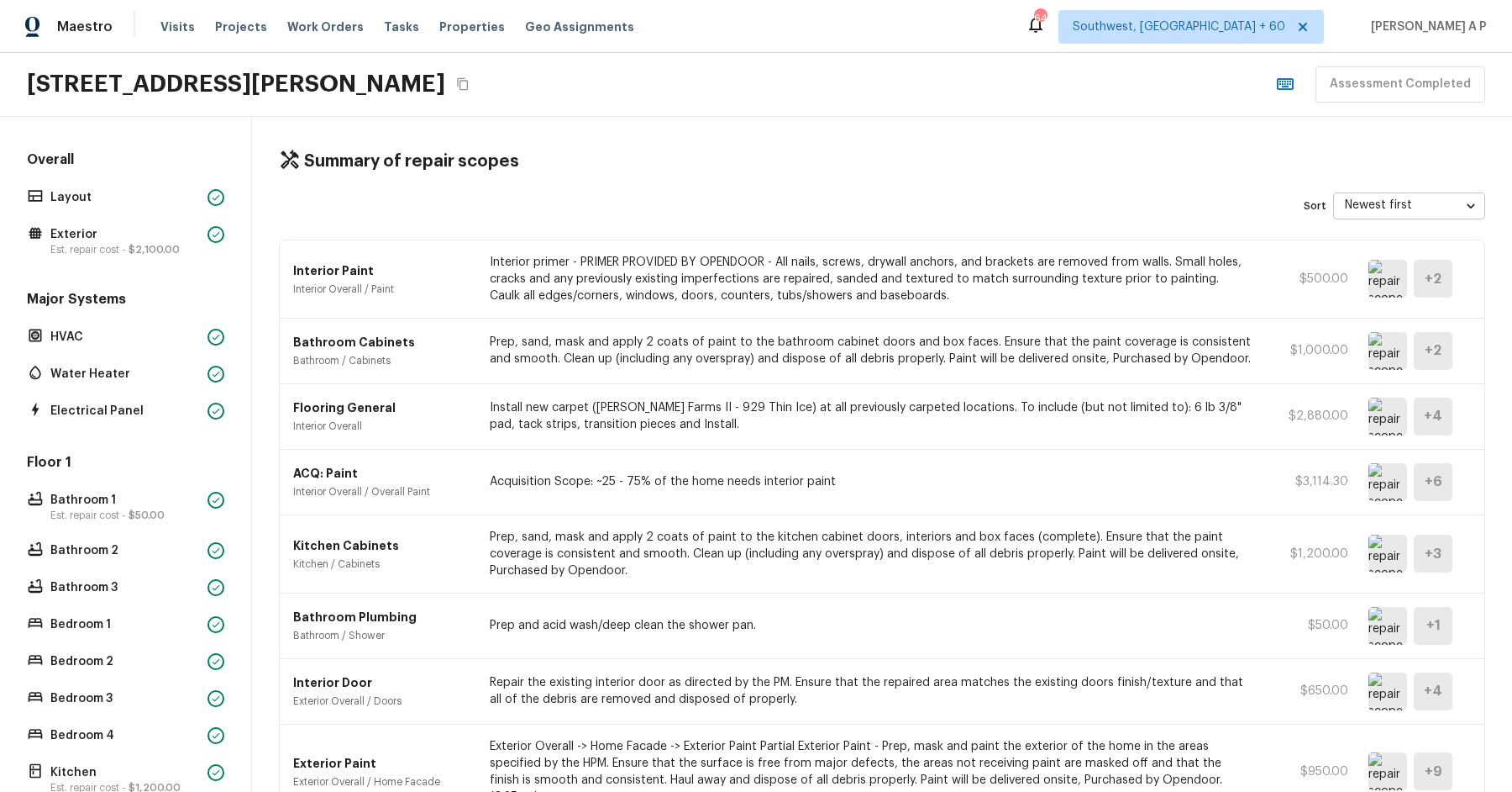
click at [1391, 276] on img at bounding box center [1387, 279] width 39 height 38
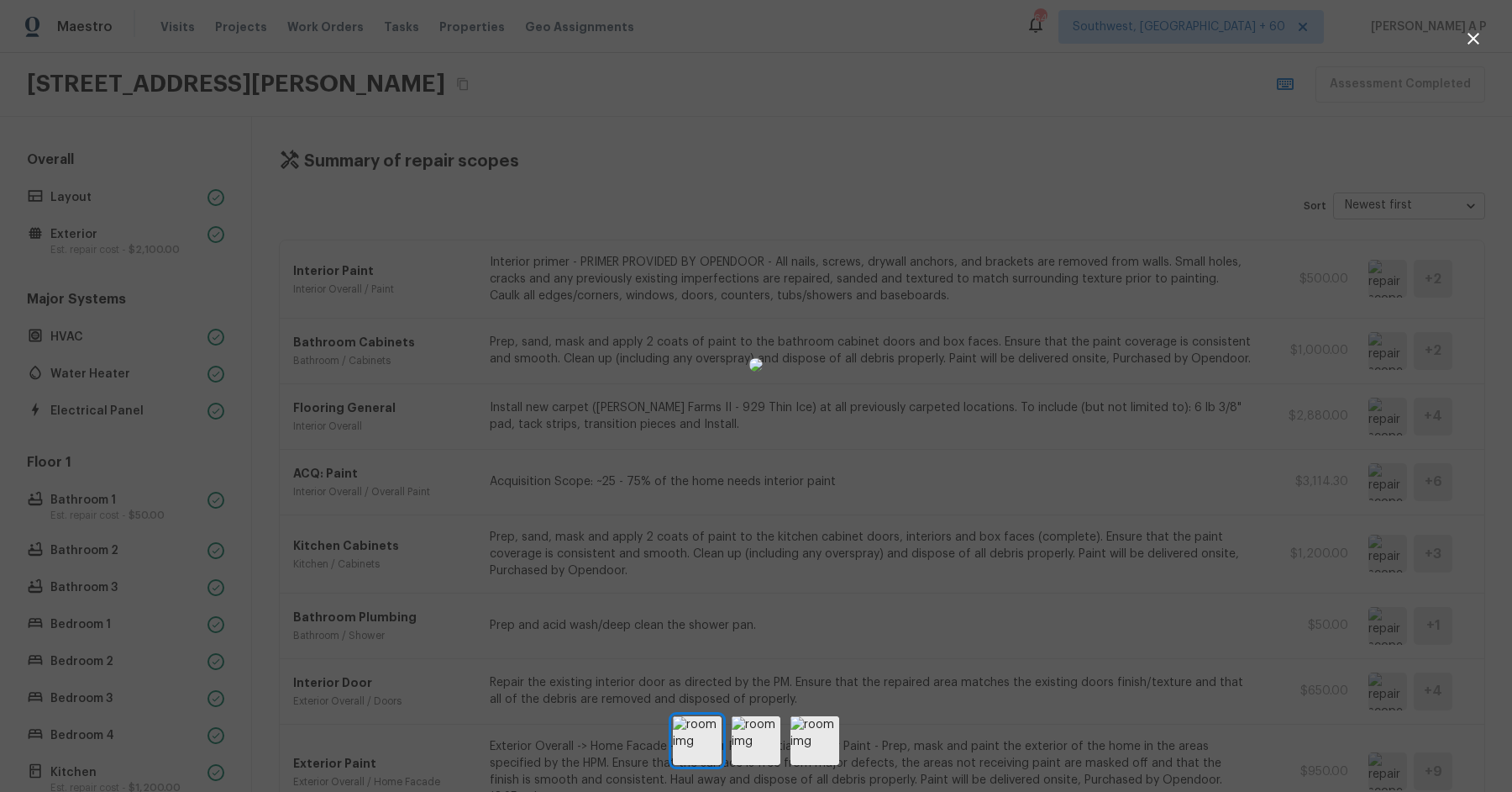
click at [1271, 382] on div at bounding box center [756, 365] width 1512 height 676
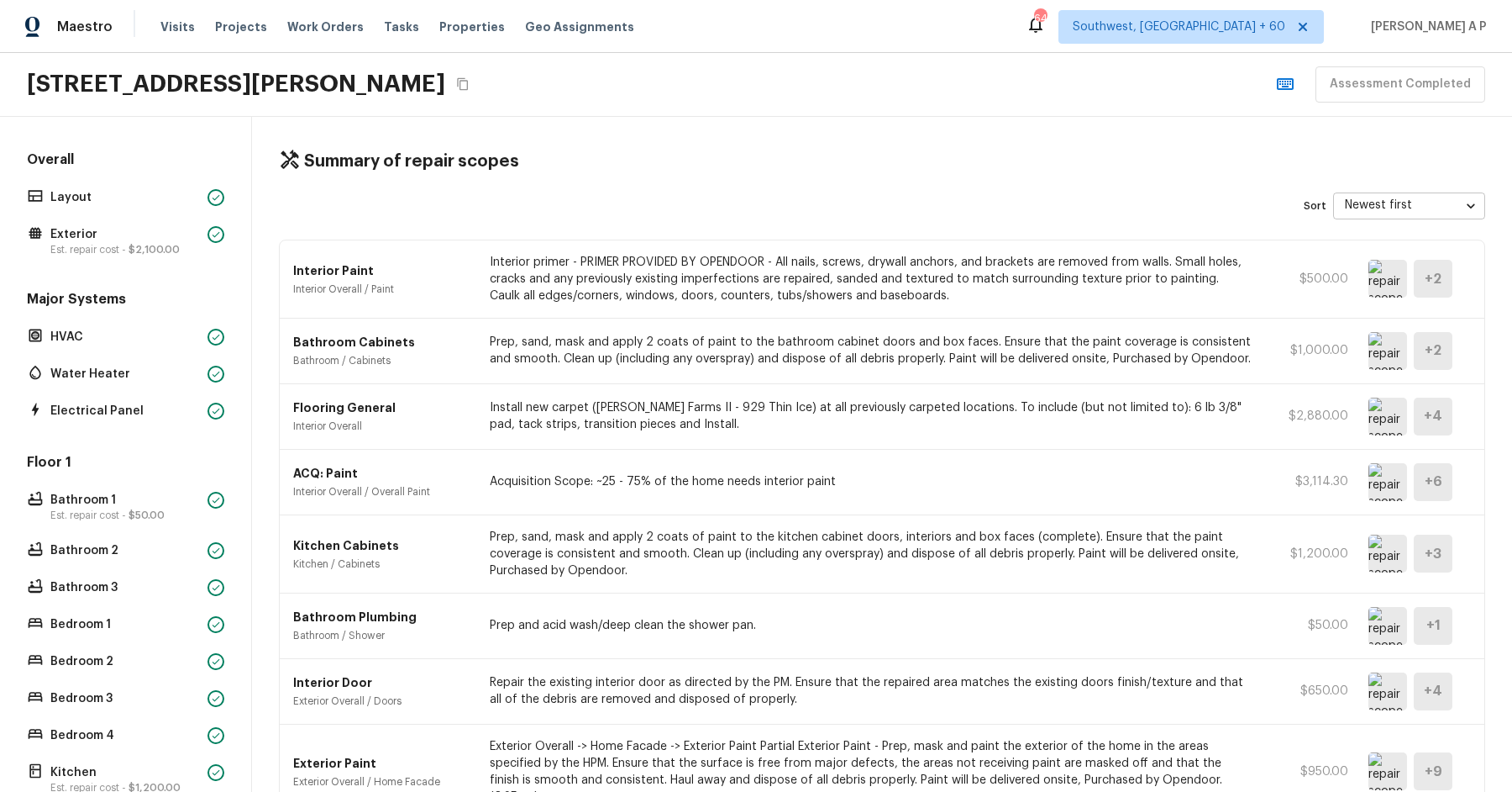
scroll to position [237, 0]
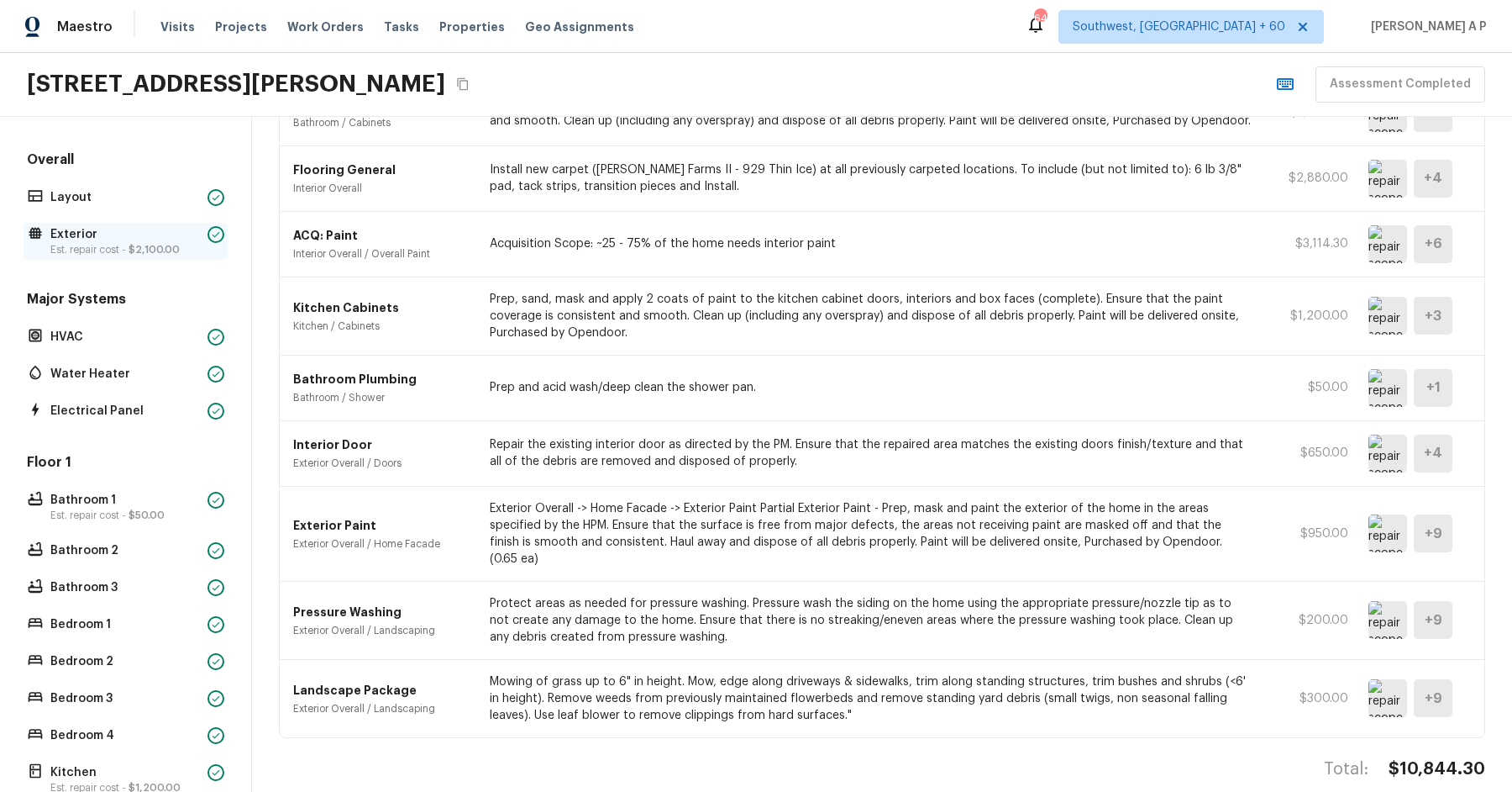
click at [202, 230] on div "Exterior Est. repair cost - $2,100.00" at bounding box center [126, 241] width 204 height 37
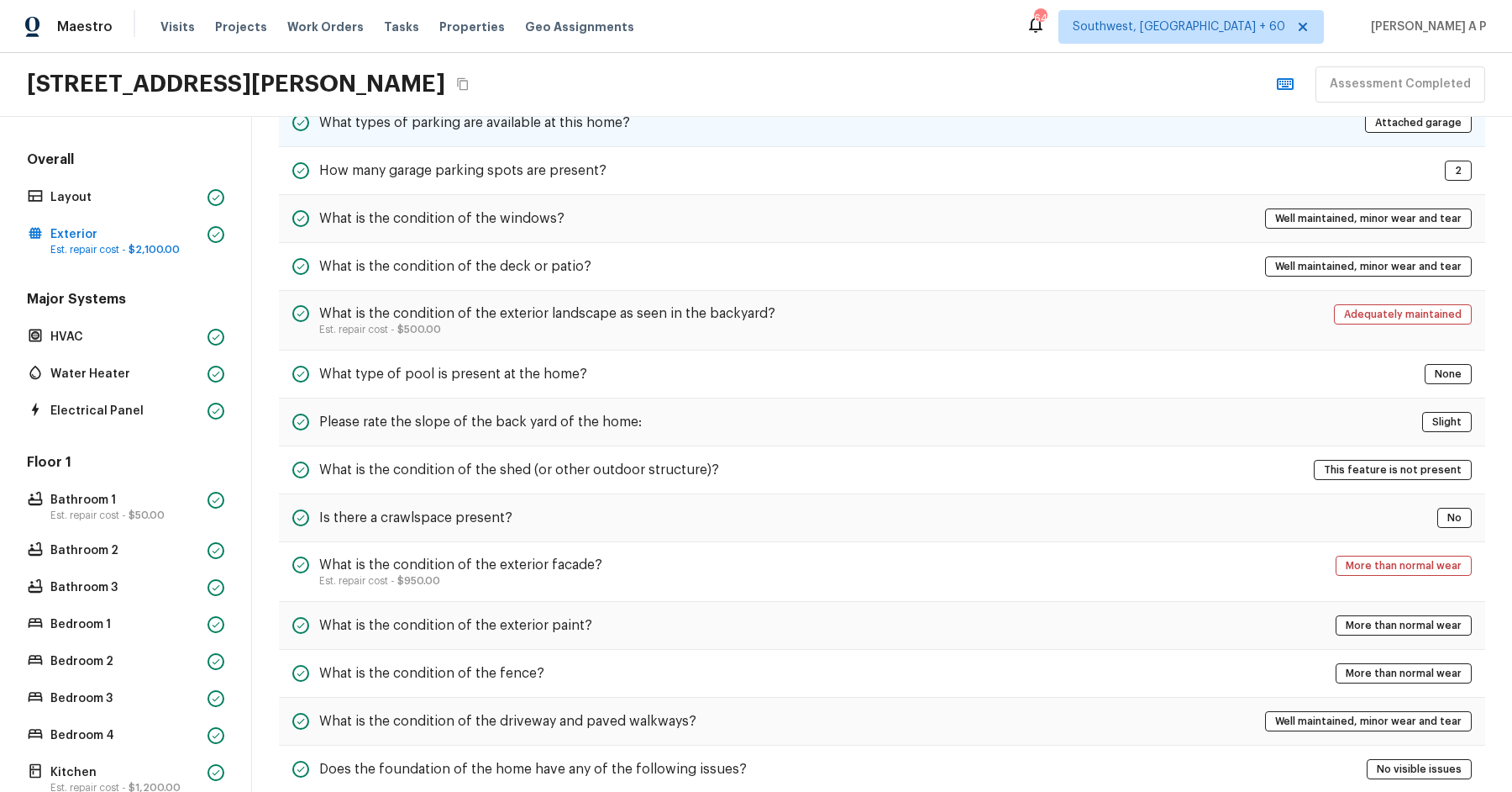
scroll to position [0, 0]
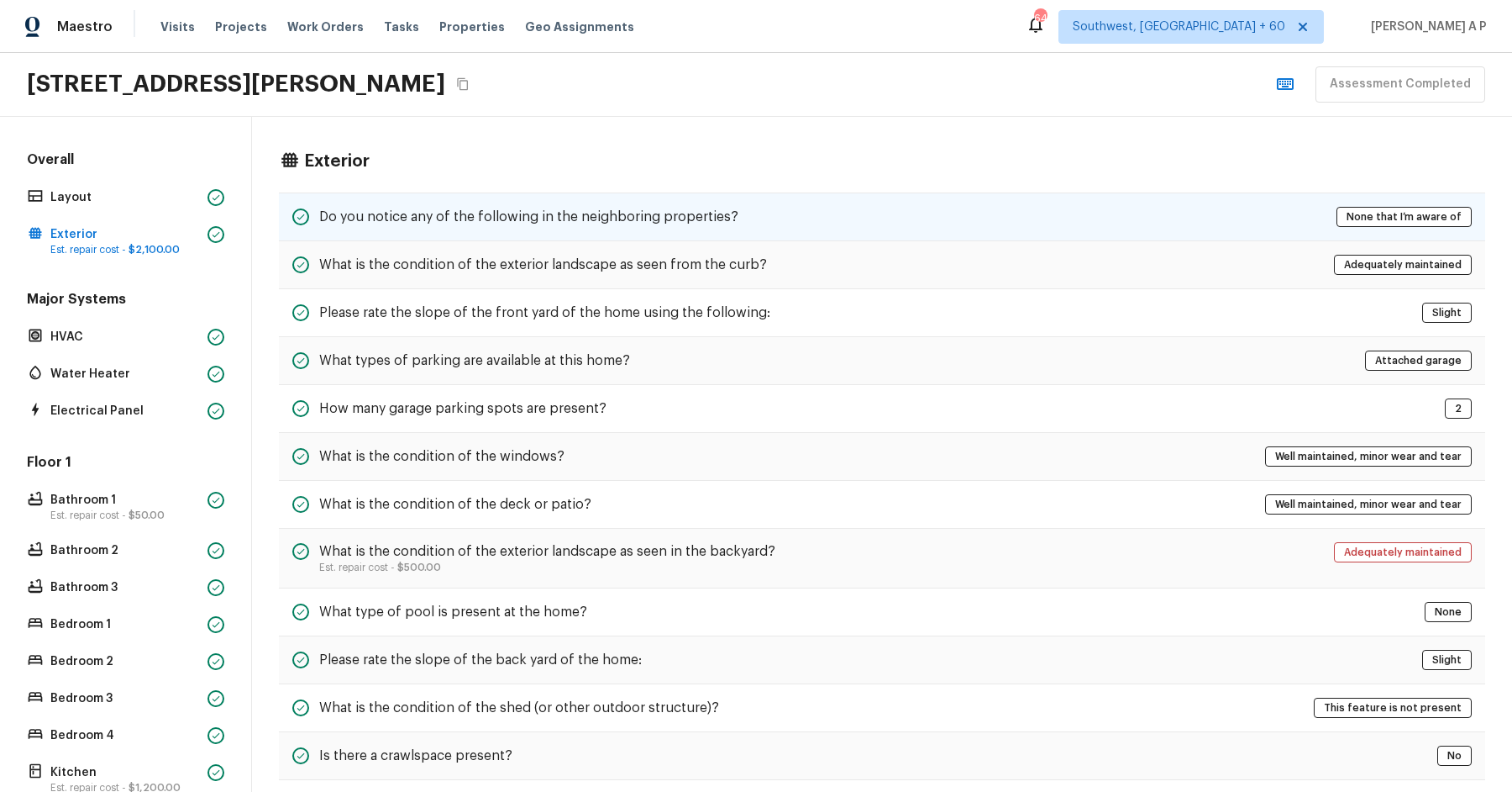
click at [656, 208] on h5 "Do you notice any of the following in the neighboring properties?" at bounding box center [529, 217] width 419 height 18
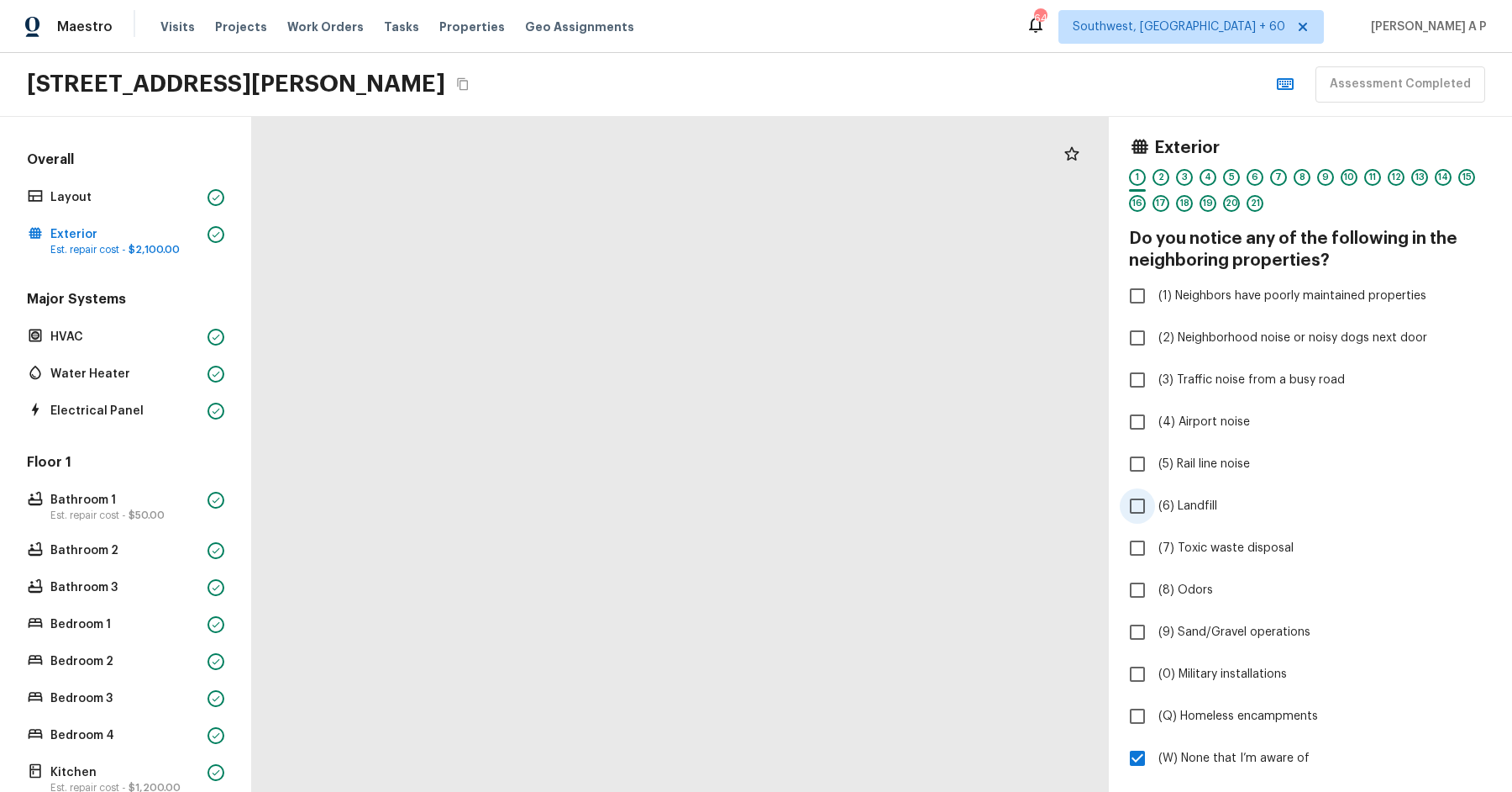
scroll to position [584, 0]
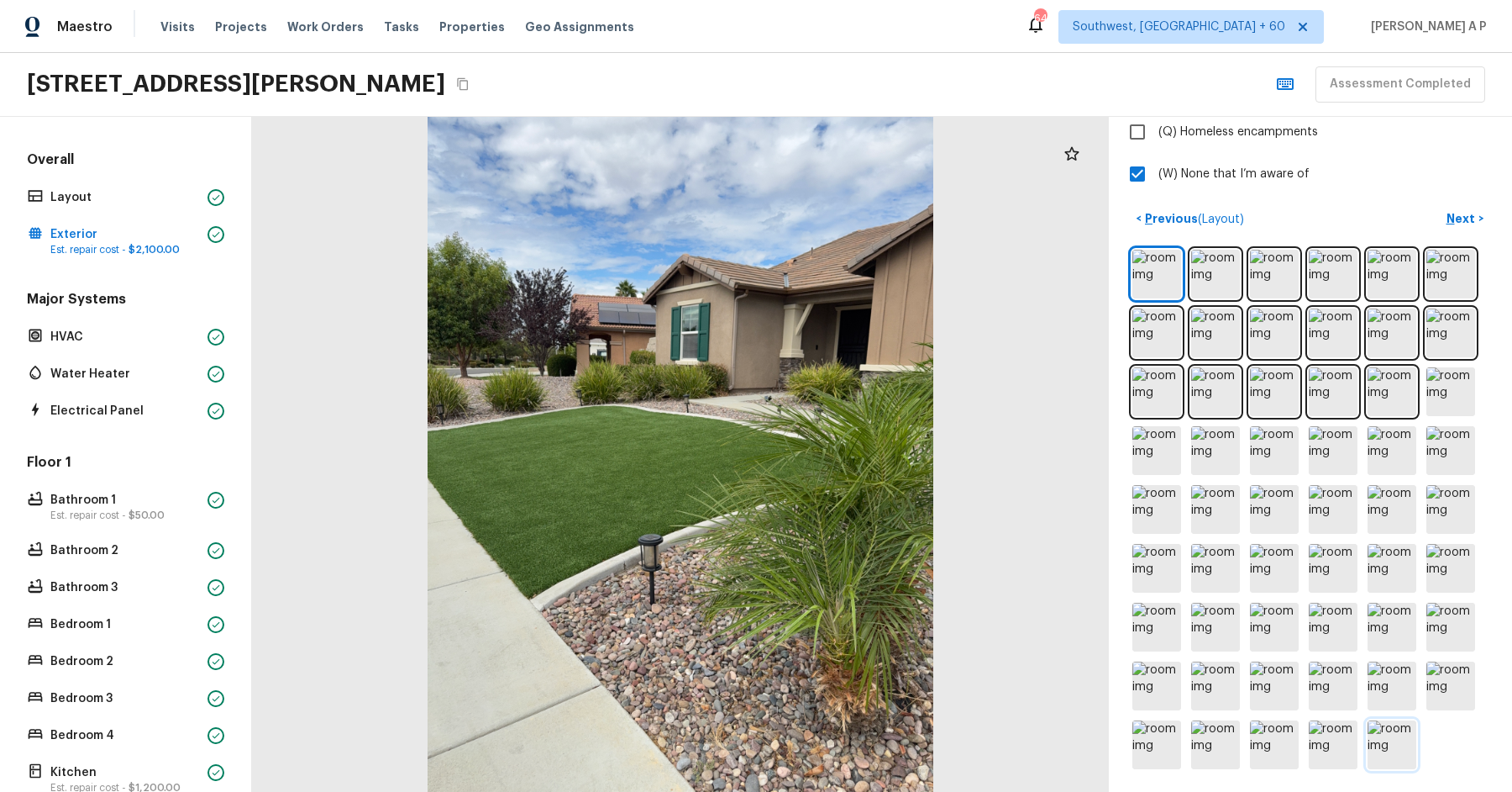
click at [1400, 737] on img at bounding box center [1392, 744] width 48 height 49
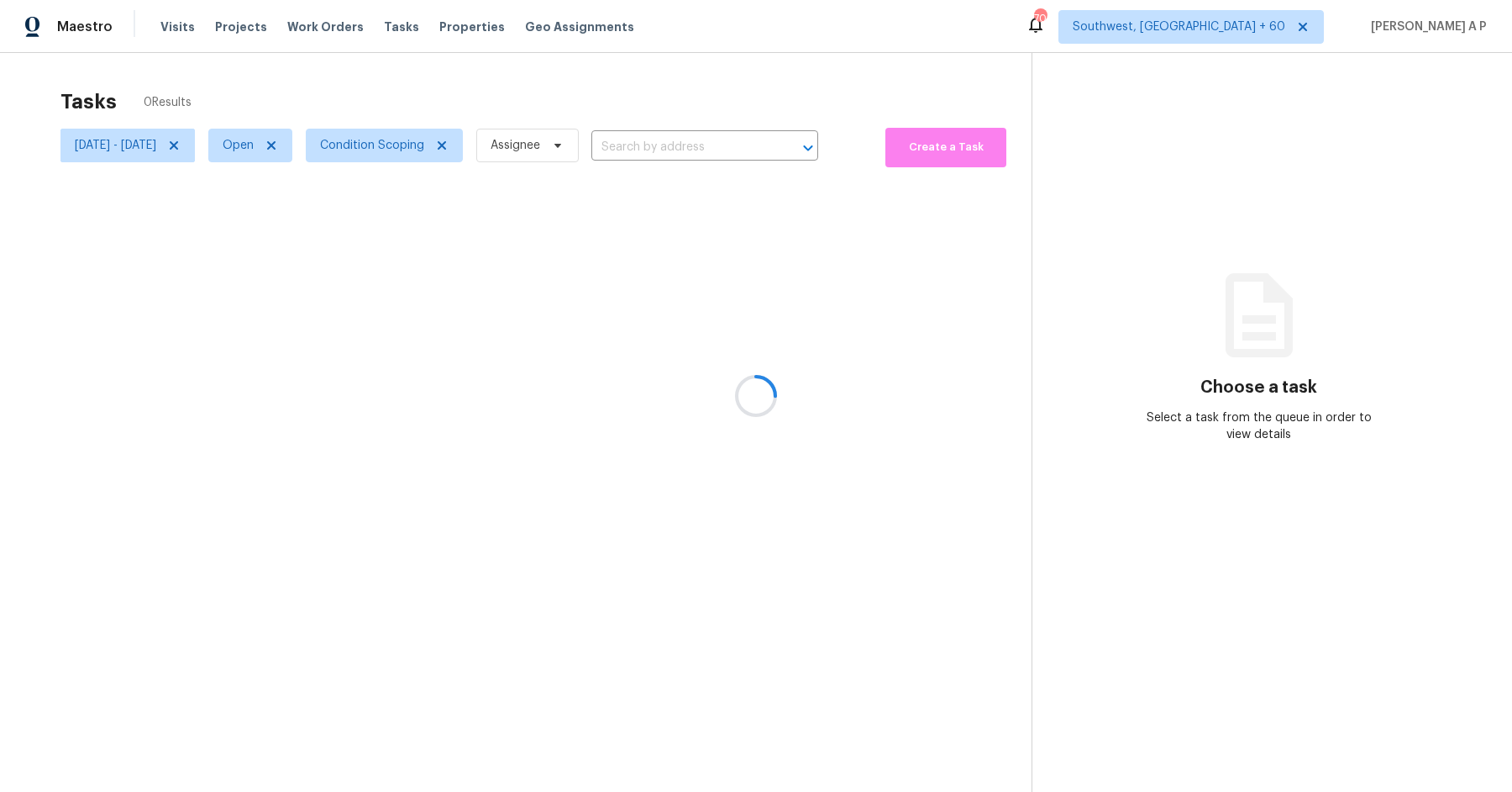
click at [876, 314] on div at bounding box center [756, 396] width 1512 height 792
click at [156, 144] on span "Fri, Sep 19 - Fri, Sep 19" at bounding box center [115, 145] width 81 height 16
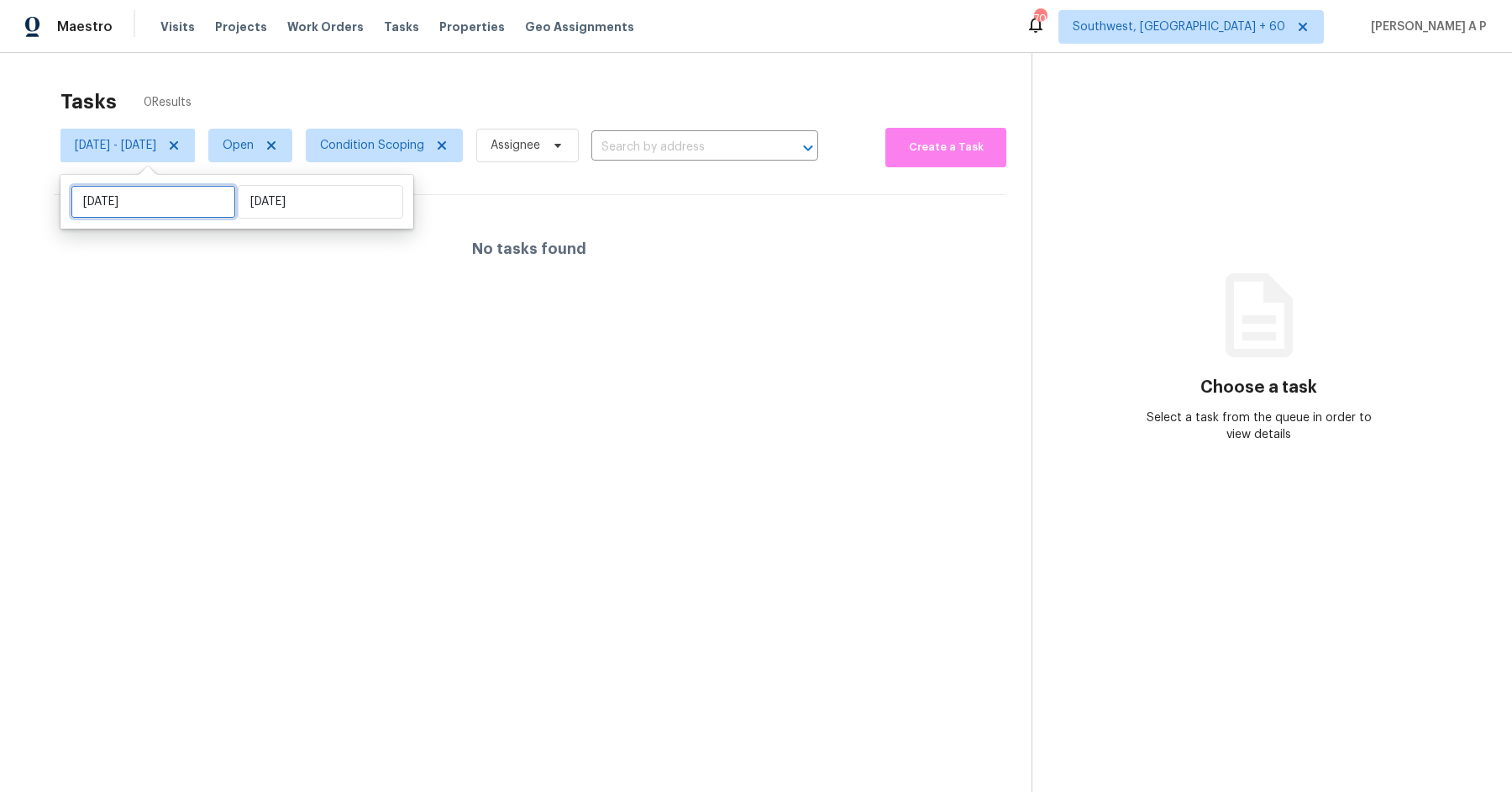
select select "8"
select select "2025"
select select "9"
select select "2025"
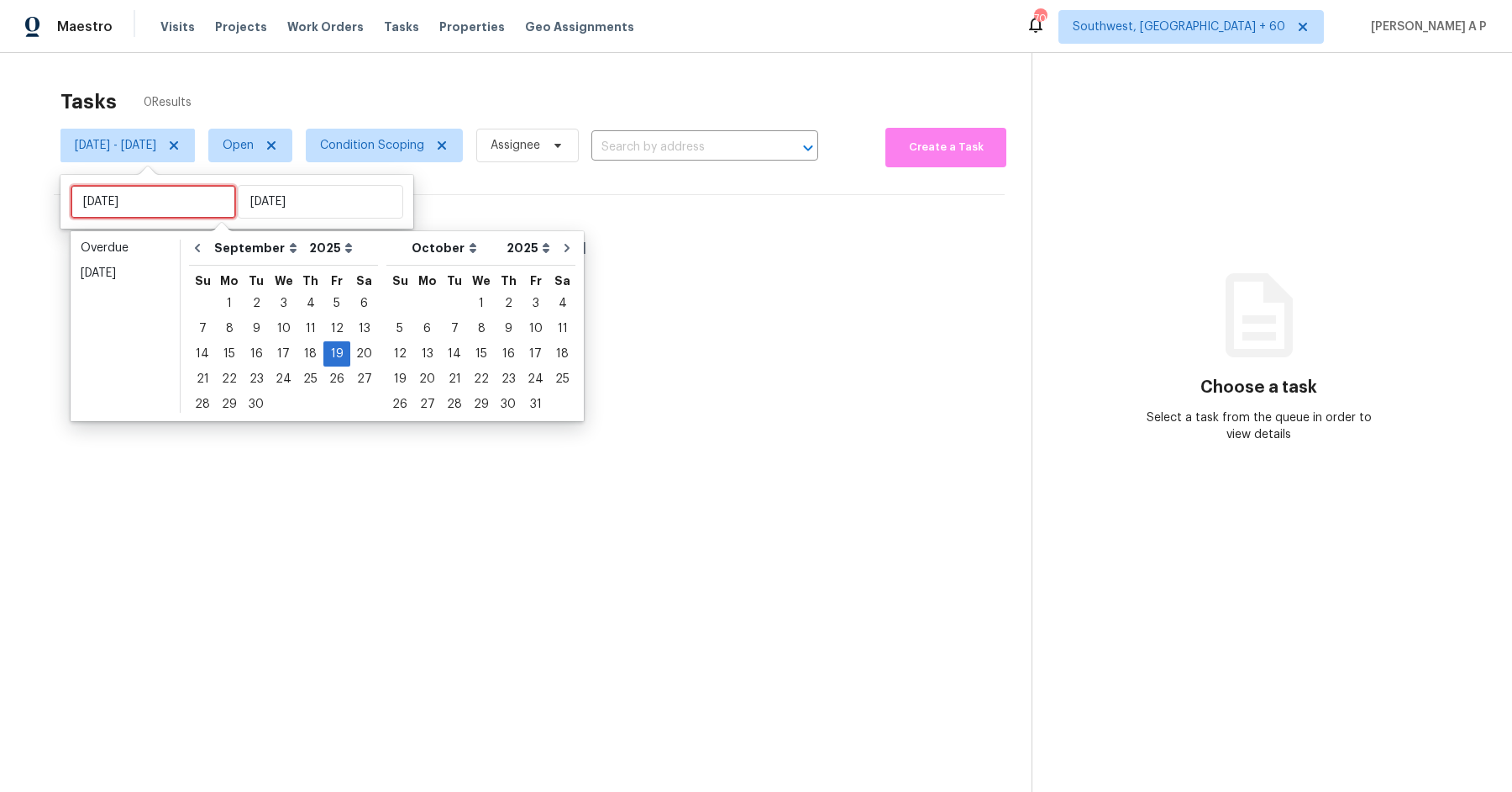
click at [174, 195] on input "Fri, Sep 19" at bounding box center [152, 201] width 165 height 34
type input "Mon, Sep 22"
click at [232, 382] on div "22" at bounding box center [229, 379] width 27 height 23
type input "Mon, Sep 22"
type input "Fri, Sep 19"
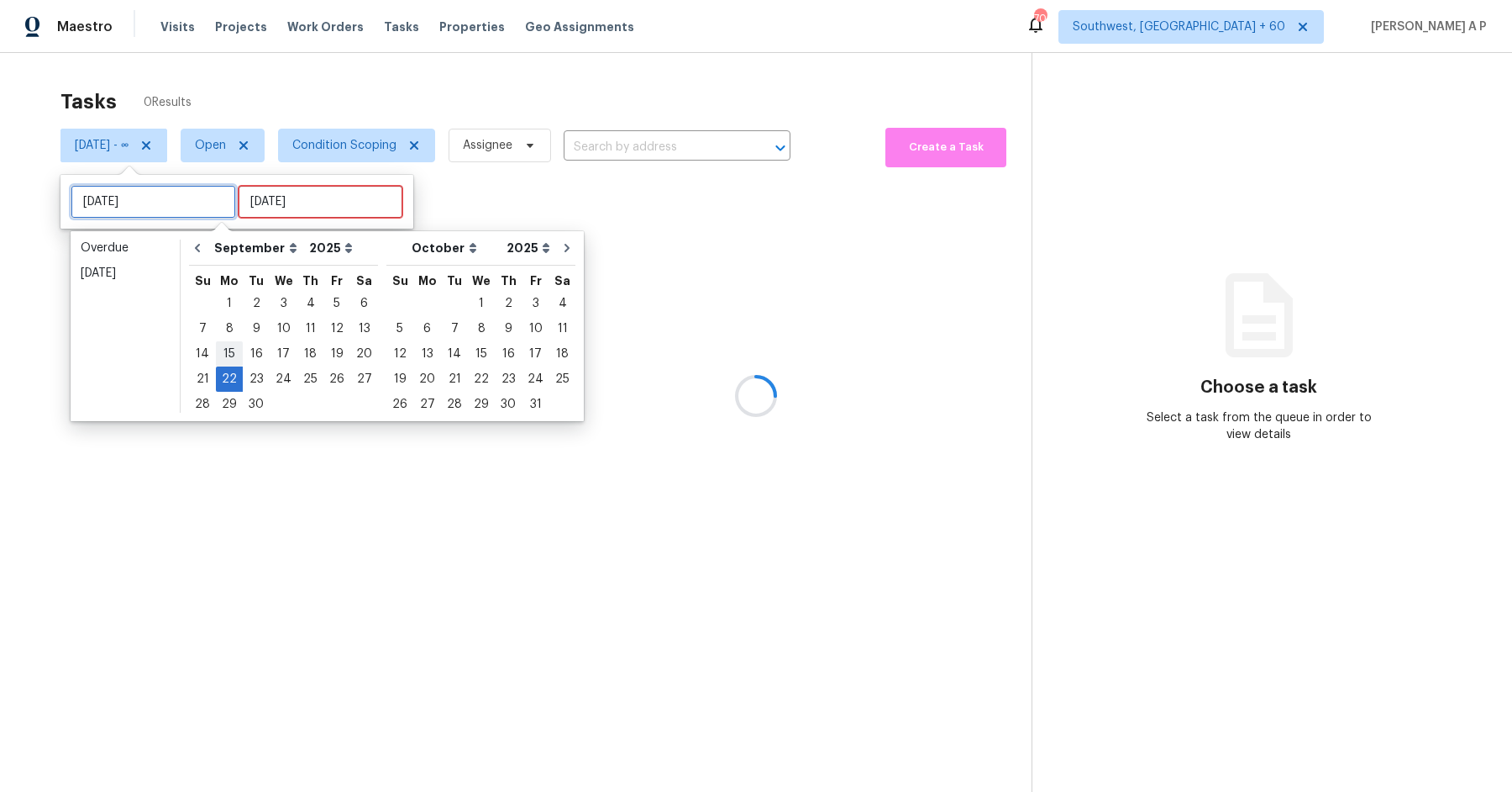
type input "Mon, Sep 15"
type input "Mon, Sep 22"
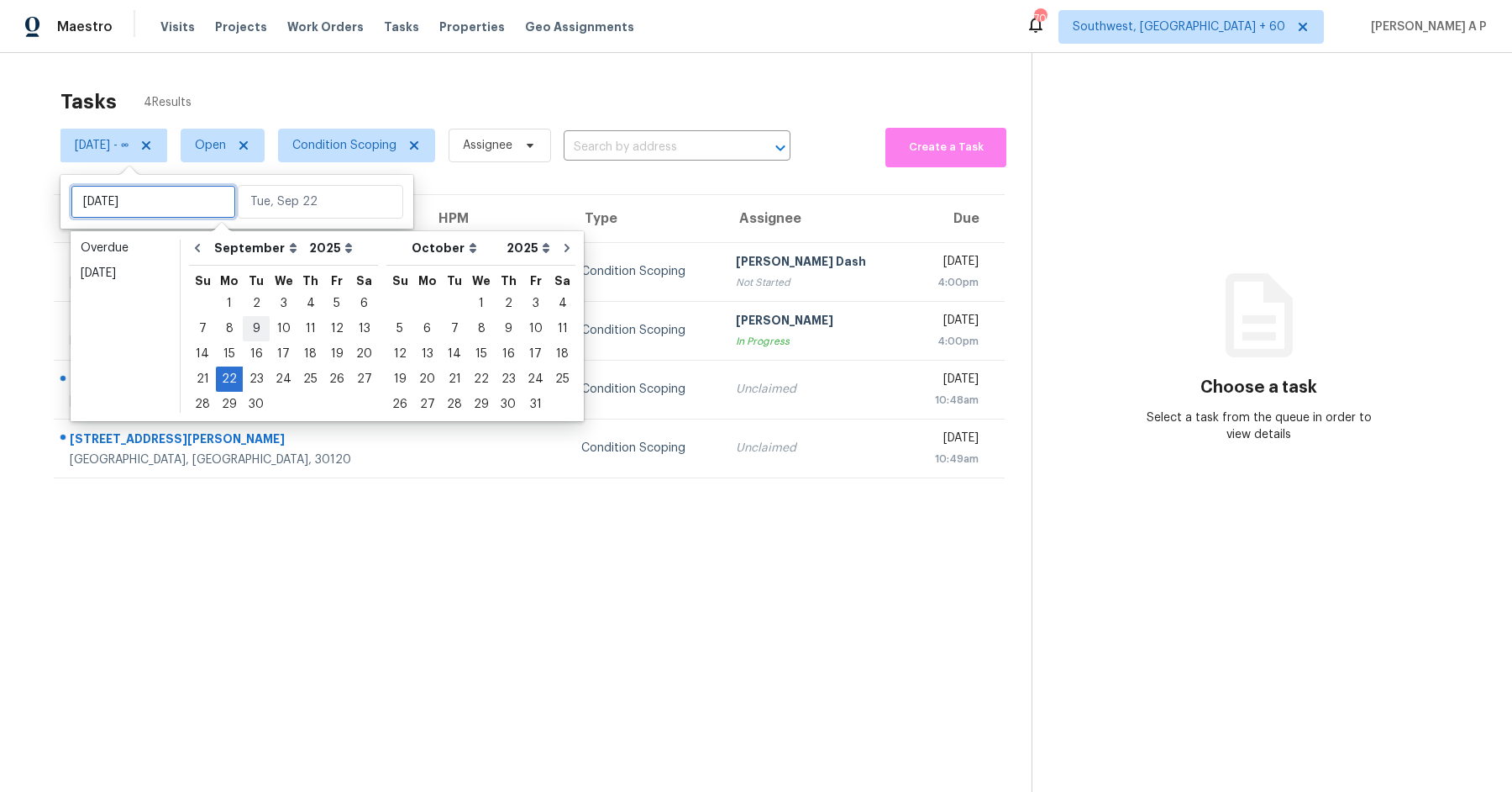
type input "Wed, Sep 03"
type input "Mon, Sep 22"
click at [231, 375] on div "22" at bounding box center [229, 379] width 27 height 23
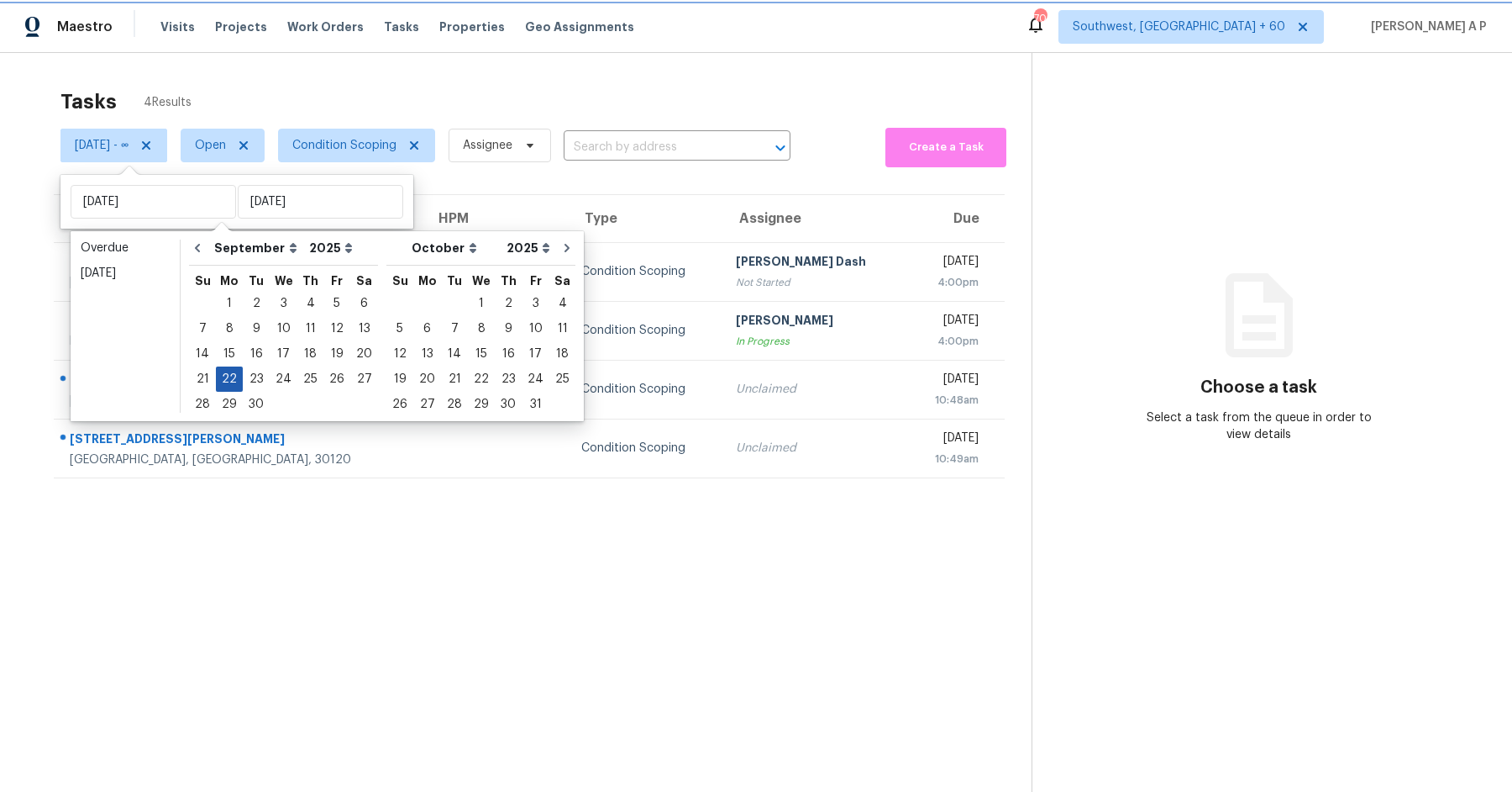
type input "Mon, Sep 22"
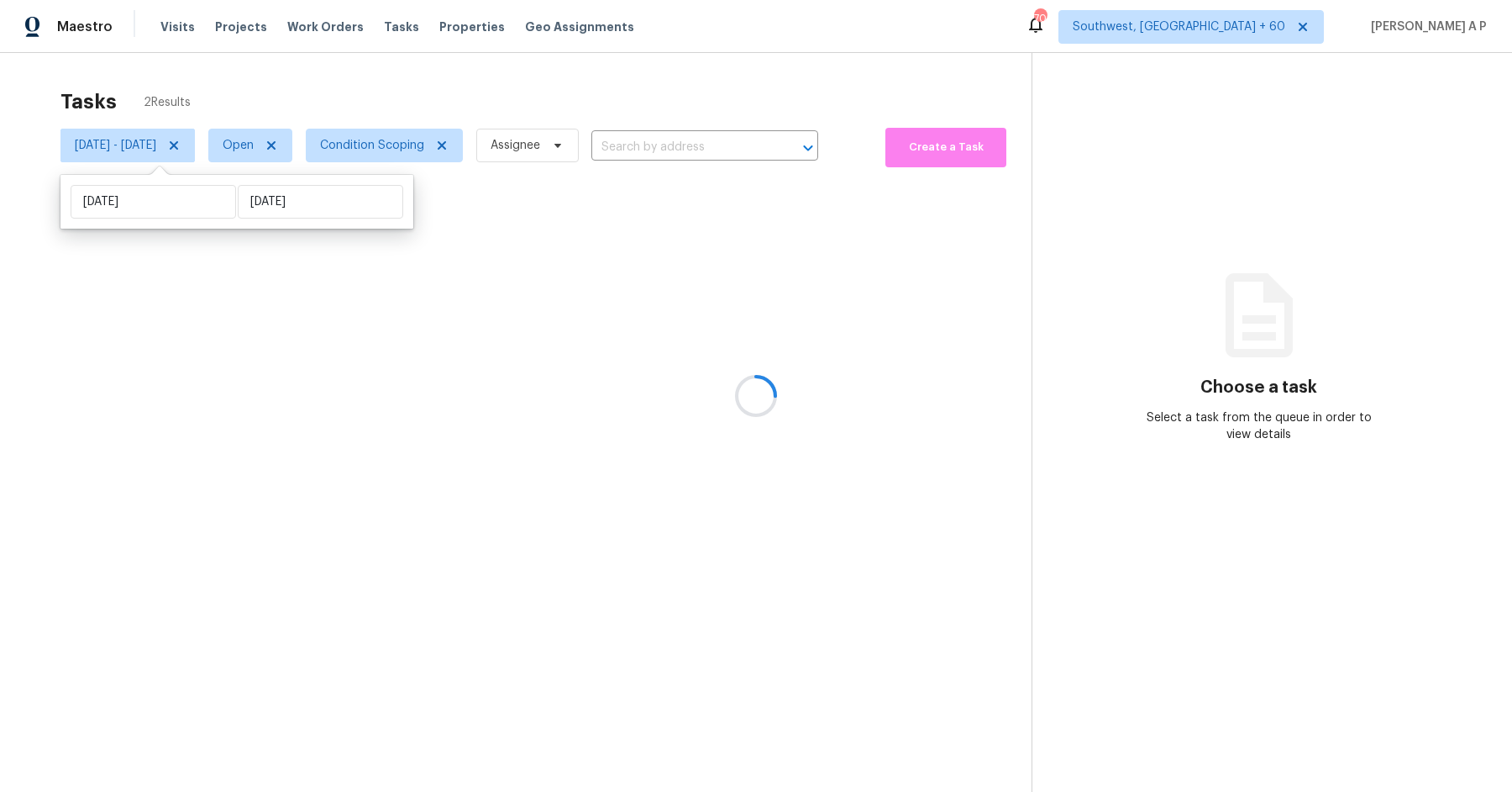
click at [714, 146] on div at bounding box center [756, 396] width 1512 height 792
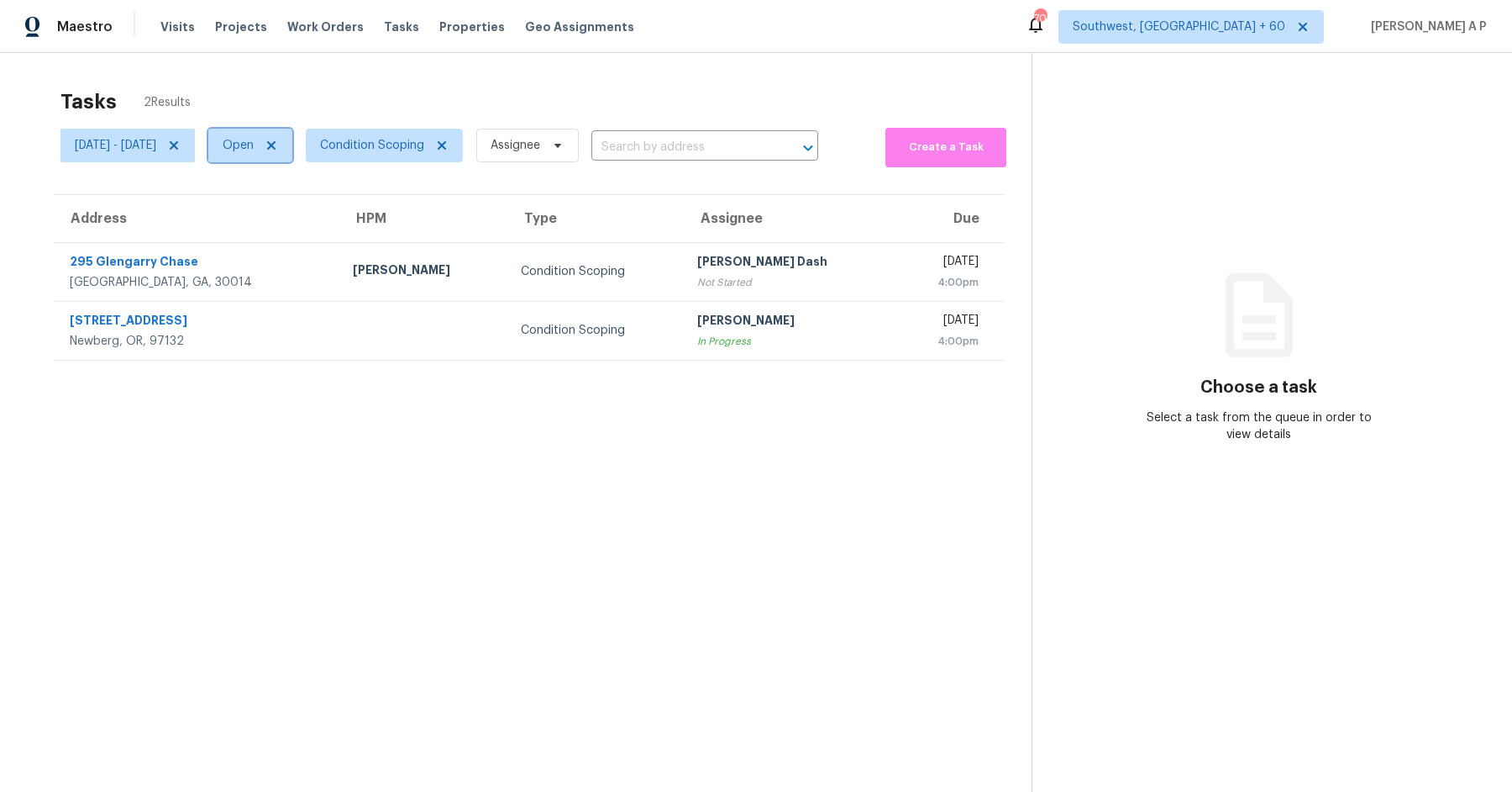
click at [278, 146] on span at bounding box center [268, 146] width 18 height 14
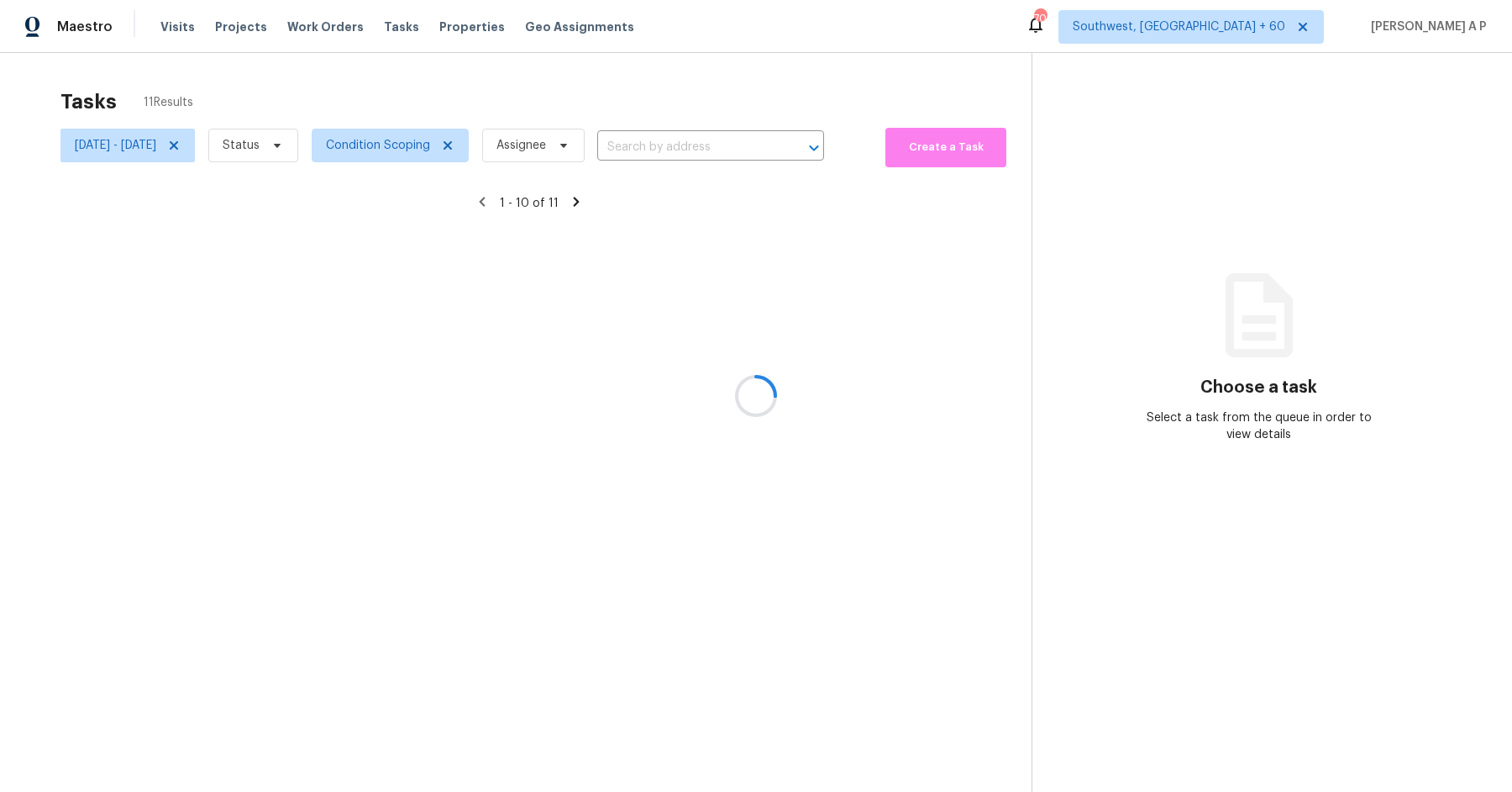
click at [336, 147] on div at bounding box center [756, 396] width 1512 height 792
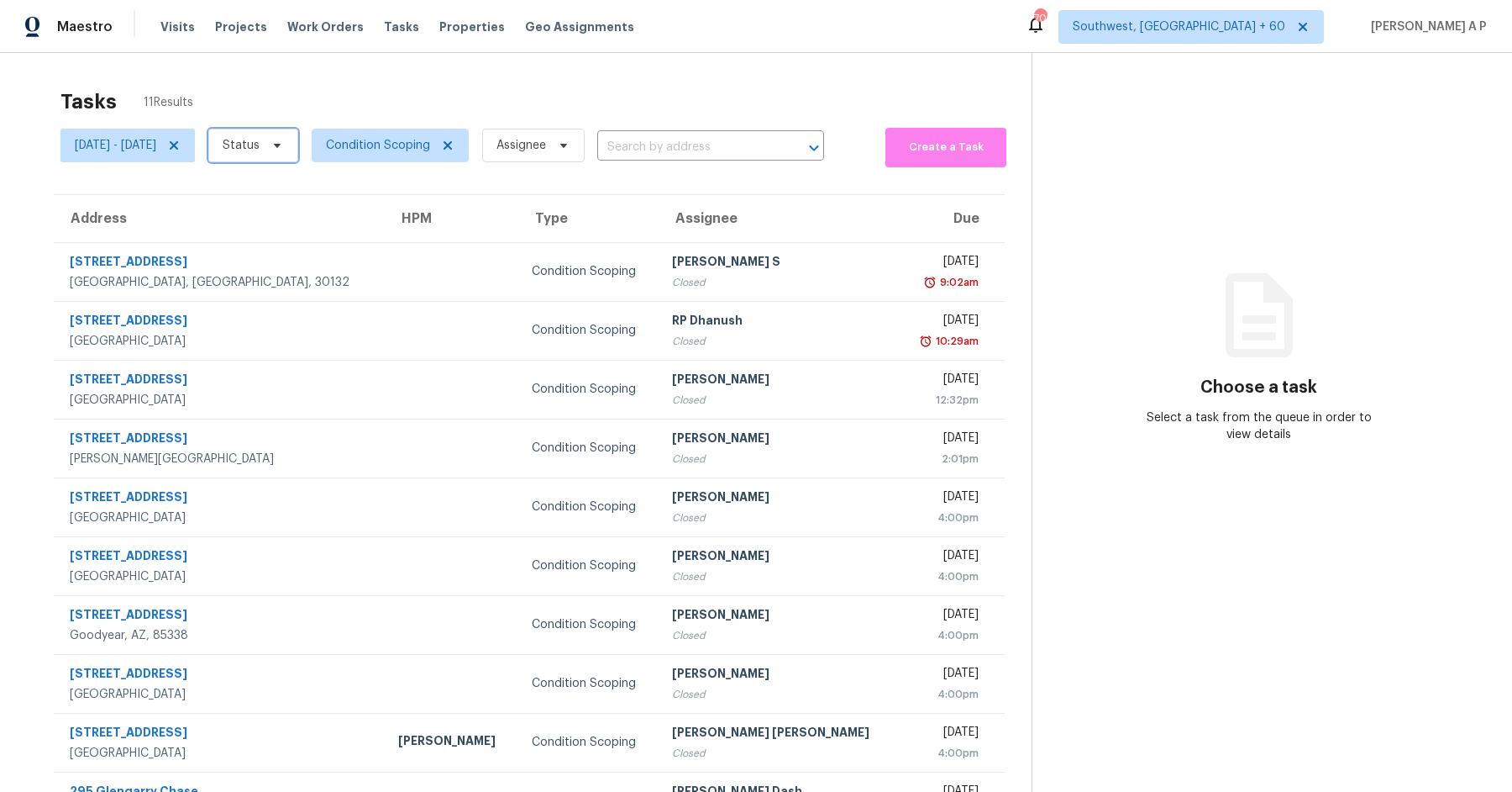
click at [284, 146] on icon at bounding box center [277, 146] width 14 height 14
click at [330, 191] on label "Closed" at bounding box center [313, 192] width 61 height 16
click at [294, 191] on input "Closed" at bounding box center [288, 190] width 11 height 11
checkbox input "true"
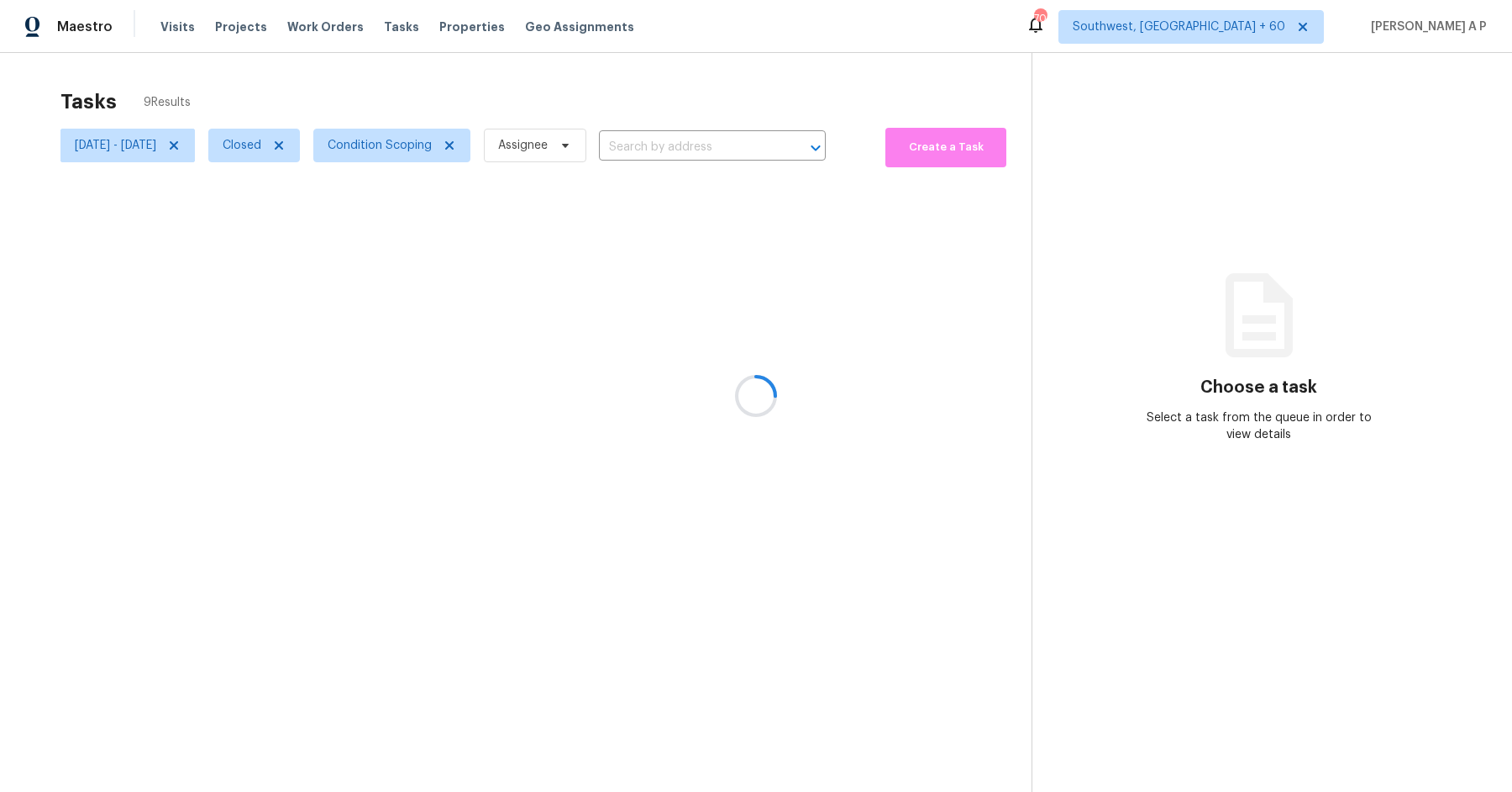
click at [766, 148] on div at bounding box center [756, 396] width 1512 height 792
click at [740, 148] on div at bounding box center [756, 396] width 1512 height 792
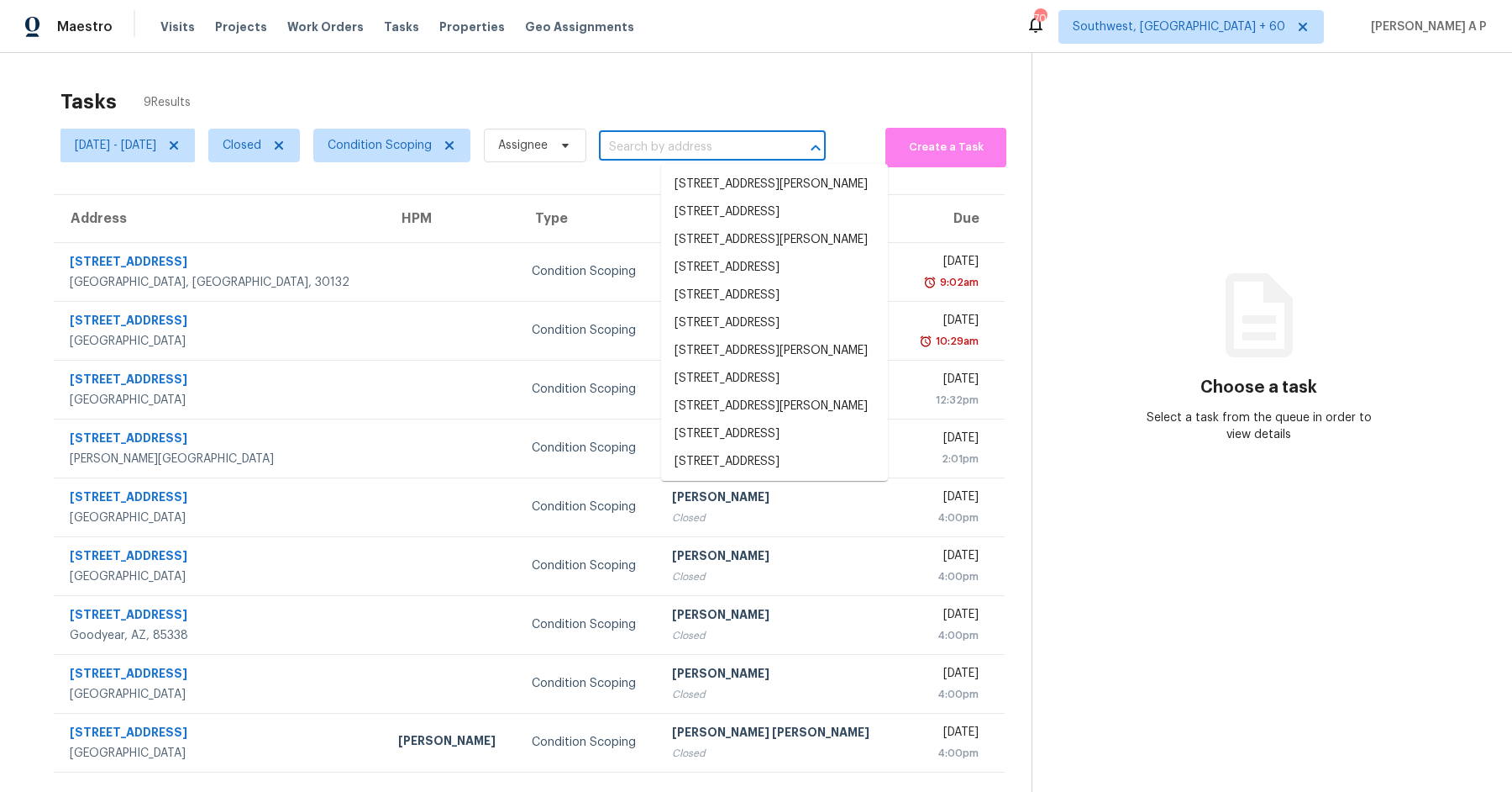
click at [740, 148] on input "text" at bounding box center [689, 147] width 180 height 26
paste input ""4128 E Copper Rd San Tan Valley, AZ, 85143""
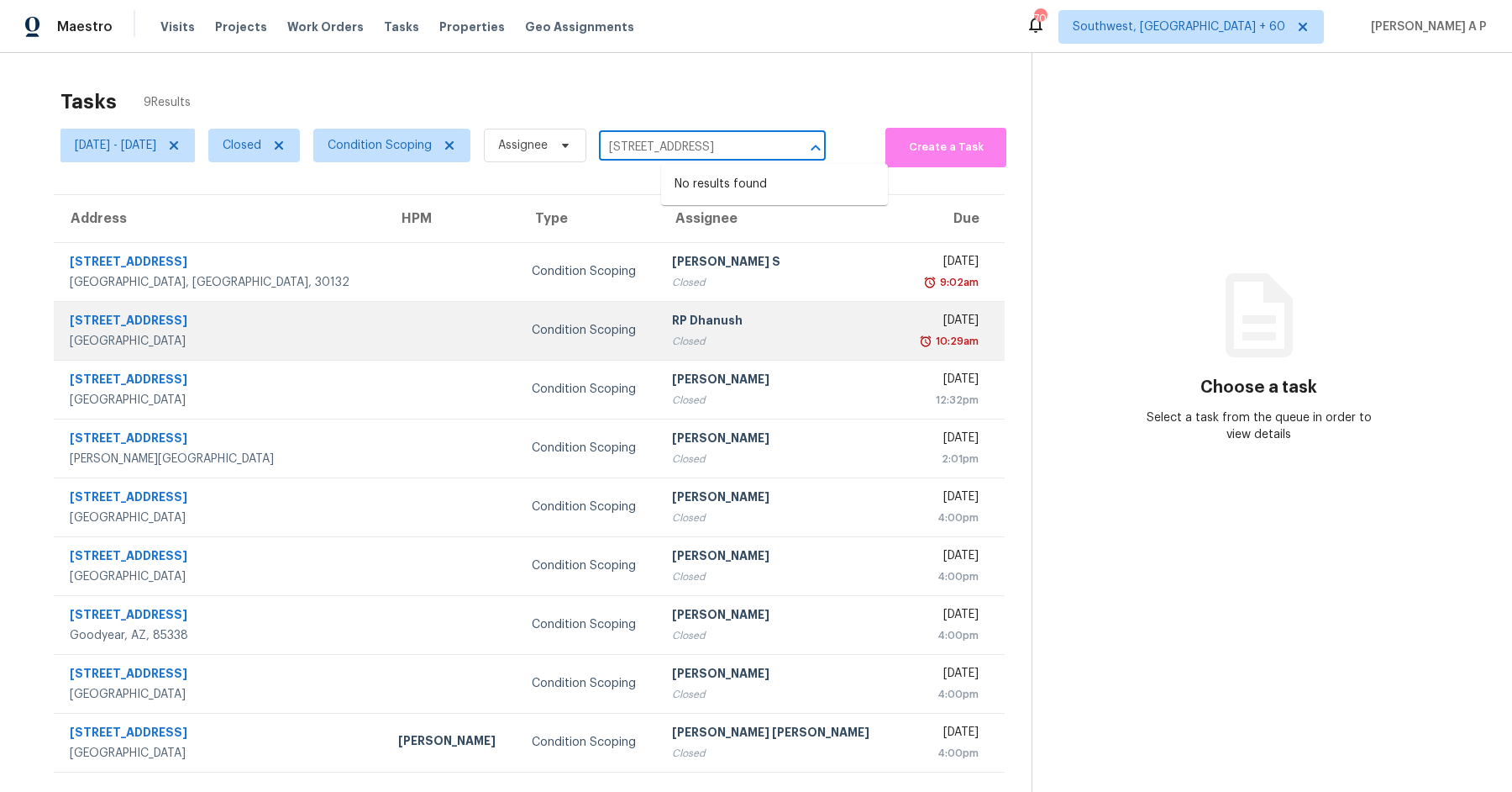
type input "4128 E Copper Rd San Tan Valley, AZ, 85143"
click at [525, 339] on td "Condition Scoping" at bounding box center [588, 330] width 140 height 59
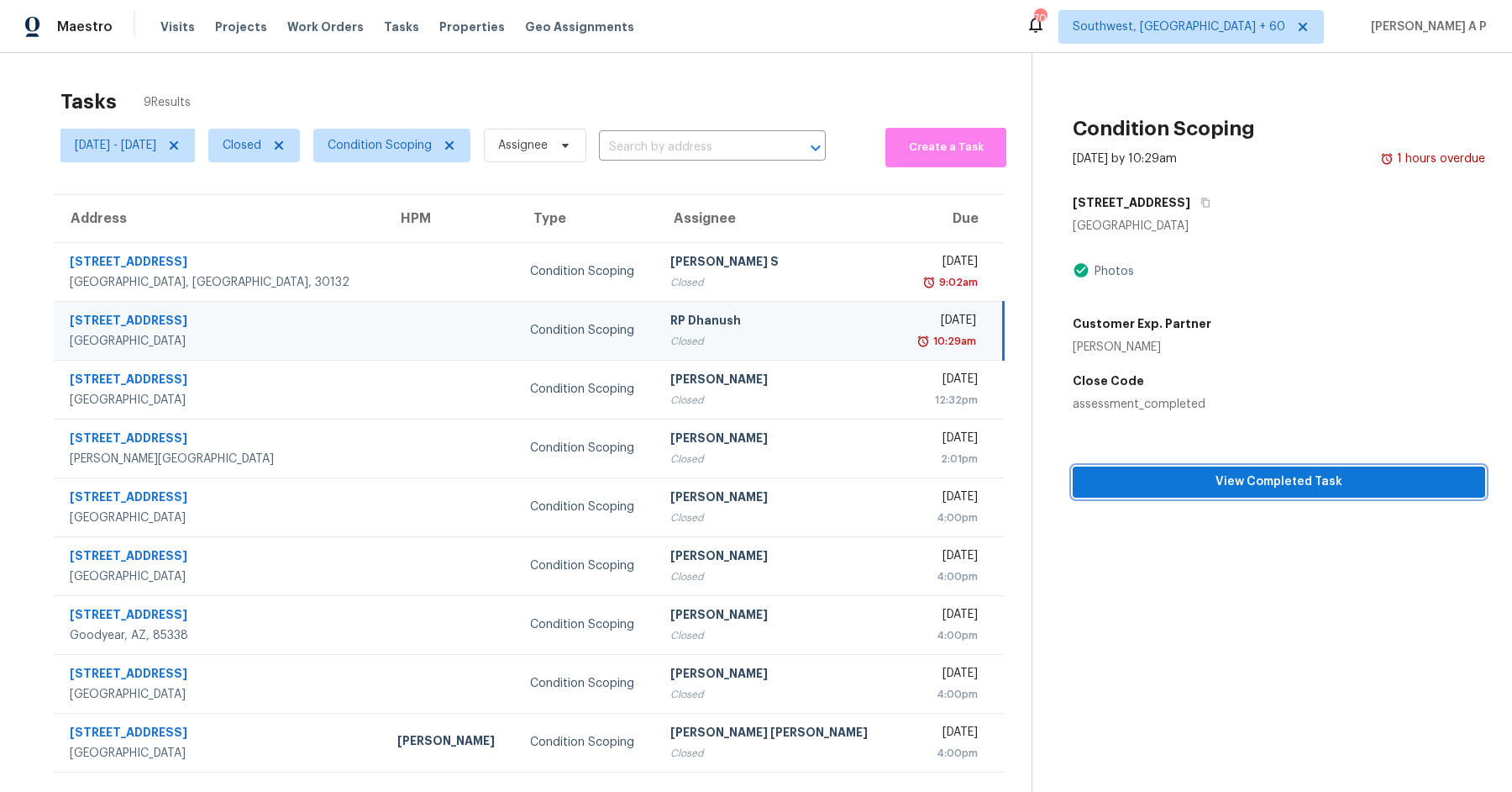
click at [1262, 467] on button "View Completed Task" at bounding box center [1279, 482] width 412 height 31
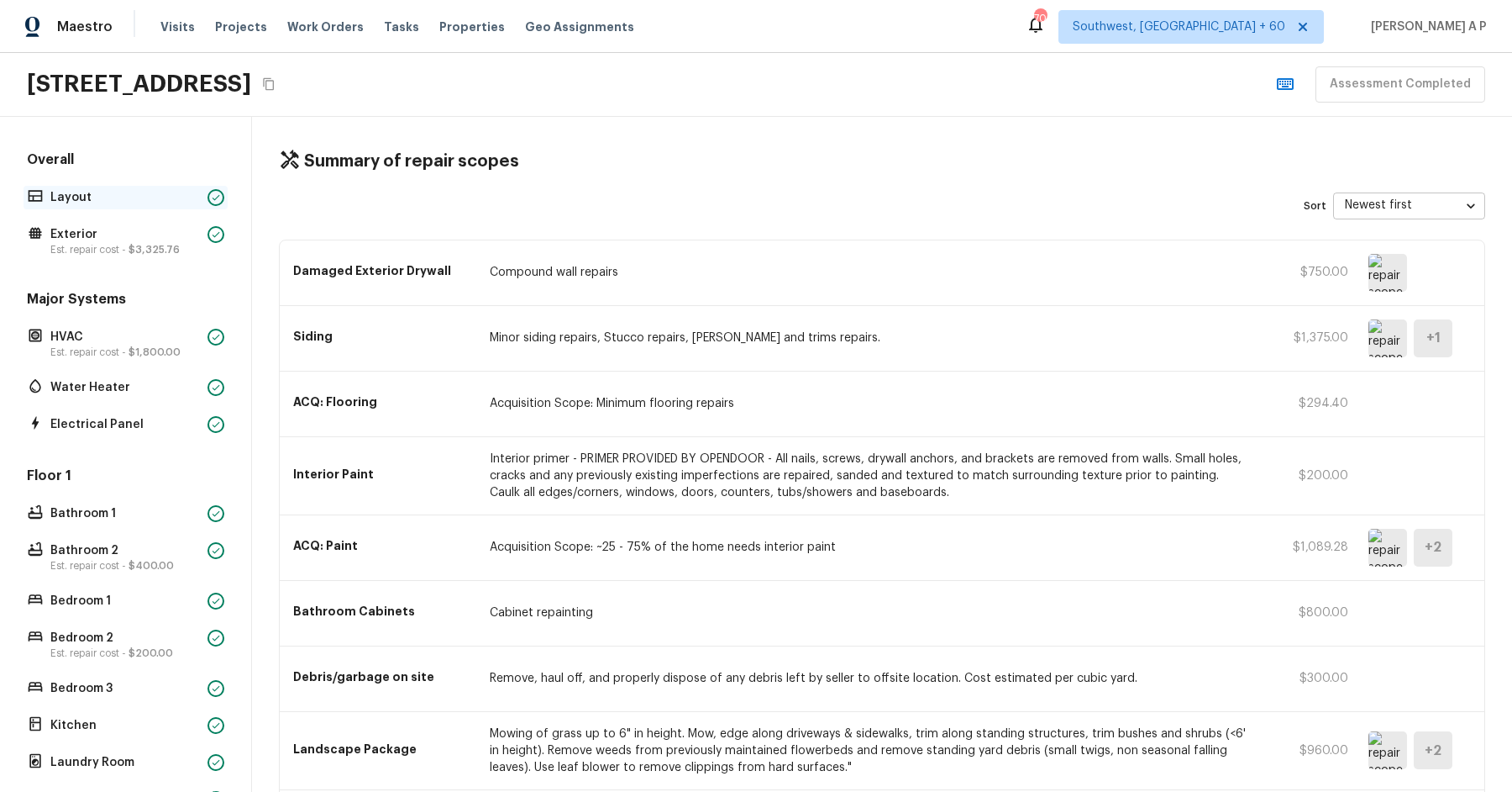
click at [94, 186] on div "Layout" at bounding box center [126, 197] width 204 height 23
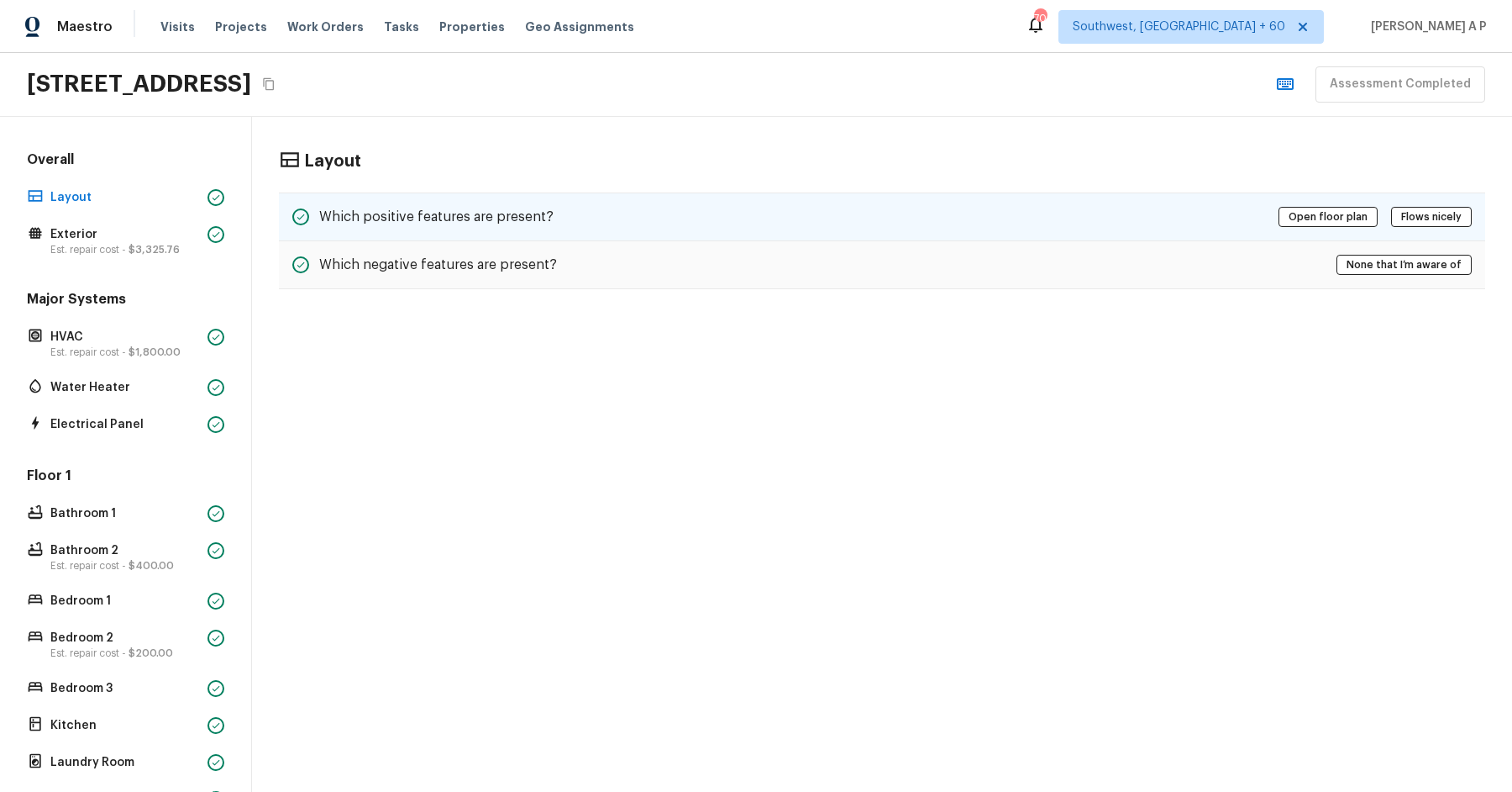
click at [708, 210] on div "Which positive features are present? Open floor plan Flows nicely" at bounding box center [882, 217] width 1206 height 49
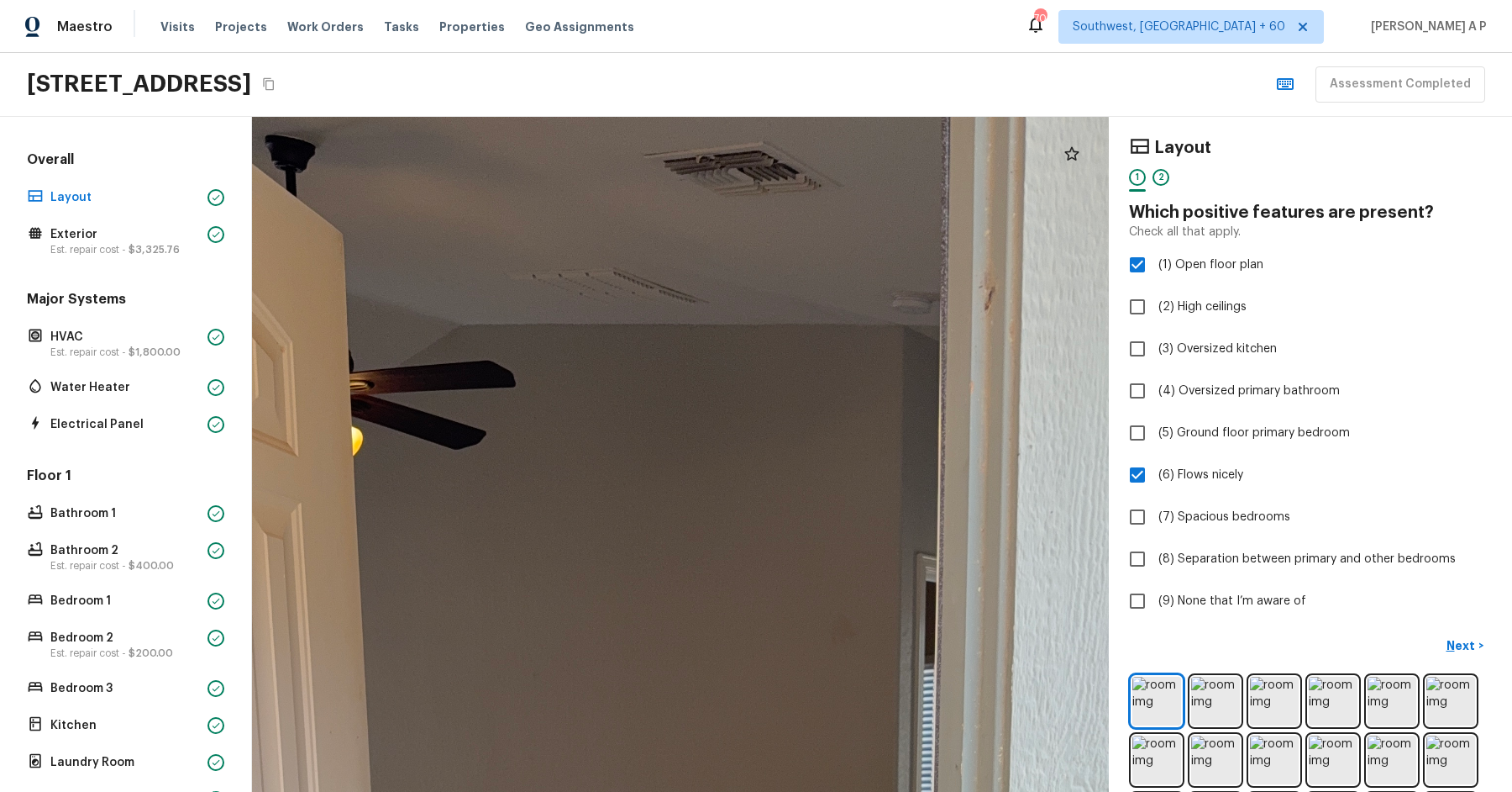
drag, startPoint x: 734, startPoint y: 214, endPoint x: 740, endPoint y: 233, distance: 19.9
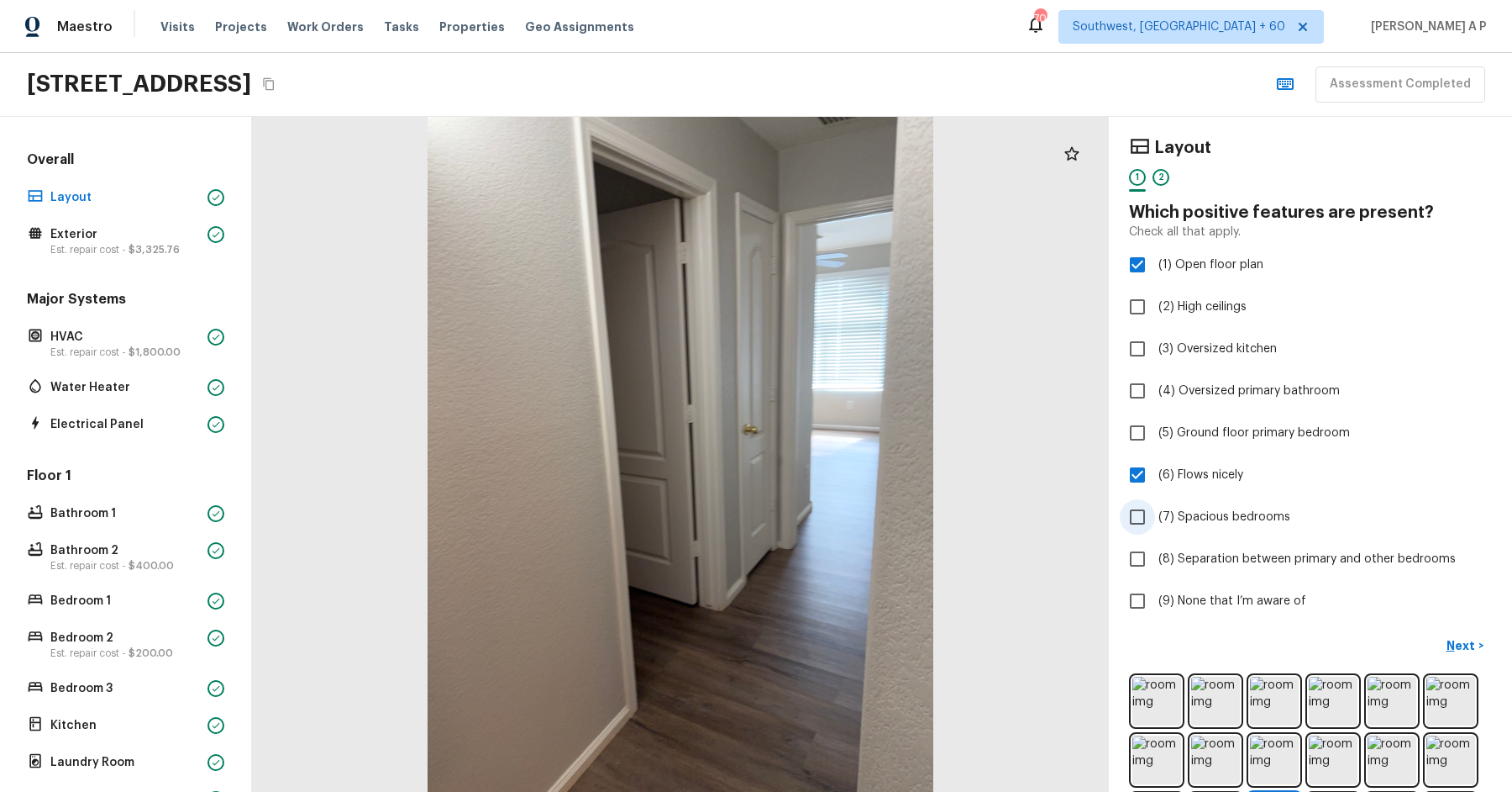
scroll to position [74, 0]
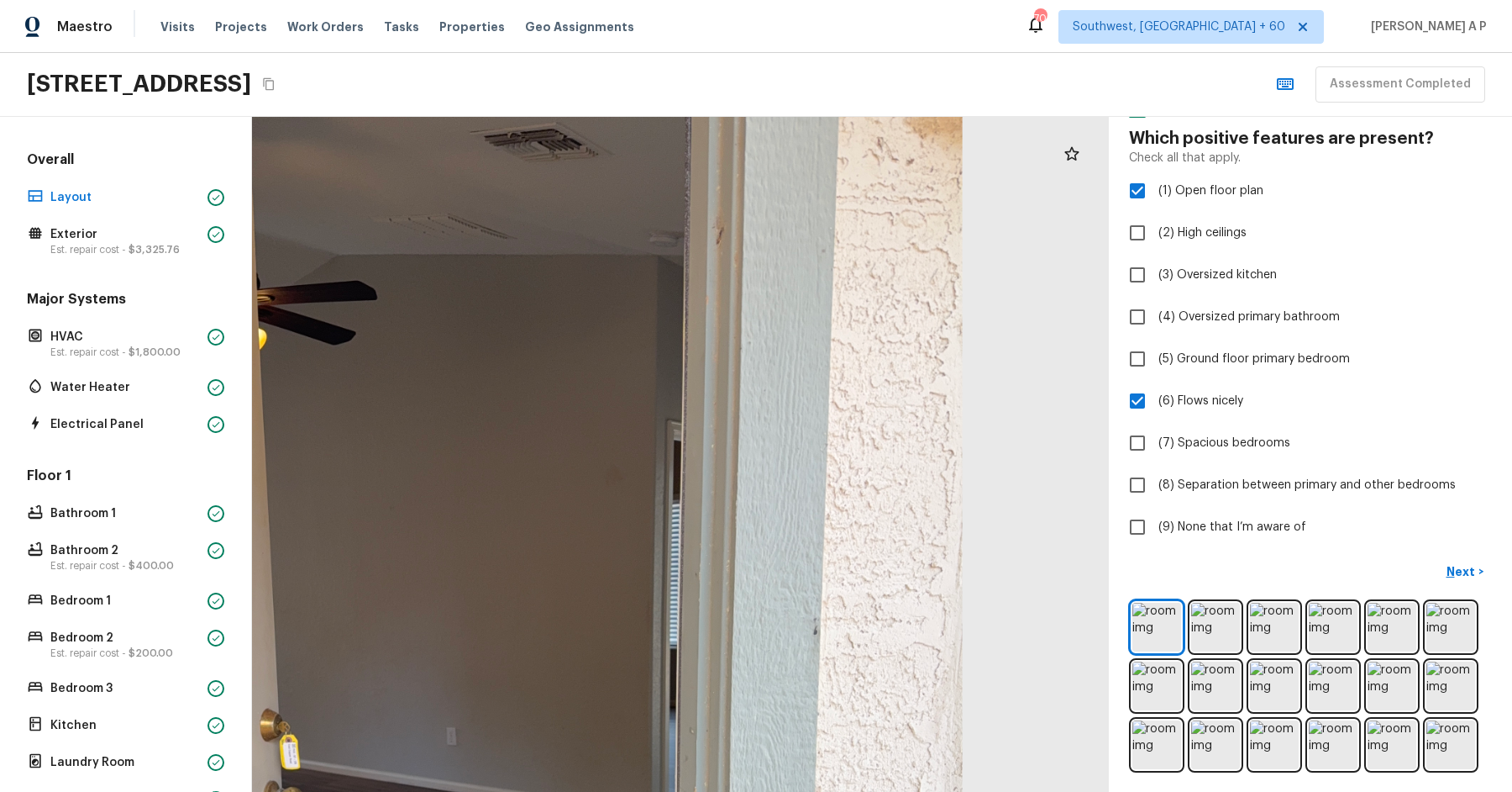
drag, startPoint x: 896, startPoint y: 460, endPoint x: 882, endPoint y: 740, distance: 280.3
click at [882, 740] on div at bounding box center [424, 718] width 1823 height 1436
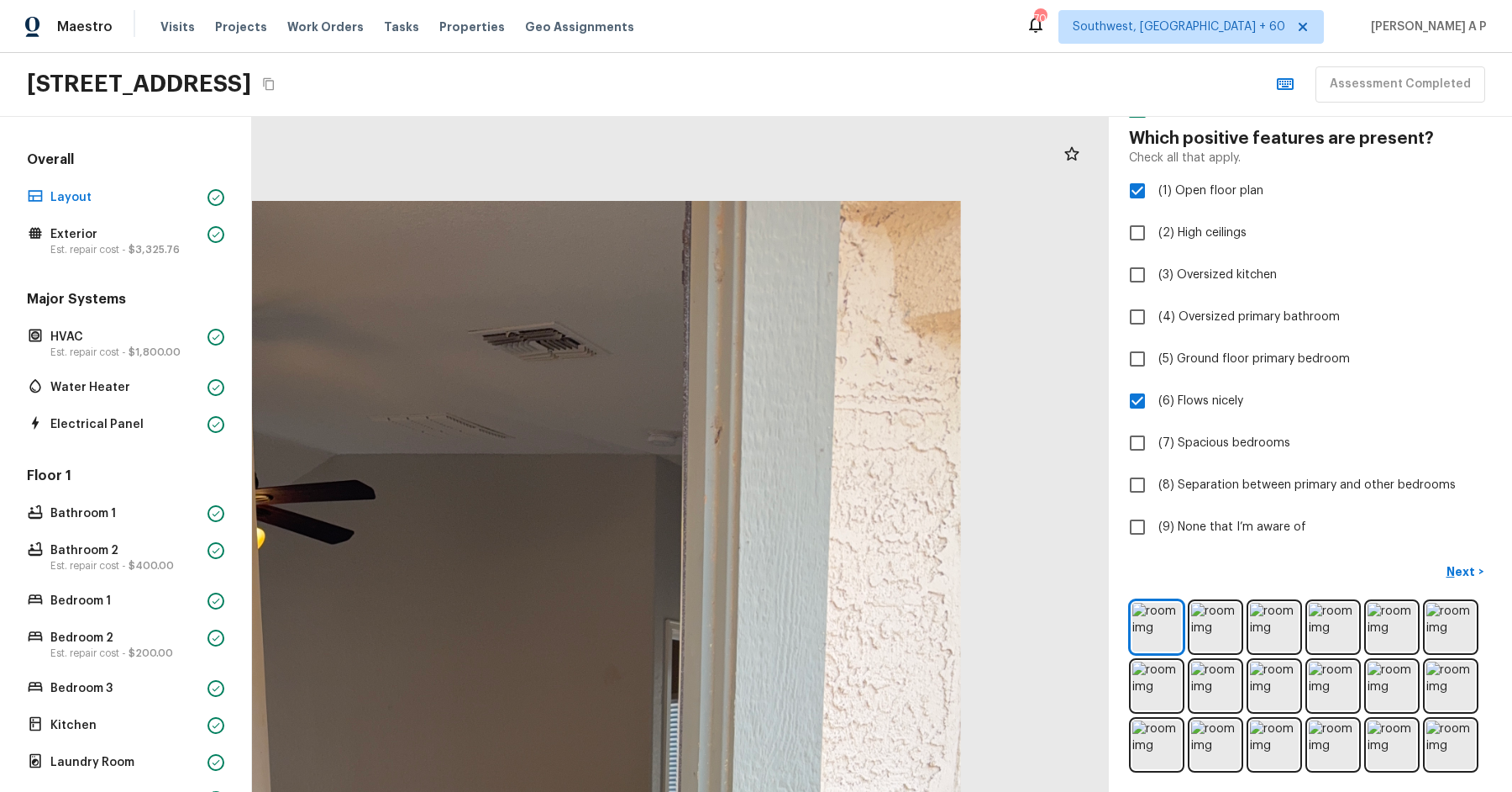
drag, startPoint x: 869, startPoint y: 512, endPoint x: 867, endPoint y: 722, distance: 210.0
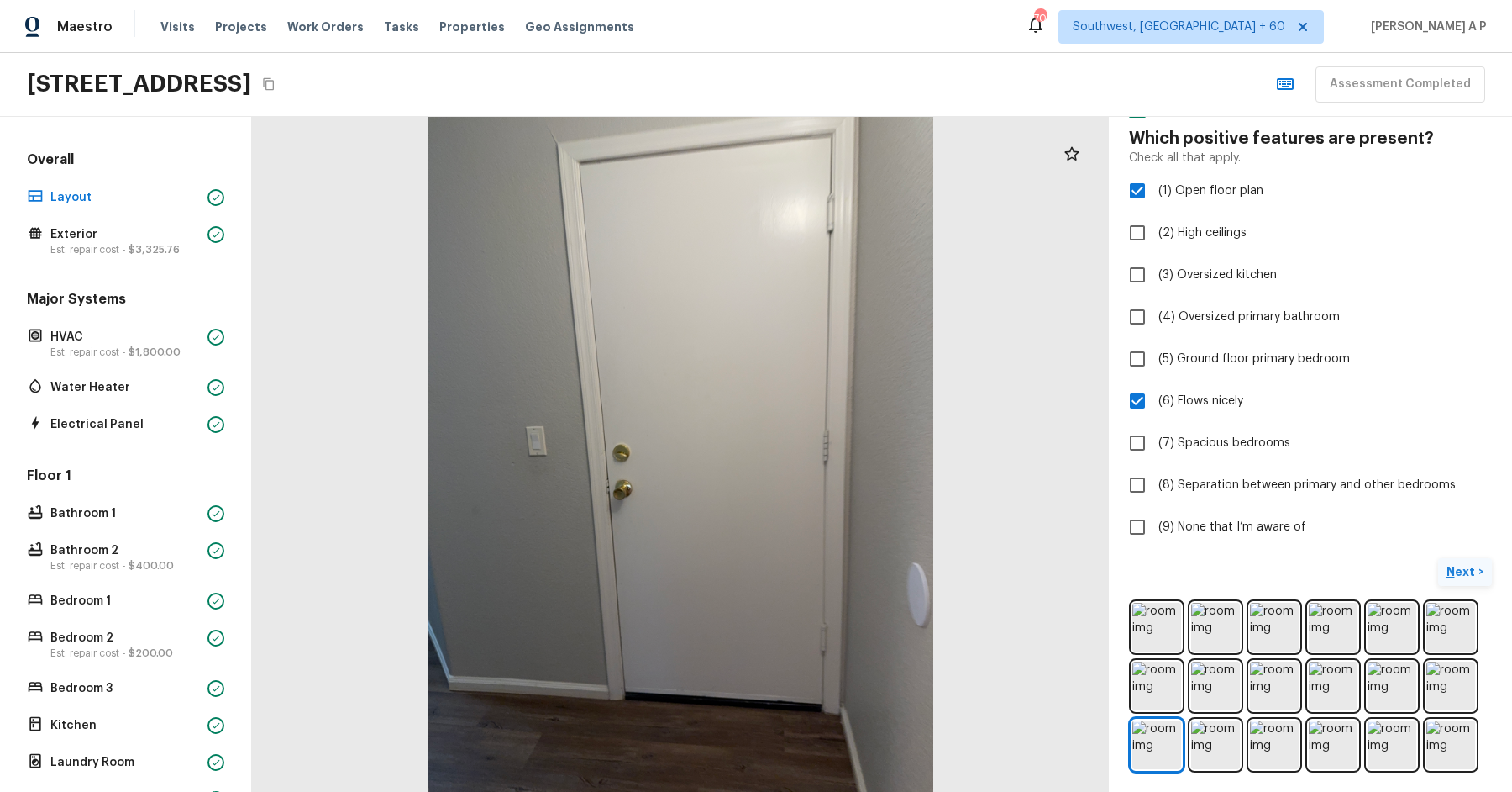
click at [1466, 565] on p "Next" at bounding box center [1462, 571] width 32 height 16
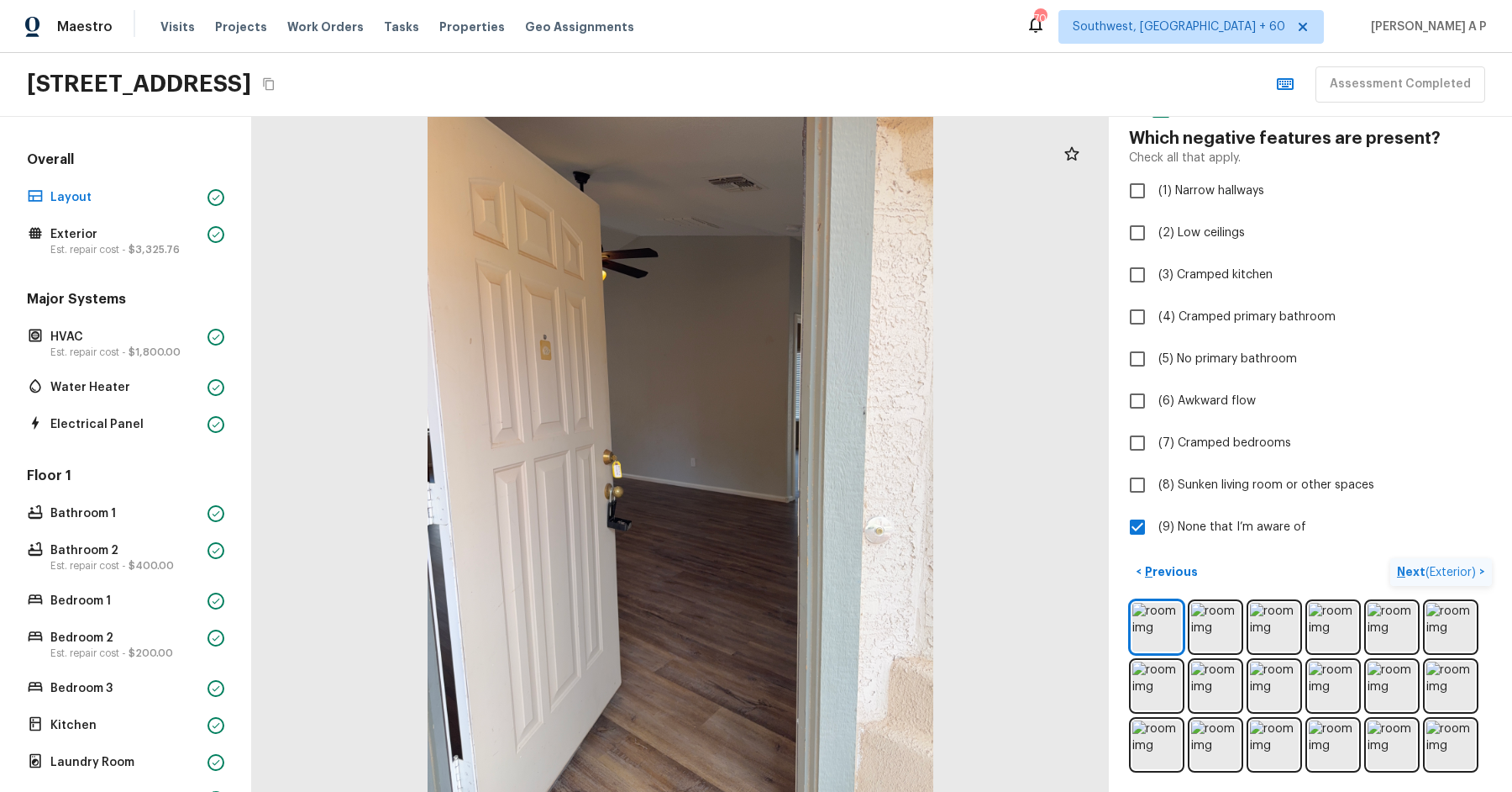
scroll to position [0, 0]
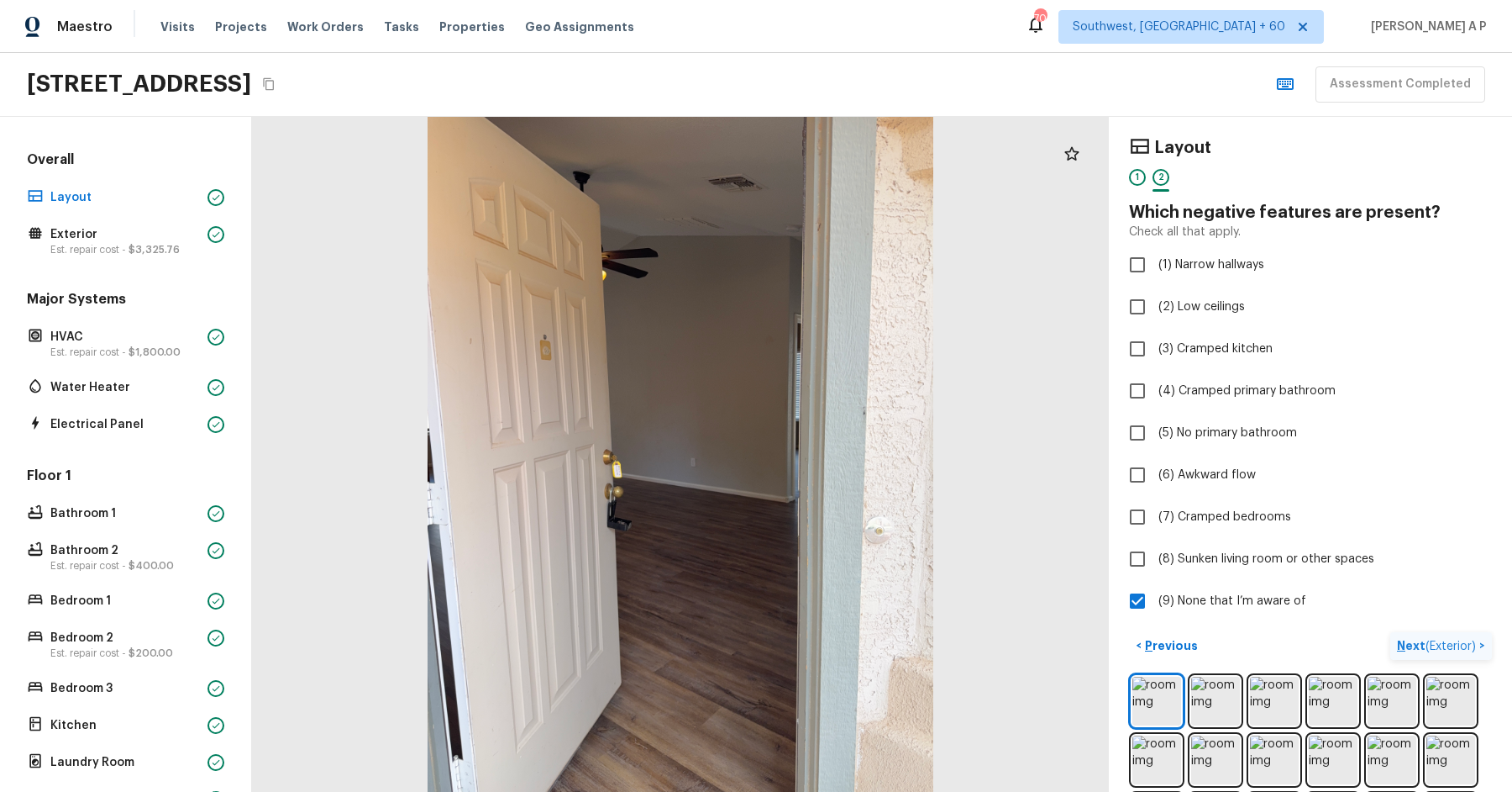
click at [1451, 644] on span "( Exterior )" at bounding box center [1451, 646] width 50 height 12
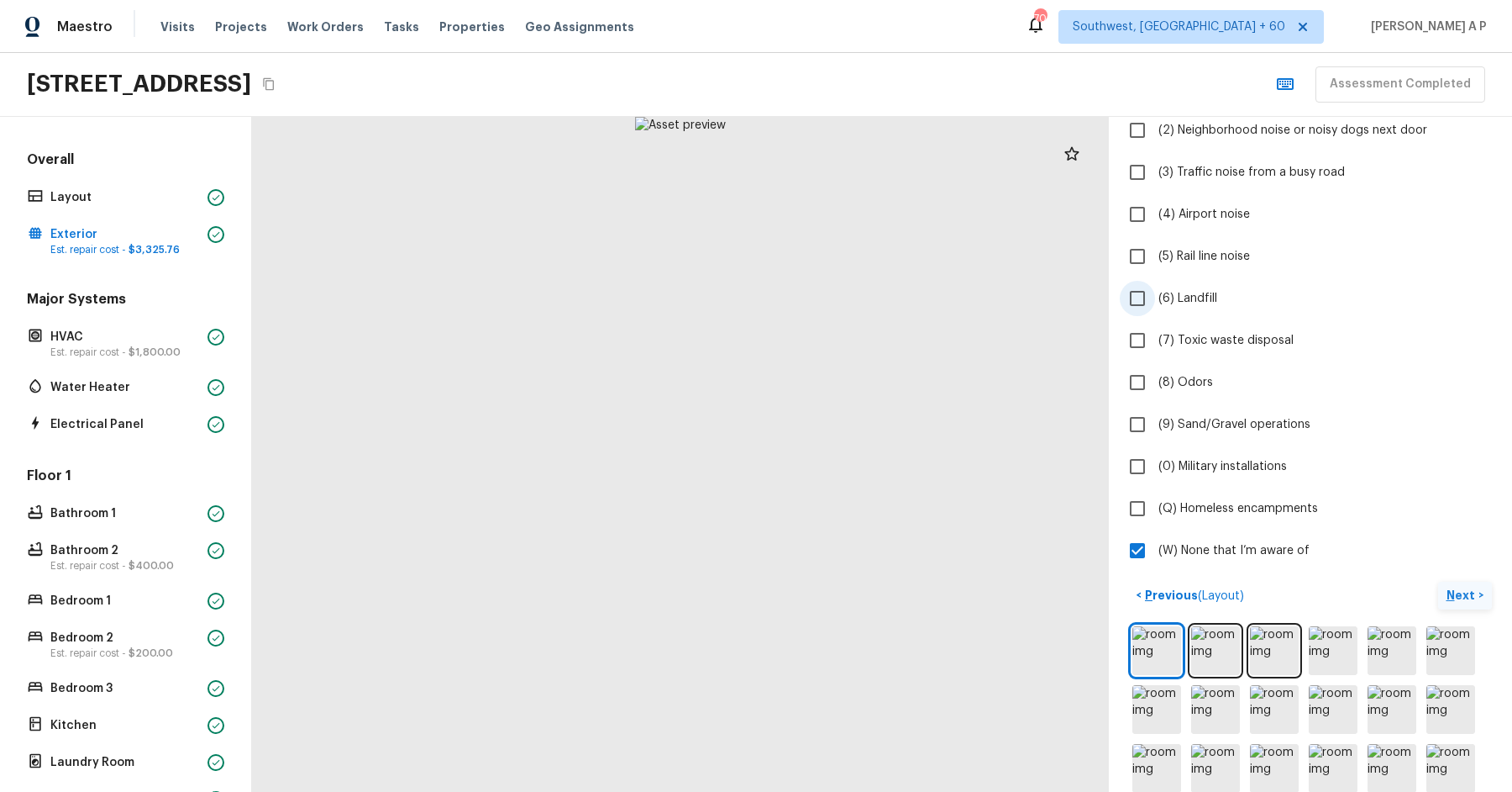
scroll to position [211, 0]
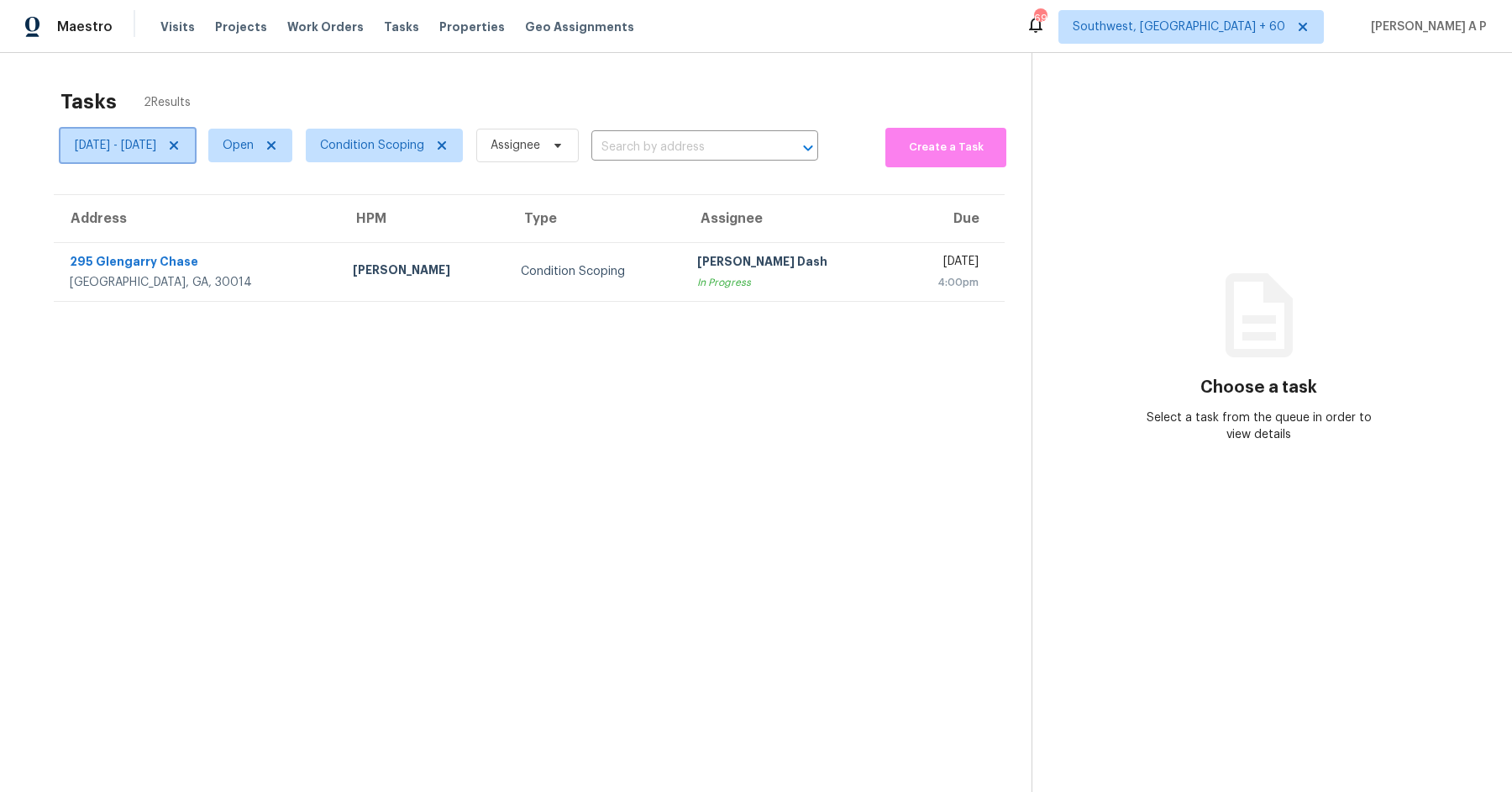
click at [156, 142] on span "Mon, Sep 22 - Mon, Sep 22" at bounding box center [115, 145] width 81 height 16
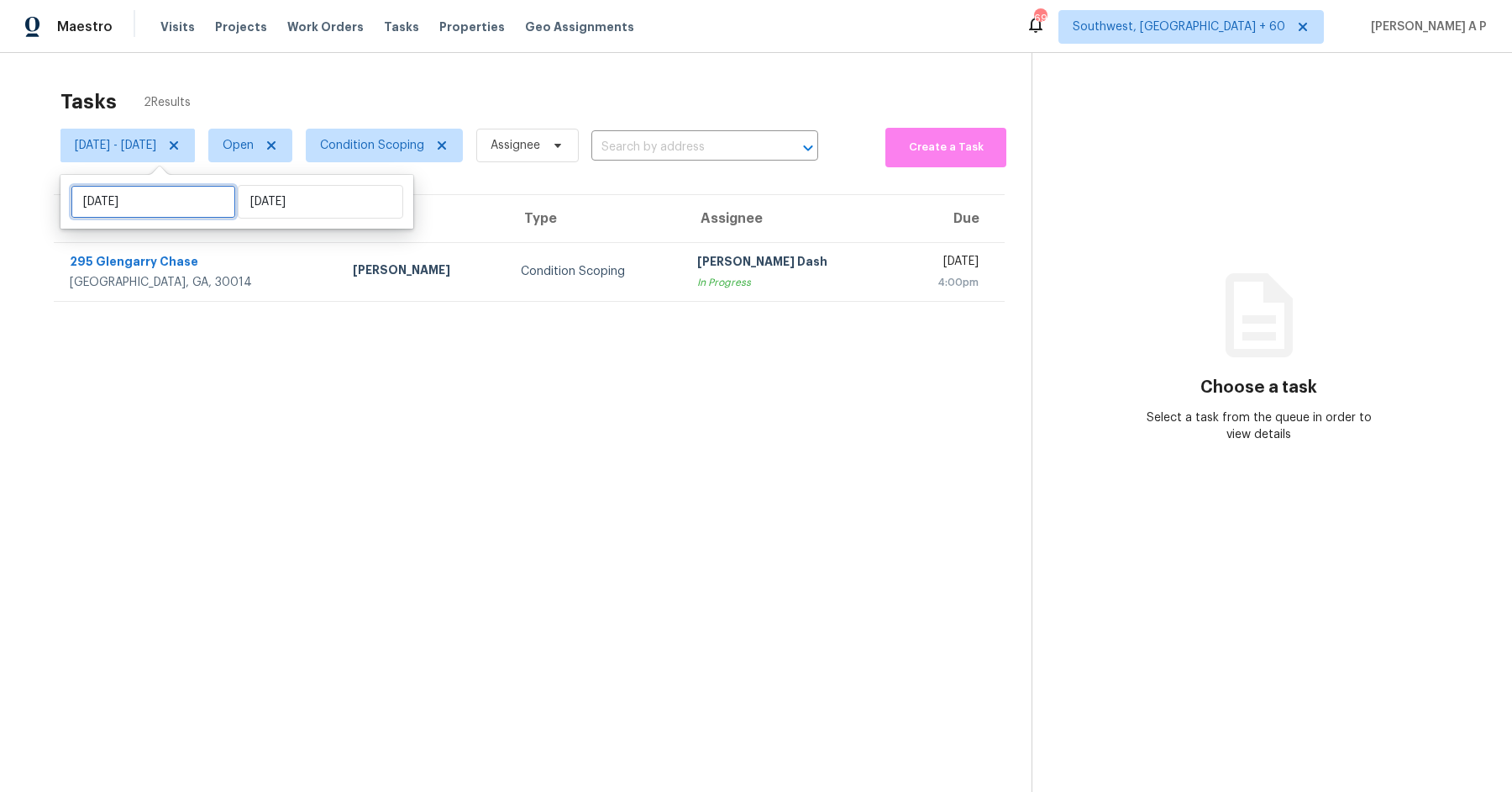
click at [187, 198] on input "Mon, Sep 22" at bounding box center [152, 201] width 165 height 34
select select "8"
select select "2025"
select select "9"
select select "2025"
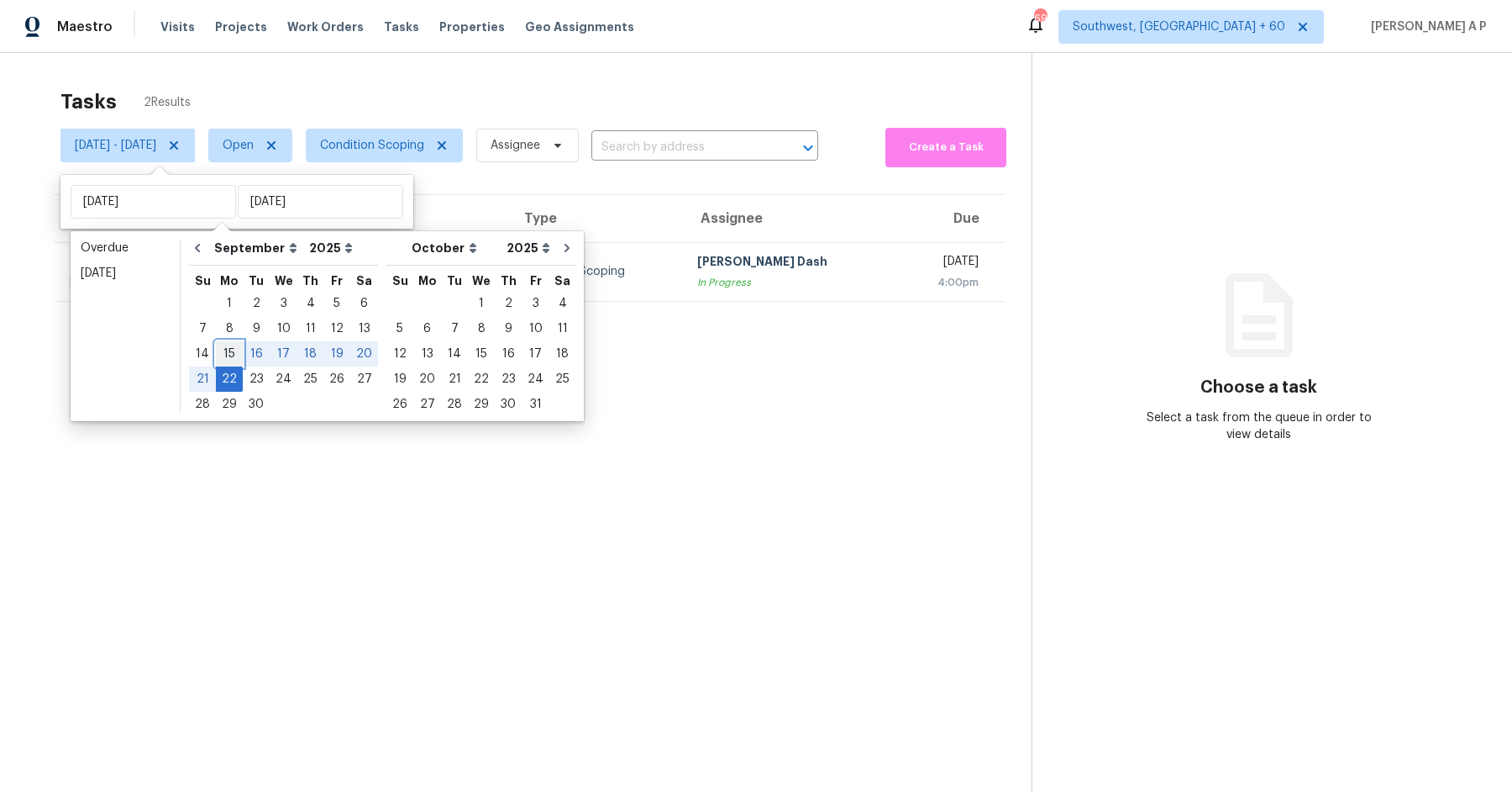
click at [234, 355] on div "15" at bounding box center [229, 354] width 27 height 23
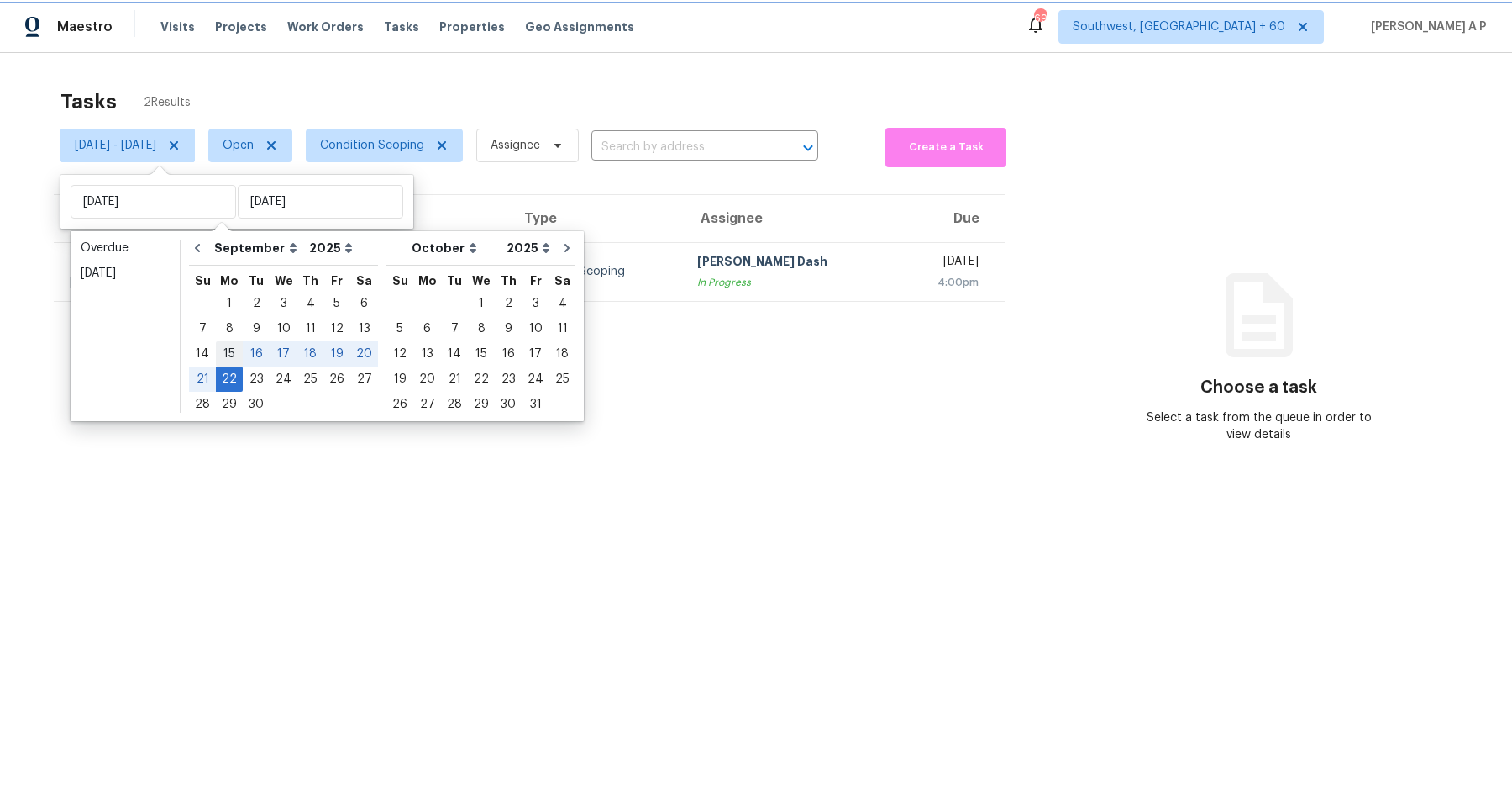
type input "[DATE]"
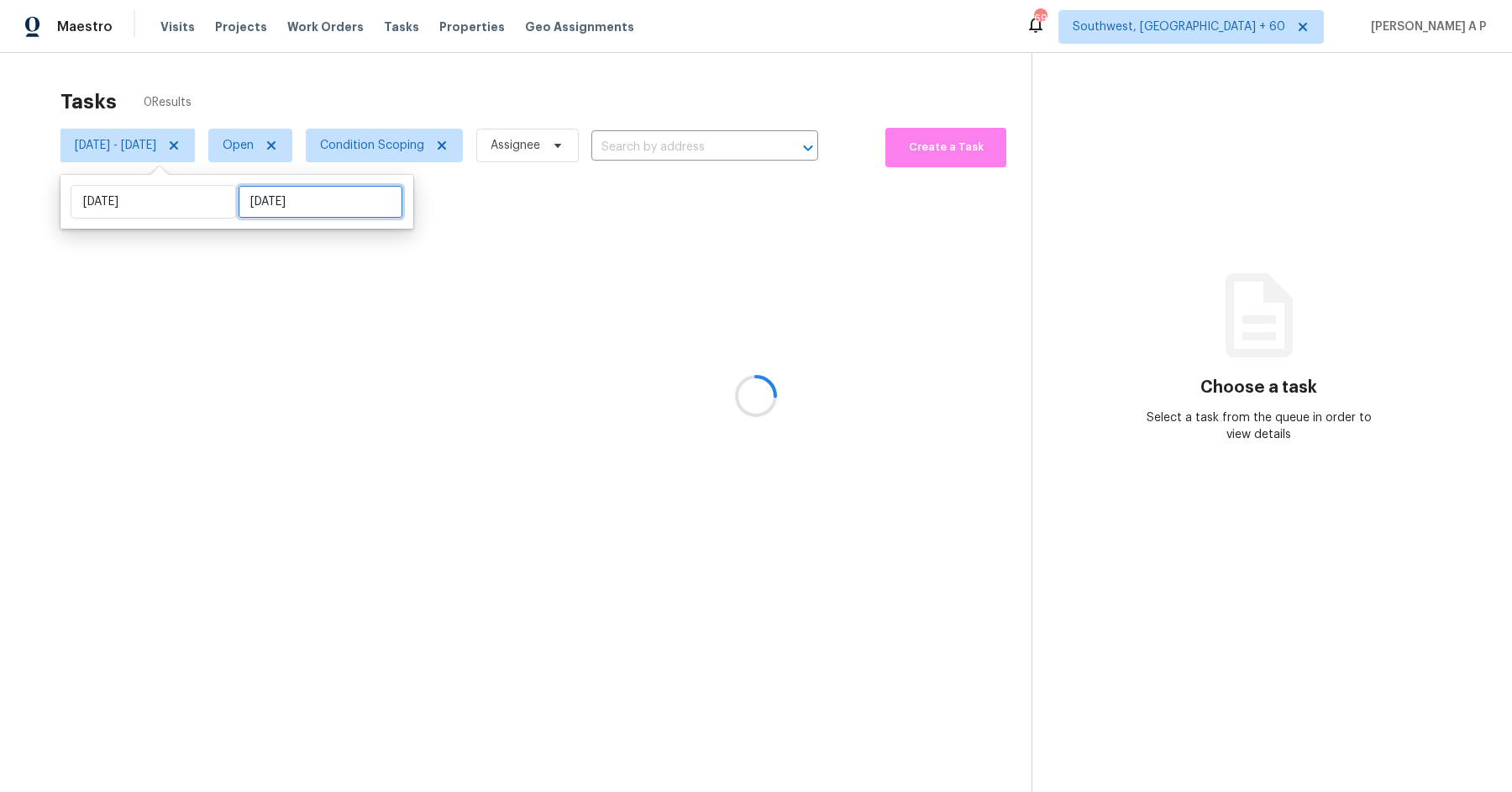
select select "8"
select select "2025"
select select "9"
select select "2025"
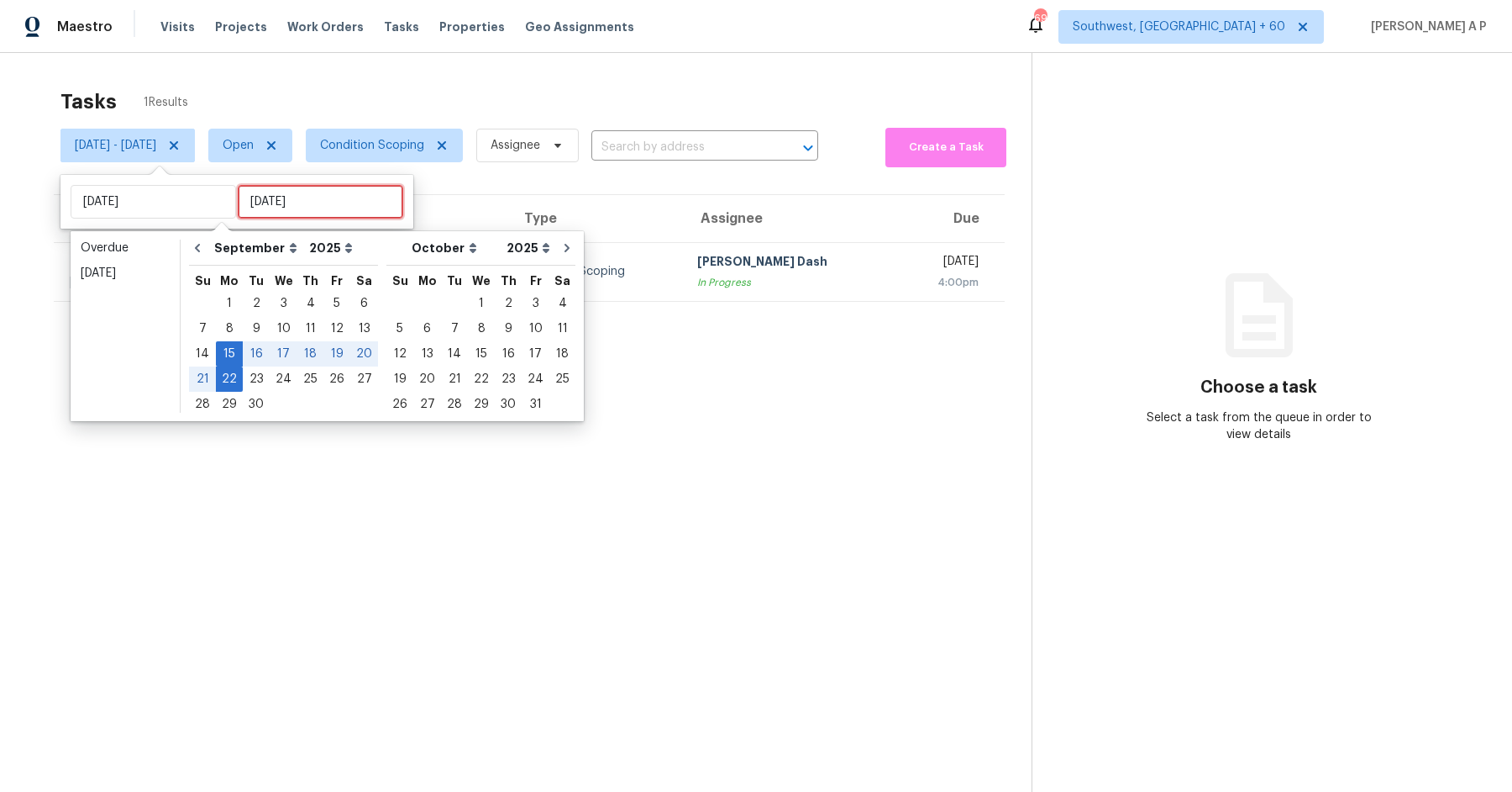
click at [325, 198] on input "Mon, Sep 22" at bounding box center [320, 201] width 165 height 34
click at [333, 351] on div "19" at bounding box center [336, 354] width 27 height 23
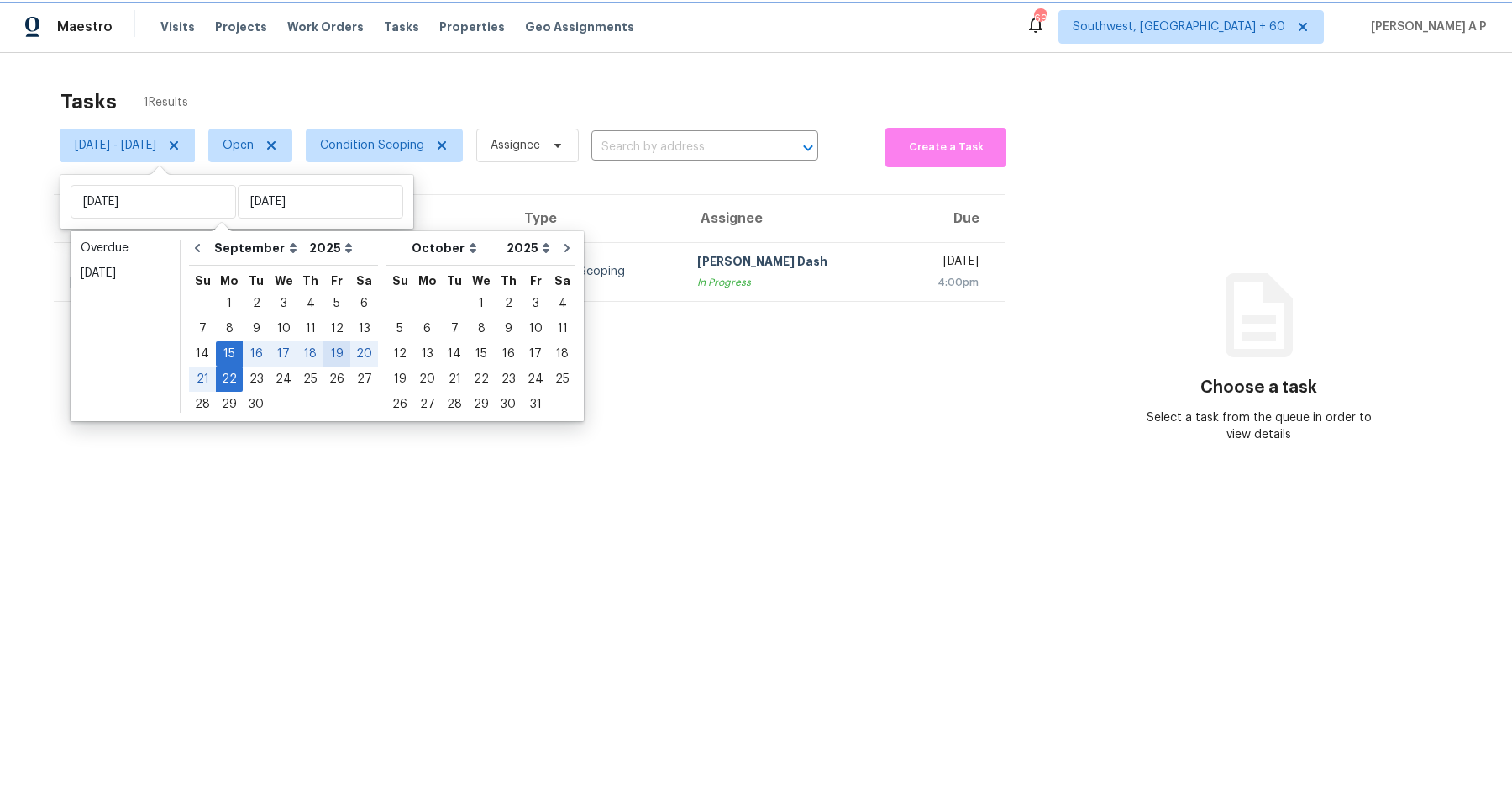
type input "[DATE]"
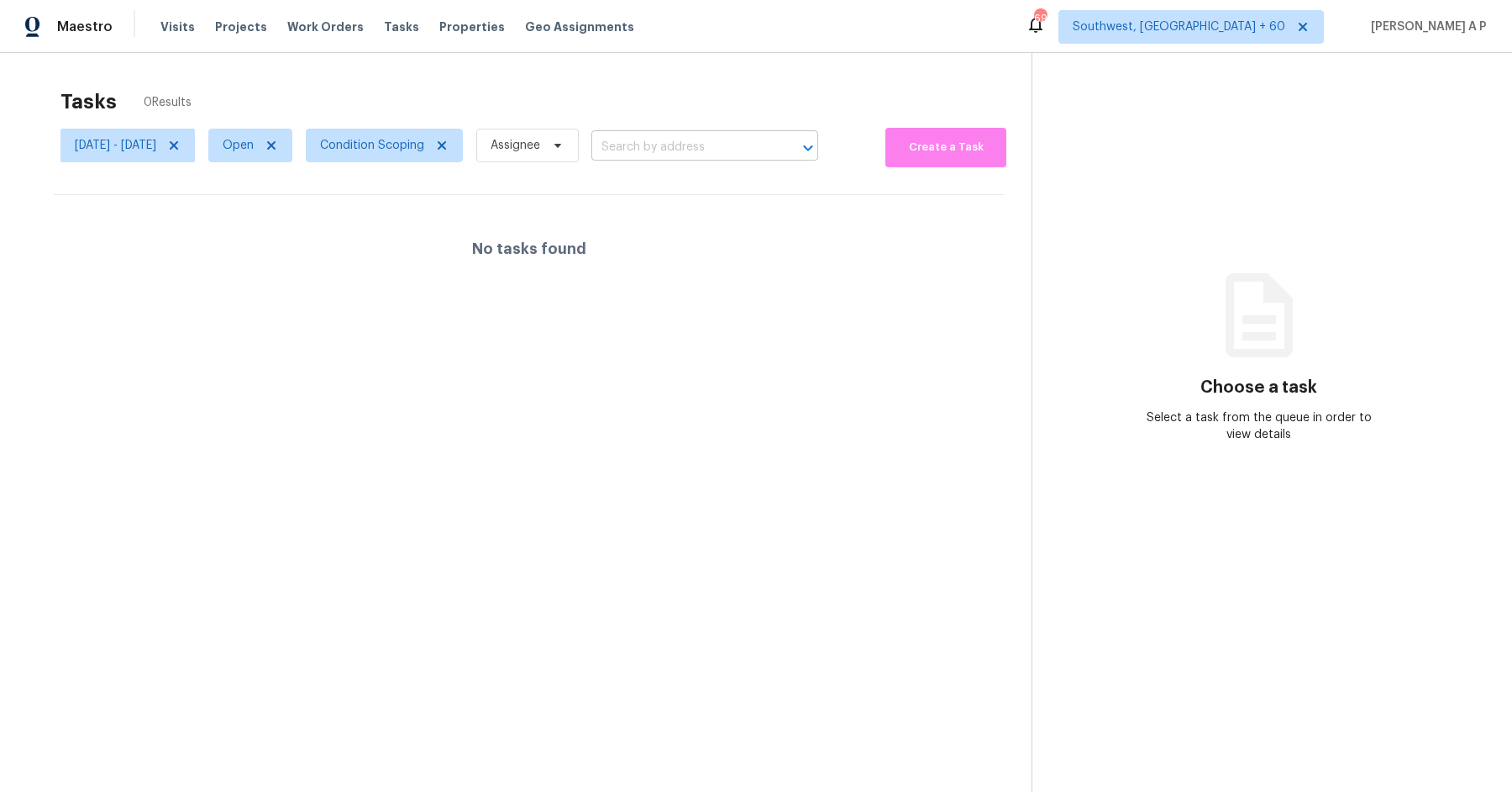
click at [712, 154] on input "text" at bounding box center [682, 147] width 180 height 26
click at [293, 140] on span "Open" at bounding box center [250, 145] width 84 height 34
click at [300, 215] on label "Closed" at bounding box center [300, 217] width 61 height 16
click at [281, 215] on input "Closed" at bounding box center [275, 214] width 11 height 11
checkbox input "true"
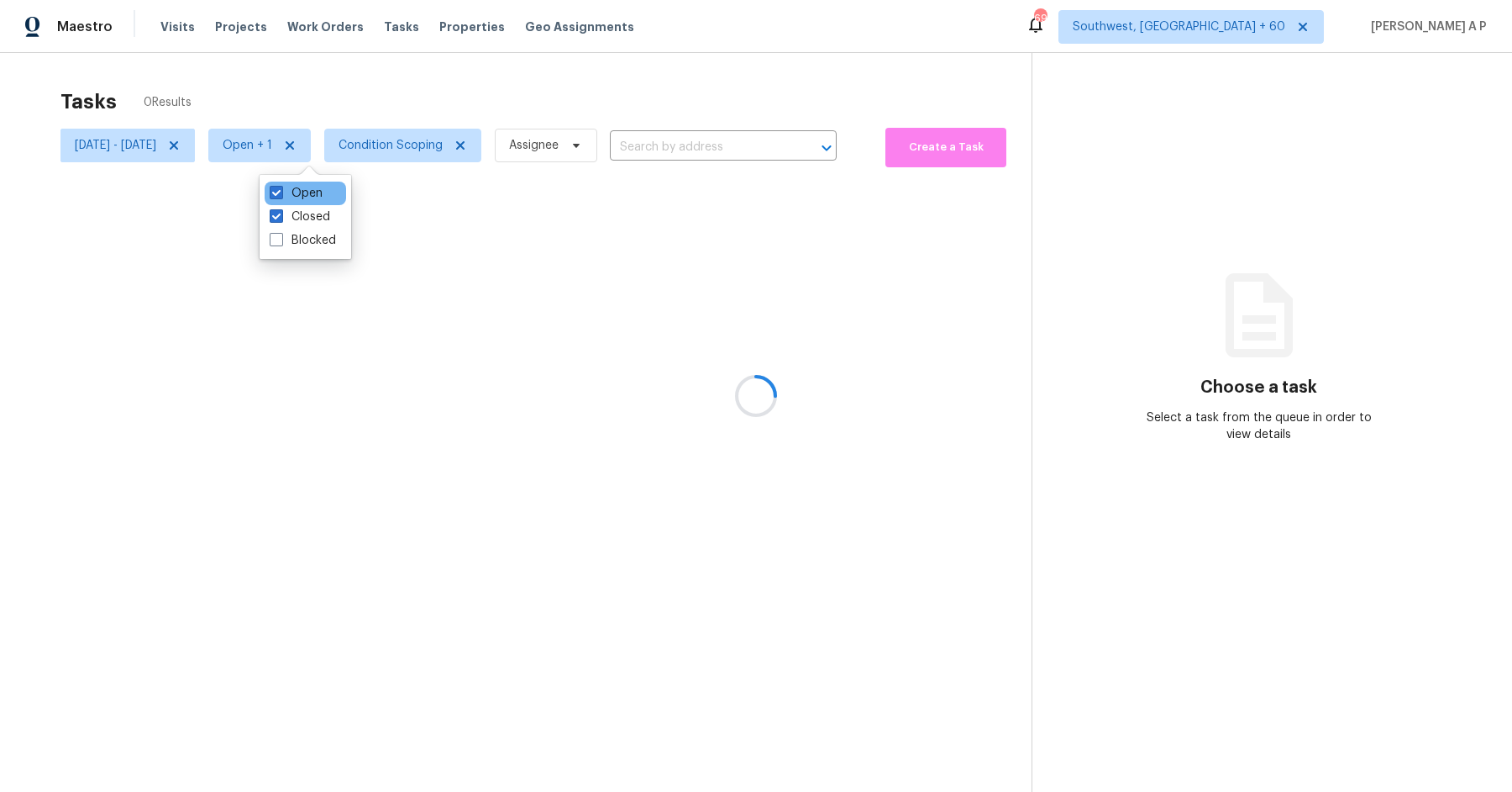
click at [300, 204] on div "Open" at bounding box center [306, 193] width 81 height 23
click at [321, 191] on label "Open" at bounding box center [295, 192] width 53 height 16
click at [281, 191] on input "Open" at bounding box center [275, 190] width 11 height 11
checkbox input "false"
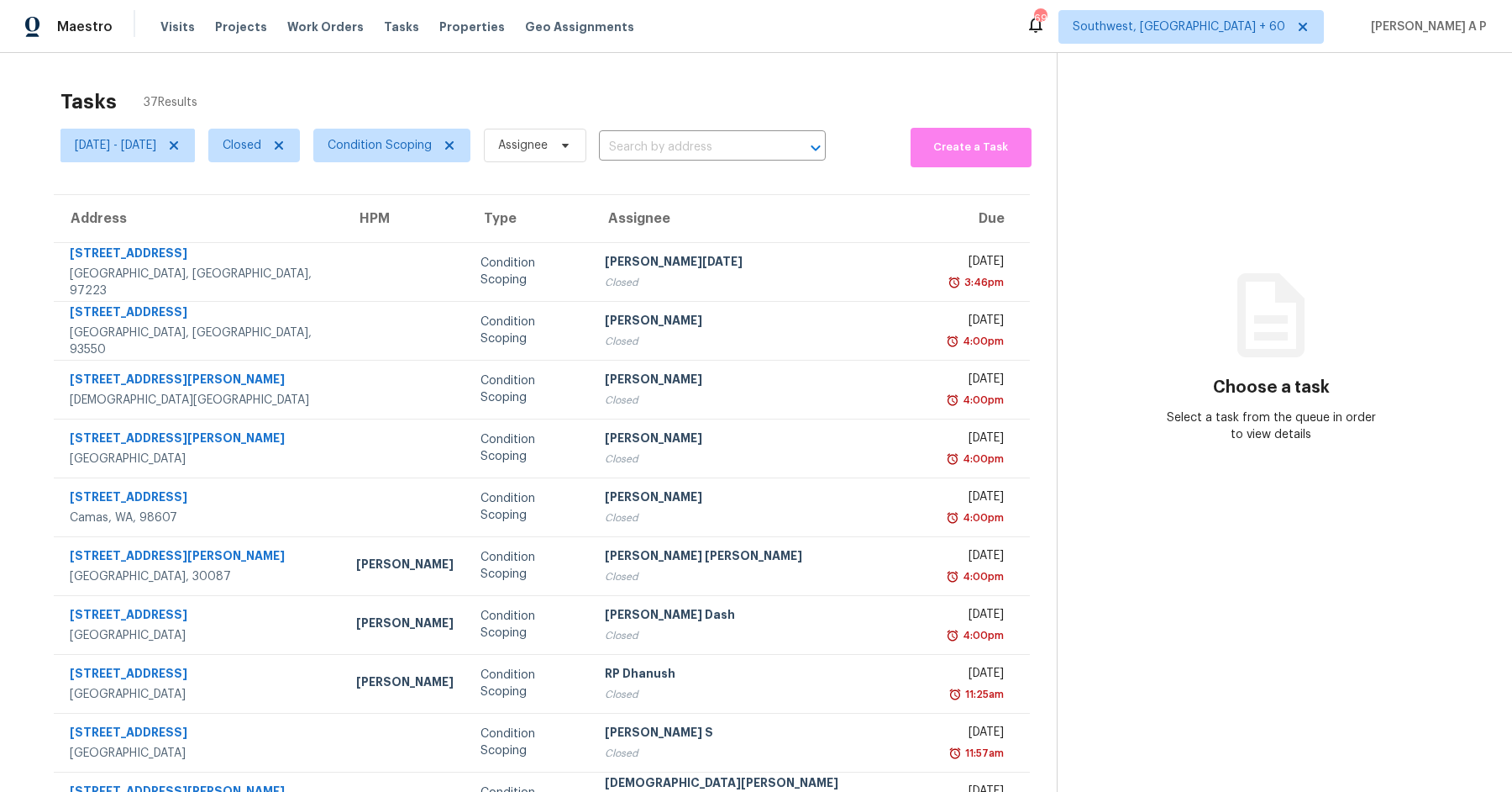
click at [666, 146] on input "text" at bounding box center [689, 147] width 180 height 26
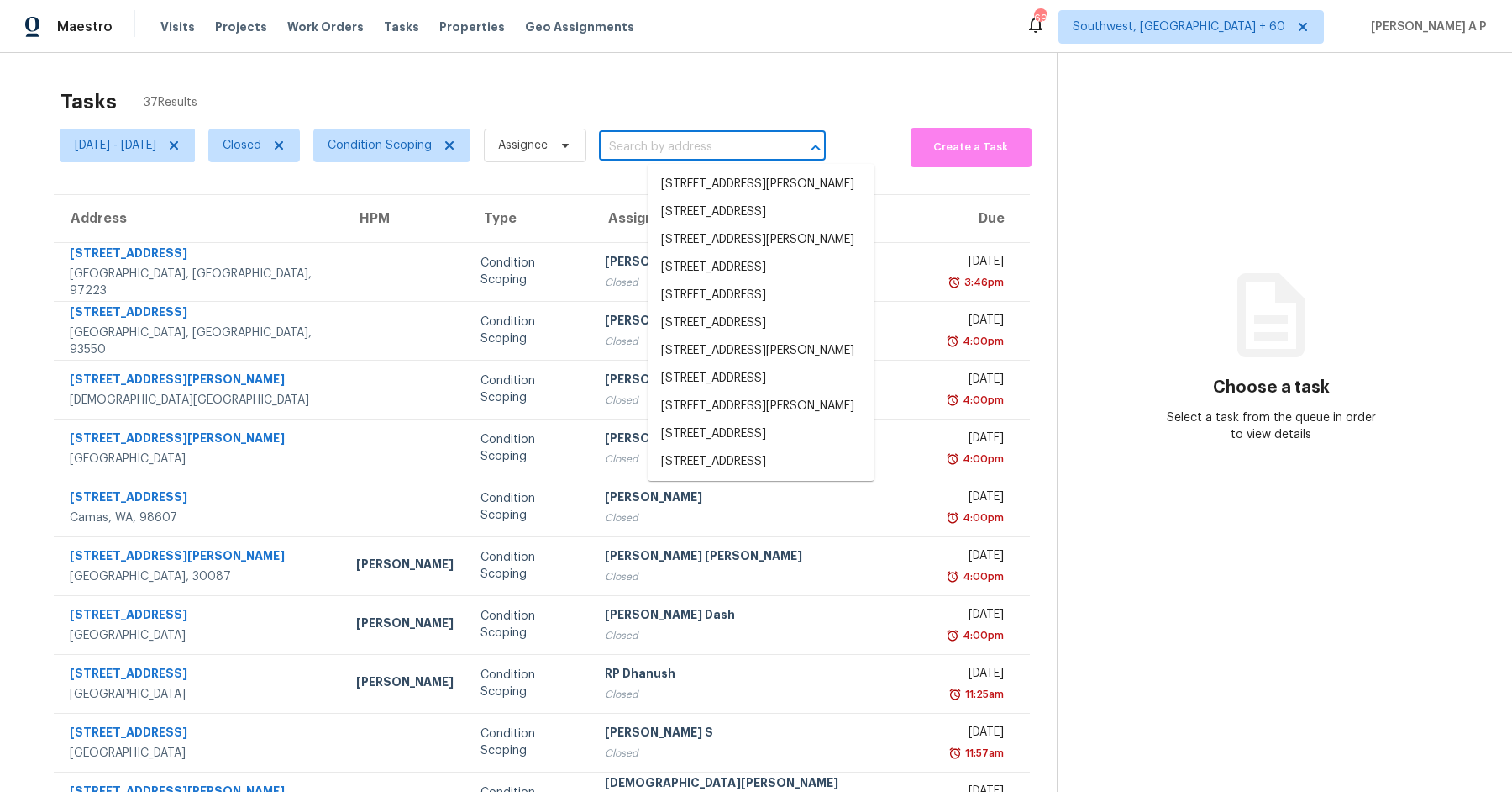
paste input "8108 Steinbeck Way, Sacramento, CA 95828"
type input "8108 Steinbeck Way, Sacramento, CA 95828"
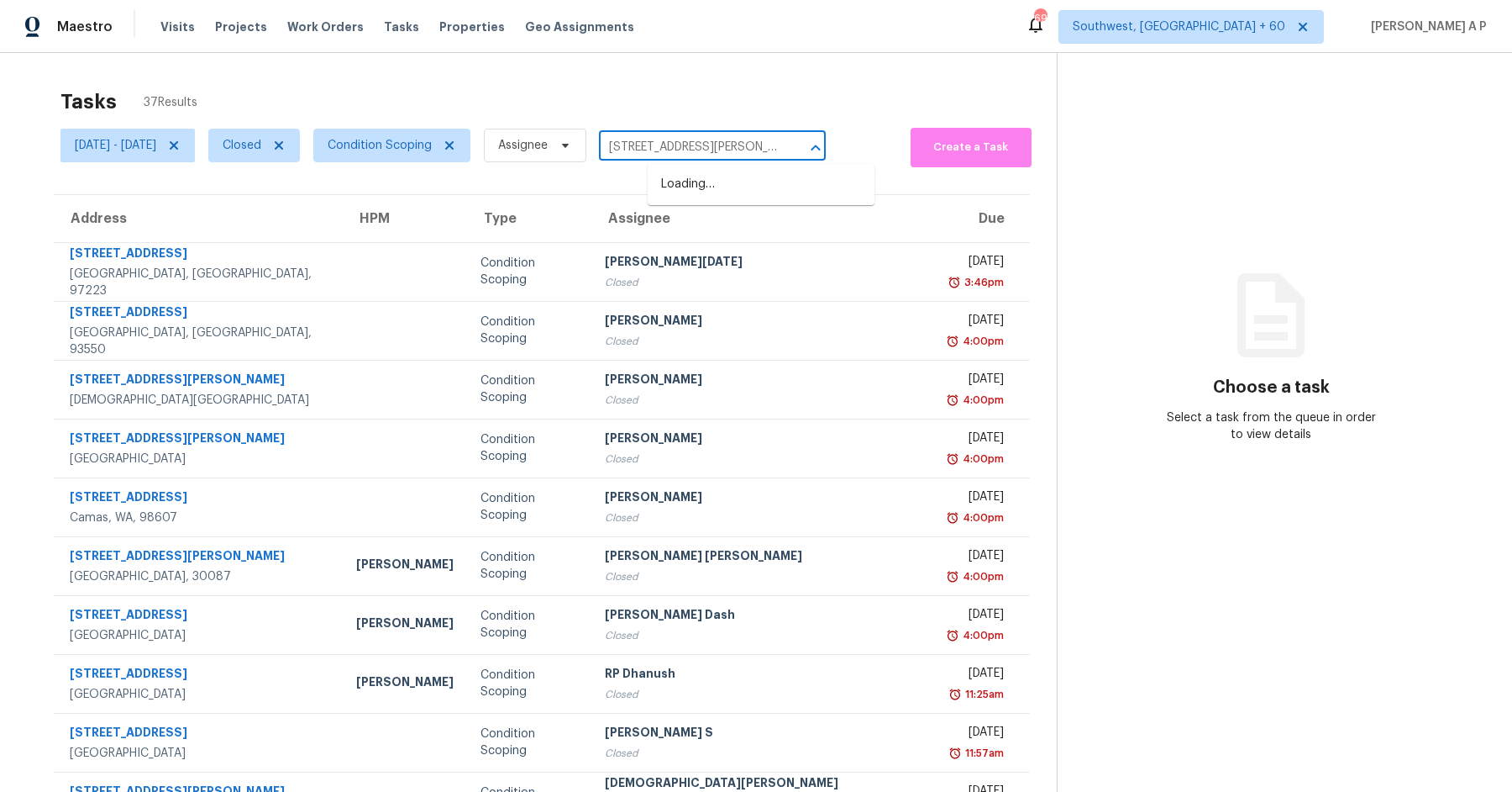
scroll to position [0, 74]
click at [707, 179] on li "8108 Steinbeck Way, Sacramento, CA 95828" at bounding box center [761, 185] width 227 height 28
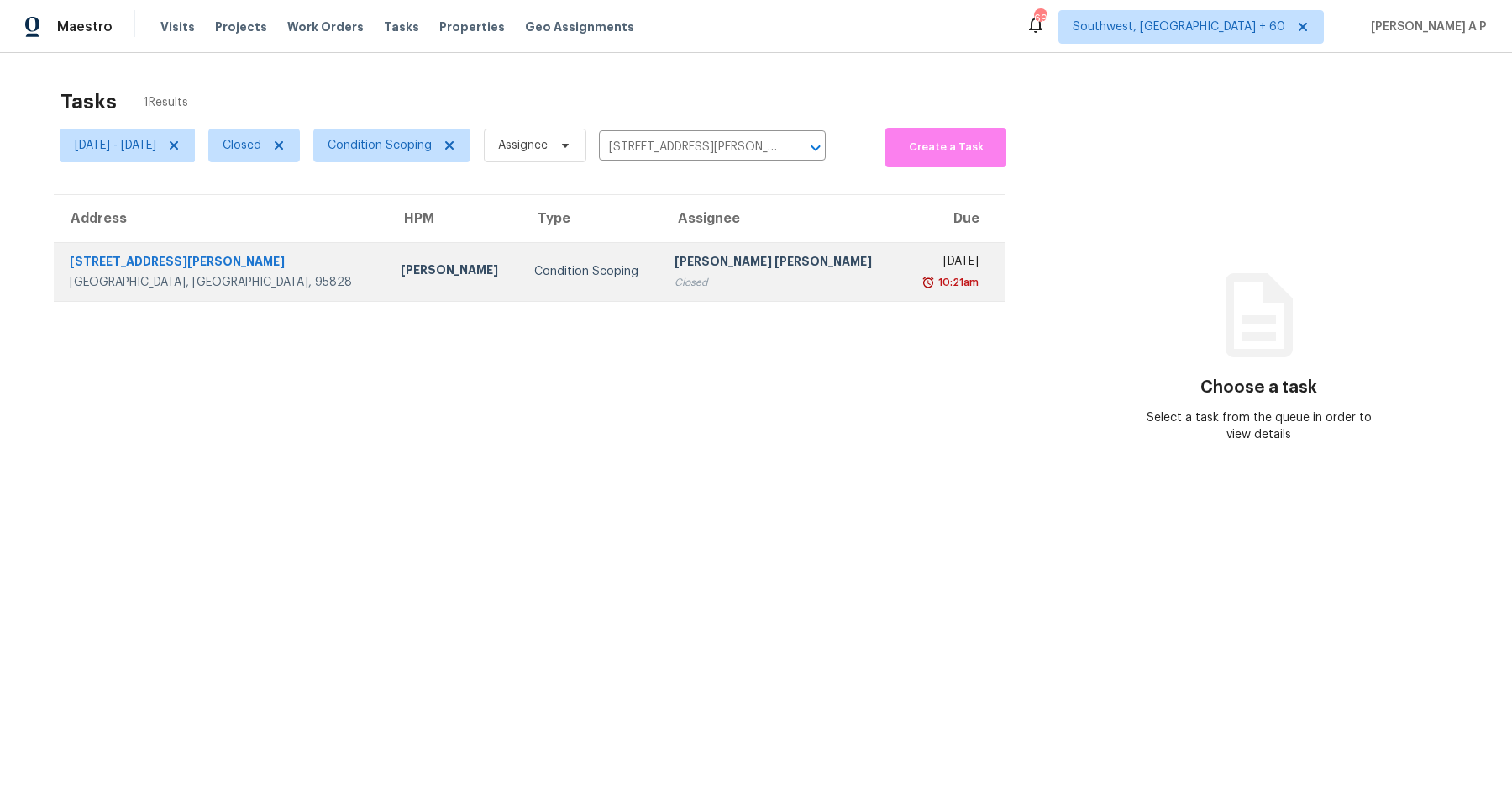
click at [634, 275] on td "Condition Scoping" at bounding box center [591, 271] width 140 height 59
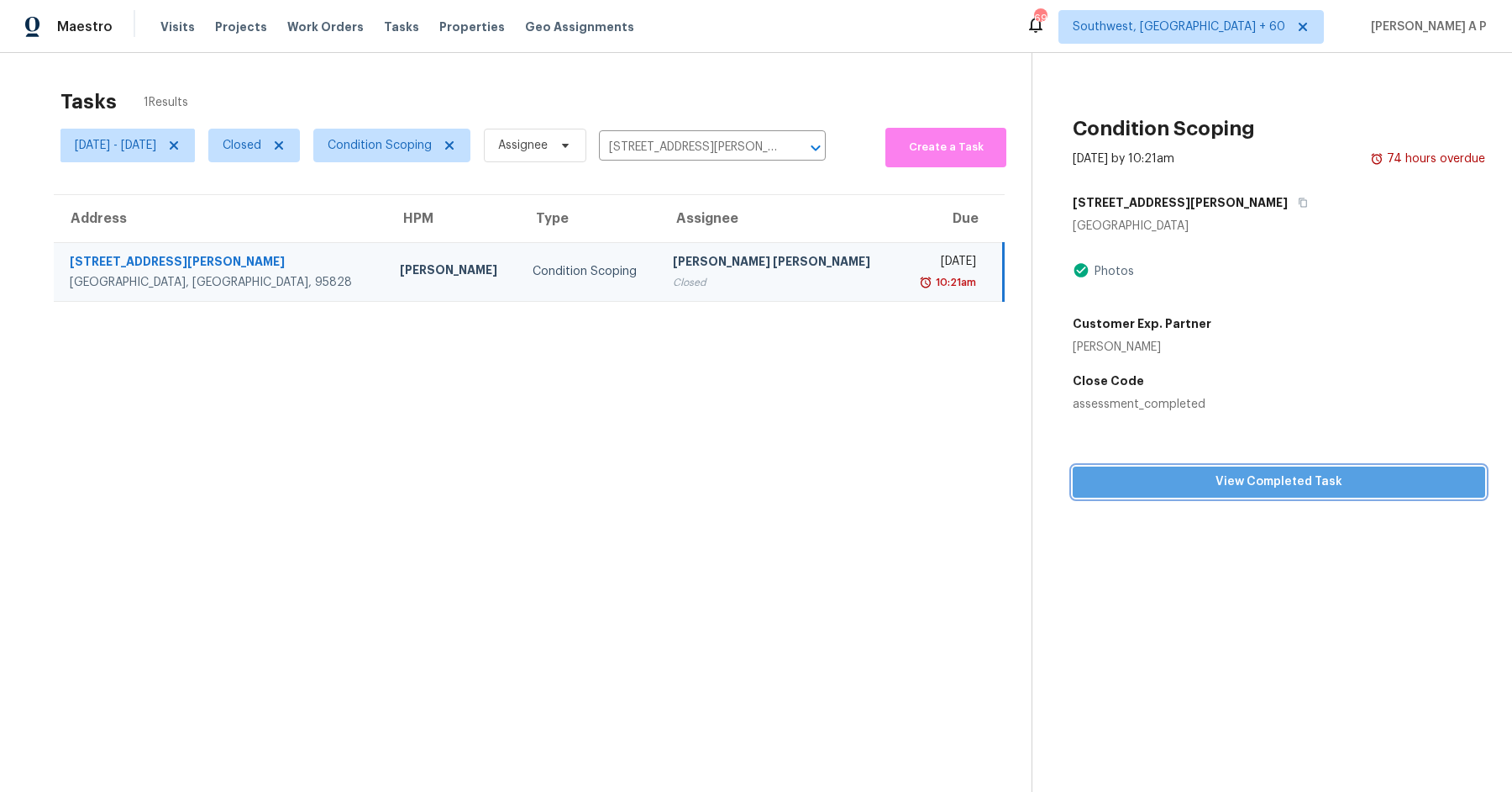
click at [1250, 487] on span "View Completed Task" at bounding box center [1278, 482] width 385 height 21
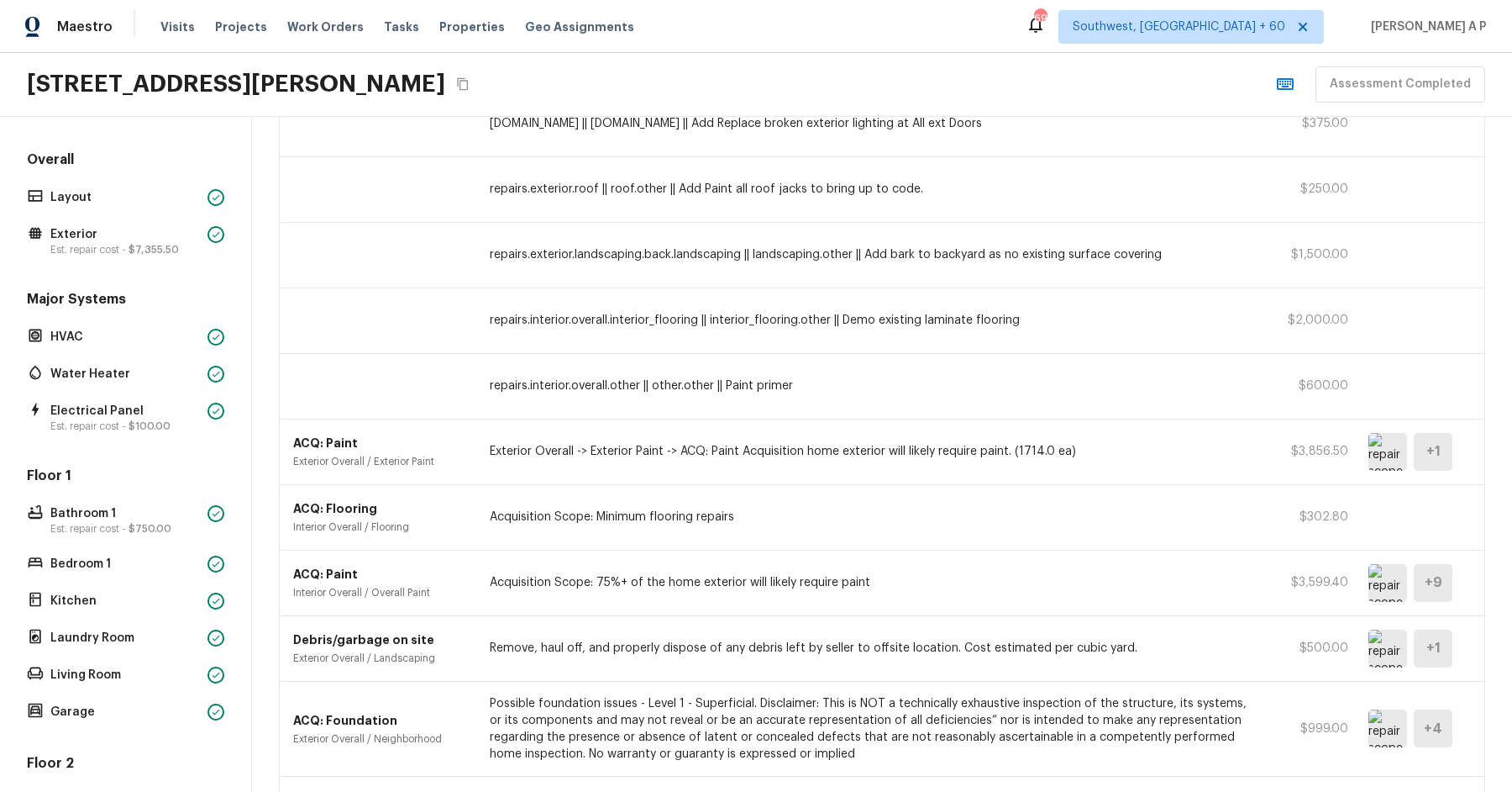
scroll to position [519, 0]
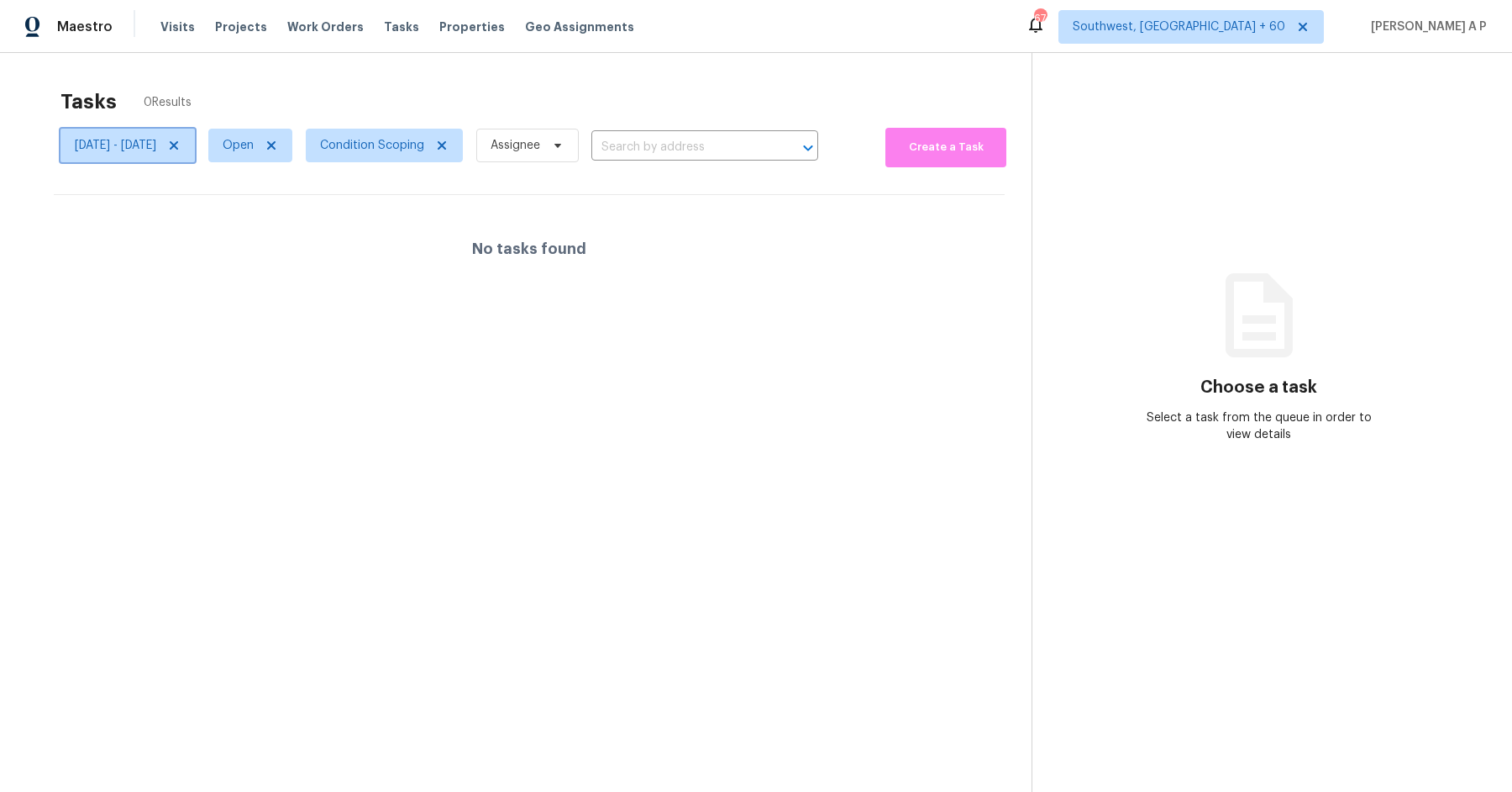
click at [130, 150] on span "[DATE] - [DATE]" at bounding box center [115, 145] width 81 height 16
click at [740, 143] on input "text" at bounding box center [682, 147] width 180 height 26
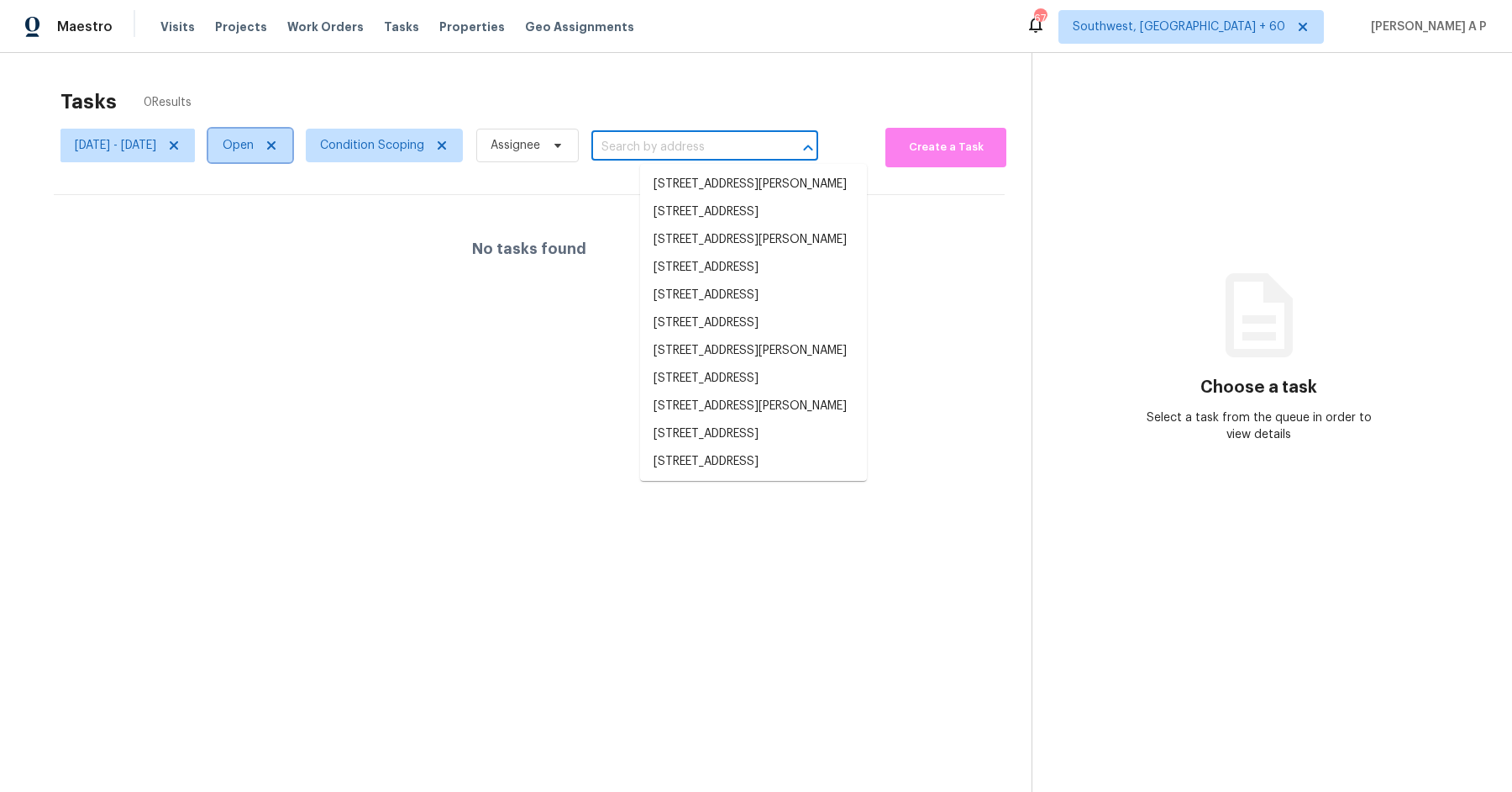
click at [254, 146] on span "Open" at bounding box center [238, 145] width 31 height 16
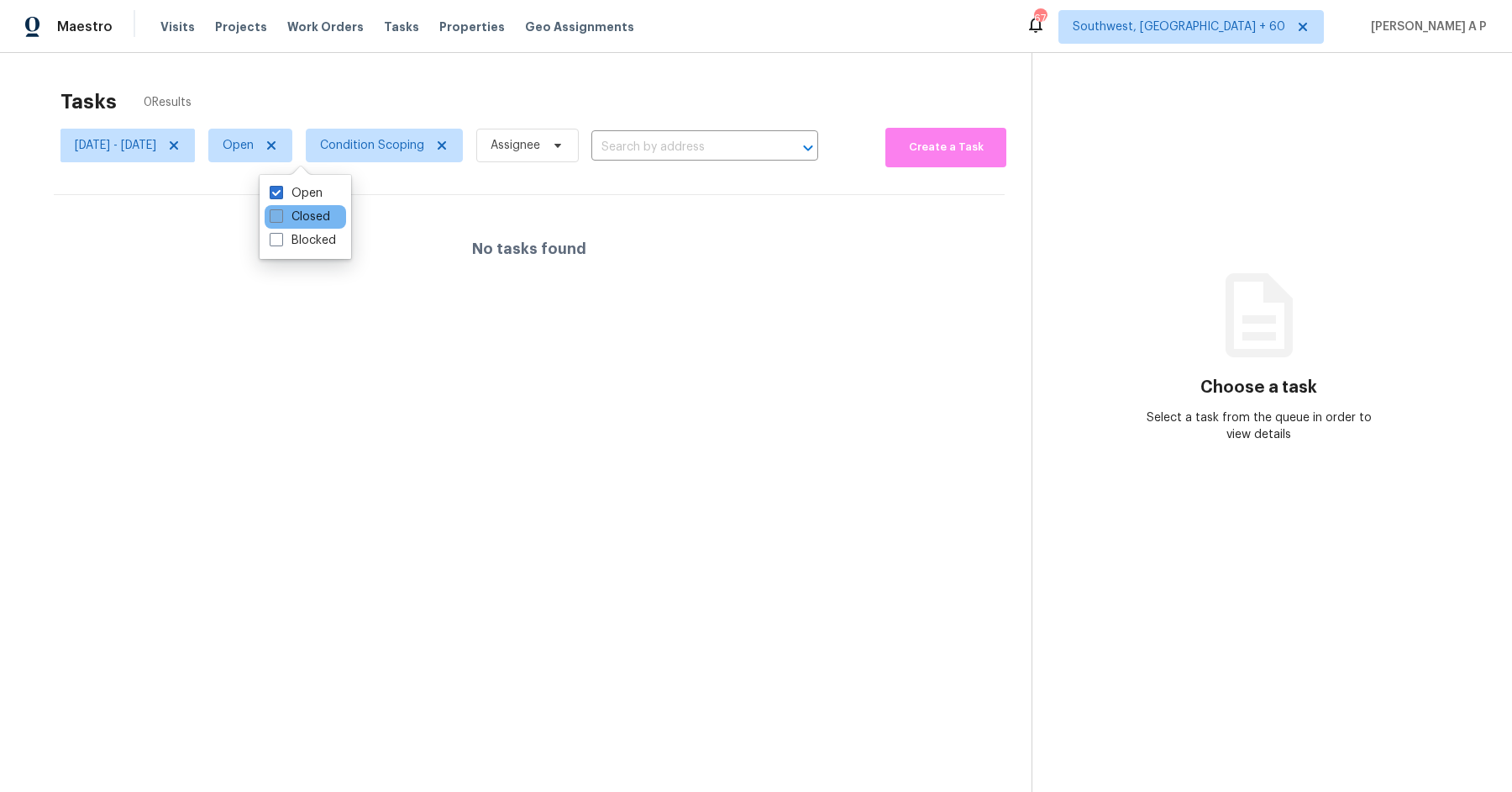
click at [290, 210] on label "Closed" at bounding box center [300, 217] width 61 height 16
click at [281, 210] on input "Closed" at bounding box center [275, 214] width 11 height 11
checkbox input "true"
click at [291, 192] on label "Open" at bounding box center [295, 192] width 53 height 16
click at [281, 192] on input "Open" at bounding box center [275, 190] width 11 height 11
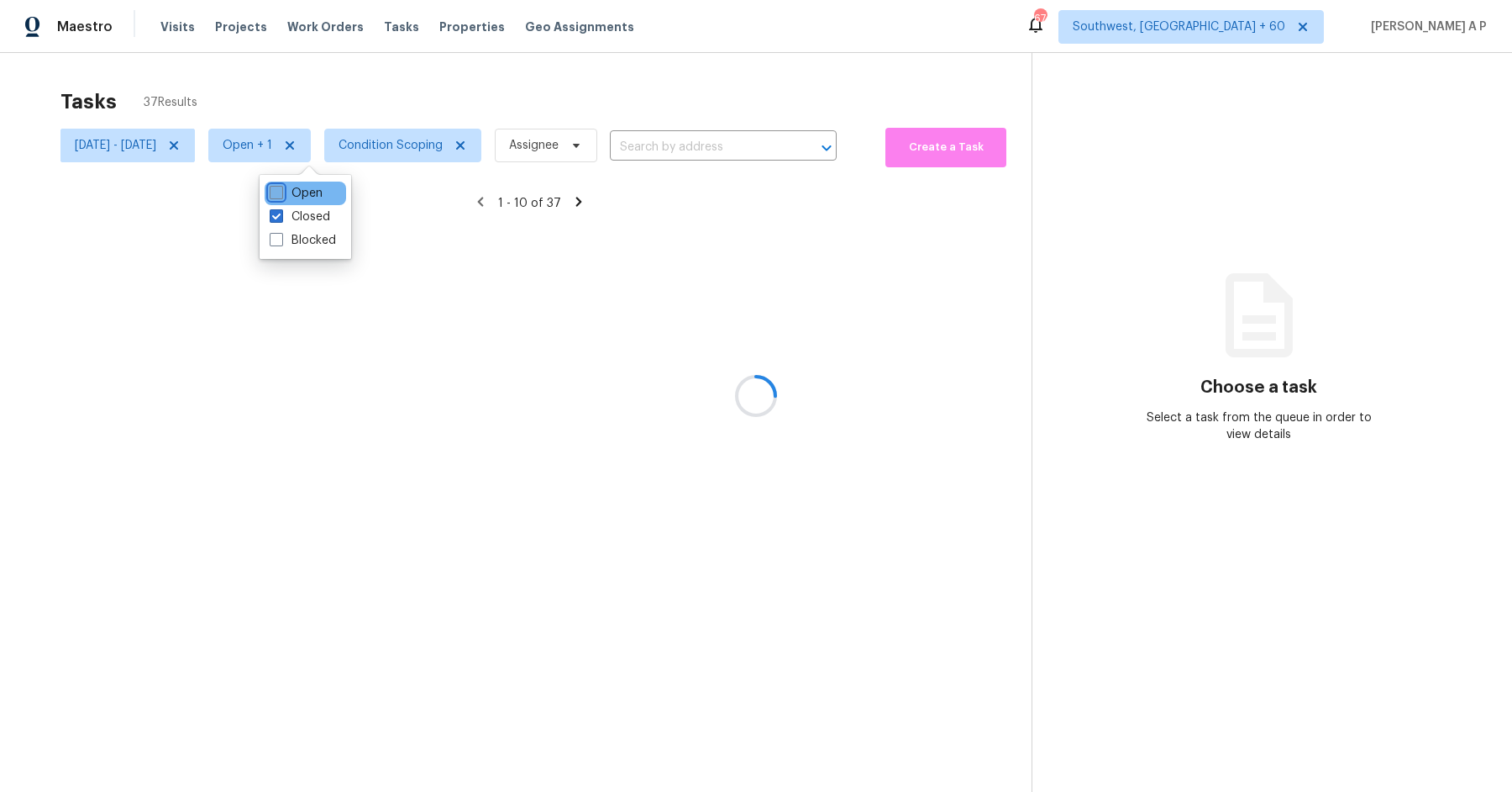
checkbox input "false"
click at [776, 149] on div at bounding box center [756, 396] width 1512 height 792
click at [776, 145] on div at bounding box center [756, 396] width 1512 height 792
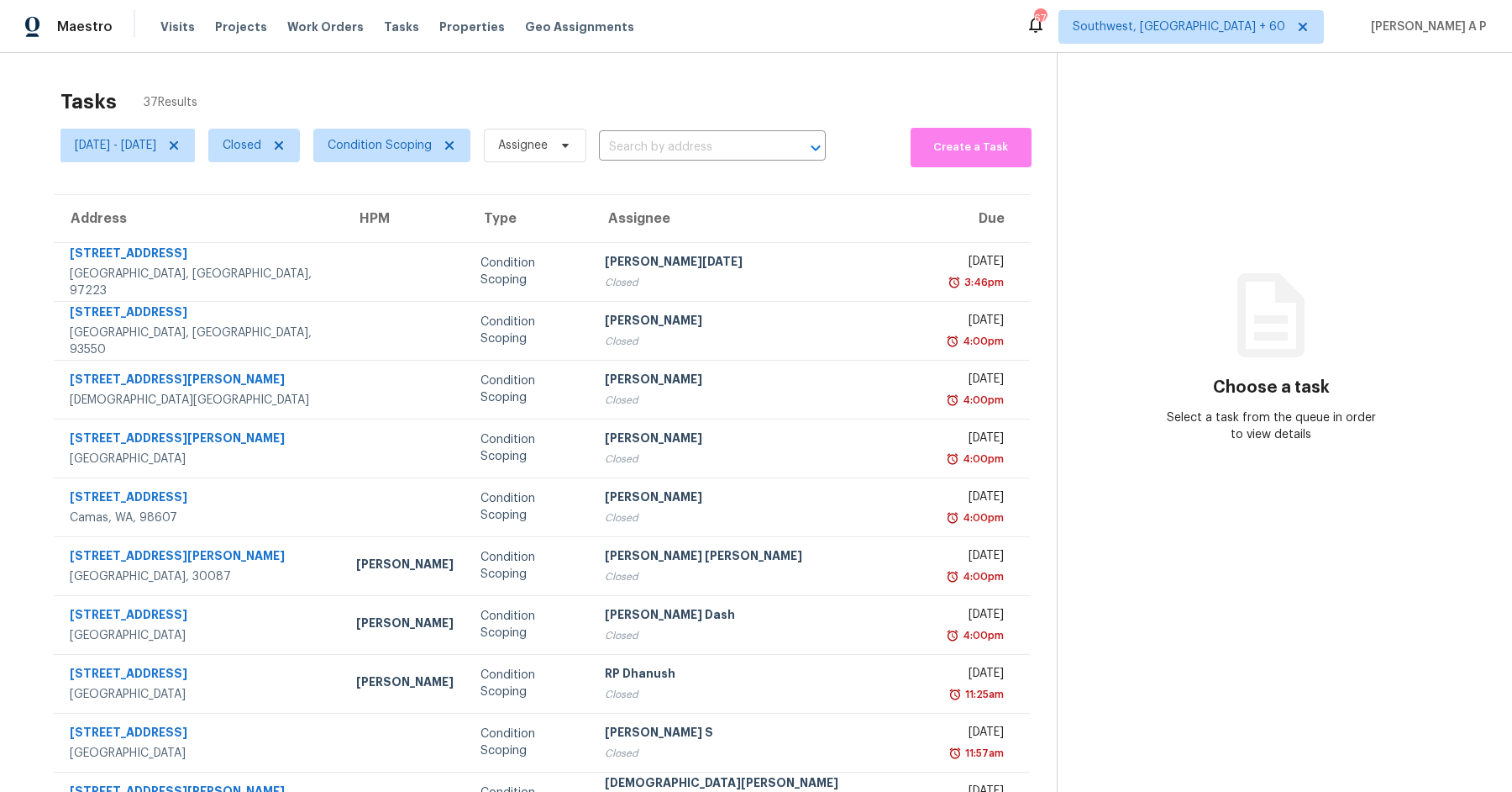
click at [776, 145] on input "text" at bounding box center [689, 147] width 180 height 26
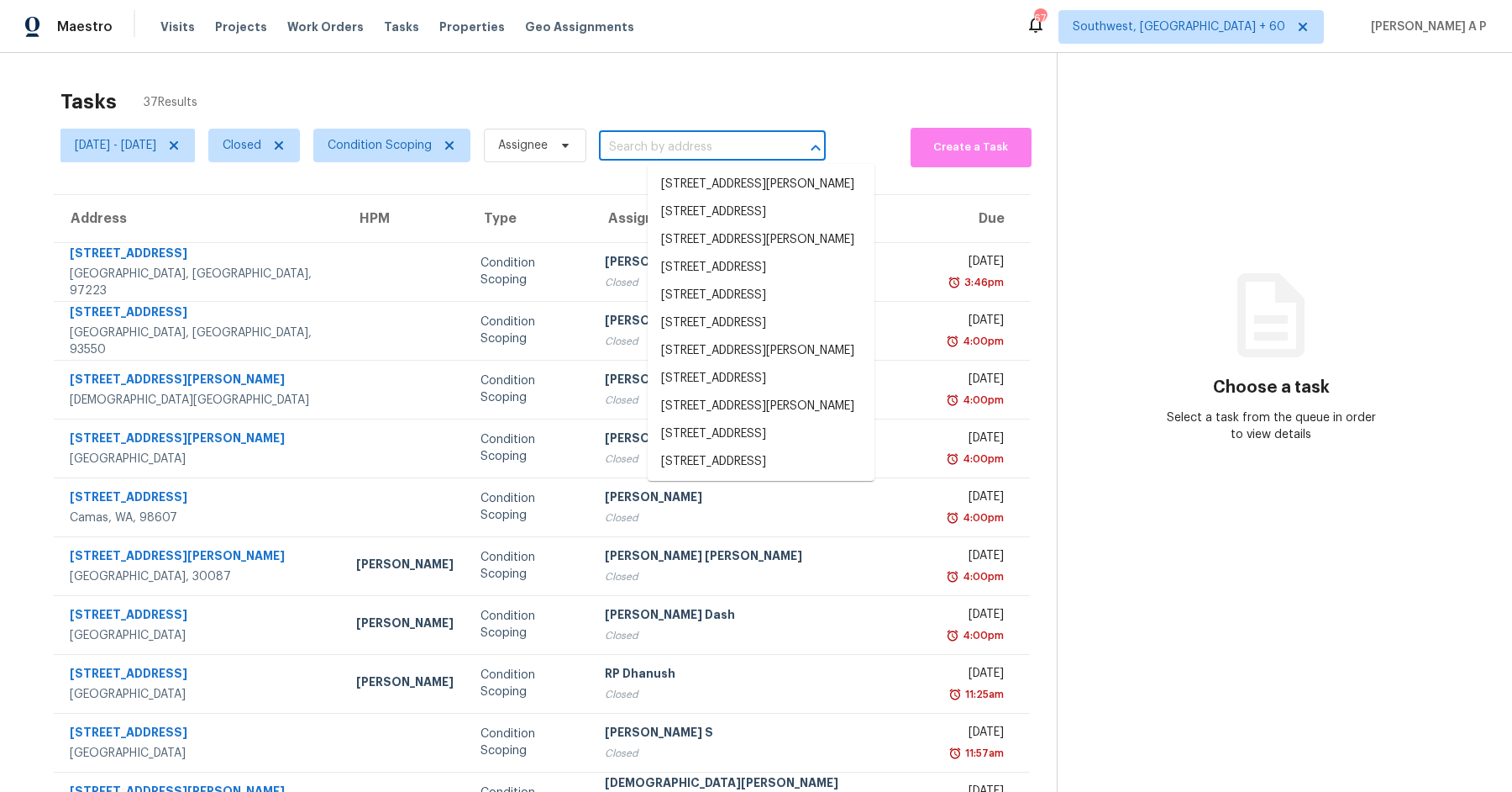
paste input "38684 Meadowlawn St, Wayne, MI 48184"
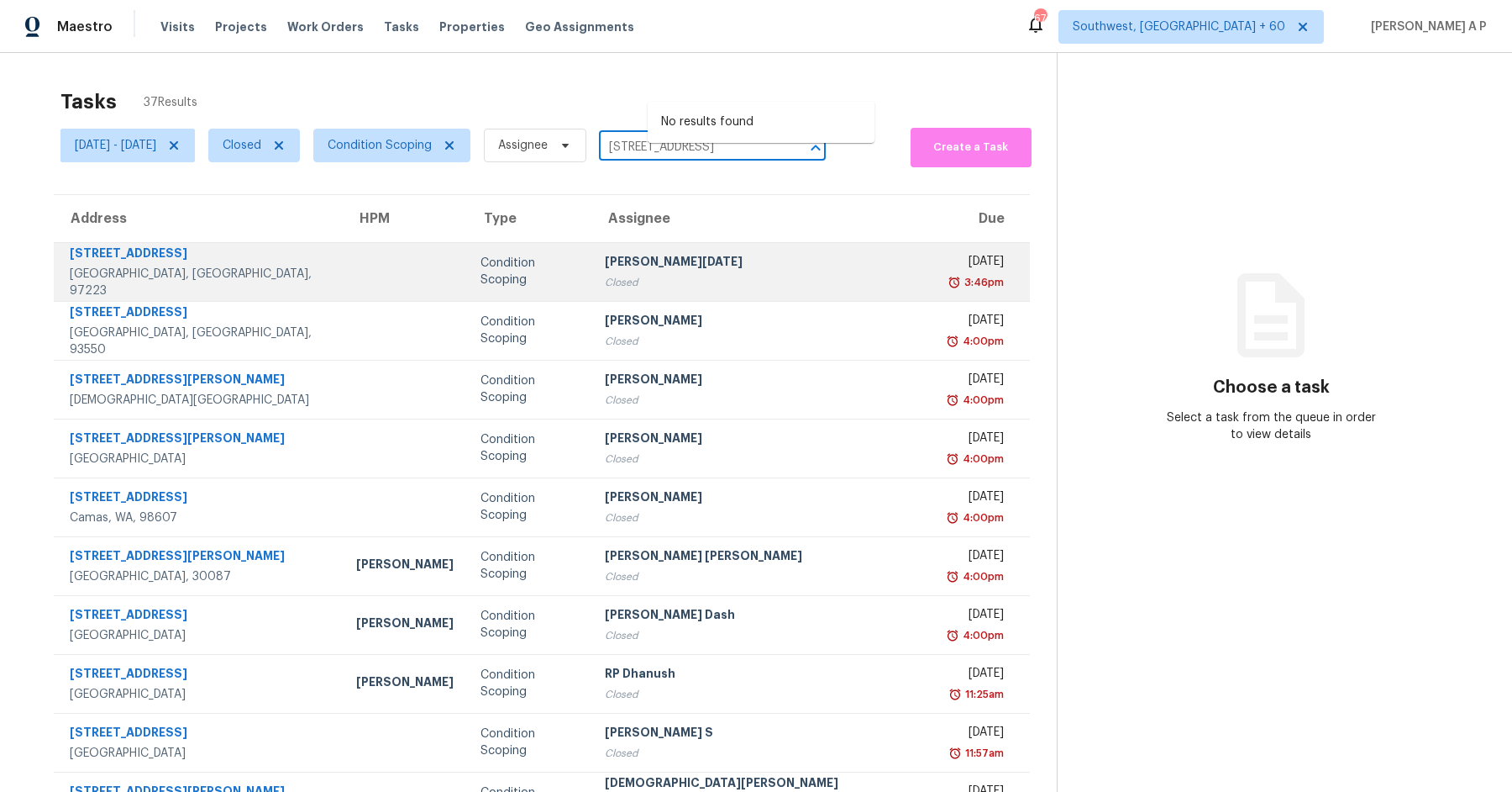
scroll to position [82, 0]
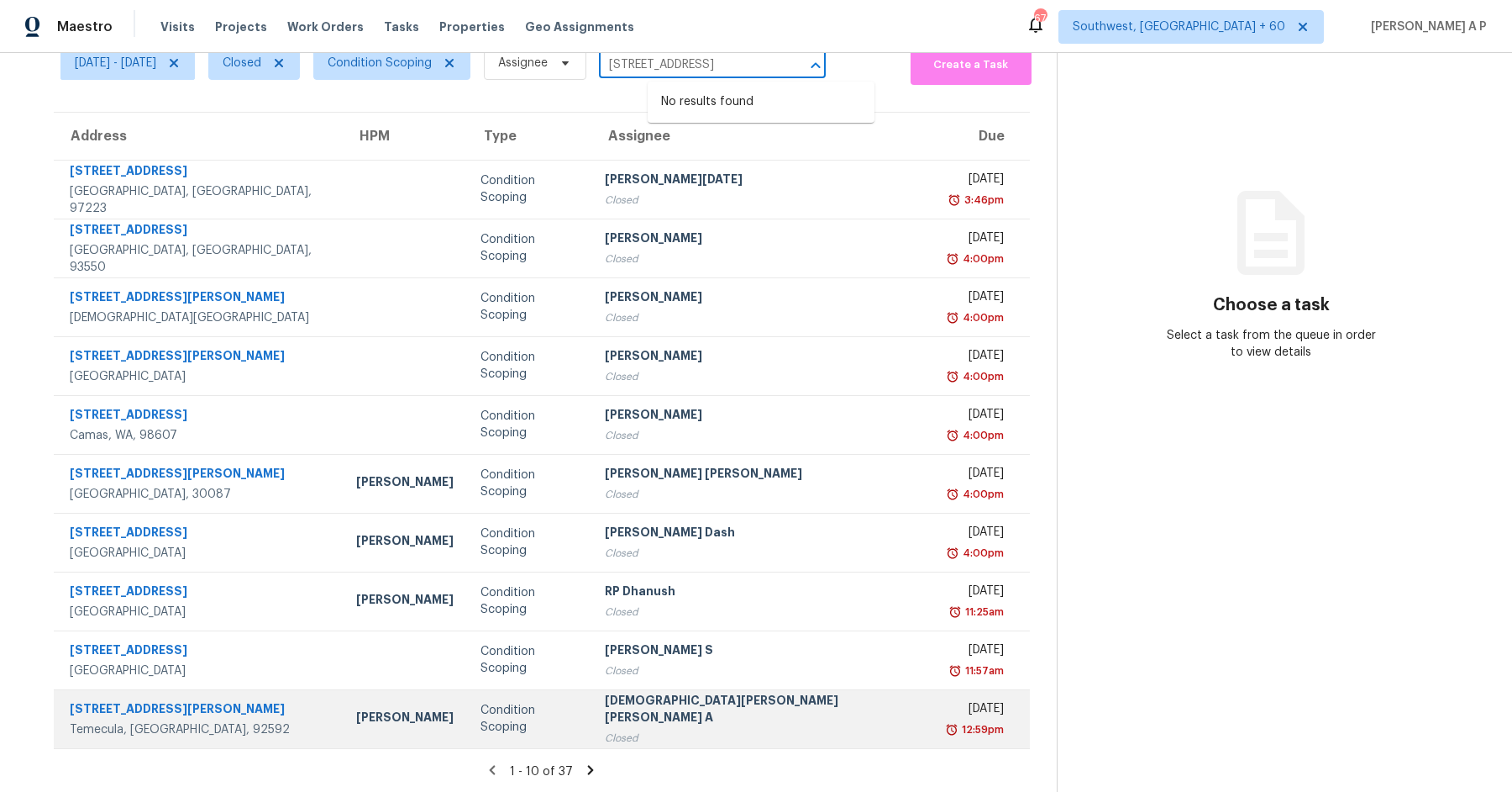
type input "38684 Meadowlawn St, Wayne, MI 48184"
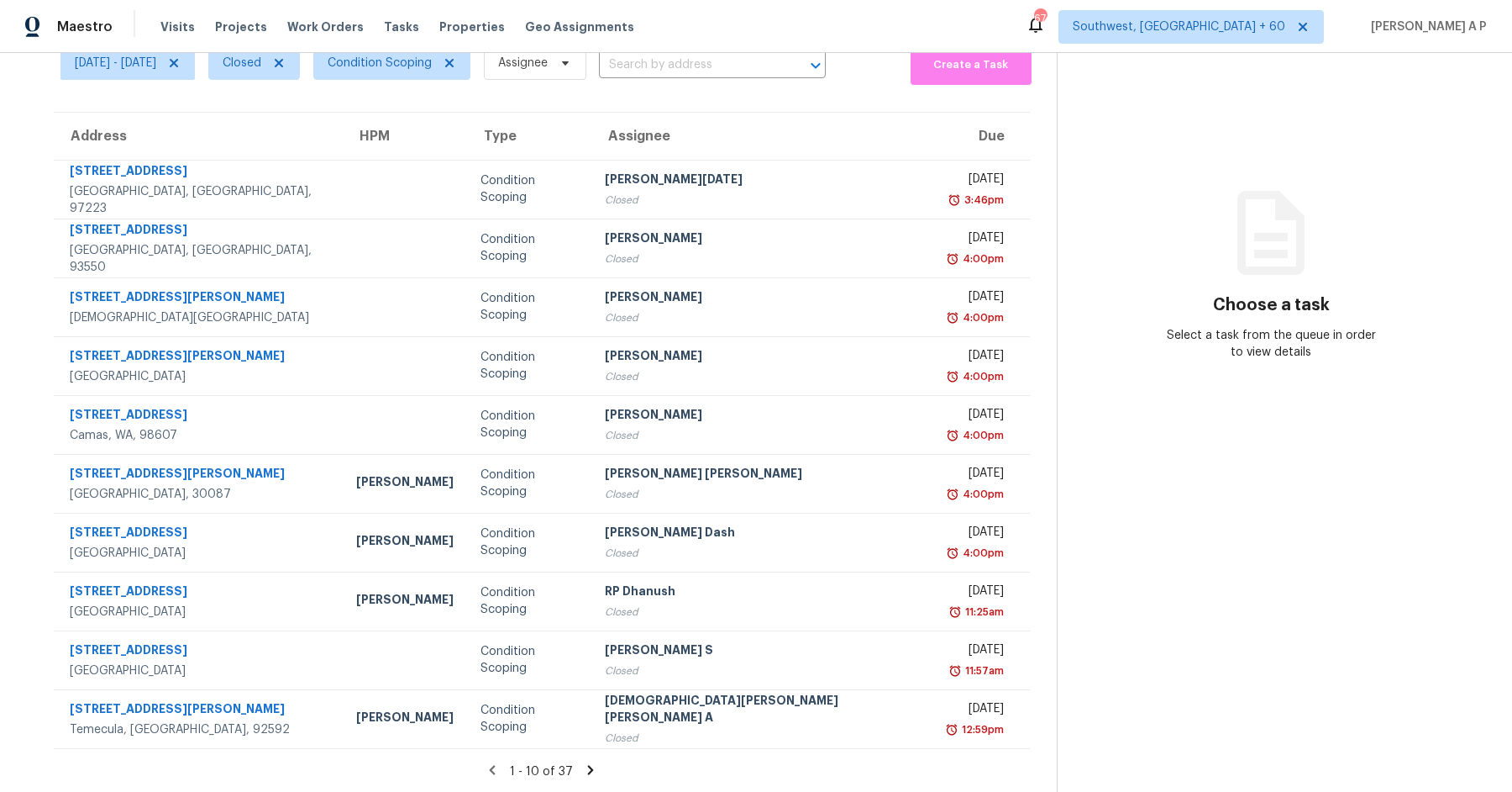
click at [583, 763] on icon at bounding box center [590, 769] width 15 height 15
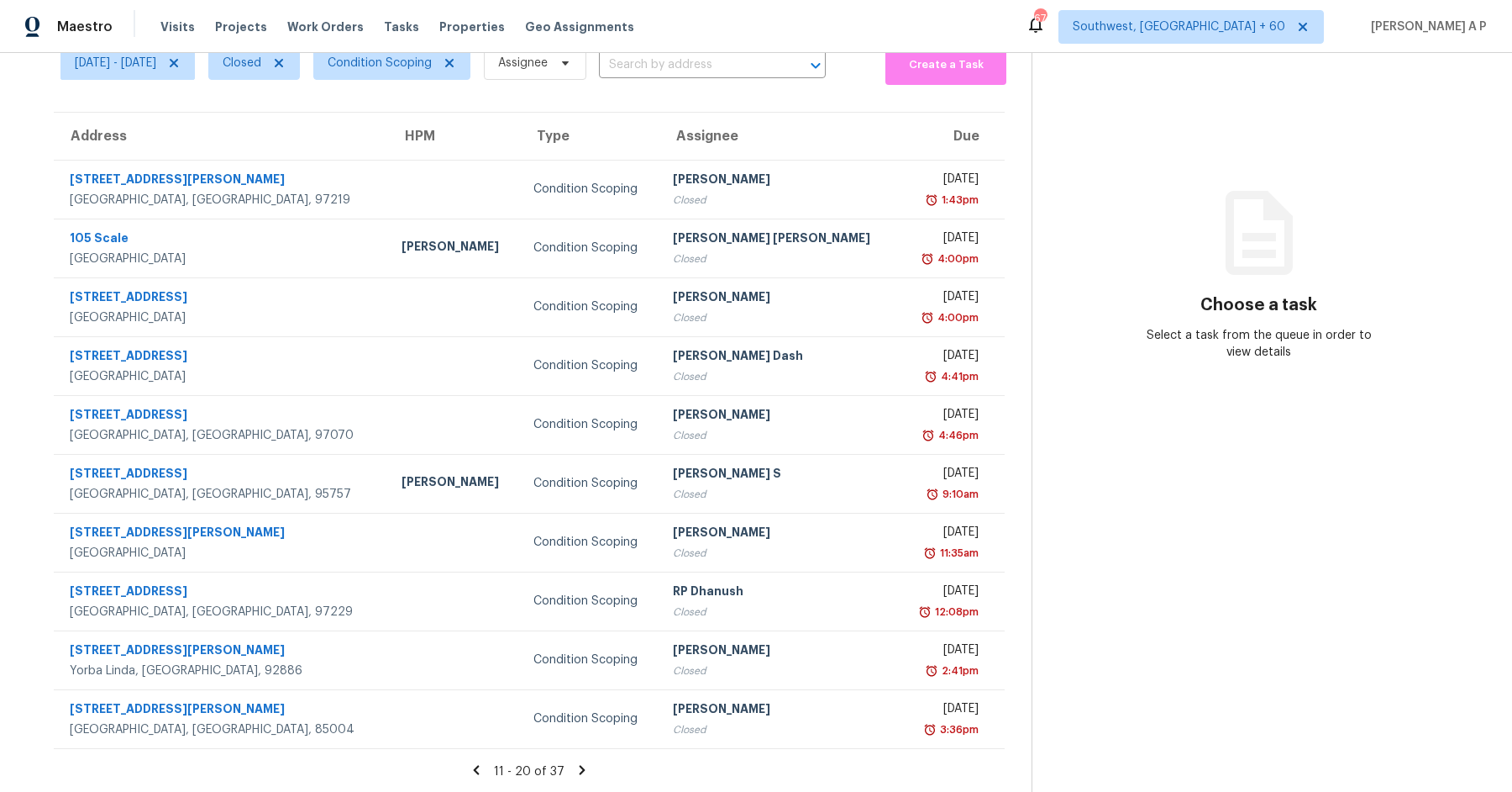
click at [581, 768] on icon at bounding box center [582, 769] width 6 height 10
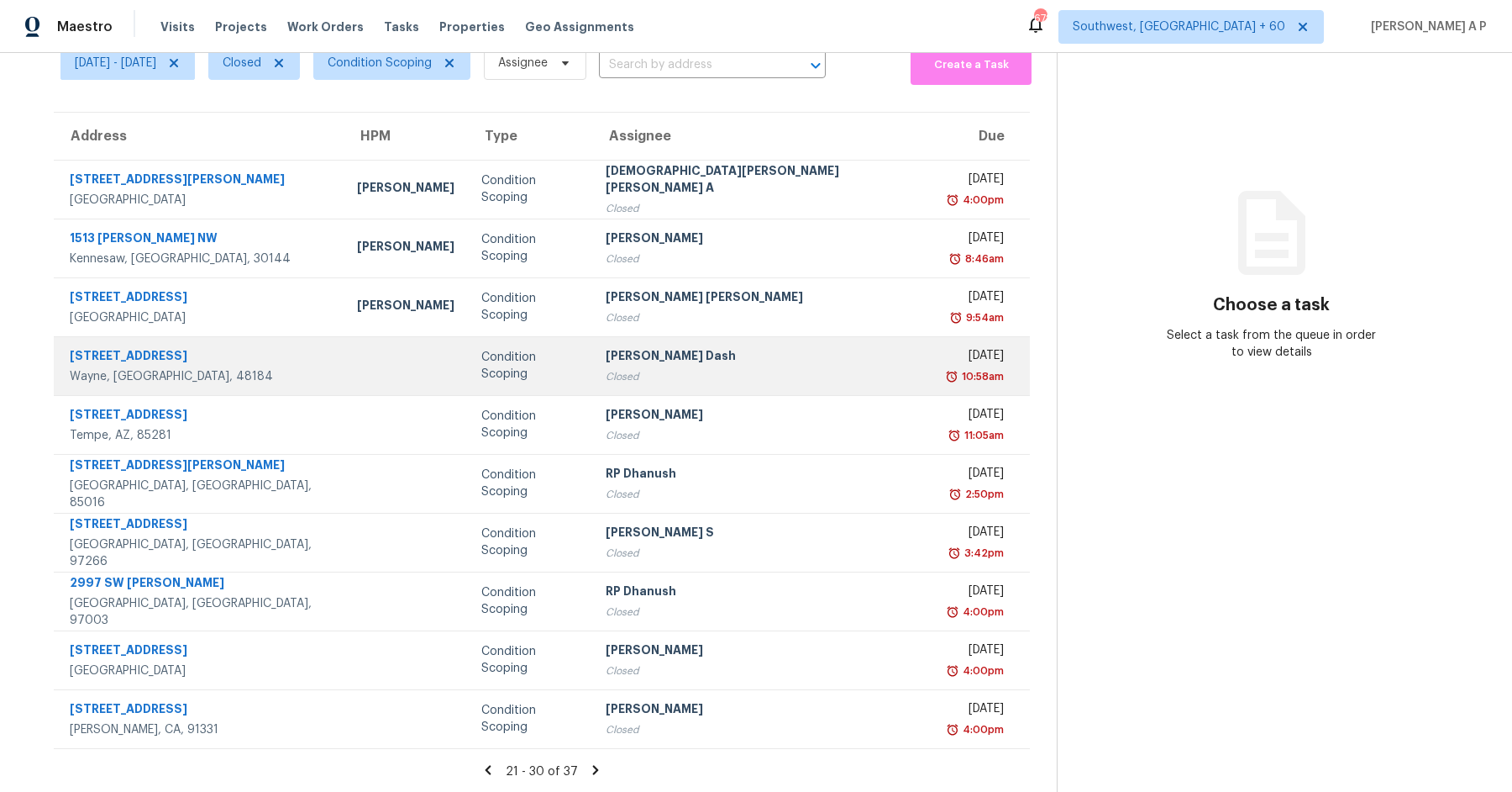
click at [357, 364] on div at bounding box center [405, 366] width 98 height 4
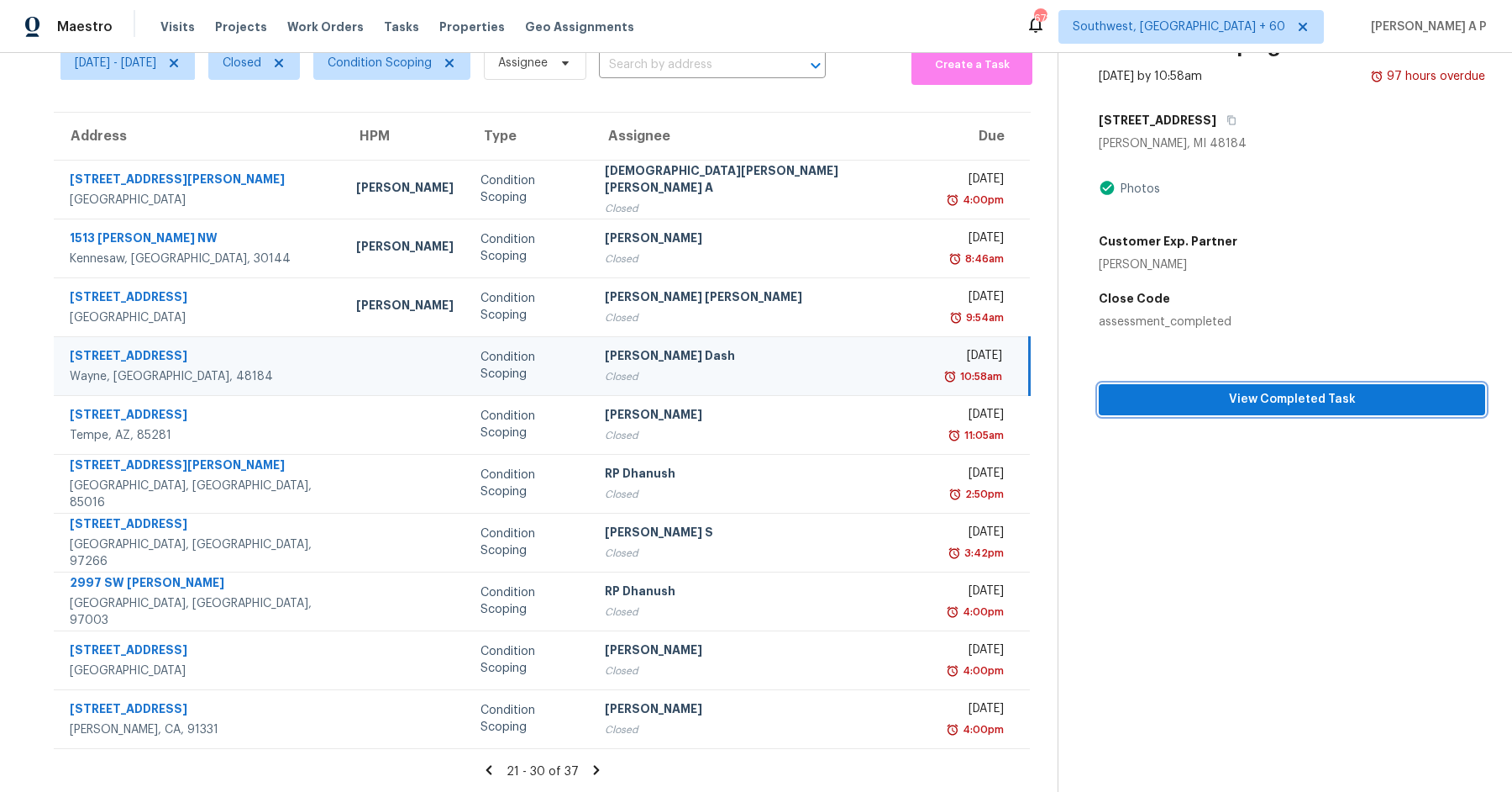
click at [1249, 399] on span "View Completed Task" at bounding box center [1291, 399] width 359 height 21
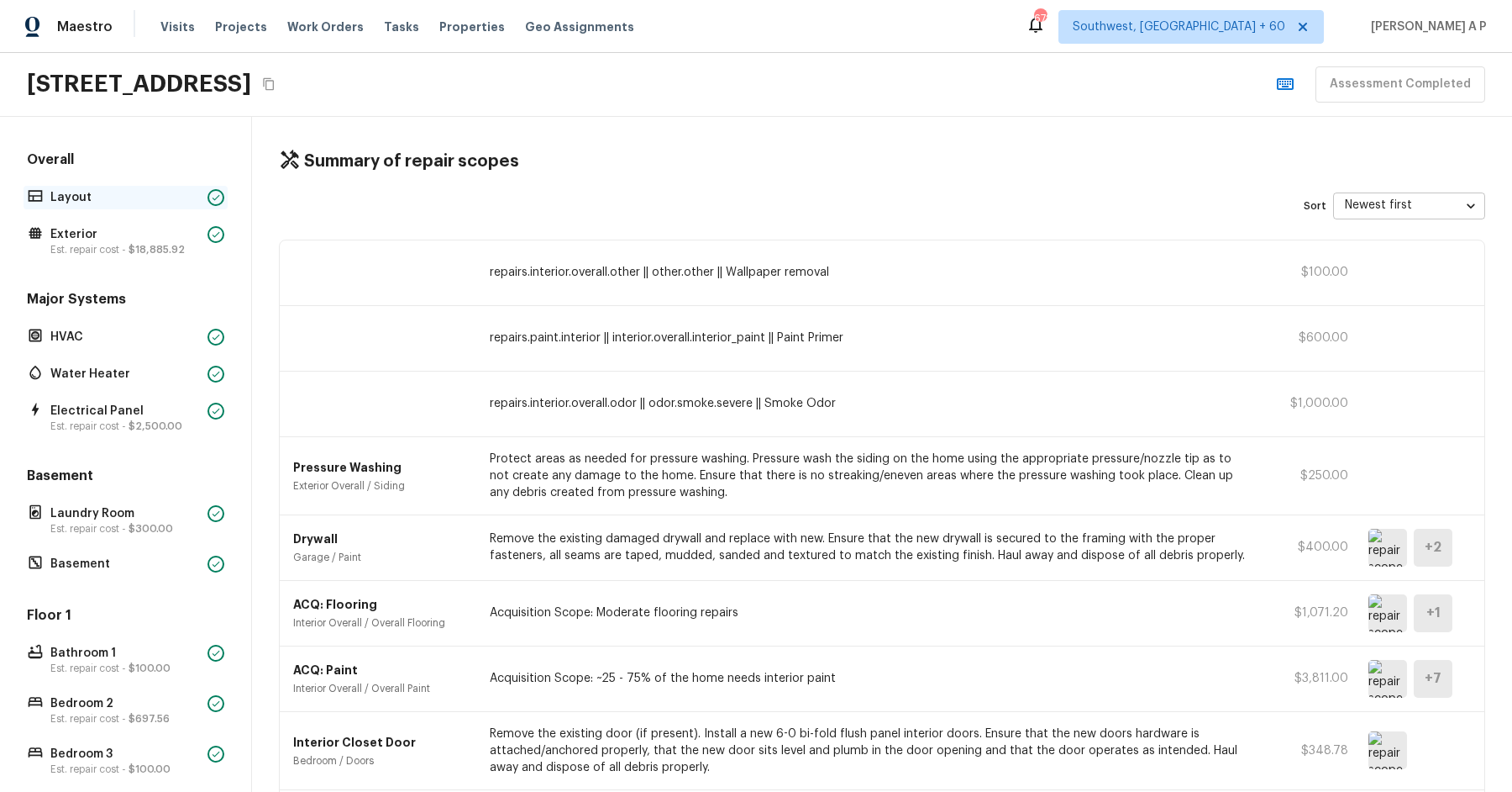
click at [171, 193] on p "Layout" at bounding box center [126, 197] width 151 height 16
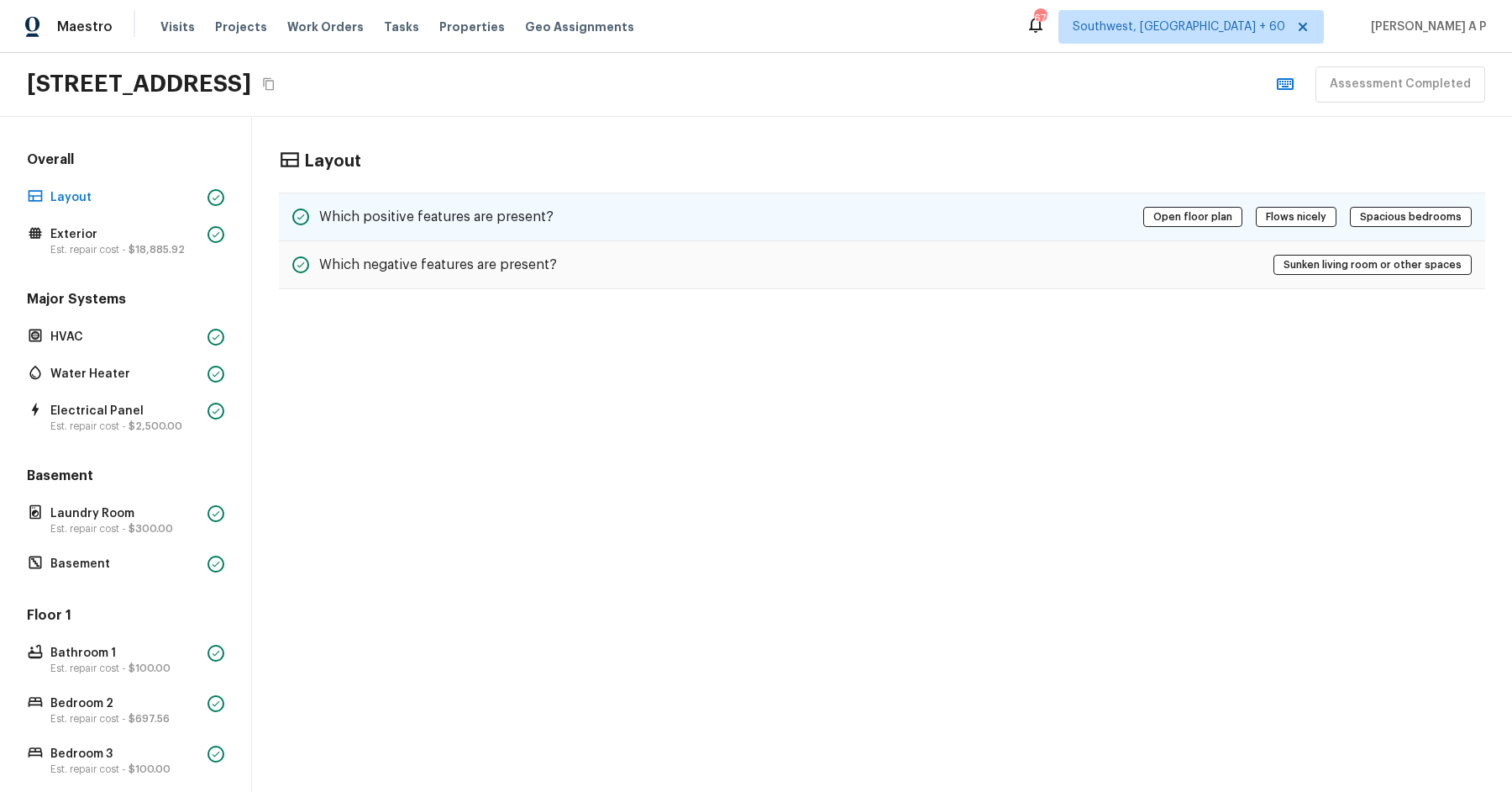
click at [771, 210] on div "Which positive features are present? Open floor plan Flows nicely Spacious bedr…" at bounding box center [882, 217] width 1206 height 49
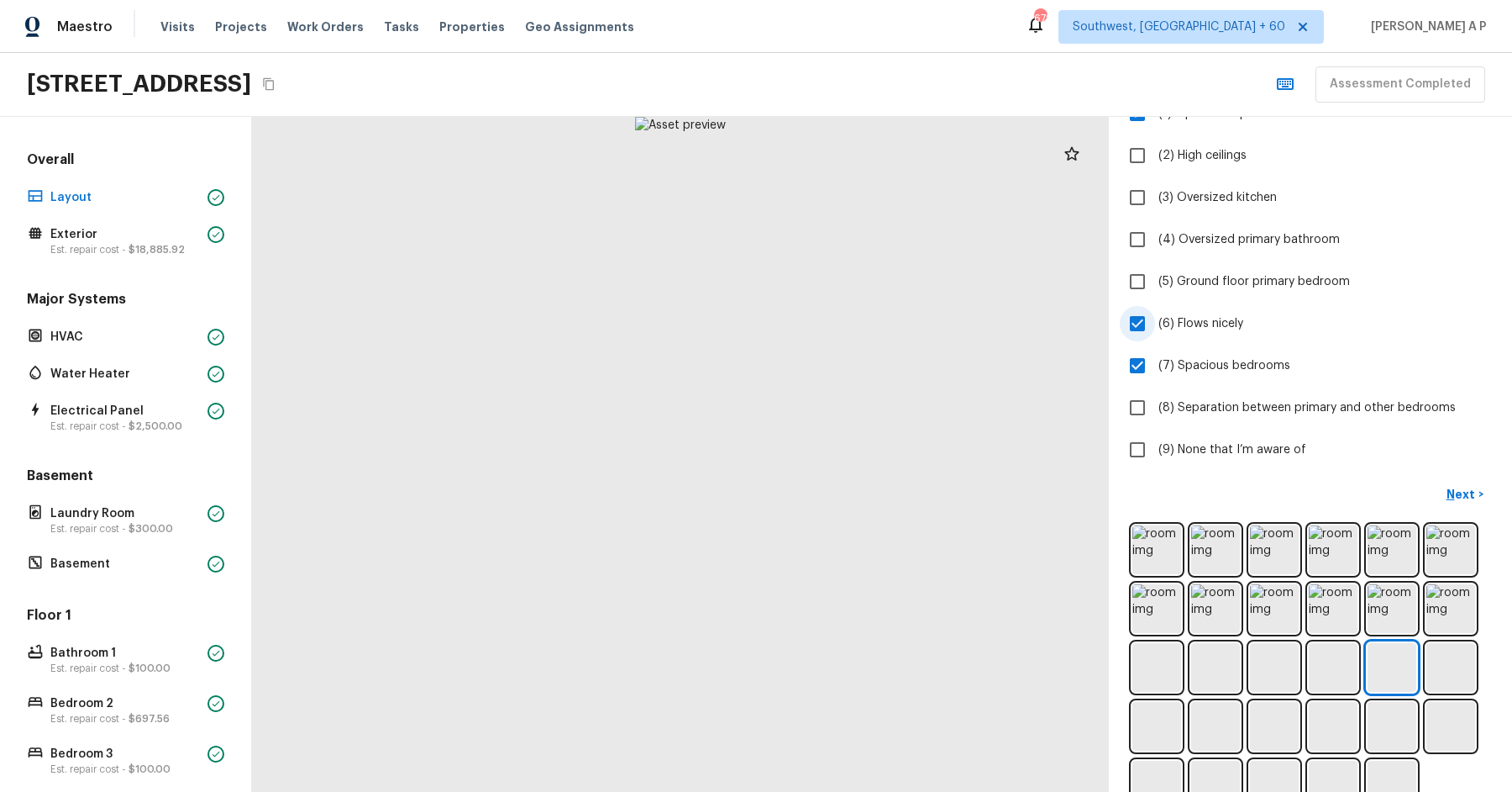
scroll to position [192, 0]
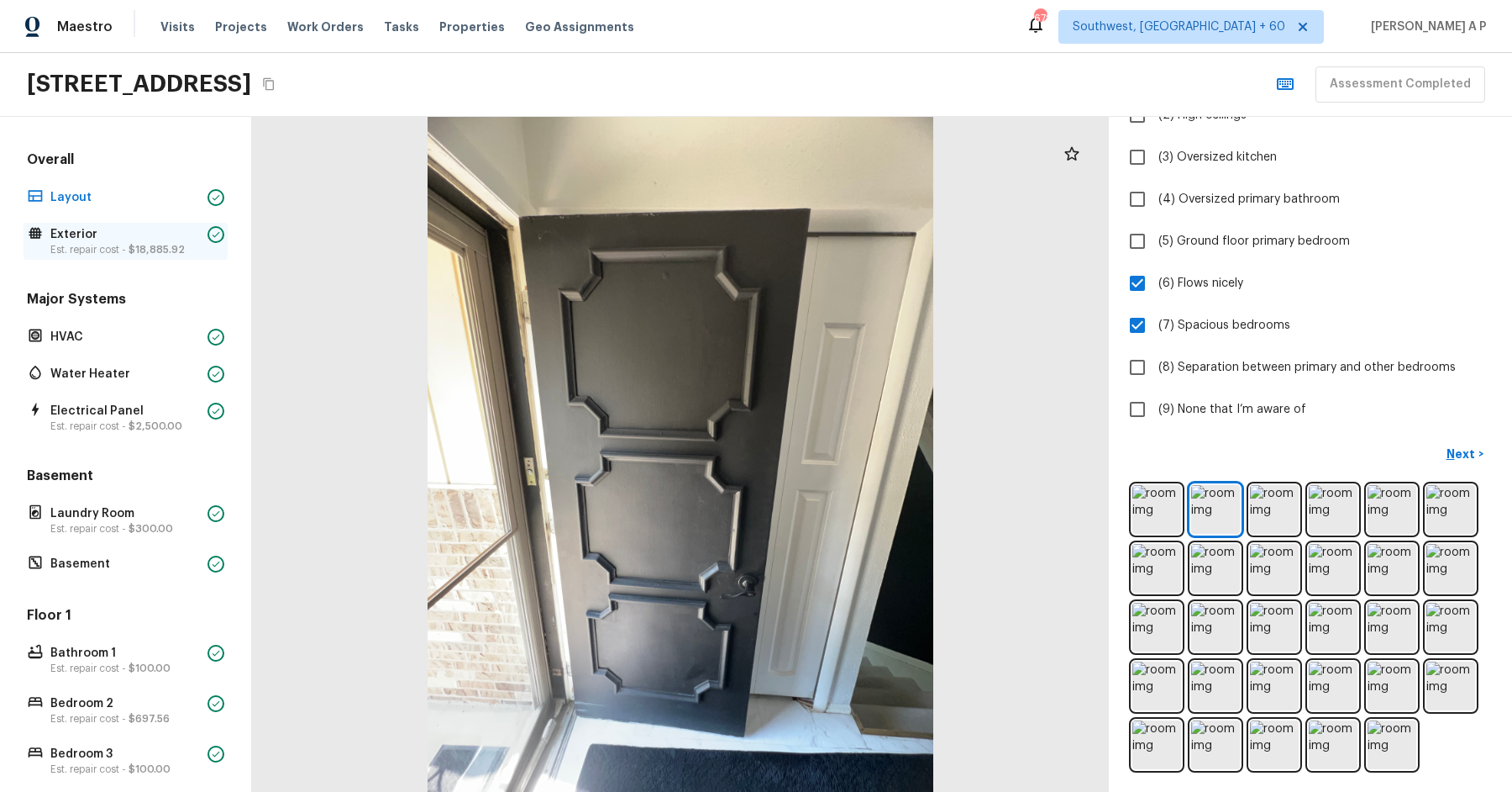
click at [170, 246] on span "$18,885.92" at bounding box center [156, 250] width 56 height 10
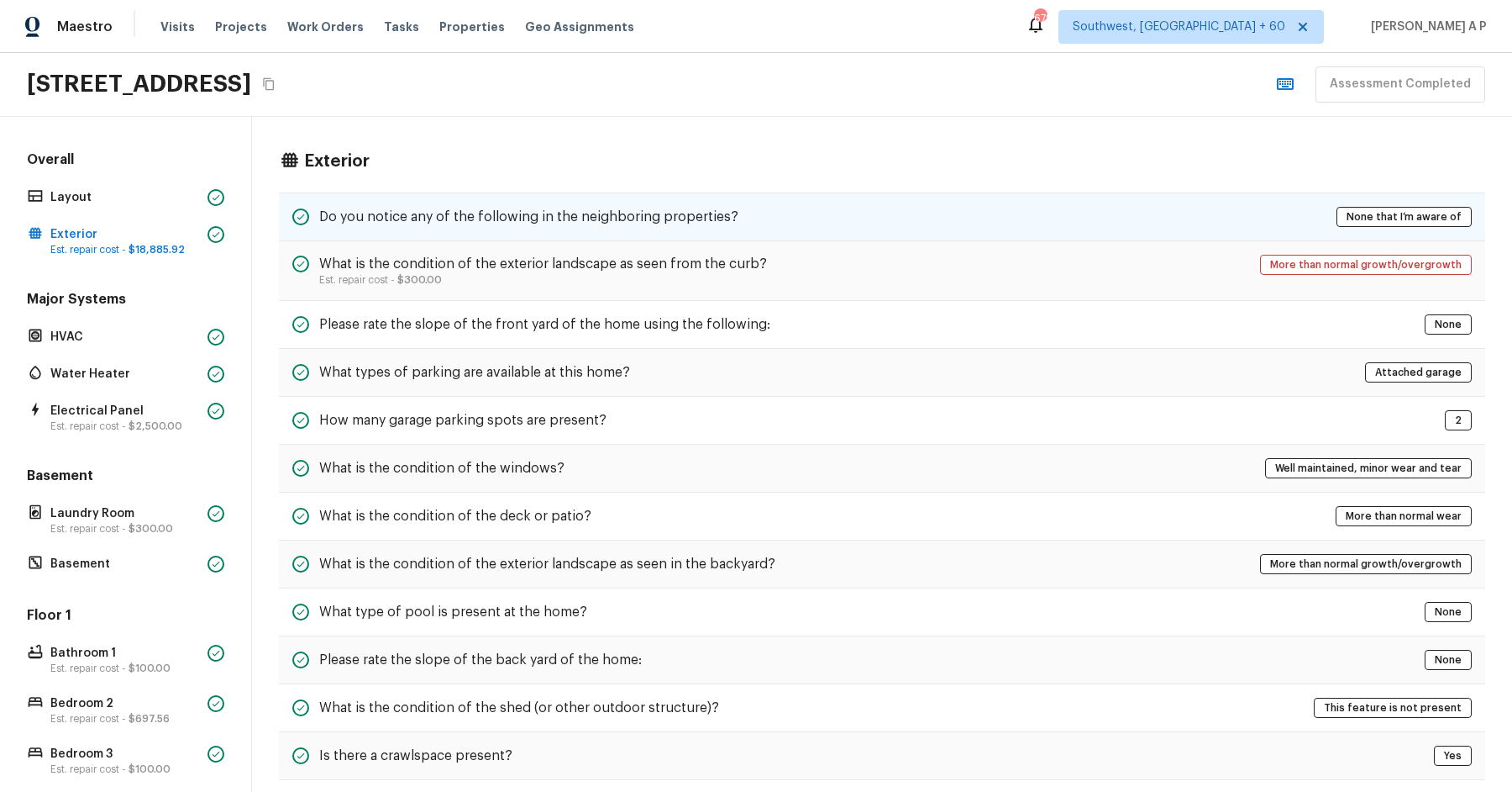
click at [449, 210] on h5 "Do you notice any of the following in the neighboring properties?" at bounding box center [529, 217] width 419 height 18
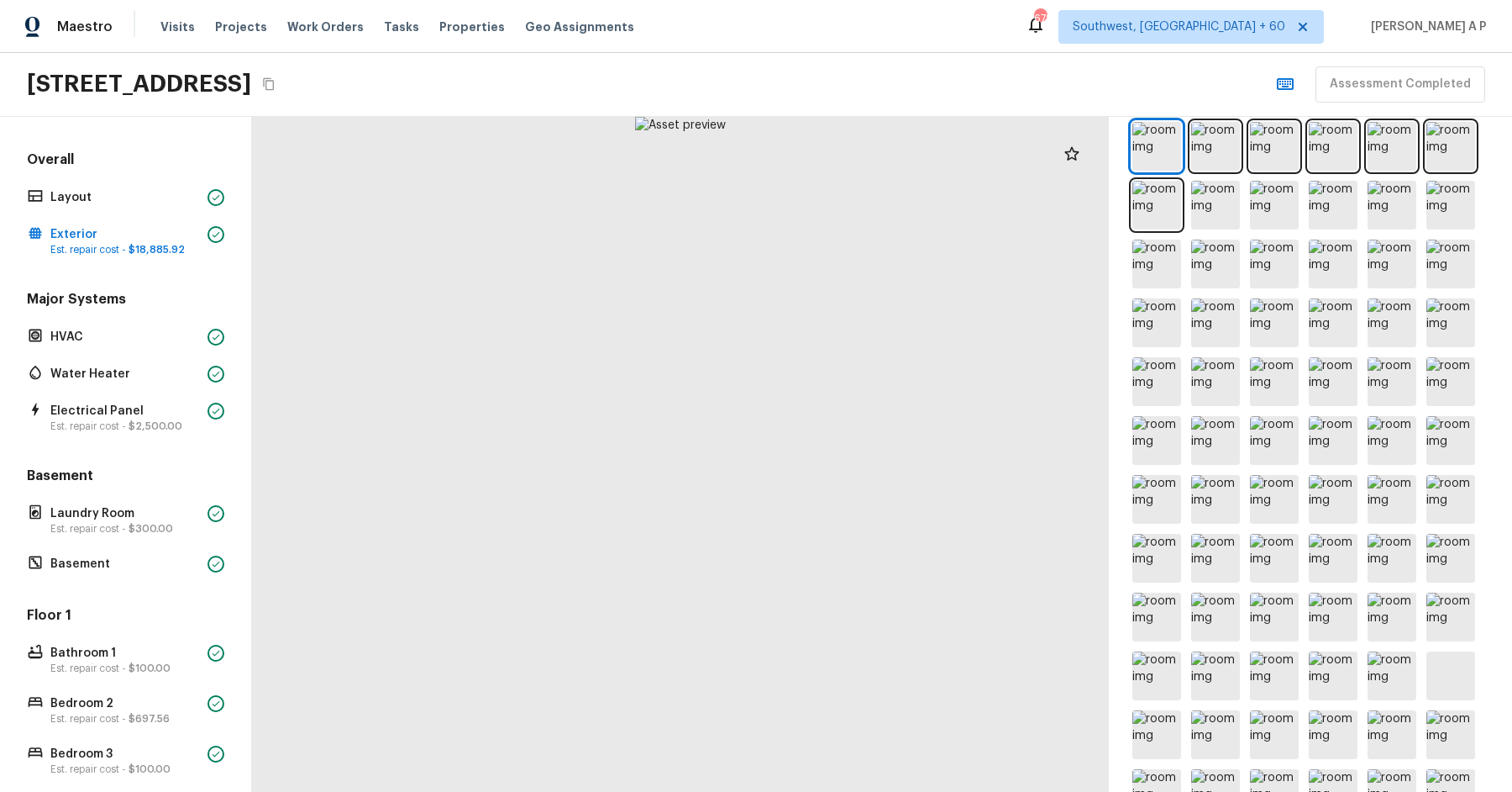
scroll to position [665, 0]
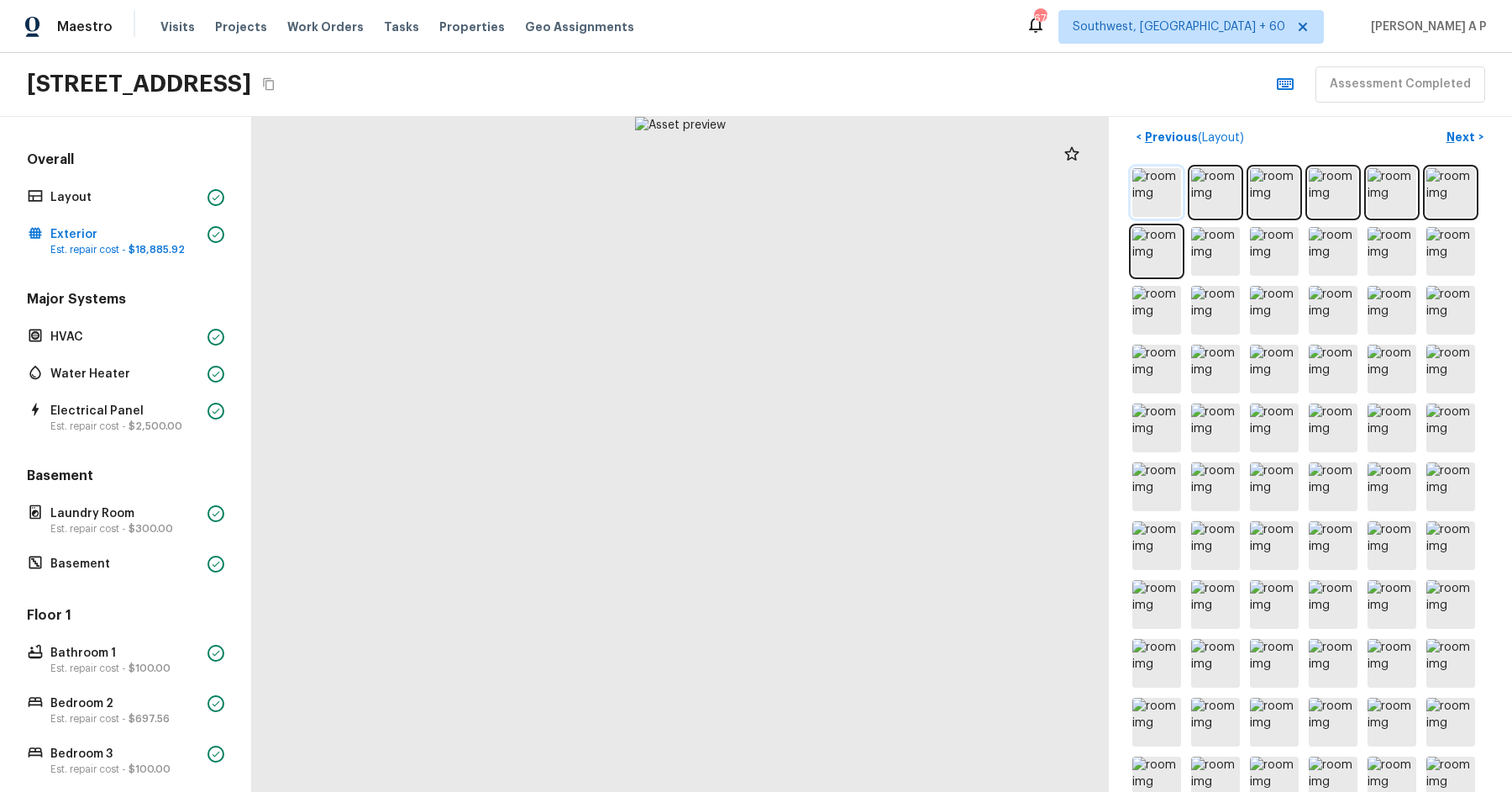
click at [1161, 200] on img at bounding box center [1156, 192] width 48 height 49
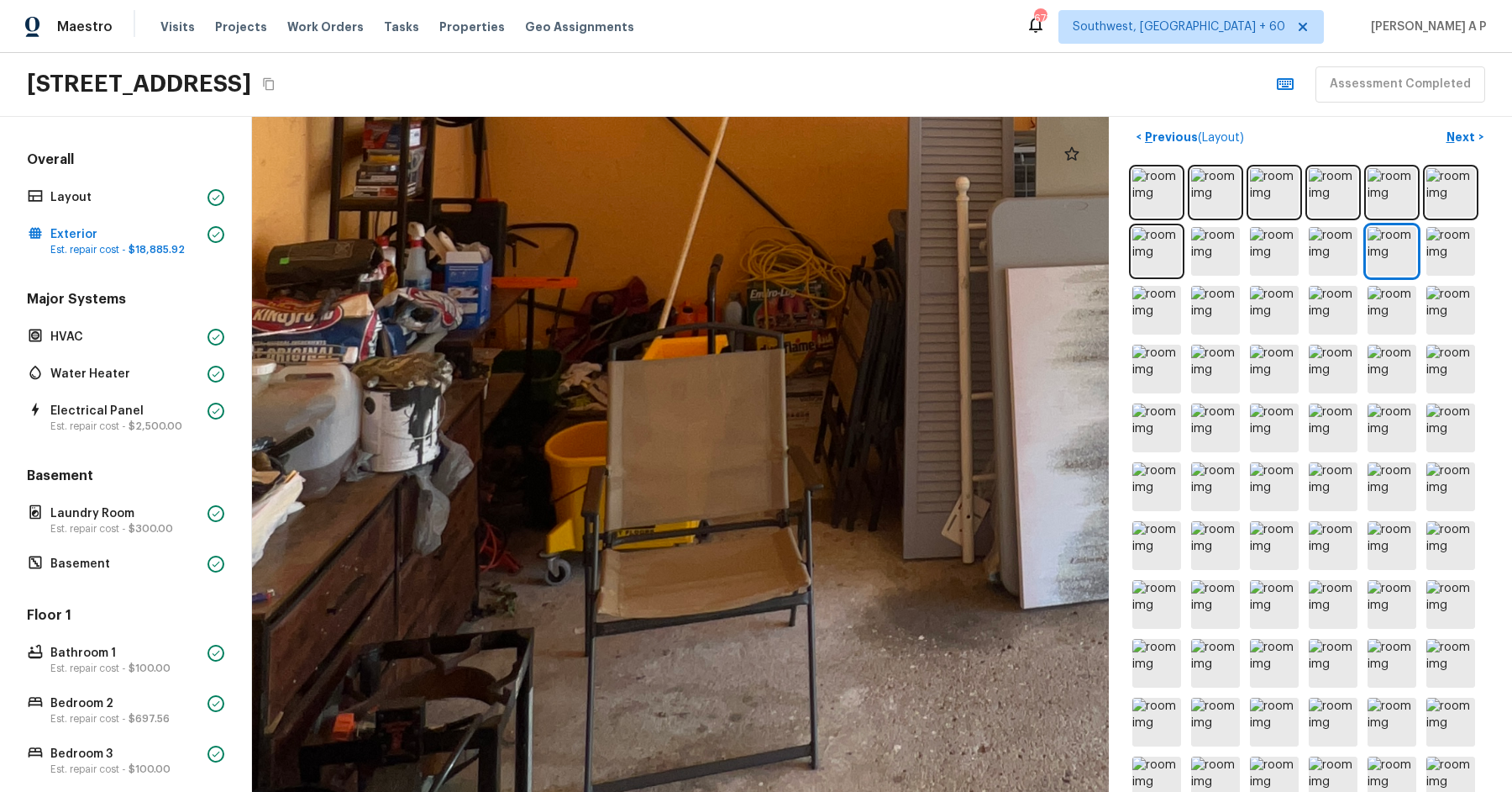
drag, startPoint x: 590, startPoint y: 510, endPoint x: 337, endPoint y: 510, distance: 253.0
click at [338, 510] on div at bounding box center [1016, 3] width 3383 height 2665
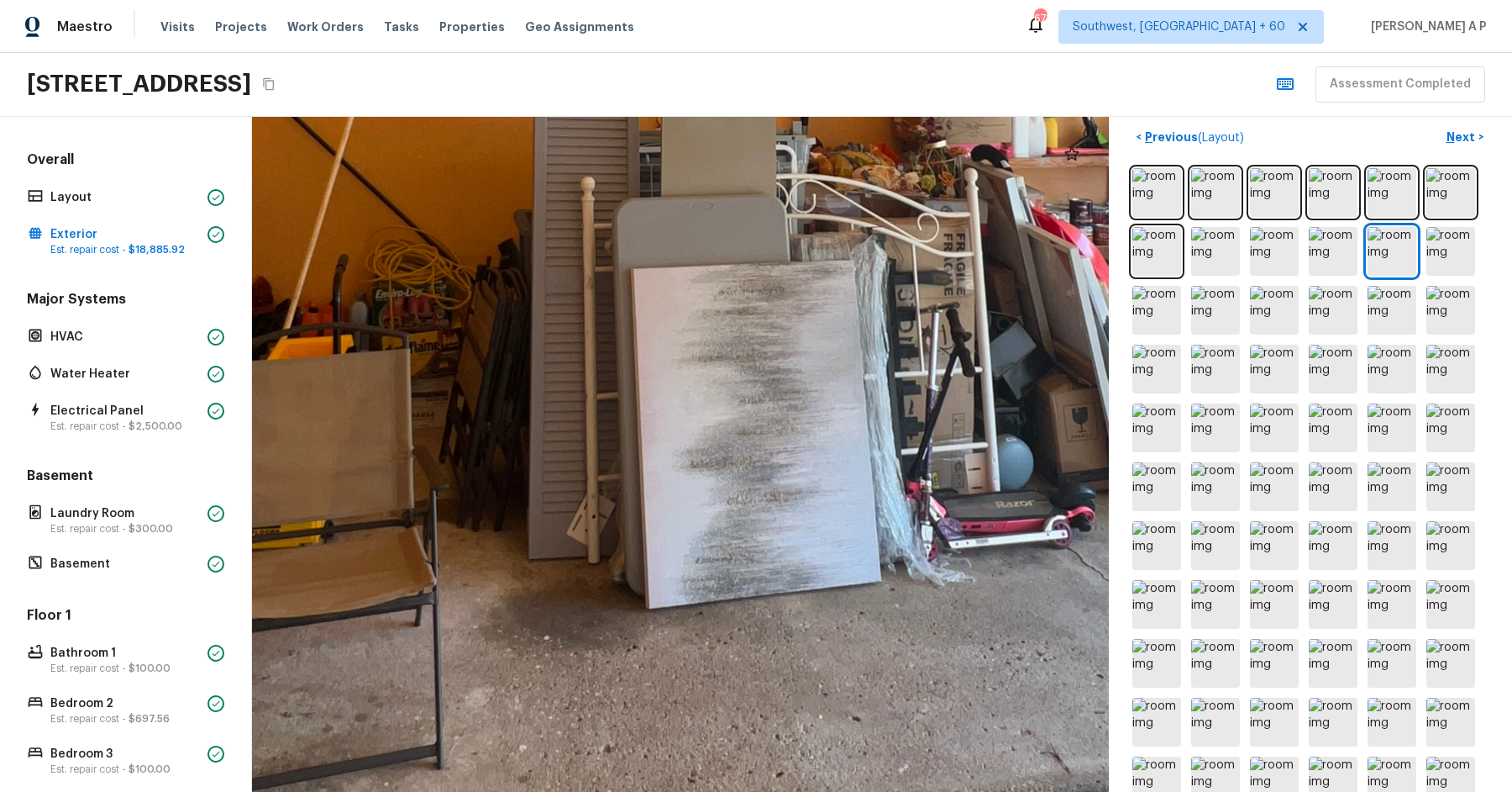
drag, startPoint x: 684, startPoint y: 461, endPoint x: 429, endPoint y: 452, distance: 255.2
click at [433, 452] on div at bounding box center [642, 3] width 3383 height 2665
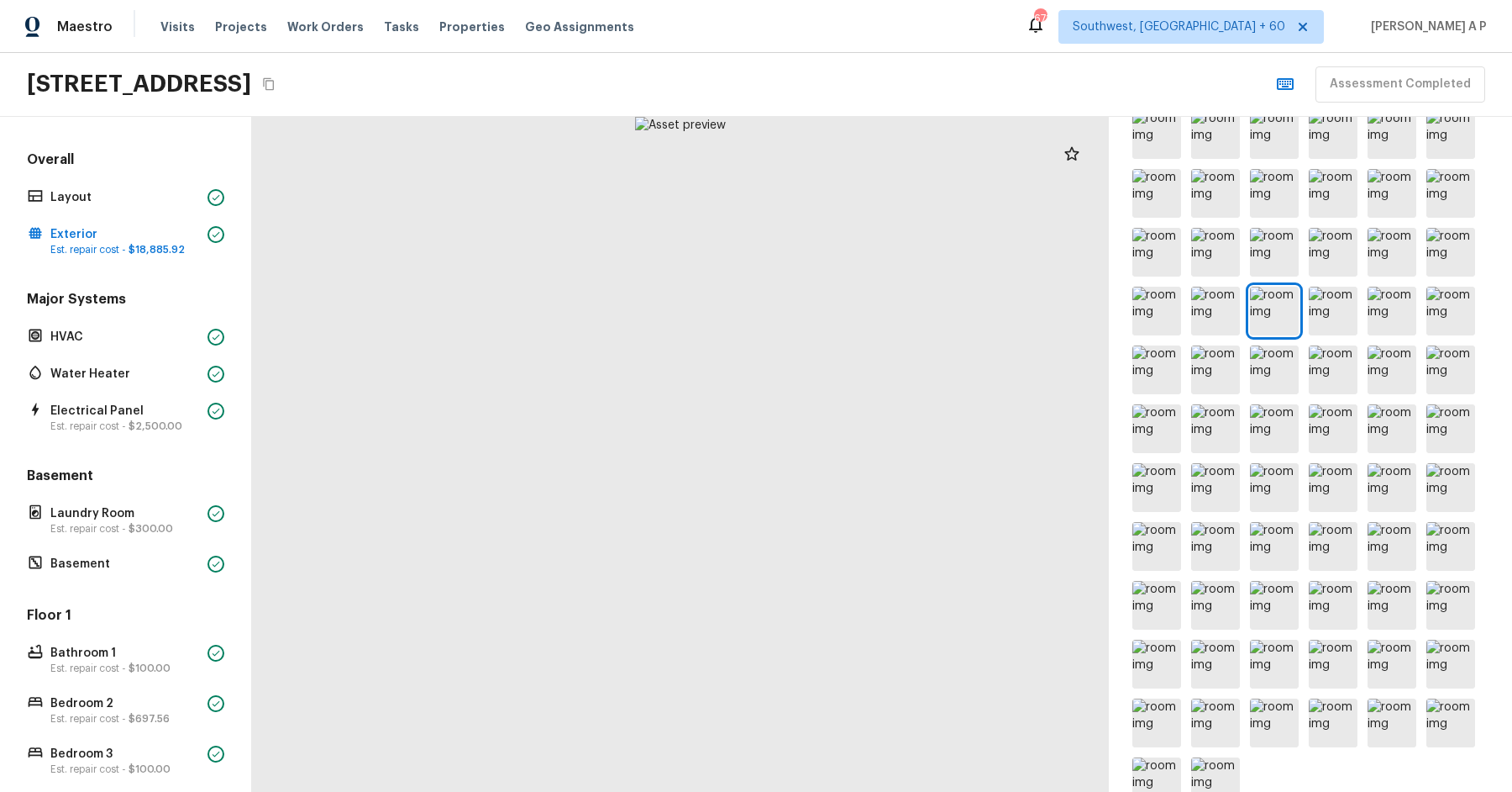
scroll to position [913, 0]
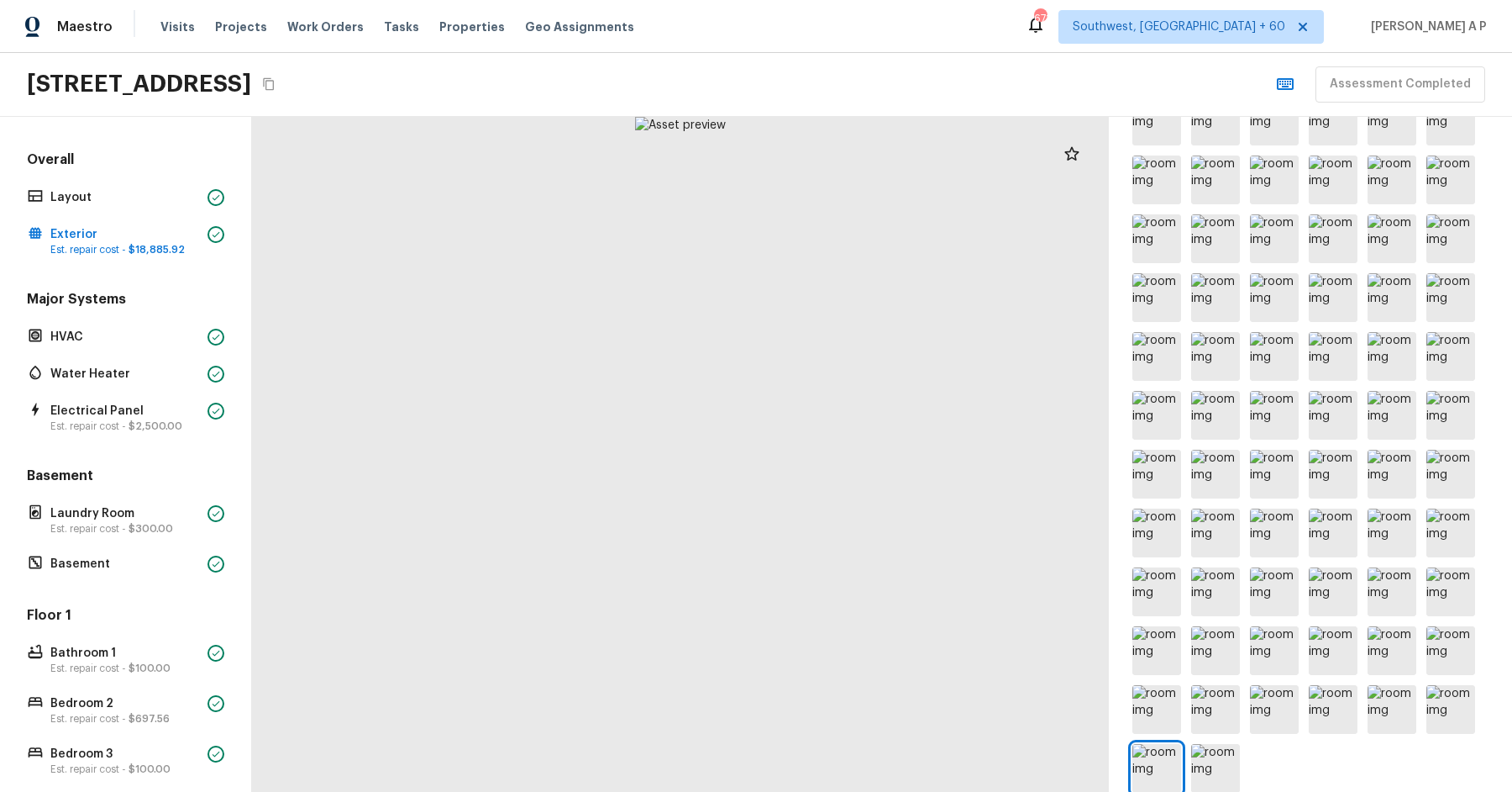
click at [98, 494] on div "Basement Laundry Room Est. repair cost - $300.00 Basement" at bounding box center [126, 521] width 204 height 109
click at [91, 517] on p "Laundry Room" at bounding box center [126, 513] width 151 height 16
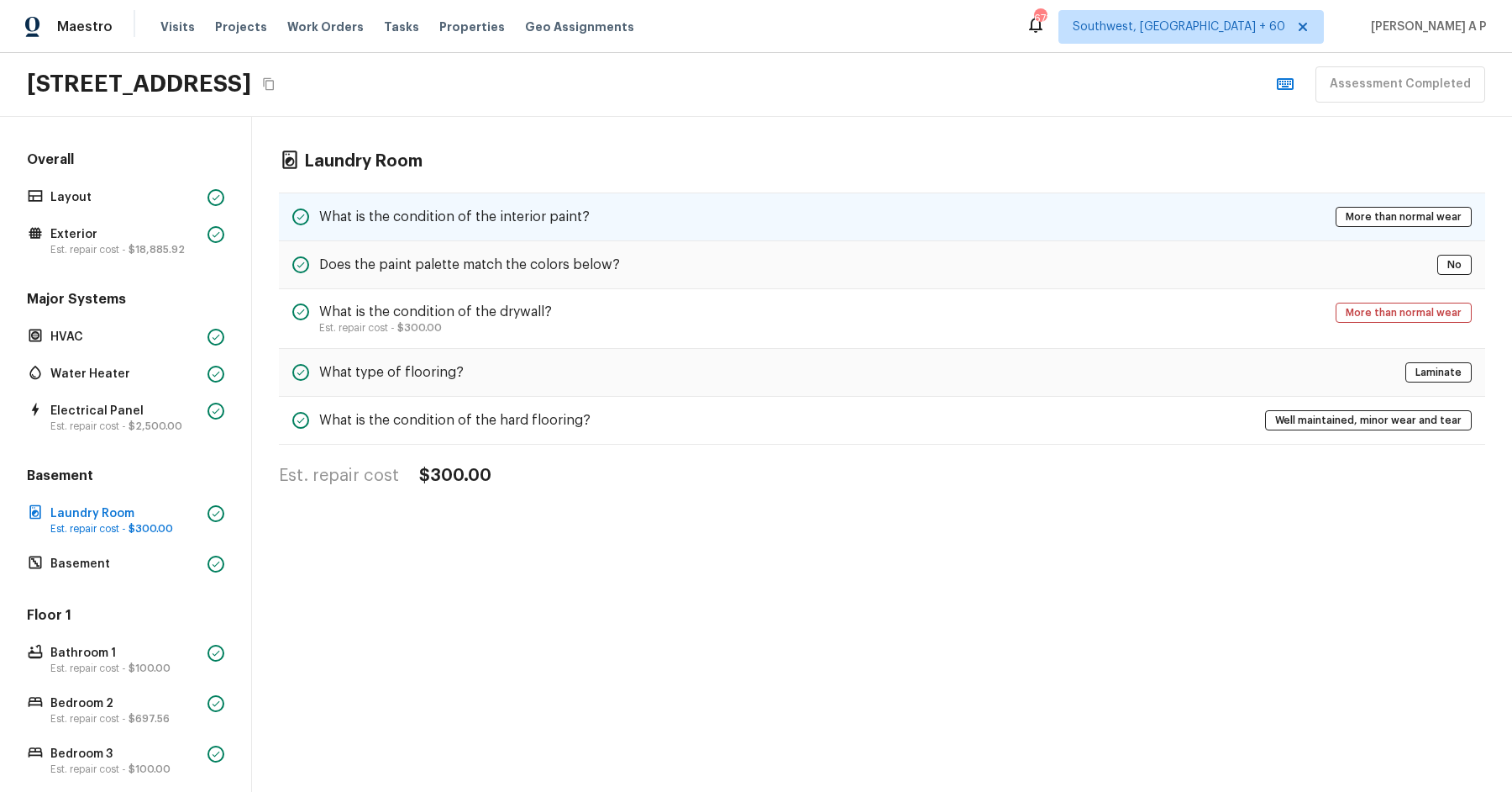
click at [517, 200] on div "What is the condition of the interior paint? More than normal wear" at bounding box center [882, 217] width 1206 height 49
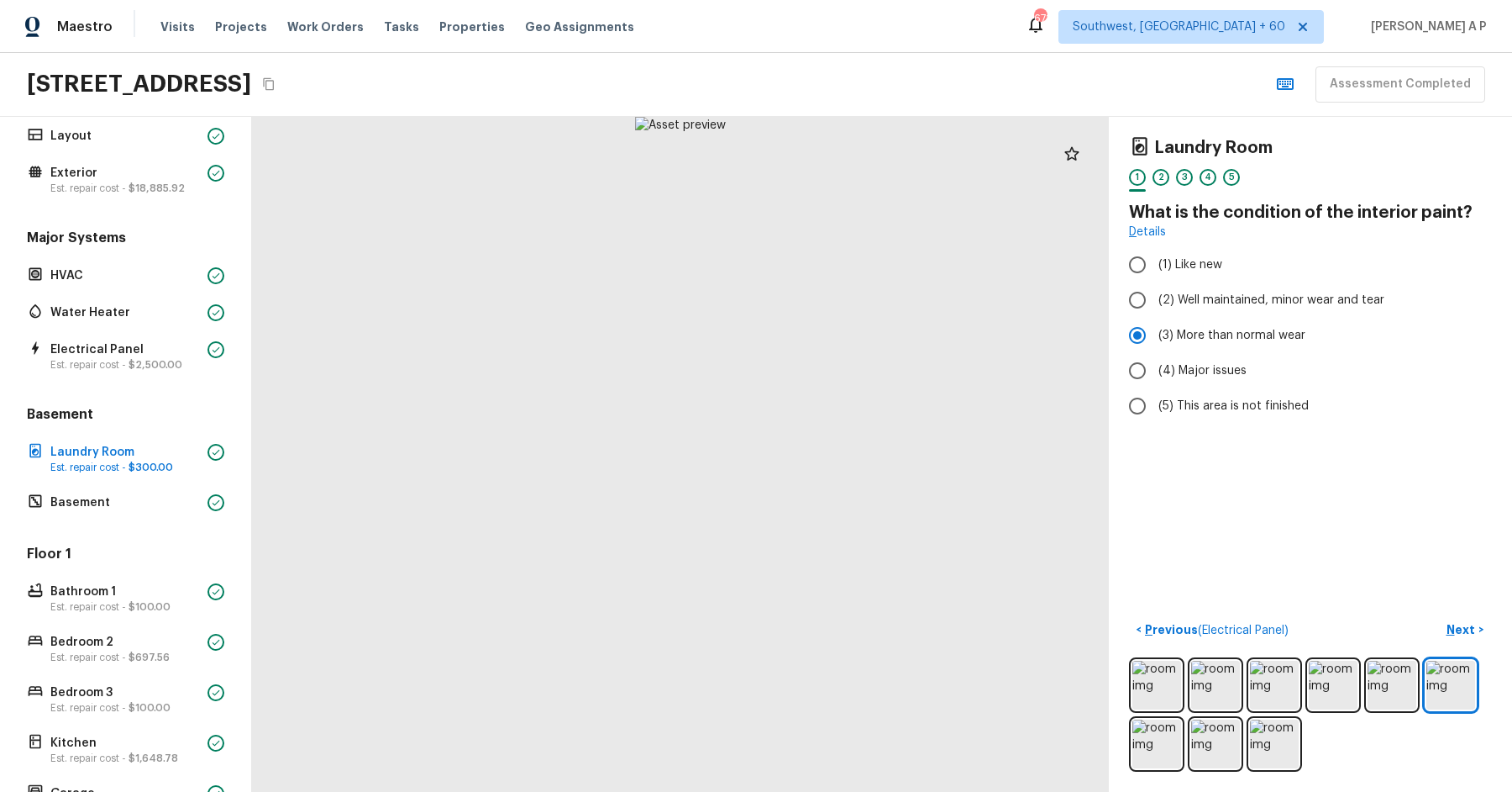
scroll to position [137, 0]
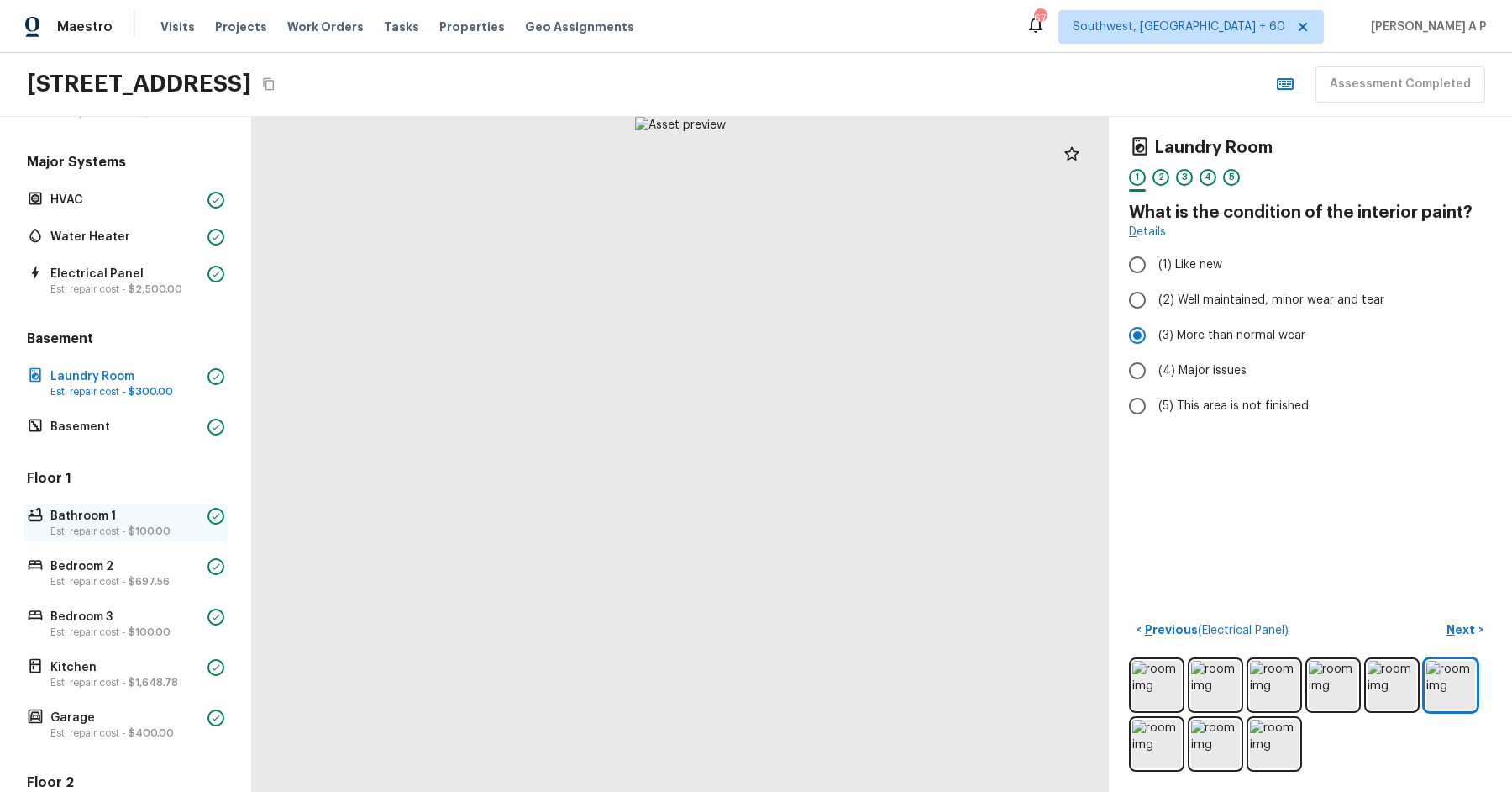
click at [145, 535] on p "Est. repair cost - $100.00" at bounding box center [126, 531] width 151 height 14
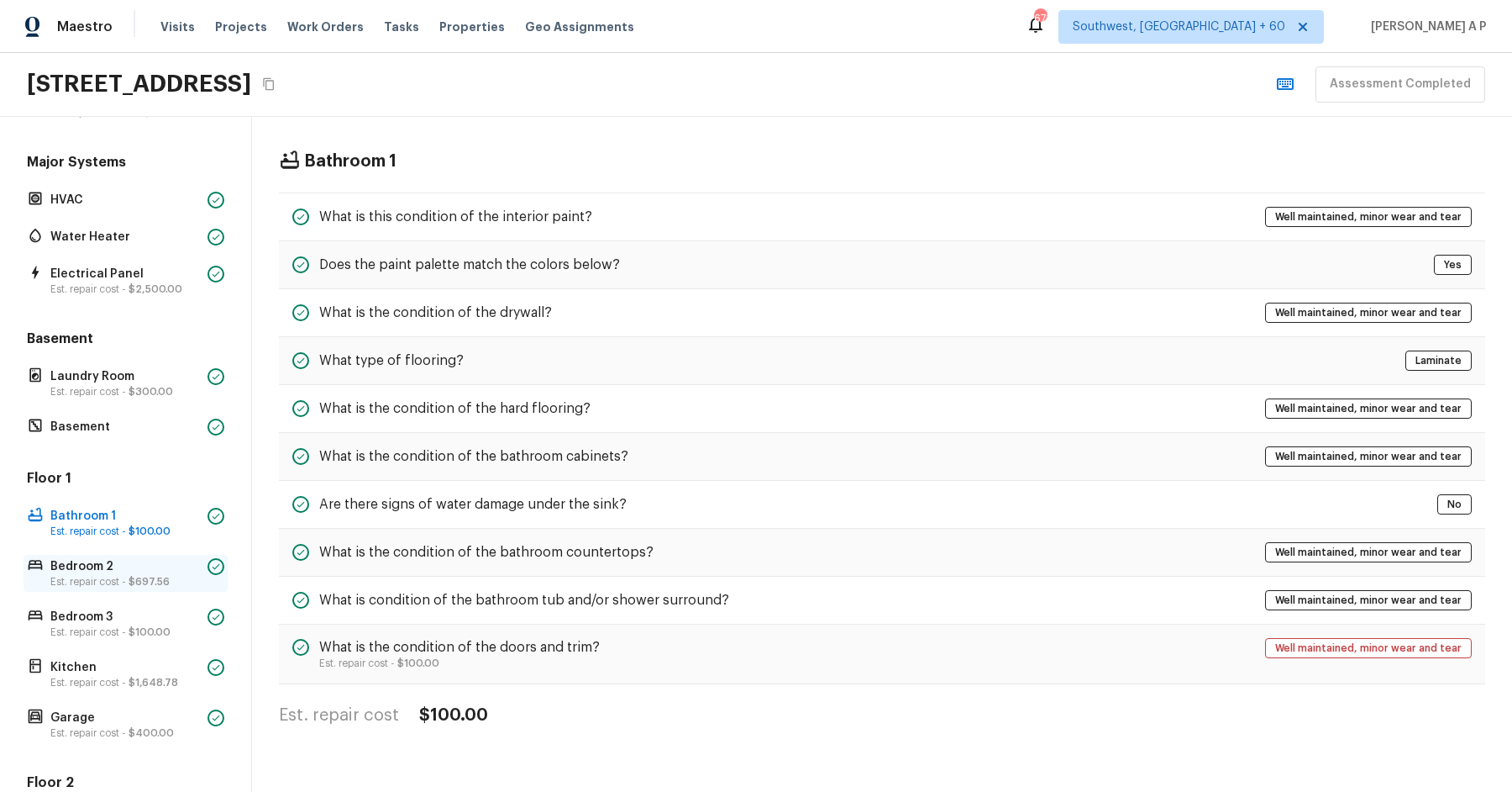
click at [135, 559] on p "Bedroom 2" at bounding box center [126, 566] width 151 height 16
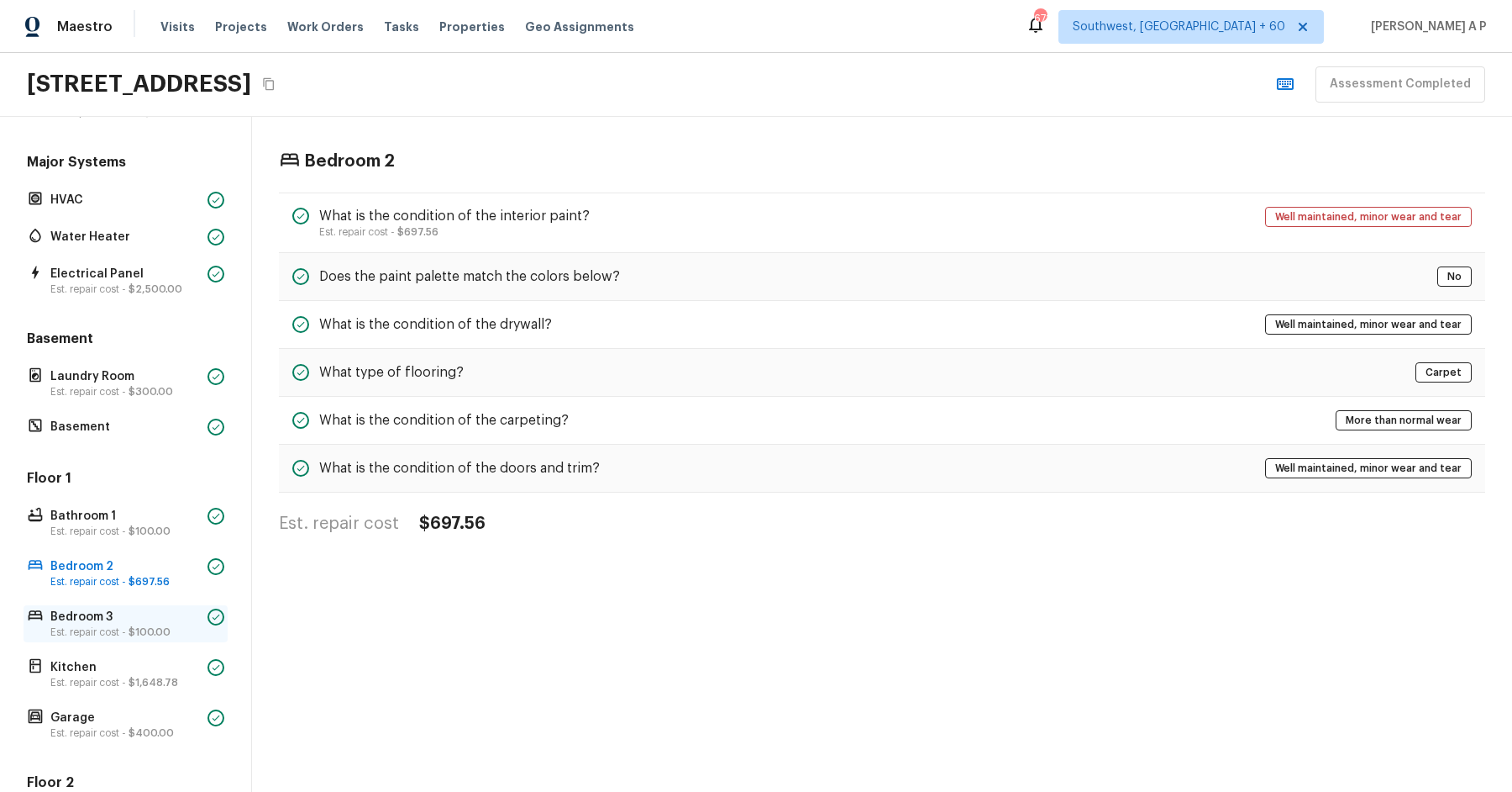
click at [132, 613] on p "Bedroom 3" at bounding box center [126, 616] width 151 height 16
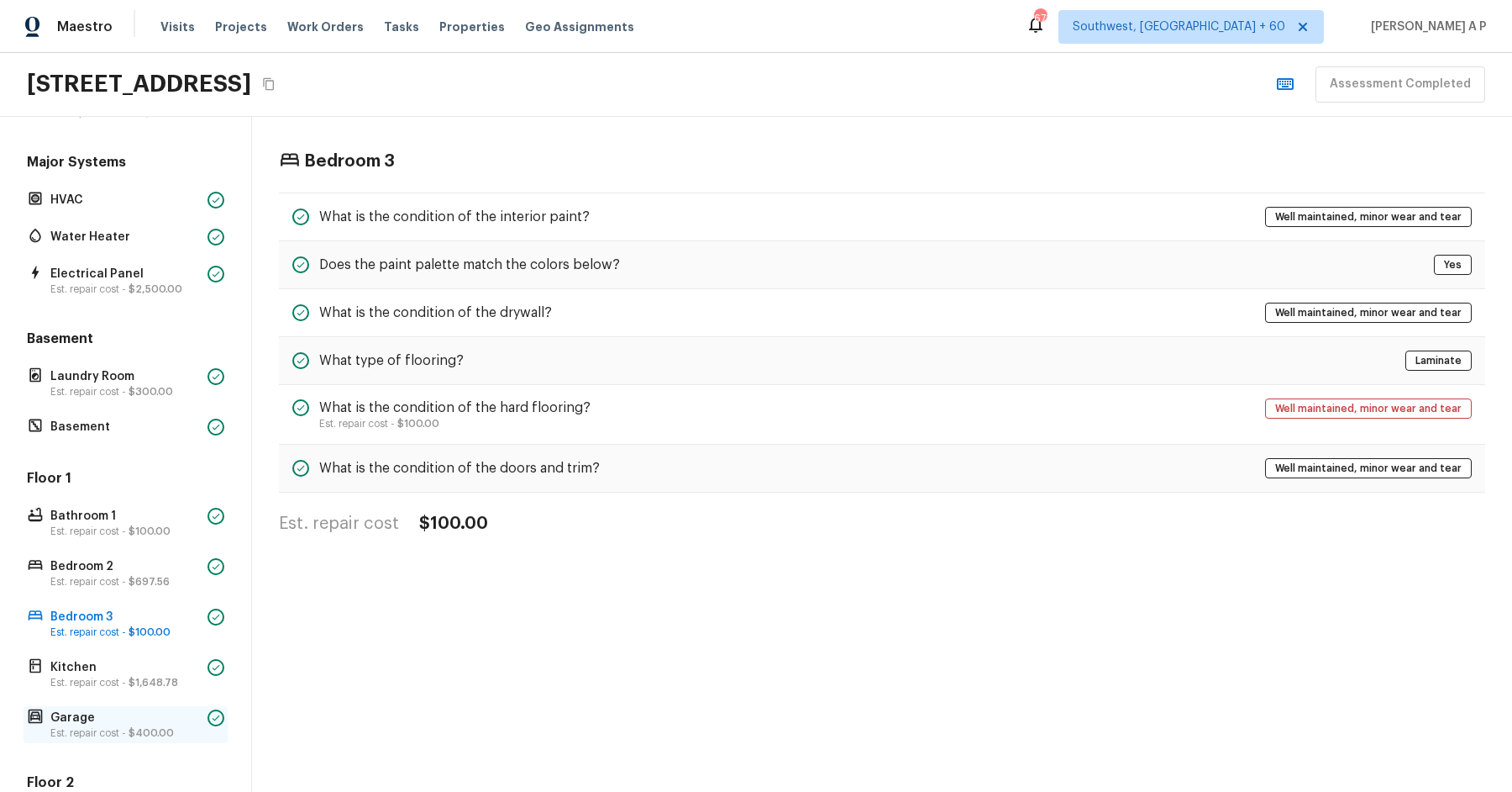
click at [107, 706] on div "Garage Est. repair cost - $400.00" at bounding box center [126, 724] width 204 height 37
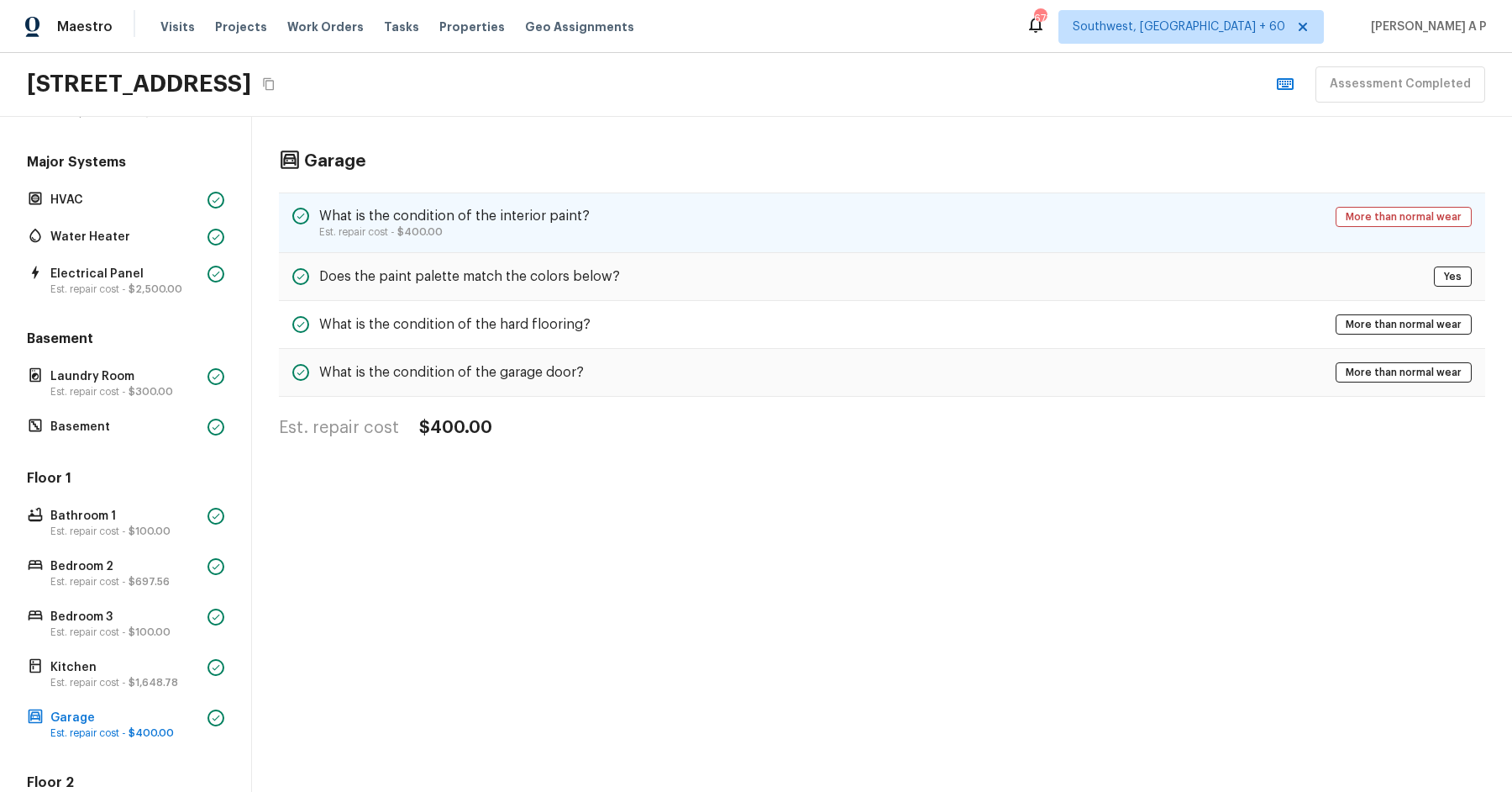
click at [507, 201] on div "What is the condition of the interior paint? Est. repair cost - $400.00 More th…" at bounding box center [882, 223] width 1206 height 61
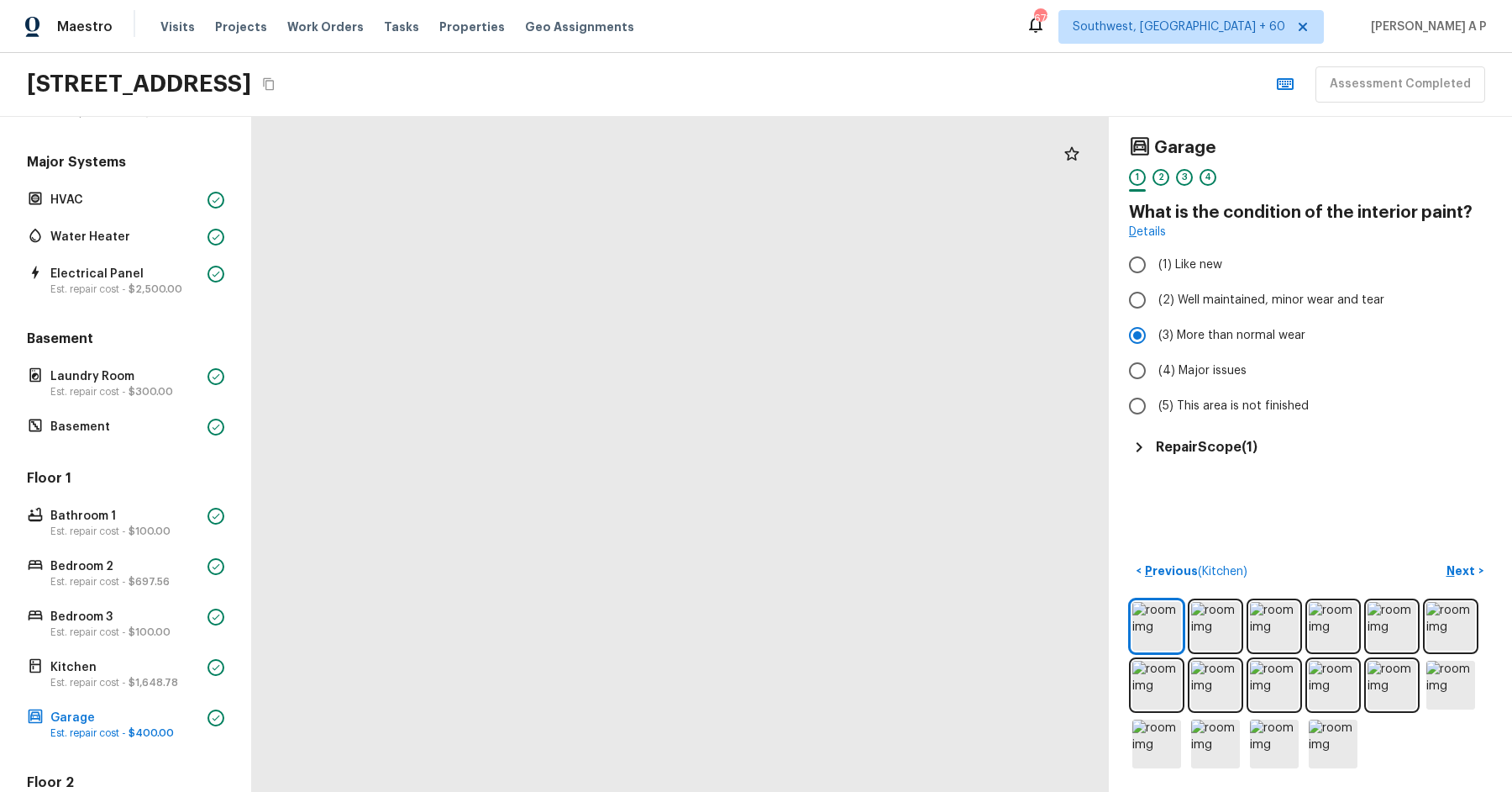
drag, startPoint x: 621, startPoint y: 424, endPoint x: 593, endPoint y: 237, distance: 189.1
click at [593, 238] on div at bounding box center [797, 382] width 2856 height 2249
click at [665, 308] on div at bounding box center [792, 263] width 2856 height 2249
drag, startPoint x: 664, startPoint y: 308, endPoint x: 717, endPoint y: 353, distance: 69.5
click at [712, 352] on div at bounding box center [686, 321] width 2856 height 2249
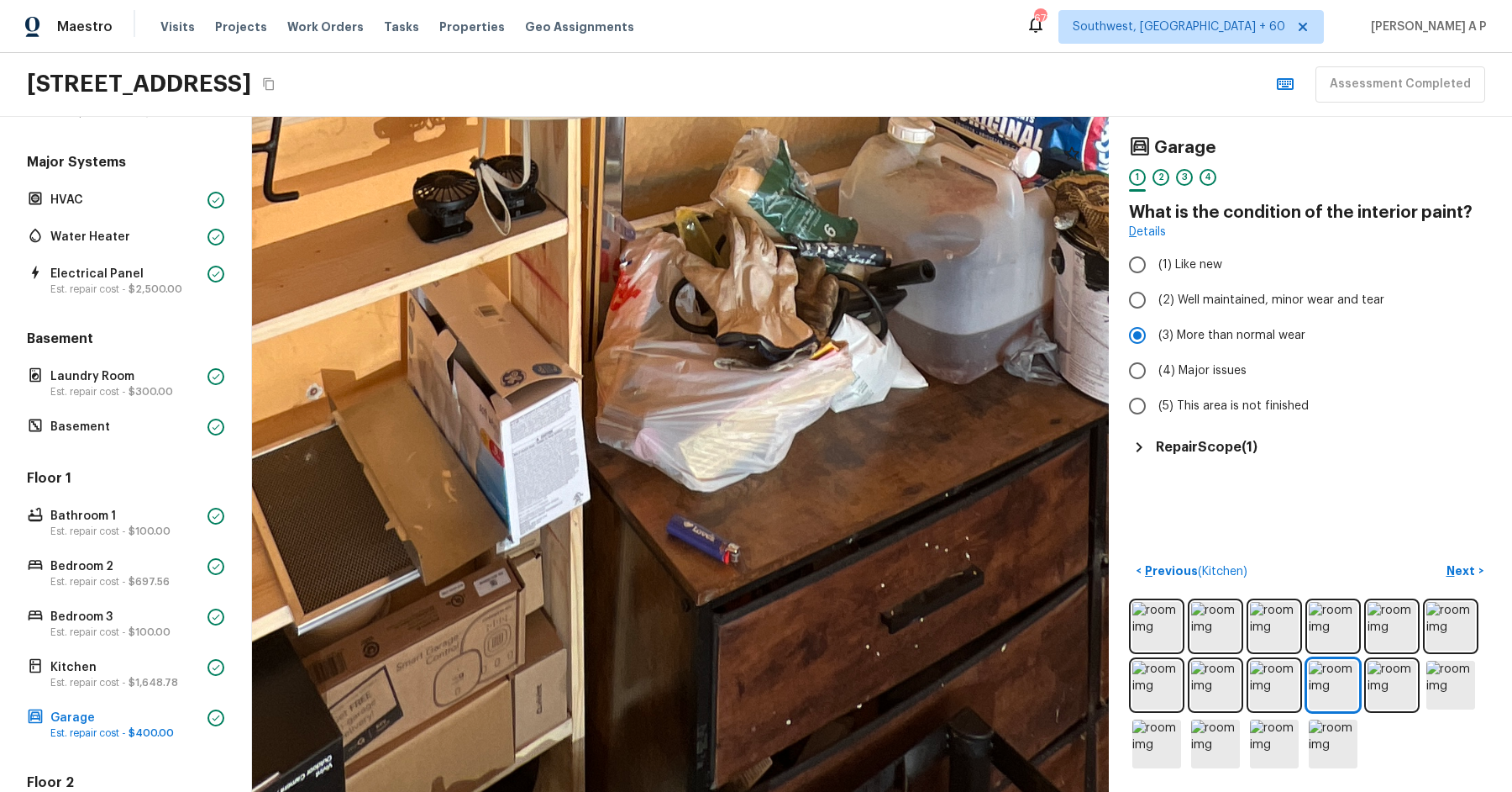
drag, startPoint x: 709, startPoint y: 636, endPoint x: 710, endPoint y: 451, distance: 185.0
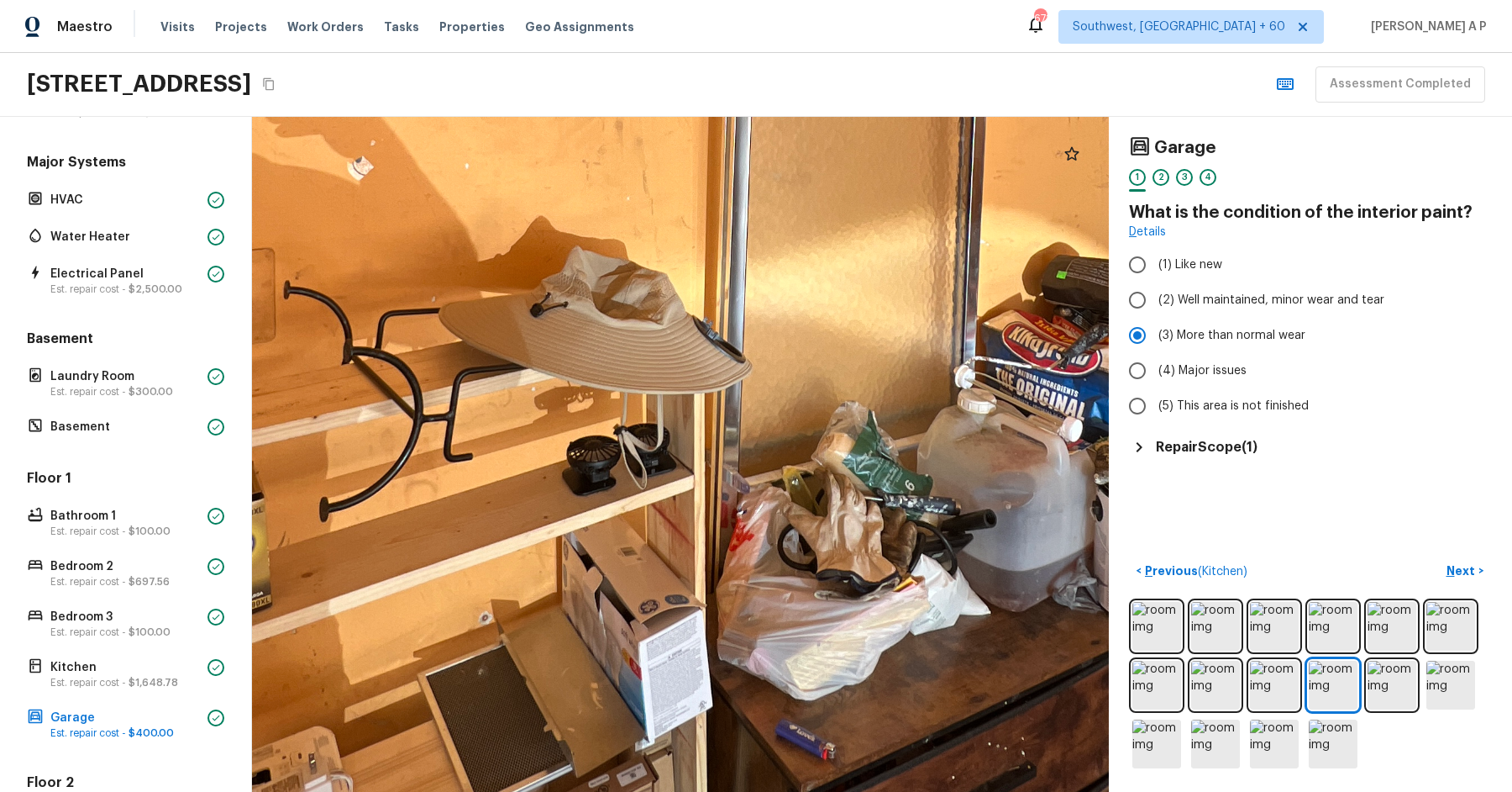
drag, startPoint x: 639, startPoint y: 568, endPoint x: 558, endPoint y: 417, distance: 171.4
click at [559, 419] on div at bounding box center [714, 76] width 2873 height 2263
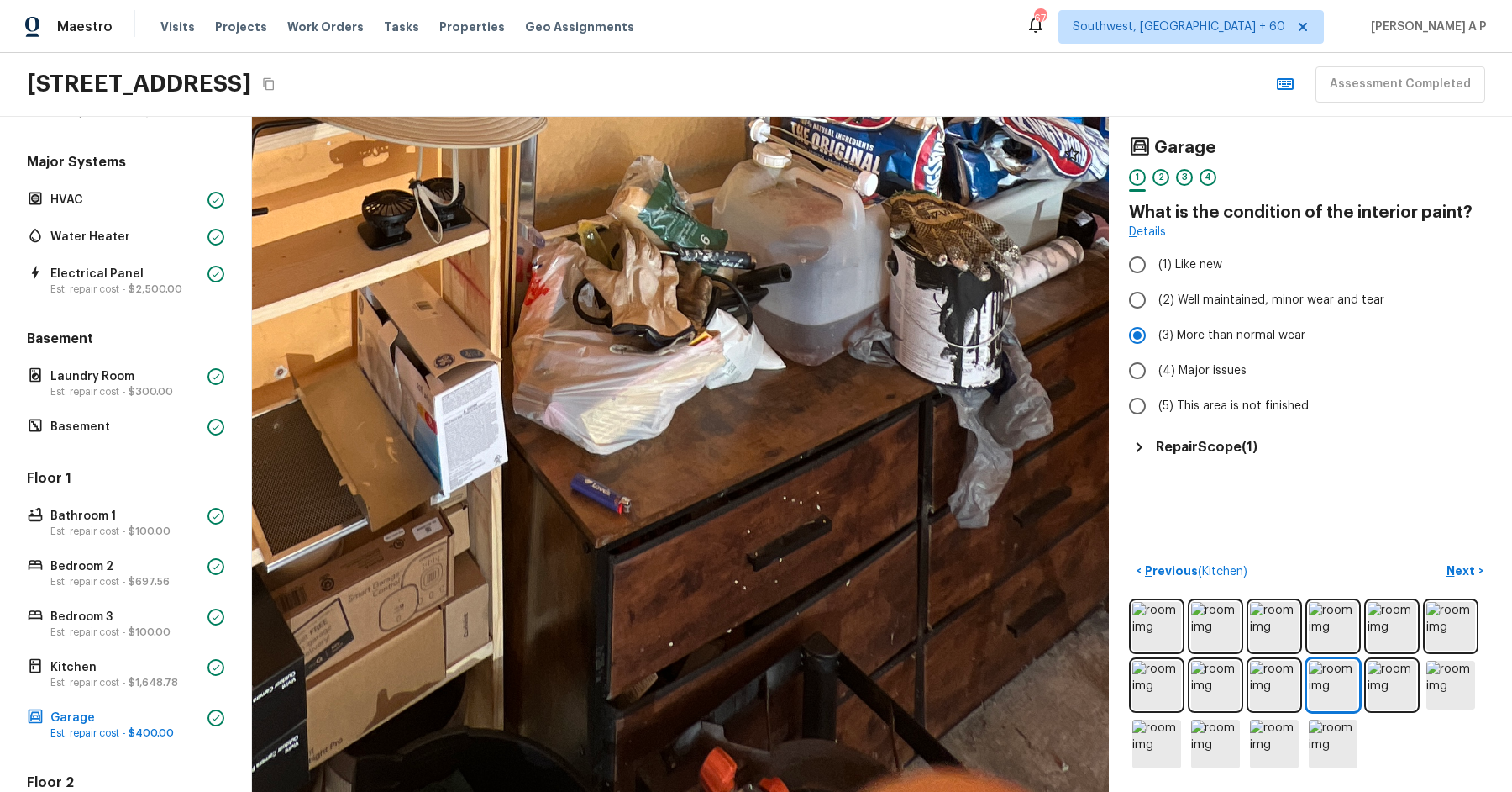
drag, startPoint x: 615, startPoint y: 526, endPoint x: 447, endPoint y: 358, distance: 237.6
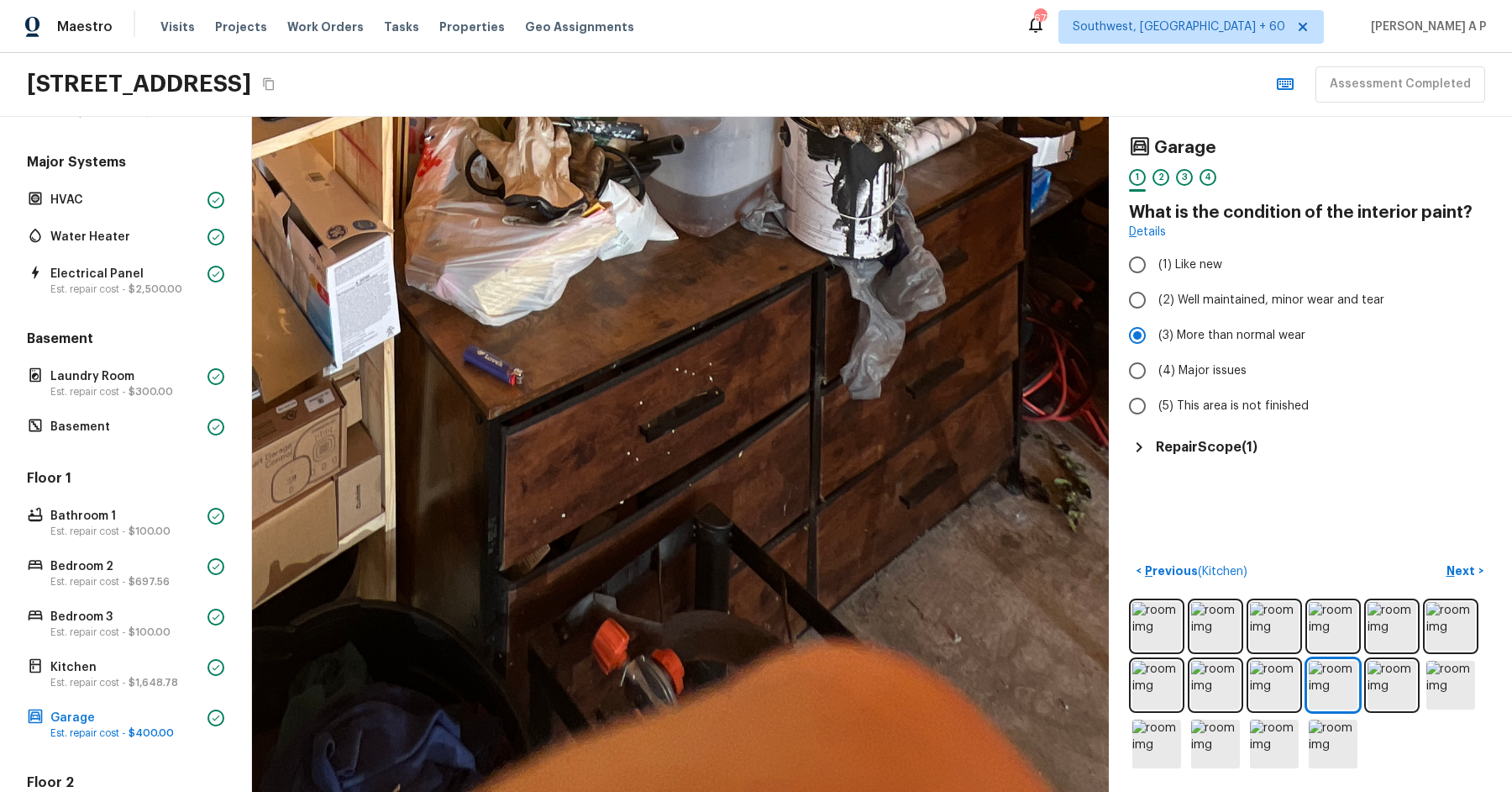
drag, startPoint x: 545, startPoint y: 438, endPoint x: 436, endPoint y: 308, distance: 169.6
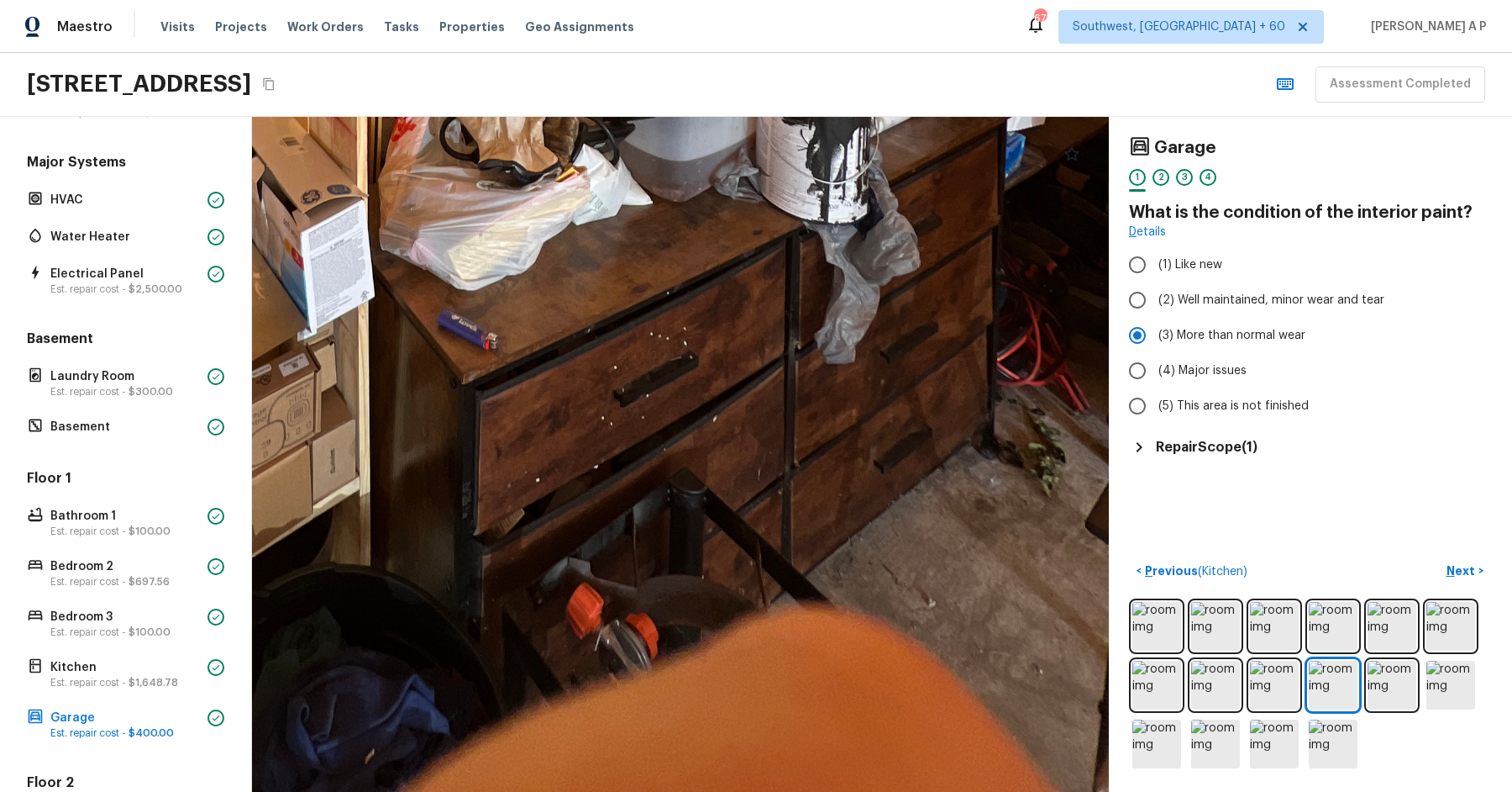
drag, startPoint x: 510, startPoint y: 339, endPoint x: 540, endPoint y: 372, distance: 44.6
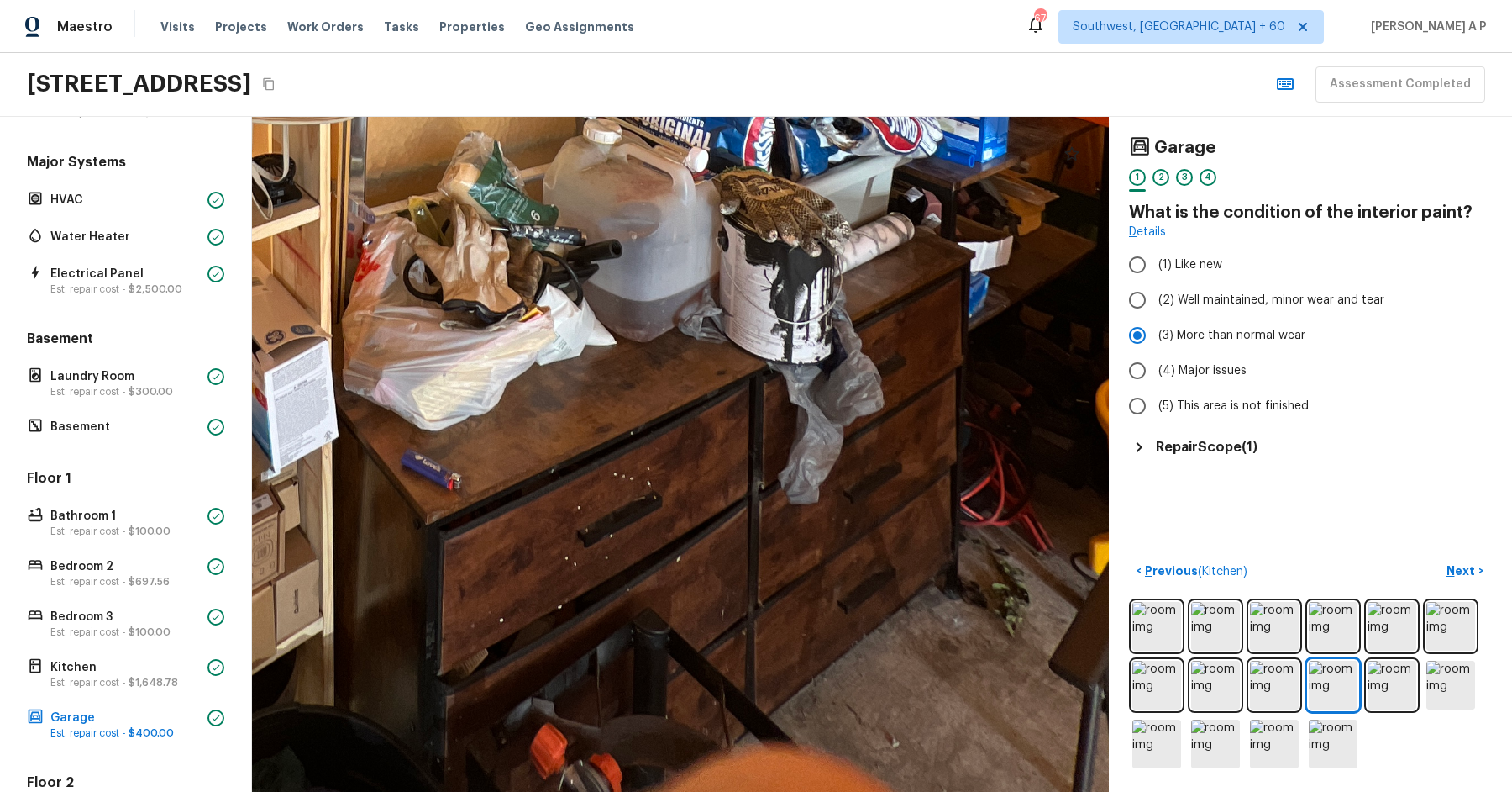
drag, startPoint x: 540, startPoint y: 372, endPoint x: 482, endPoint y: 517, distance: 156.2
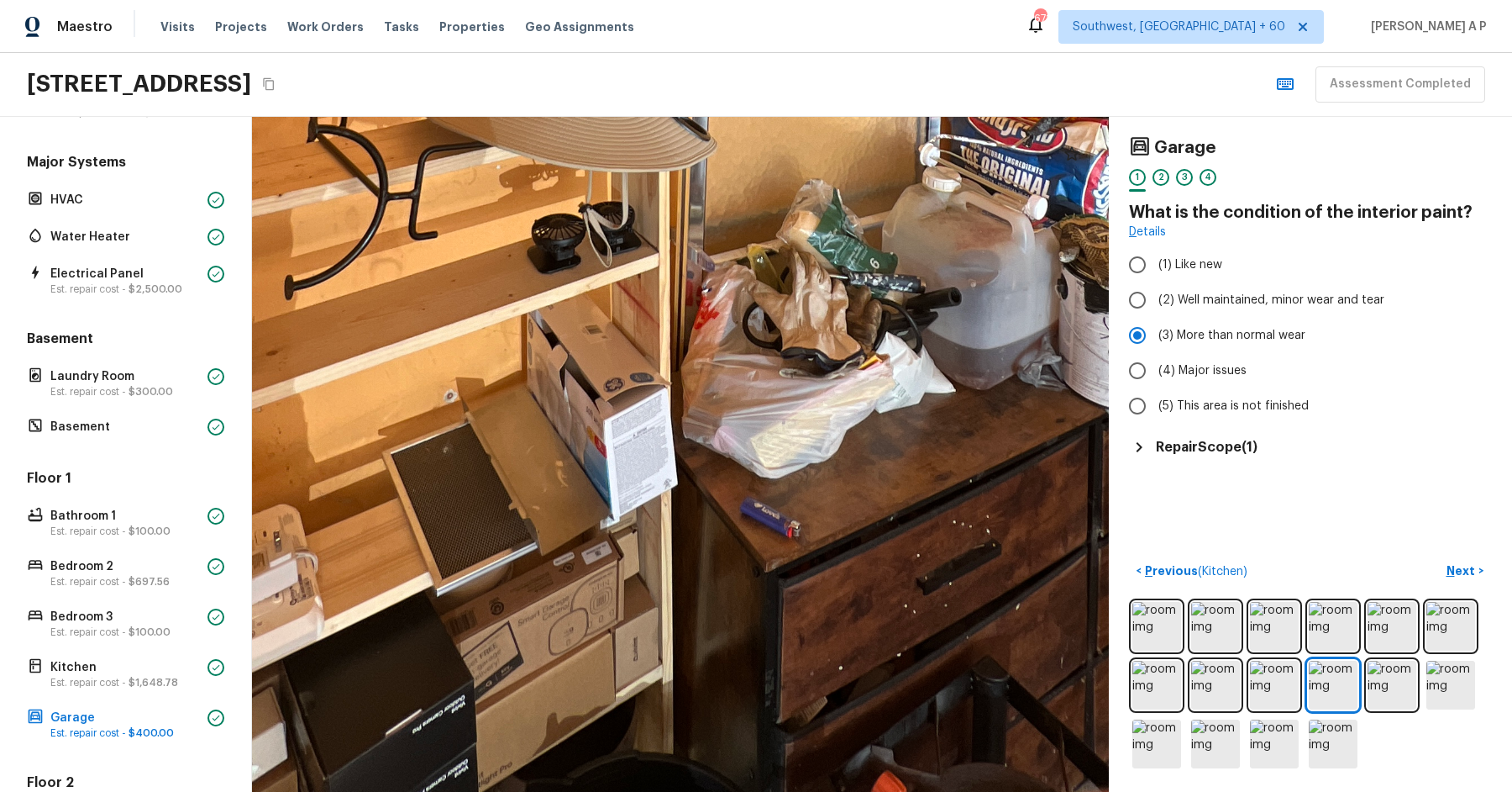
drag, startPoint x: 511, startPoint y: 513, endPoint x: 842, endPoint y: 473, distance: 333.4
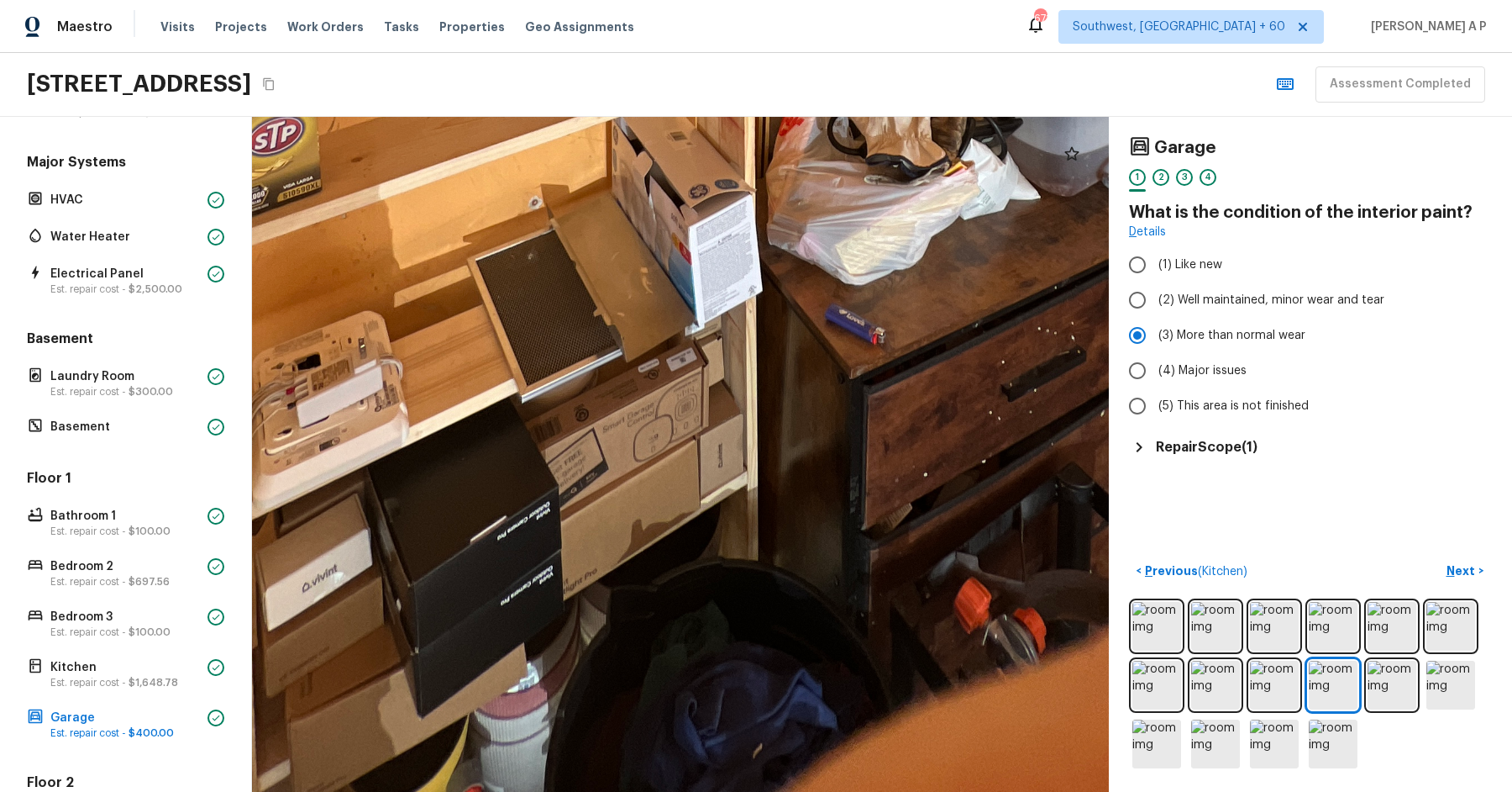
drag, startPoint x: 751, startPoint y: 457, endPoint x: 740, endPoint y: 321, distance: 136.4
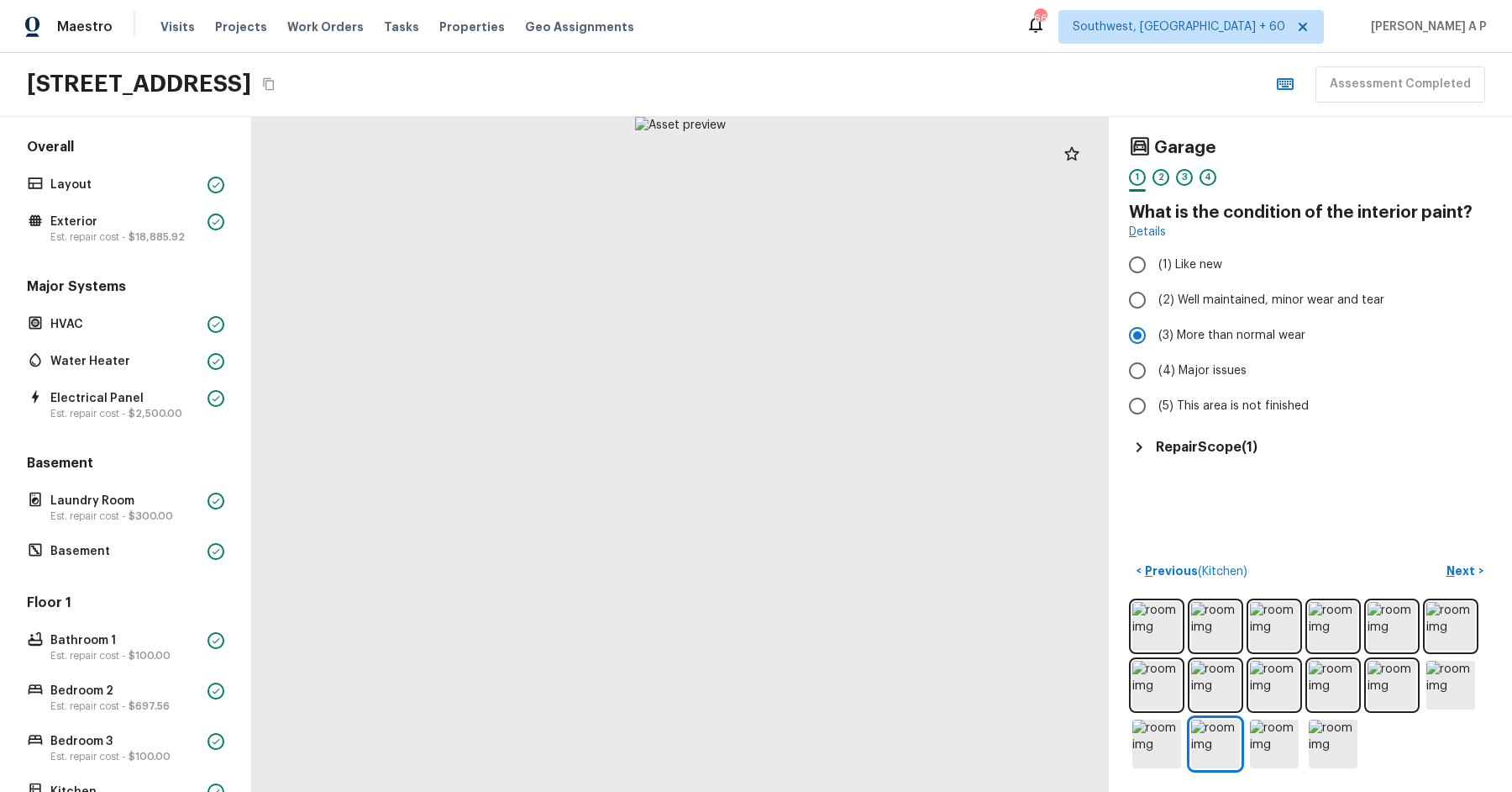
scroll to position [0, 0]
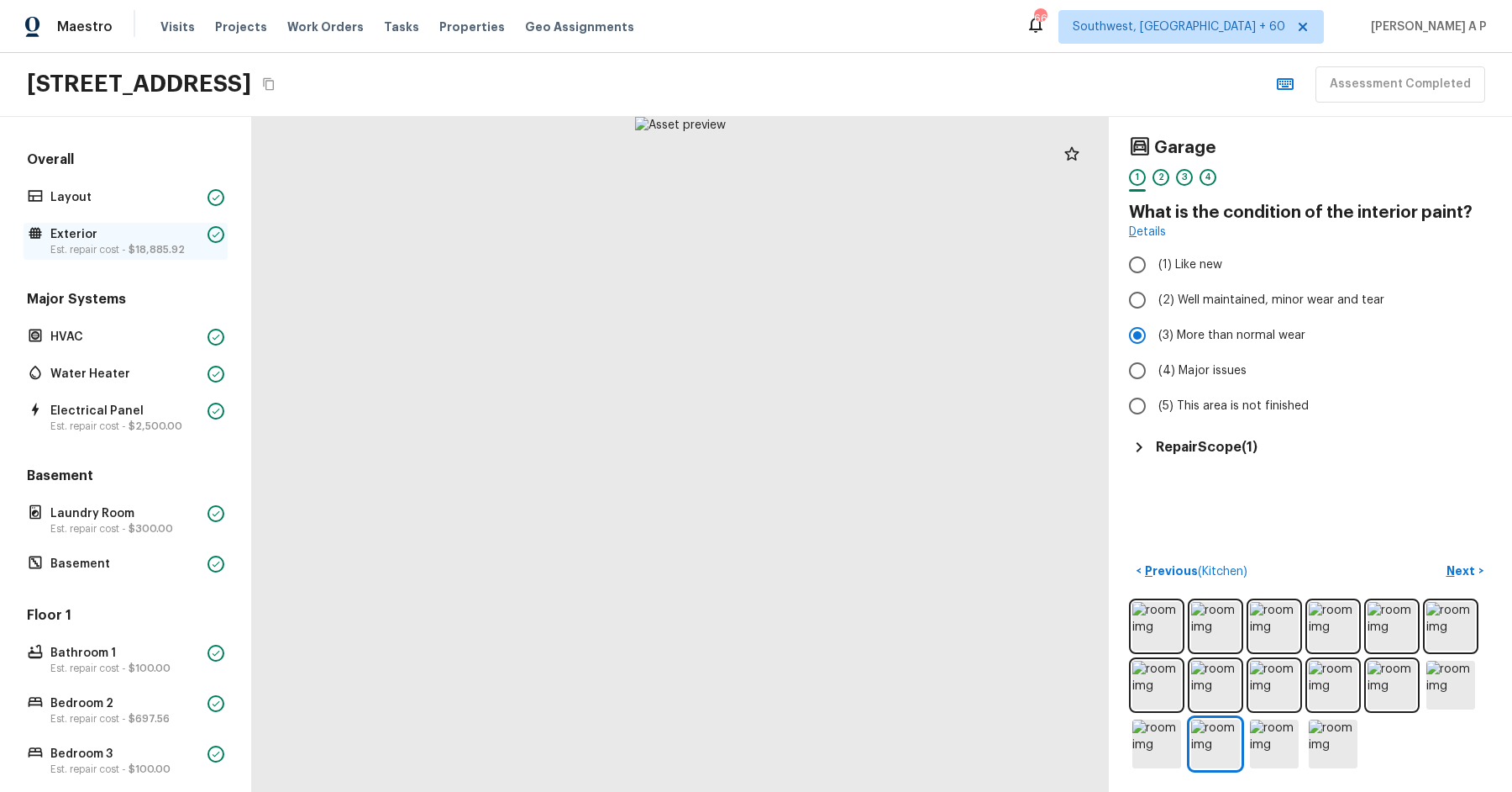
click at [144, 254] on p "Est. repair cost - $18,885.92" at bounding box center [126, 250] width 151 height 14
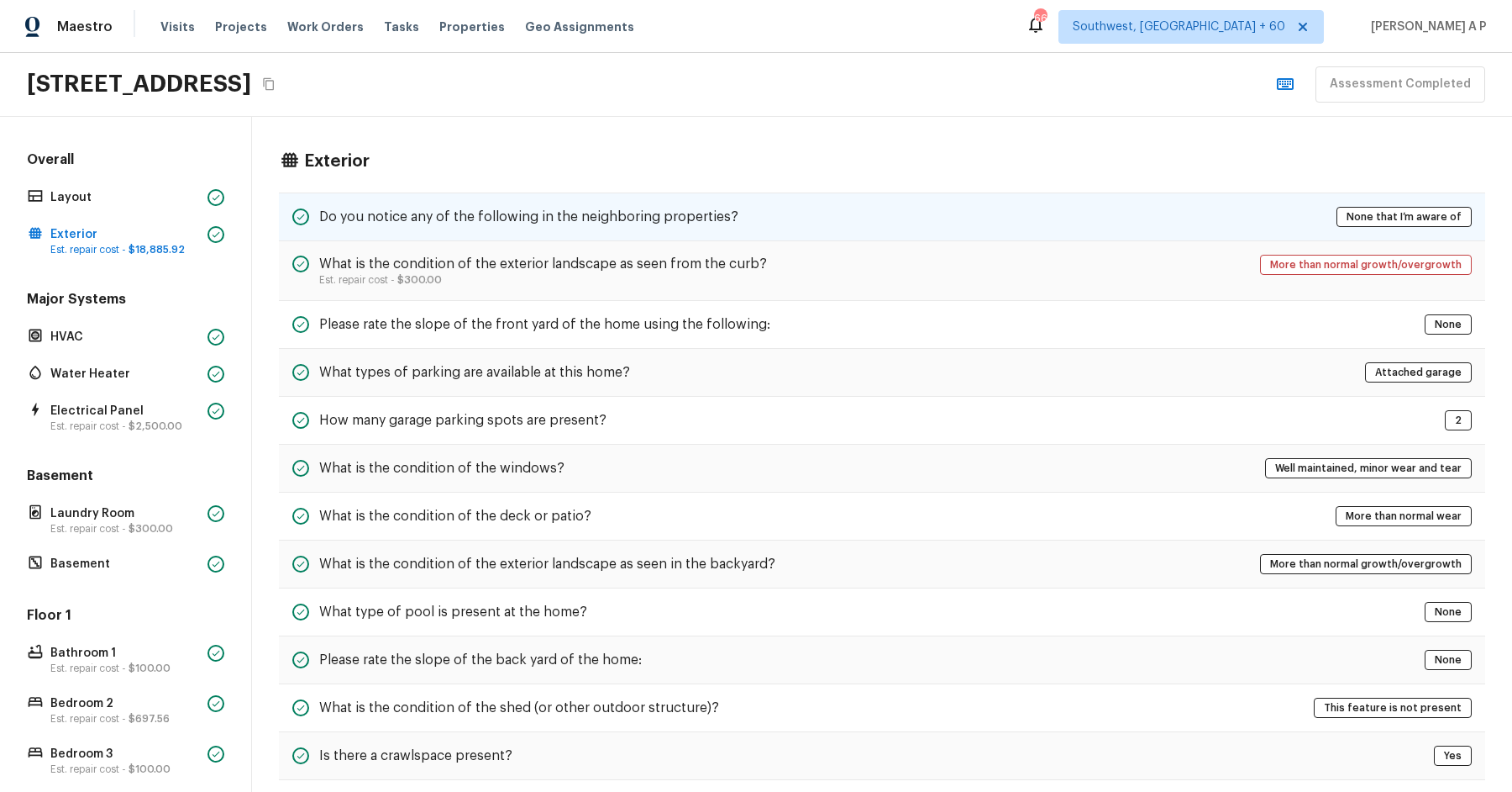
click at [494, 214] on h5 "Do you notice any of the following in the neighboring properties?" at bounding box center [529, 217] width 419 height 18
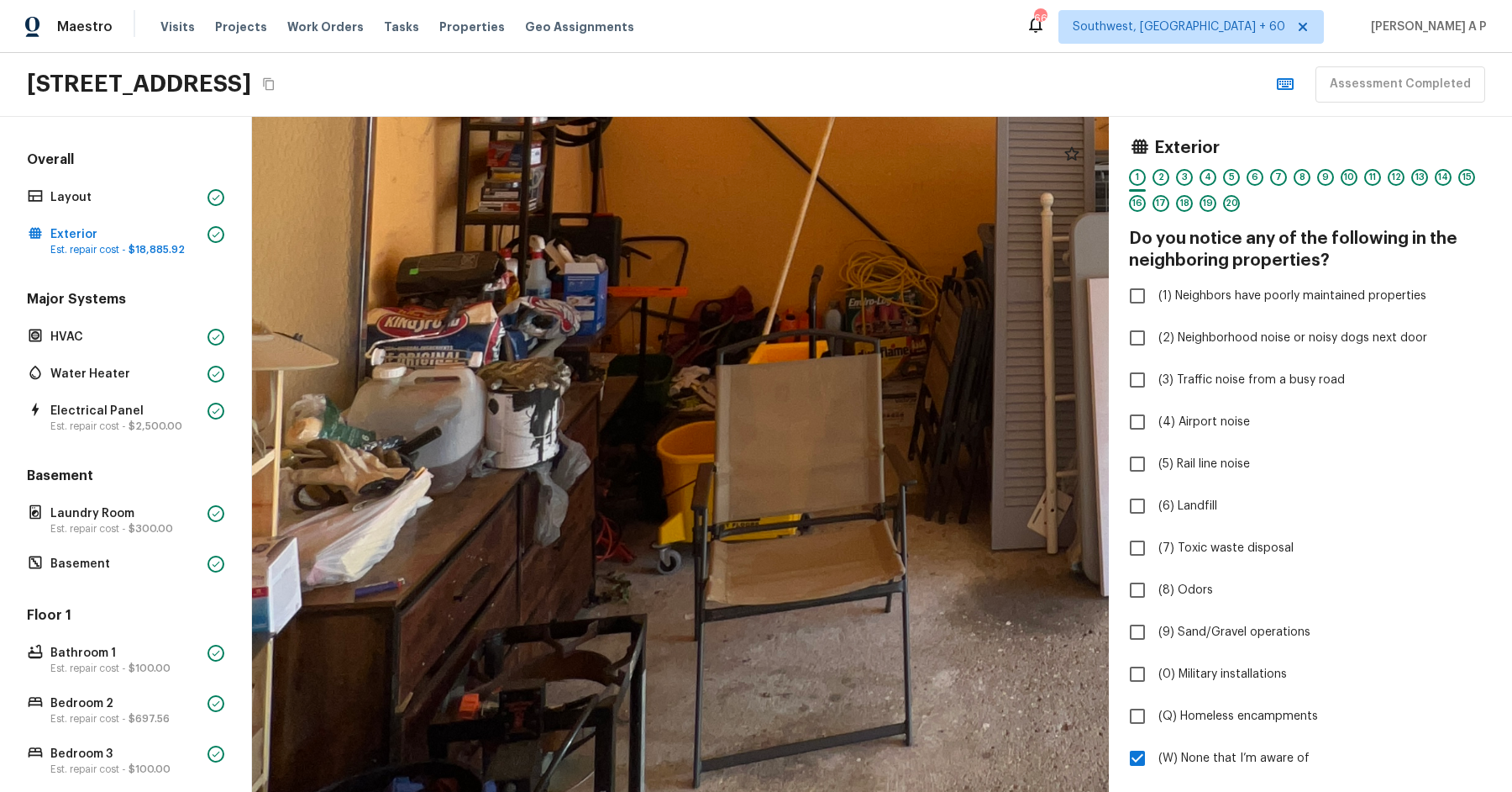
drag, startPoint x: 546, startPoint y: 573, endPoint x: 632, endPoint y: 312, distance: 274.8
click at [632, 312] on div at bounding box center [1096, 29] width 3158 height 2488
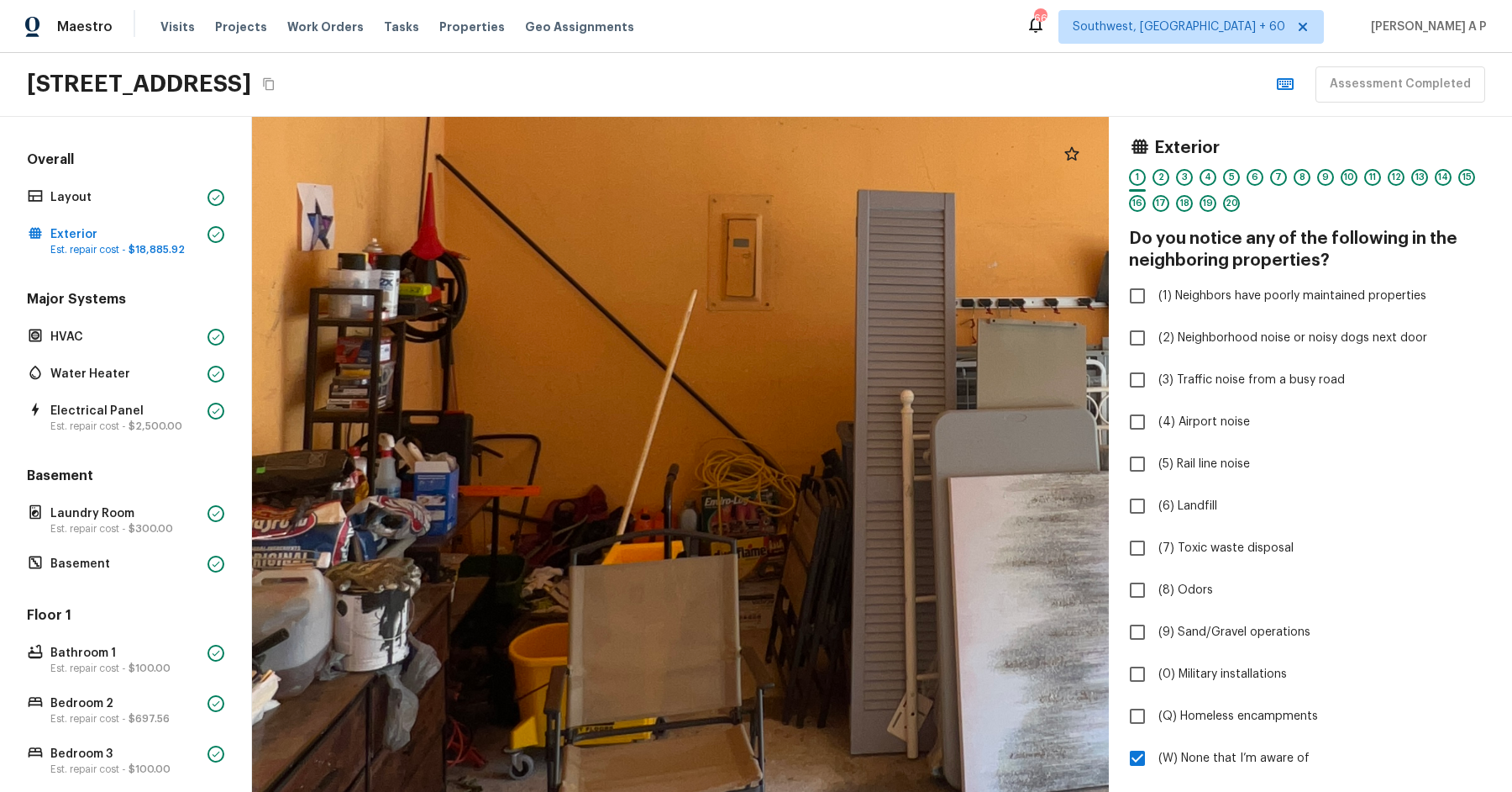
drag, startPoint x: 599, startPoint y: 467, endPoint x: 659, endPoint y: 229, distance: 245.4
click at [659, 230] on div at bounding box center [958, 223] width 3225 height 2540
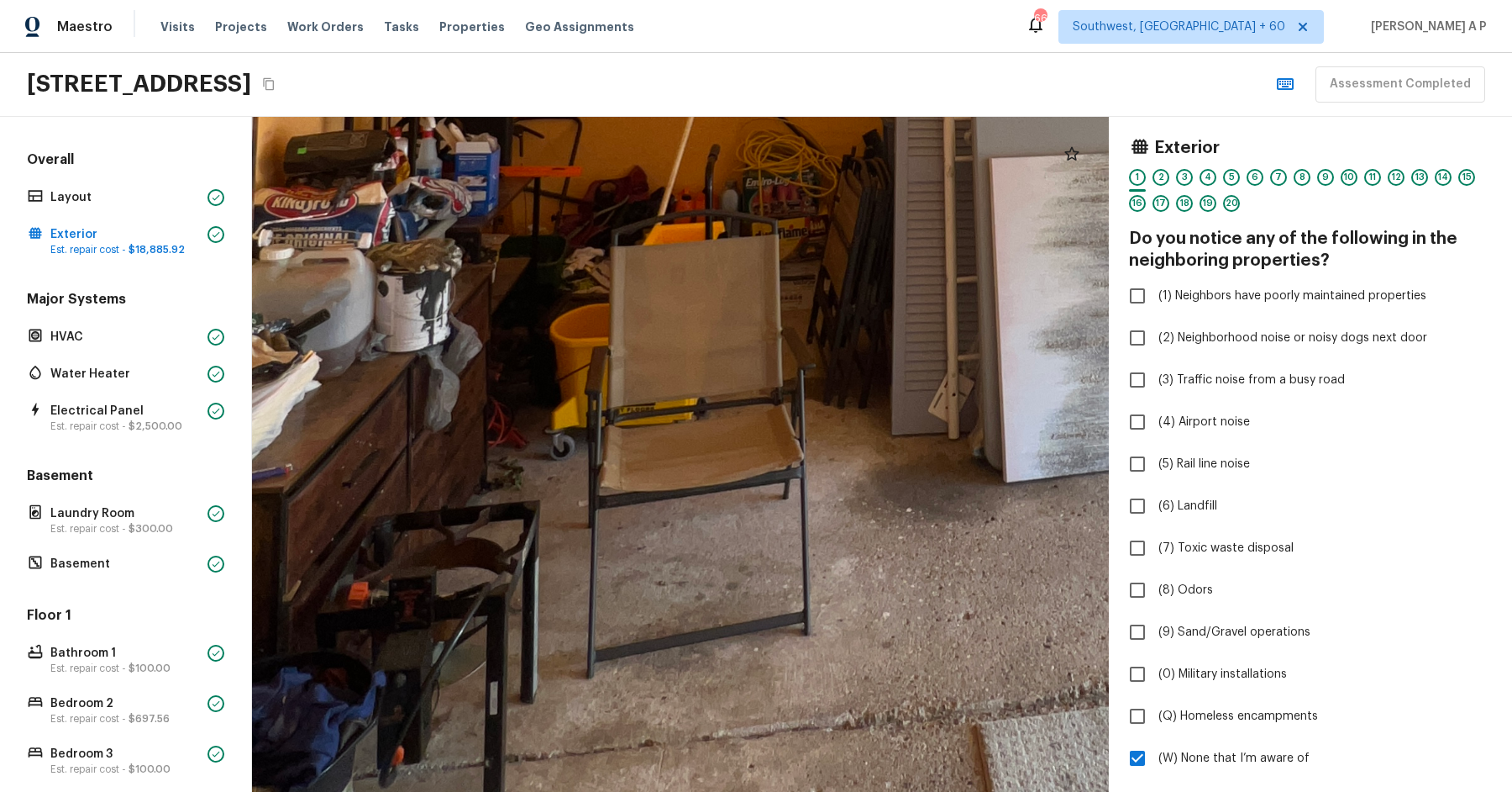
drag, startPoint x: 682, startPoint y: 399, endPoint x: 701, endPoint y: 211, distance: 189.0
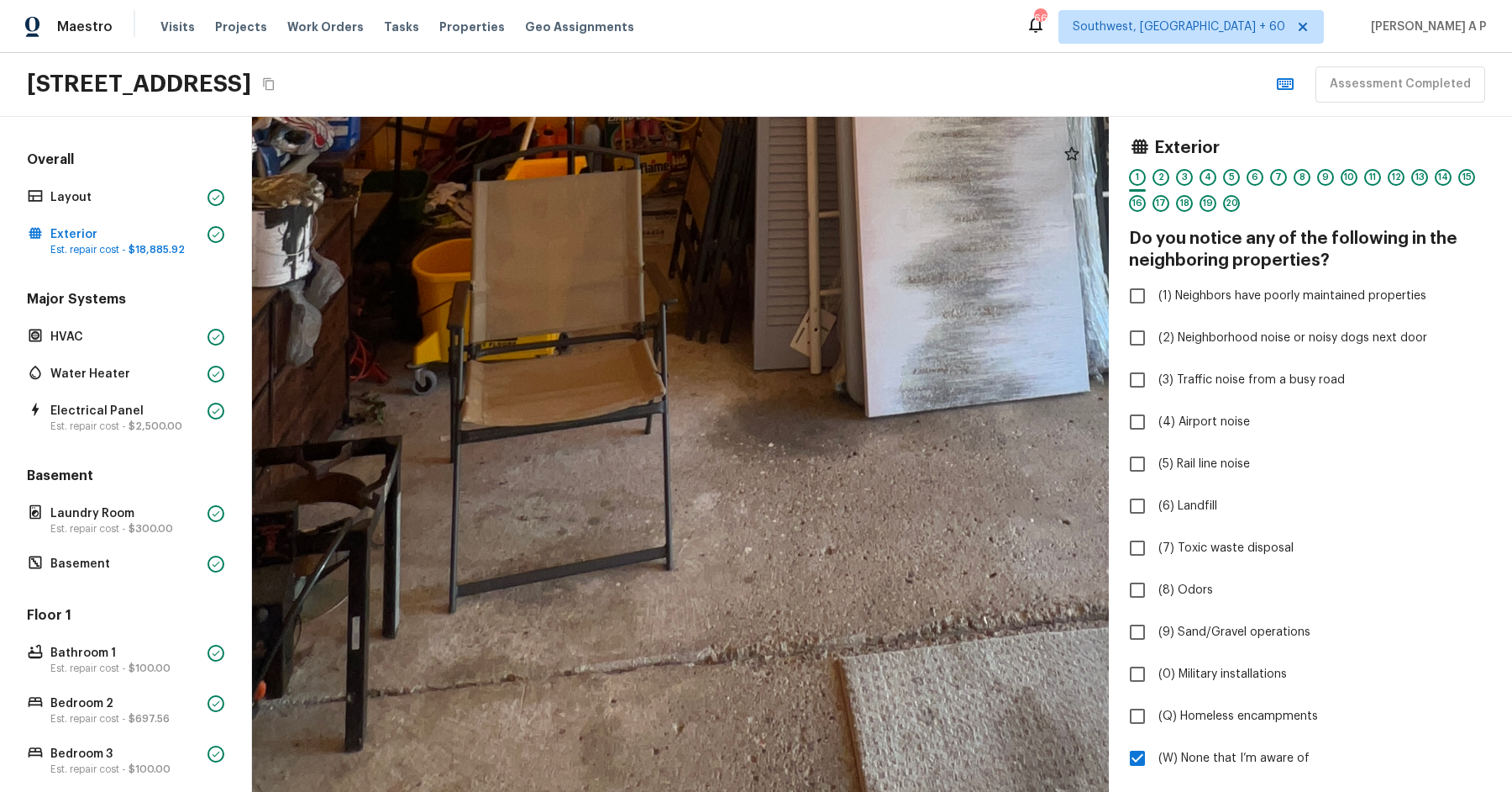
drag, startPoint x: 632, startPoint y: 304, endPoint x: 309, endPoint y: 367, distance: 329.1
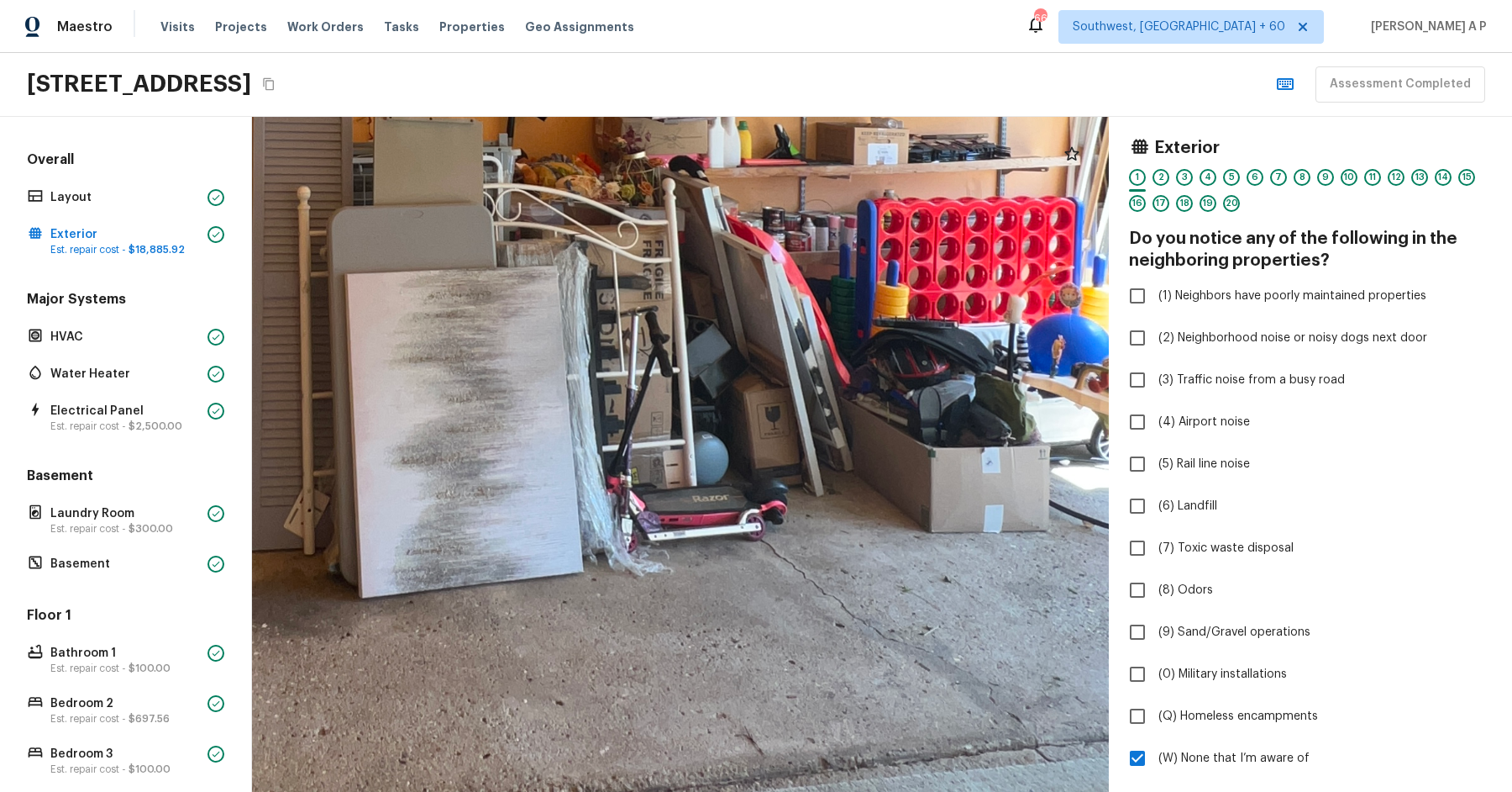
drag, startPoint x: 658, startPoint y: 327, endPoint x: 297, endPoint y: 480, distance: 392.1
click at [297, 480] on div at bounding box center [355, 20] width 3225 height 2540
click at [280, 449] on div at bounding box center [355, 20] width 3225 height 2540
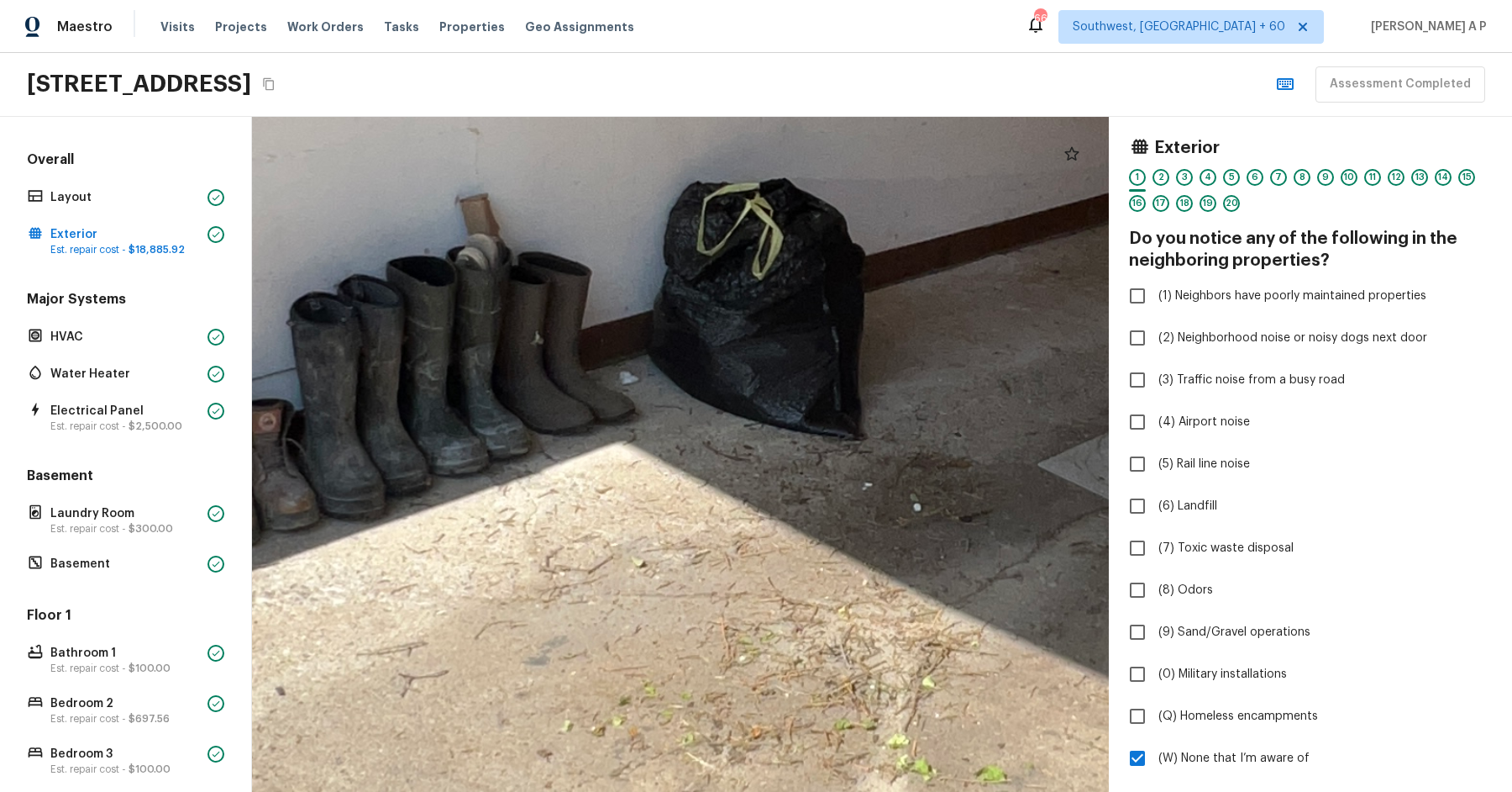
drag, startPoint x: 636, startPoint y: 497, endPoint x: 422, endPoint y: 608, distance: 241.1
click at [422, 608] on div at bounding box center [891, 239] width 4935 height 3888
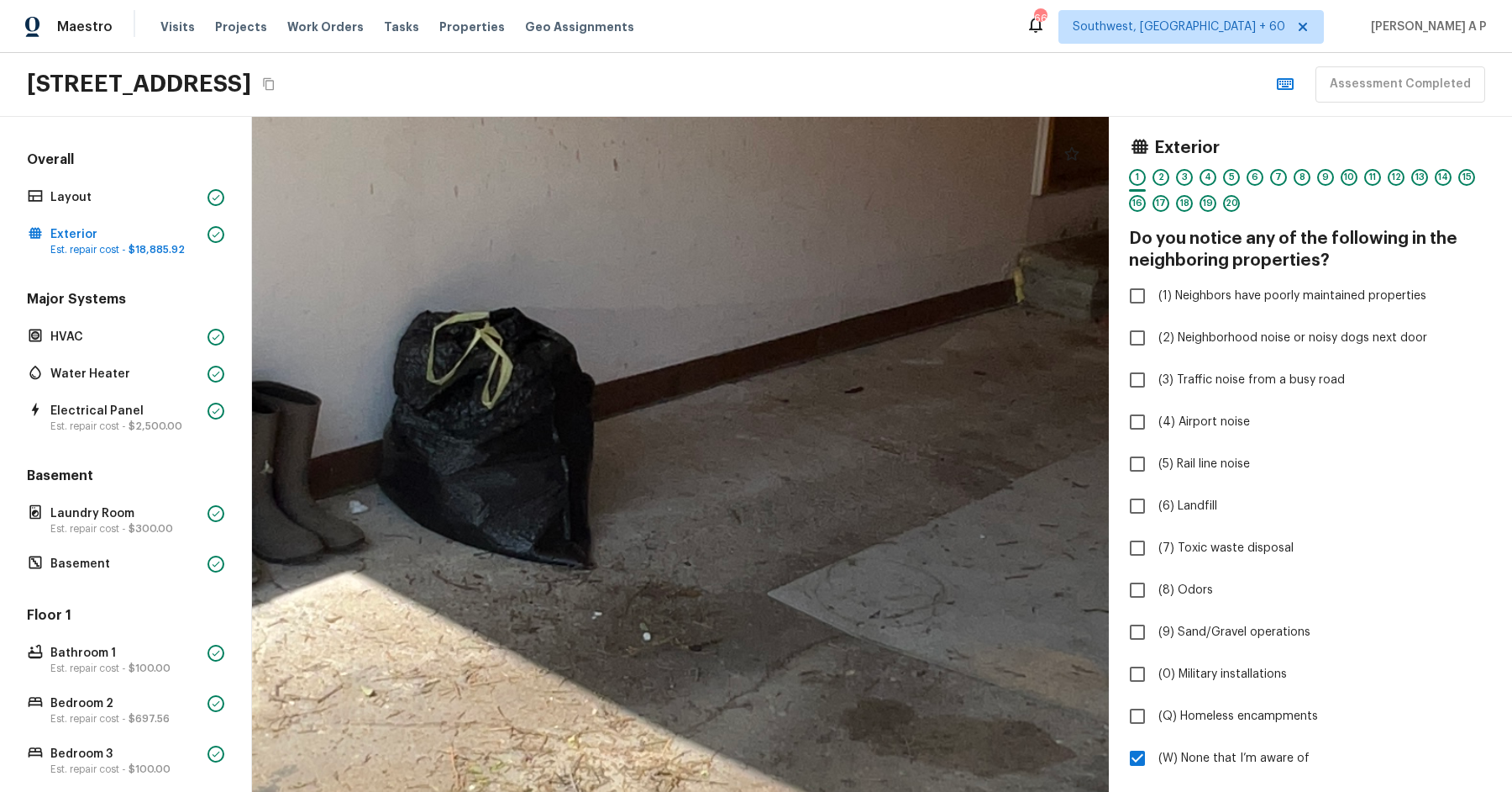
drag, startPoint x: 765, startPoint y: 512, endPoint x: 403, endPoint y: 612, distance: 375.6
click at [404, 612] on div at bounding box center [621, 368] width 4935 height 3888
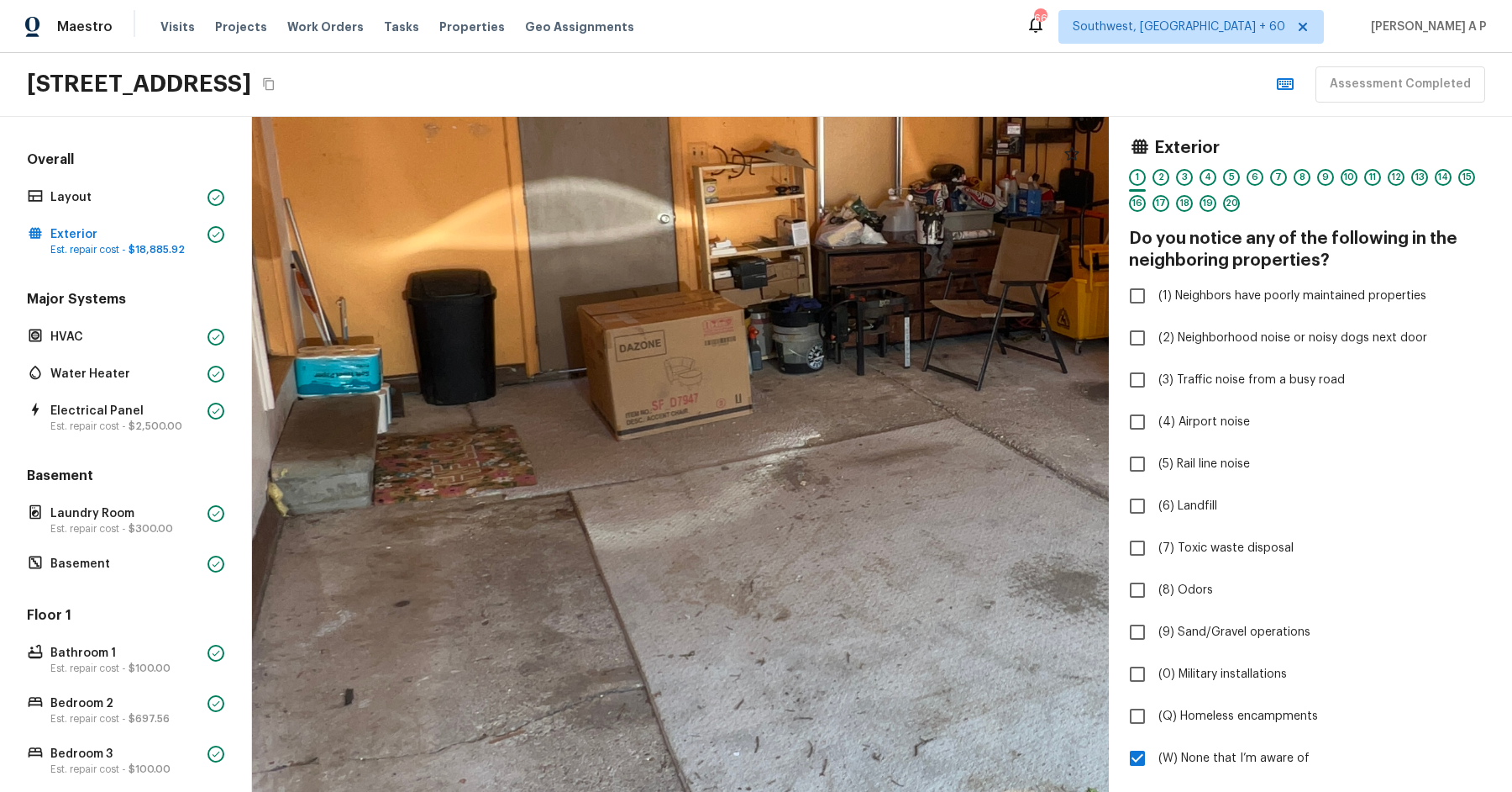
drag, startPoint x: 605, startPoint y: 433, endPoint x: 494, endPoint y: 644, distance: 238.4
click at [494, 646] on div at bounding box center [972, 332] width 2965 height 2335
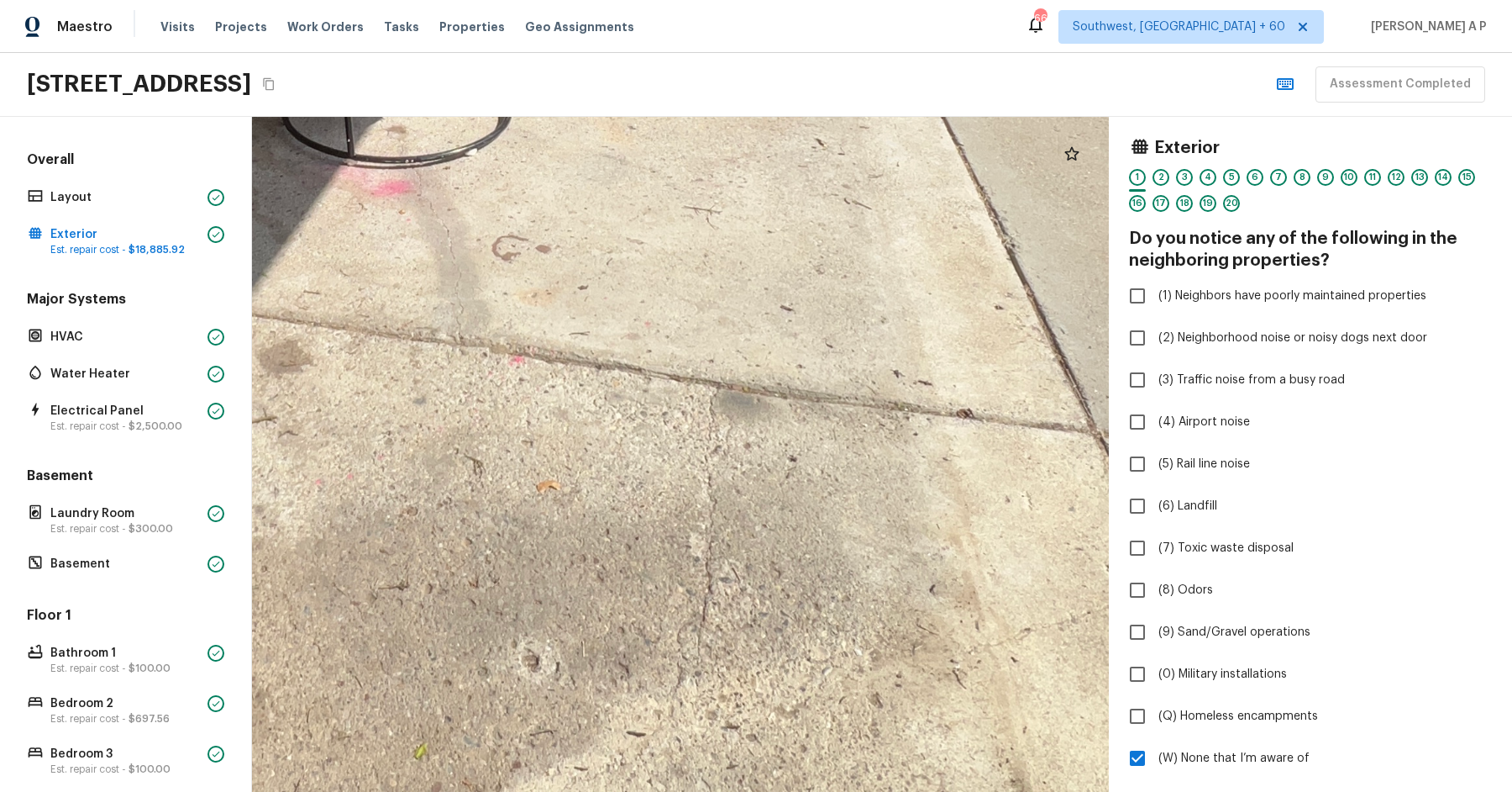
drag, startPoint x: 775, startPoint y: 653, endPoint x: 771, endPoint y: 772, distance: 119.1
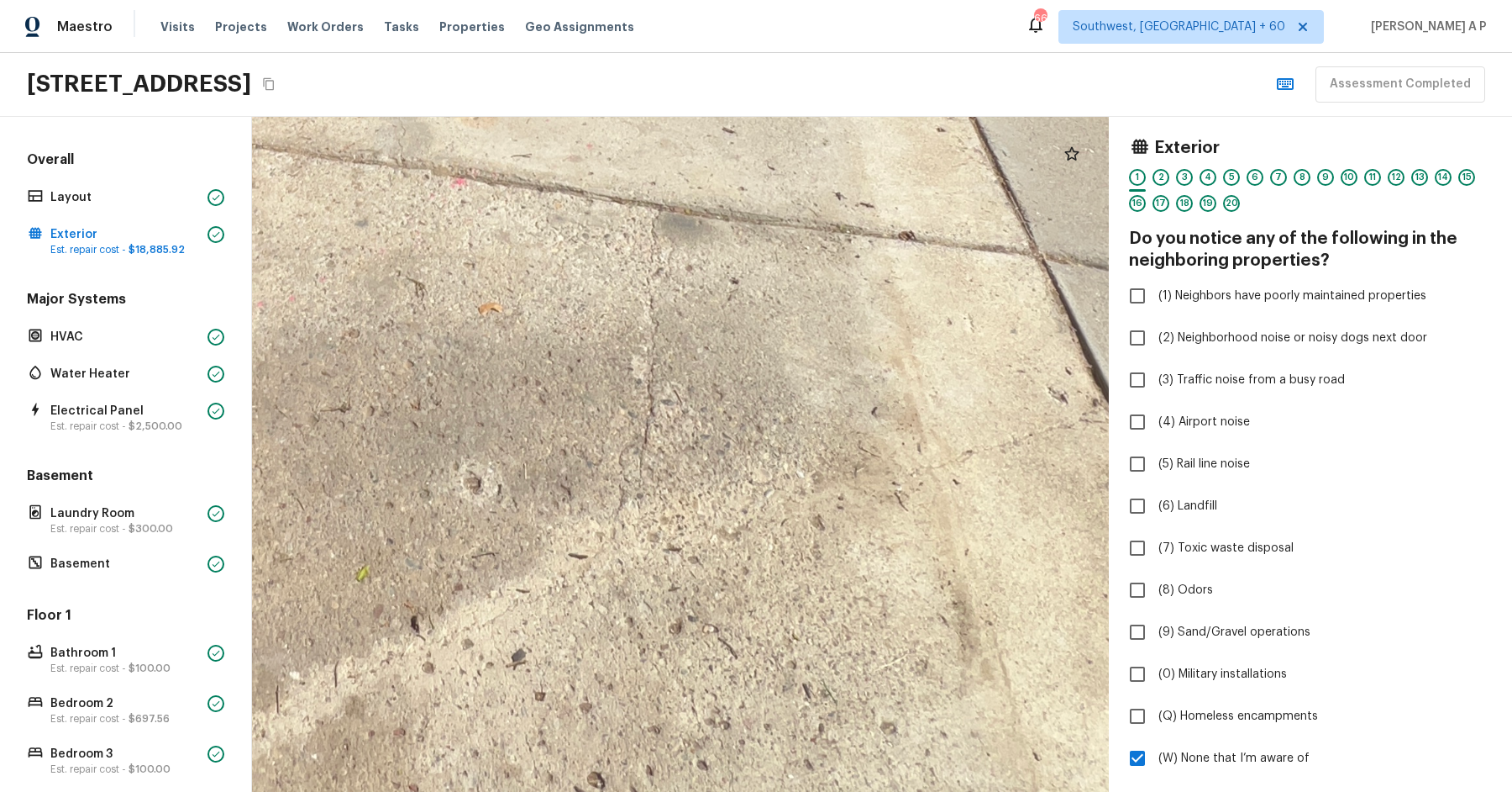
drag, startPoint x: 707, startPoint y: 501, endPoint x: 853, endPoint y: 733, distance: 274.1
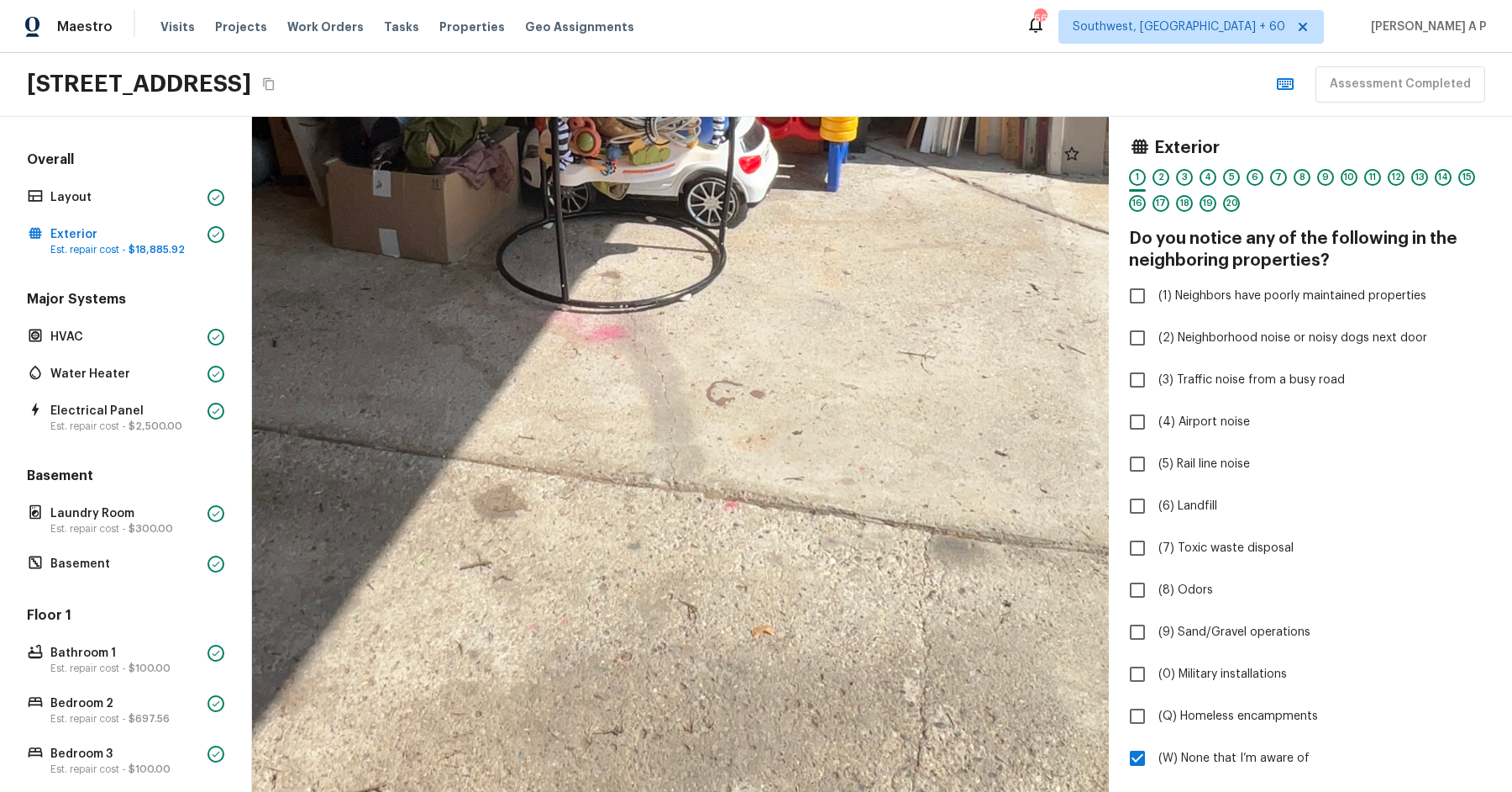
drag, startPoint x: 720, startPoint y: 488, endPoint x: 775, endPoint y: 629, distance: 151.3
click at [775, 629] on div at bounding box center [604, 129] width 3344 height 2635
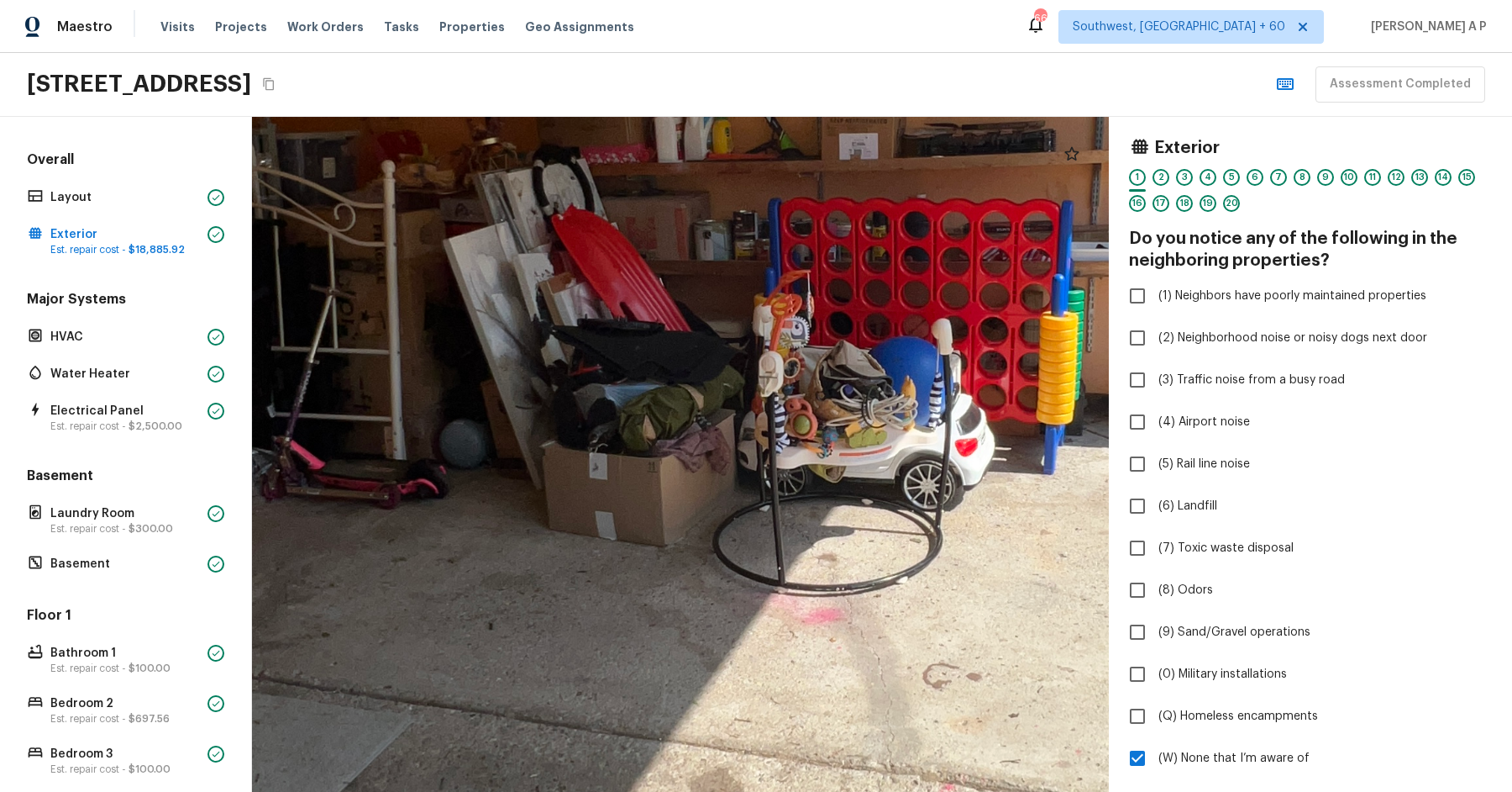
drag, startPoint x: 652, startPoint y: 423, endPoint x: 800, endPoint y: 537, distance: 186.8
click at [798, 535] on div at bounding box center [820, 411] width 3344 height 2635
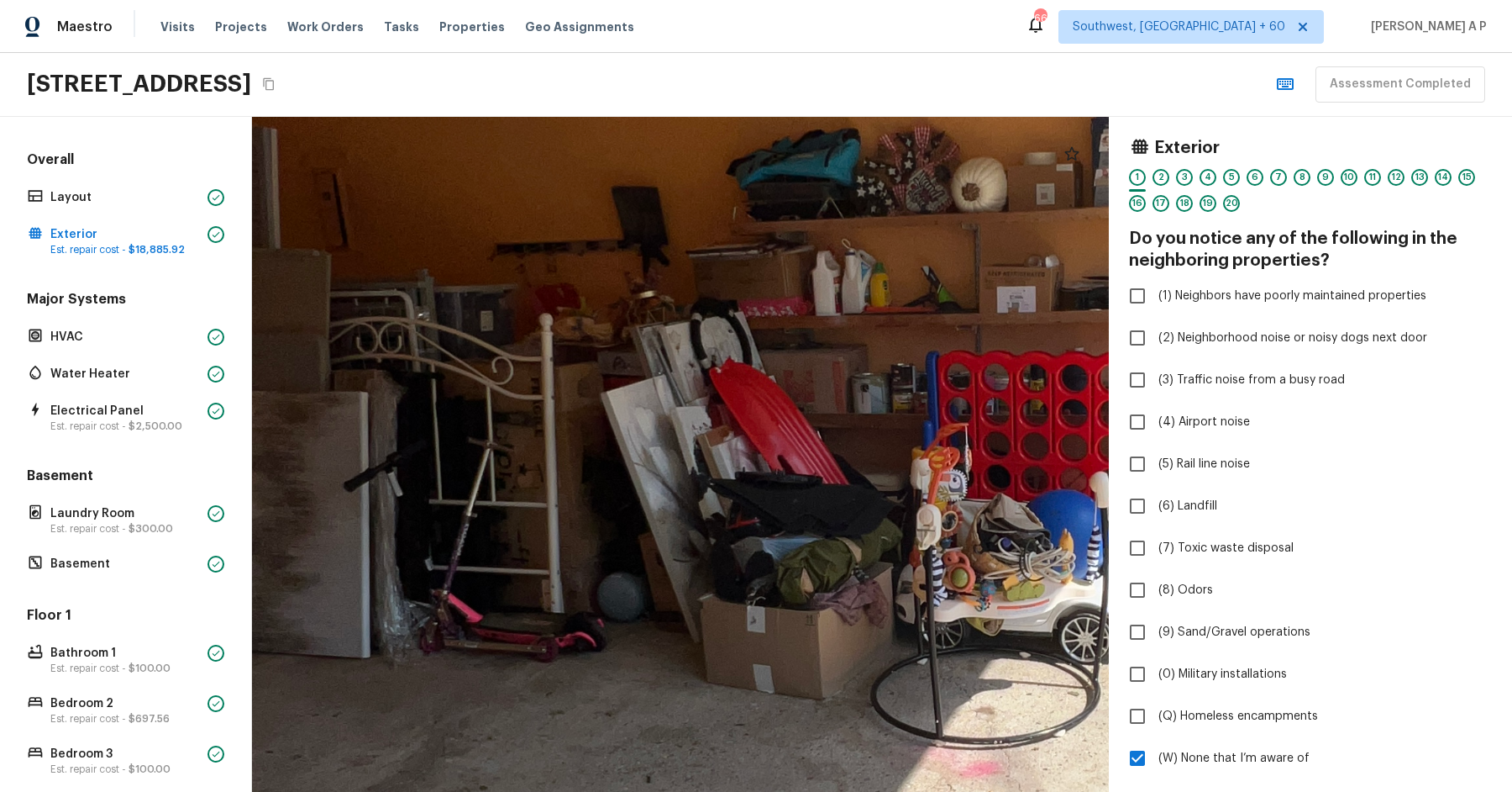
drag, startPoint x: 766, startPoint y: 545, endPoint x: 962, endPoint y: 552, distance: 196.1
click at [961, 552] on div at bounding box center [979, 564] width 3344 height 2635
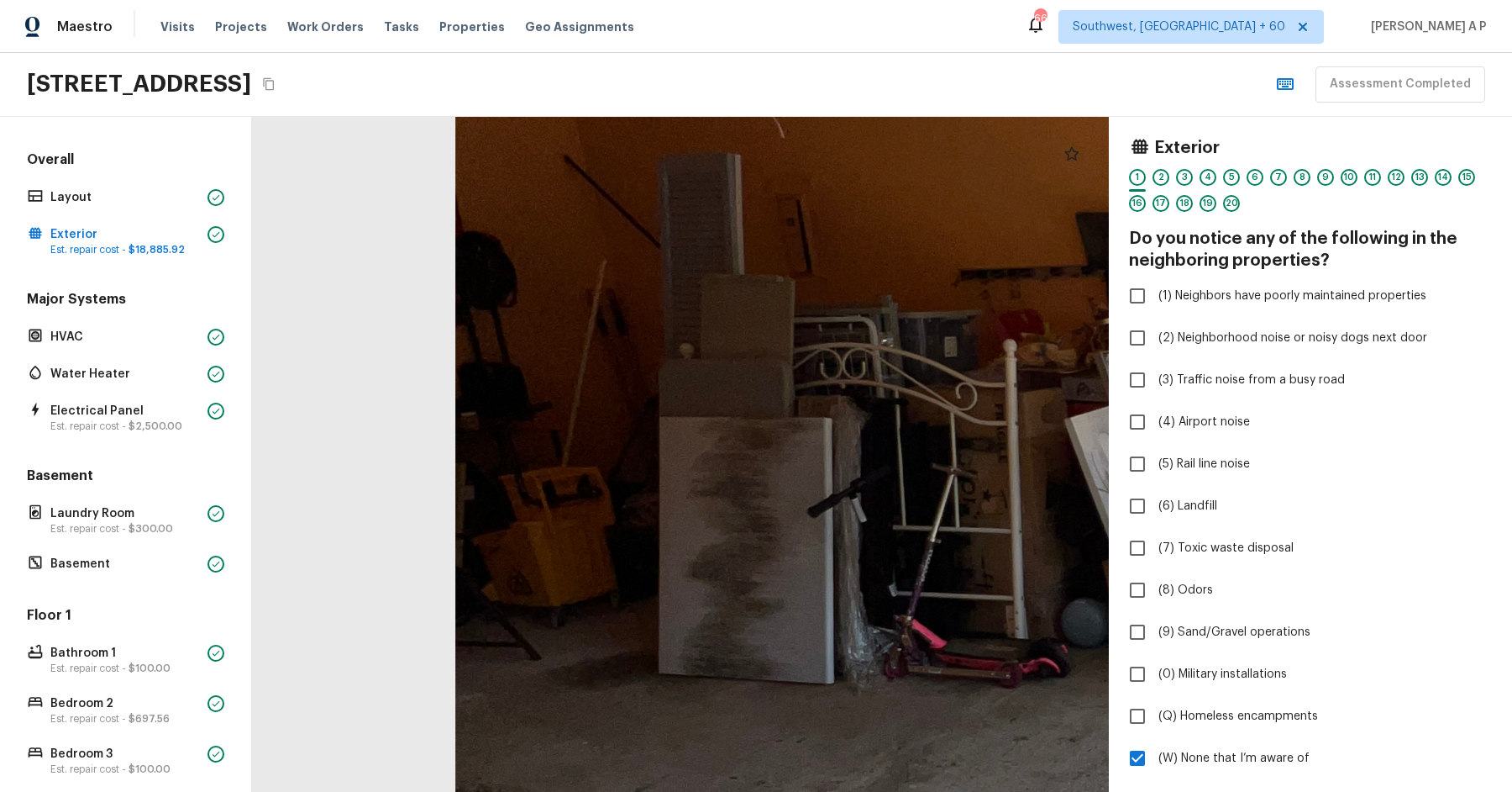
drag, startPoint x: 798, startPoint y: 533, endPoint x: 972, endPoint y: 533, distance: 174.0
click at [972, 533] on div at bounding box center [1442, 590] width 3344 height 2635
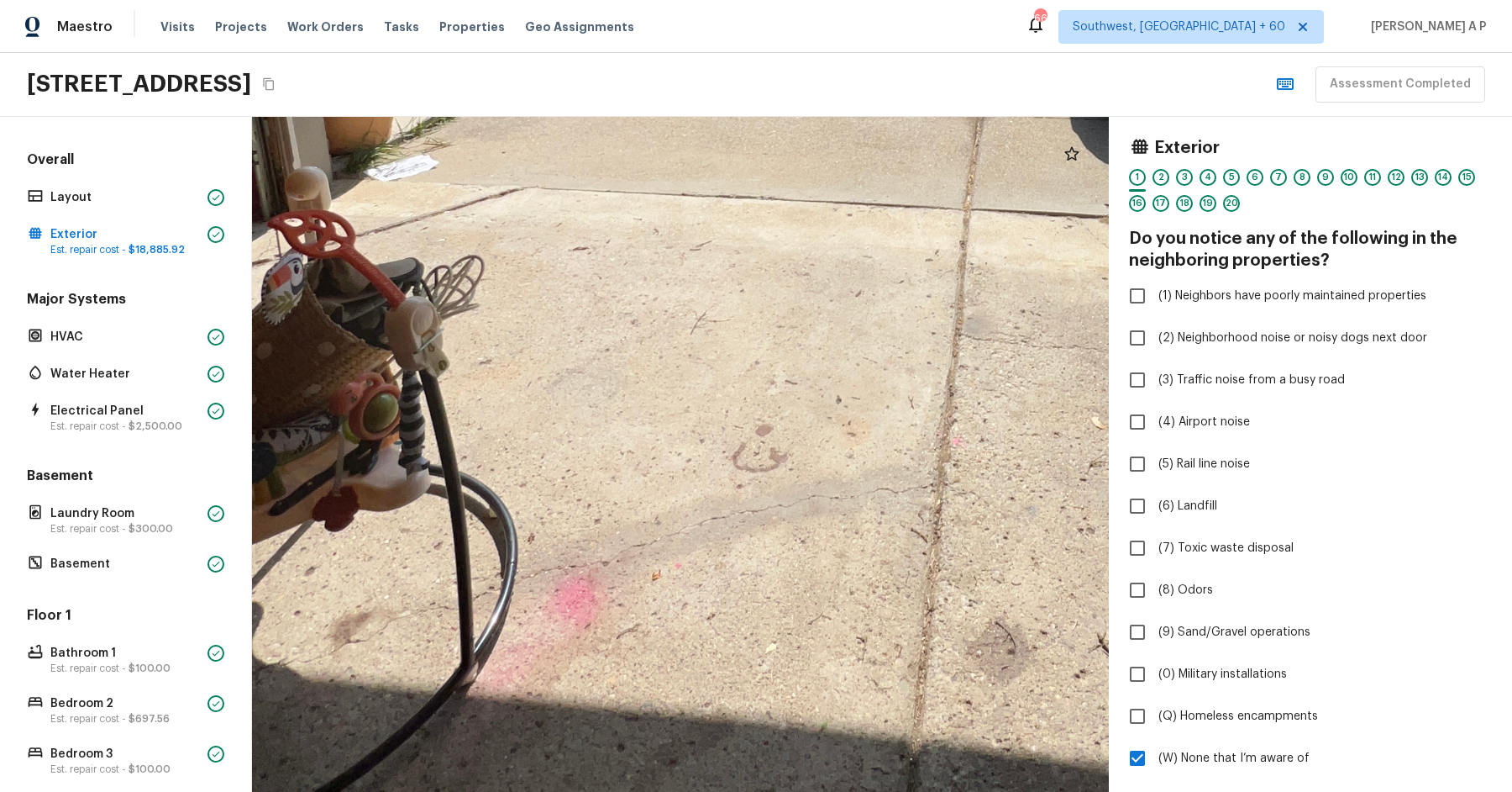
drag, startPoint x: 574, startPoint y: 600, endPoint x: 863, endPoint y: 606, distance: 289.1
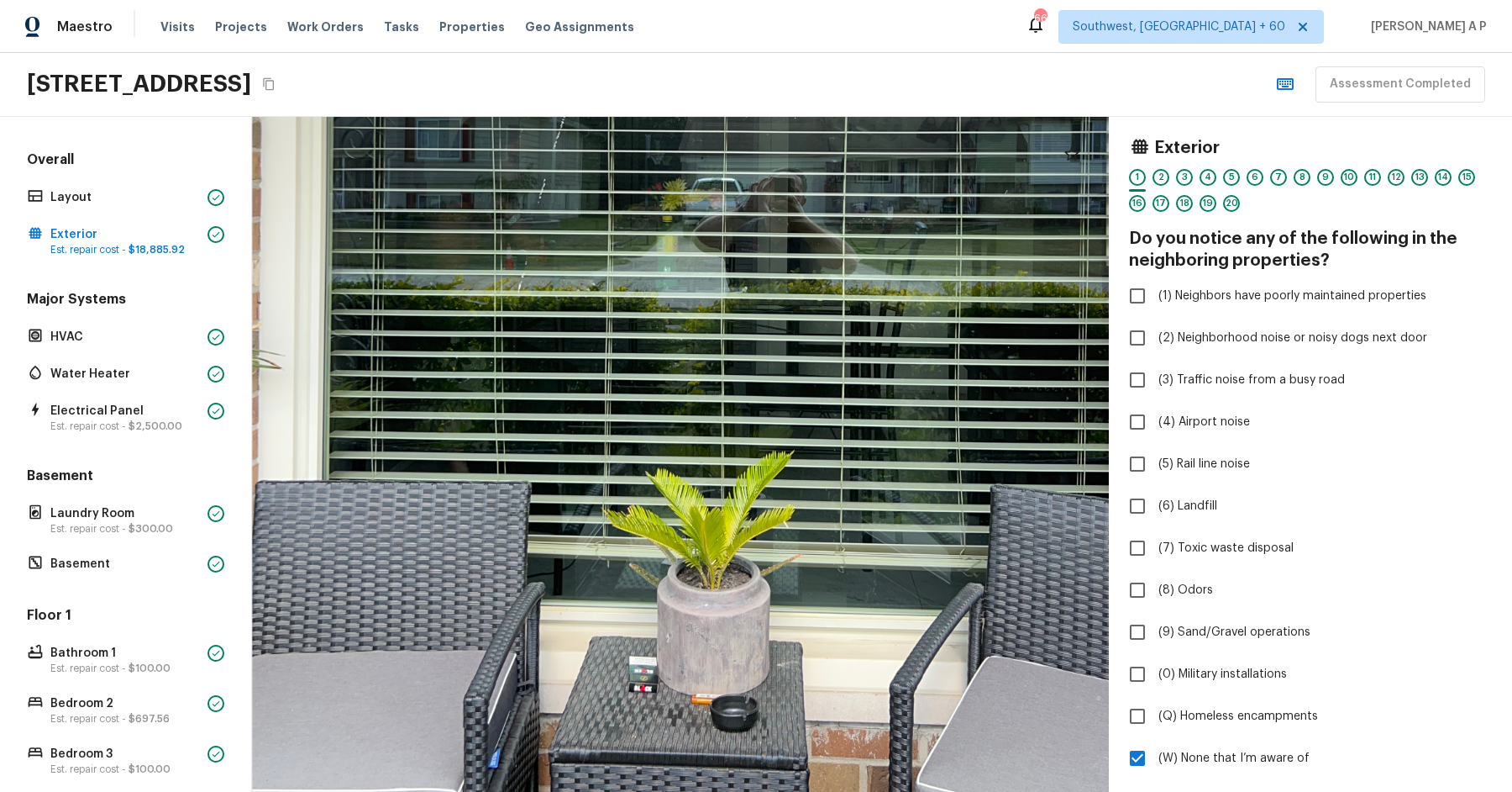
drag, startPoint x: 669, startPoint y: 619, endPoint x: 669, endPoint y: 585, distance: 34.0
click at [669, 584] on div at bounding box center [735, 186] width 1637 height 1290
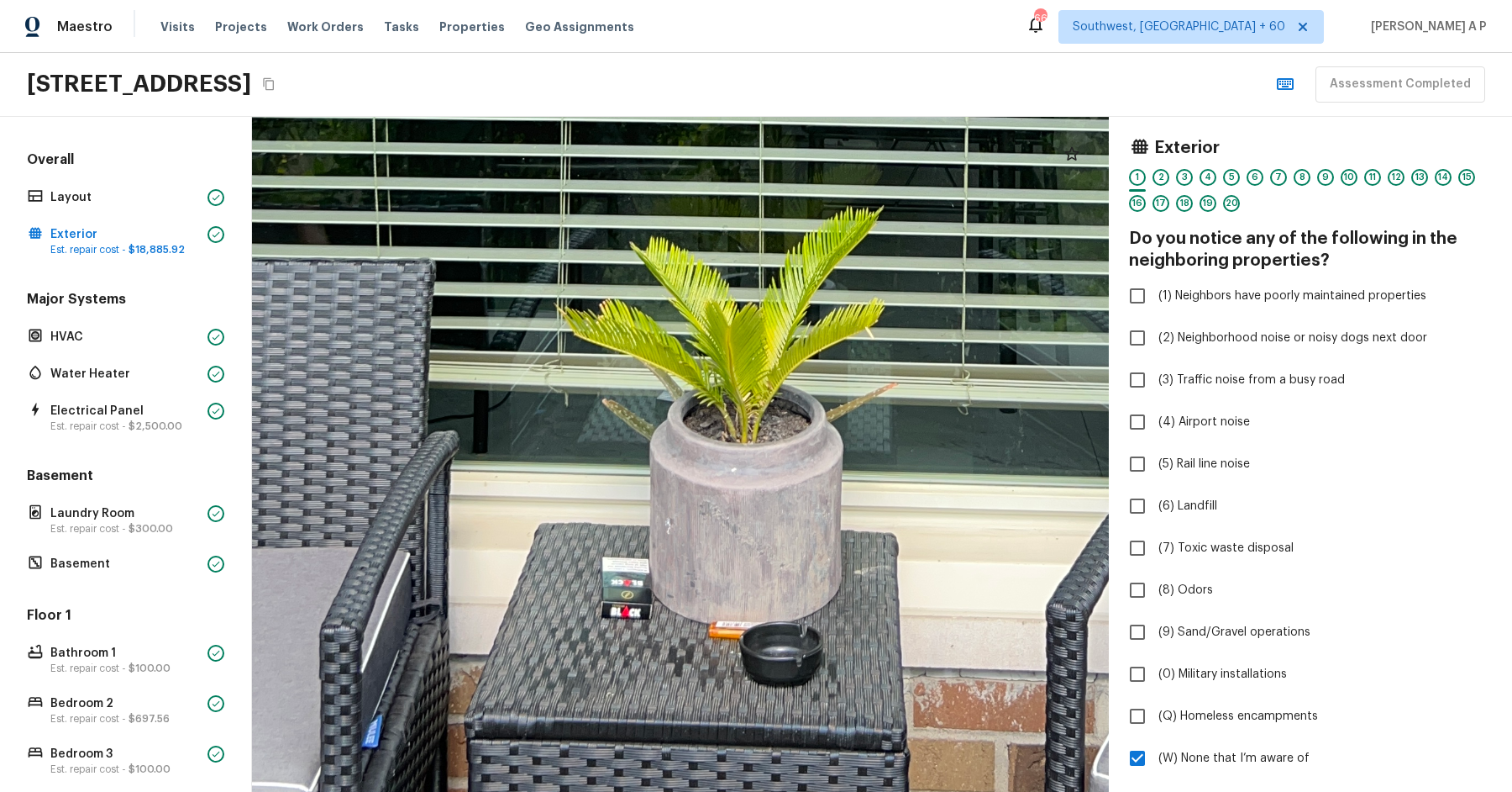
drag, startPoint x: 669, startPoint y: 585, endPoint x: 669, endPoint y: 436, distance: 149.0
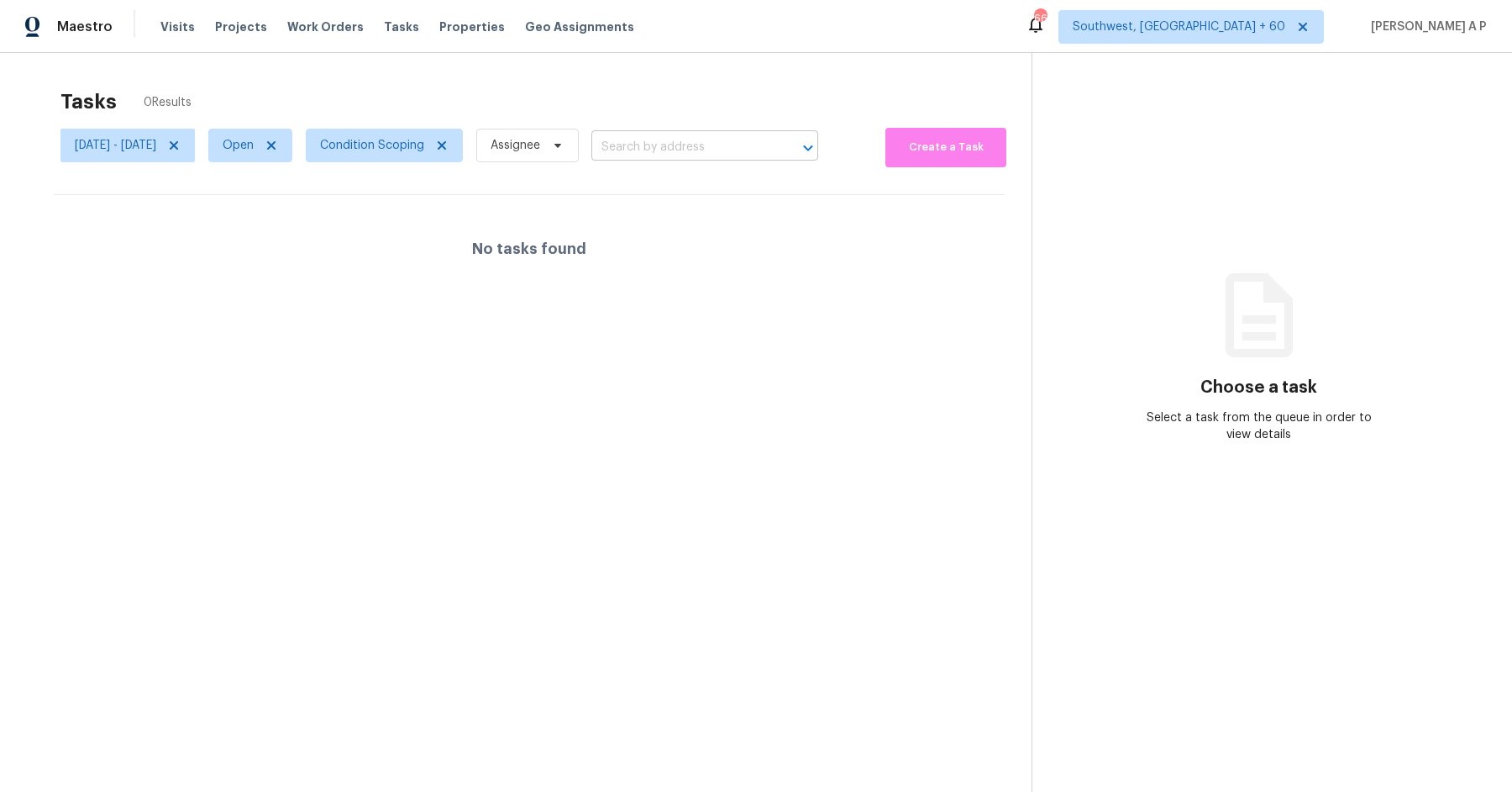
click at [693, 141] on input "text" at bounding box center [682, 147] width 180 height 26
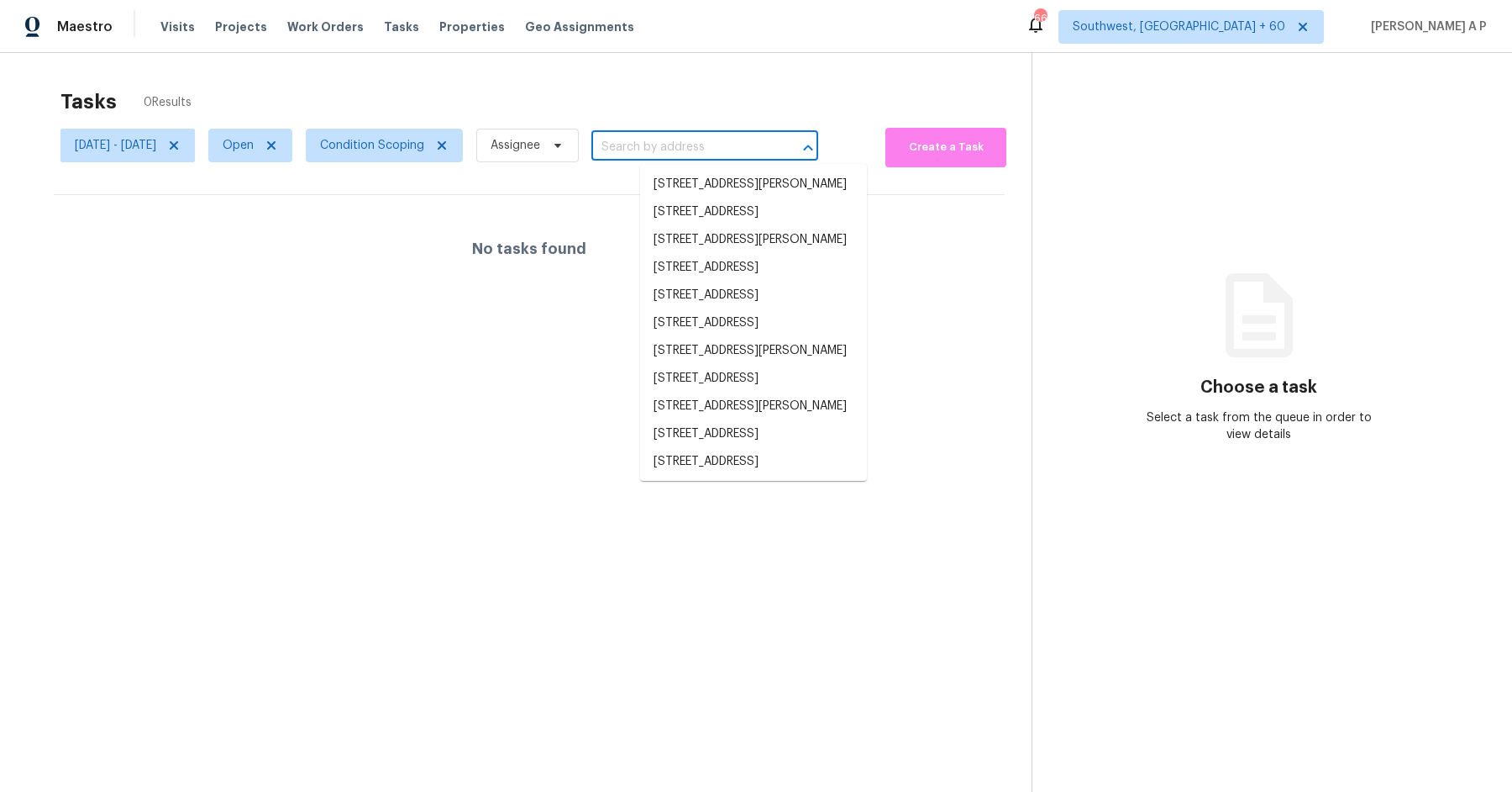
paste input "1805 E [PERSON_NAME], Gilbert, AZ 85298"
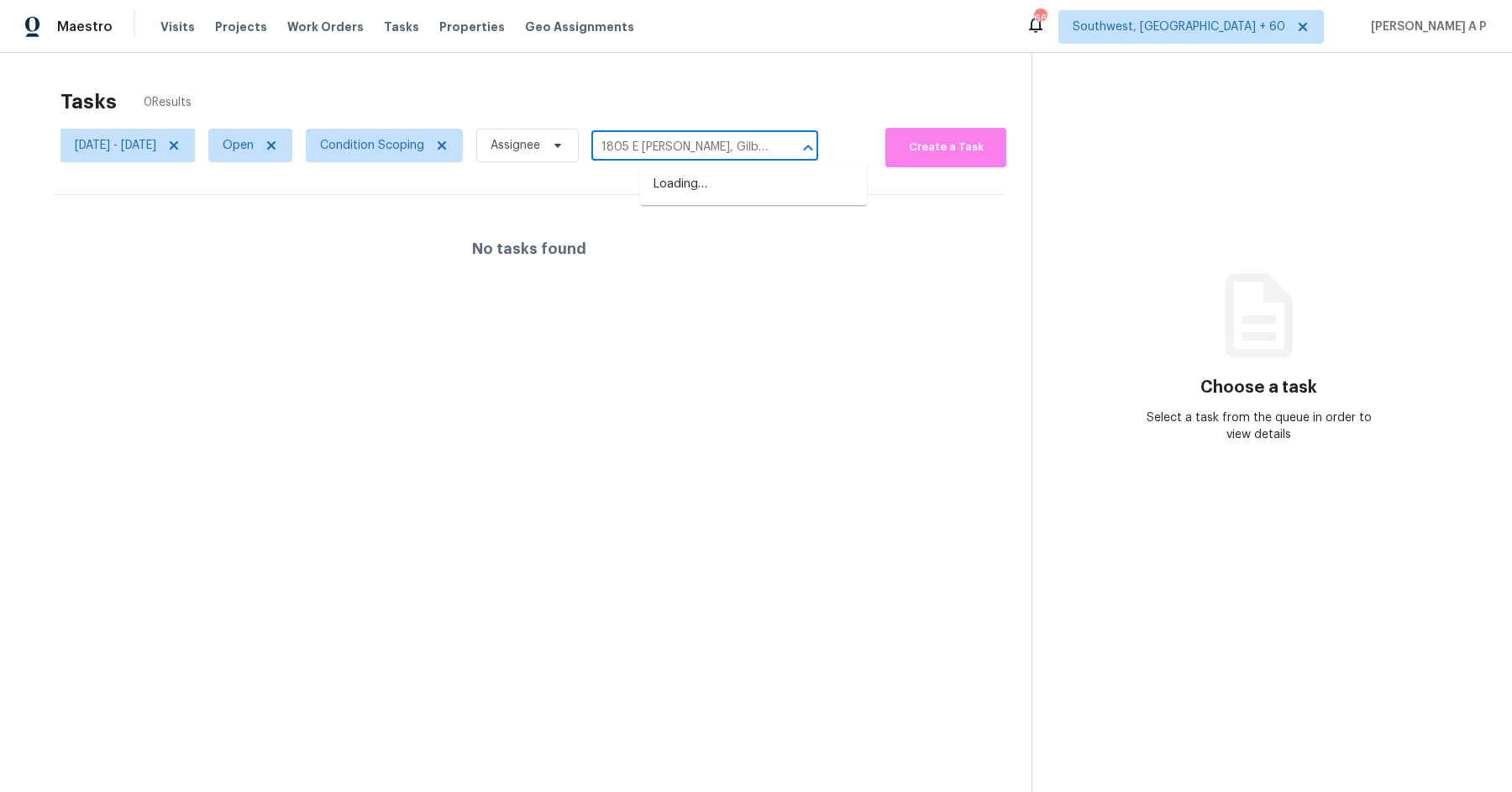
scroll to position [0, 10]
type input "1805 E [PERSON_NAME], Gilbert, AZ 85298"
click at [254, 143] on span "Open" at bounding box center [238, 145] width 31 height 16
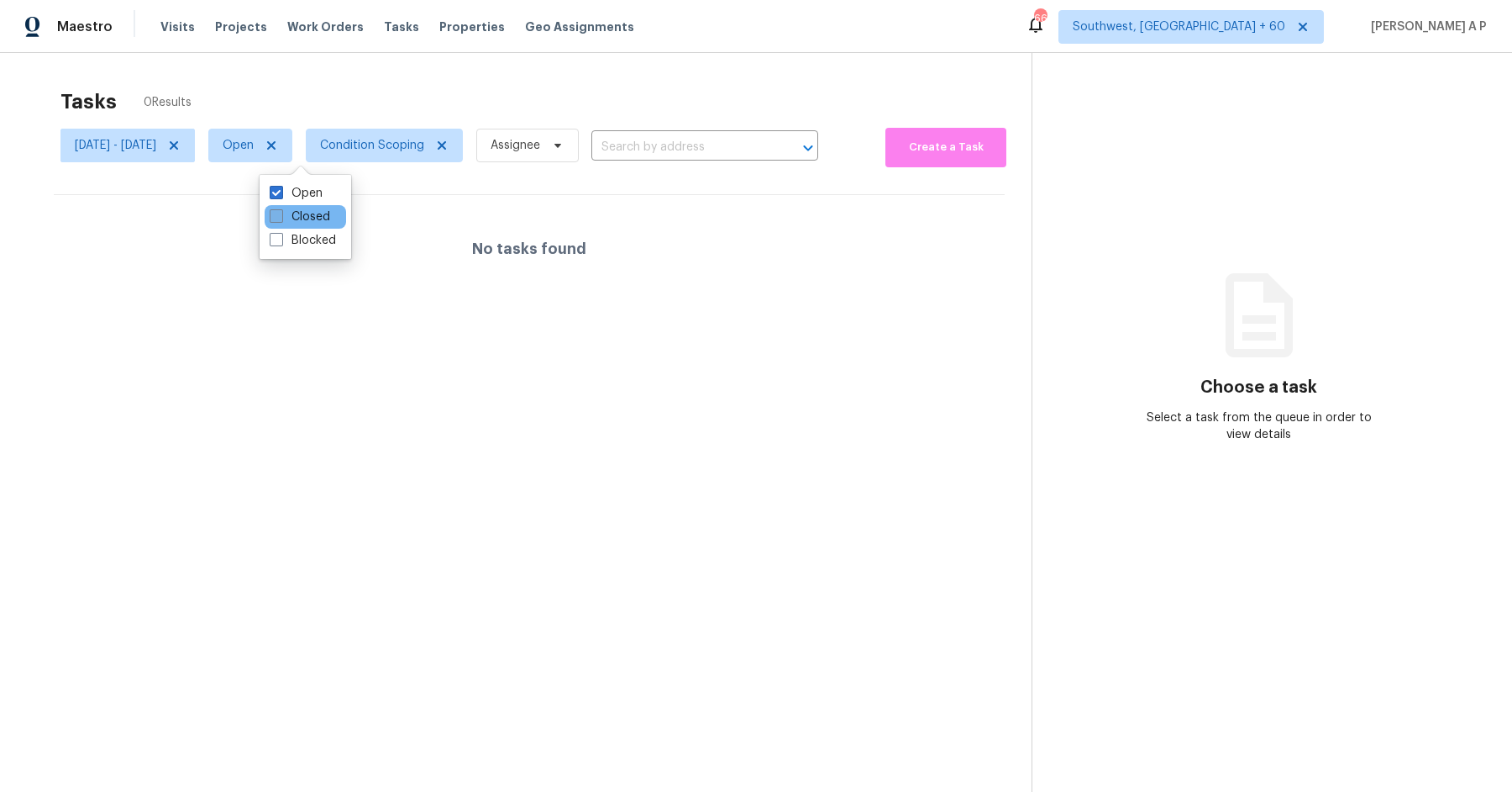
click at [313, 216] on label "Closed" at bounding box center [300, 217] width 61 height 16
click at [281, 216] on input "Closed" at bounding box center [275, 214] width 11 height 11
checkbox input "true"
click at [314, 180] on div "Open Closed Blocked" at bounding box center [306, 217] width 92 height 84
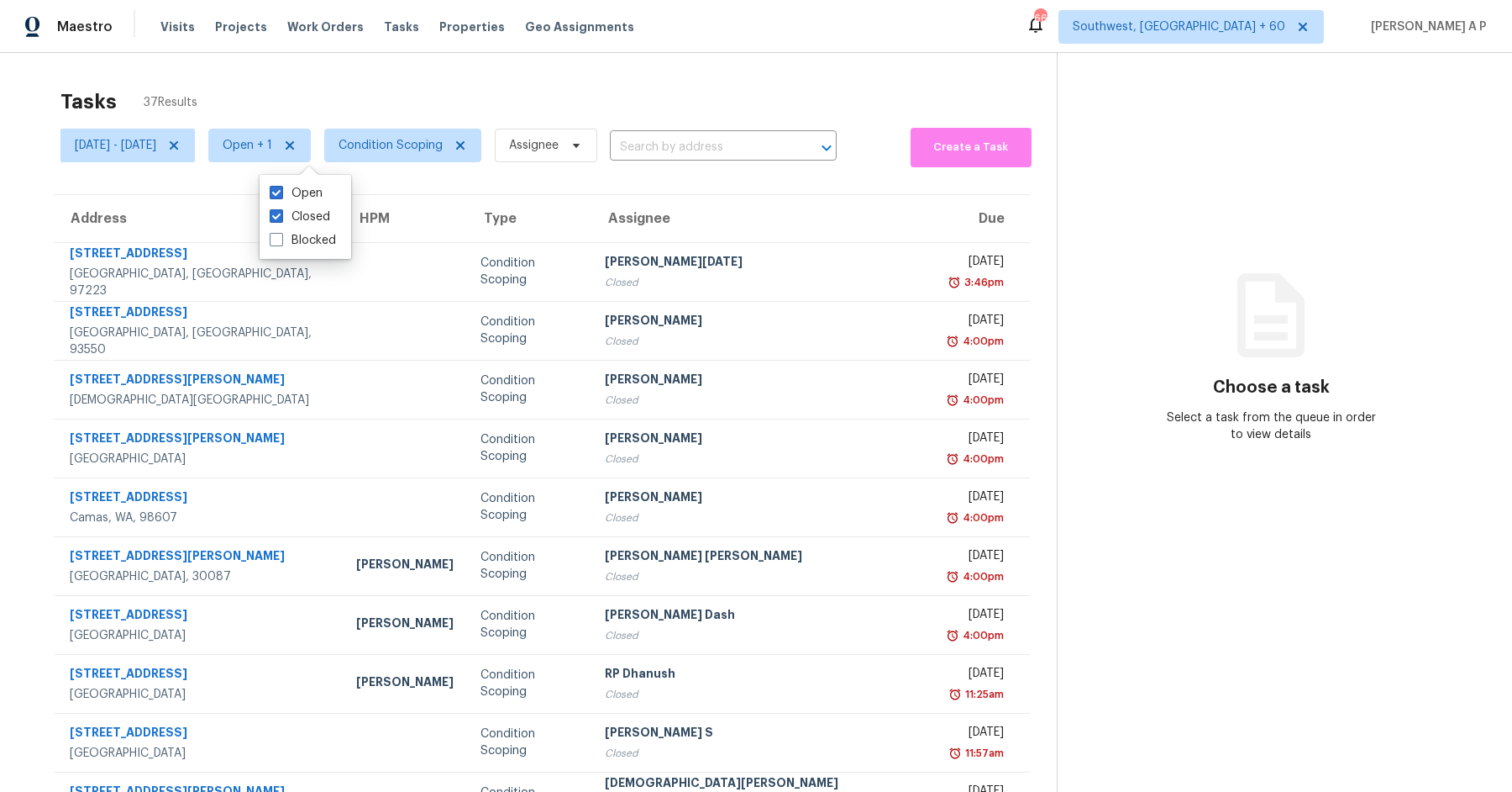
click at [314, 180] on div "Open Closed Blocked" at bounding box center [306, 217] width 92 height 84
click at [307, 194] on label "Open" at bounding box center [295, 192] width 53 height 16
click at [281, 194] on input "Open" at bounding box center [275, 190] width 11 height 11
checkbox input "false"
click at [701, 140] on input "text" at bounding box center [689, 147] width 180 height 26
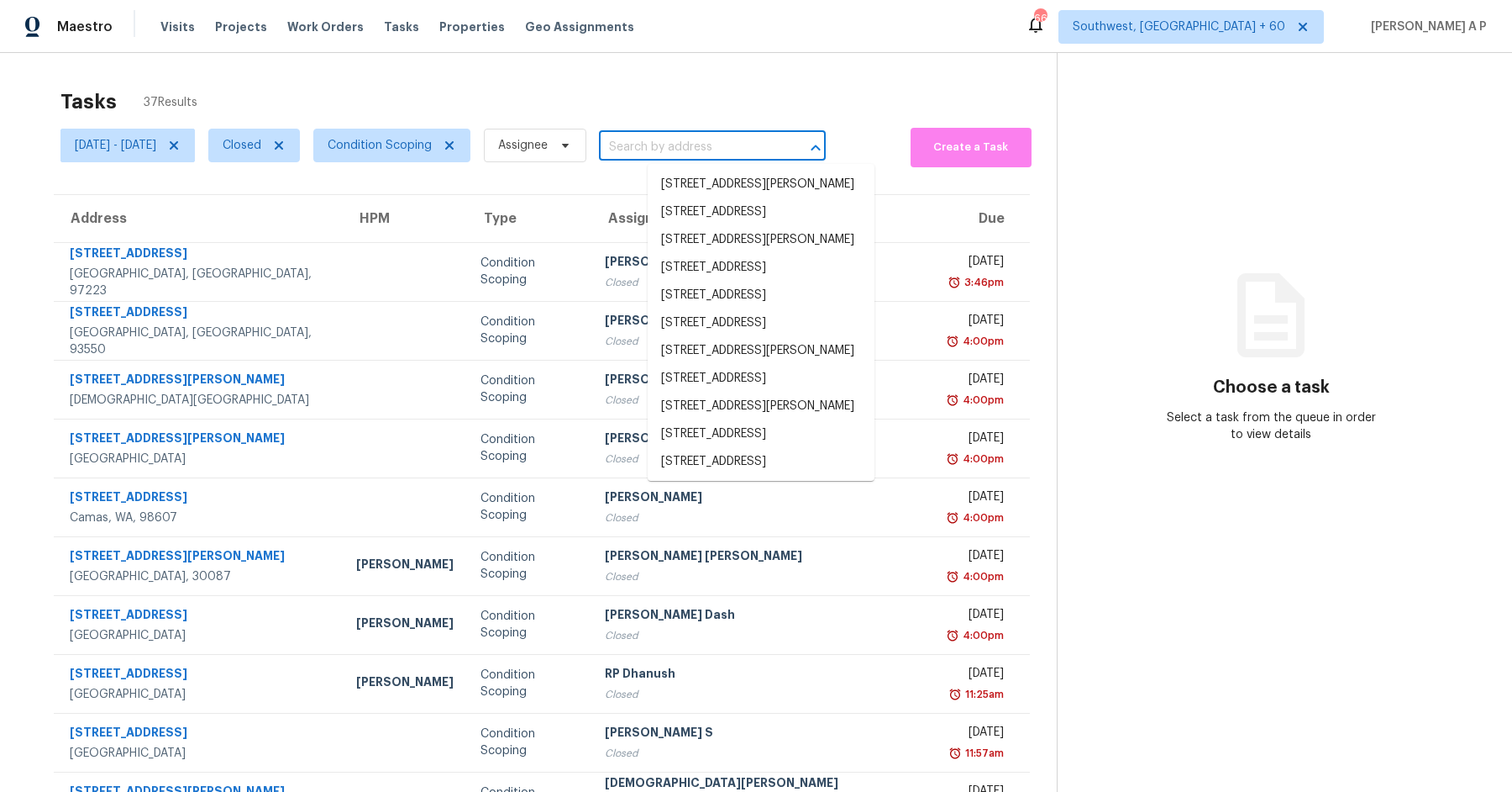
paste input "1805 E [PERSON_NAME], Gilbert, AZ 85298"
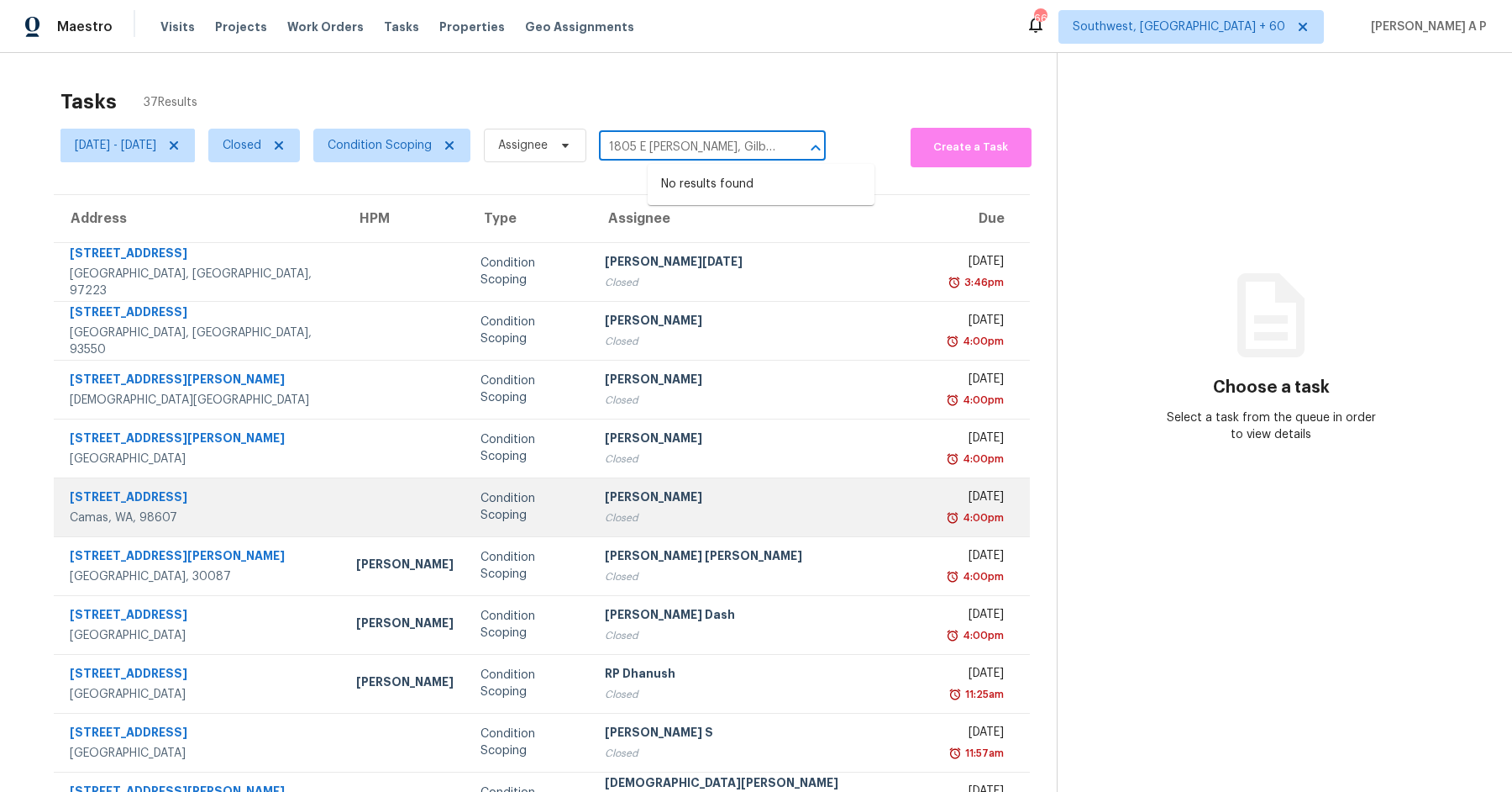
scroll to position [82, 0]
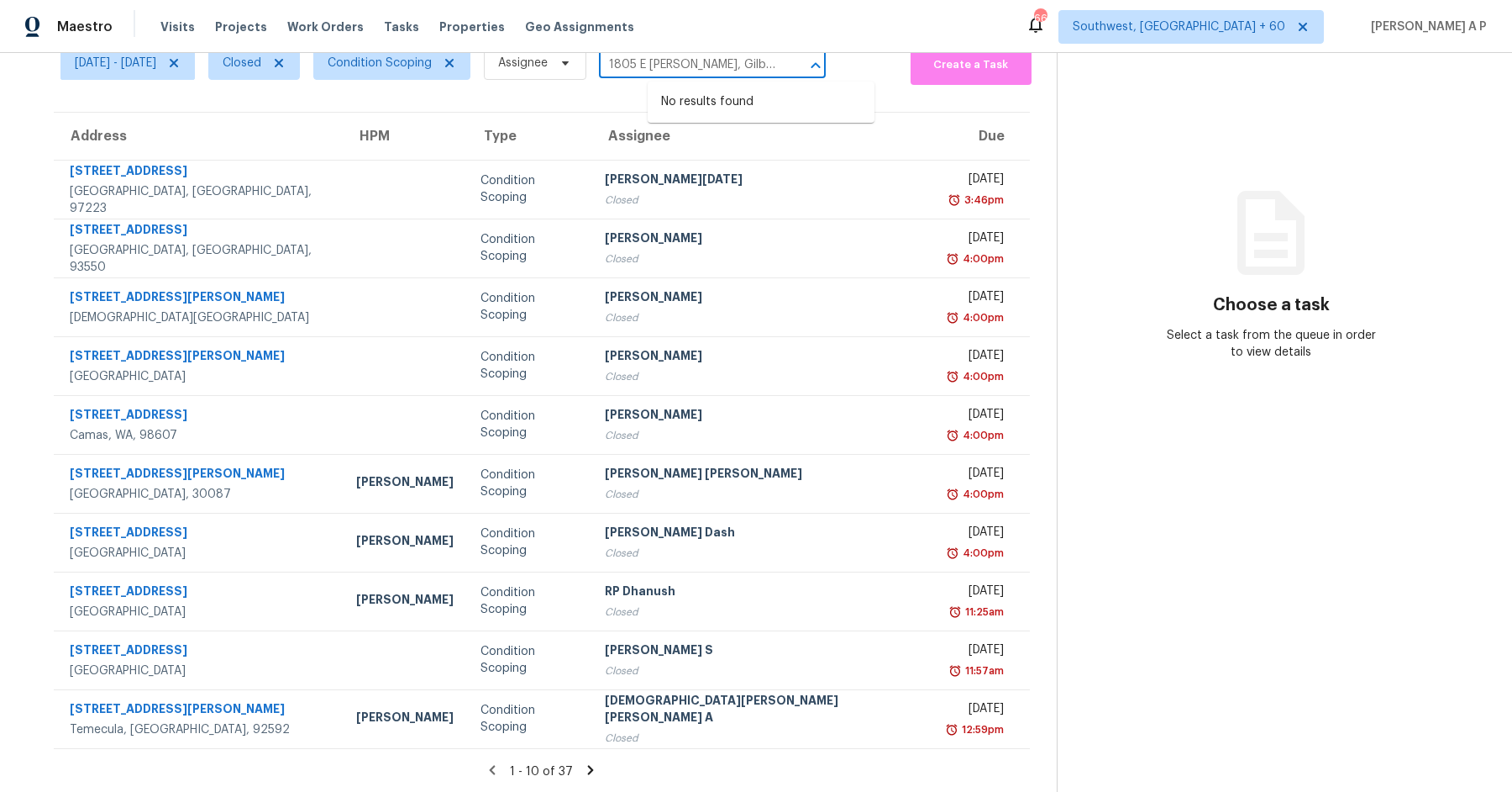
type input "1805 E Mia Ln, Gilbert, AZ 85298"
click at [583, 763] on icon at bounding box center [590, 769] width 15 height 15
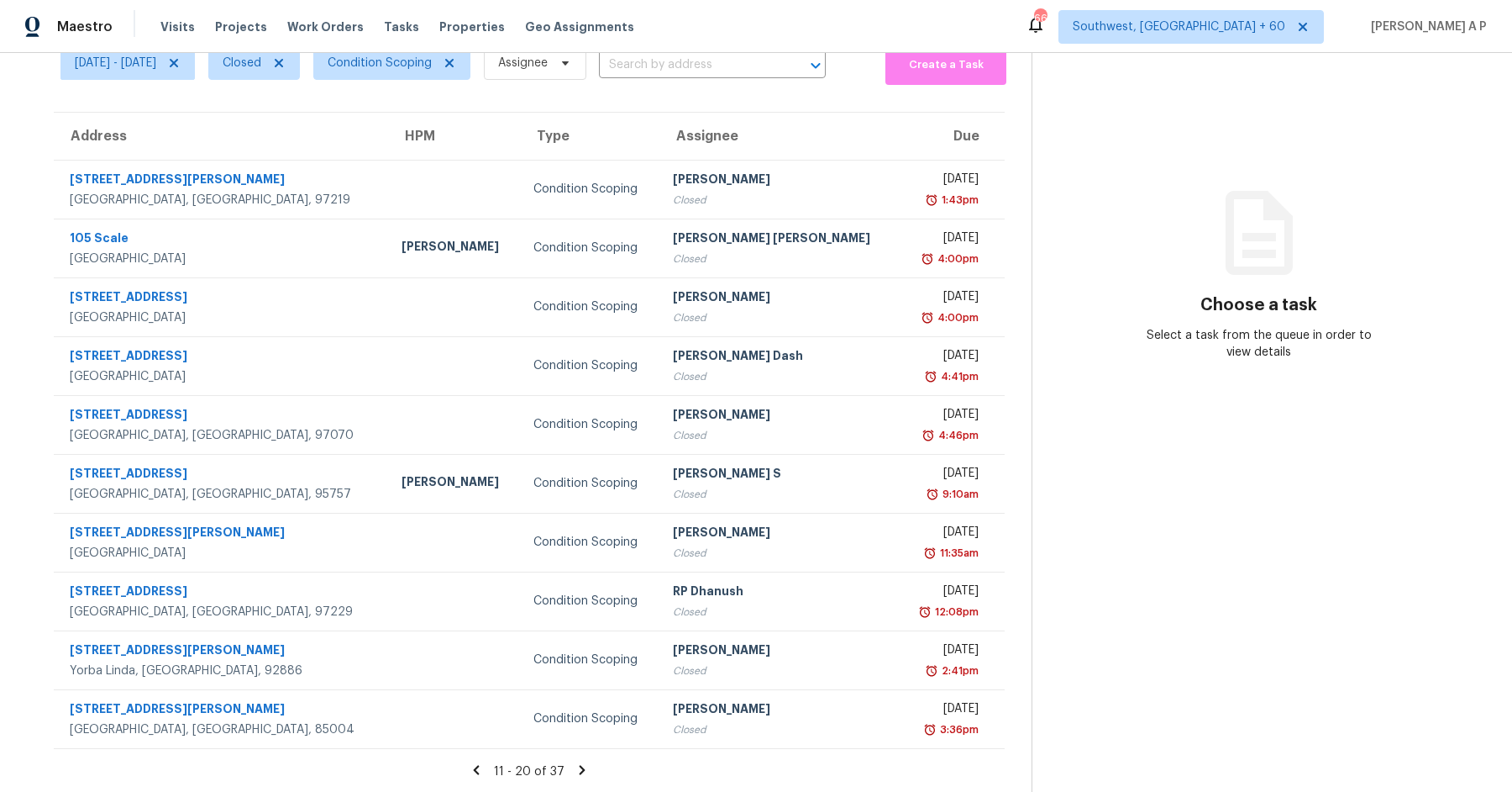
click at [578, 765] on icon at bounding box center [581, 769] width 15 height 15
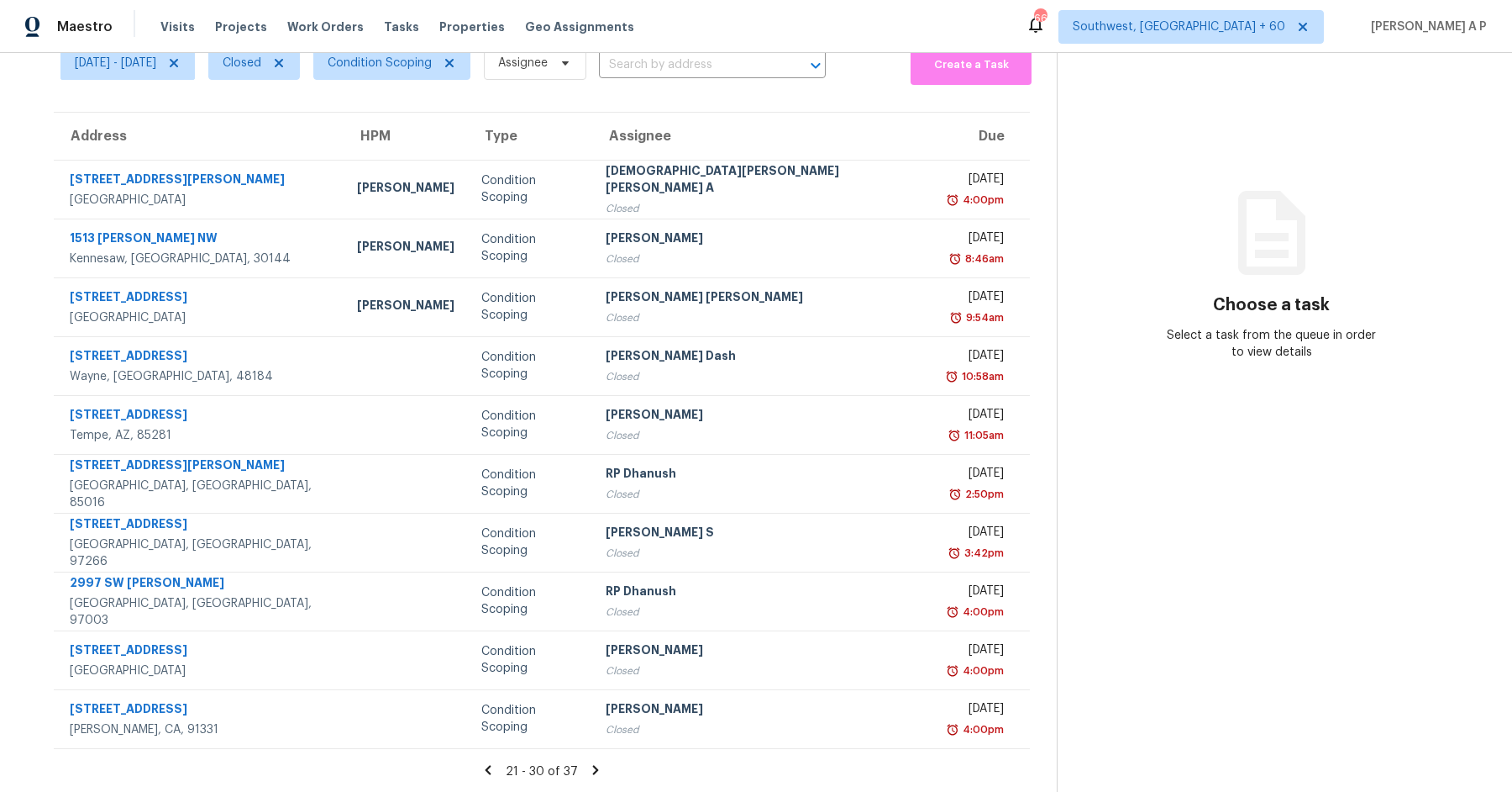
click at [588, 769] on icon at bounding box center [595, 769] width 15 height 15
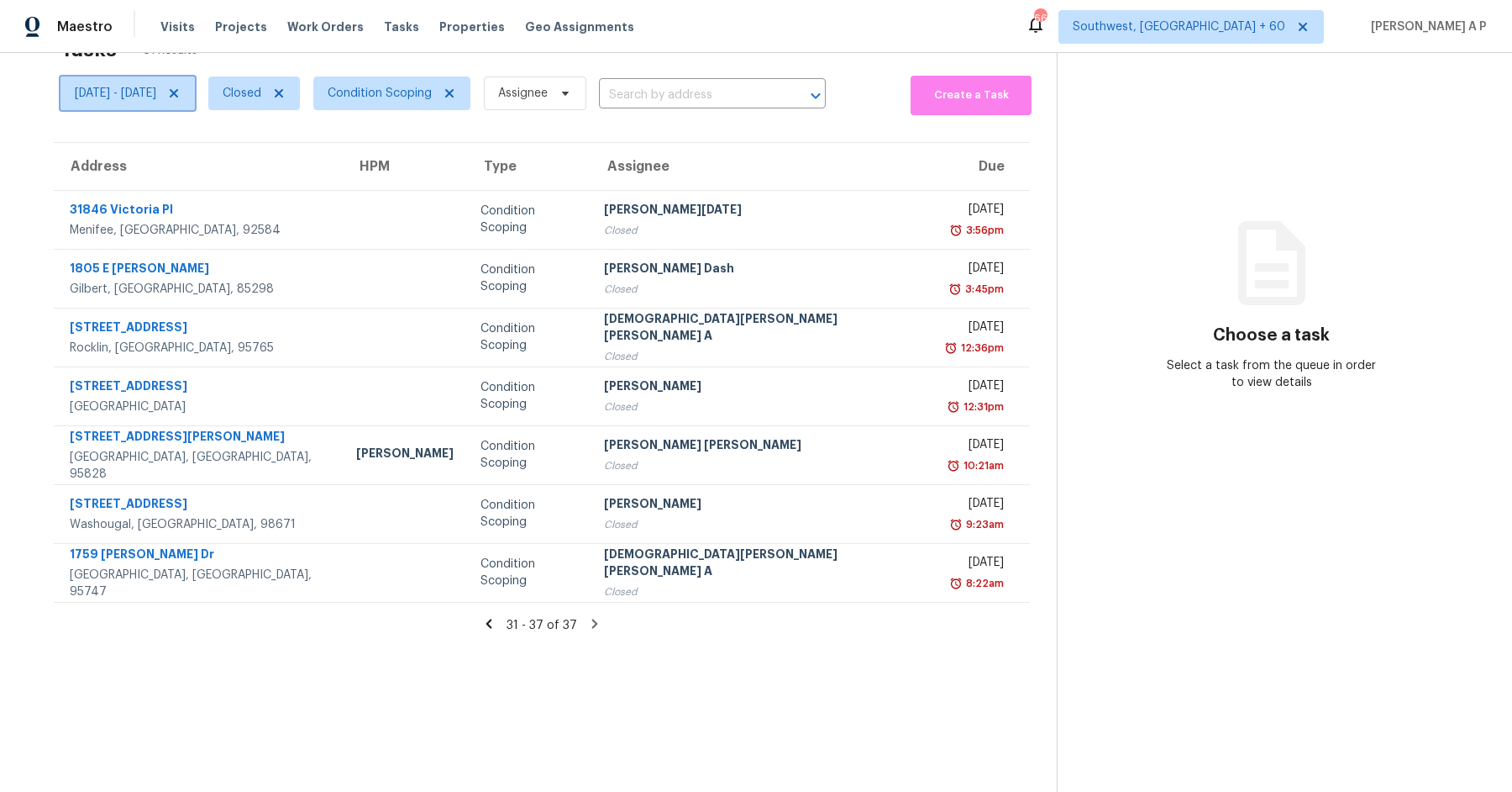
click at [156, 98] on span "Mon, Sep 15 - Fri, Sep 19" at bounding box center [115, 93] width 81 height 16
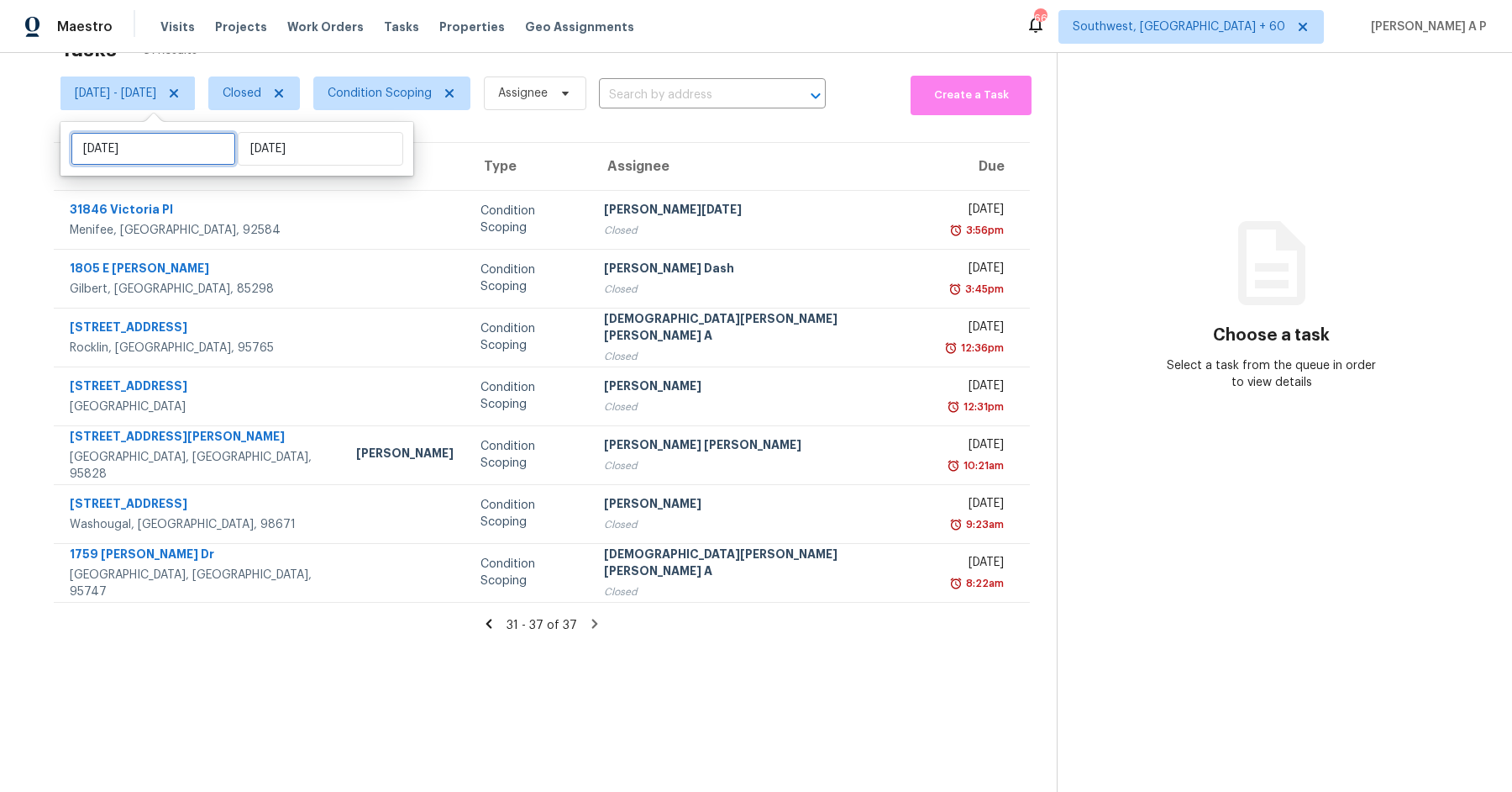
click at [171, 154] on input "Mon, Sep 15" at bounding box center [152, 148] width 165 height 34
select select "8"
select select "2025"
select select "9"
select select "2025"
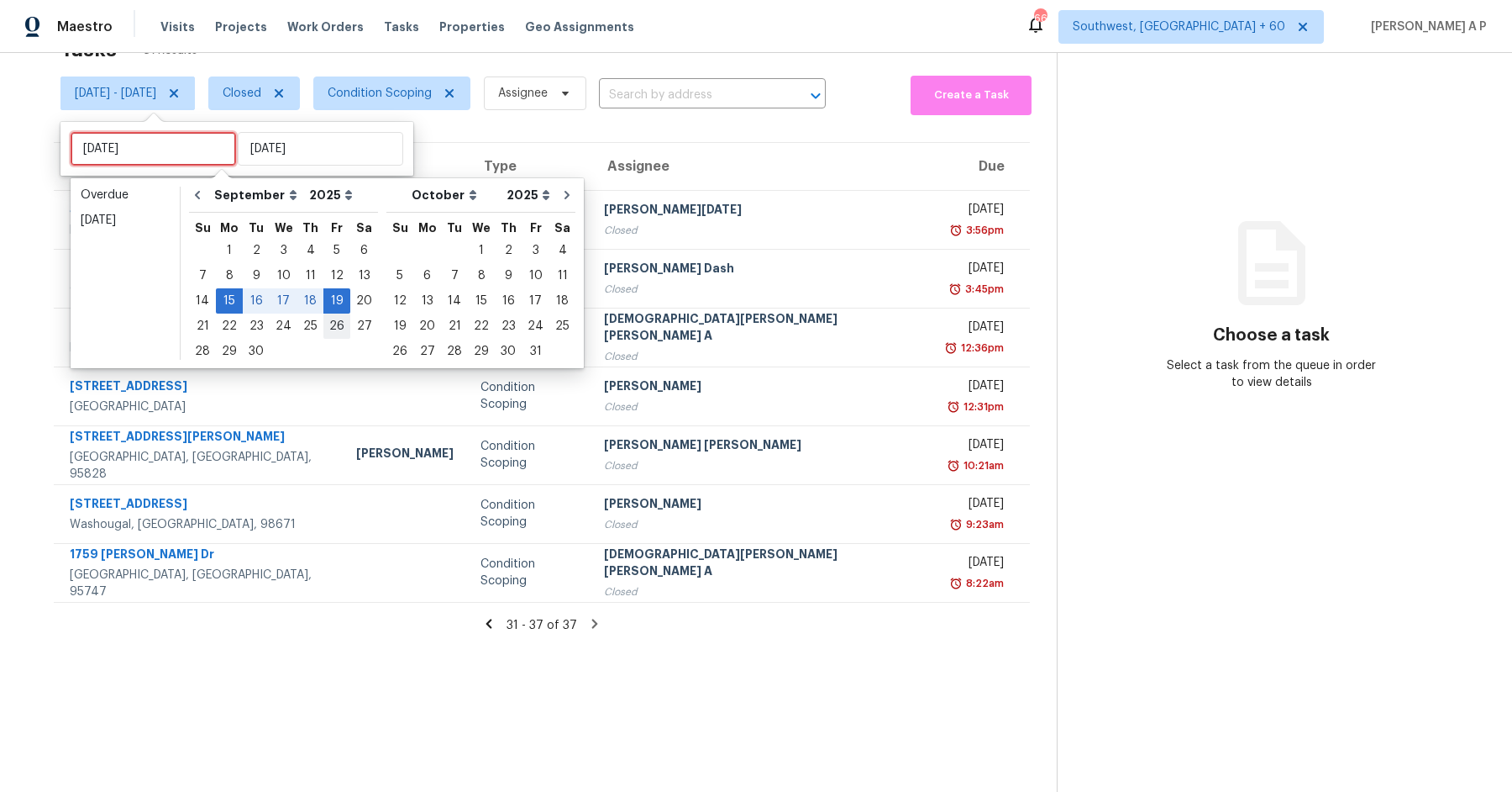
type input "Fri, Sep 26"
type input "Fri, Sep 19"
click at [331, 298] on div "19" at bounding box center [336, 301] width 27 height 23
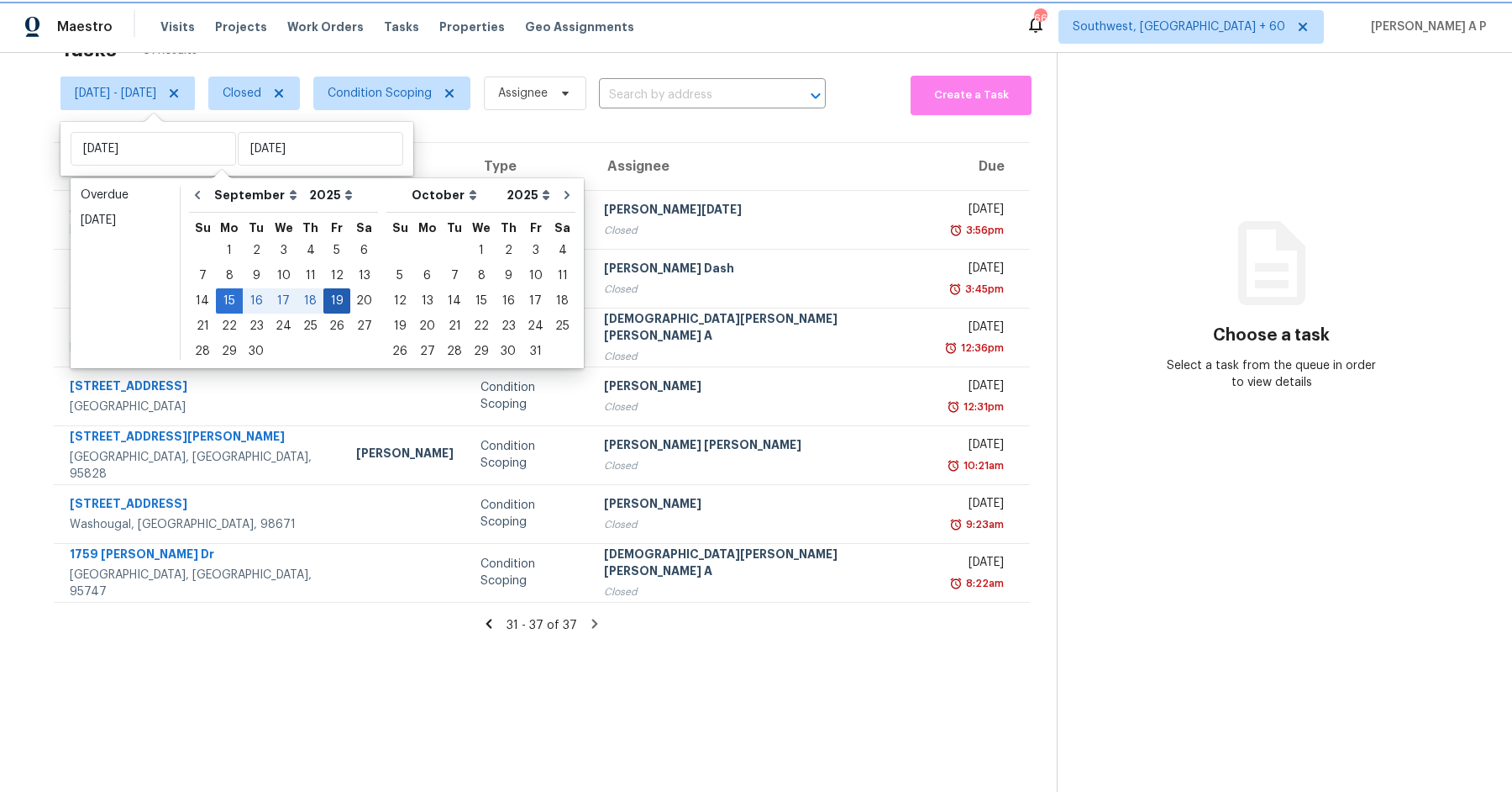
type input "Fri, Sep 19"
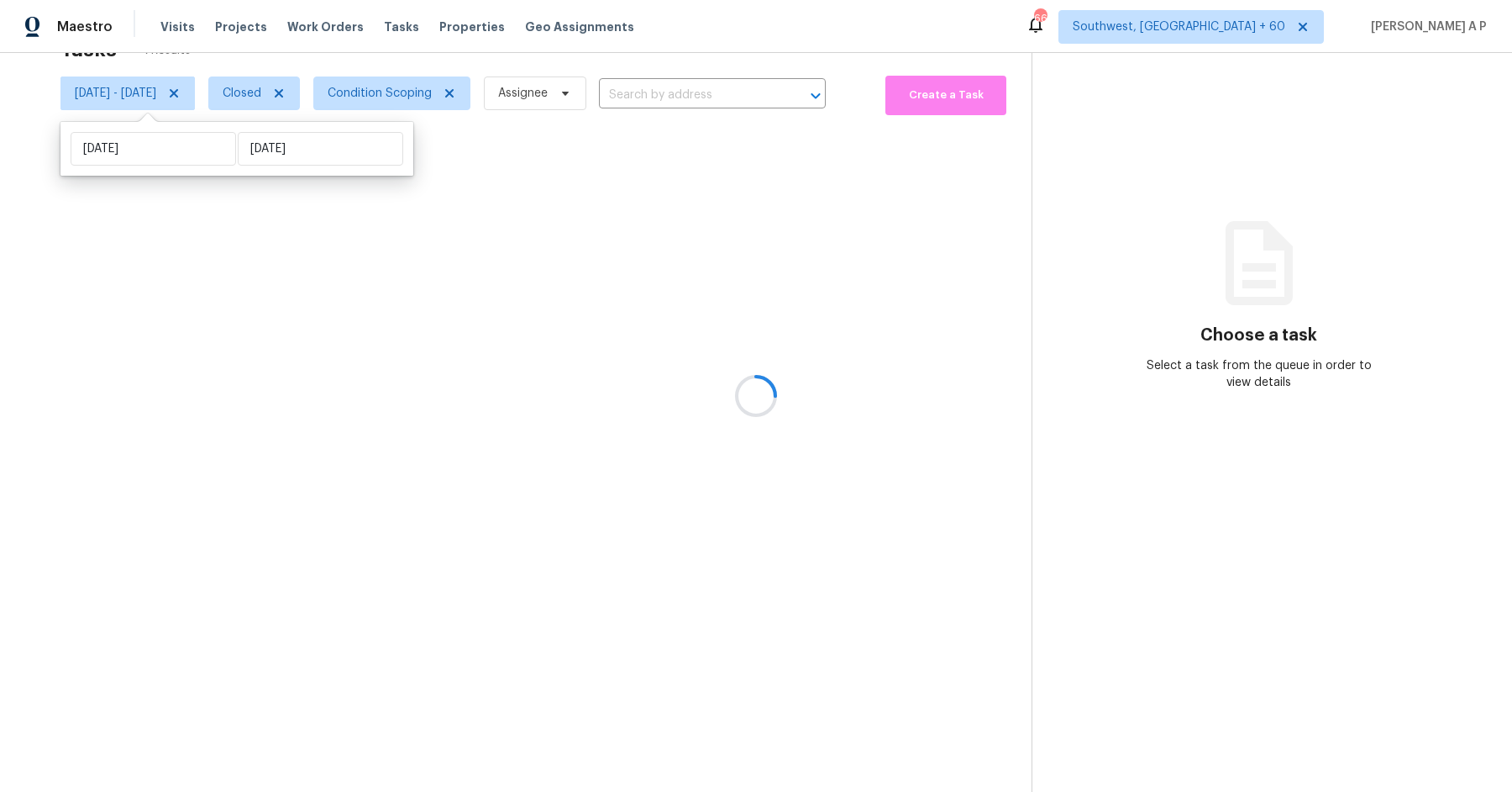
click at [759, 101] on div at bounding box center [756, 396] width 1512 height 792
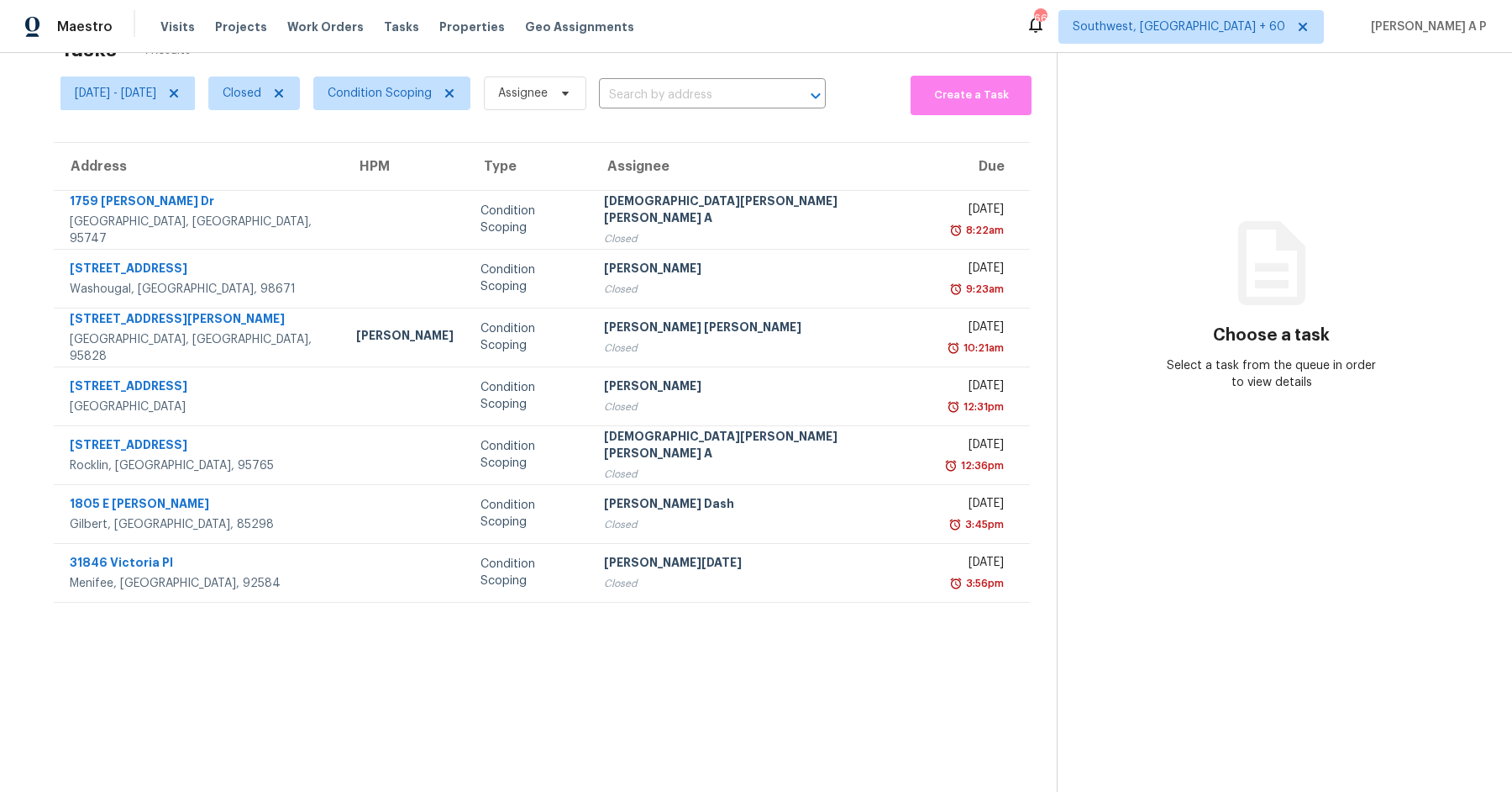
click at [757, 93] on input "text" at bounding box center [689, 95] width 180 height 26
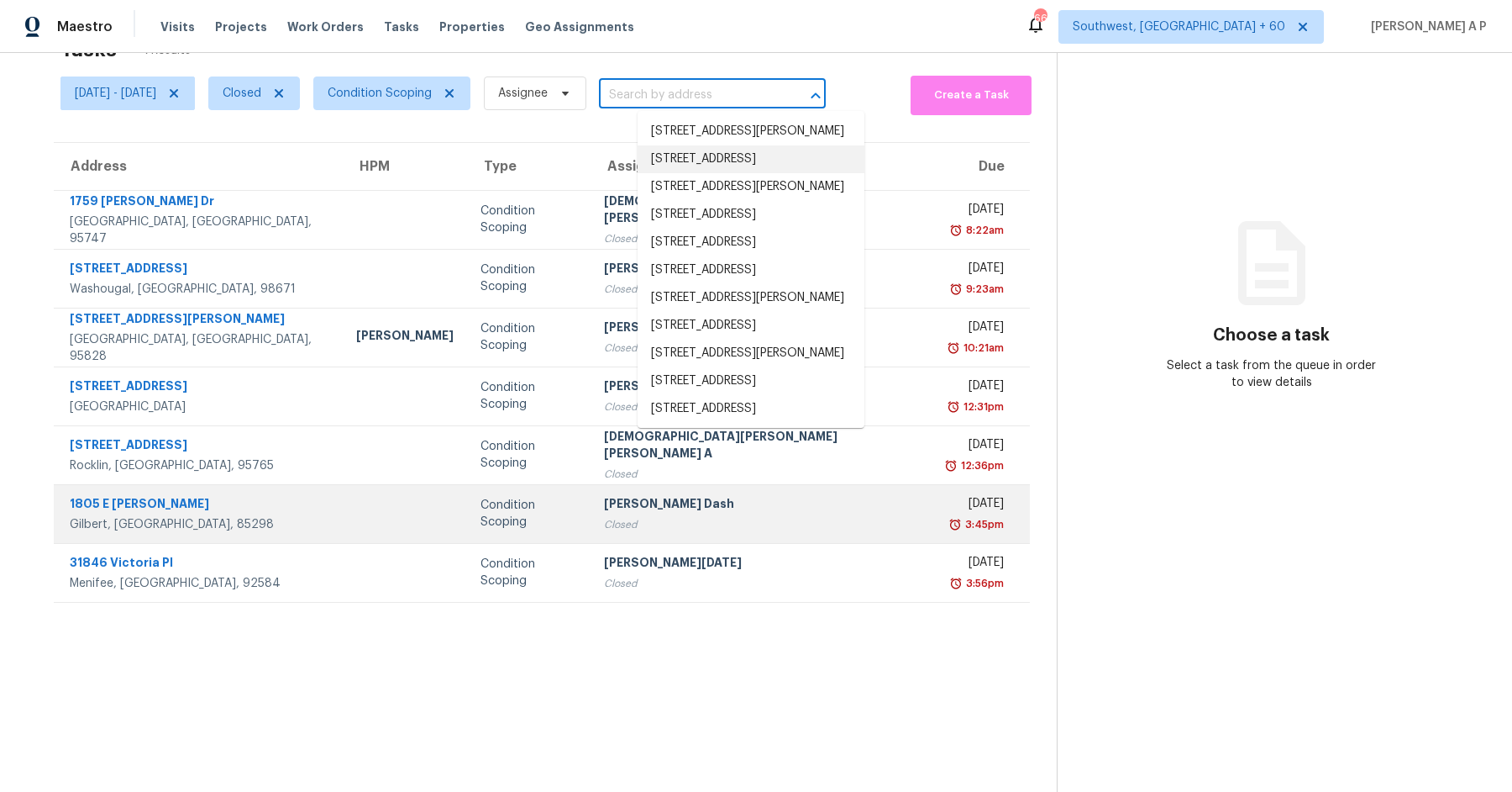
click at [242, 523] on div "Gilbert, AZ, 85298" at bounding box center [200, 524] width 260 height 16
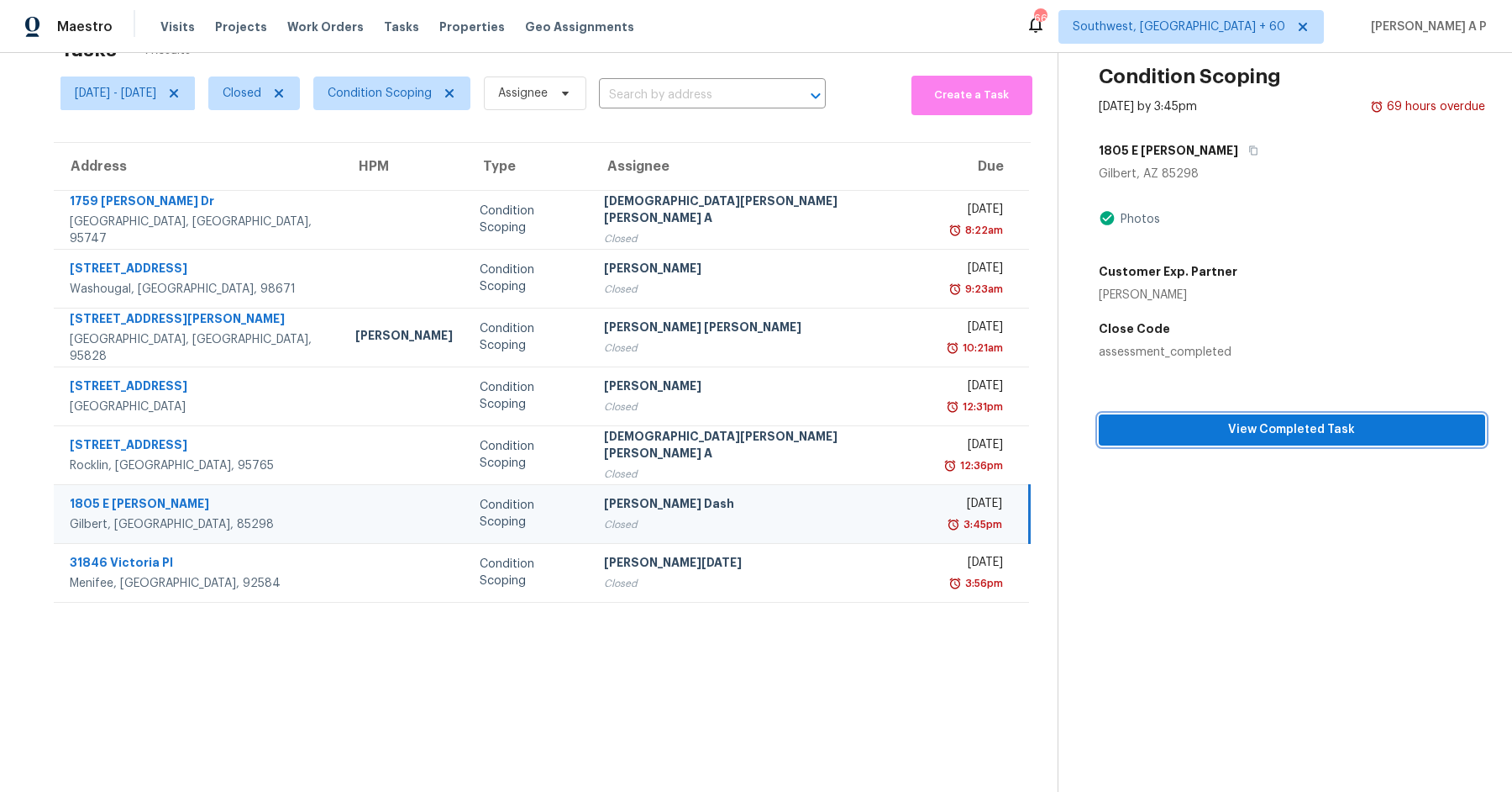
click at [1152, 432] on span "View Completed Task" at bounding box center [1291, 430] width 359 height 21
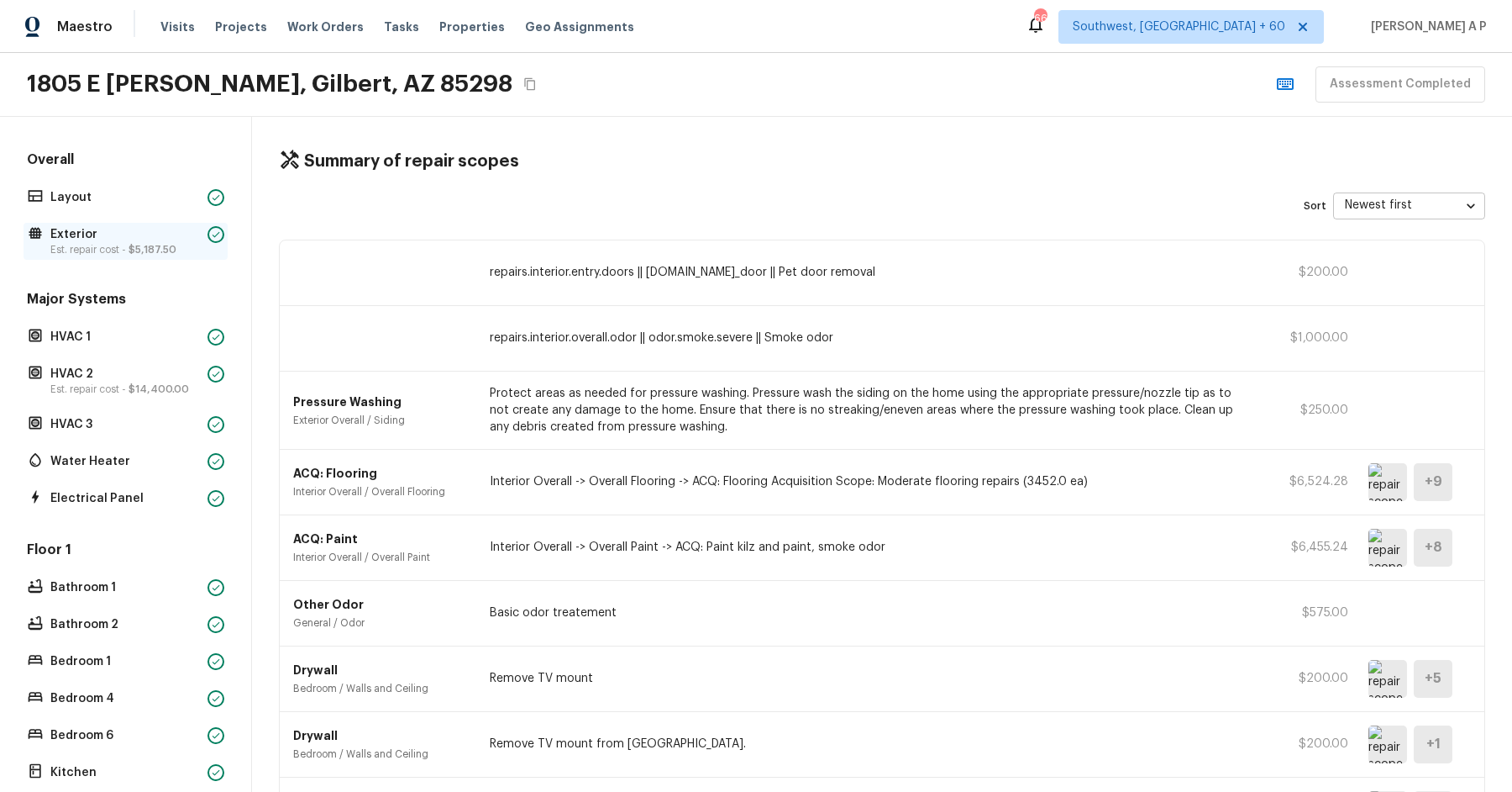
click at [127, 251] on p "Est. repair cost - $5,187.50" at bounding box center [126, 250] width 151 height 14
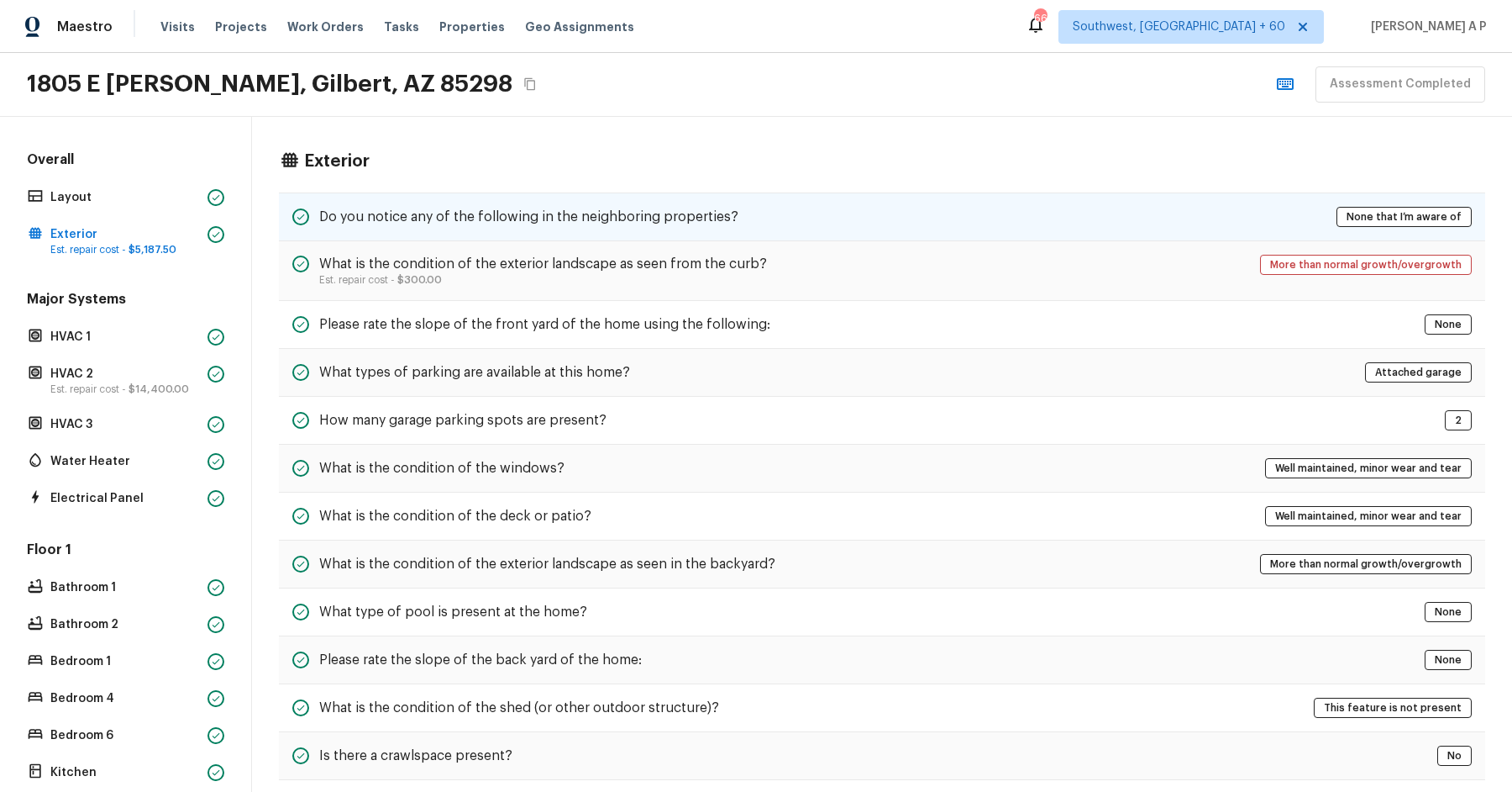
click at [691, 223] on h5 "Do you notice any of the following in the neighboring properties?" at bounding box center [529, 217] width 419 height 18
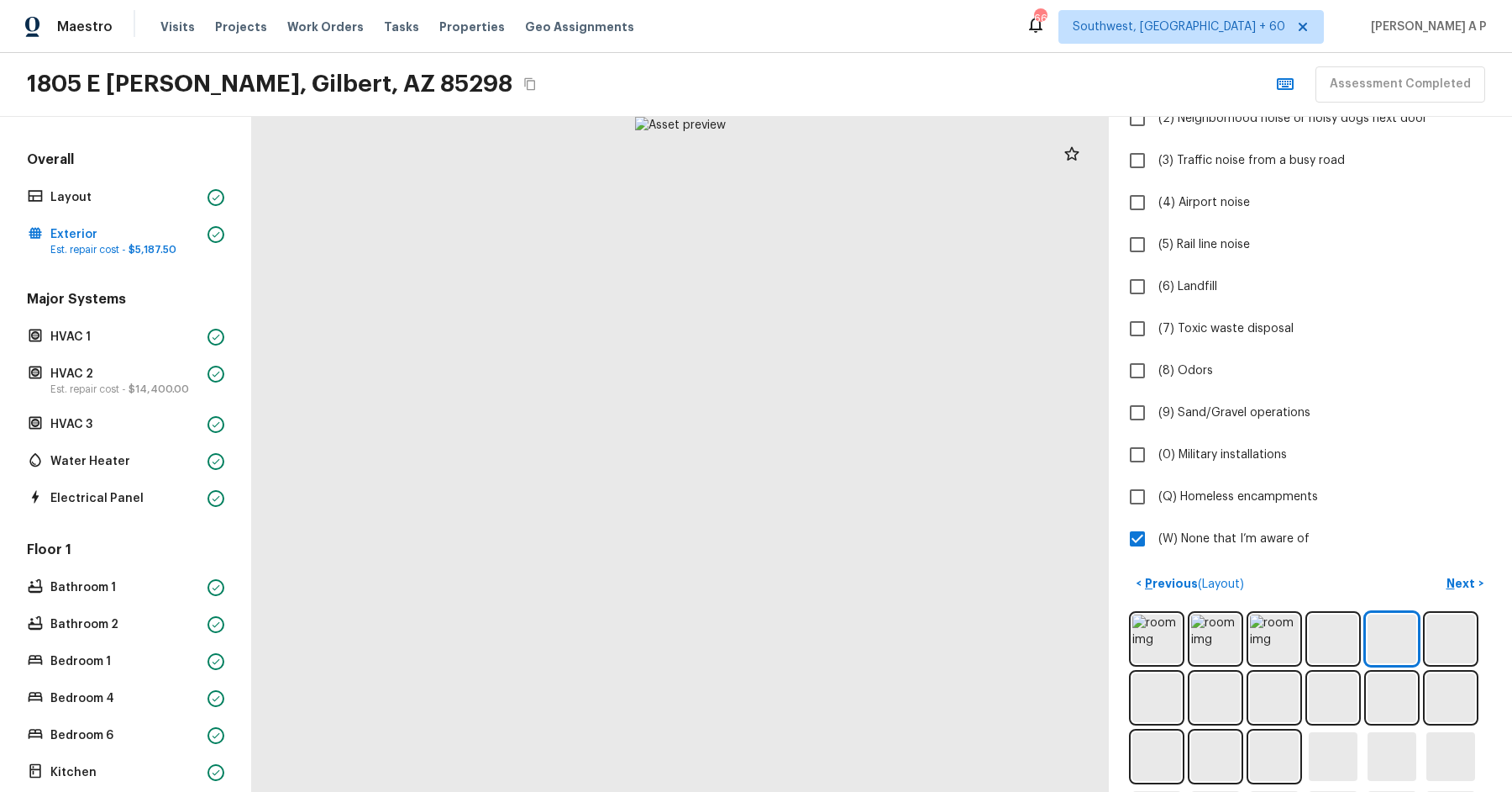
scroll to position [525, 0]
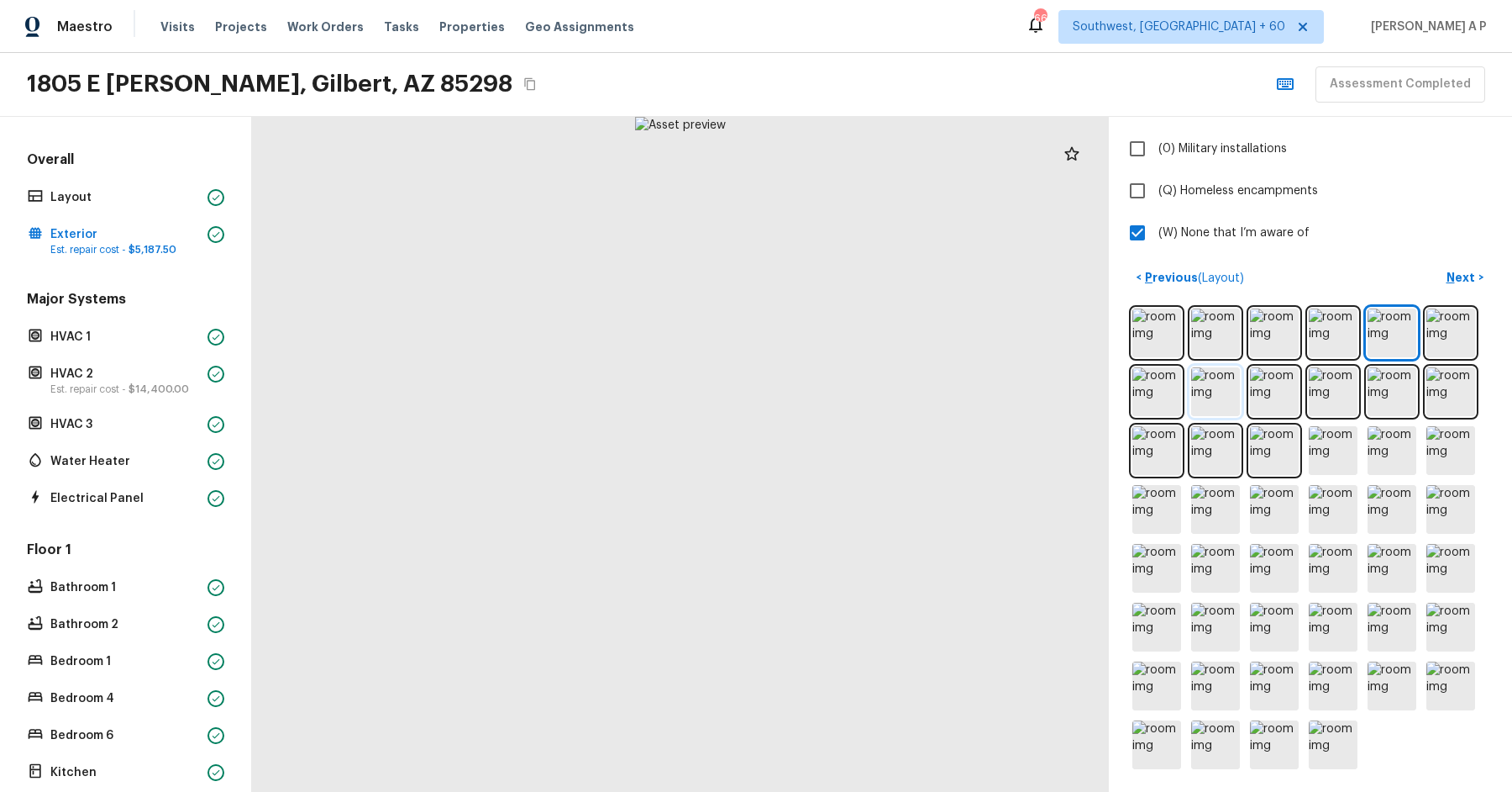
click at [1211, 385] on img at bounding box center [1215, 392] width 48 height 49
click at [1167, 384] on img at bounding box center [1156, 392] width 48 height 49
click at [1209, 639] on img at bounding box center [1215, 626] width 48 height 49
click at [1159, 633] on img at bounding box center [1156, 626] width 48 height 49
click at [1227, 630] on img at bounding box center [1215, 626] width 48 height 49
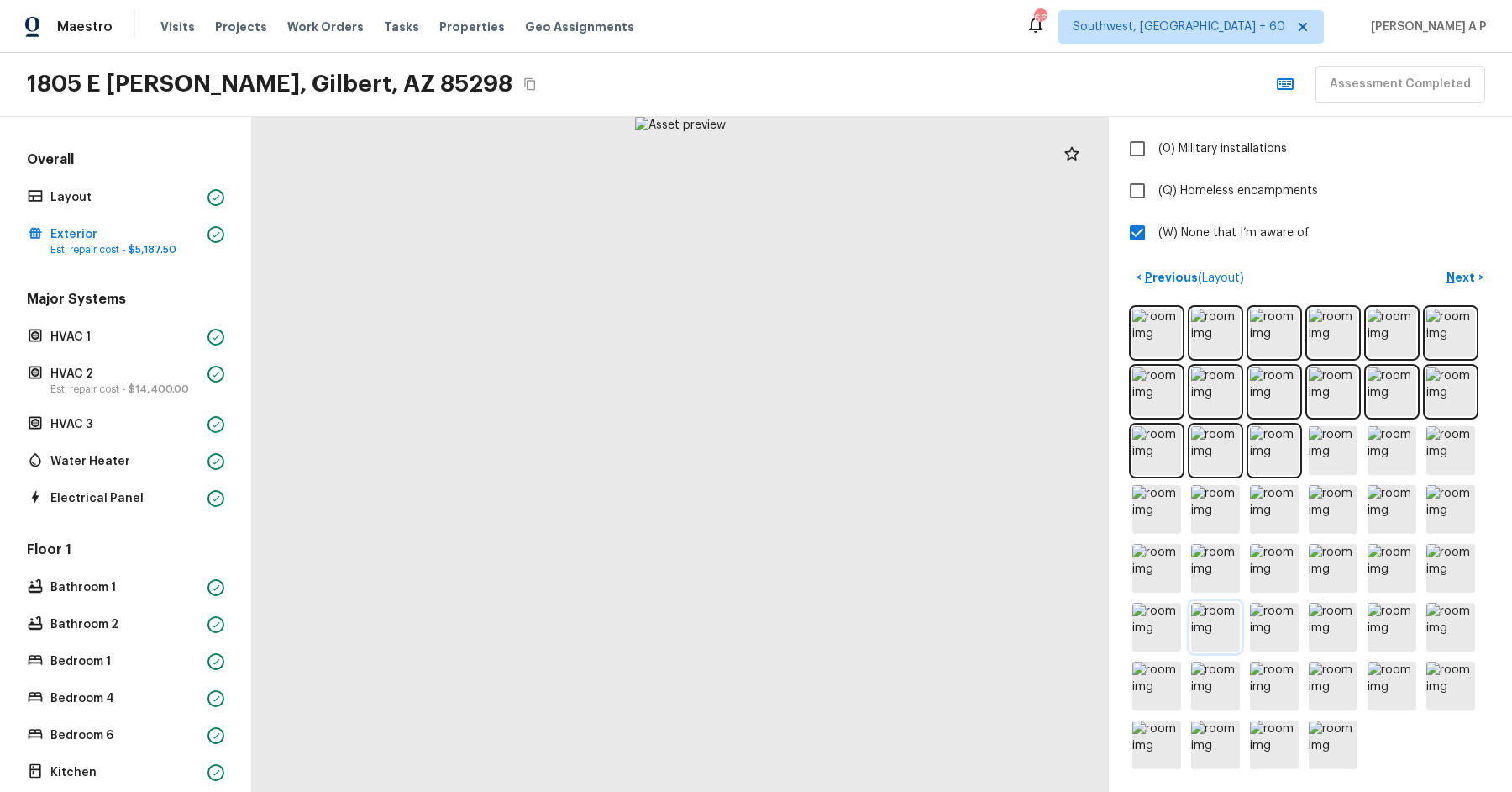
click at [1227, 630] on img at bounding box center [1215, 626] width 48 height 49
click at [1173, 621] on img at bounding box center [1156, 626] width 48 height 49
click at [1223, 620] on img at bounding box center [1215, 626] width 48 height 49
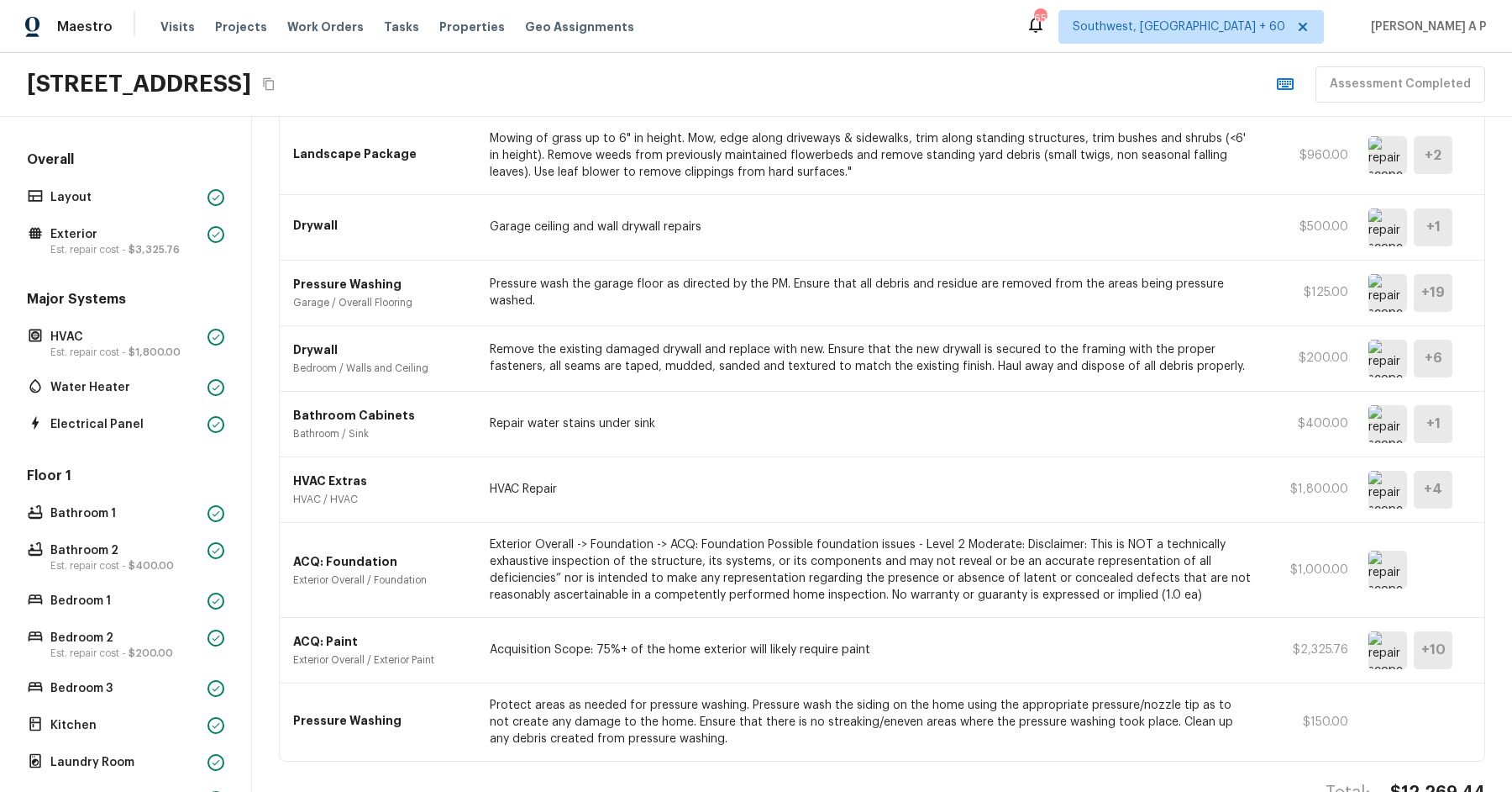
scroll to position [634, 0]
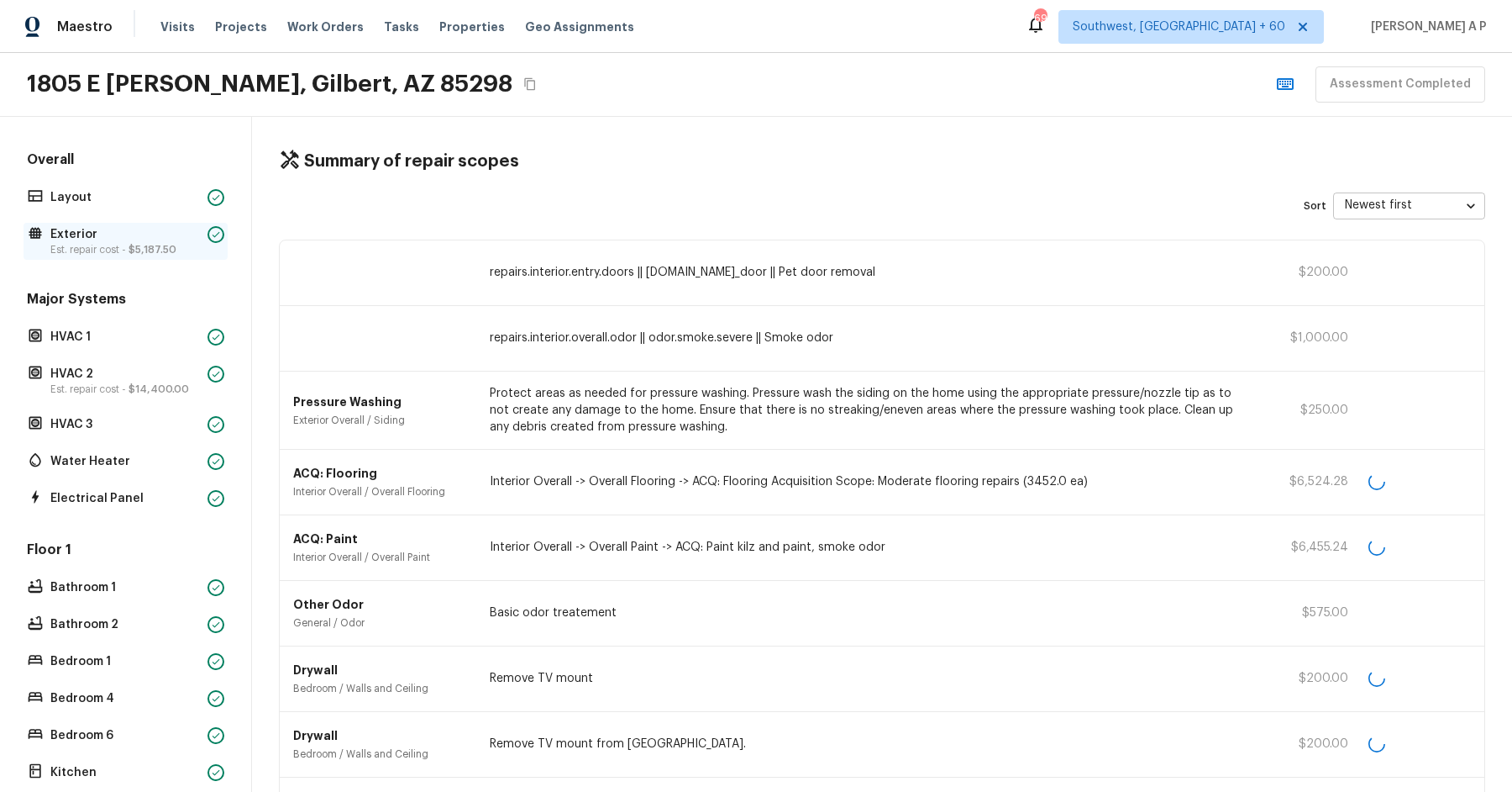
click at [143, 252] on span "$5,187.50" at bounding box center [152, 250] width 48 height 10
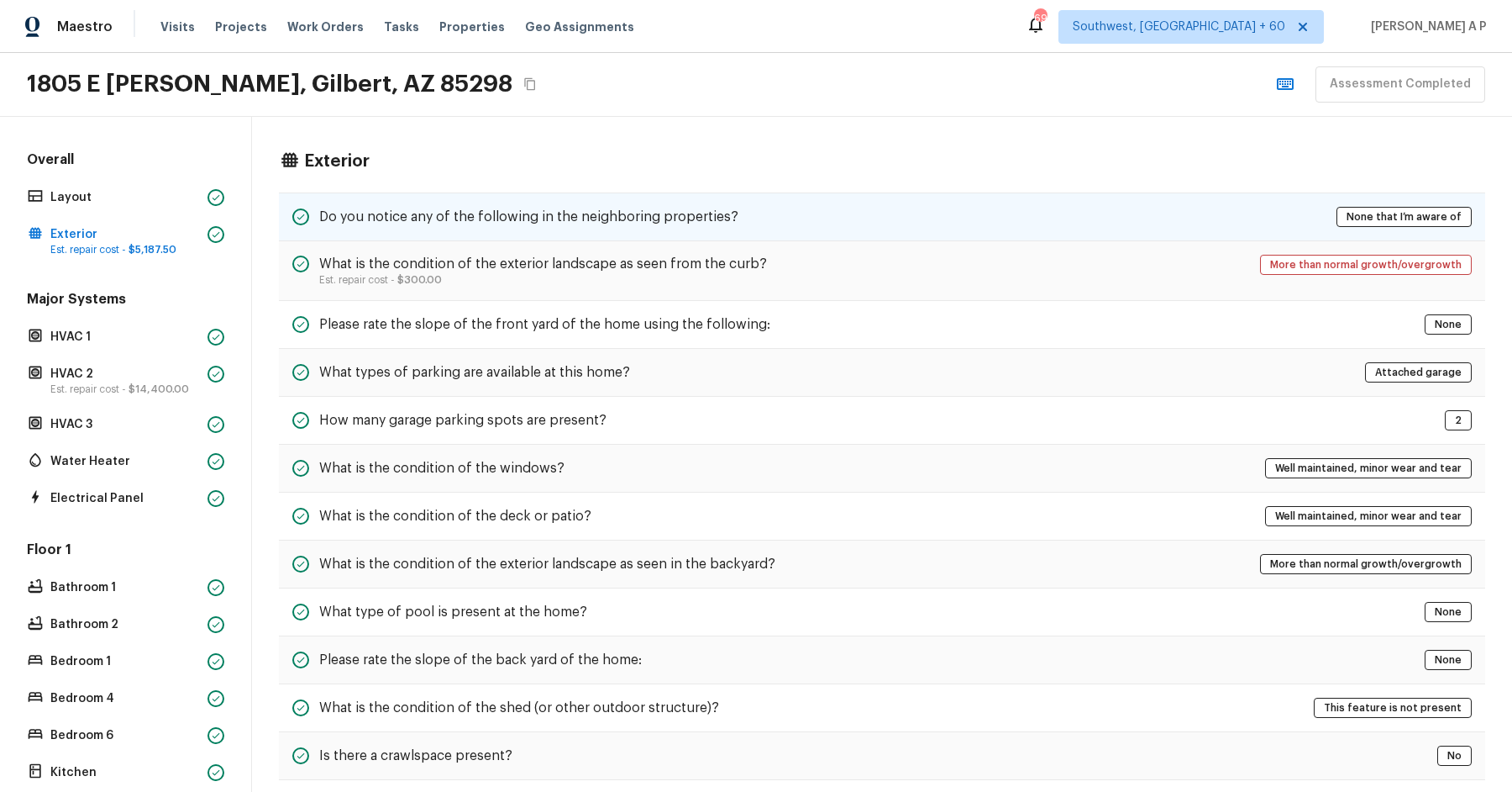
click at [702, 204] on div "Do you notice any of the following in the neighboring properties? None that I’m…" at bounding box center [882, 217] width 1206 height 49
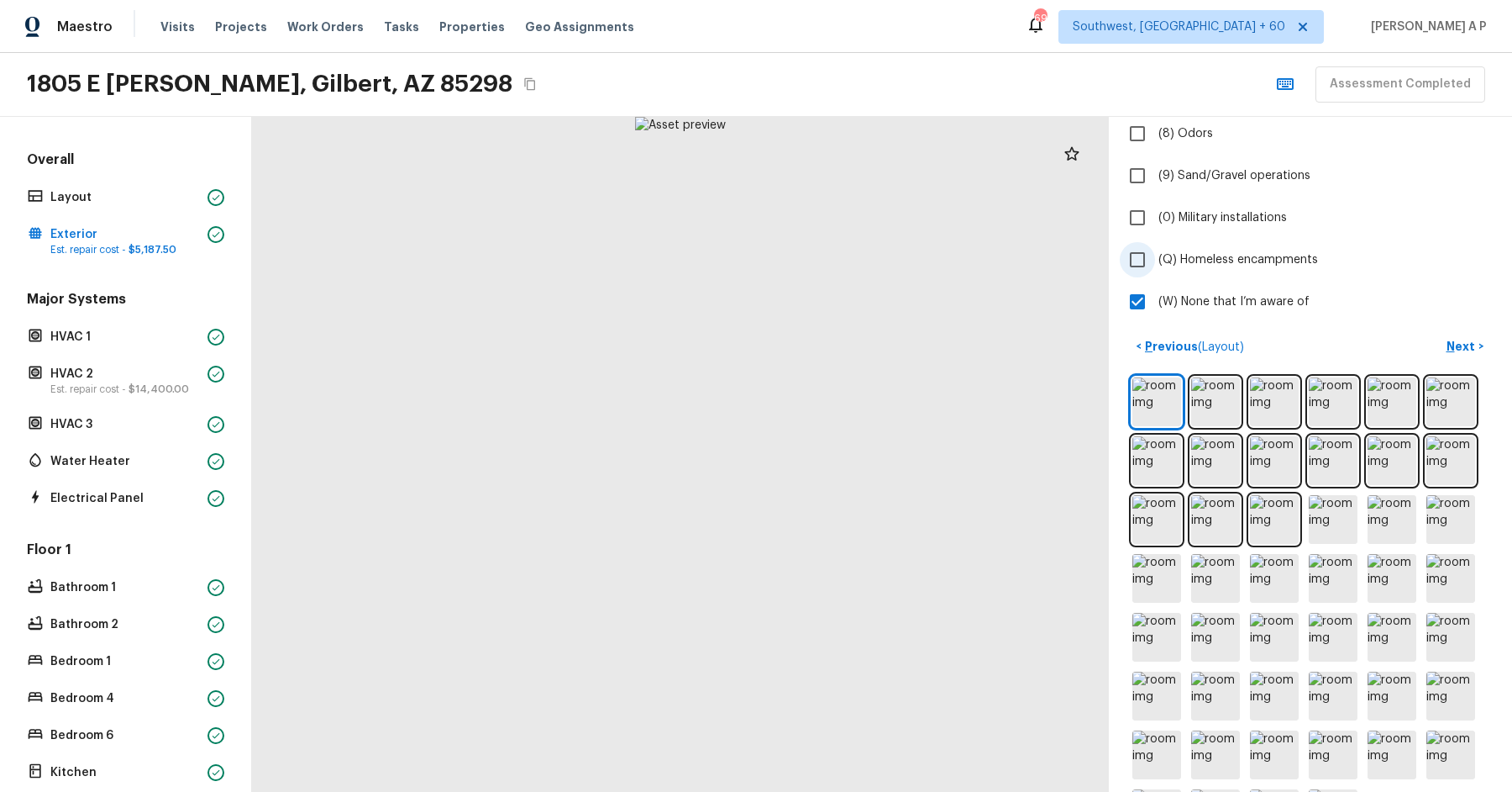
scroll to position [525, 0]
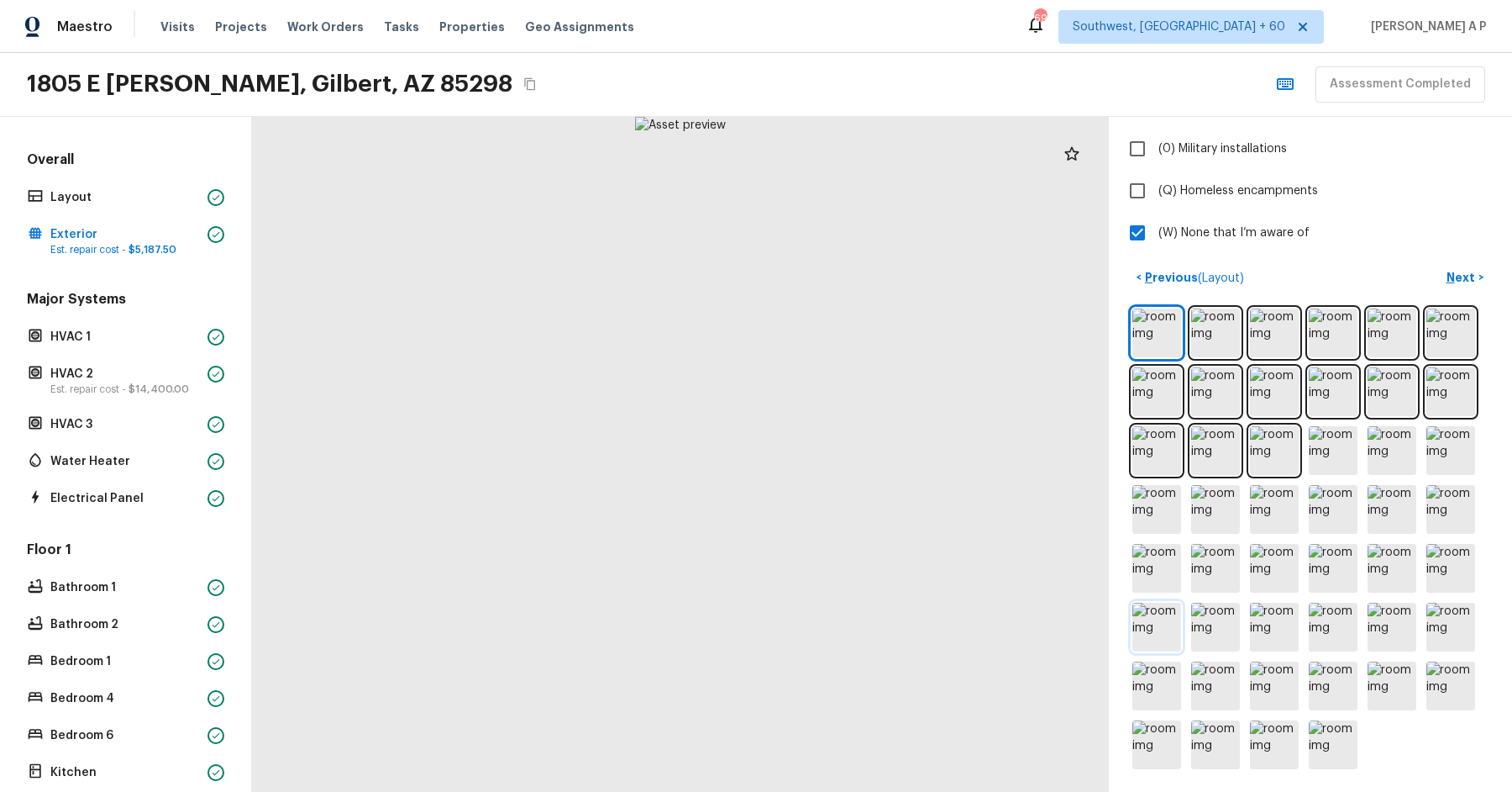
click at [1157, 618] on img at bounding box center [1156, 626] width 48 height 49
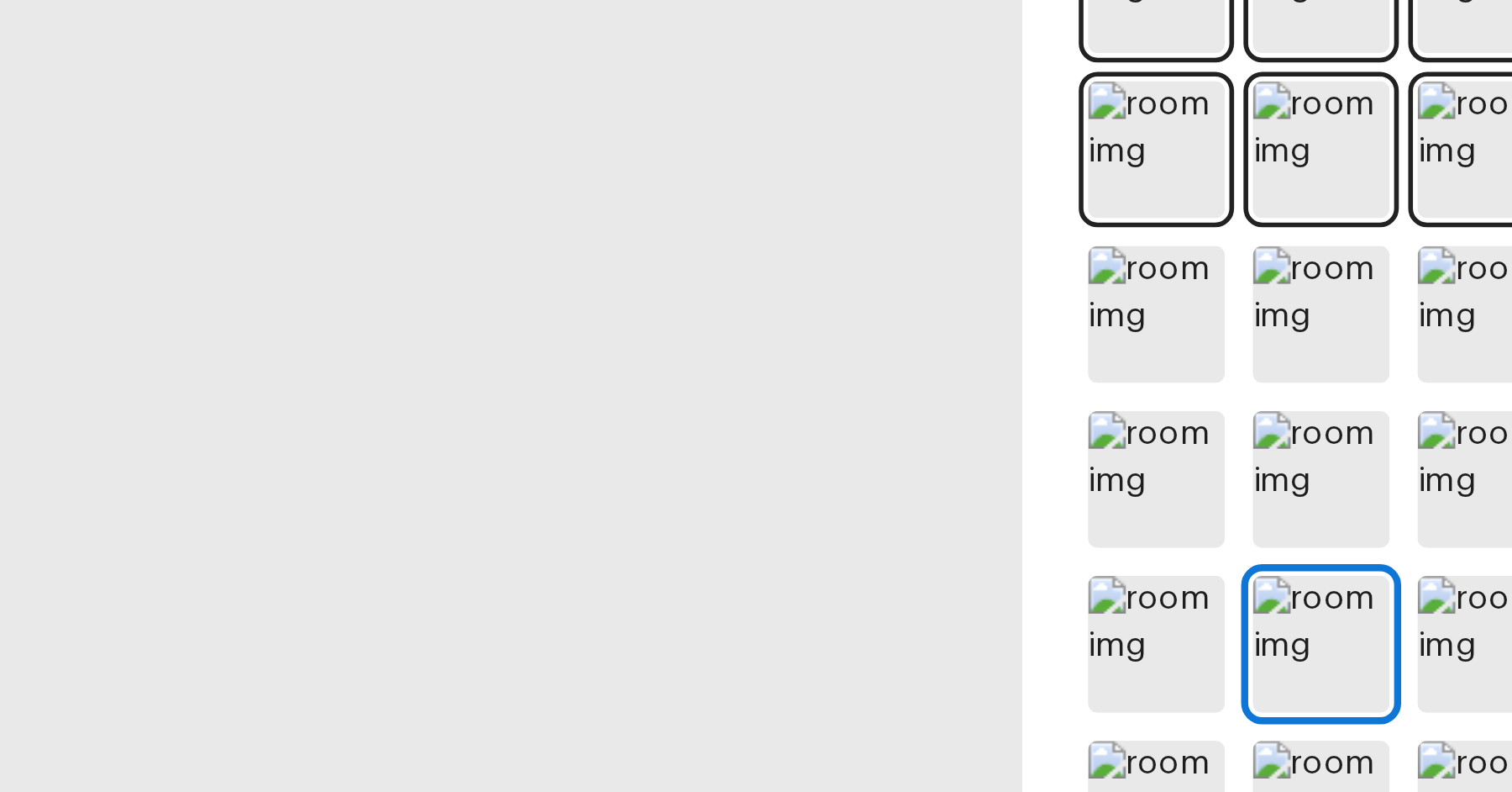
drag, startPoint x: 1102, startPoint y: 636, endPoint x: 1080, endPoint y: 506, distance: 131.8
click at [1080, 506] on div at bounding box center [658, 370] width 856 height 675
click at [1027, 534] on div at bounding box center [680, 445] width 856 height 675
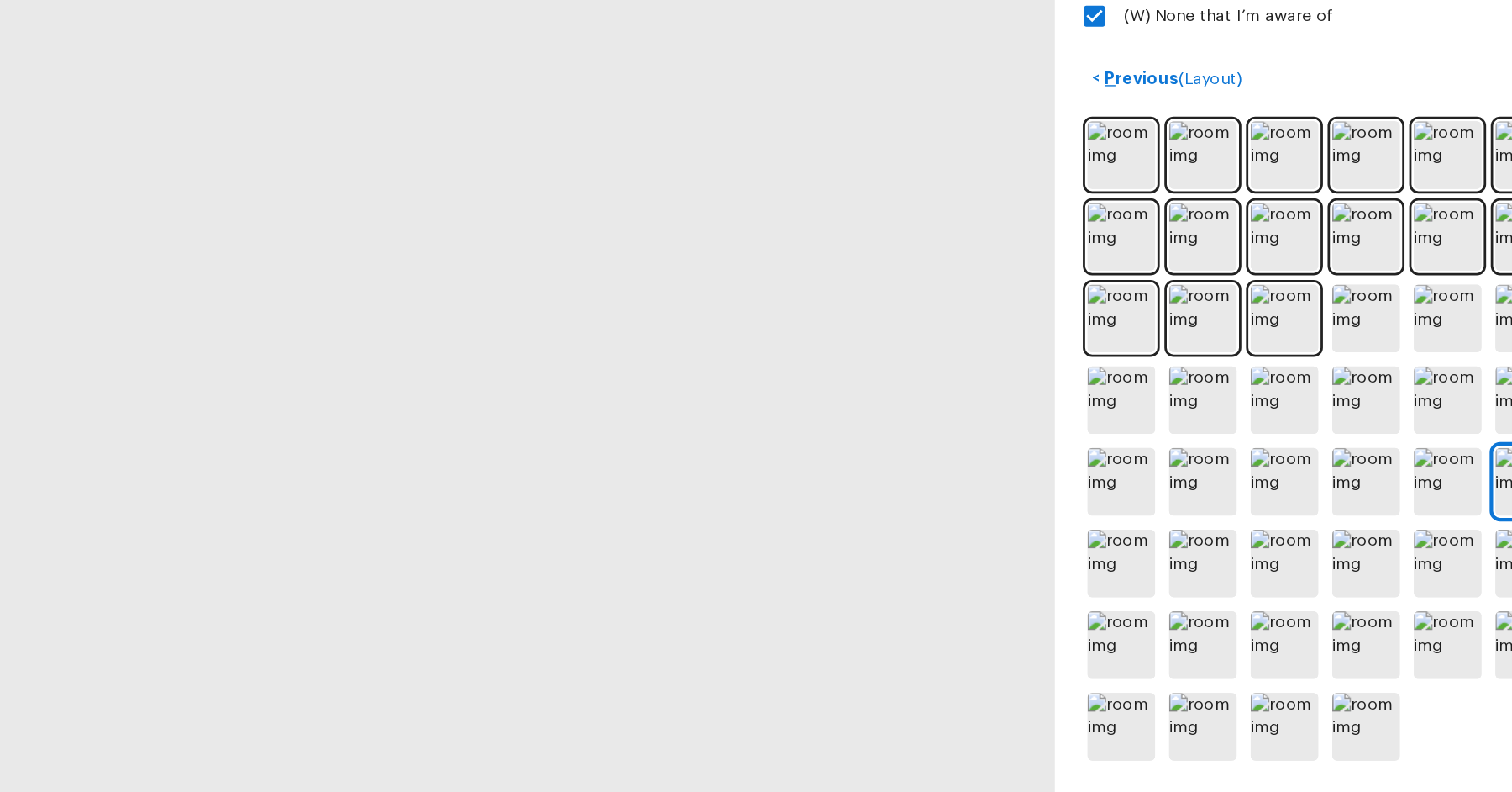
scroll to position [0, 0]
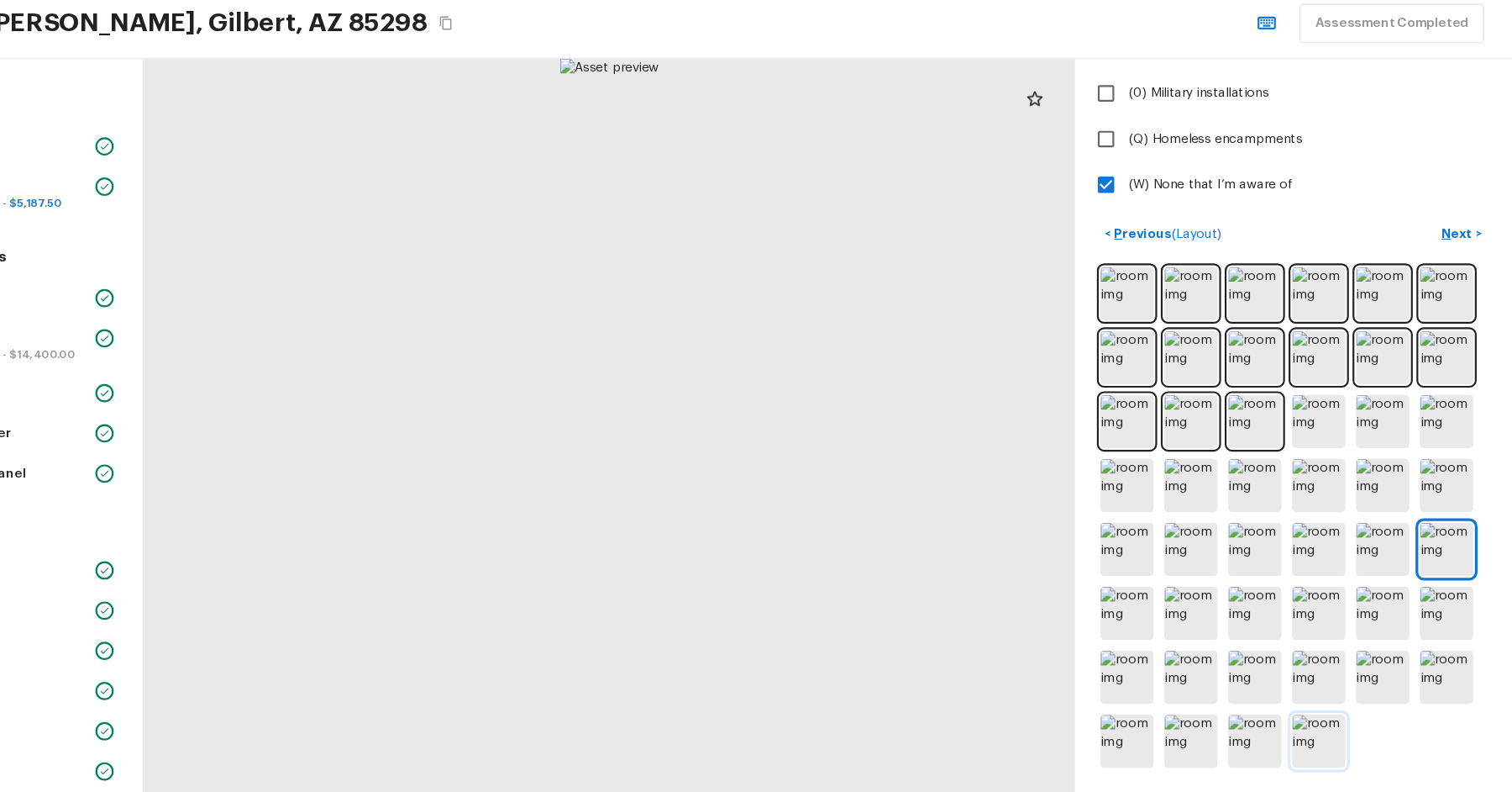
click at [1333, 750] on img at bounding box center [1333, 744] width 48 height 49
click at [1273, 631] on img at bounding box center [1274, 626] width 48 height 49
click at [727, 461] on div at bounding box center [680, 454] width 856 height 675
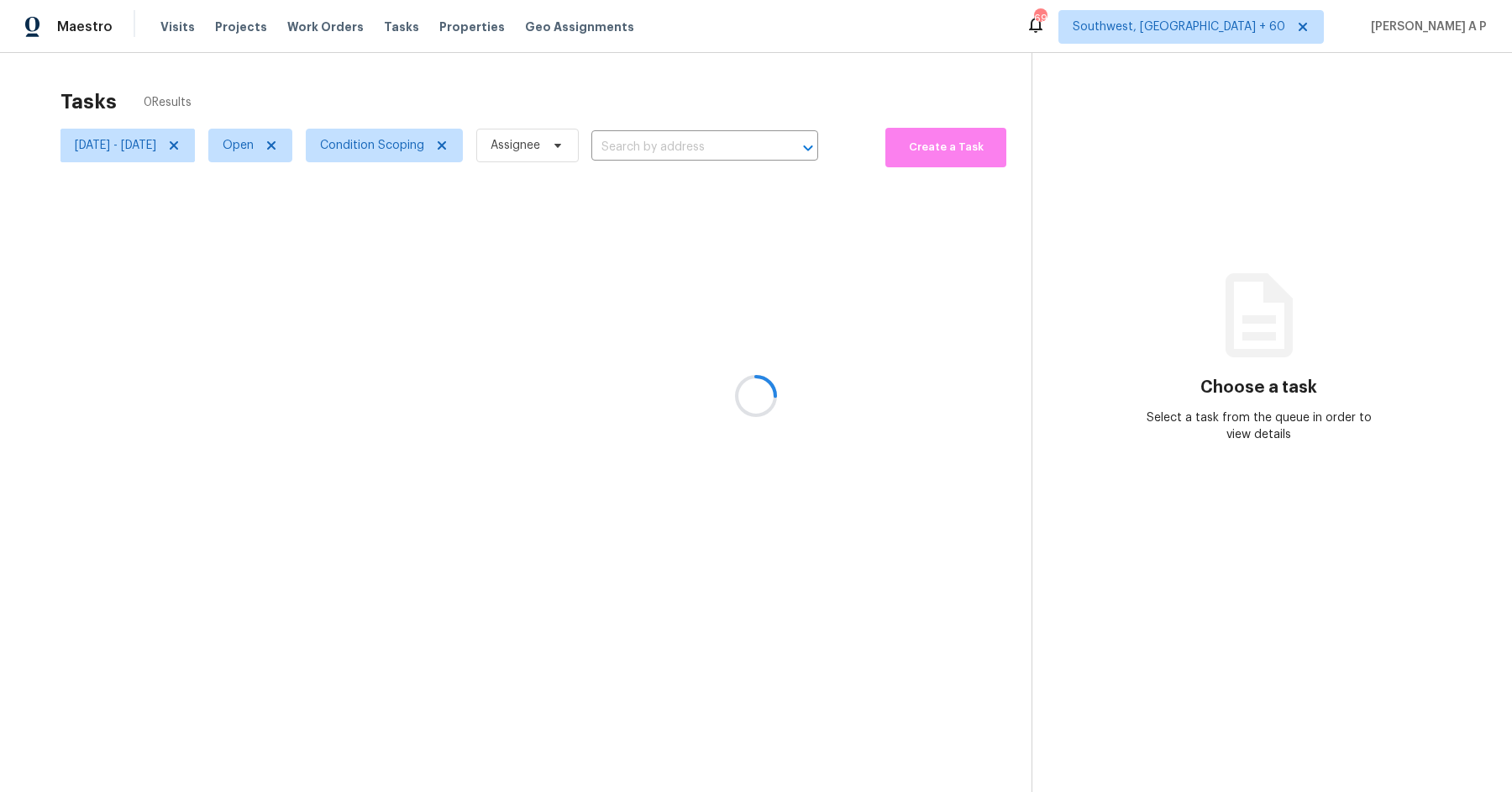
click at [708, 154] on div at bounding box center [756, 396] width 1512 height 792
click at [708, 141] on div at bounding box center [756, 396] width 1512 height 792
click at [705, 146] on div at bounding box center [756, 396] width 1512 height 792
click at [705, 146] on input "text" at bounding box center [682, 147] width 180 height 26
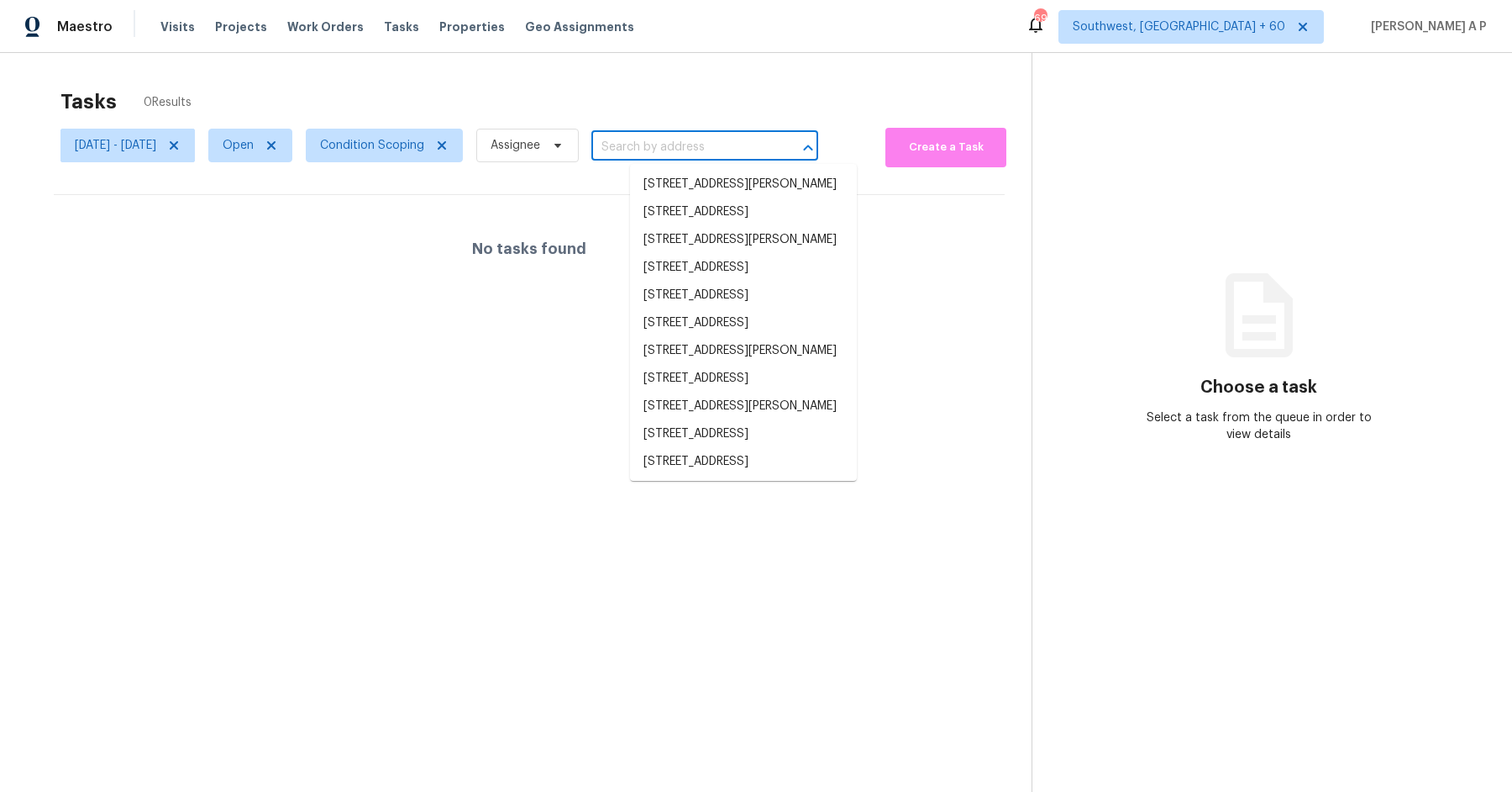
paste input "[STREET_ADDRESS]"
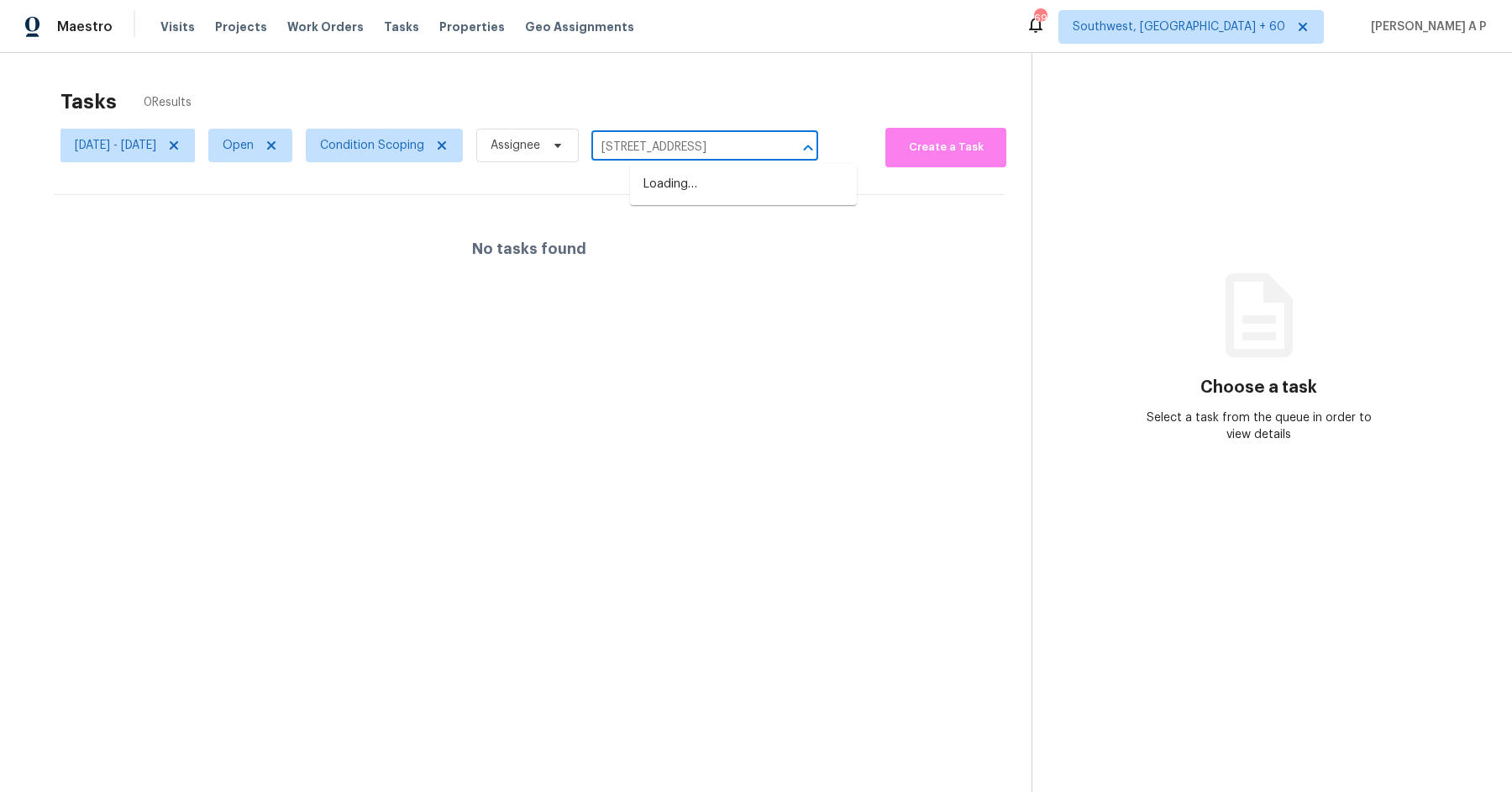
scroll to position [0, 19]
type input "[STREET_ADDRESS]"
click at [156, 139] on span "[DATE] - [DATE]" at bounding box center [115, 145] width 81 height 16
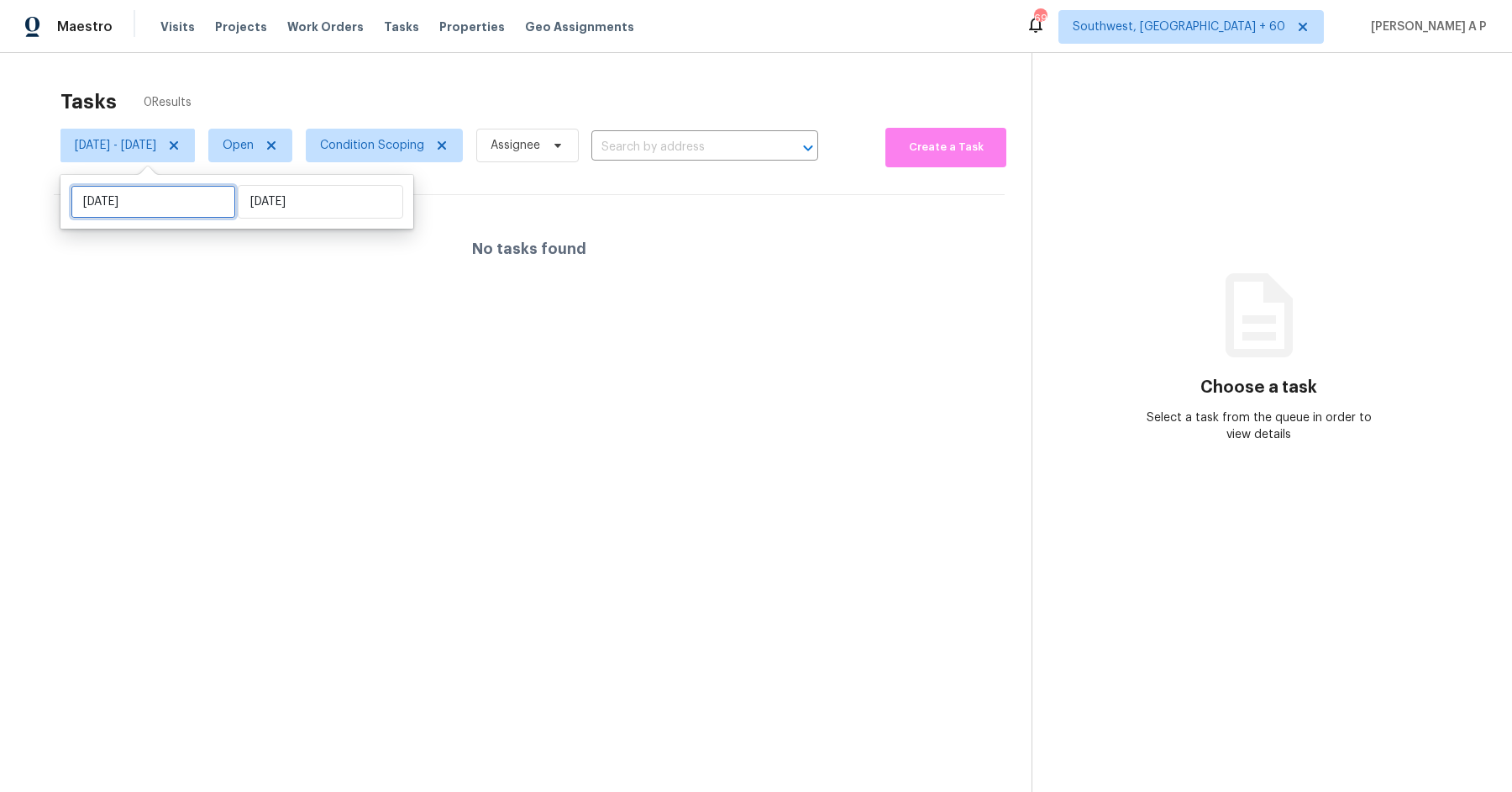
click at [154, 205] on input "[DATE]" at bounding box center [152, 201] width 165 height 34
select select "8"
select select "2025"
select select "9"
select select "2025"
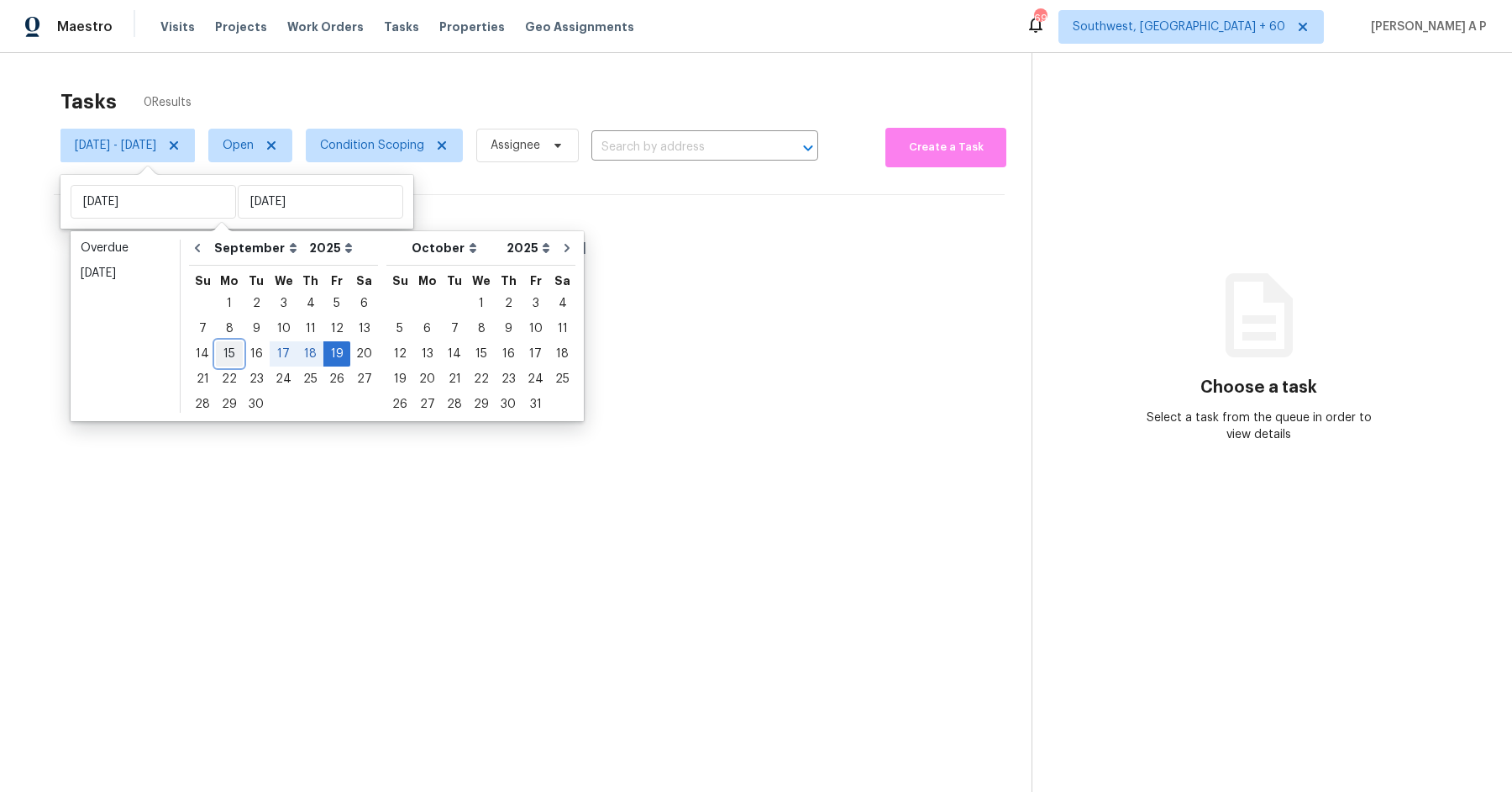
click at [235, 354] on div "15" at bounding box center [229, 354] width 27 height 23
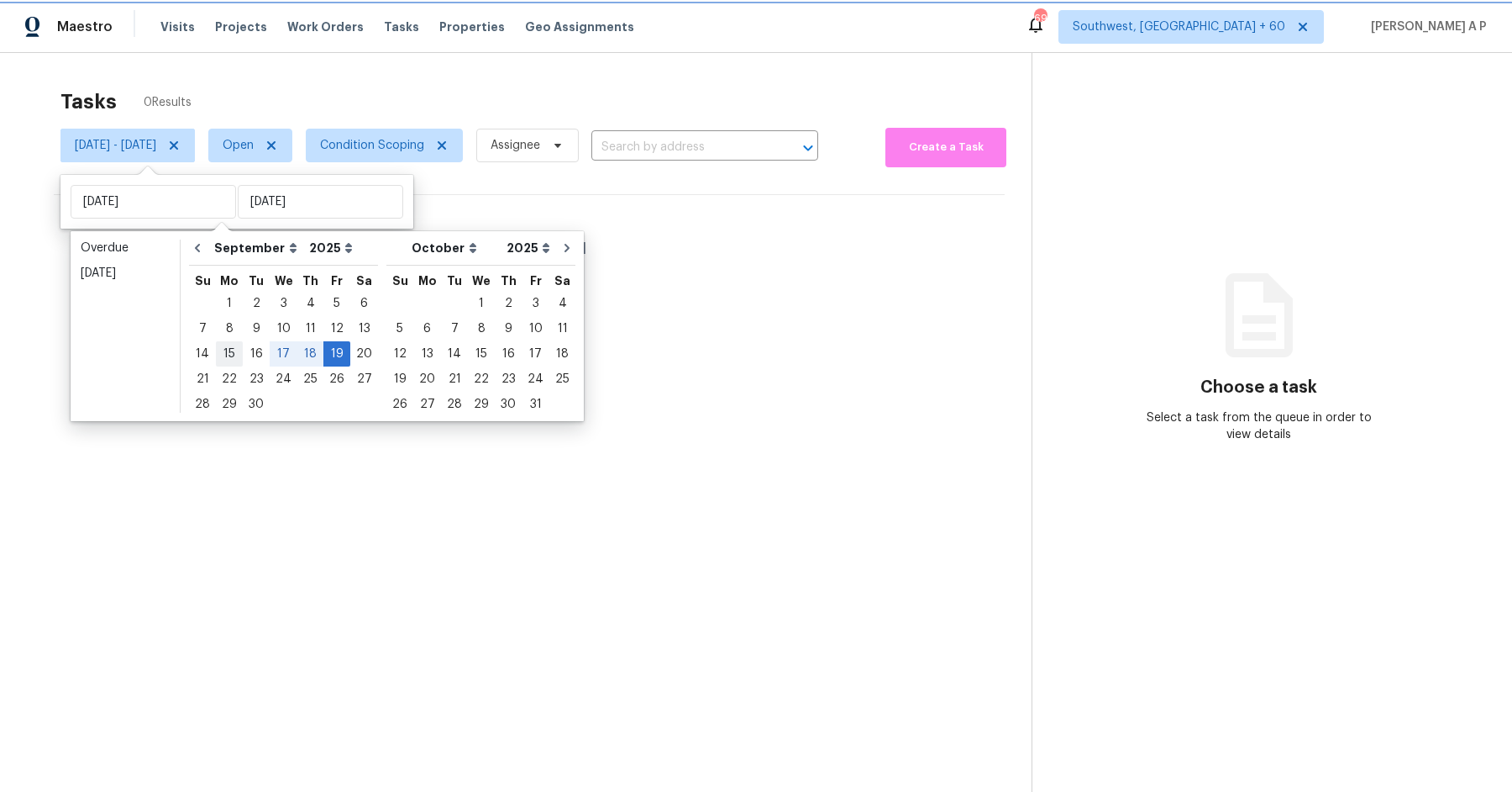
type input "[DATE]"
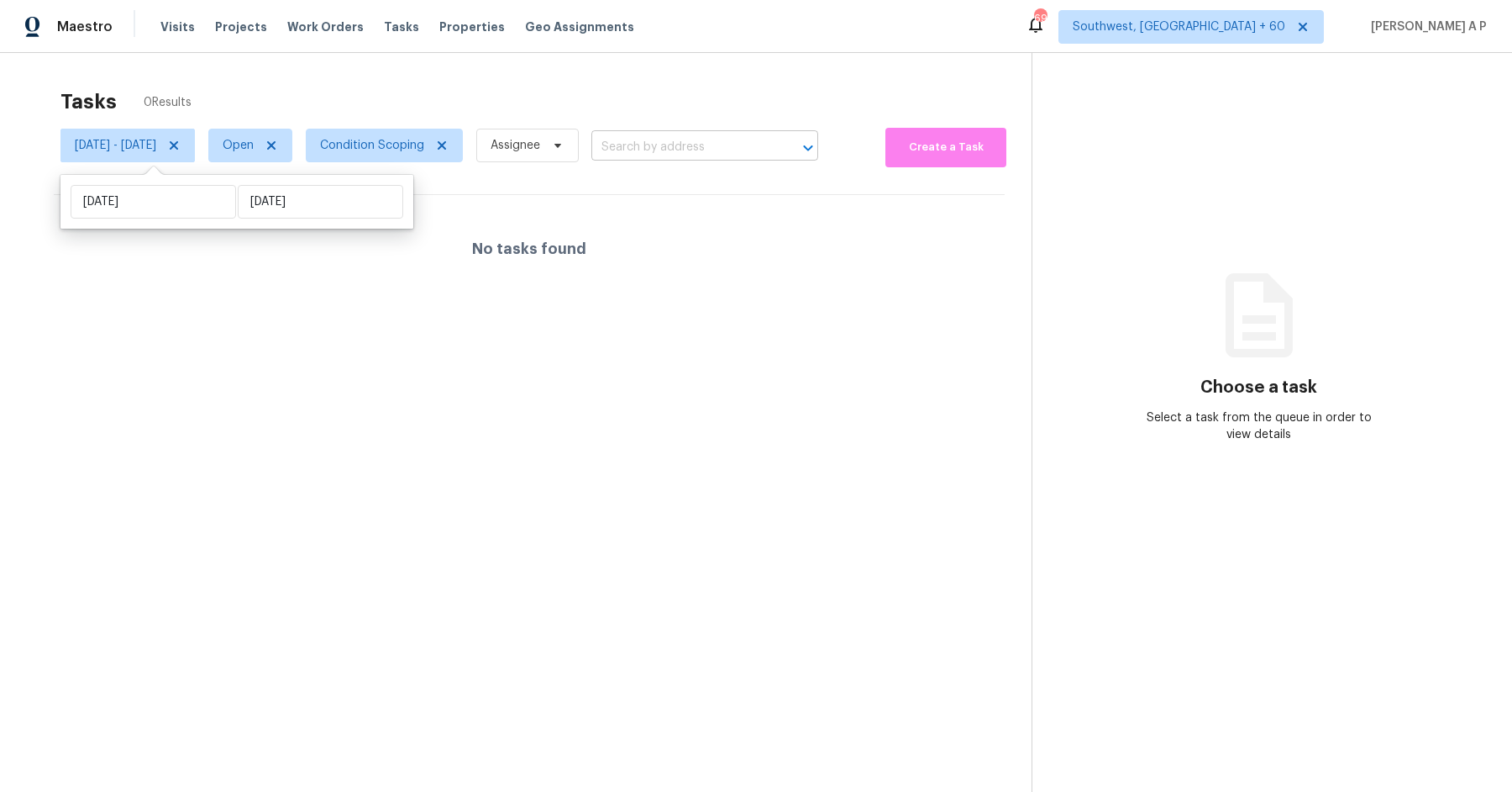
click at [698, 144] on input "text" at bounding box center [682, 147] width 180 height 26
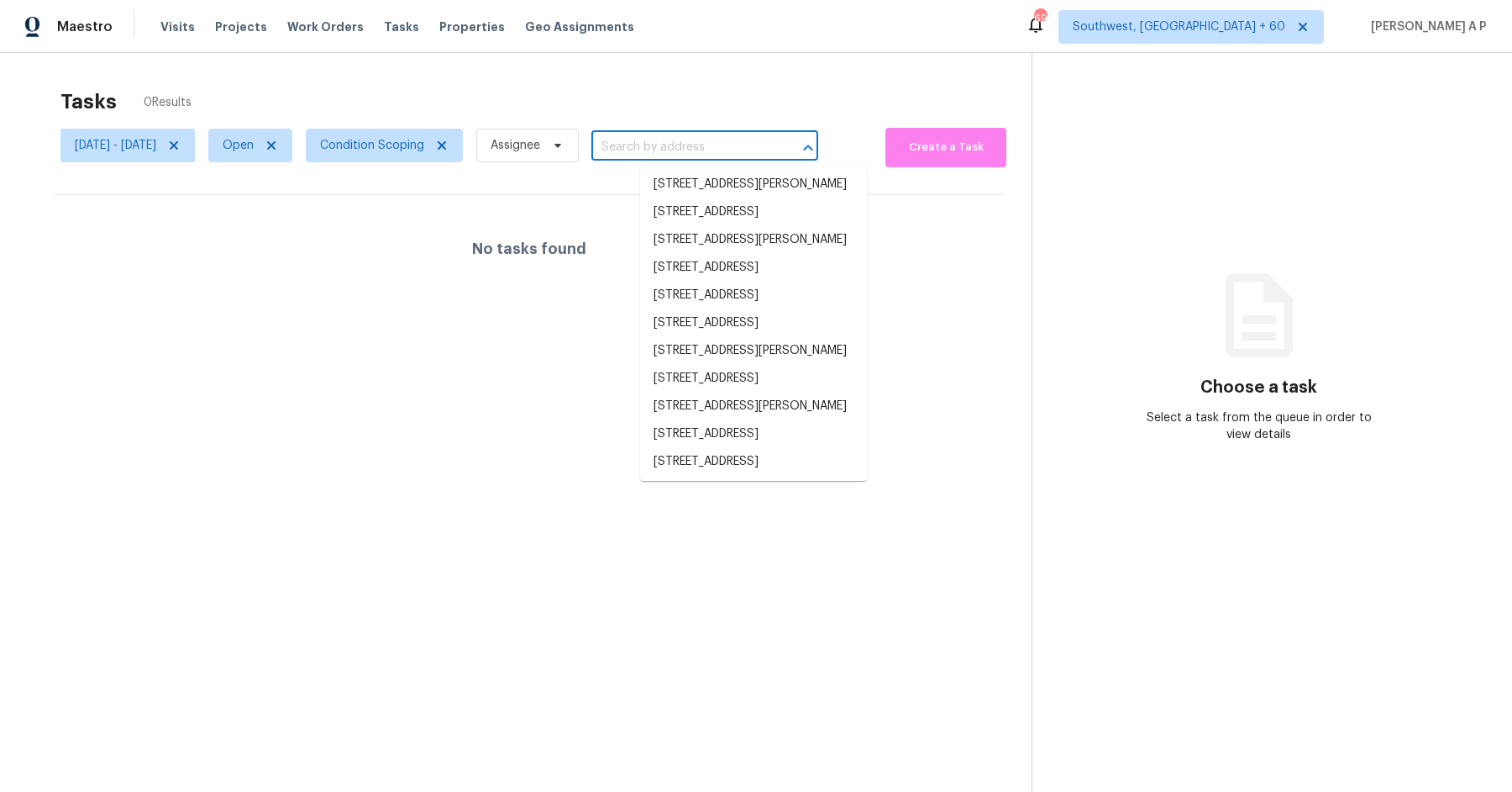
paste input "[STREET_ADDRESS]"
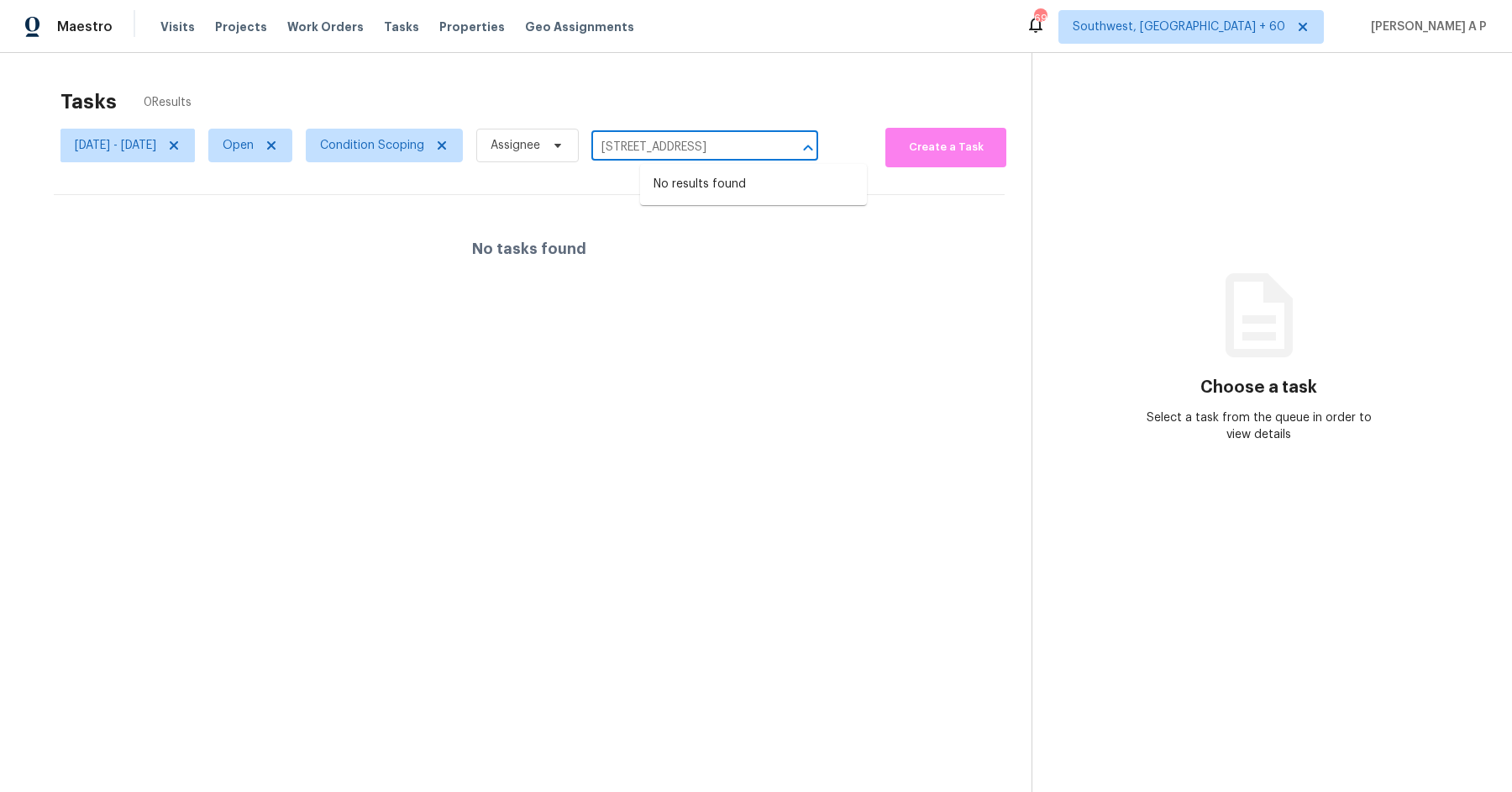
type input "[STREET_ADDRESS]"
click at [293, 150] on span "Open" at bounding box center [250, 145] width 84 height 34
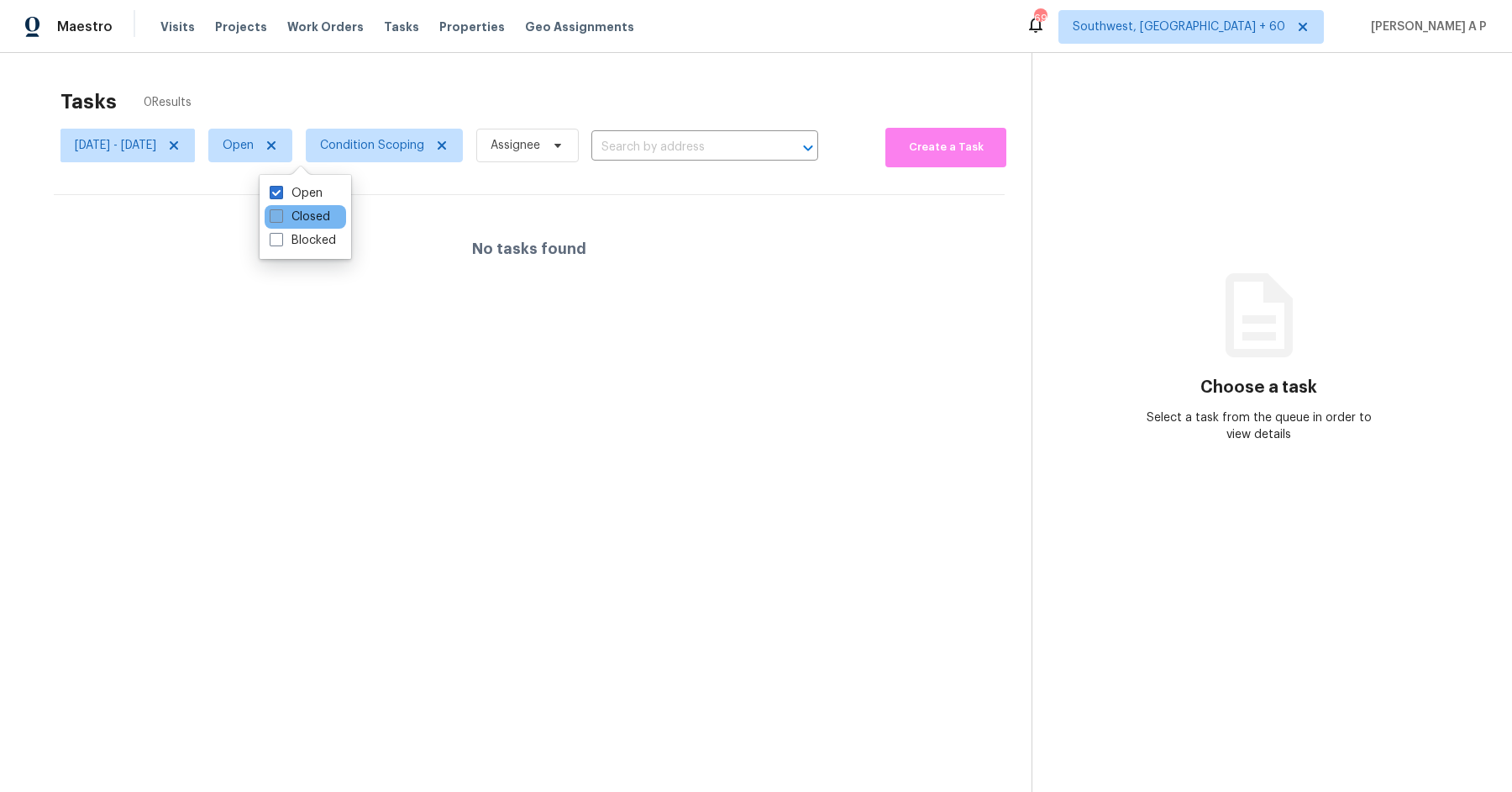
click at [312, 211] on label "Closed" at bounding box center [300, 217] width 61 height 16
click at [281, 211] on input "Closed" at bounding box center [275, 214] width 11 height 11
checkbox input "true"
click at [312, 204] on div "Open" at bounding box center [306, 193] width 81 height 23
click at [320, 192] on label "Open" at bounding box center [295, 192] width 53 height 16
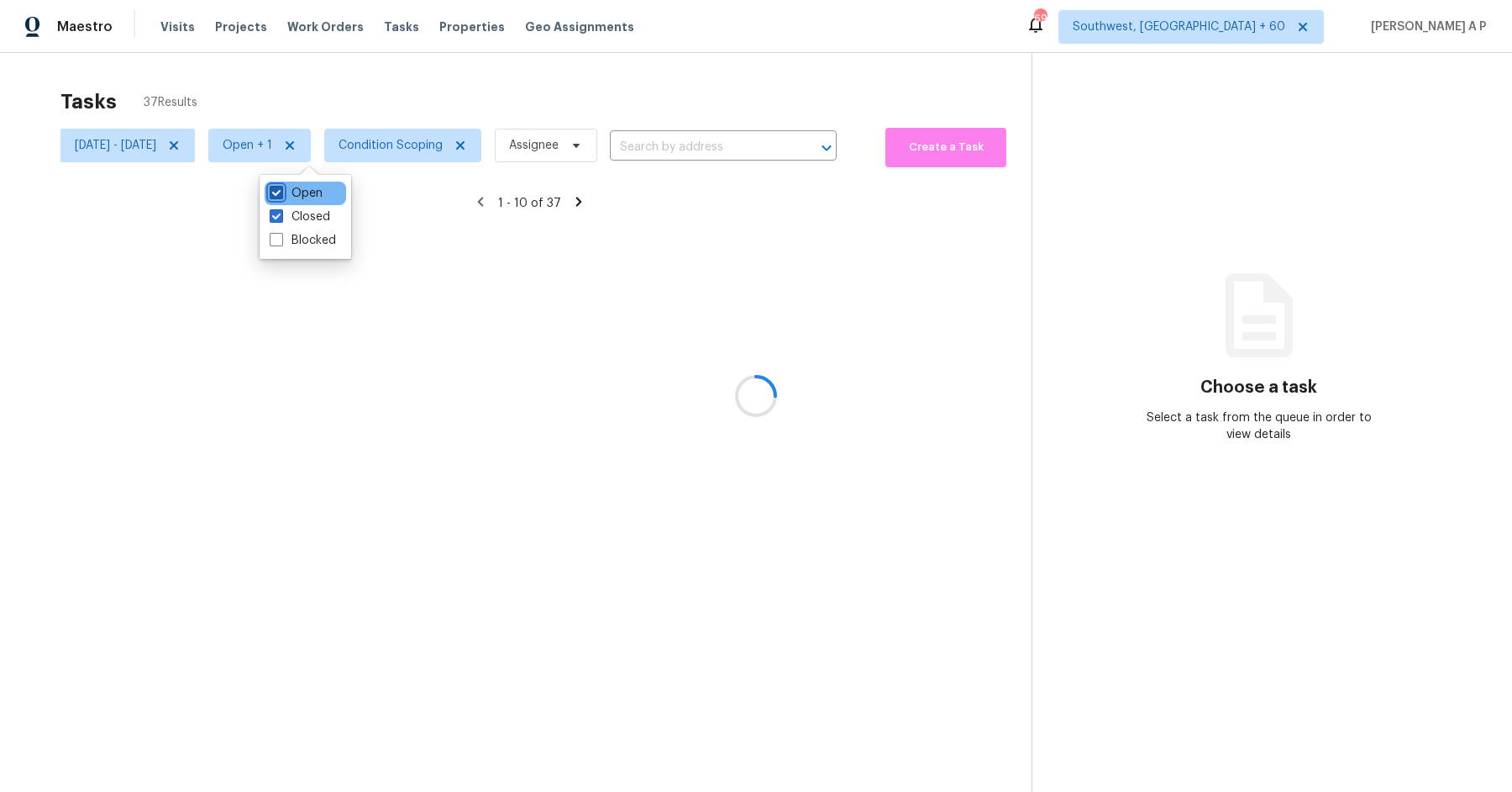
click at [281, 192] on input "Open" at bounding box center [275, 190] width 11 height 11
checkbox input "false"
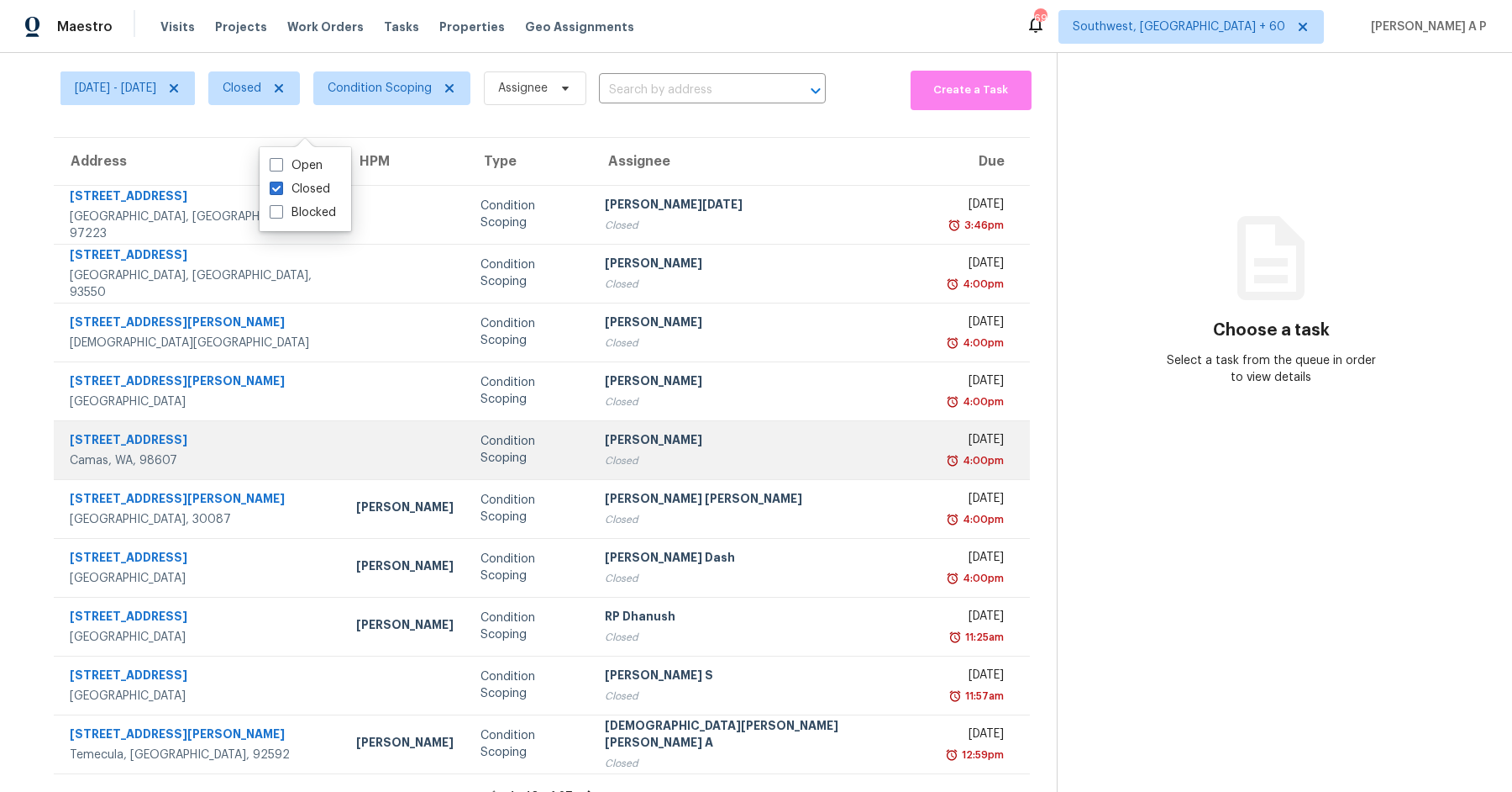
scroll to position [82, 0]
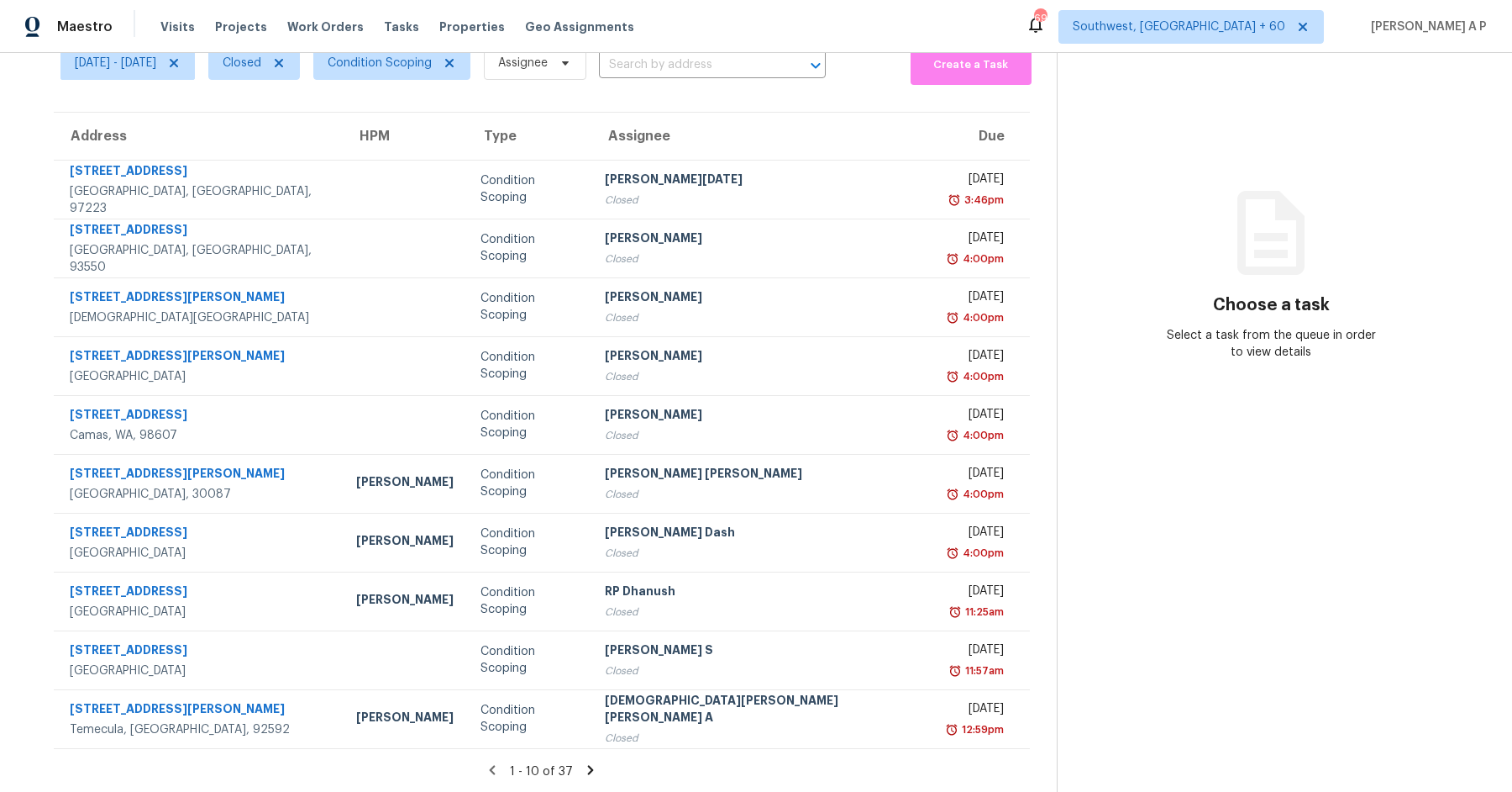
click at [583, 774] on icon at bounding box center [590, 769] width 15 height 15
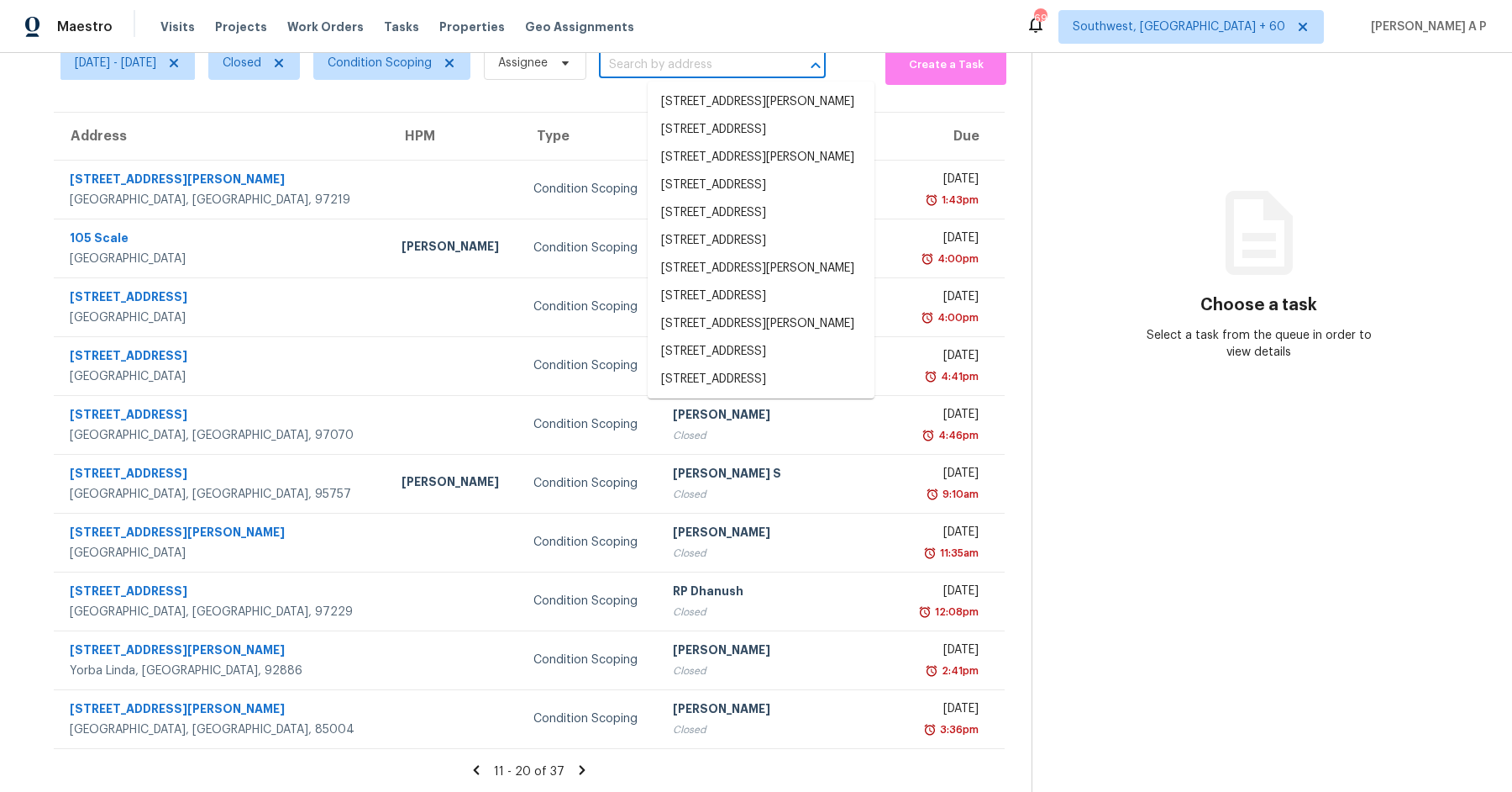
click at [716, 71] on input "text" at bounding box center [689, 65] width 180 height 26
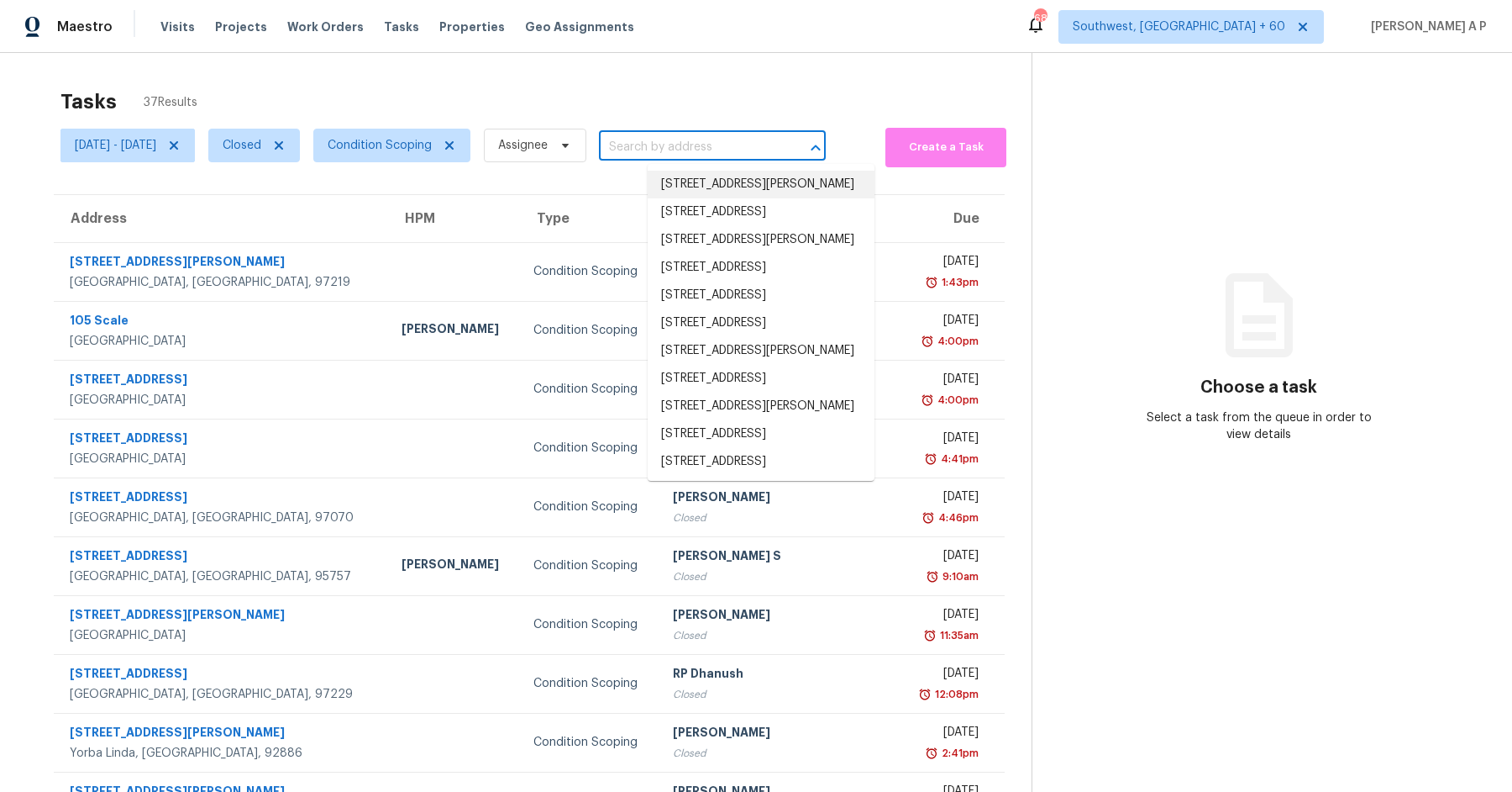
click at [733, 146] on input "text" at bounding box center [689, 147] width 180 height 26
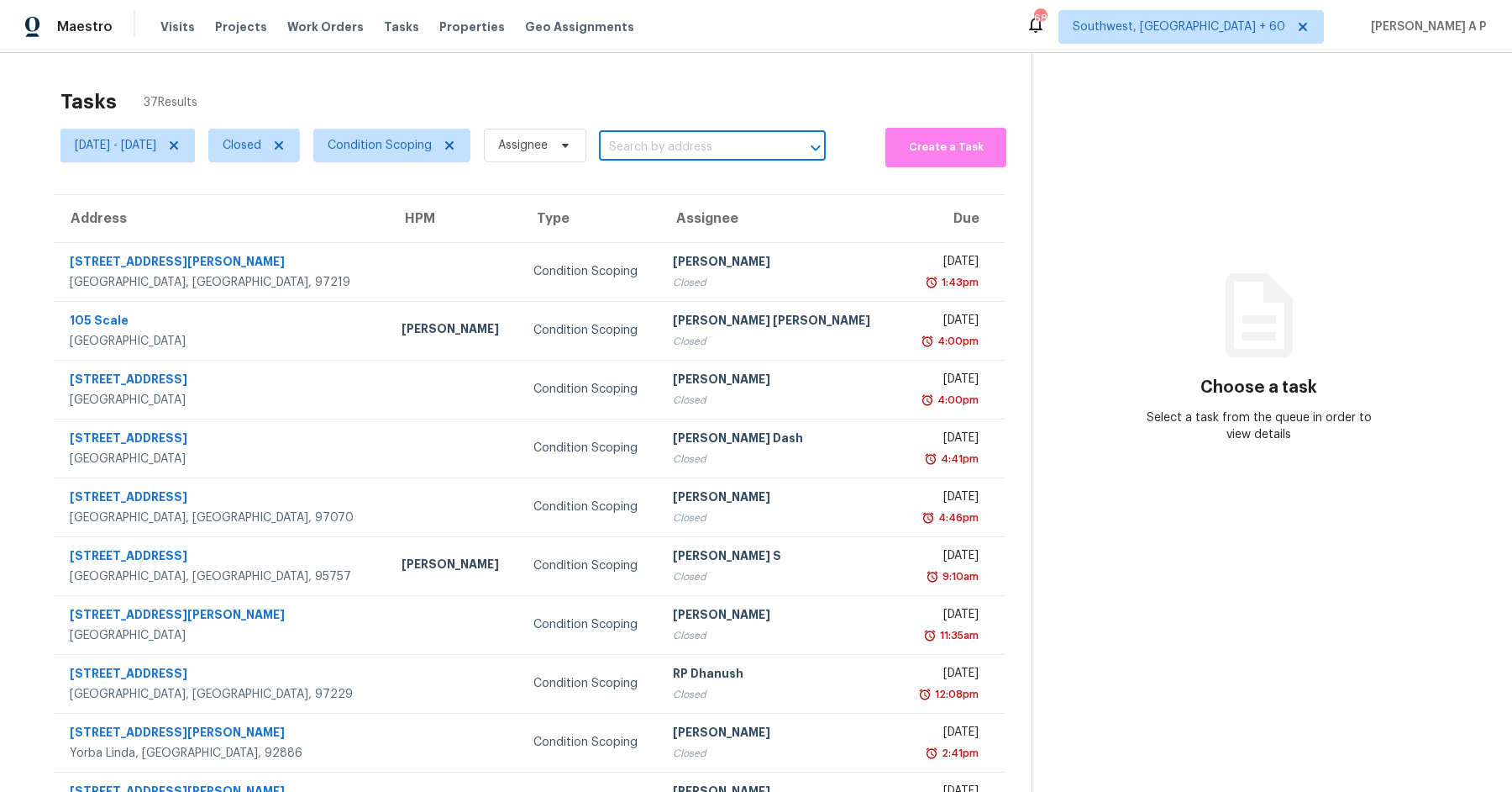
paste input "[STREET_ADDRESS]"
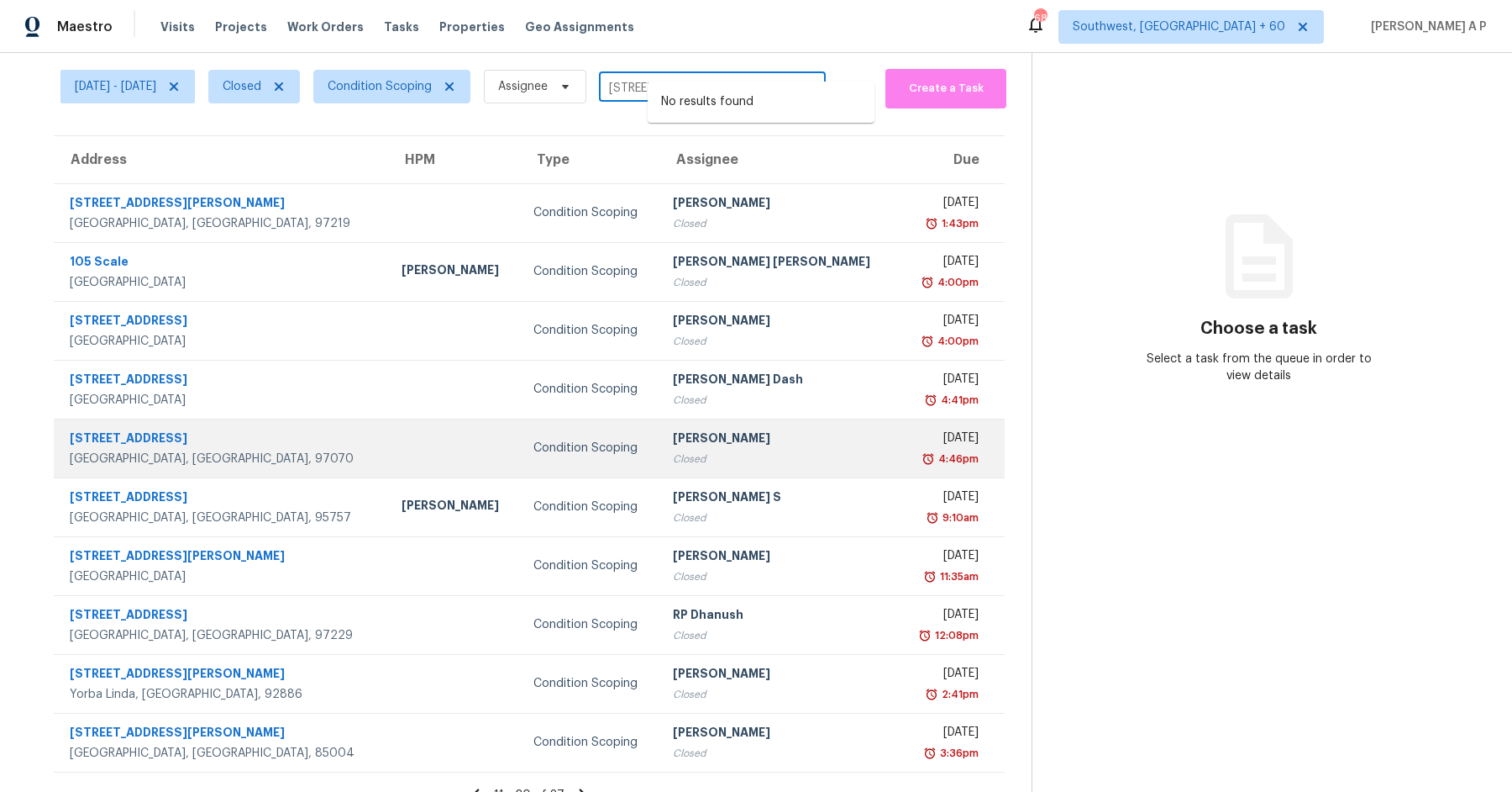
scroll to position [82, 0]
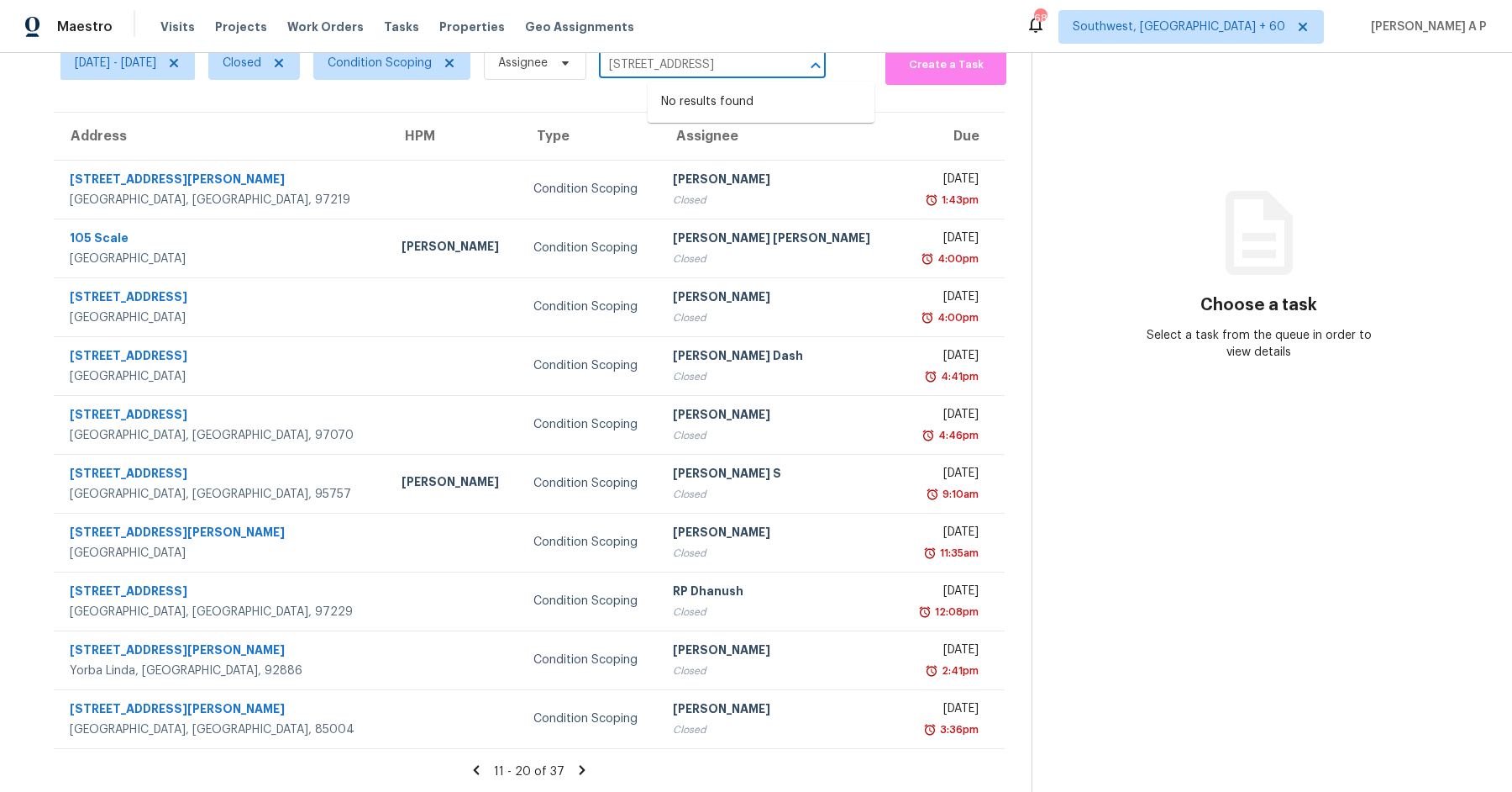
type input "[STREET_ADDRESS]"
click at [582, 769] on icon at bounding box center [581, 769] width 15 height 15
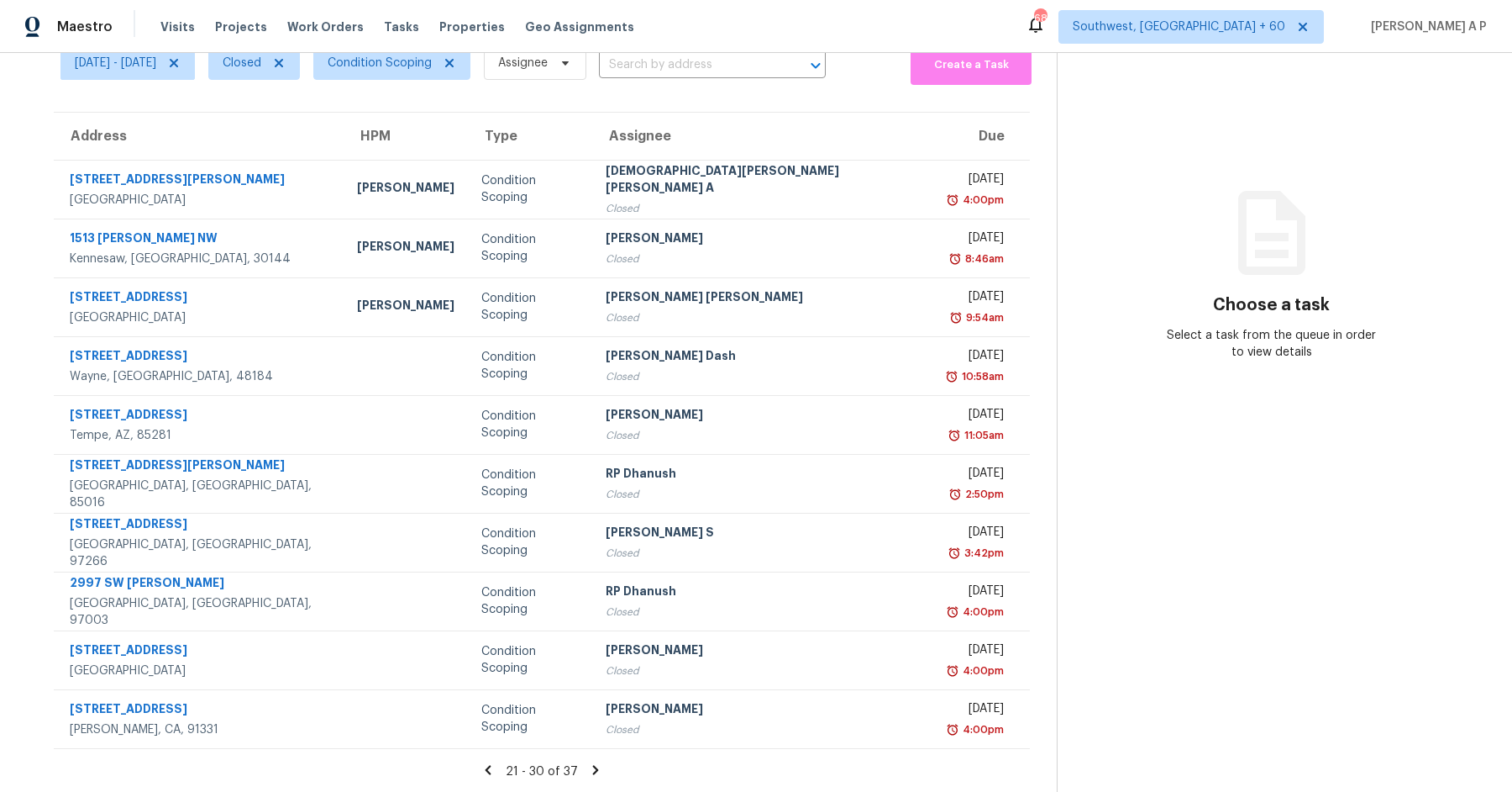
click at [588, 763] on icon at bounding box center [595, 769] width 15 height 15
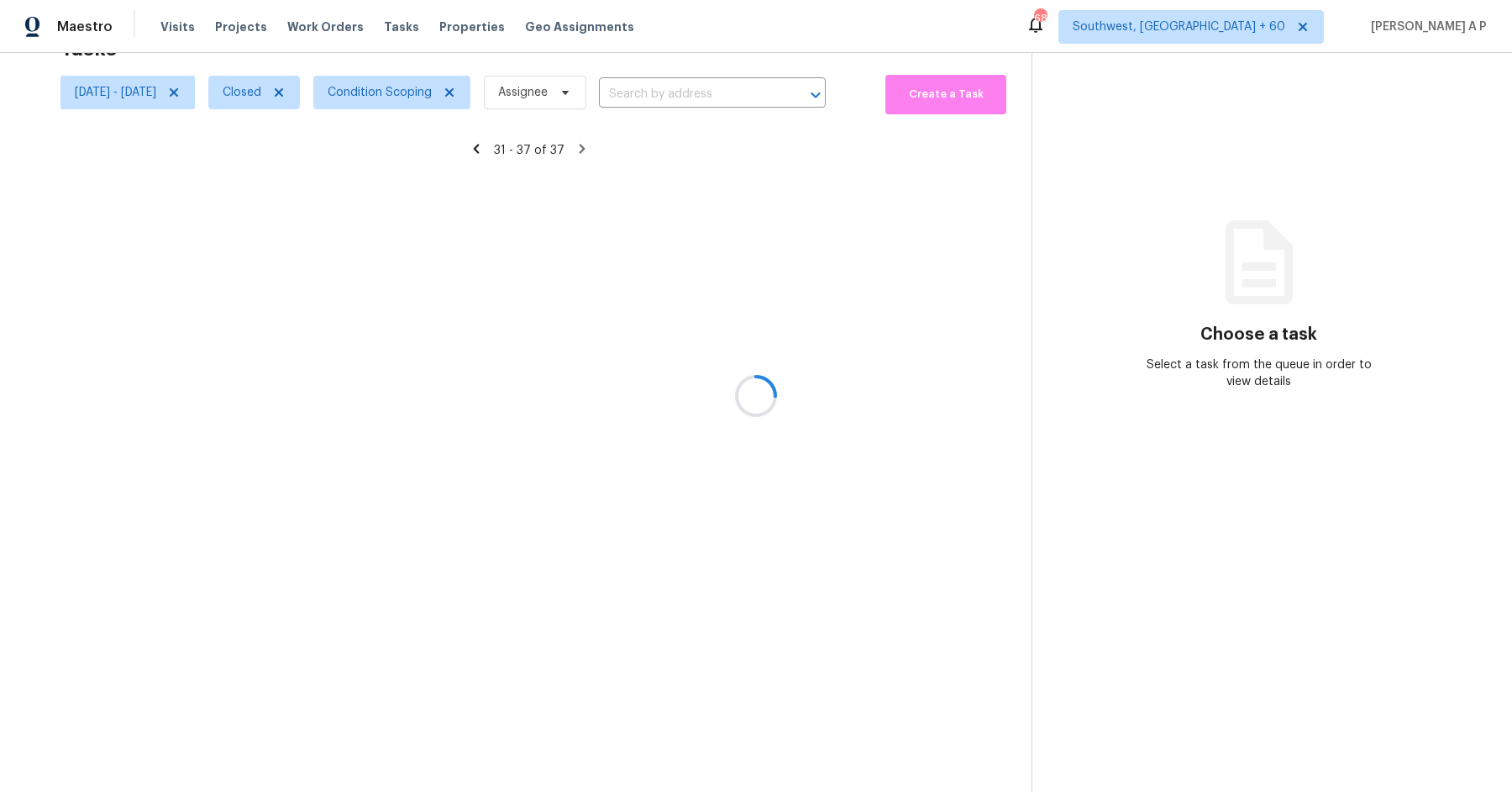
scroll to position [52, 0]
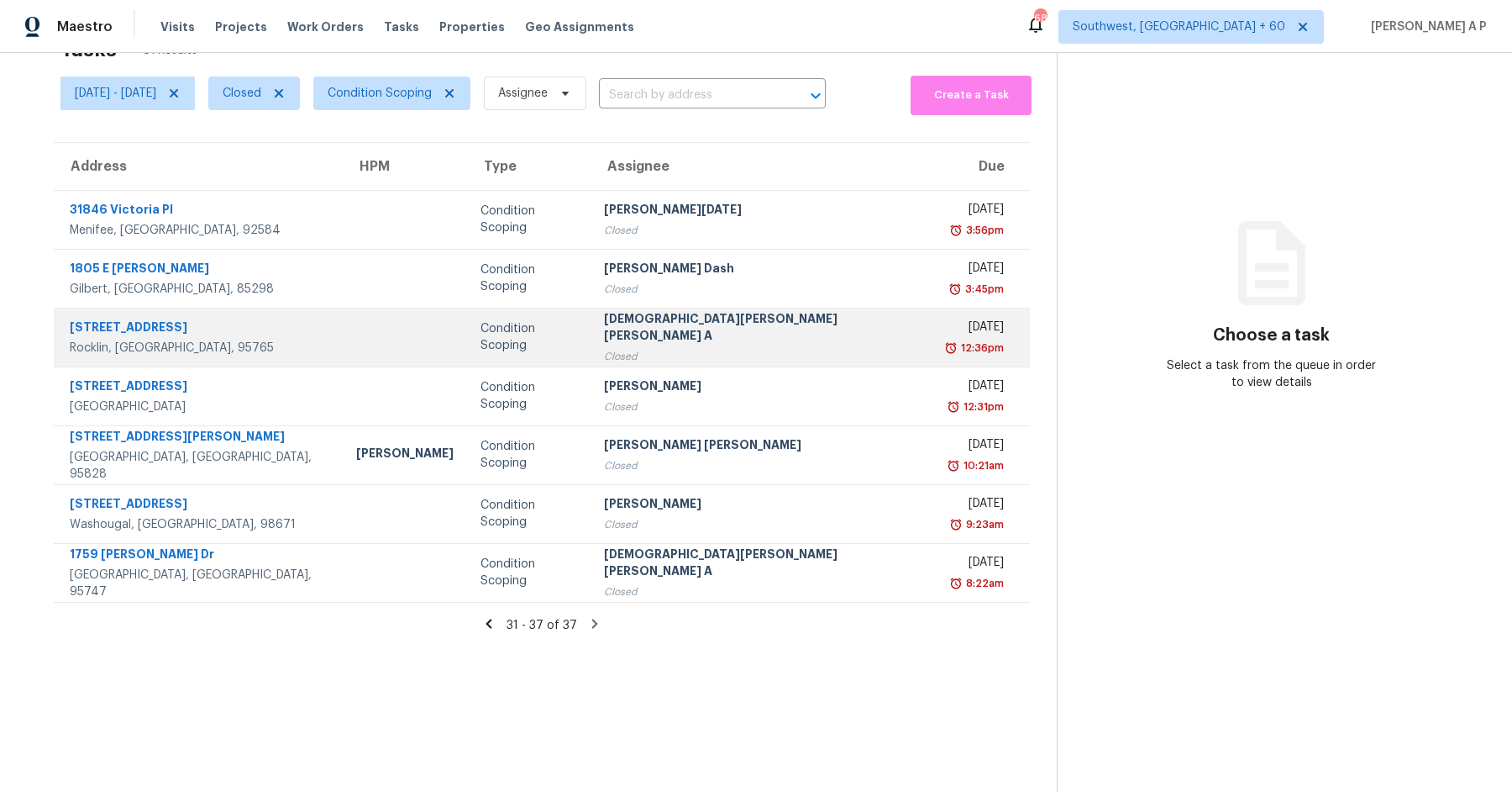
click at [371, 347] on td at bounding box center [405, 337] width 125 height 59
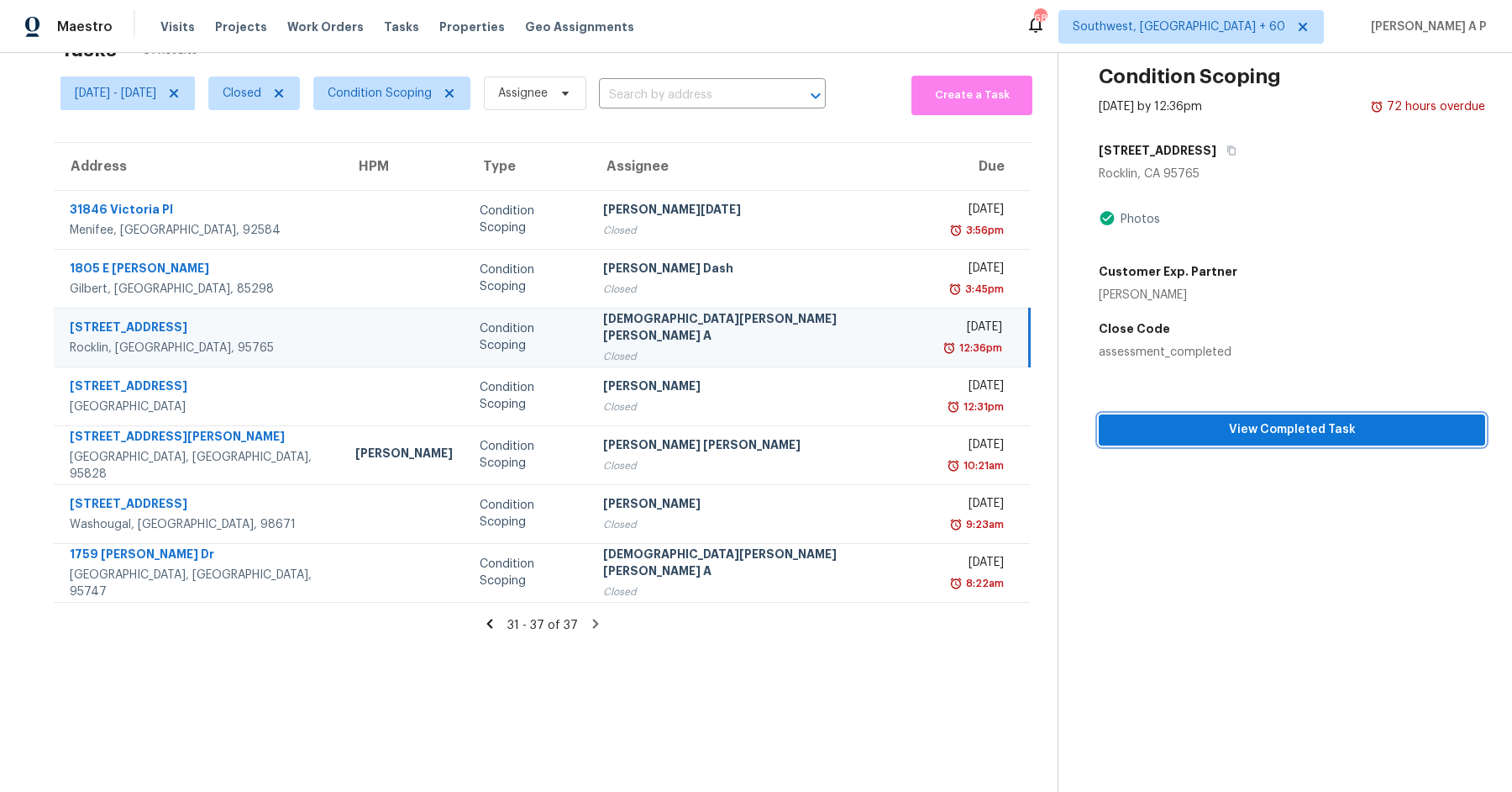
click at [1217, 438] on span "View Completed Task" at bounding box center [1291, 430] width 359 height 21
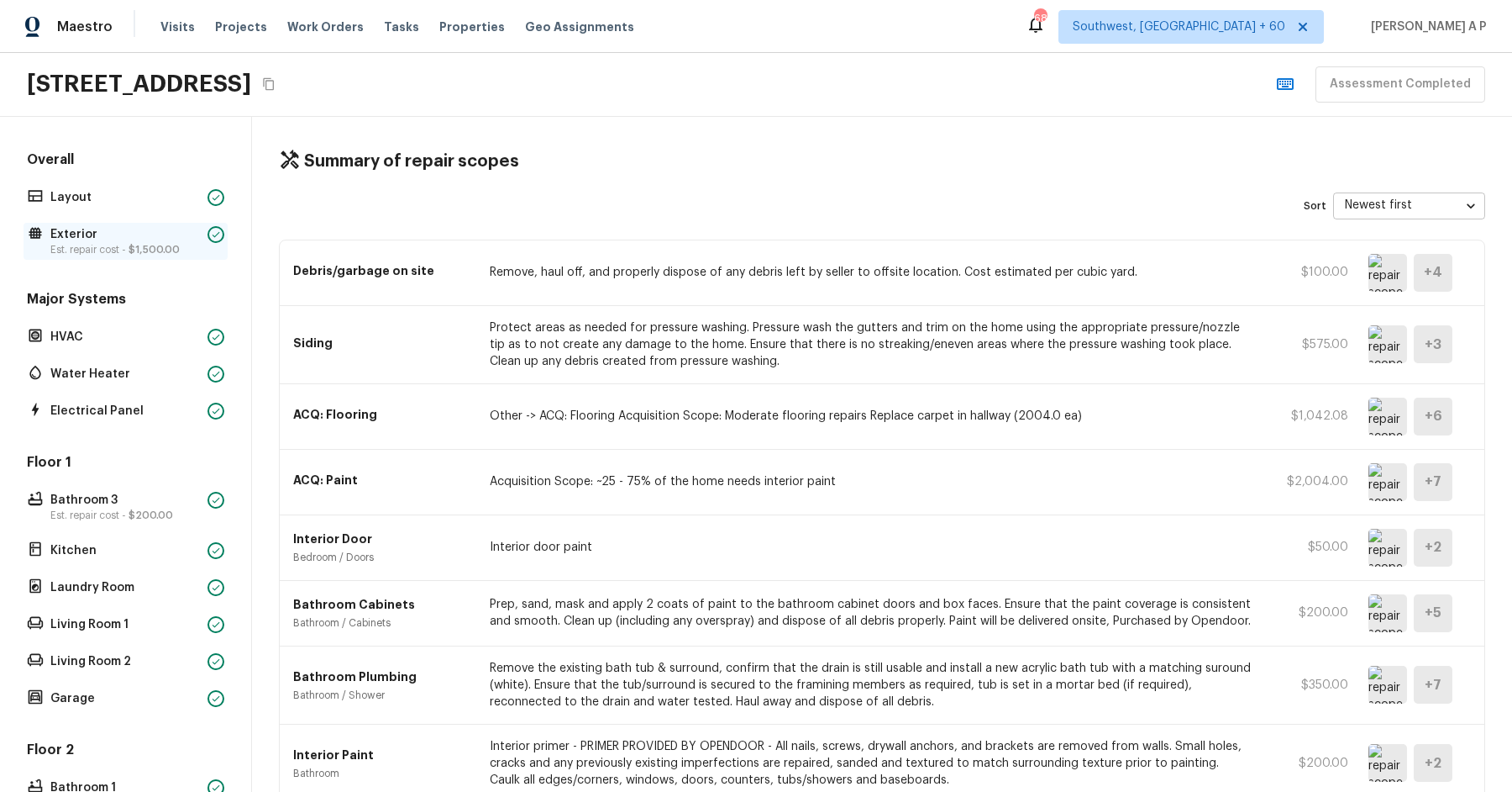
click at [162, 232] on p "Exterior" at bounding box center [126, 234] width 151 height 16
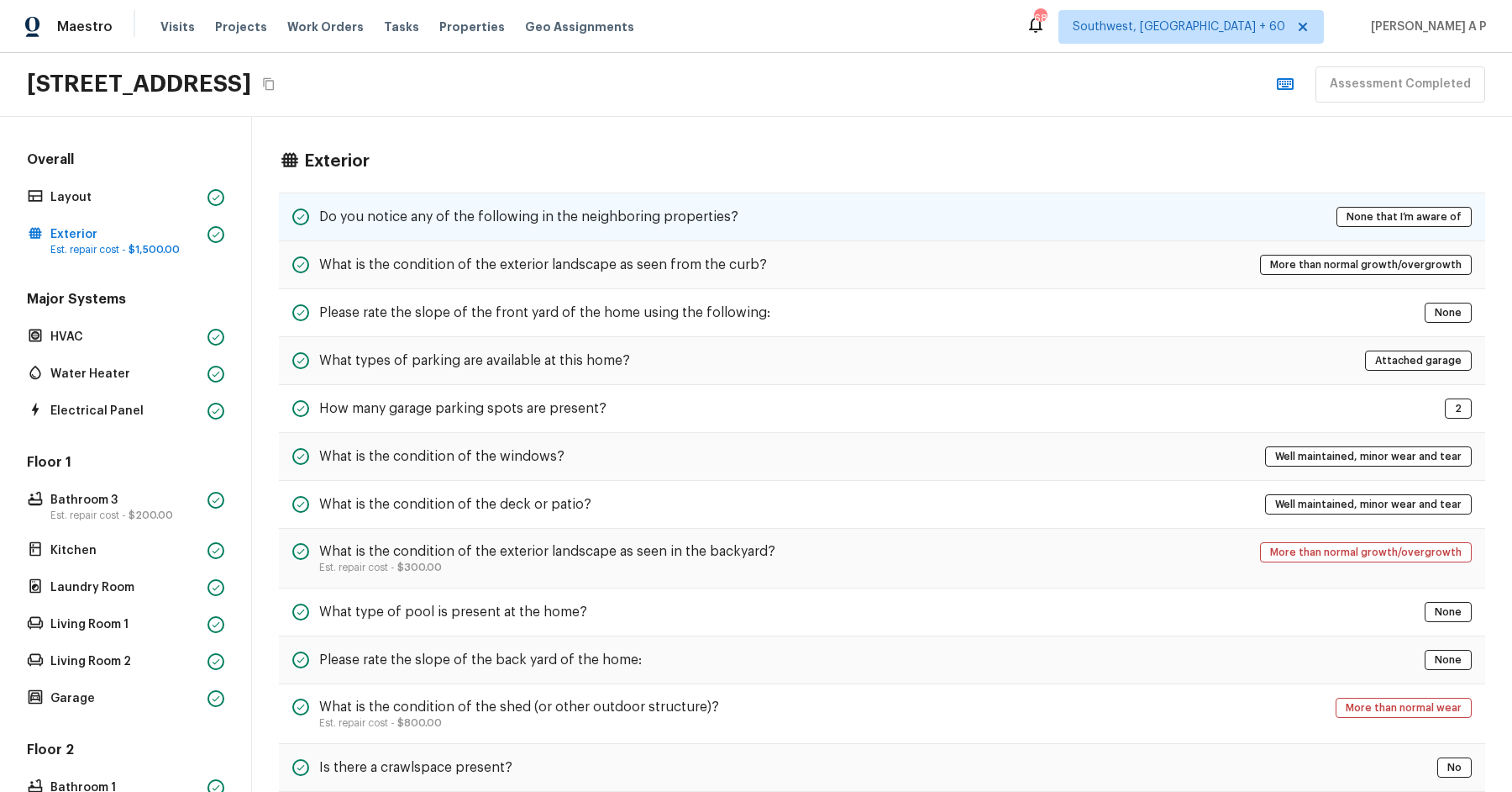
click at [513, 224] on div "Do you notice any of the following in the neighboring properties?" at bounding box center [515, 217] width 446 height 20
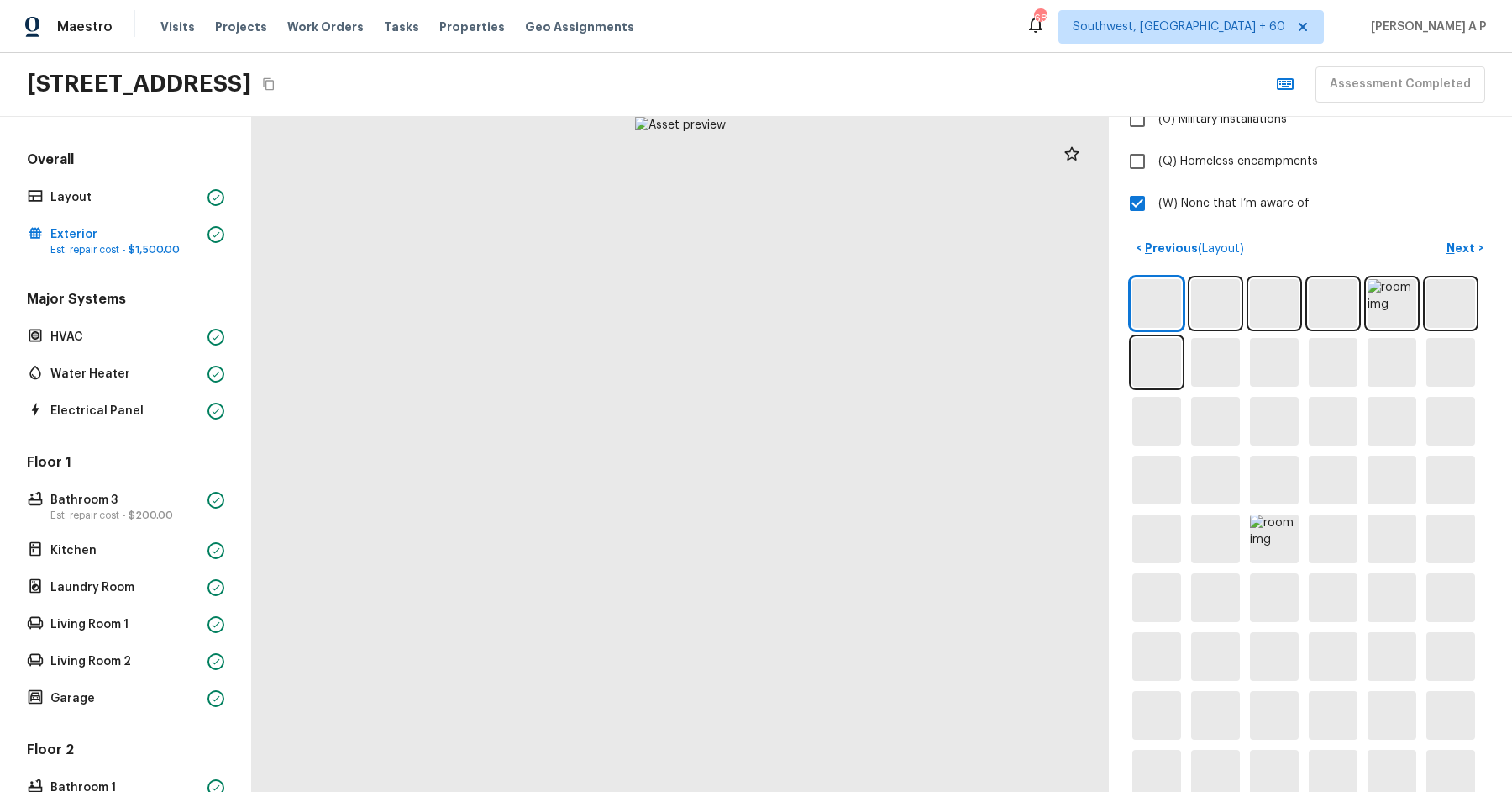
scroll to position [761, 0]
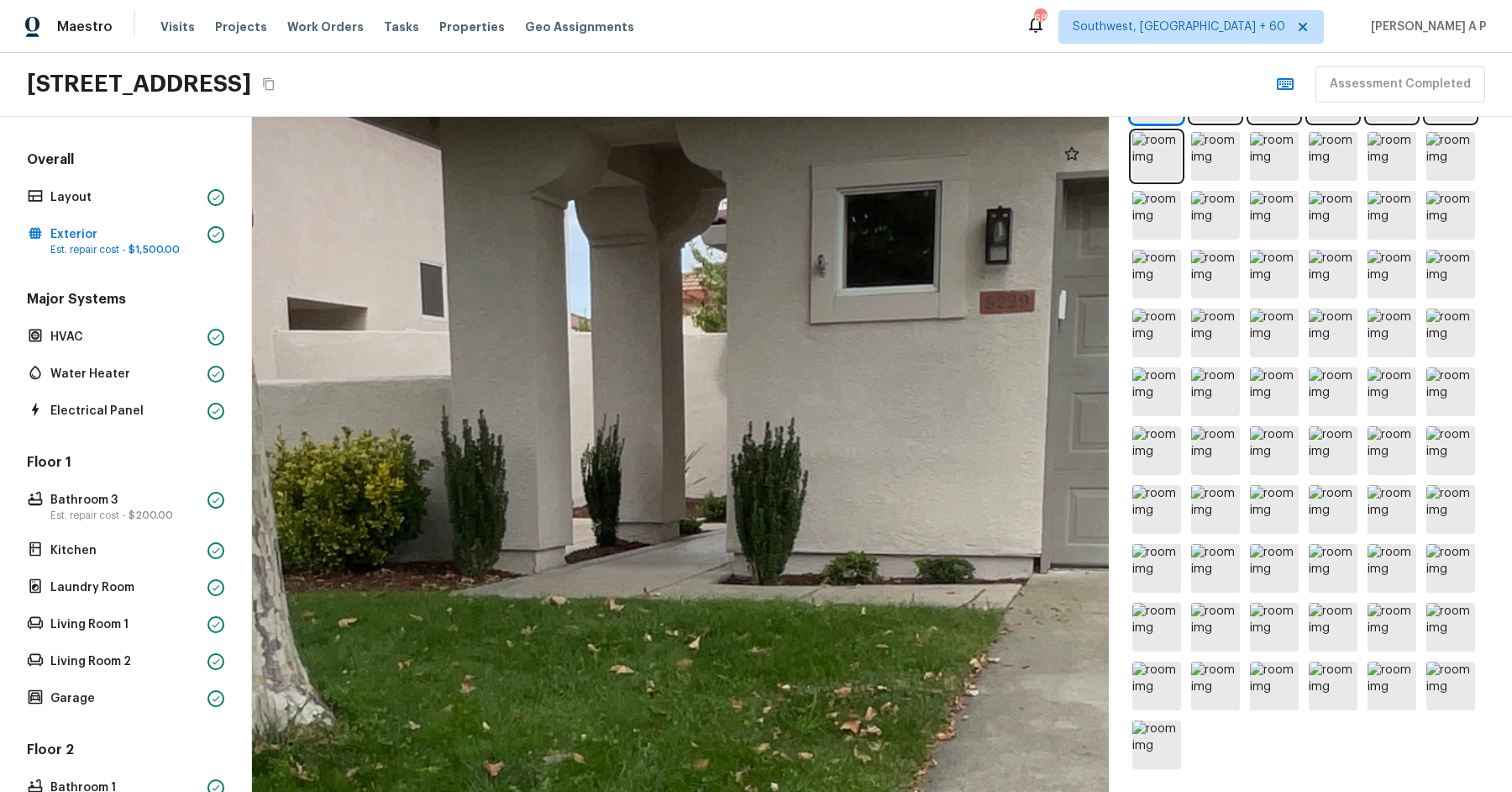
drag, startPoint x: 737, startPoint y: 381, endPoint x: 740, endPoint y: 615, distance: 234.0
click at [740, 615] on div at bounding box center [639, 737] width 4754 height 3745
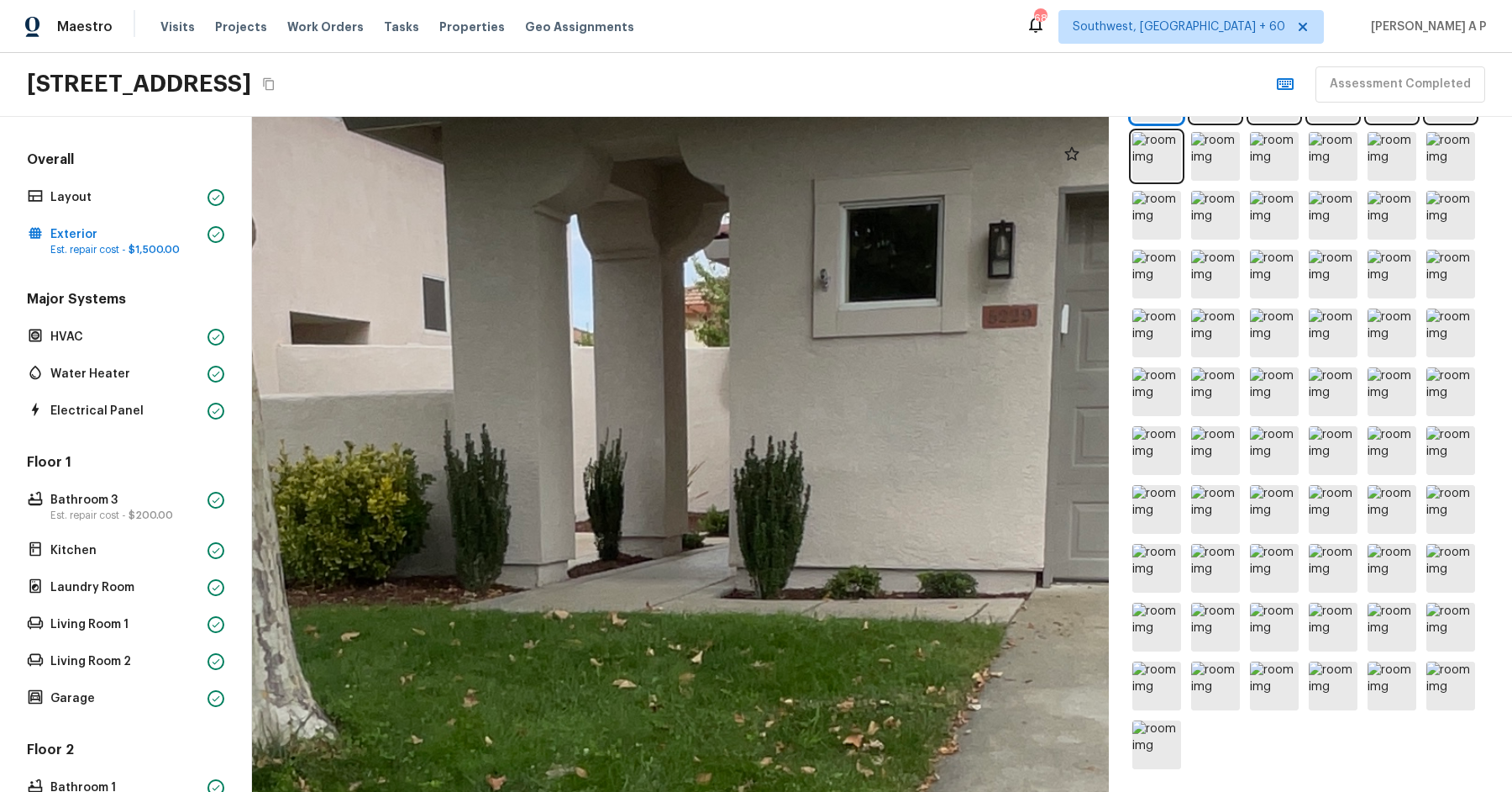
drag, startPoint x: 791, startPoint y: 552, endPoint x: 791, endPoint y: 639, distance: 87.0
click at [791, 591] on div at bounding box center [642, 751] width 4754 height 3745
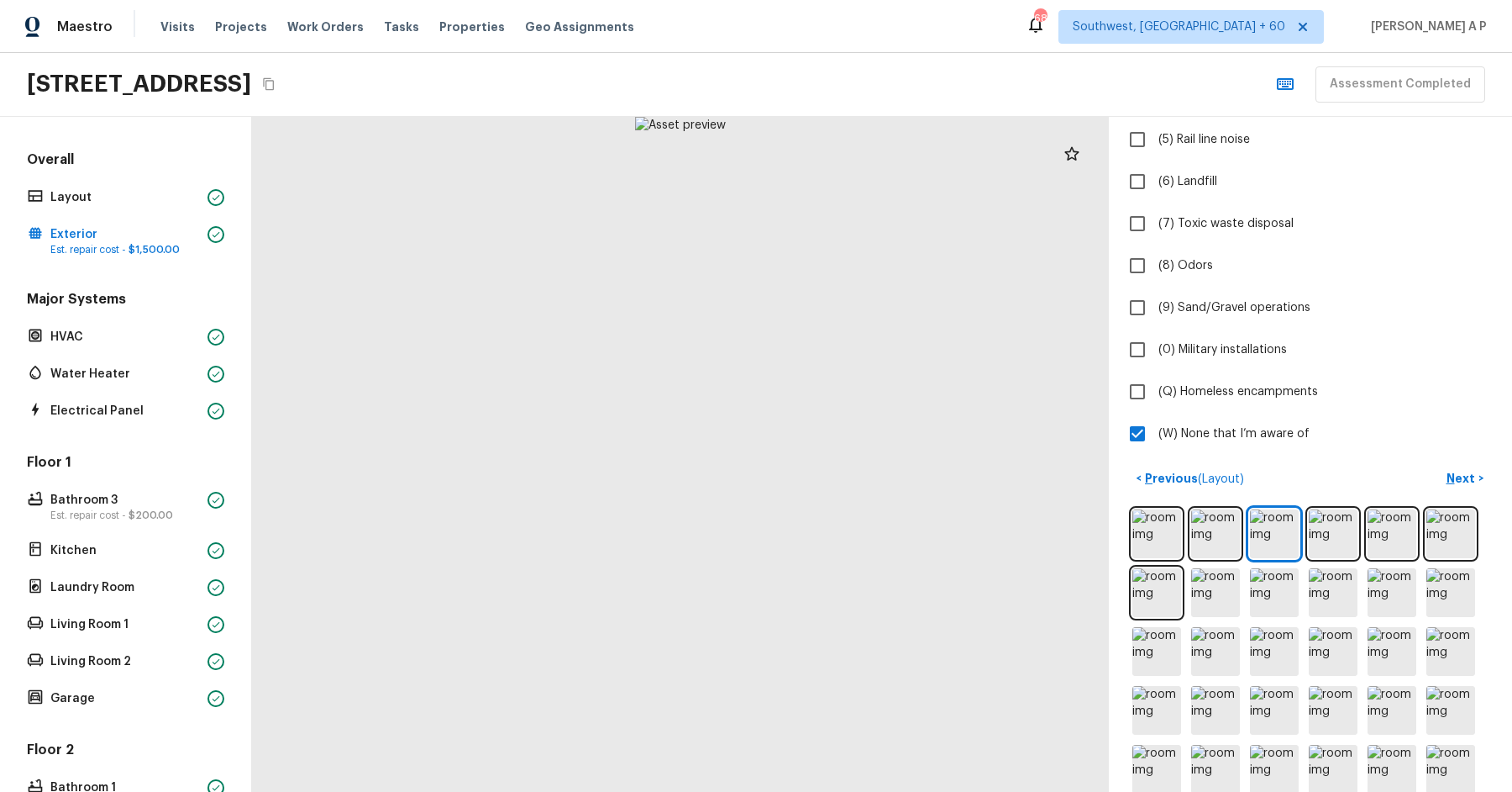
scroll to position [345, 0]
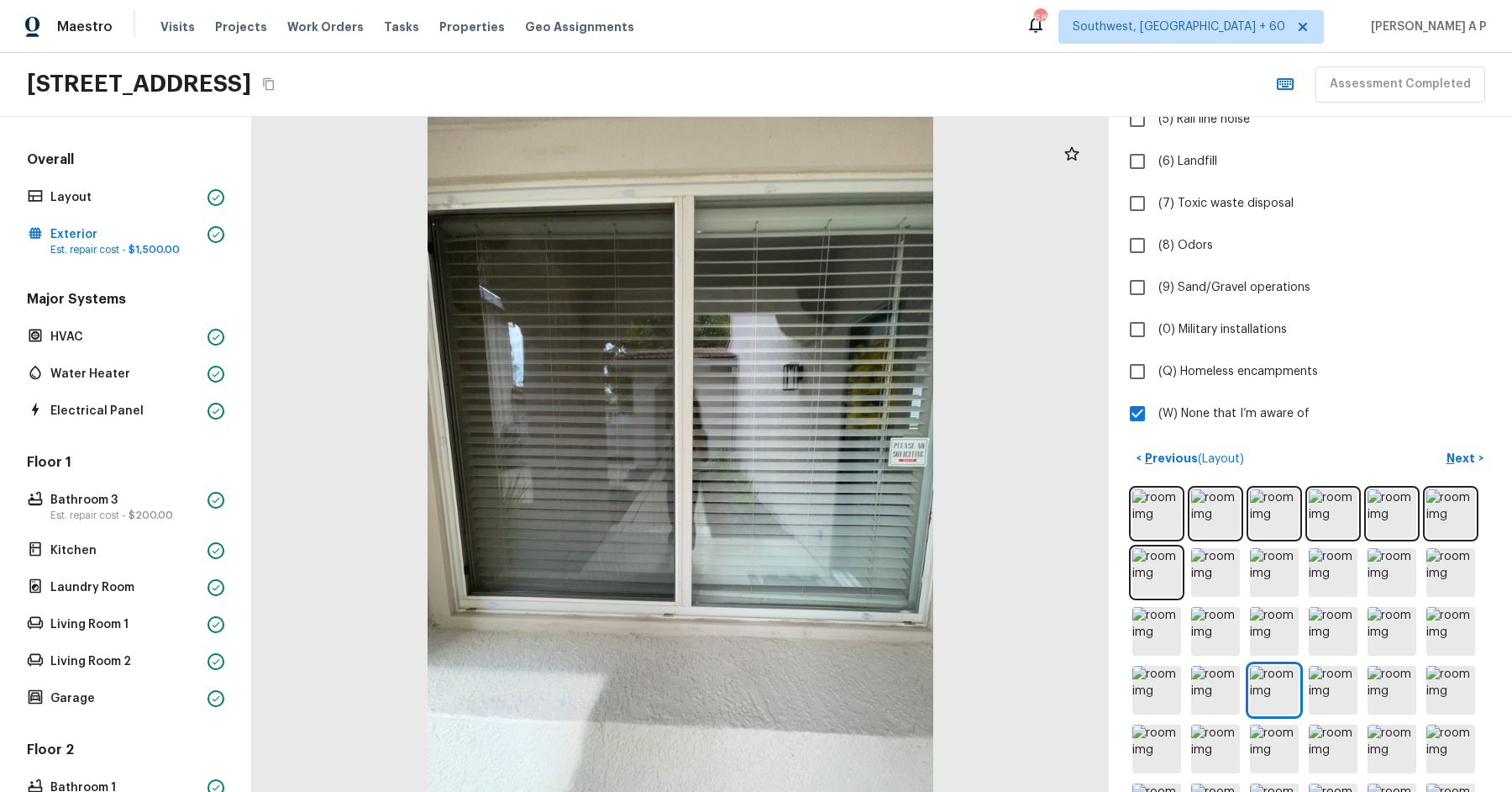
click at [850, 382] on div at bounding box center [680, 454] width 856 height 675
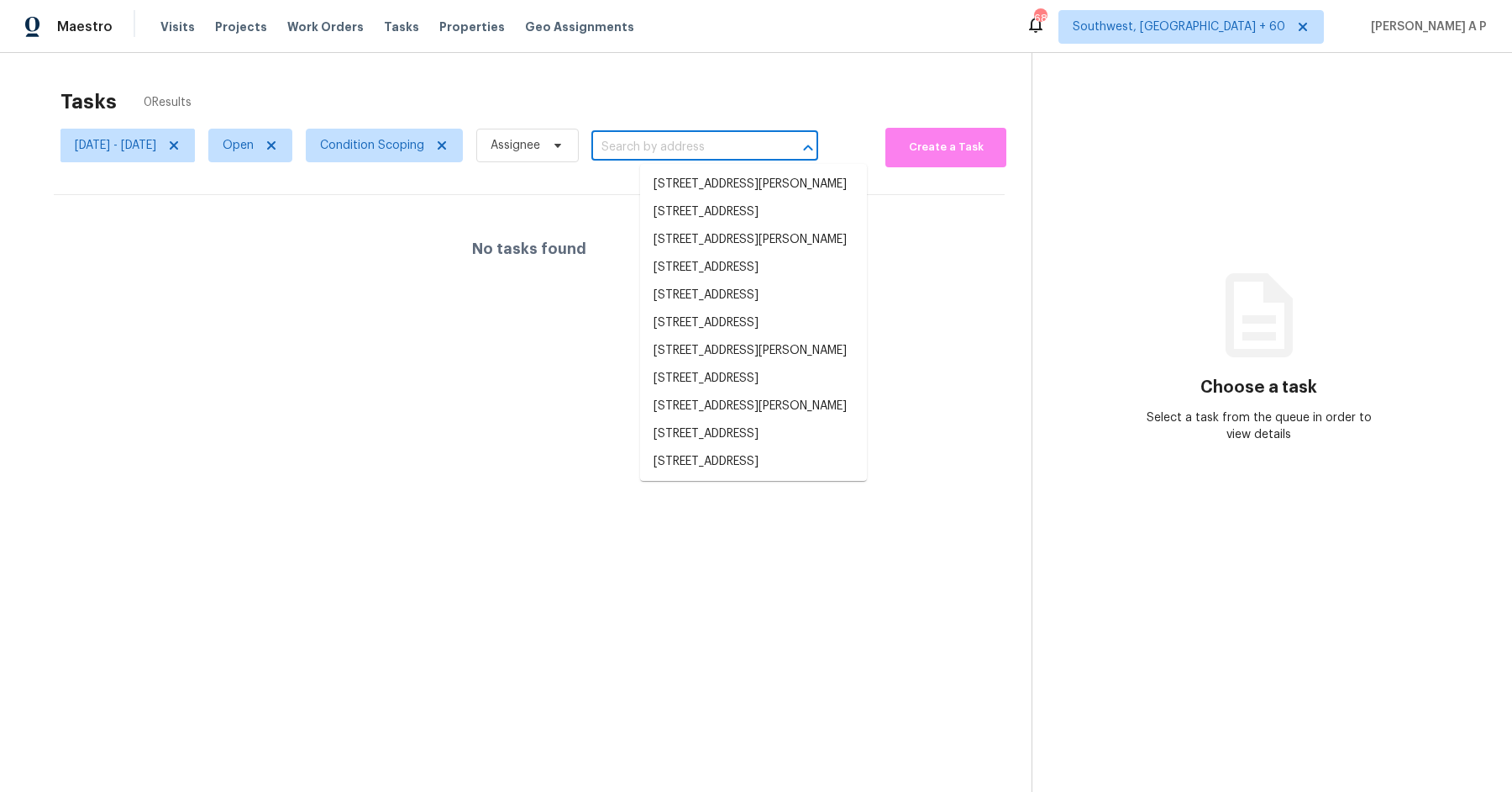
click at [689, 146] on input "text" at bounding box center [682, 147] width 180 height 26
paste input "[STREET_ADDRESS]"
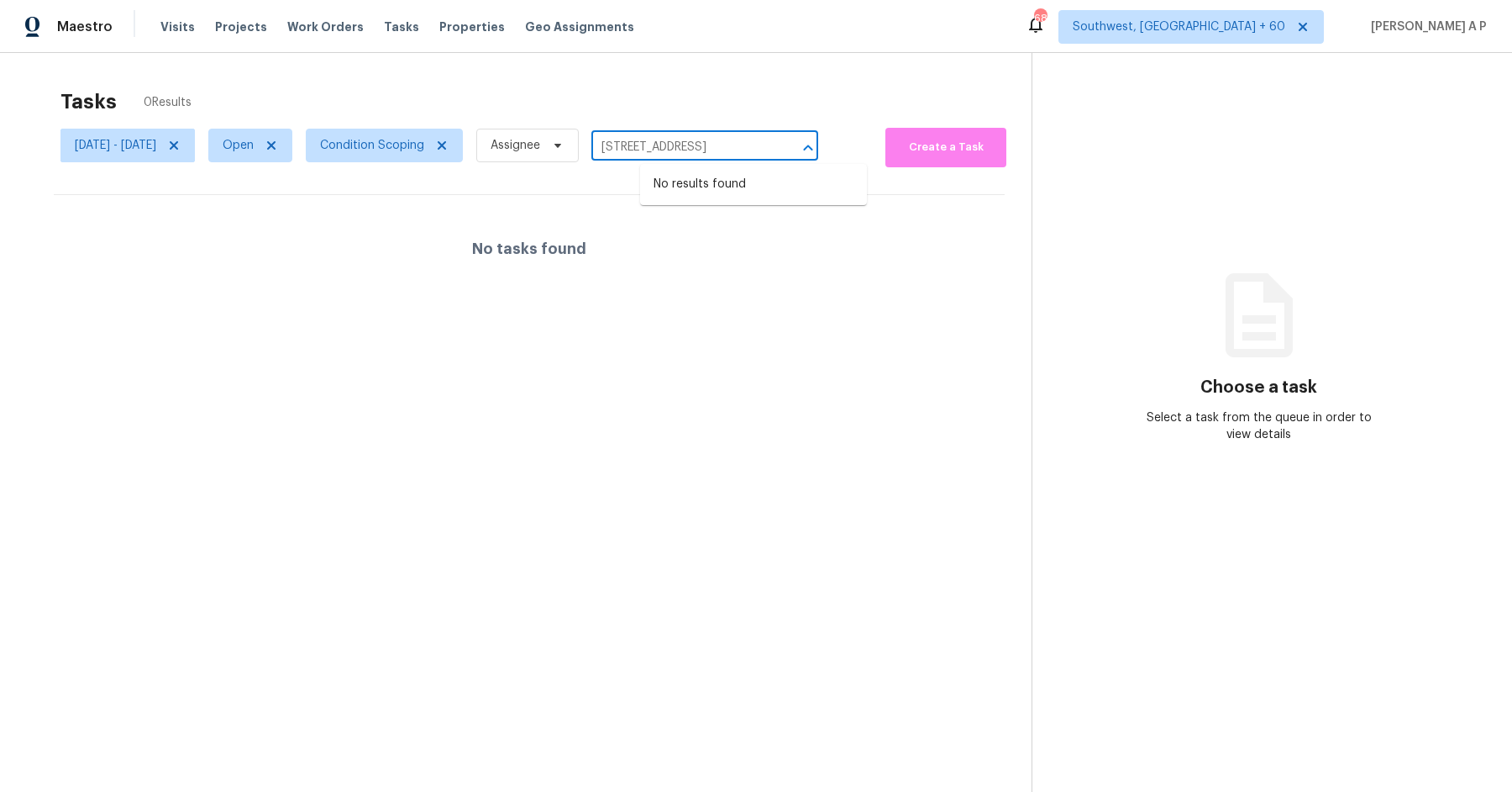
type input "[STREET_ADDRESS]"
click at [293, 136] on span "Open" at bounding box center [250, 145] width 84 height 34
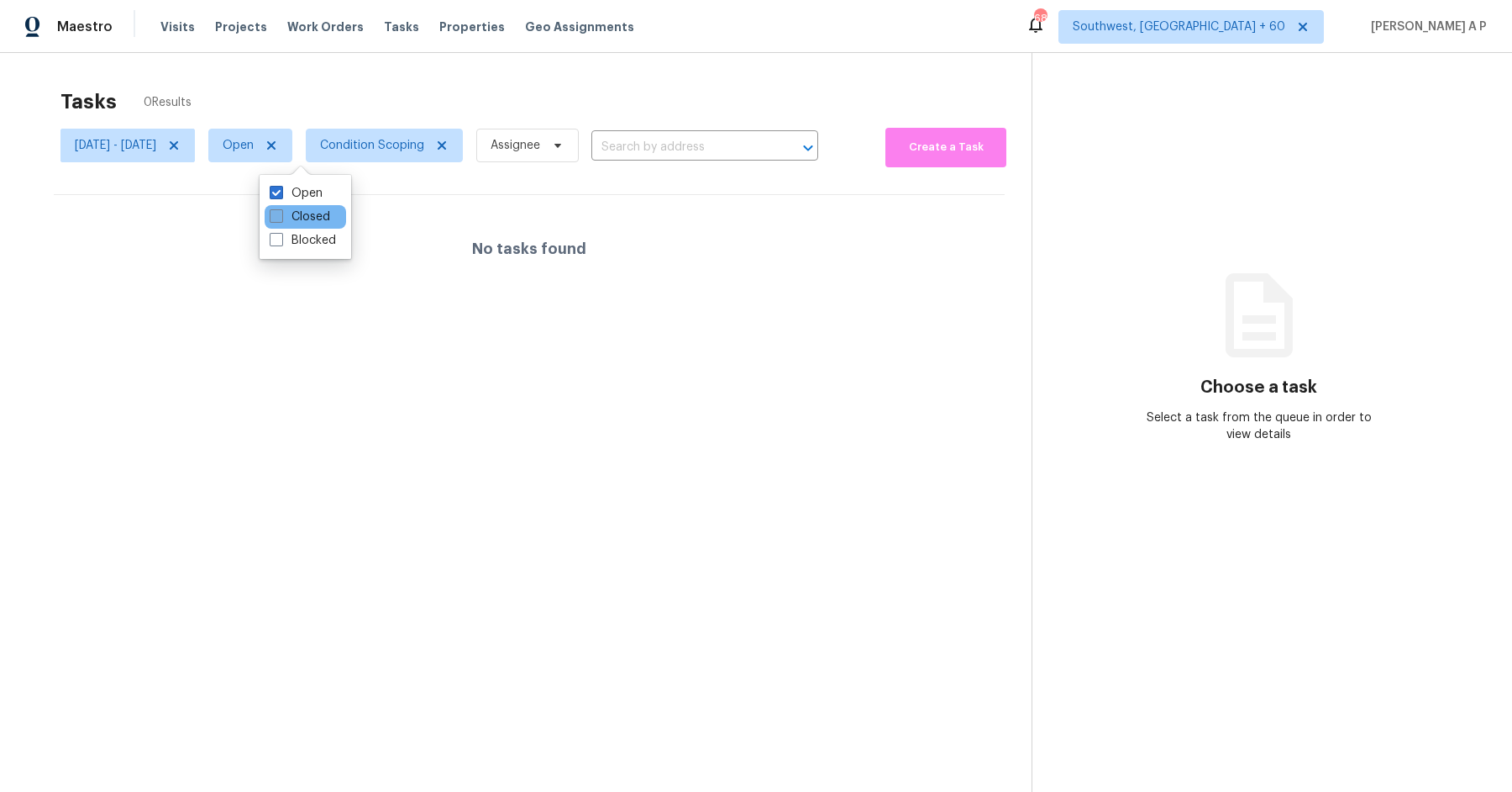
click at [300, 220] on label "Closed" at bounding box center [300, 217] width 61 height 16
click at [281, 219] on input "Closed" at bounding box center [275, 214] width 11 height 11
checkbox input "true"
click at [300, 192] on label "Open" at bounding box center [295, 192] width 53 height 16
click at [281, 192] on input "Open" at bounding box center [275, 190] width 11 height 11
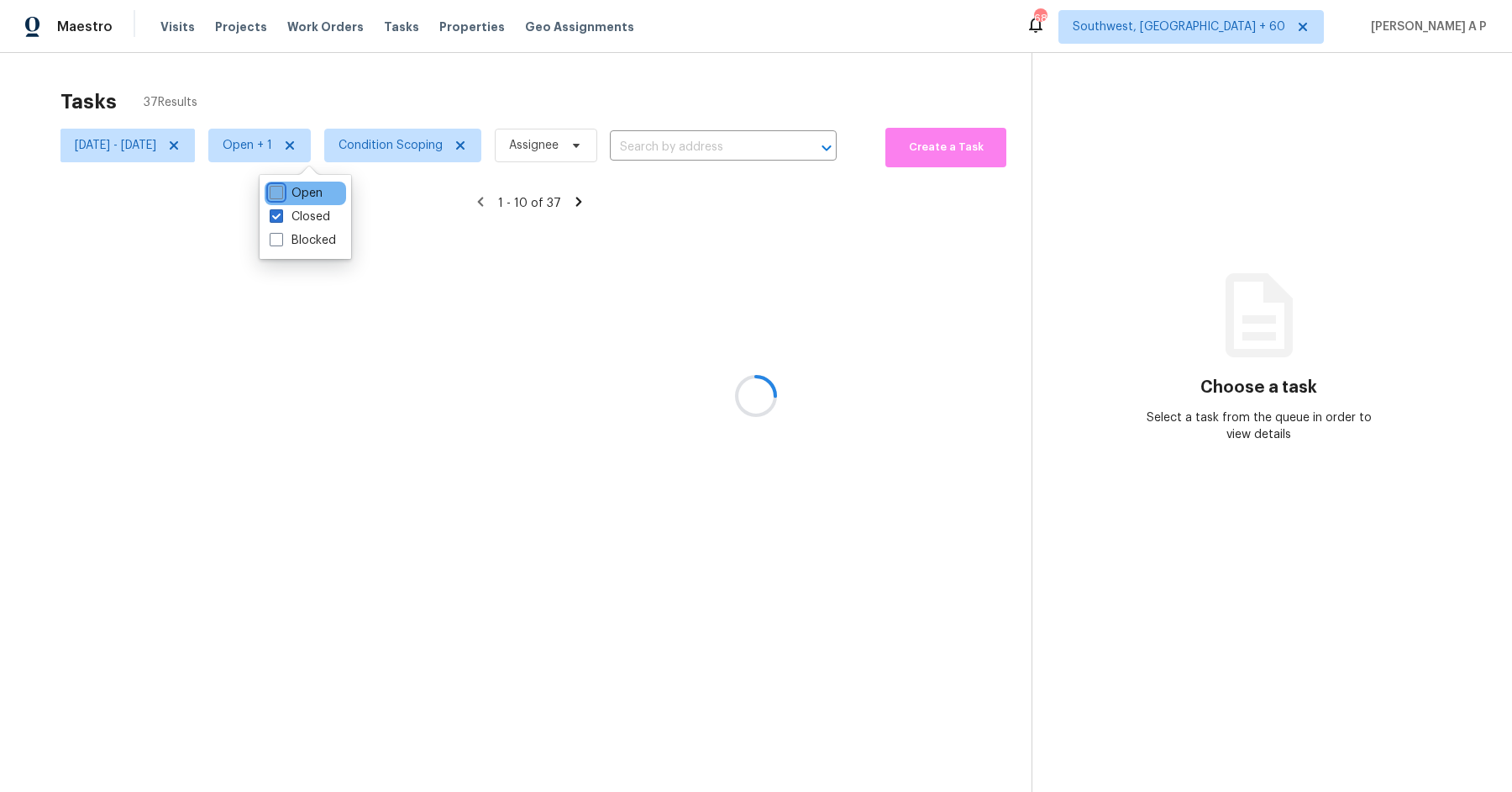
checkbox input "false"
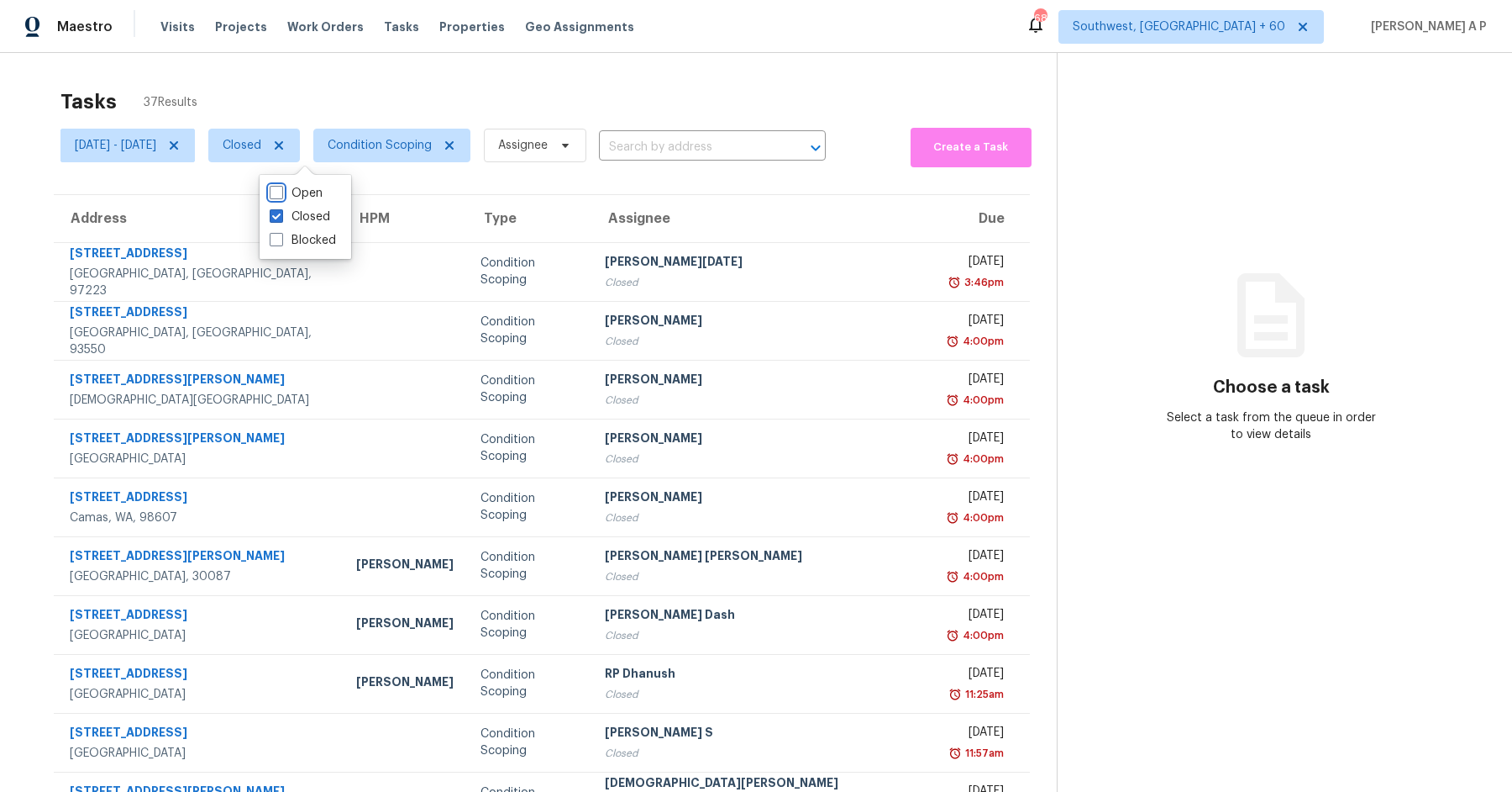
scroll to position [82, 0]
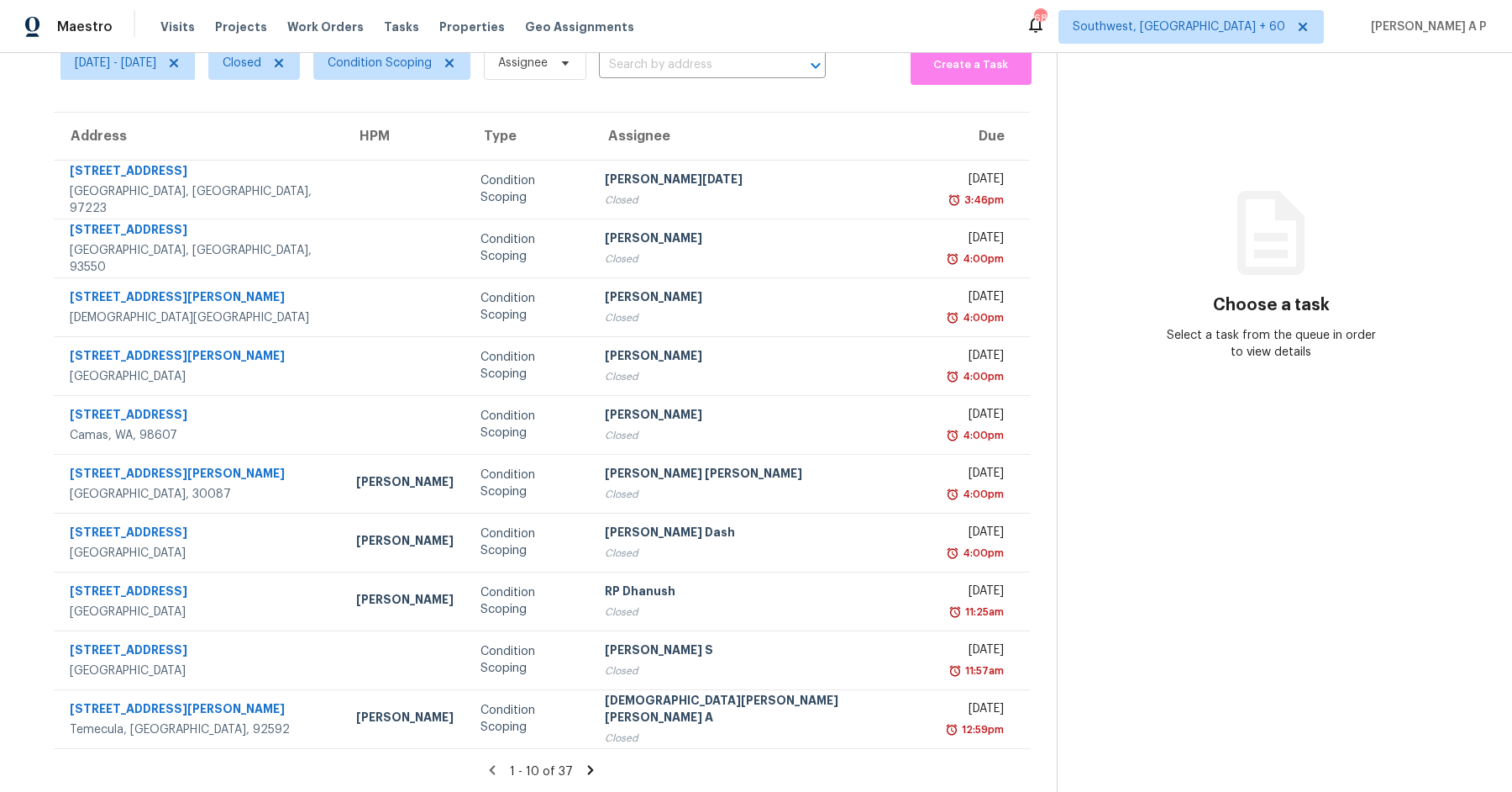
click at [588, 769] on icon at bounding box center [591, 769] width 6 height 10
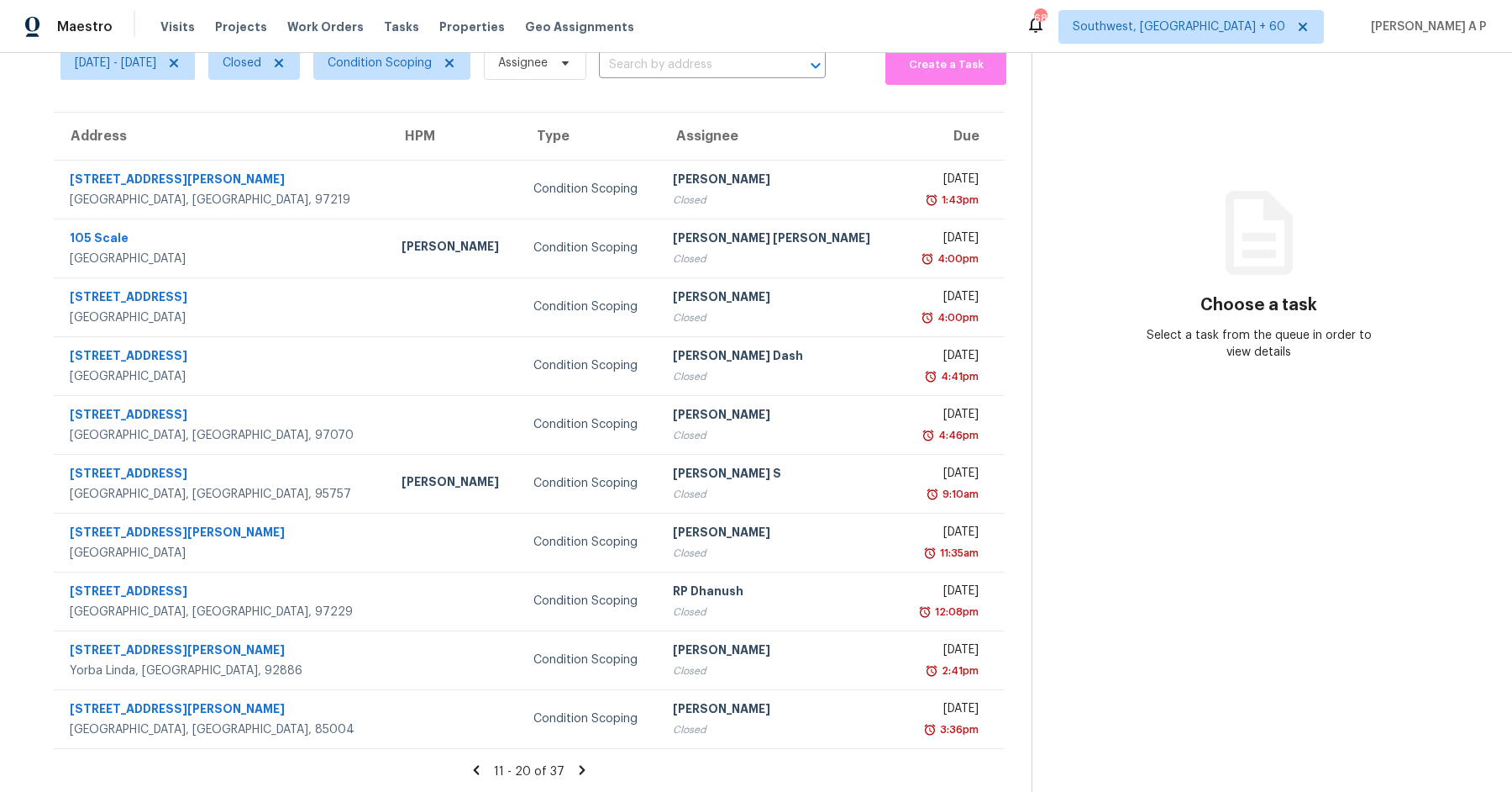
click at [574, 765] on icon at bounding box center [581, 769] width 15 height 15
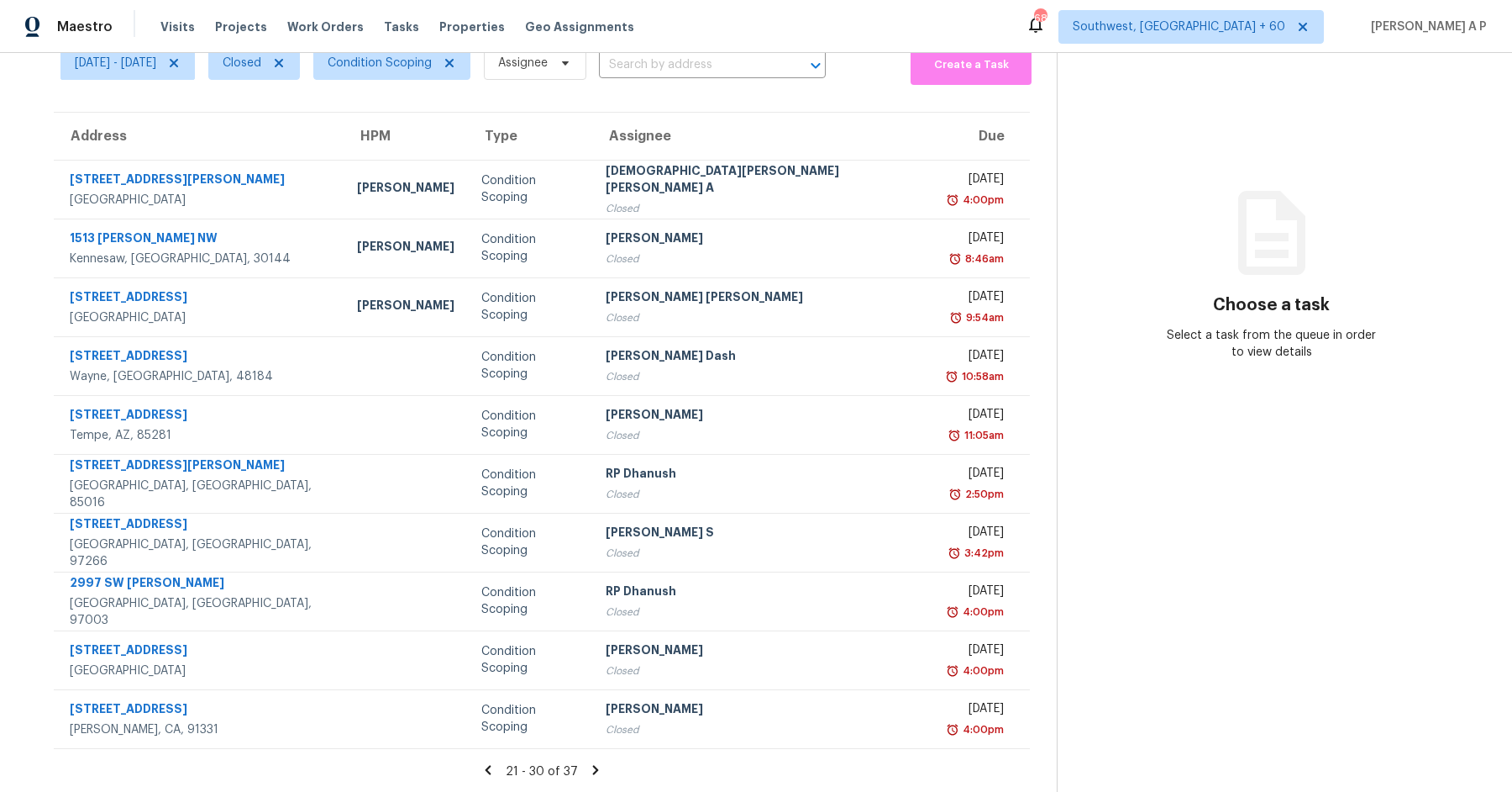
click at [588, 774] on icon at bounding box center [595, 769] width 15 height 15
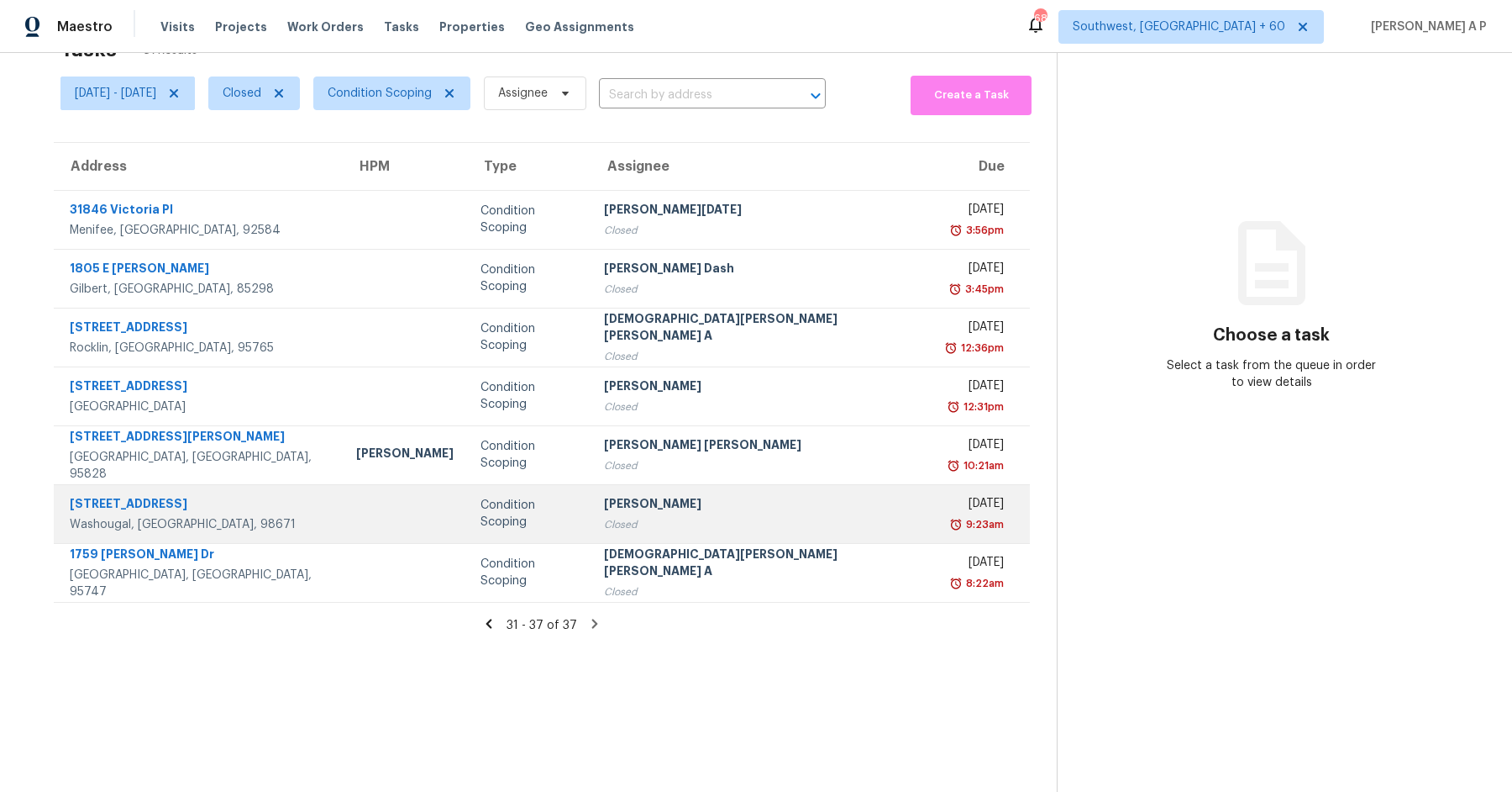
click at [255, 500] on td "[STREET_ADDRESS]" at bounding box center [198, 514] width 289 height 59
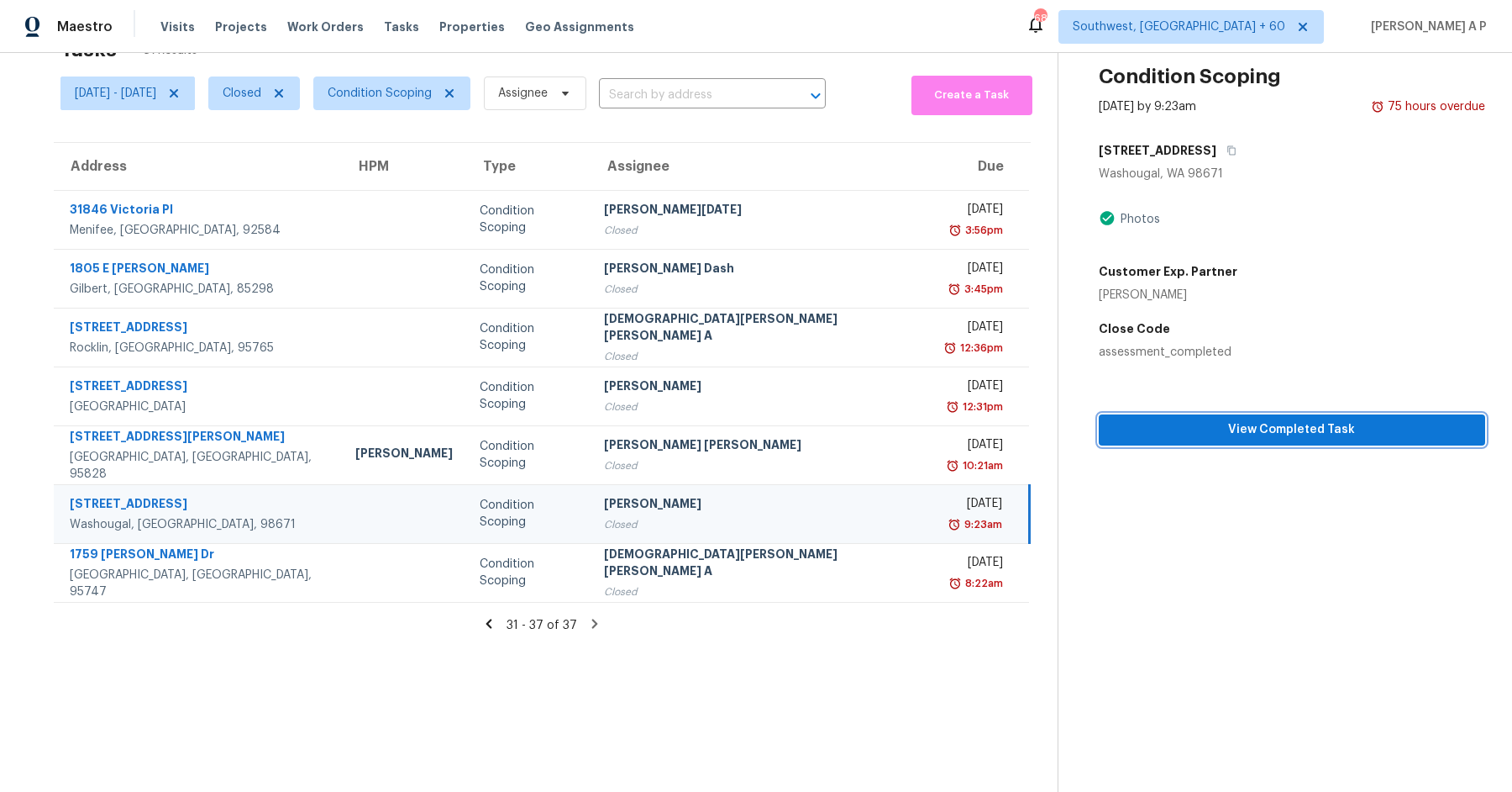
click at [1116, 422] on span "View Completed Task" at bounding box center [1291, 430] width 359 height 21
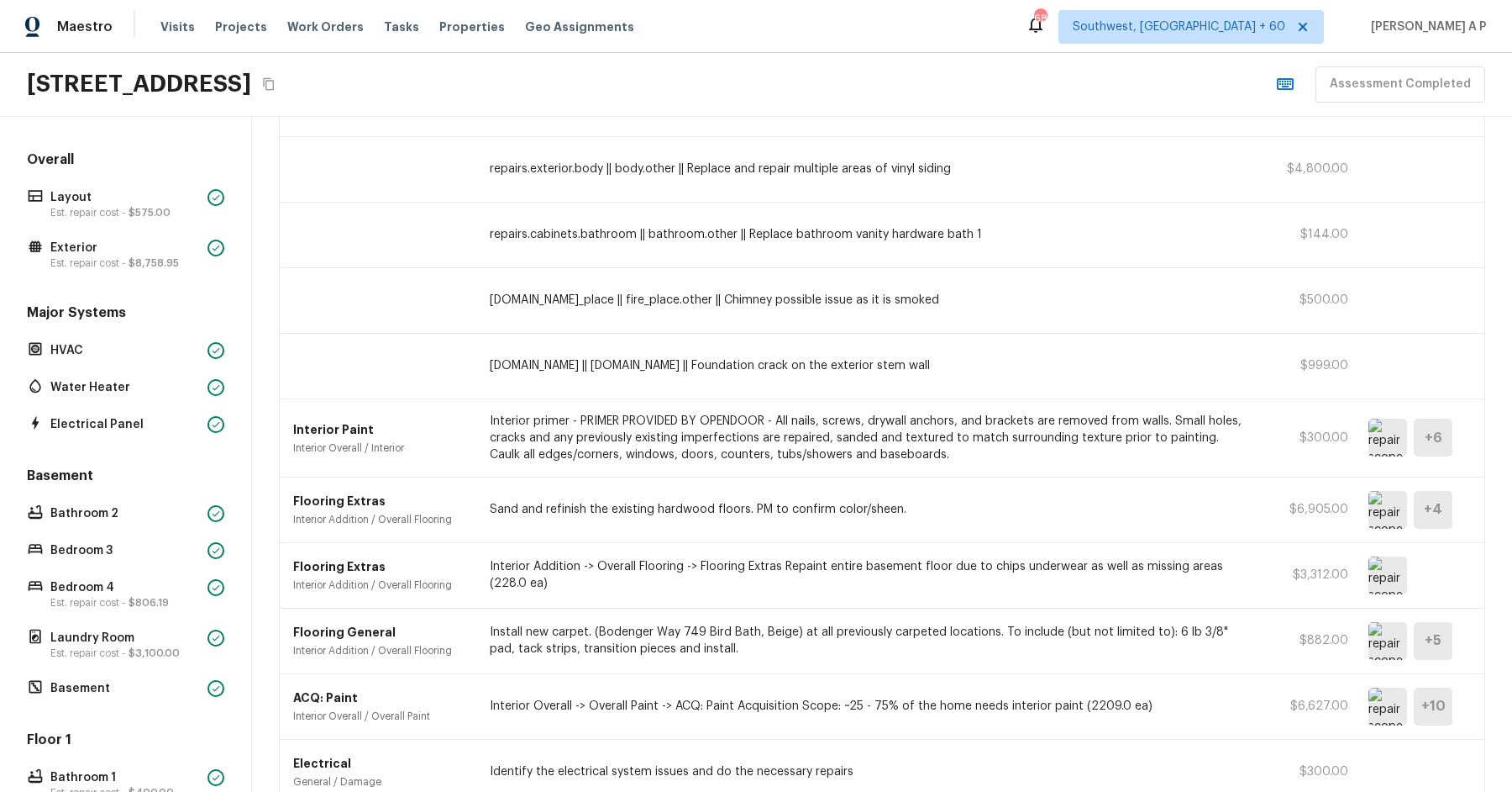
scroll to position [200, 0]
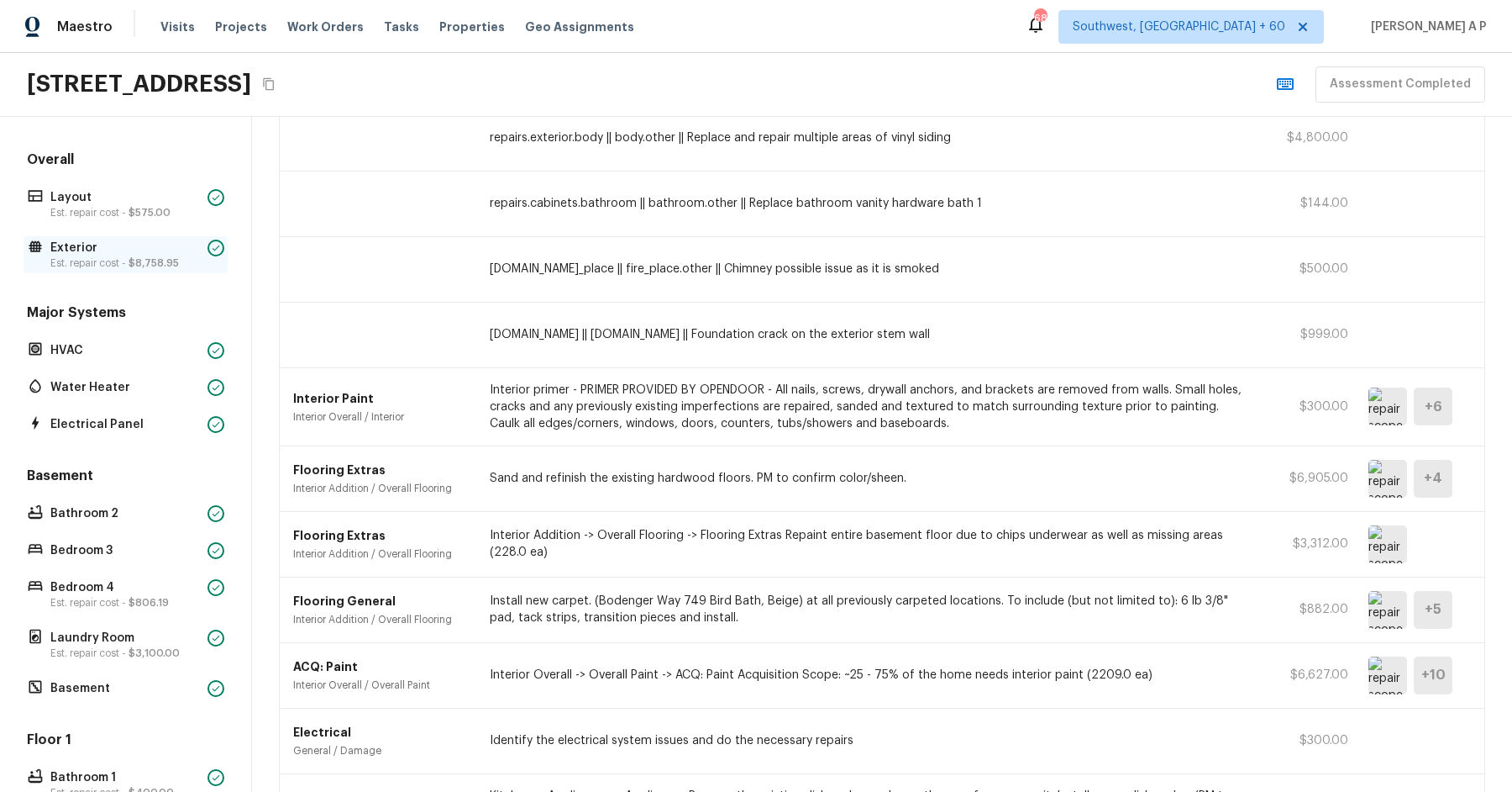
click at [132, 252] on p "Exterior" at bounding box center [126, 247] width 151 height 16
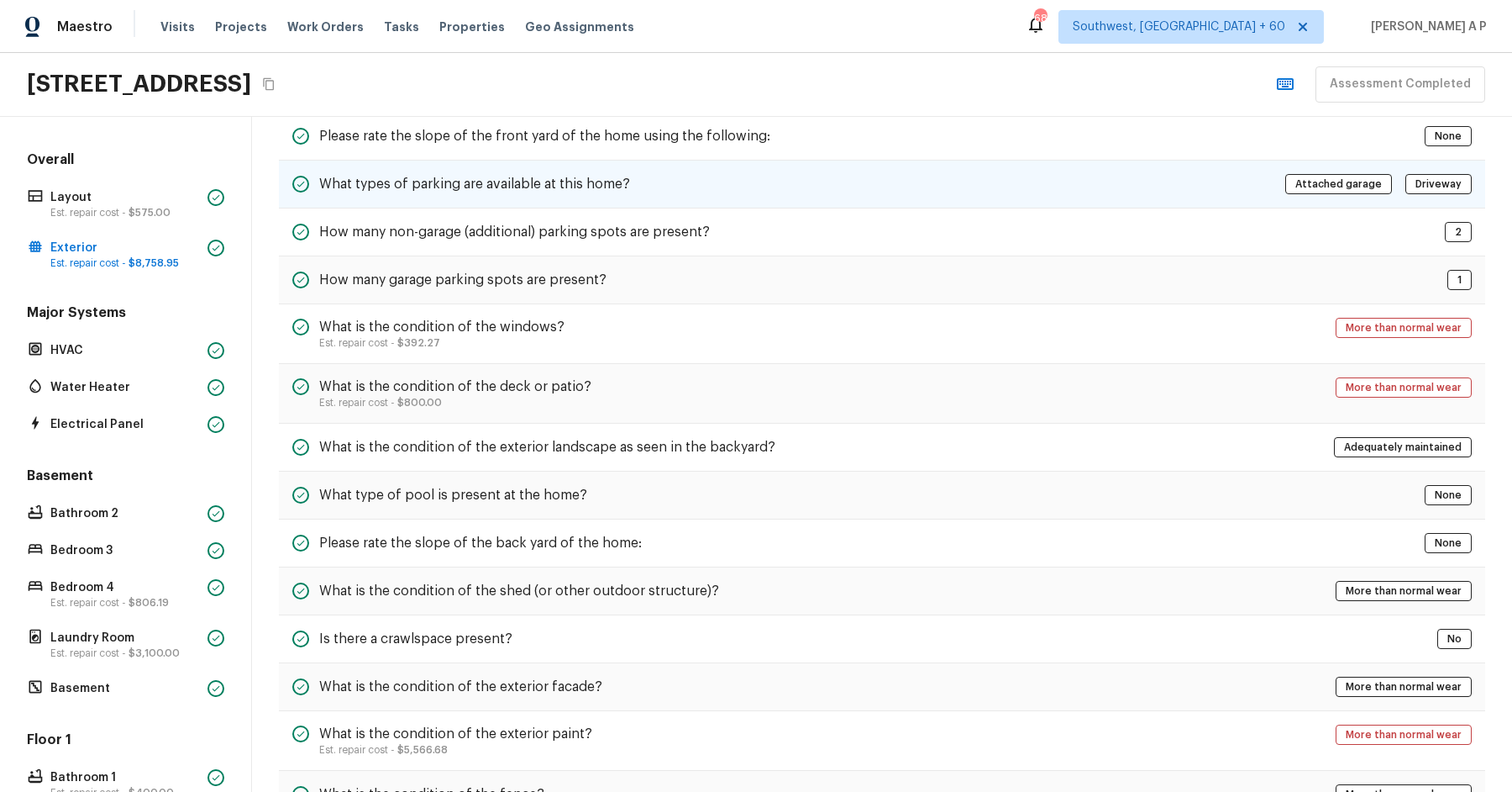
scroll to position [0, 0]
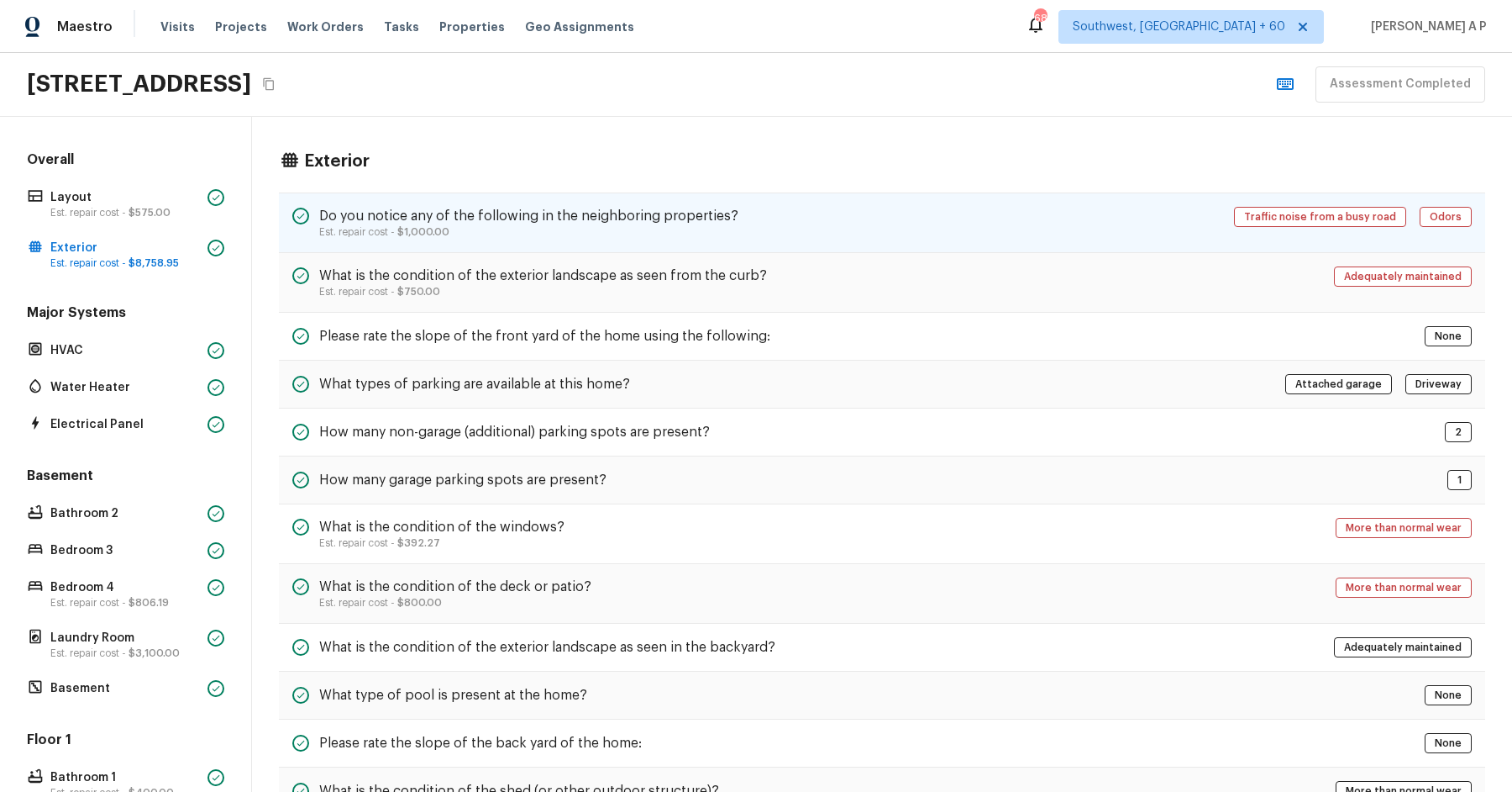
click at [507, 207] on h5 "Do you notice any of the following in the neighboring properties?" at bounding box center [529, 216] width 419 height 18
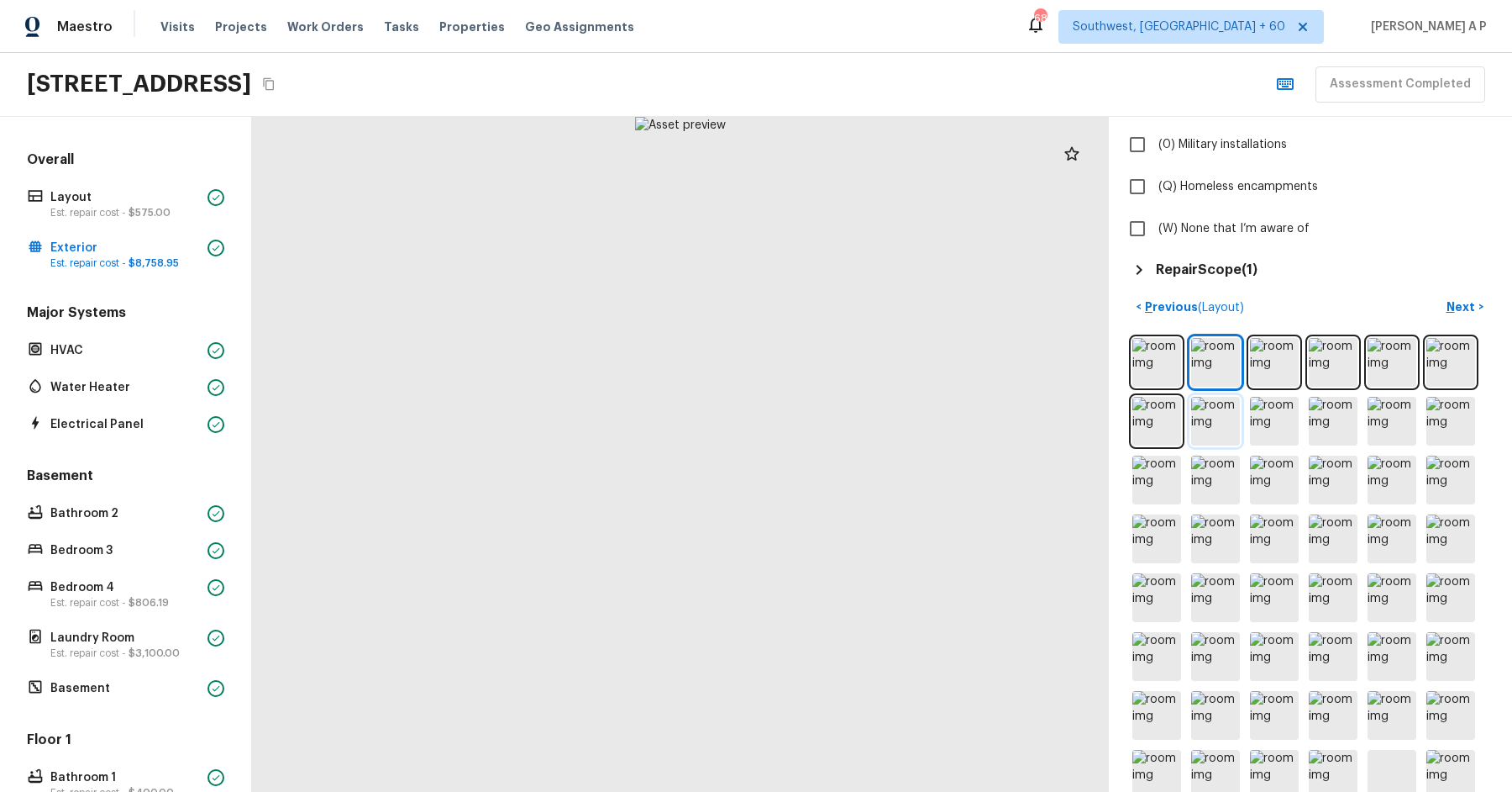
scroll to position [522, 0]
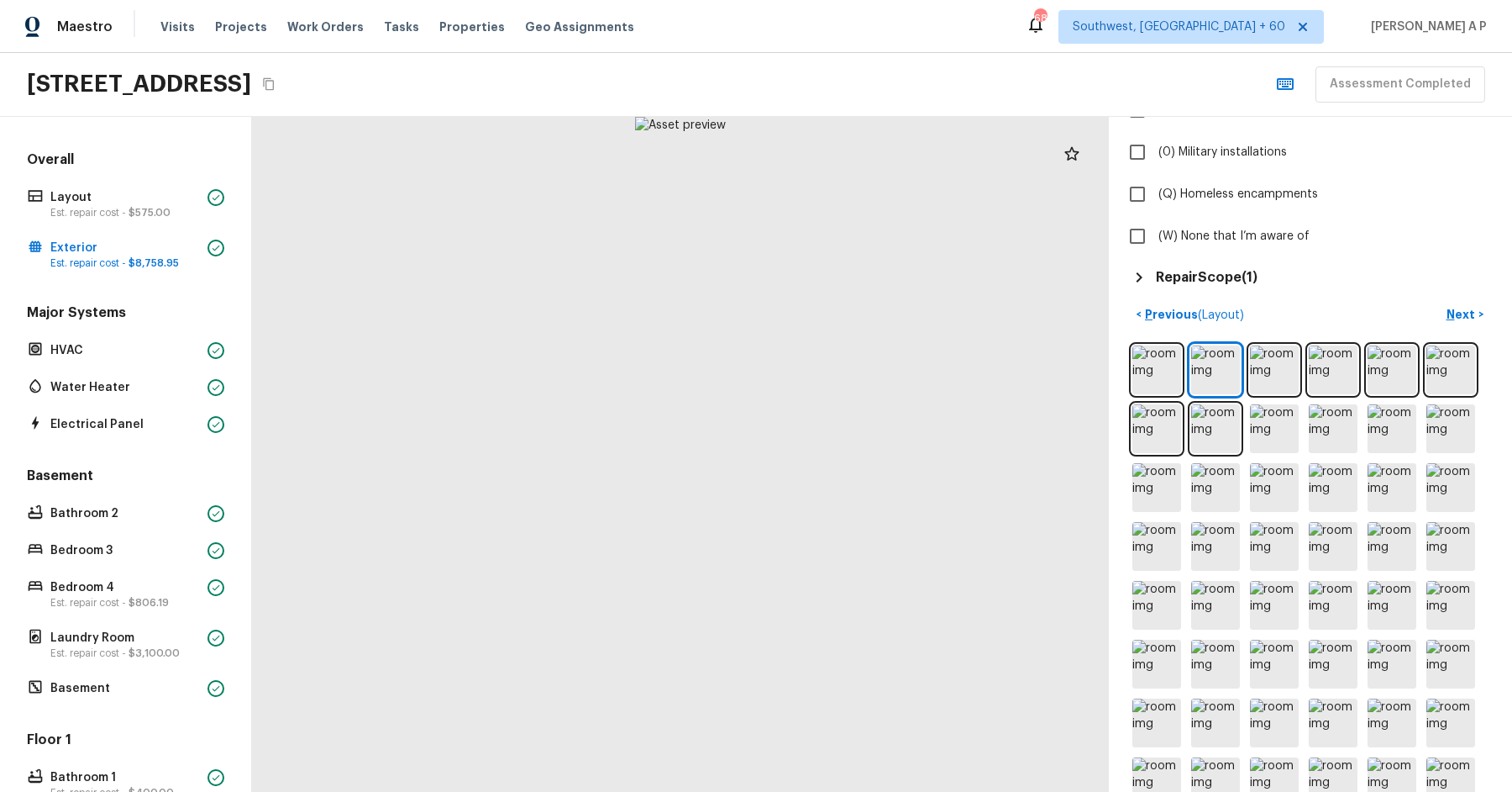
click at [1211, 274] on h5 "Repair Scope ( 1 )" at bounding box center [1206, 276] width 101 height 18
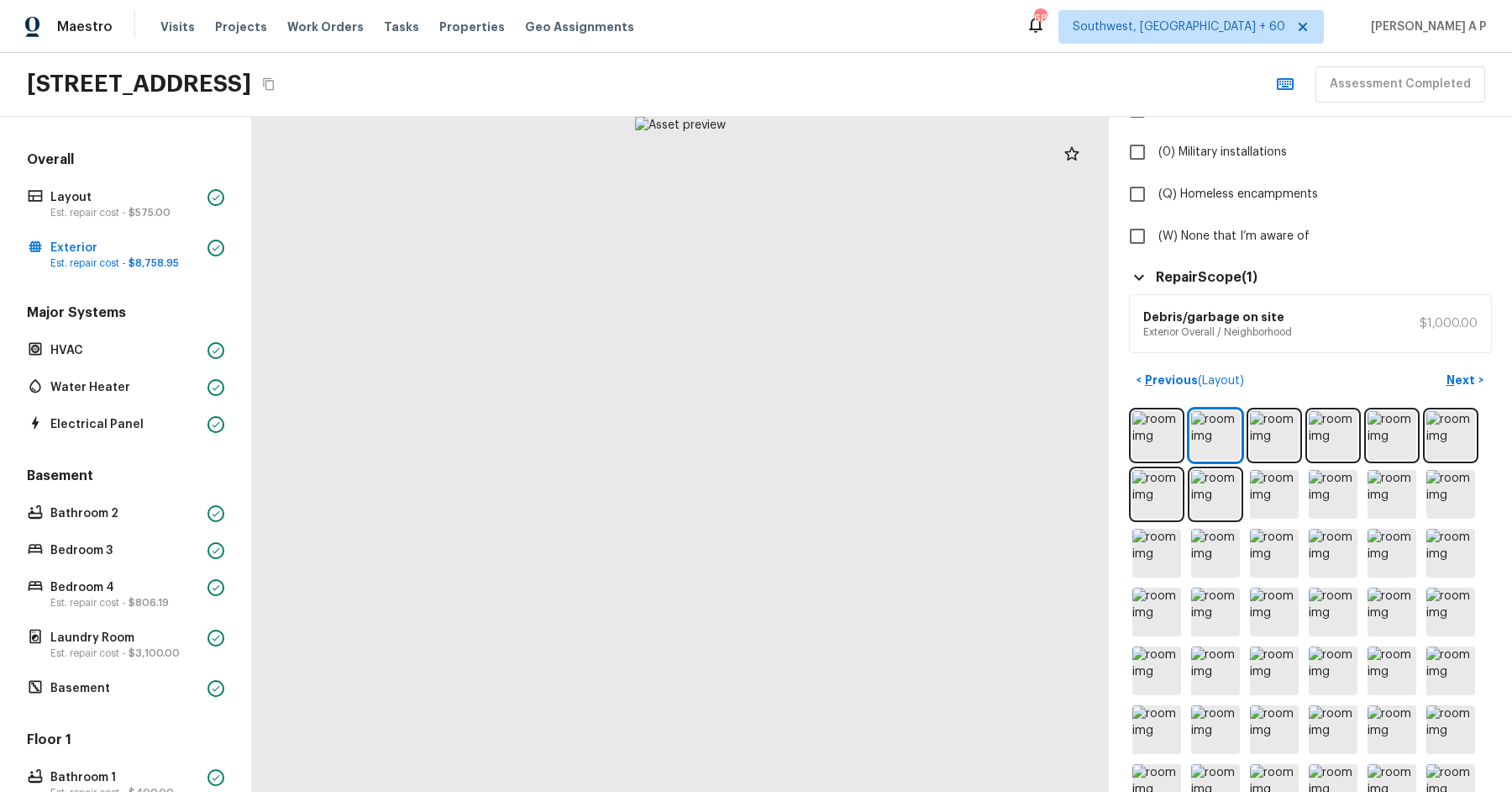
click at [1211, 274] on h5 "Repair Scope ( 1 )" at bounding box center [1206, 276] width 101 height 18
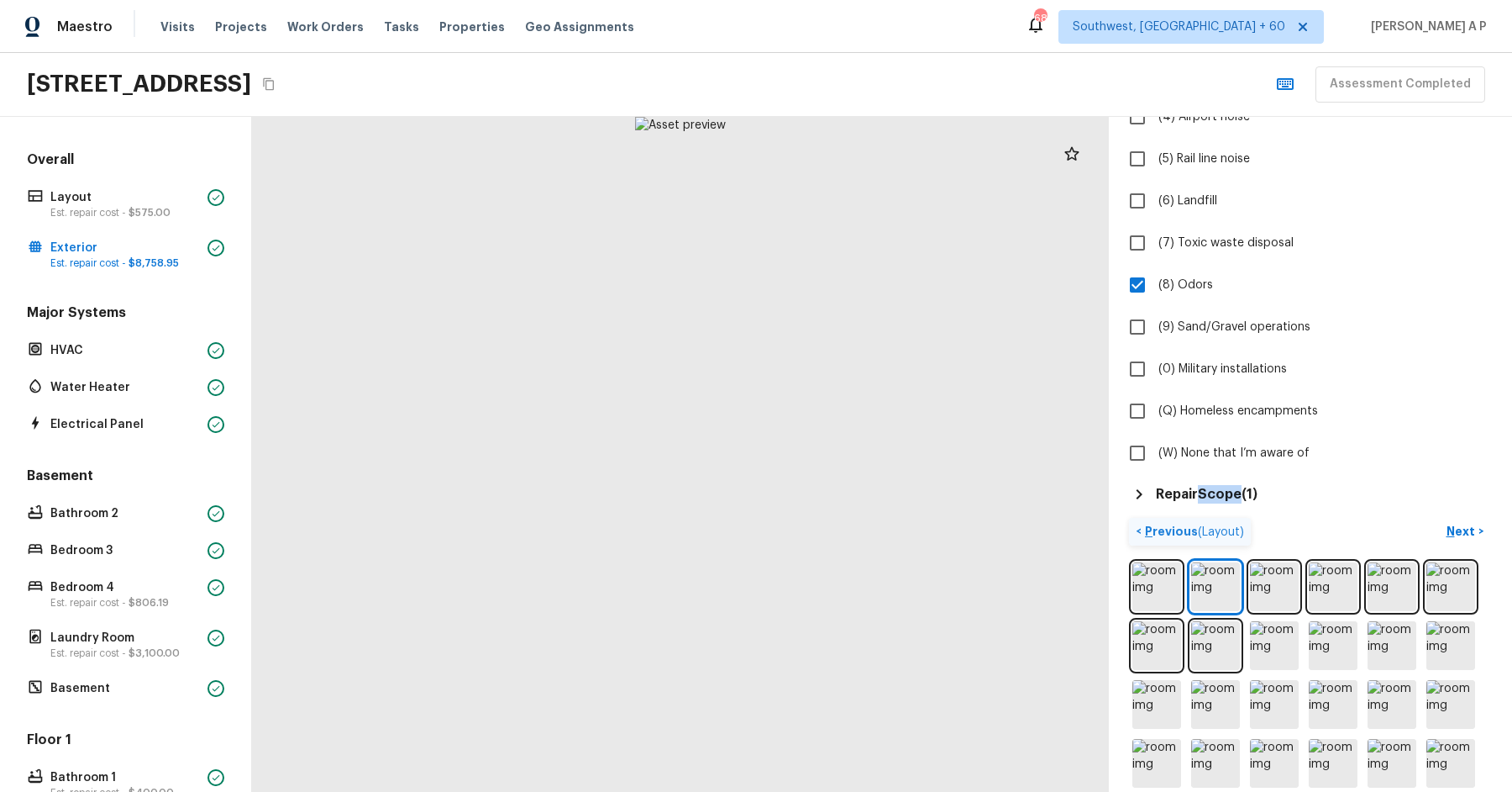
scroll to position [187, 0]
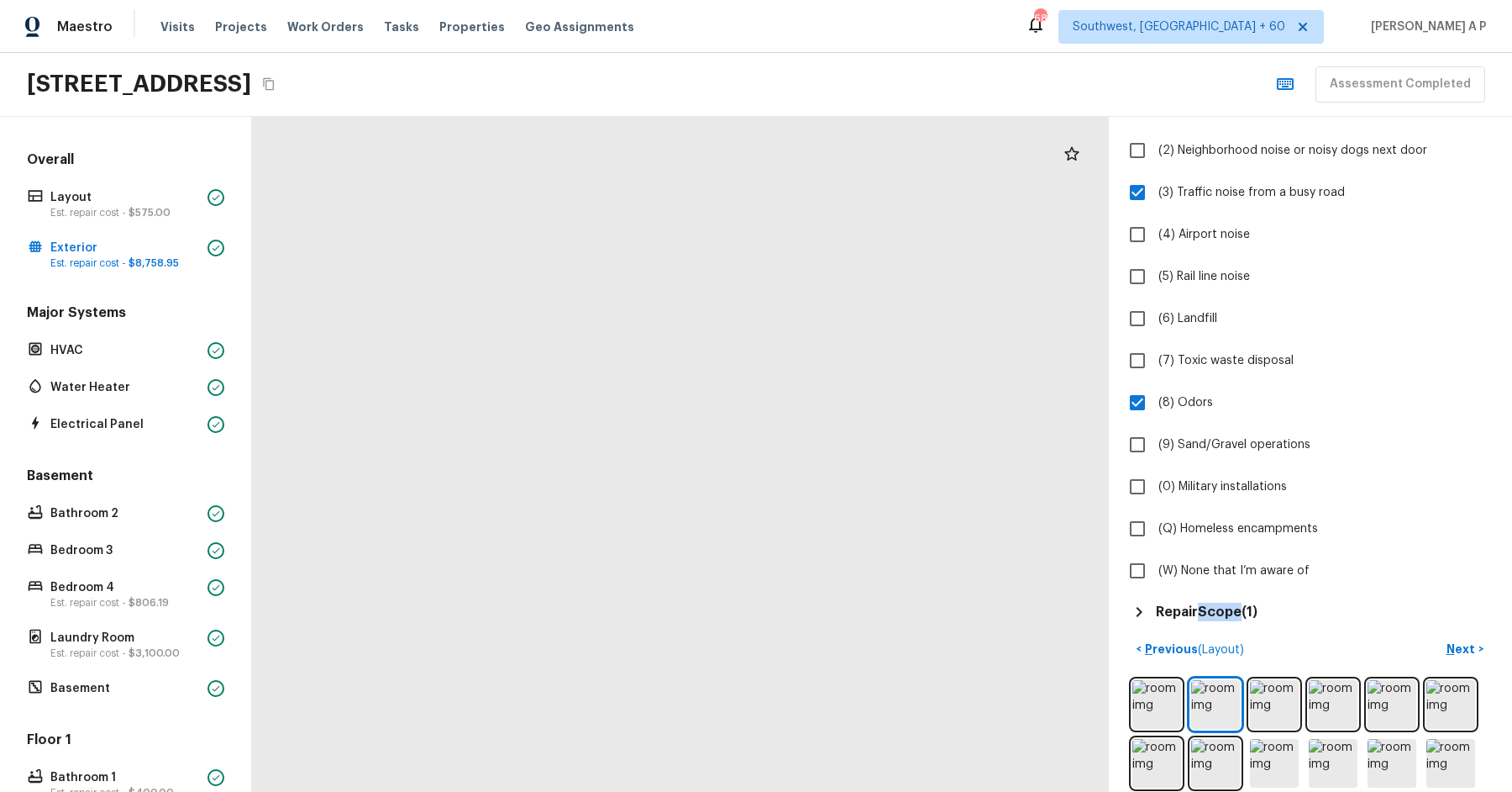
drag, startPoint x: 902, startPoint y: 548, endPoint x: 1095, endPoint y: 276, distance: 333.5
click at [1095, 278] on div at bounding box center [495, 32] width 2305 height 1816
drag, startPoint x: 859, startPoint y: 380, endPoint x: 1018, endPoint y: 194, distance: 244.7
drag, startPoint x: 807, startPoint y: 145, endPoint x: 800, endPoint y: 318, distance: 173.1
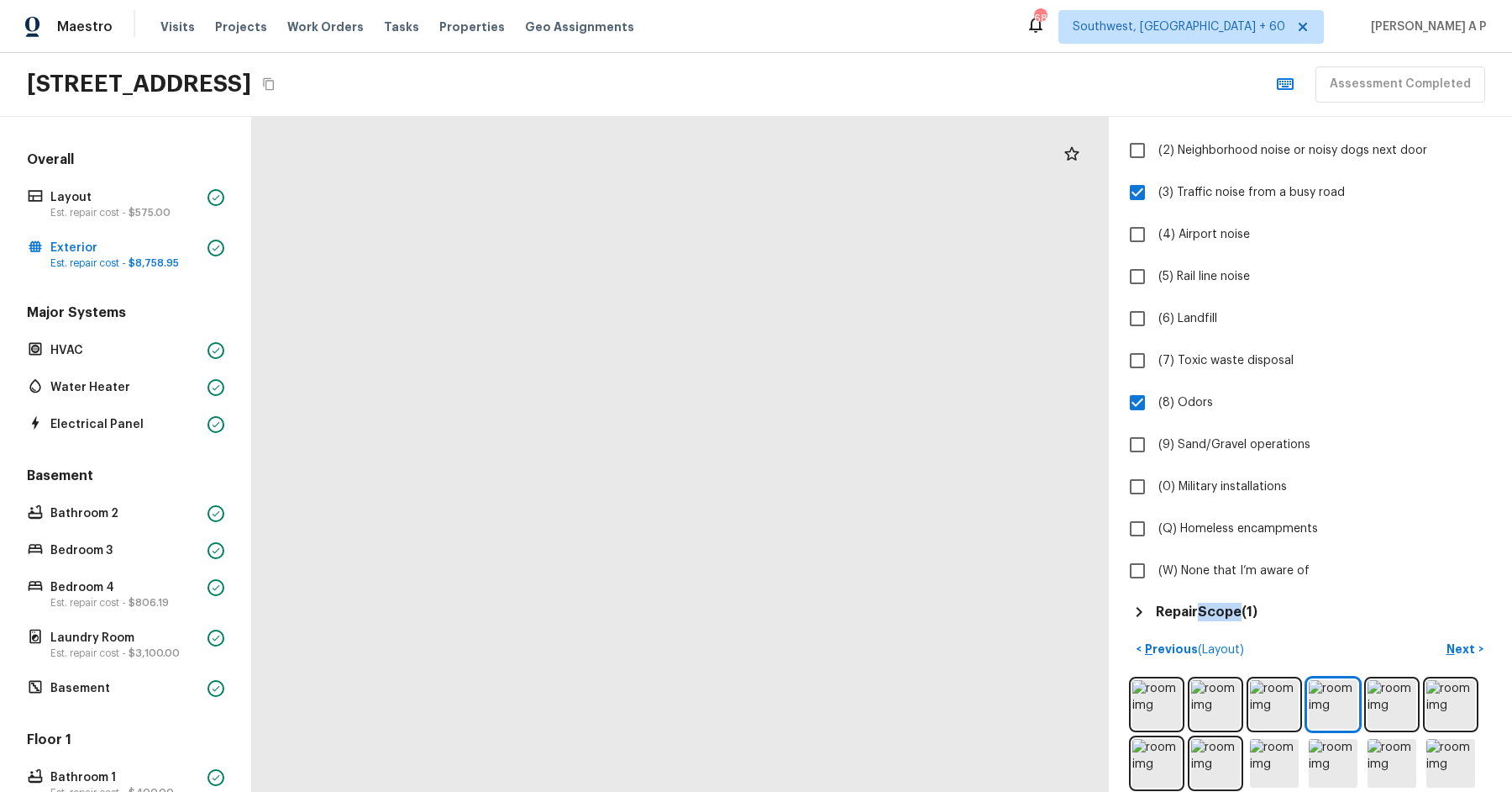
click at [801, 318] on div at bounding box center [578, 449] width 1376 height 1084
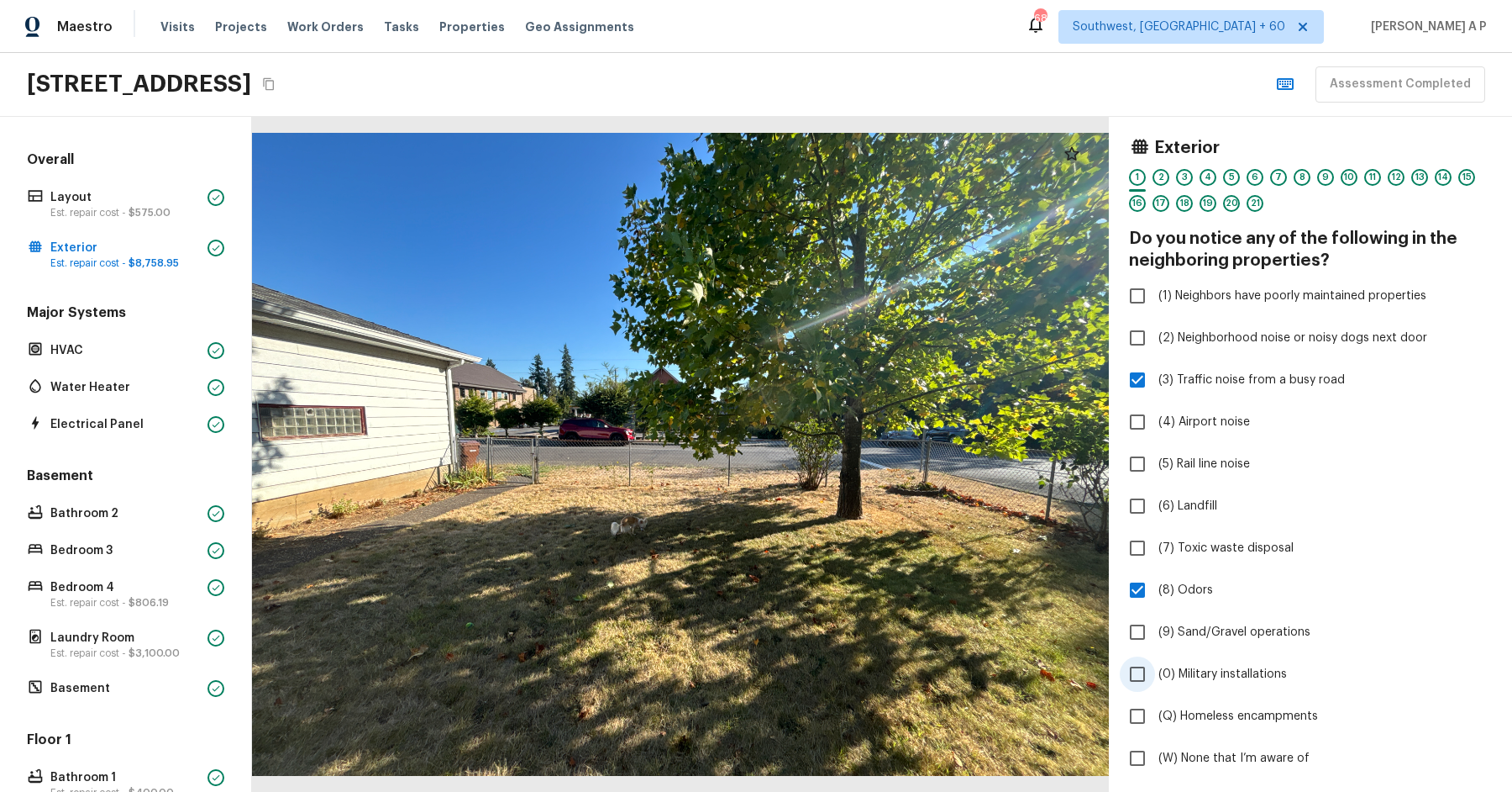
scroll to position [486, 0]
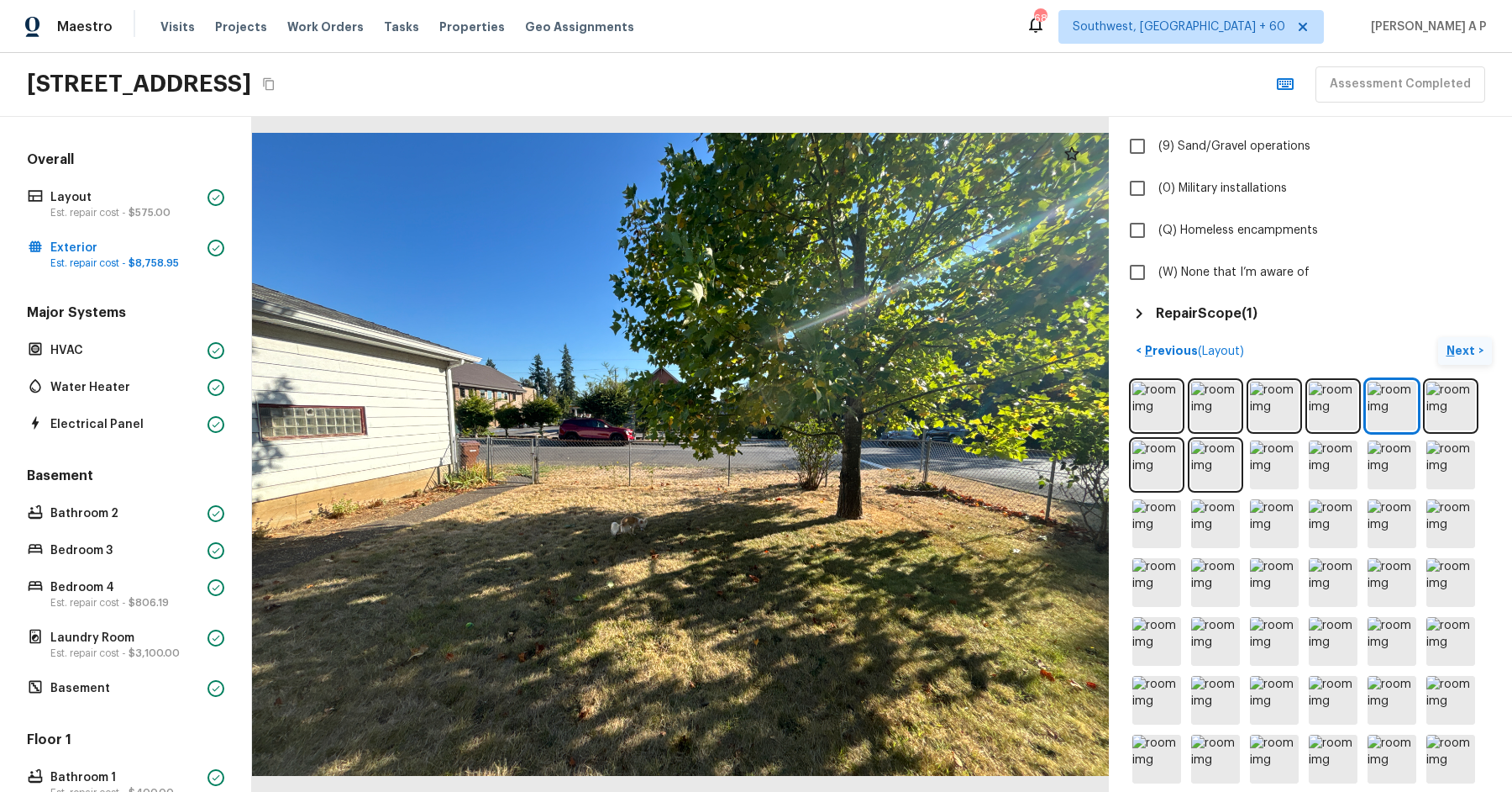
click at [1470, 339] on button "Next >" at bounding box center [1465, 351] width 54 height 28
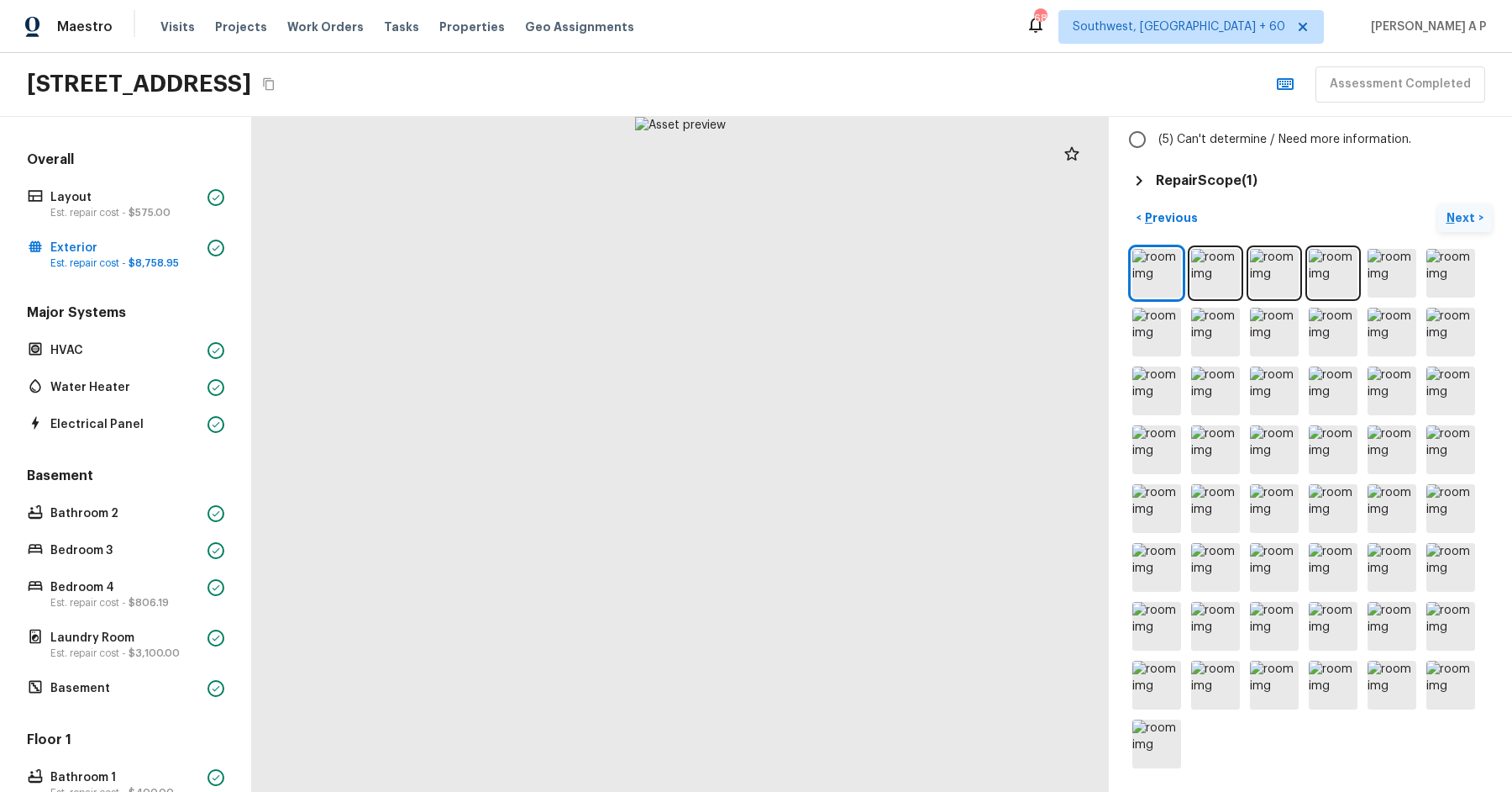
scroll to position [314, 0]
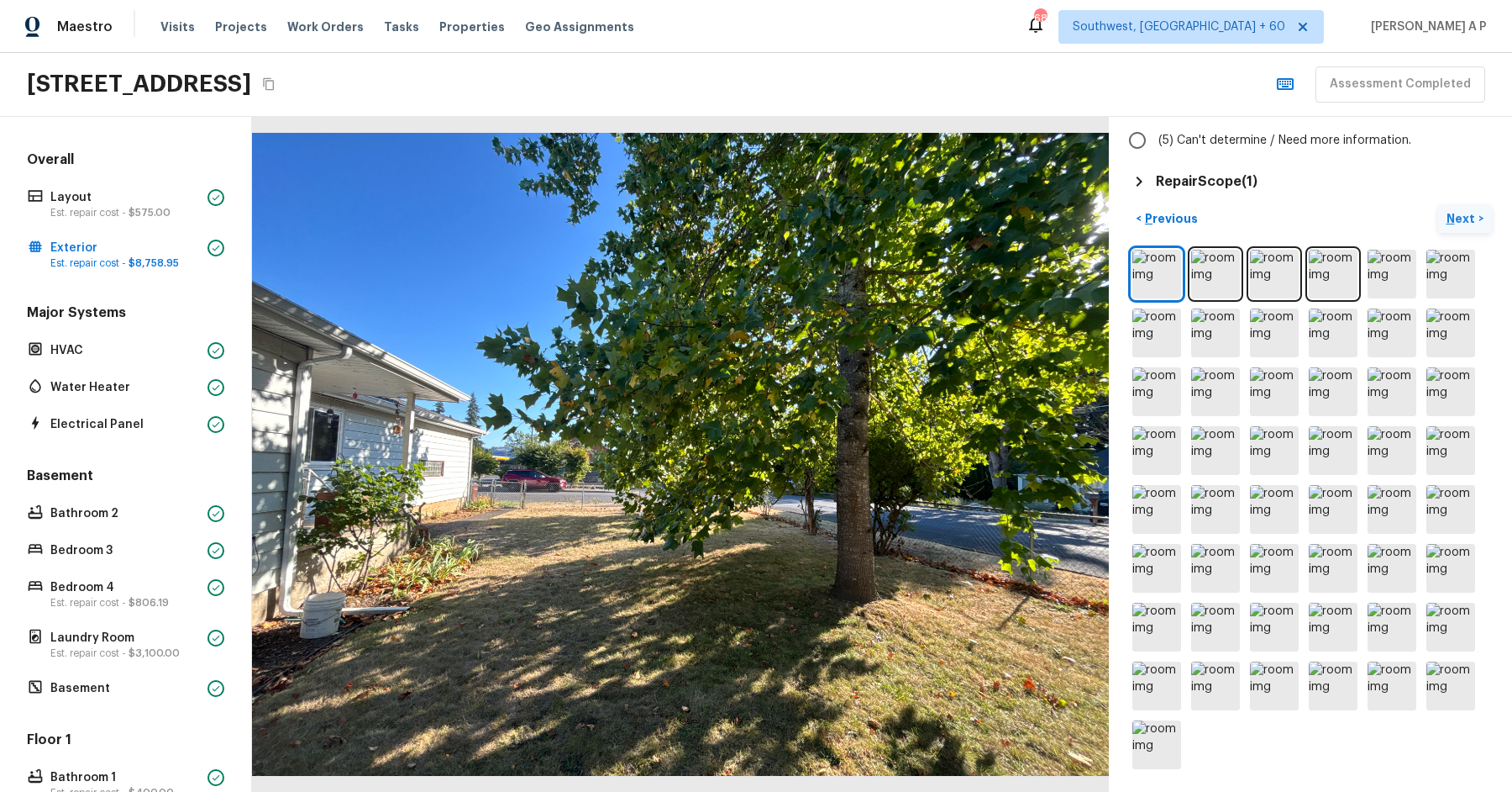
click at [1470, 339] on img at bounding box center [1451, 333] width 48 height 49
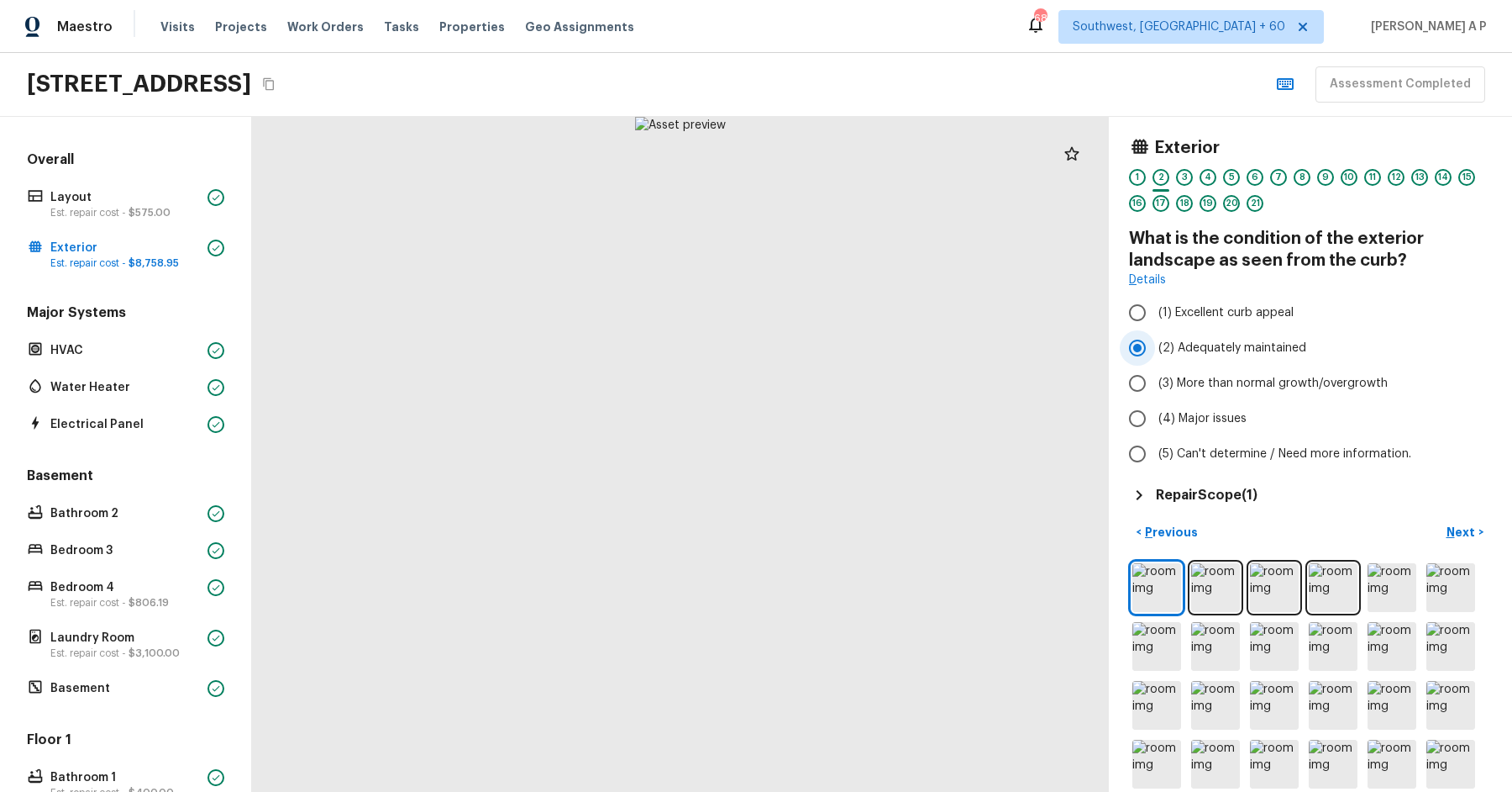
scroll to position [5, 0]
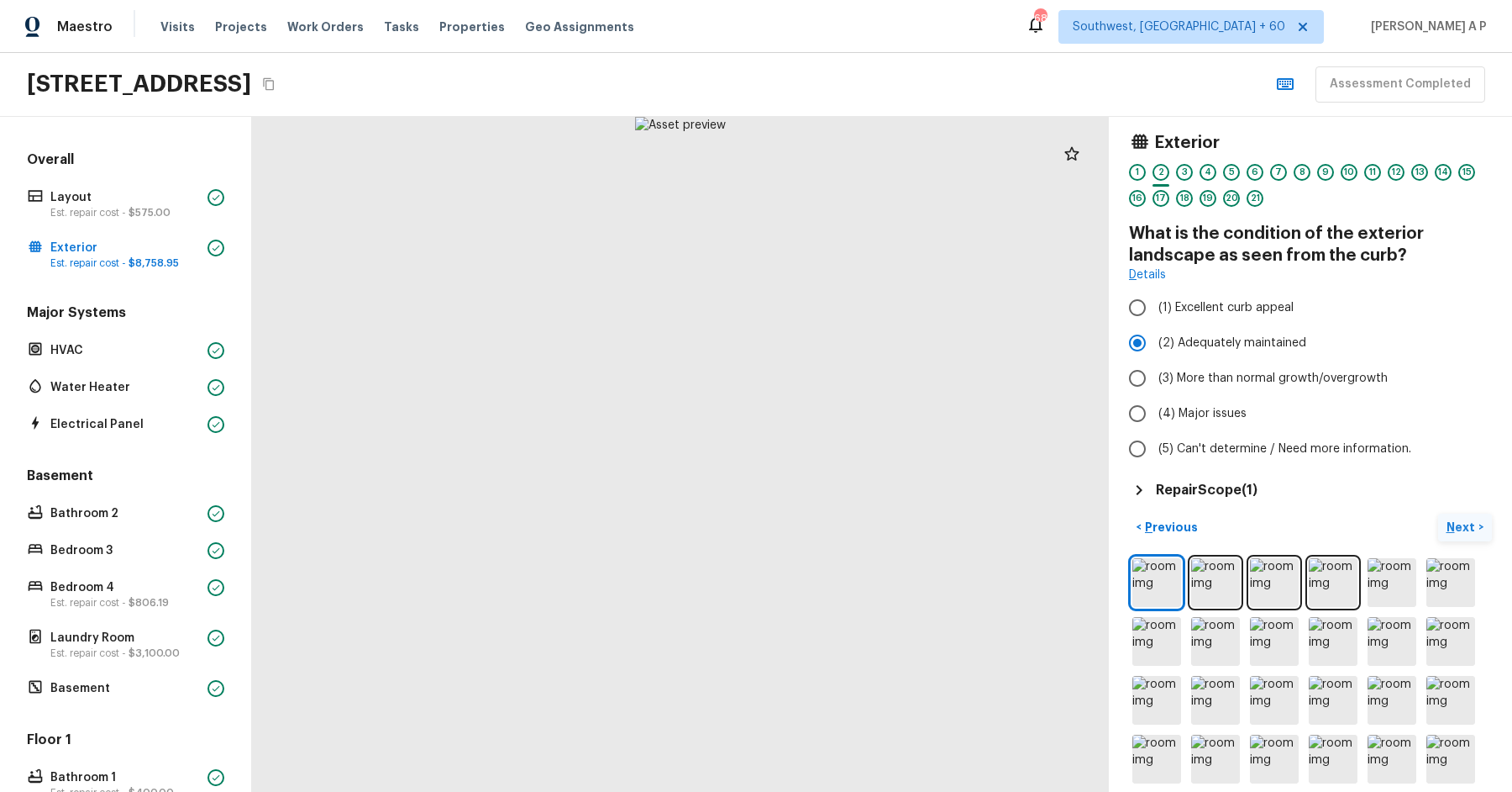
click at [1460, 518] on p "Next" at bounding box center [1462, 526] width 32 height 16
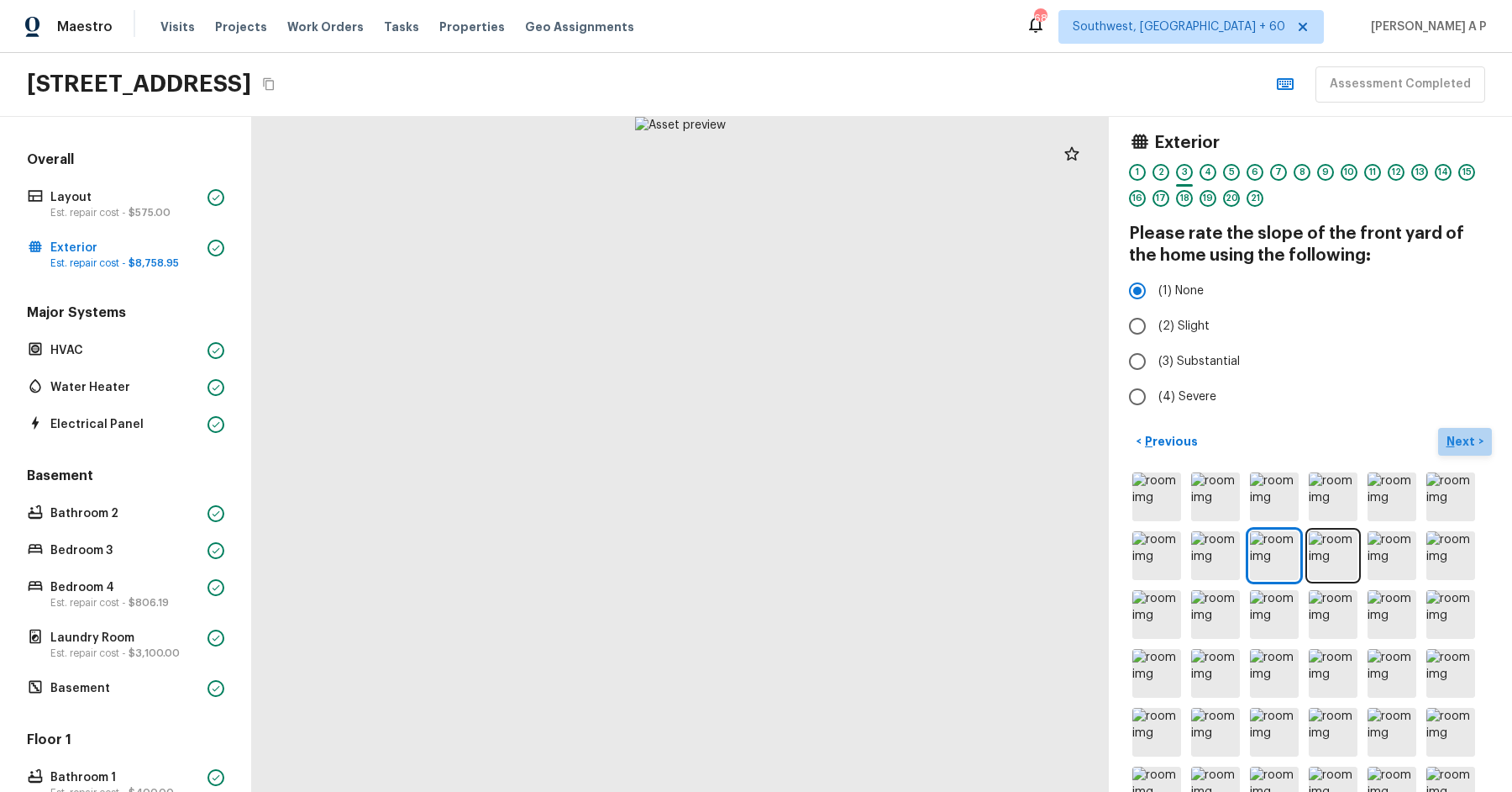
click at [1451, 428] on button "Next >" at bounding box center [1465, 442] width 54 height 28
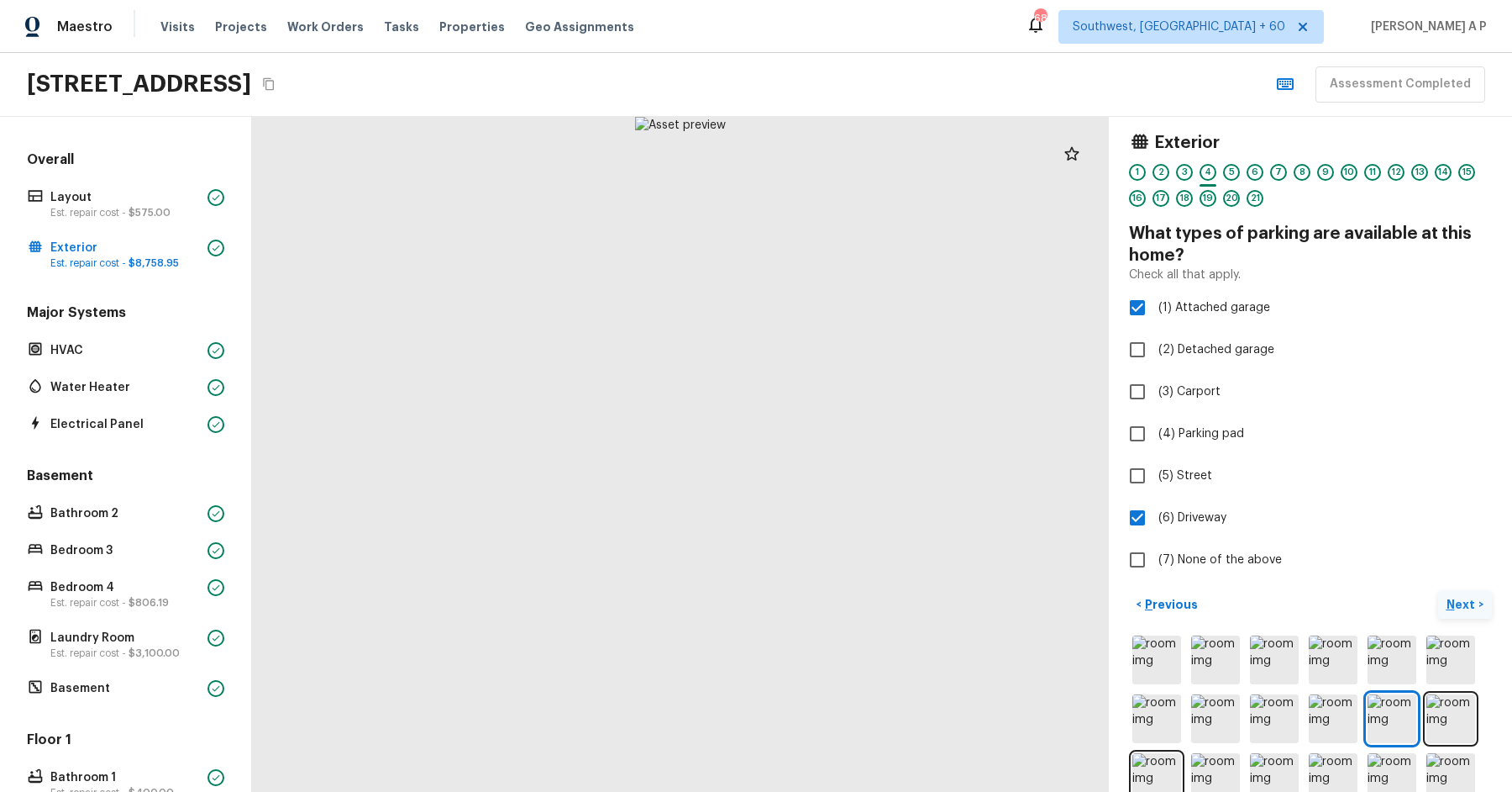
click at [1471, 600] on p "Next" at bounding box center [1462, 604] width 32 height 16
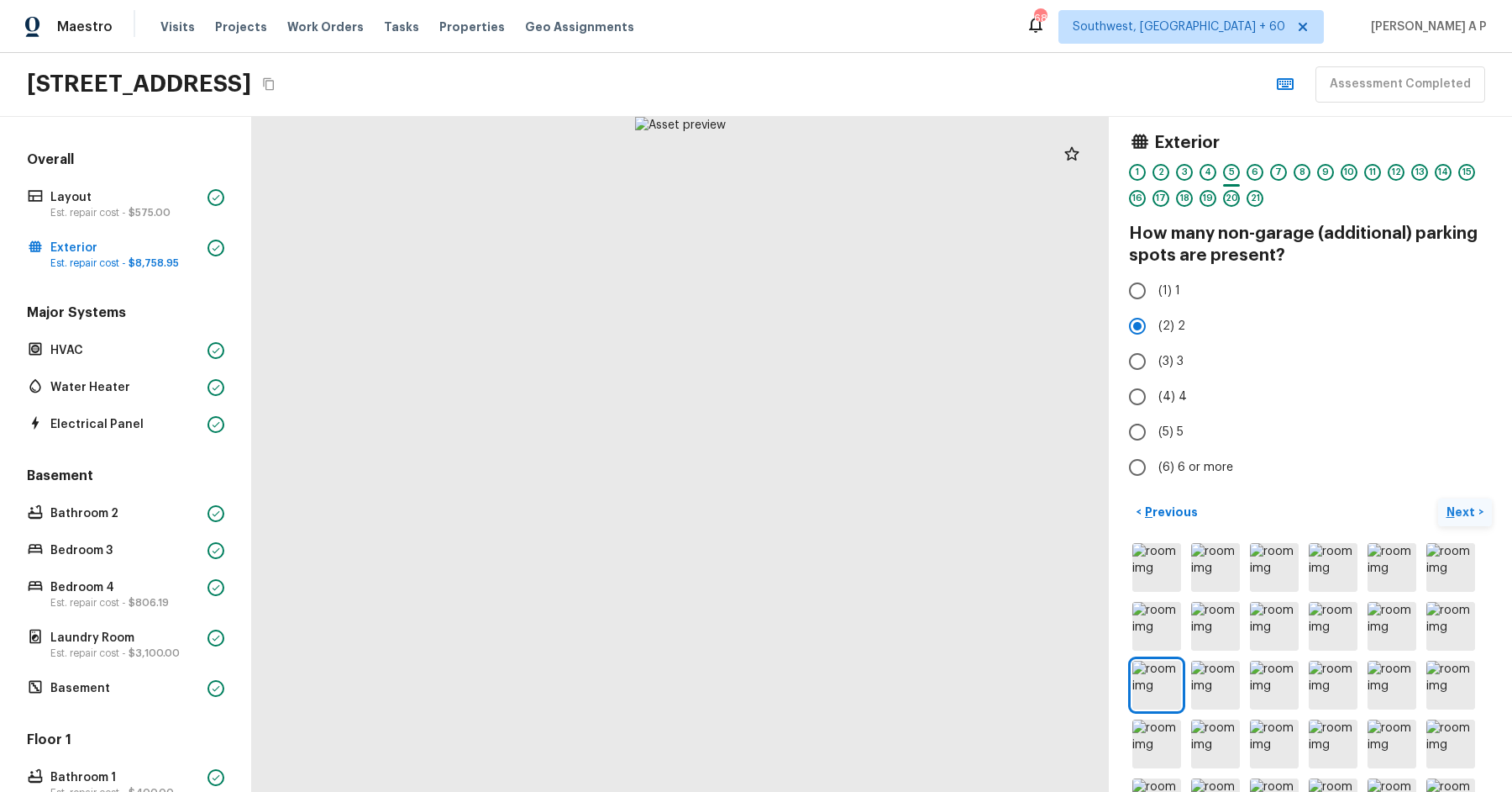
click at [1456, 509] on p "Next" at bounding box center [1462, 511] width 32 height 16
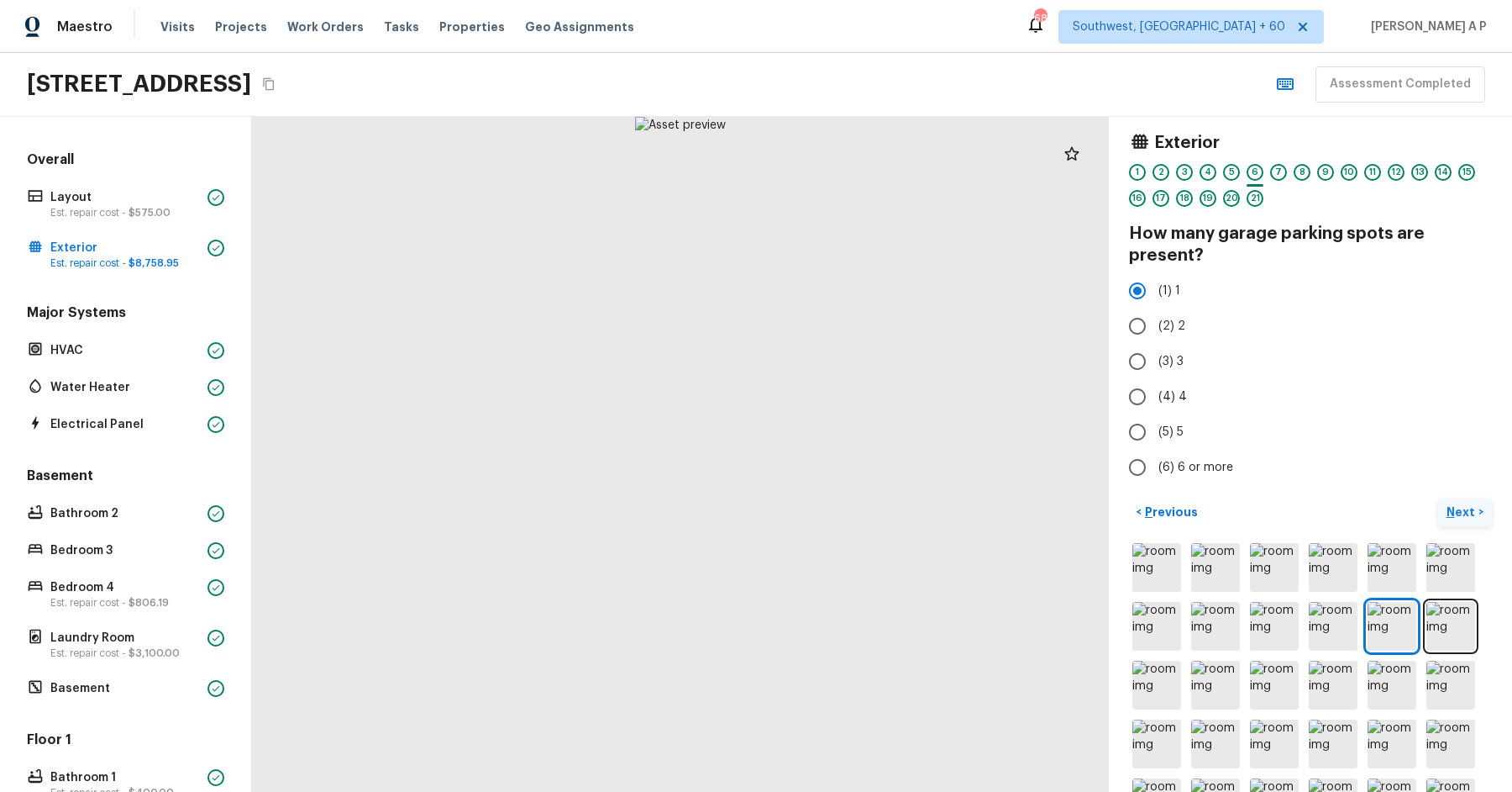
click at [1456, 509] on p "Next" at bounding box center [1462, 511] width 32 height 16
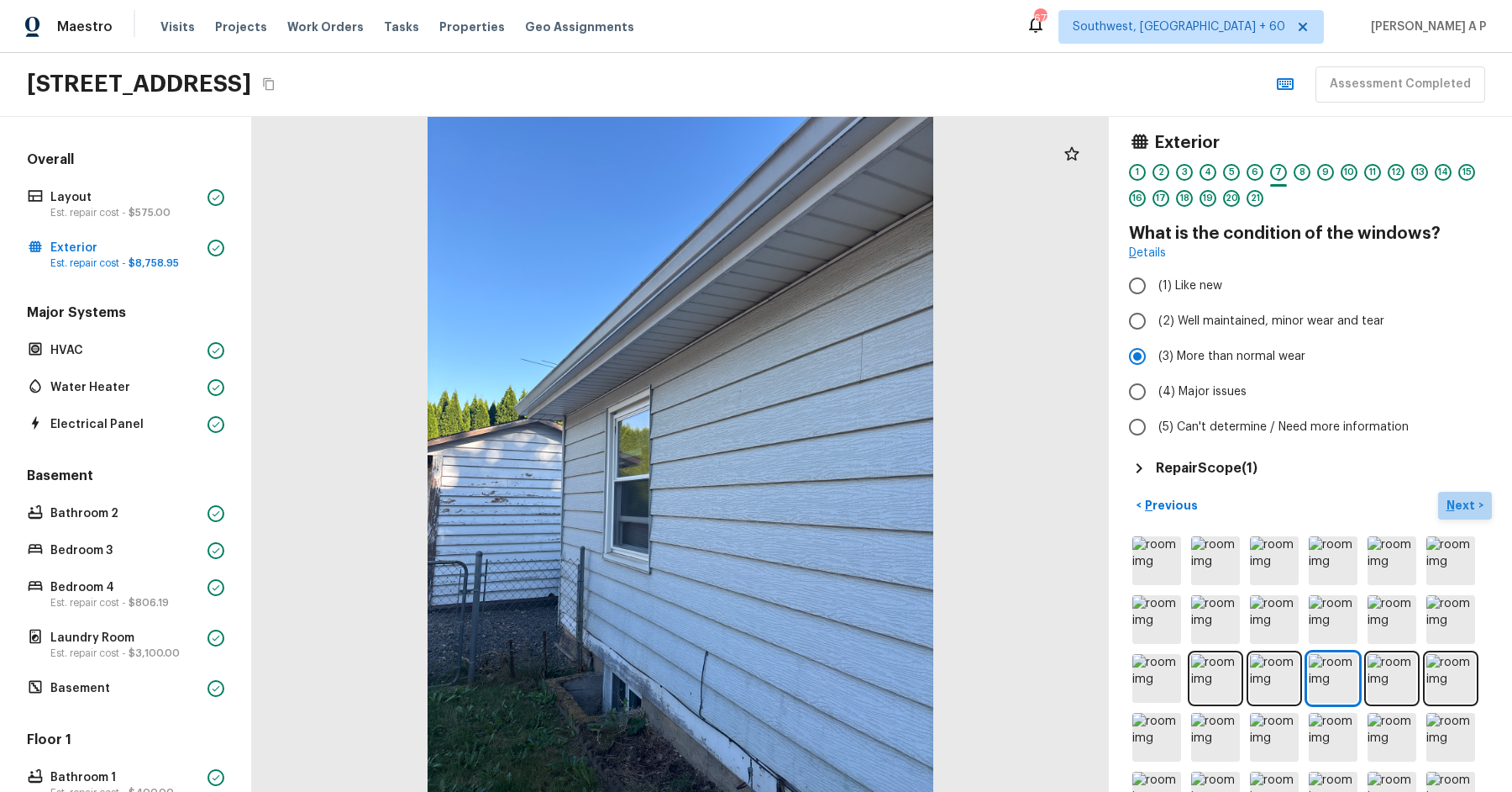
click at [1464, 498] on p "Next" at bounding box center [1462, 504] width 32 height 16
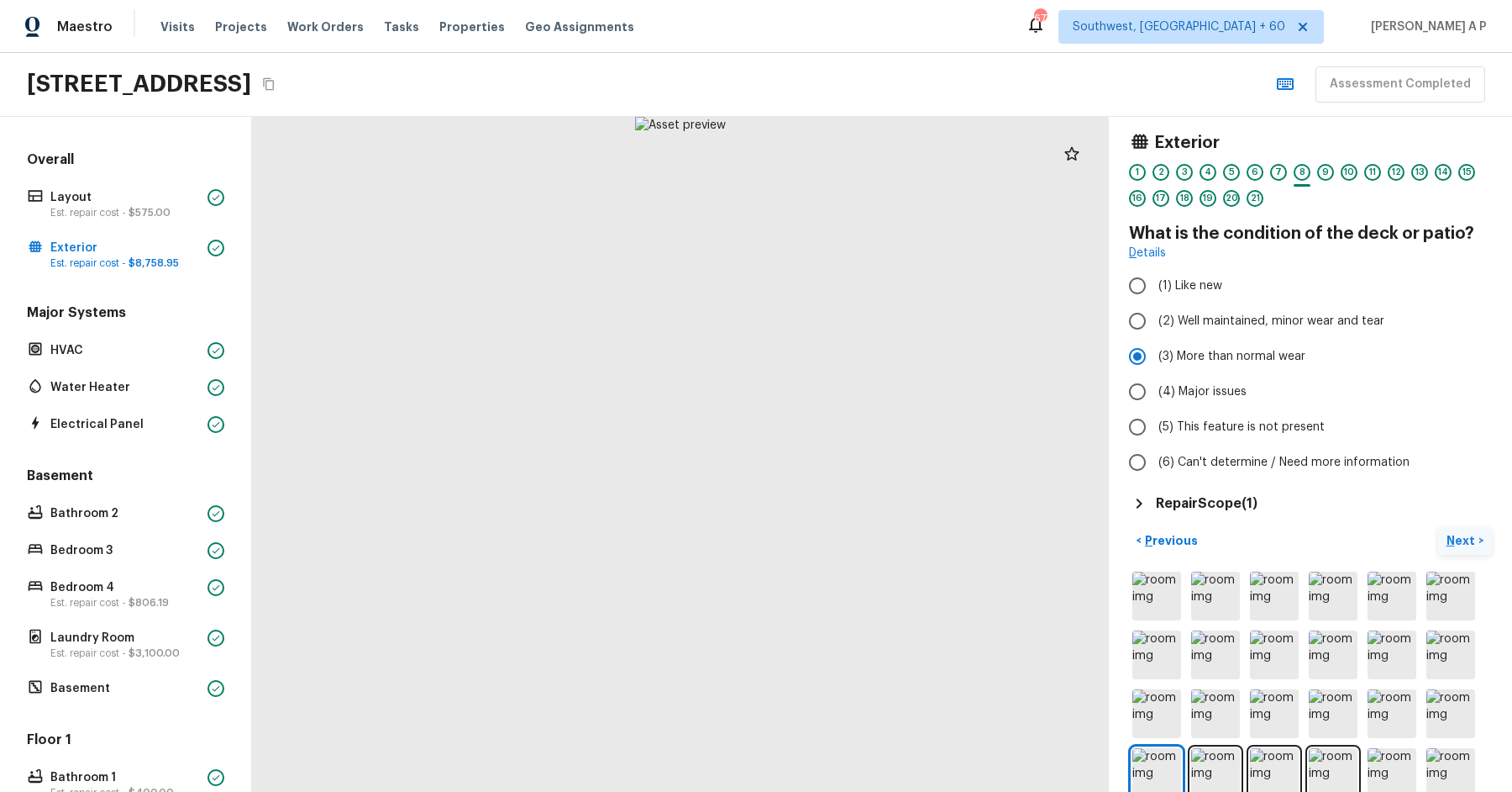
click at [1457, 536] on p "Next" at bounding box center [1462, 540] width 32 height 16
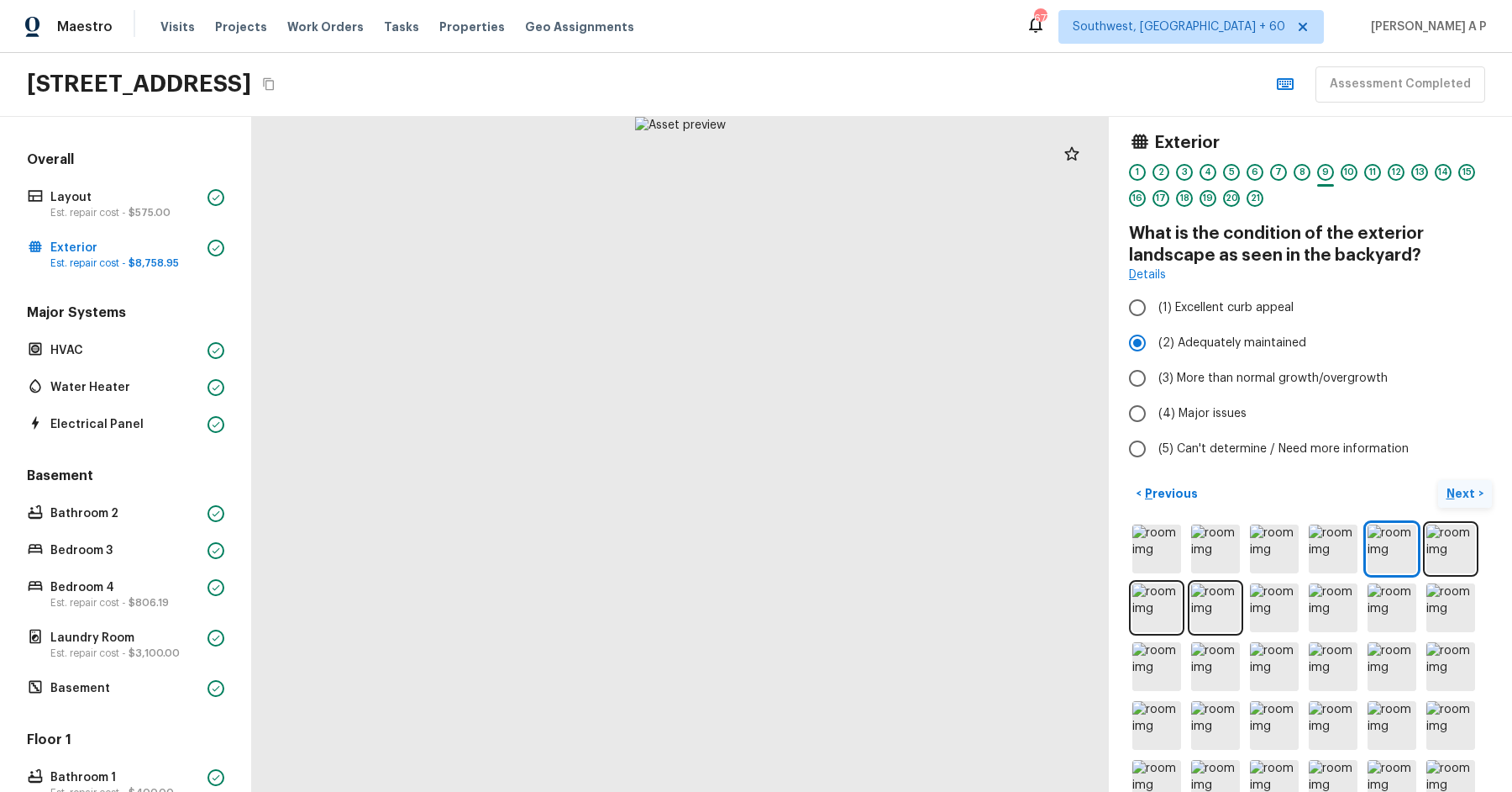
click at [1463, 486] on p "Next" at bounding box center [1462, 493] width 32 height 16
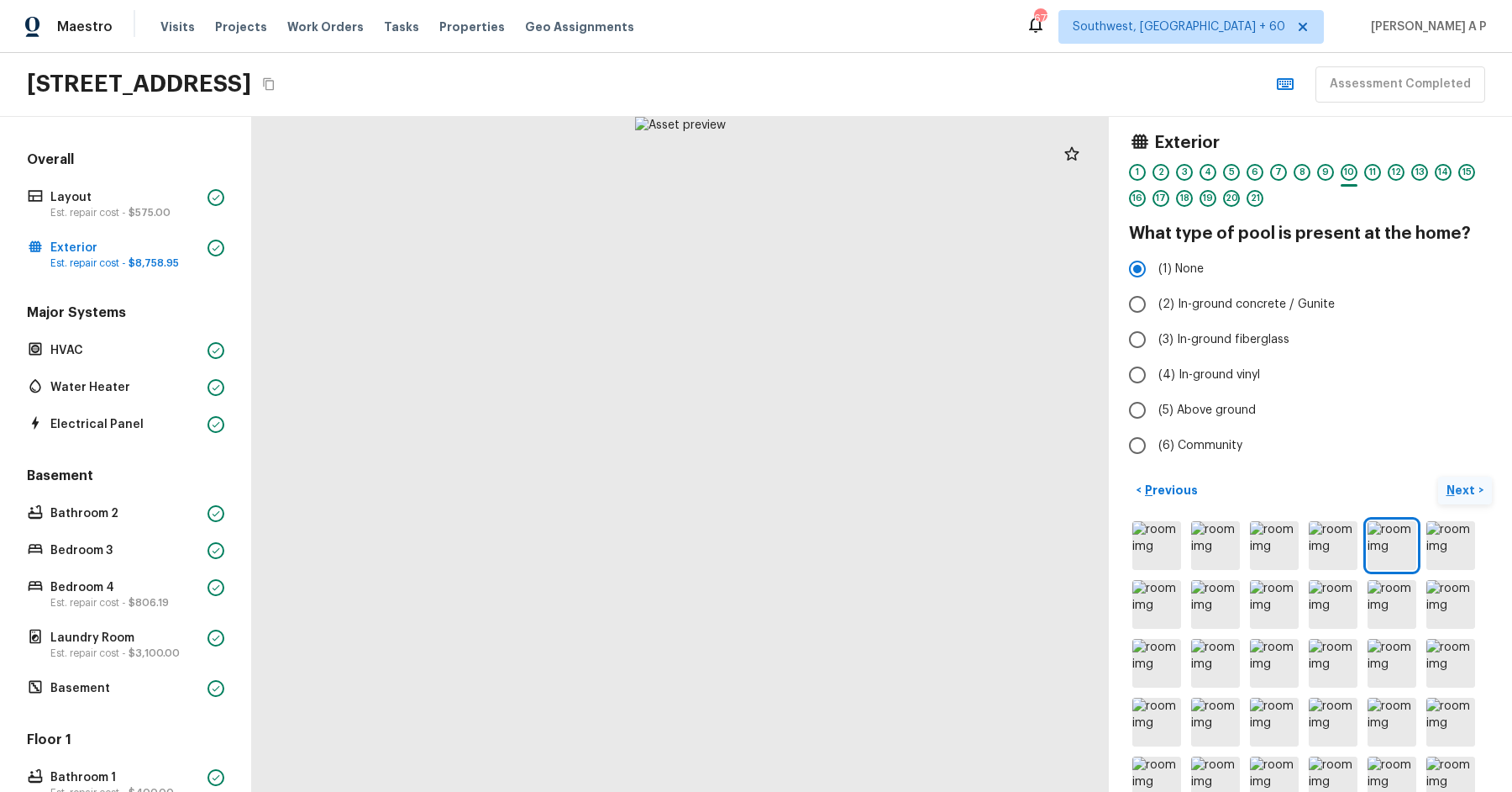
click at [1463, 486] on p "Next" at bounding box center [1462, 490] width 32 height 16
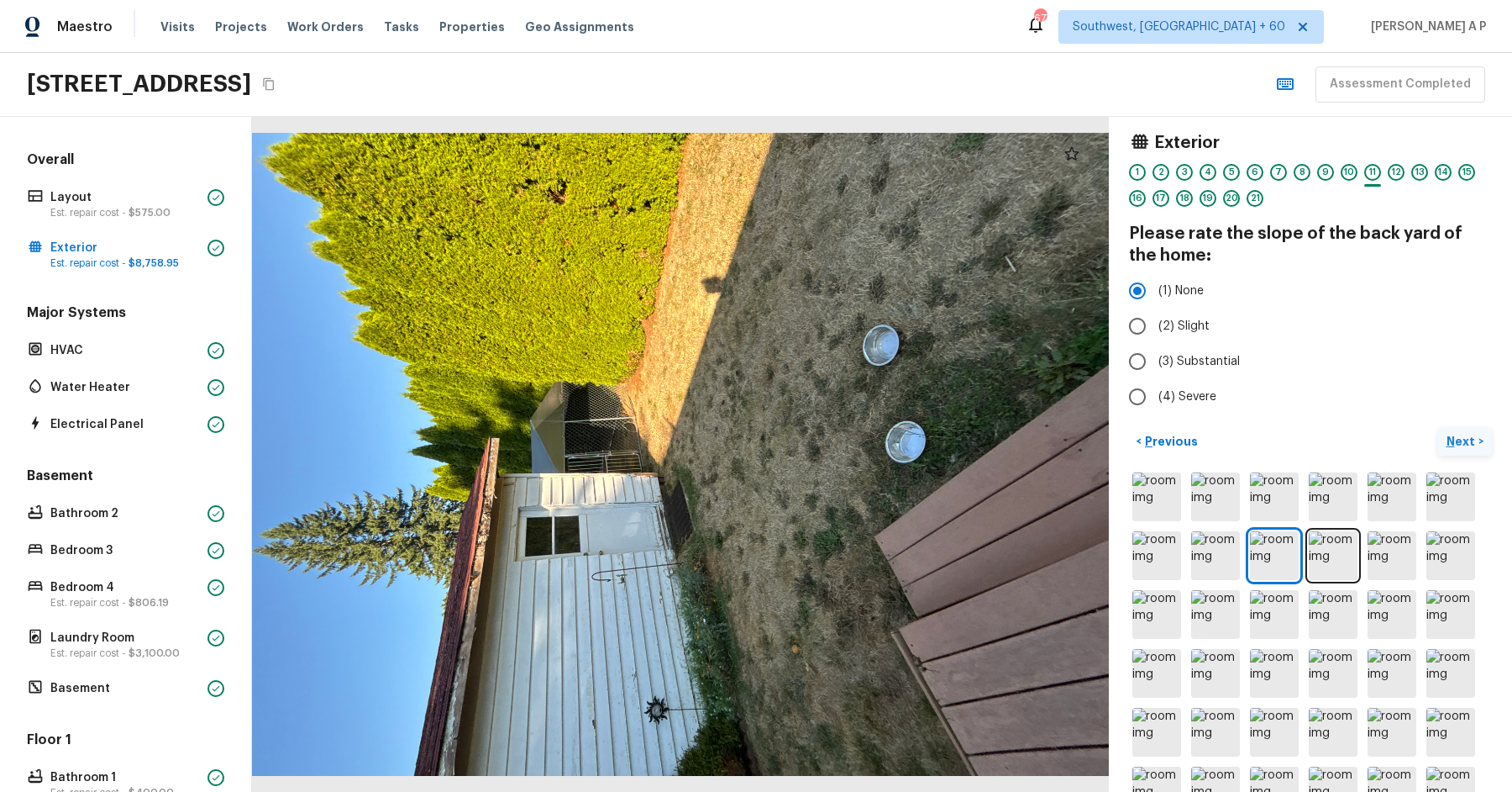
click at [1463, 486] on img at bounding box center [1451, 497] width 48 height 49
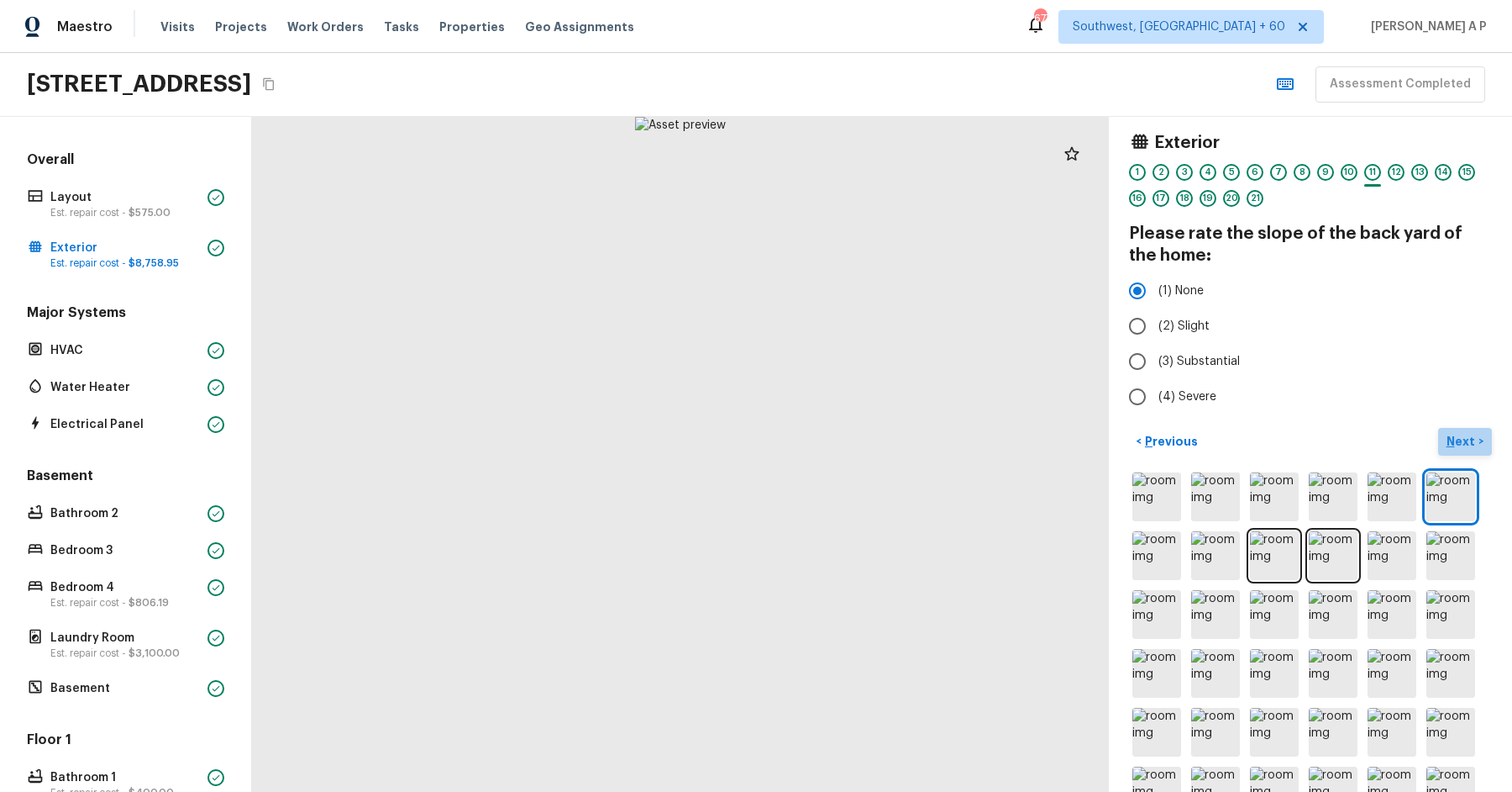
click at [1458, 444] on p "Next" at bounding box center [1462, 441] width 32 height 16
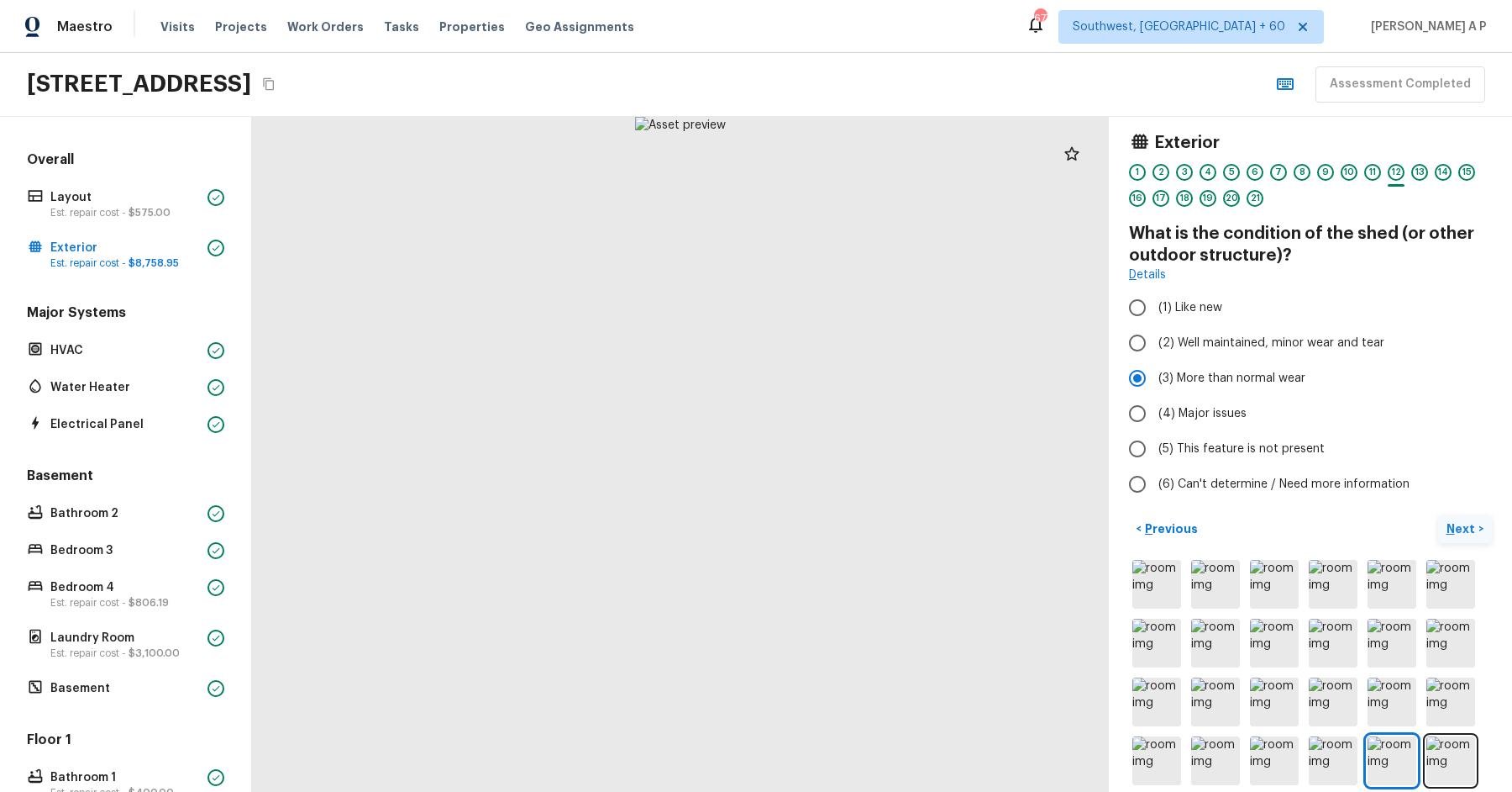
click at [1450, 527] on p "Next" at bounding box center [1462, 528] width 32 height 16
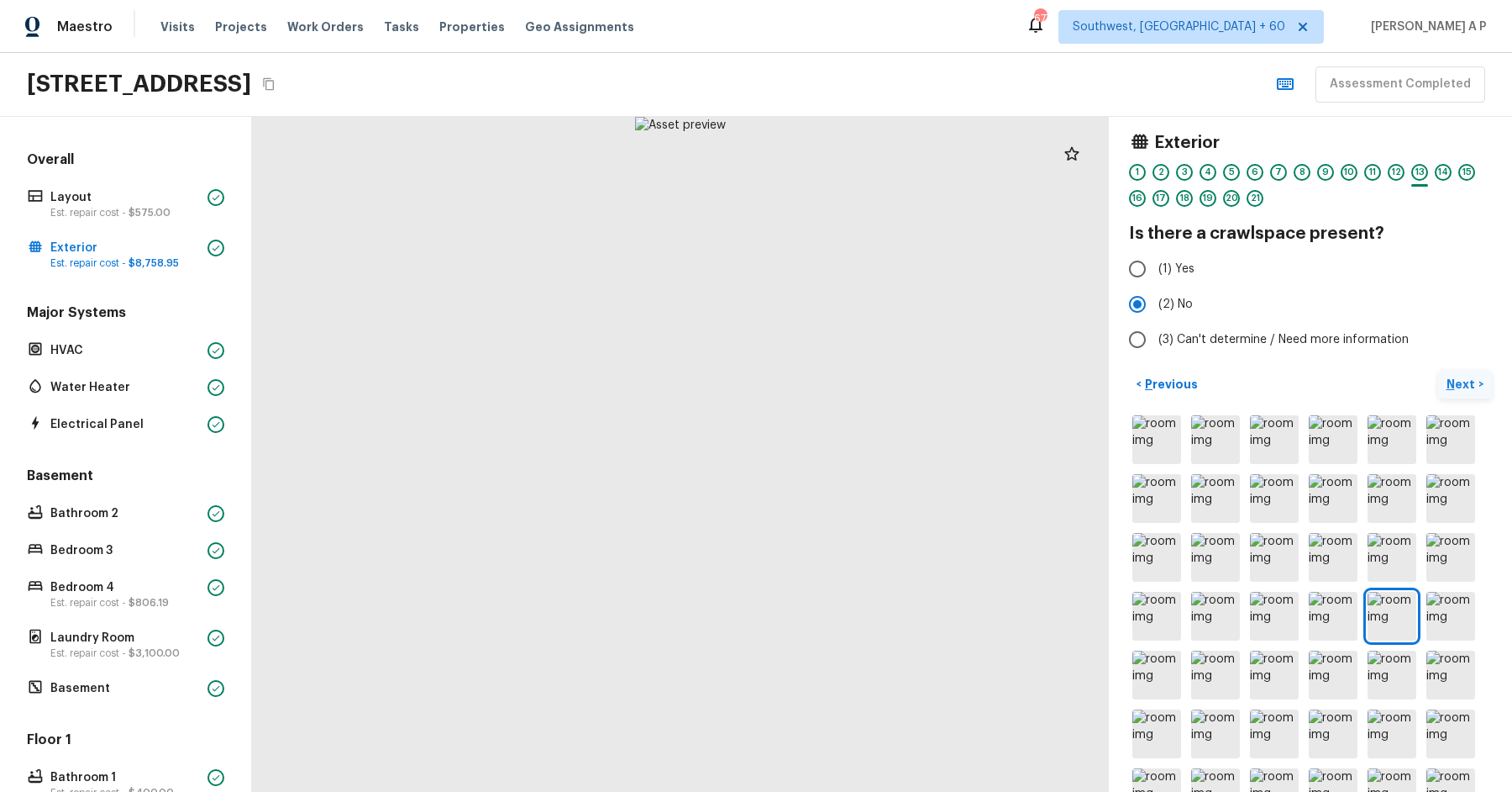
click at [1457, 376] on p "Next" at bounding box center [1462, 384] width 32 height 16
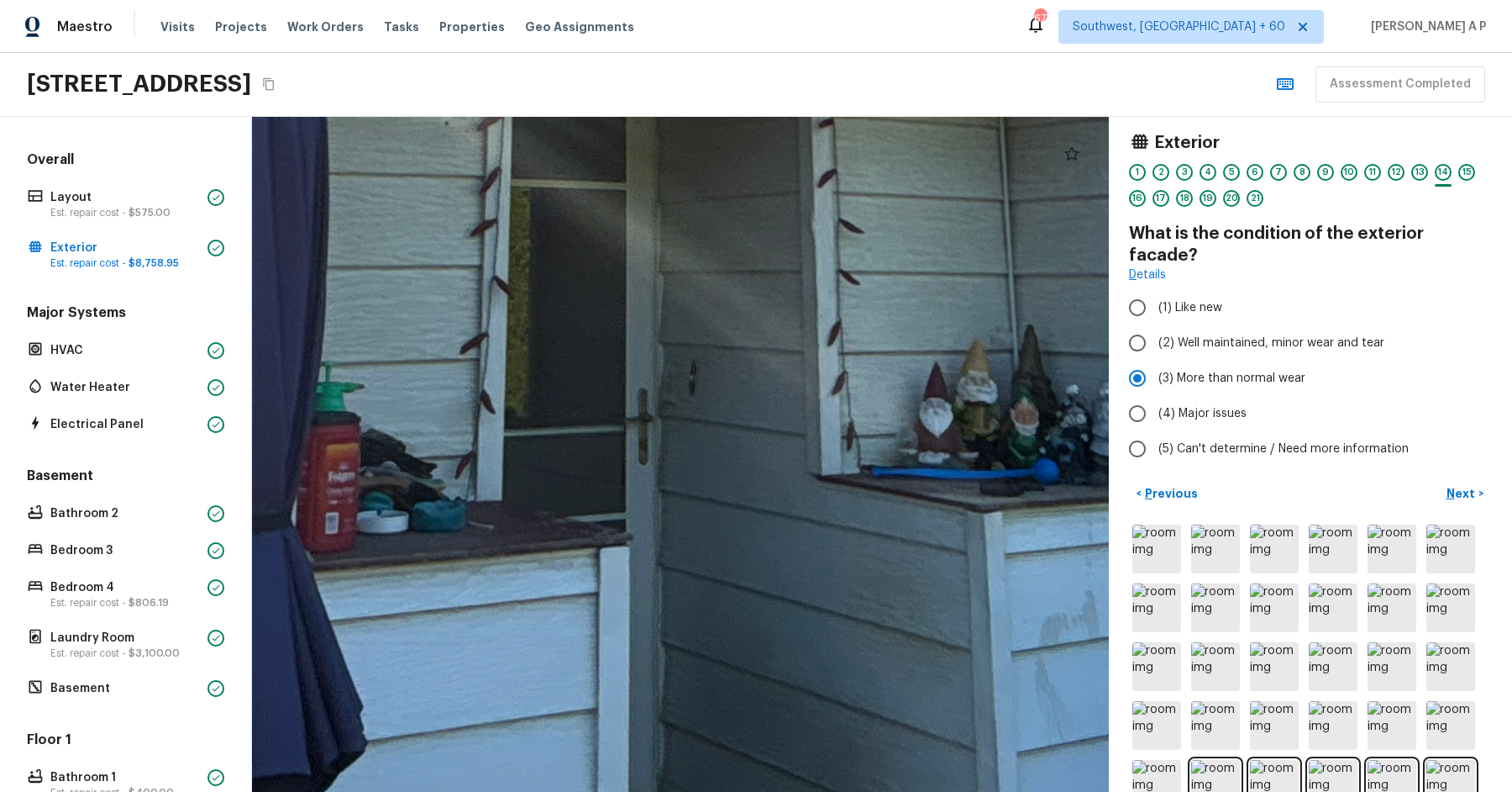
drag, startPoint x: 761, startPoint y: 564, endPoint x: 1035, endPoint y: 367, distance: 337.5
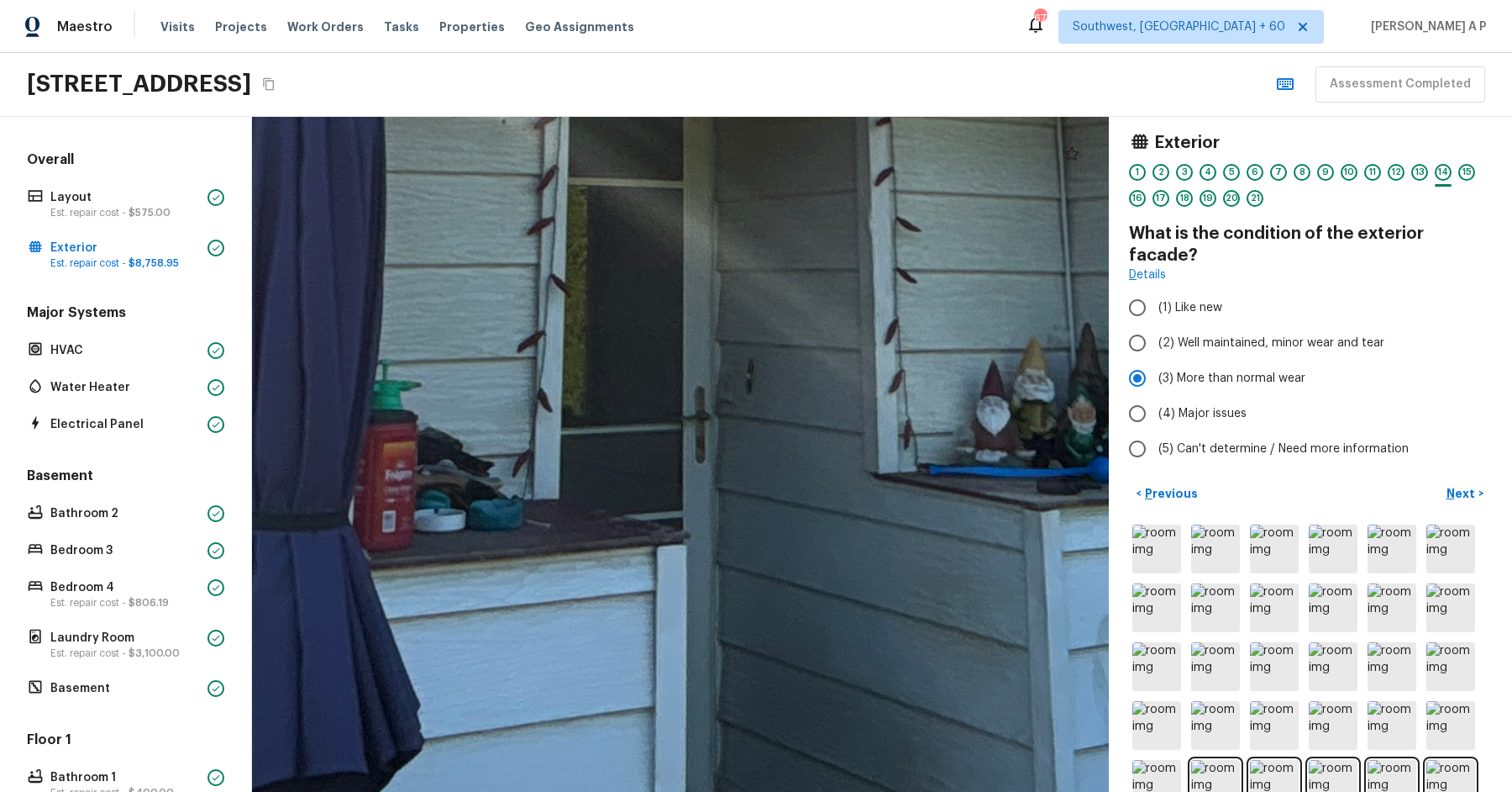
drag, startPoint x: 399, startPoint y: 524, endPoint x: 497, endPoint y: 520, distance: 98.1
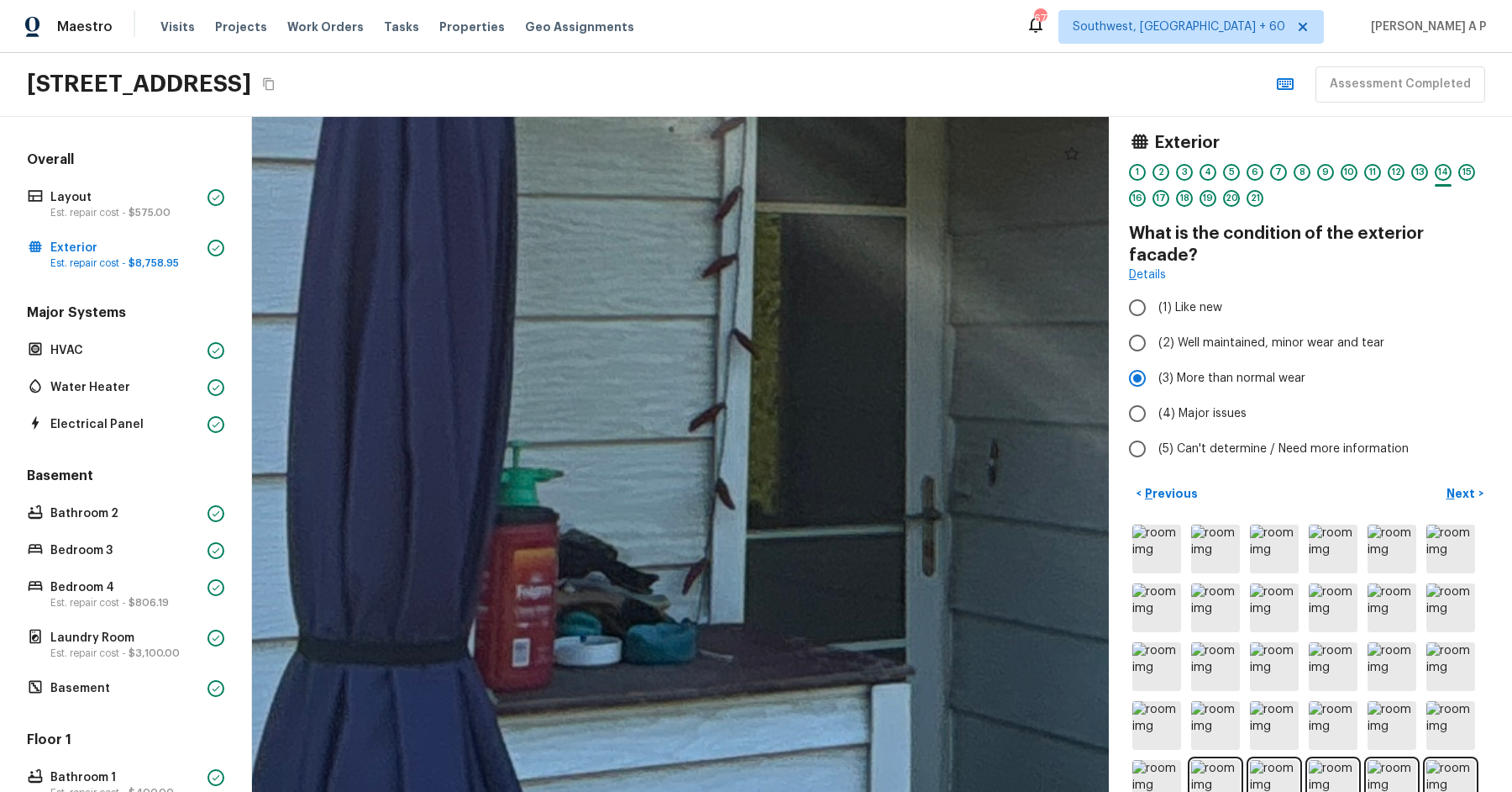
drag, startPoint x: 658, startPoint y: 633, endPoint x: 657, endPoint y: 365, distance: 268.0
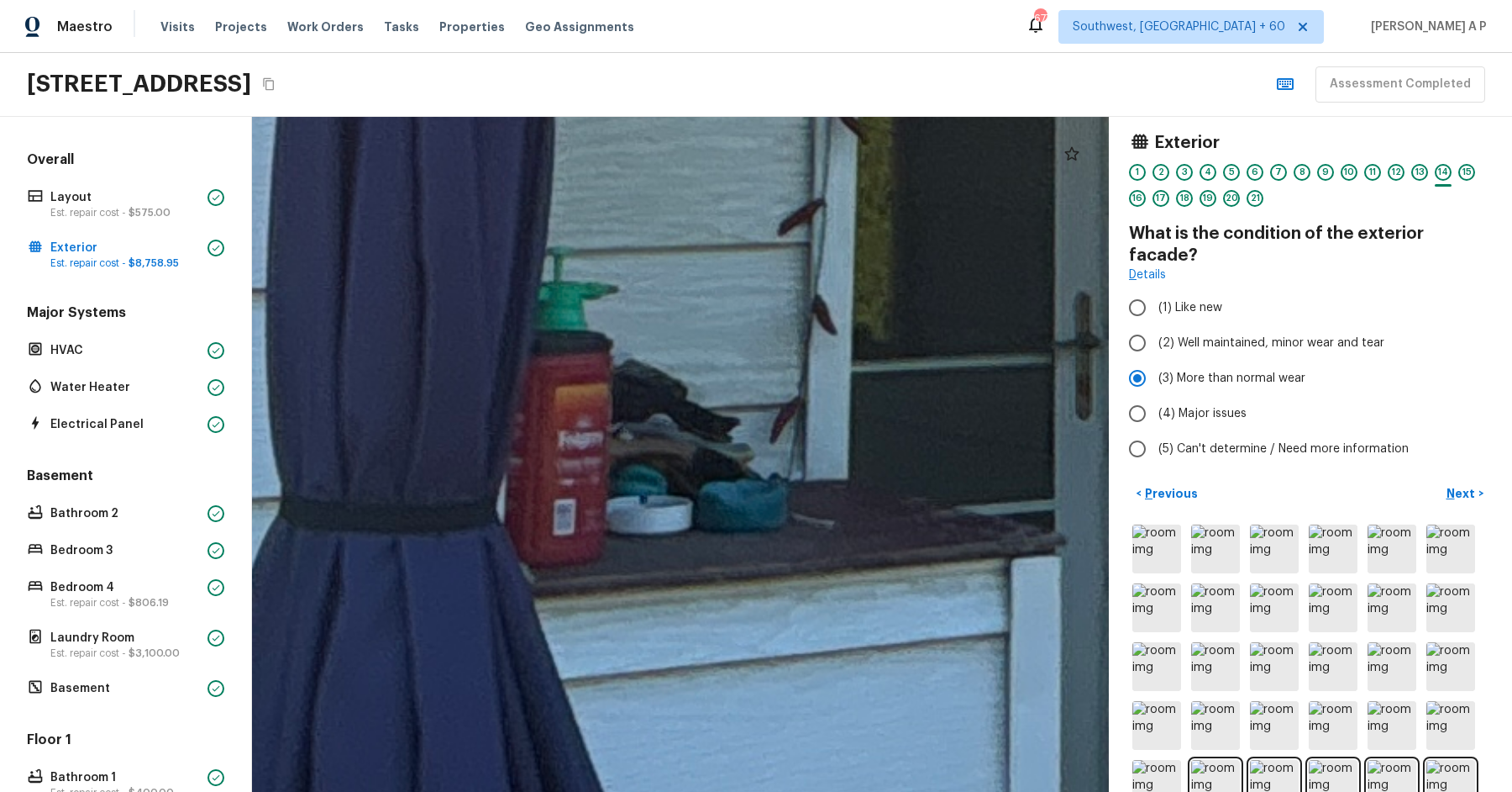
drag, startPoint x: 572, startPoint y: 537, endPoint x: 644, endPoint y: 537, distance: 72.0
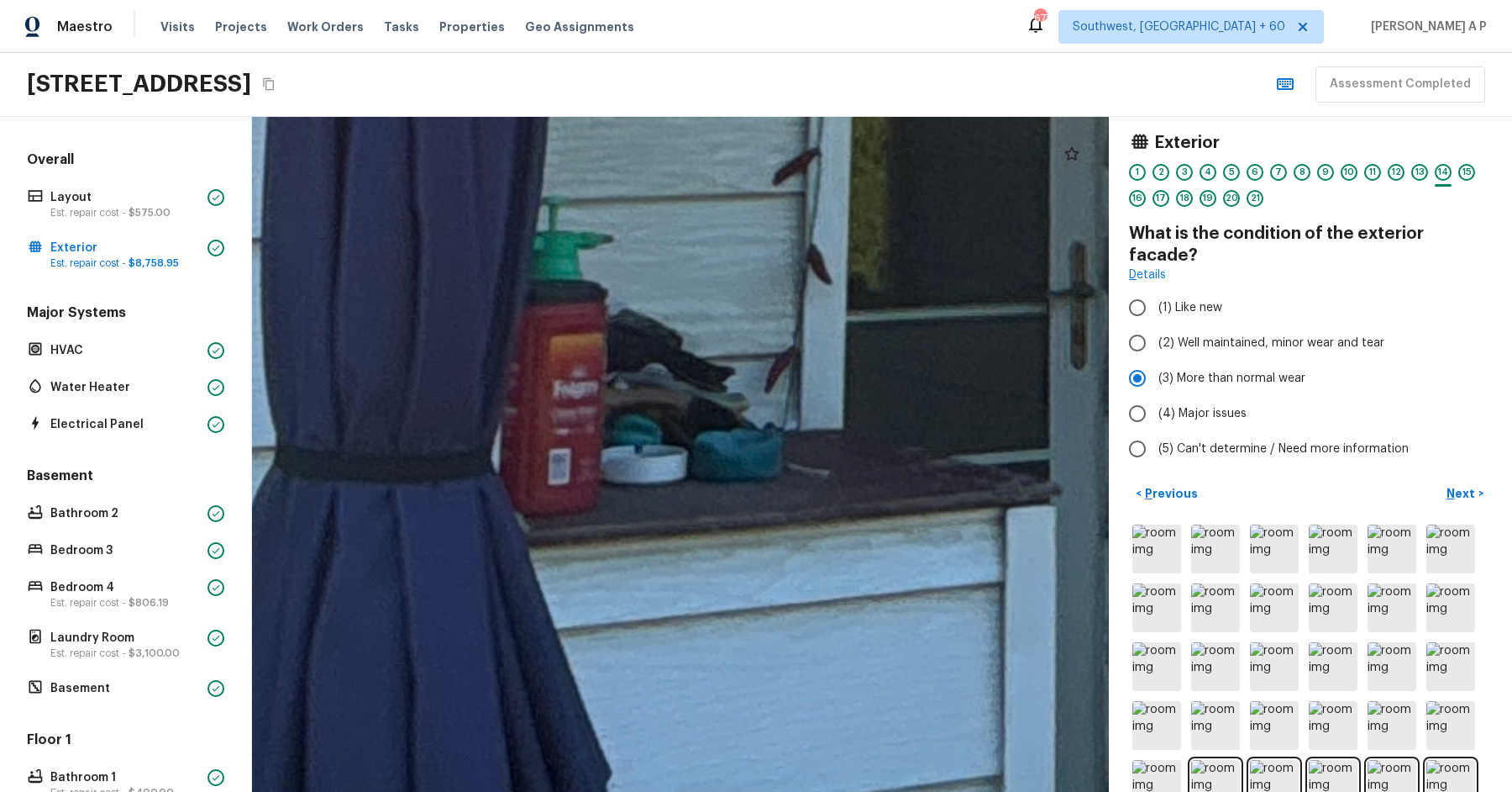
drag, startPoint x: 669, startPoint y: 588, endPoint x: 663, endPoint y: 539, distance: 49.4
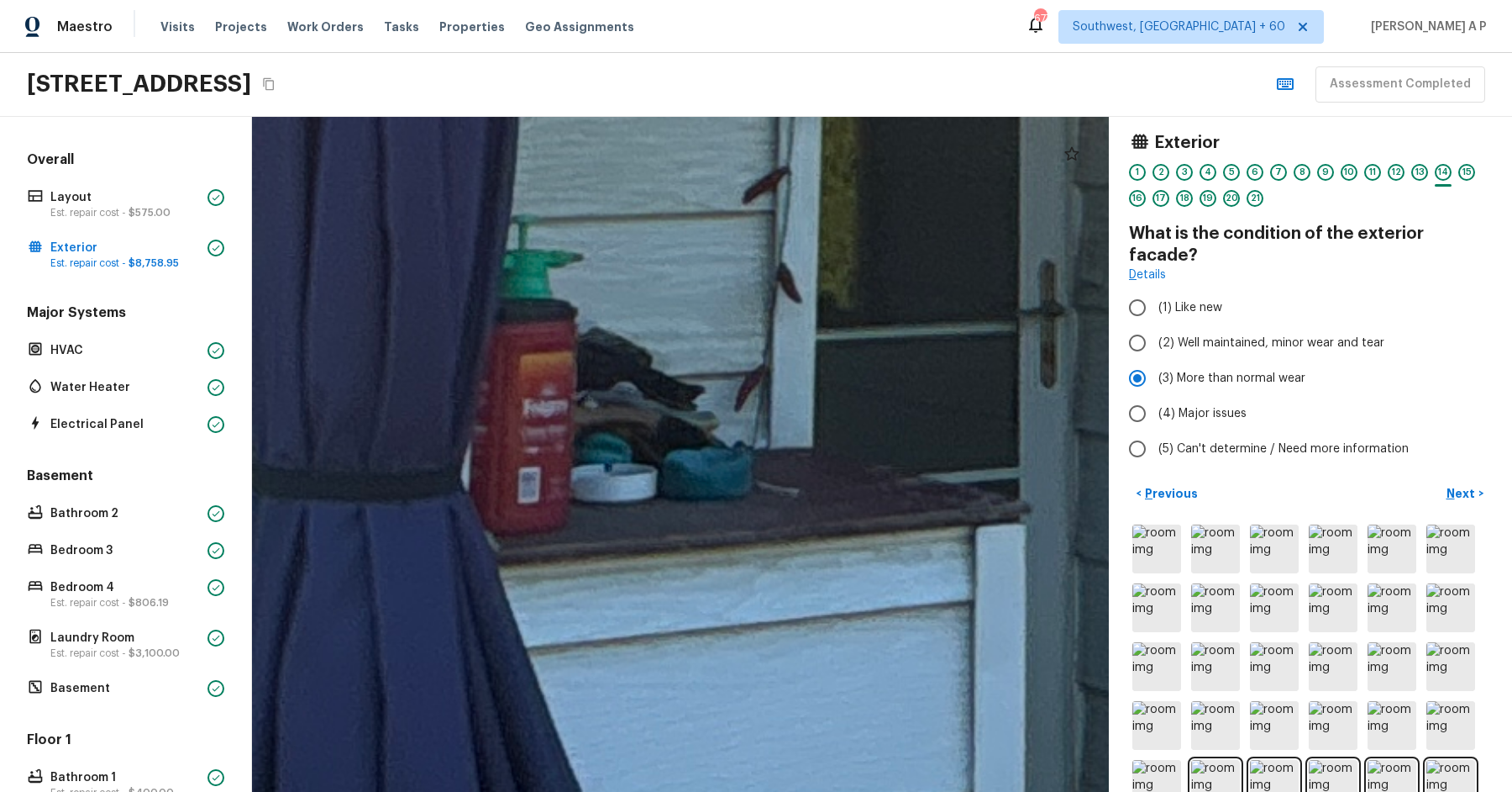
drag, startPoint x: 680, startPoint y: 525, endPoint x: 650, endPoint y: 543, distance: 35.0
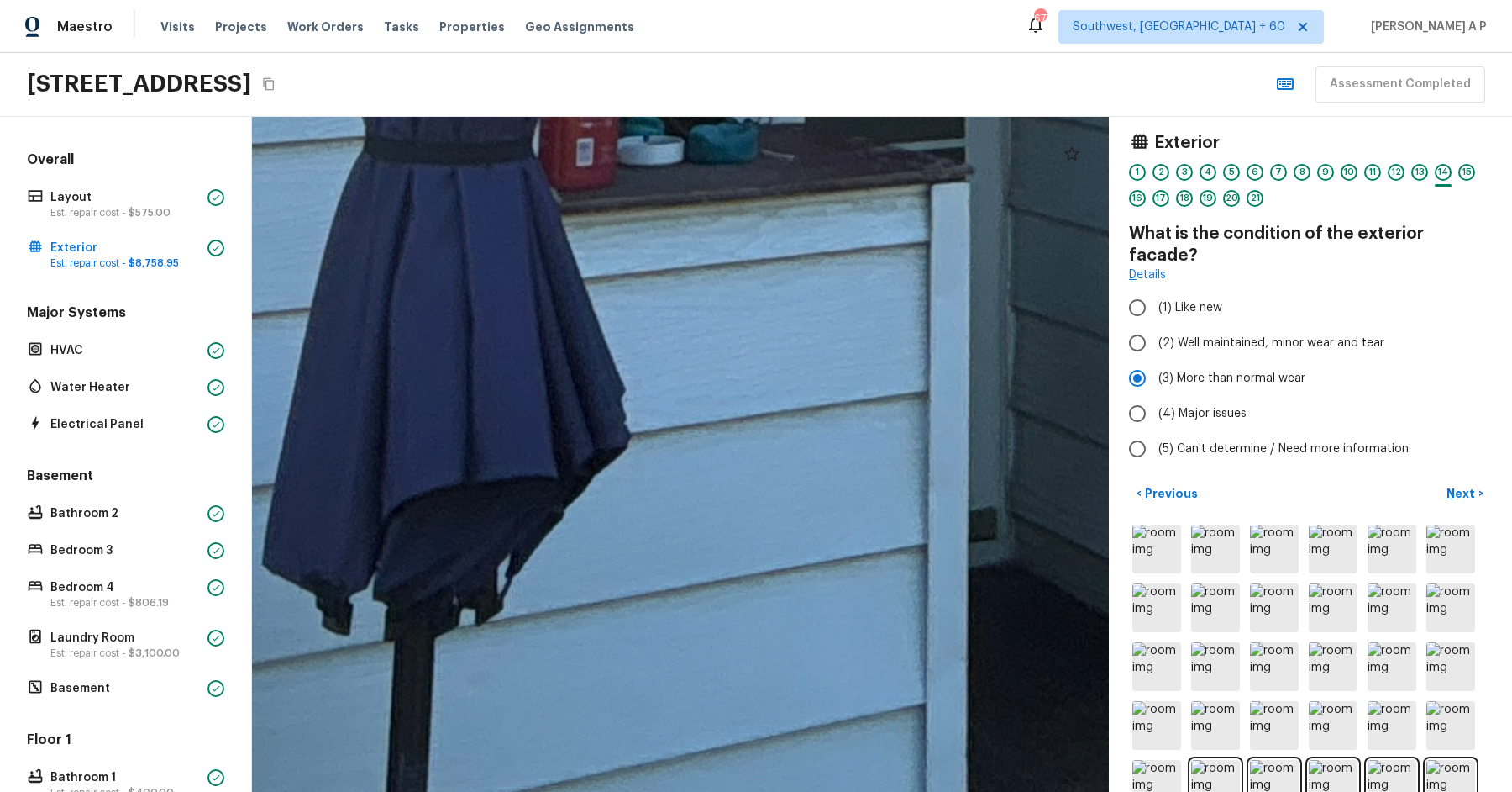
drag, startPoint x: 662, startPoint y: 477, endPoint x: 663, endPoint y: 675, distance: 198.0
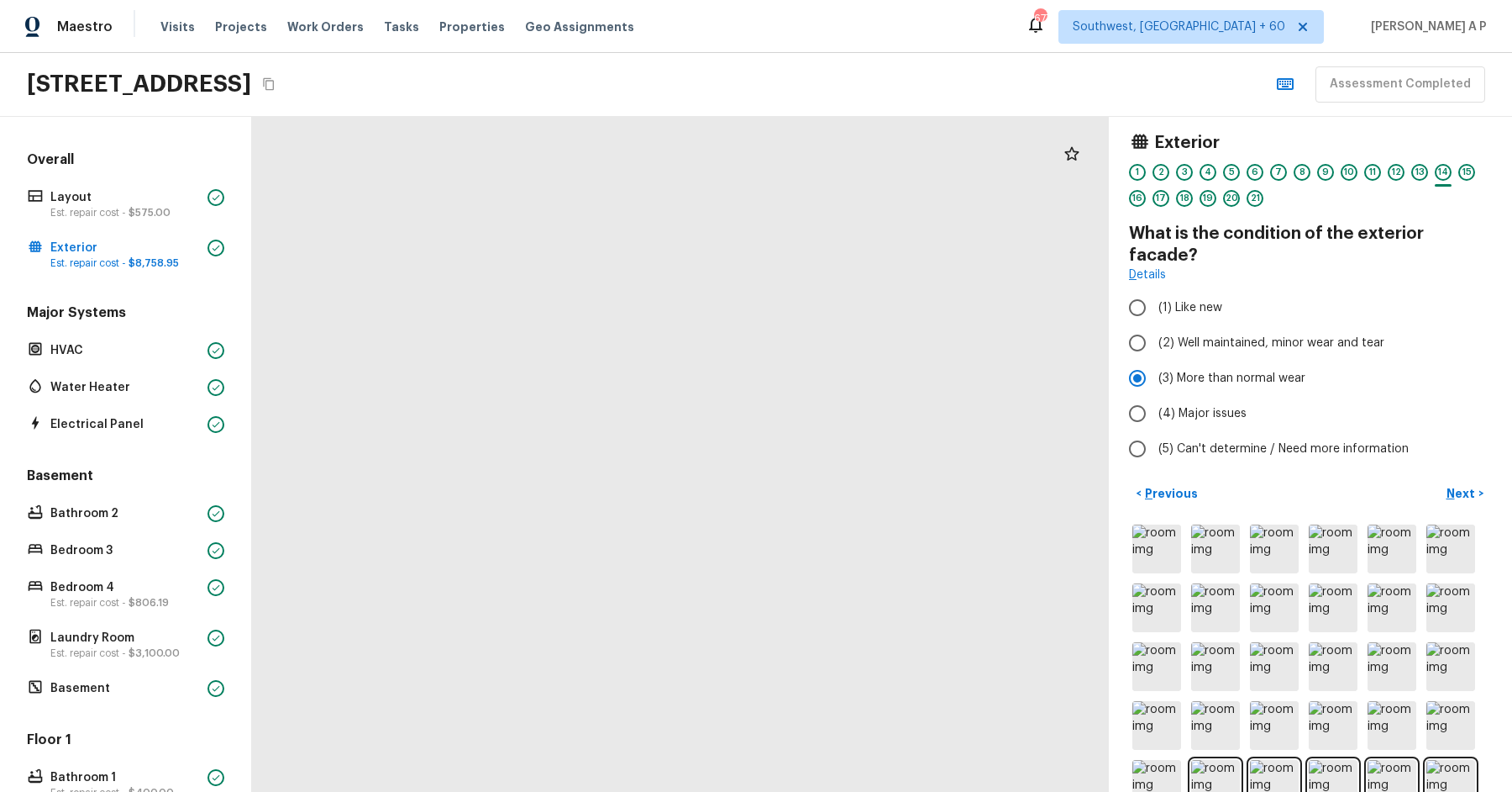
drag, startPoint x: 701, startPoint y: 506, endPoint x: 686, endPoint y: 256, distance: 250.4
click at [686, 256] on div at bounding box center [631, 119] width 2425 height 1910
drag, startPoint x: 743, startPoint y: 517, endPoint x: 736, endPoint y: 419, distance: 98.2
click at [736, 419] on div at bounding box center [627, 36] width 2425 height 1910
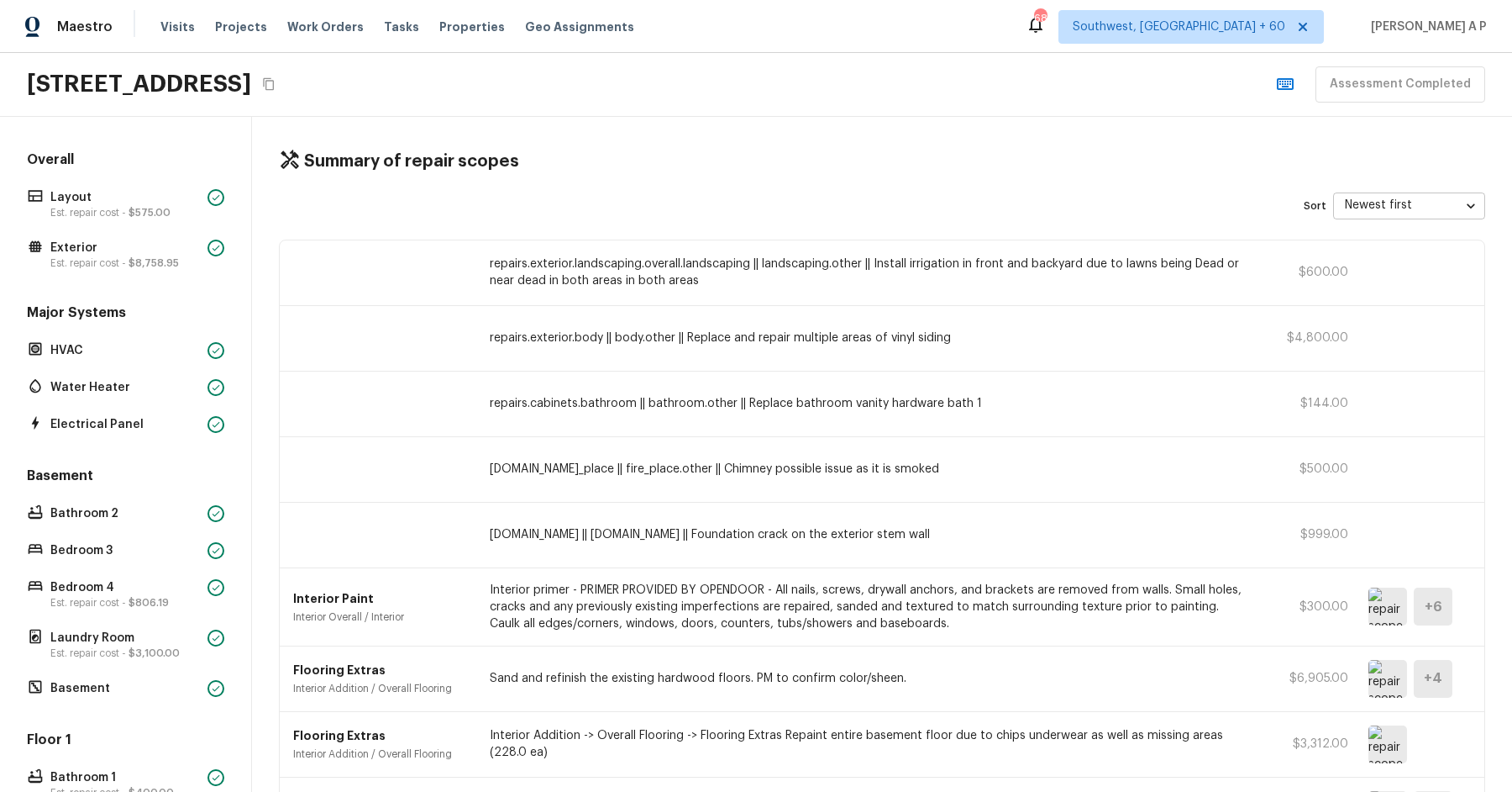
scroll to position [1100, 0]
